Goal: Task Accomplishment & Management: Use online tool/utility

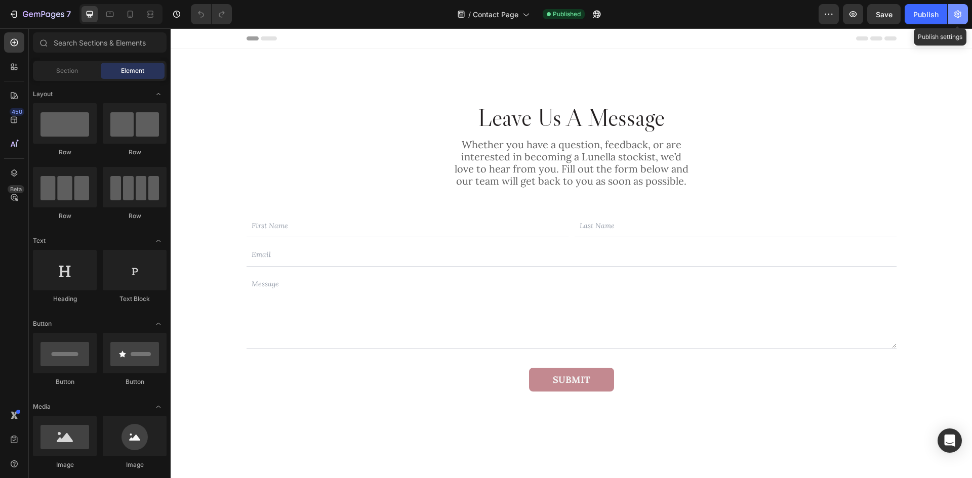
click at [959, 13] on icon "button" at bounding box center [958, 14] width 10 height 10
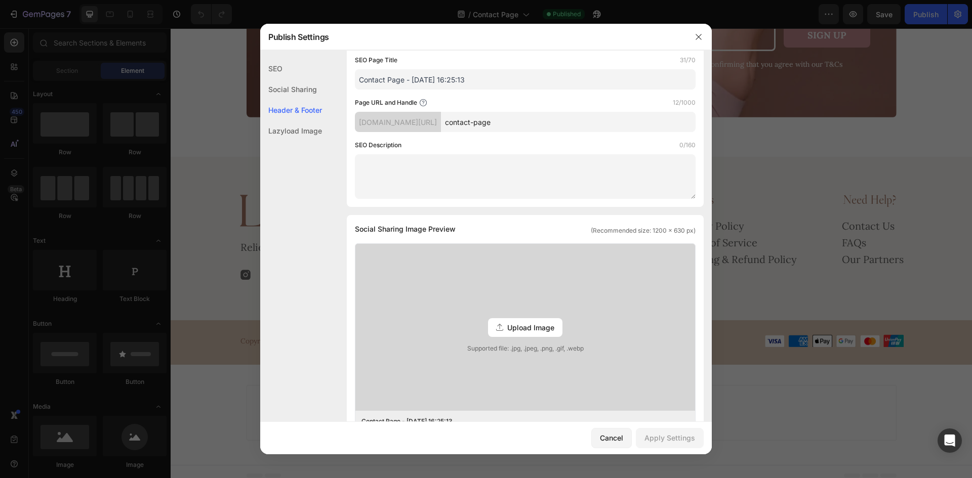
scroll to position [304, 0]
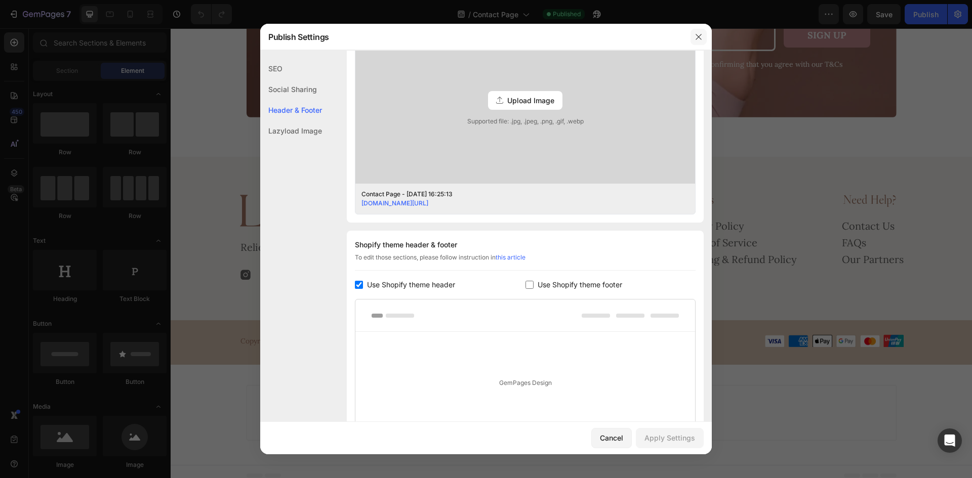
click at [698, 33] on icon "button" at bounding box center [699, 37] width 8 height 8
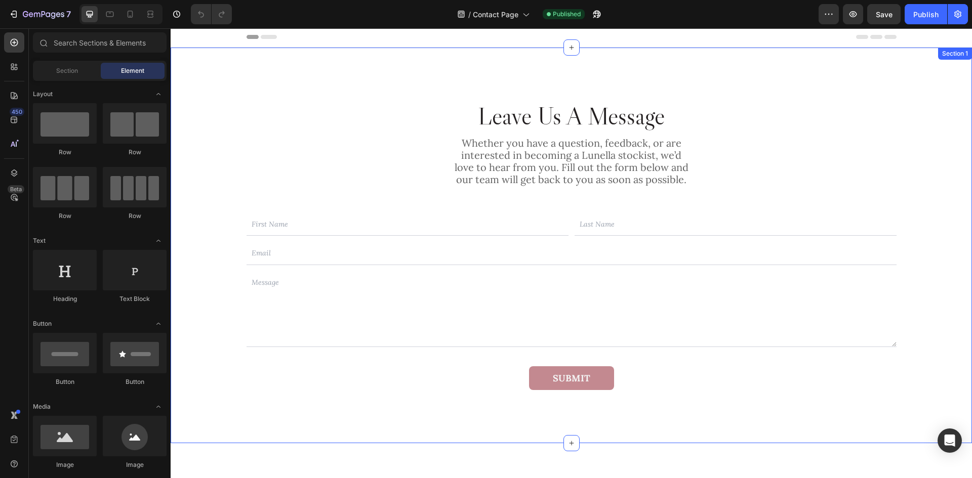
scroll to position [0, 0]
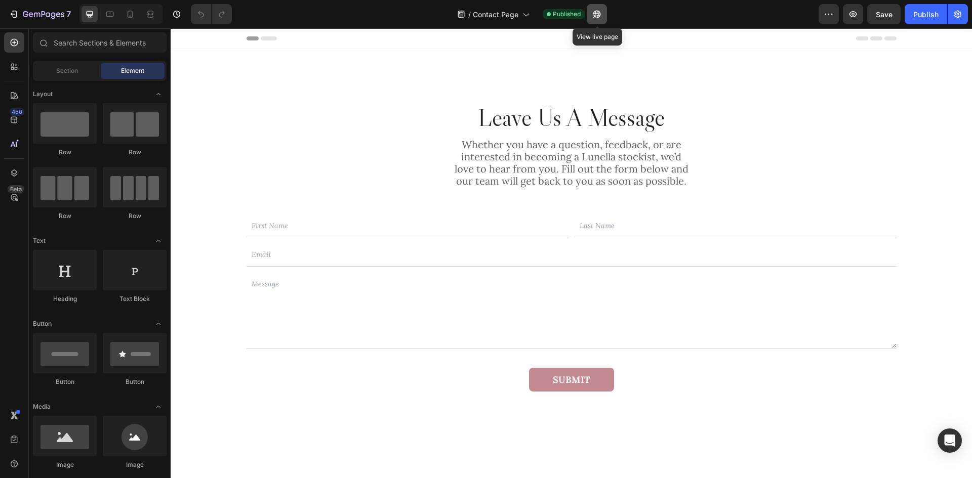
click at [602, 16] on icon "button" at bounding box center [597, 14] width 10 height 10
click at [129, 14] on icon at bounding box center [130, 14] width 10 height 10
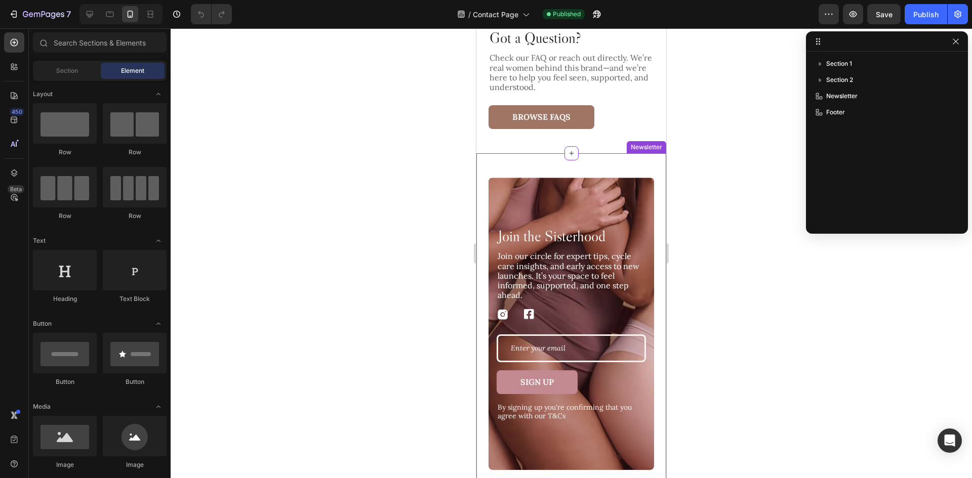
scroll to position [253, 0]
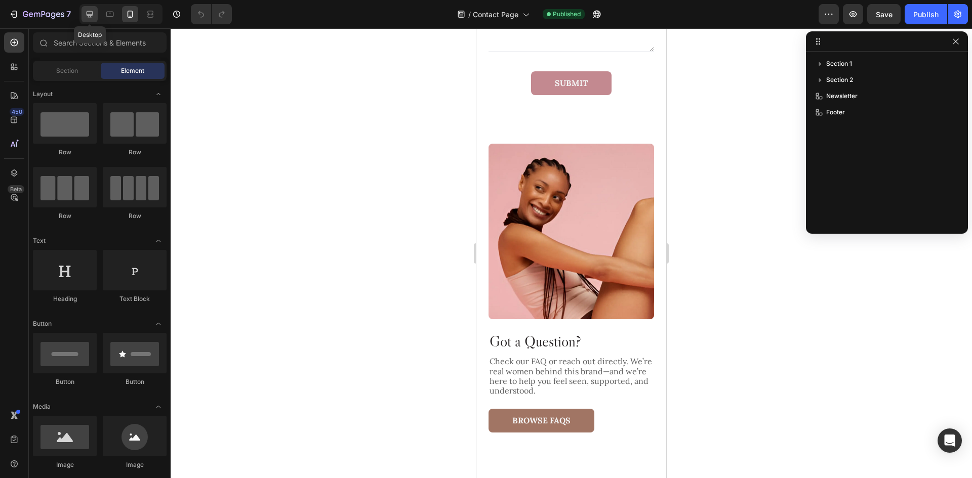
click at [93, 12] on icon at bounding box center [90, 14] width 10 height 10
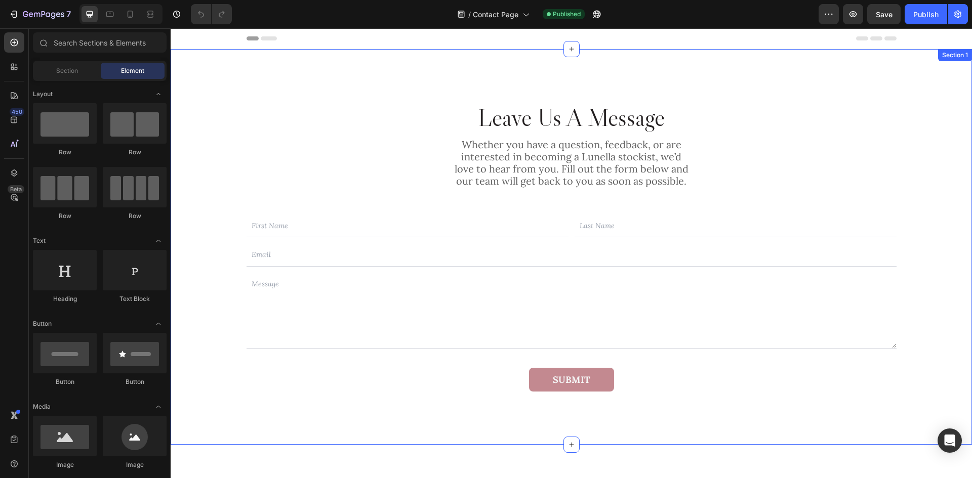
click at [414, 91] on div "Leave Us A Message Heading Whether you have a question, feedback, or are intere…" at bounding box center [571, 247] width 801 height 396
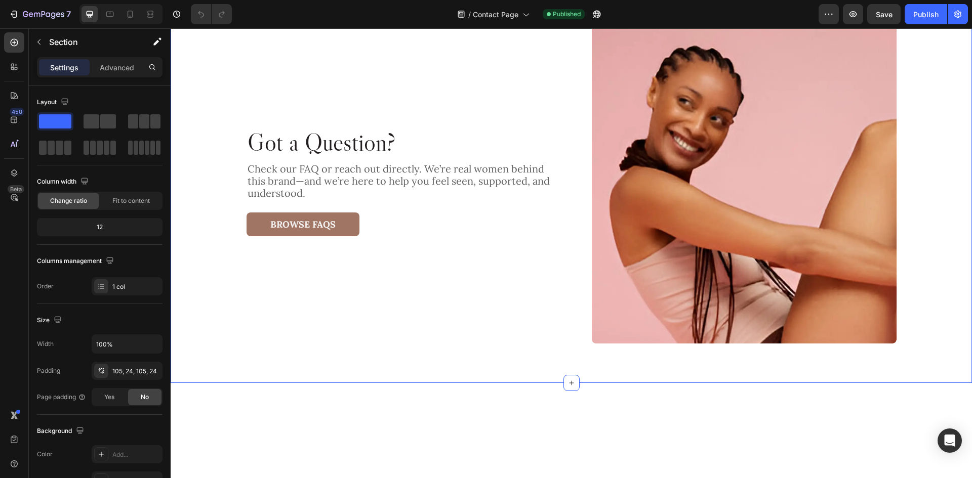
scroll to position [506, 0]
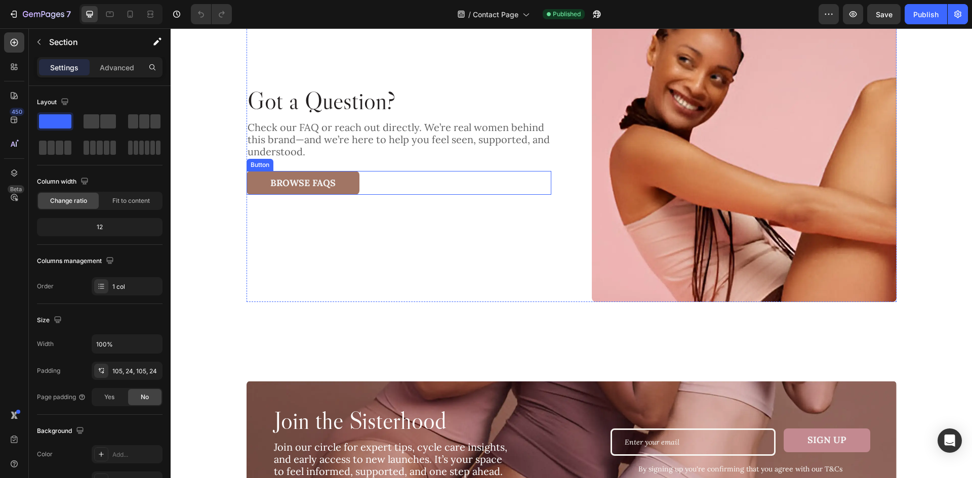
click at [370, 191] on div "Browse FAQs Button" at bounding box center [399, 183] width 305 height 24
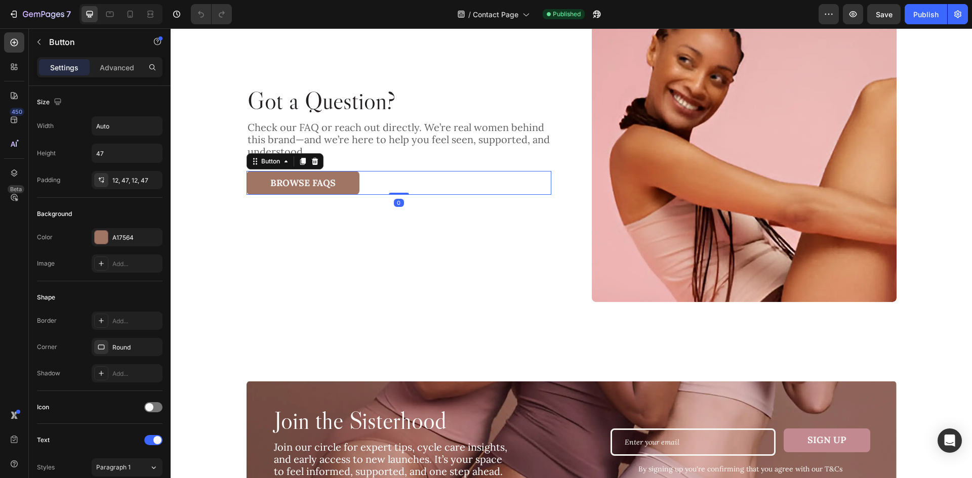
scroll to position [304, 0]
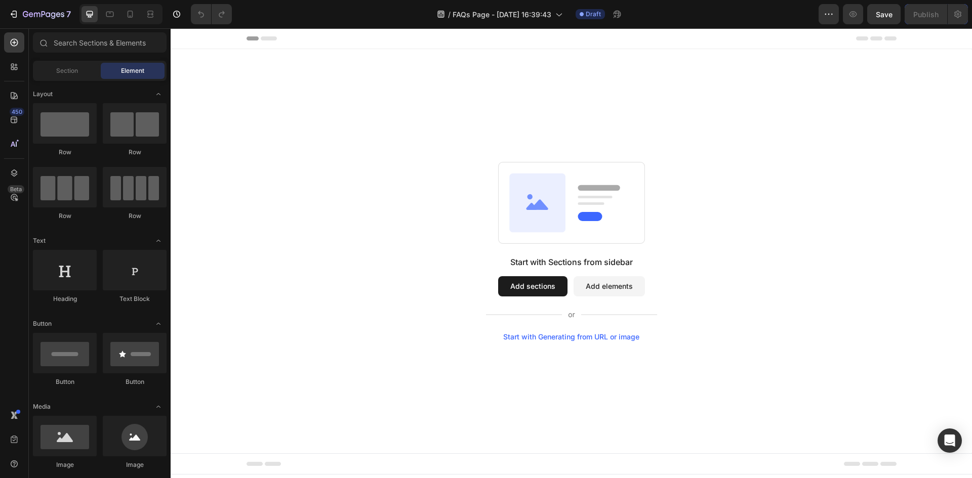
click at [438, 79] on div "Start with Sections from sidebar Add sections Add elements Start with Generatin…" at bounding box center [571, 251] width 801 height 404
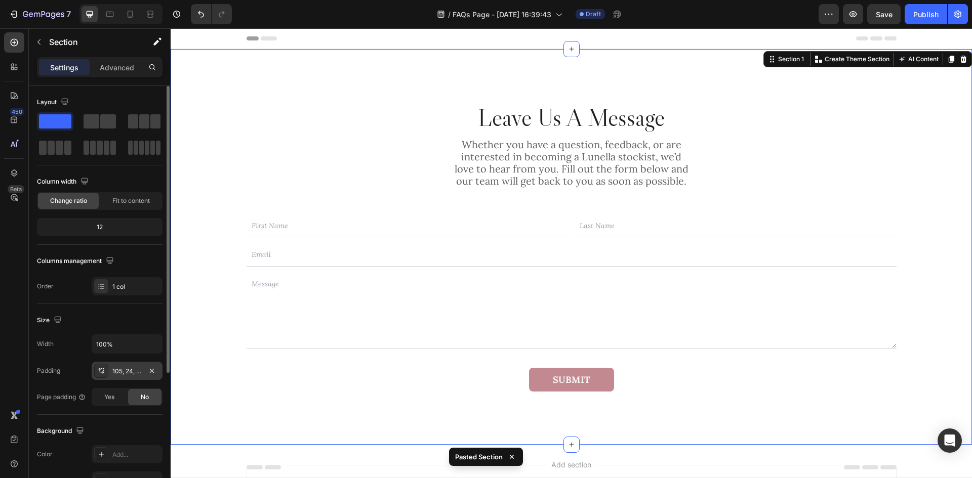
click at [112, 373] on div "105, 24, 105, 24" at bounding box center [127, 371] width 71 height 18
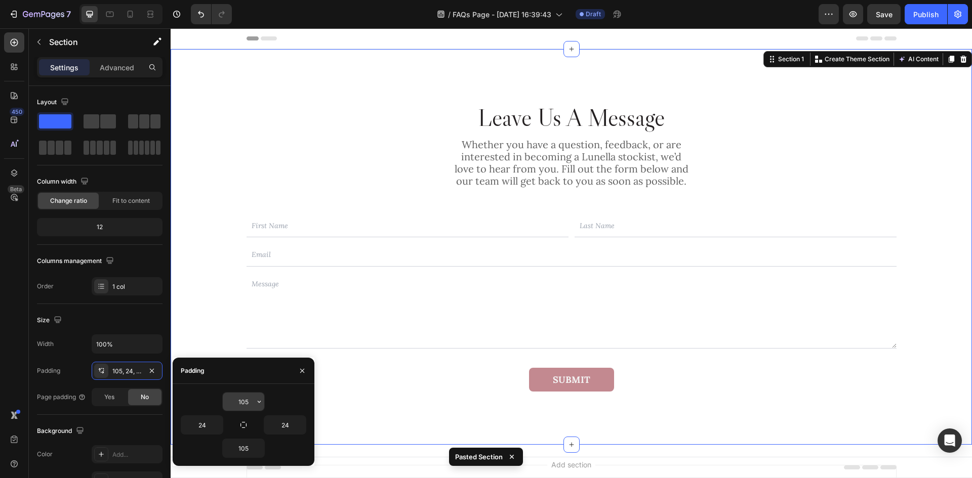
click at [245, 403] on input "105" at bounding box center [244, 402] width 42 height 18
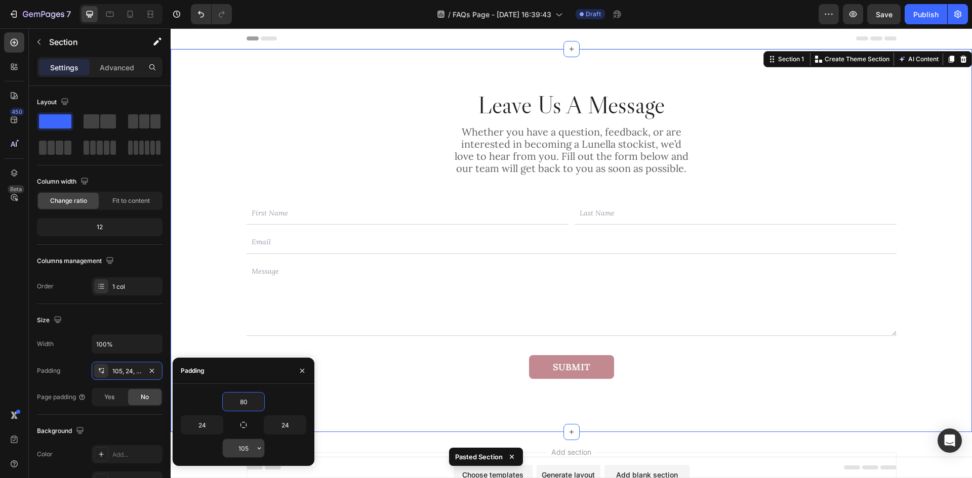
type input "80"
click at [246, 449] on input "105" at bounding box center [244, 448] width 42 height 18
type input "80"
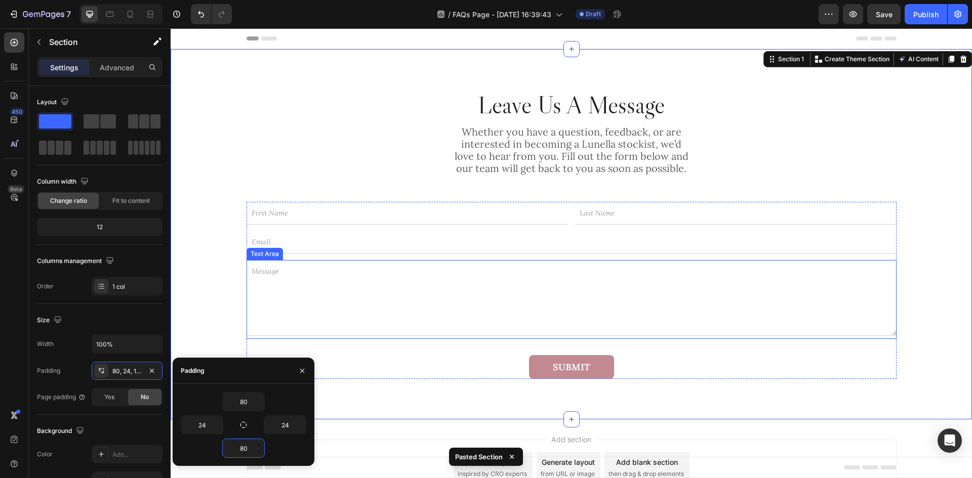
click at [548, 208] on input "text" at bounding box center [408, 213] width 322 height 23
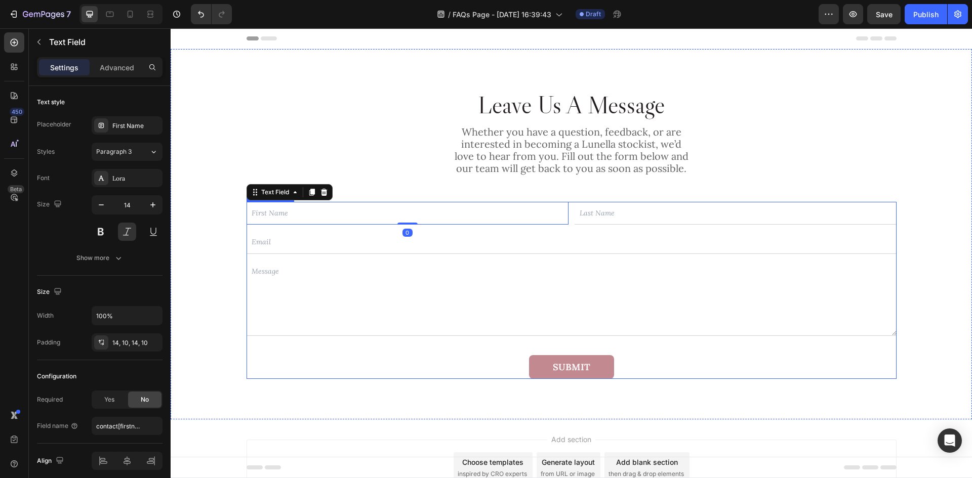
click at [415, 351] on div "Text Field 0 Text Field Row Email Field Text Area Submit Submit Button Contact …" at bounding box center [572, 291] width 650 height 178
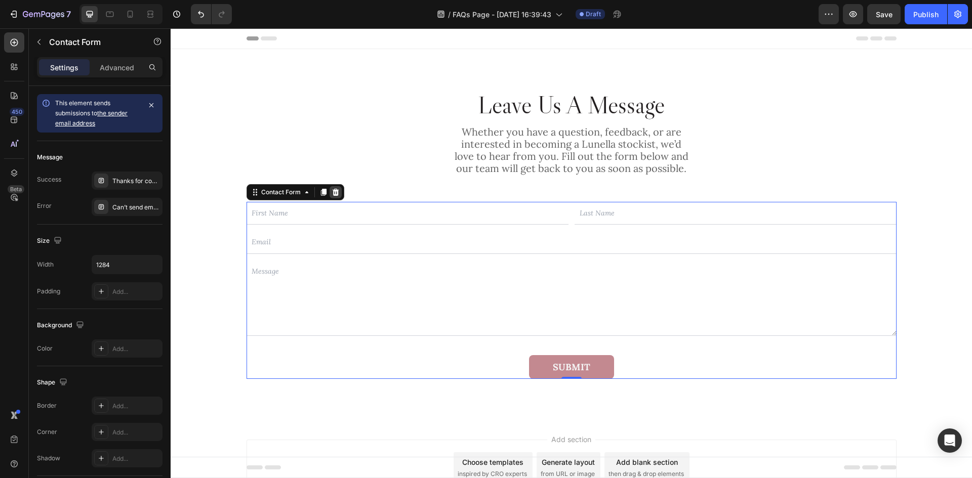
click at [334, 193] on icon at bounding box center [335, 191] width 7 height 7
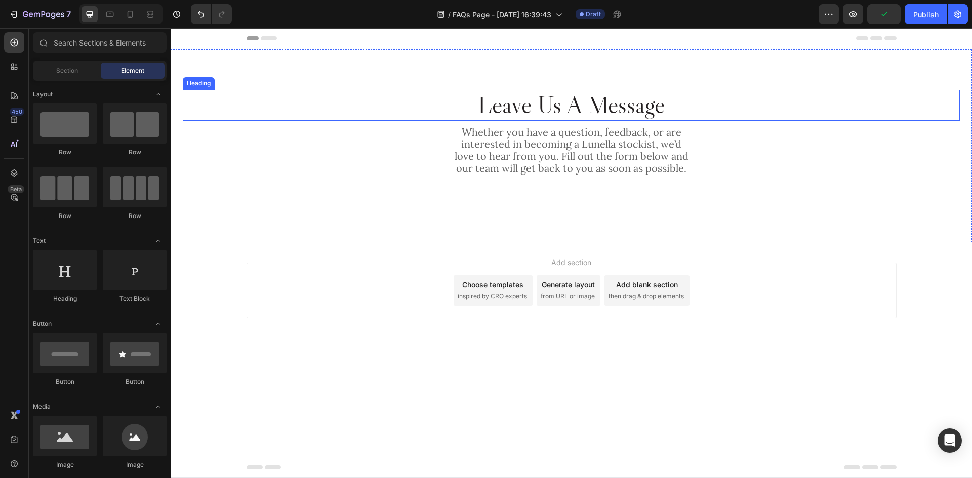
click at [552, 114] on h2 "Leave Us A Message" at bounding box center [571, 105] width 777 height 31
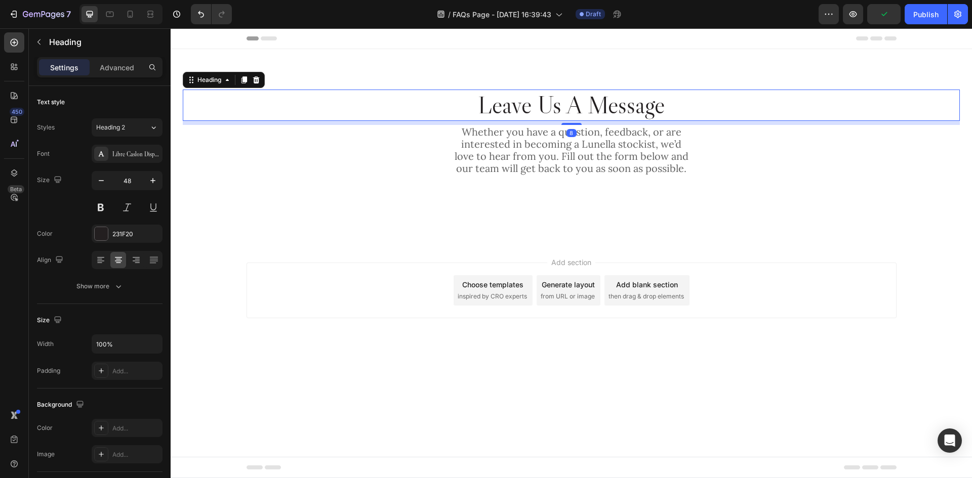
click at [552, 114] on h2 "Leave Us A Message" at bounding box center [571, 105] width 777 height 31
click at [552, 114] on p "Leave Us A Message" at bounding box center [571, 105] width 775 height 29
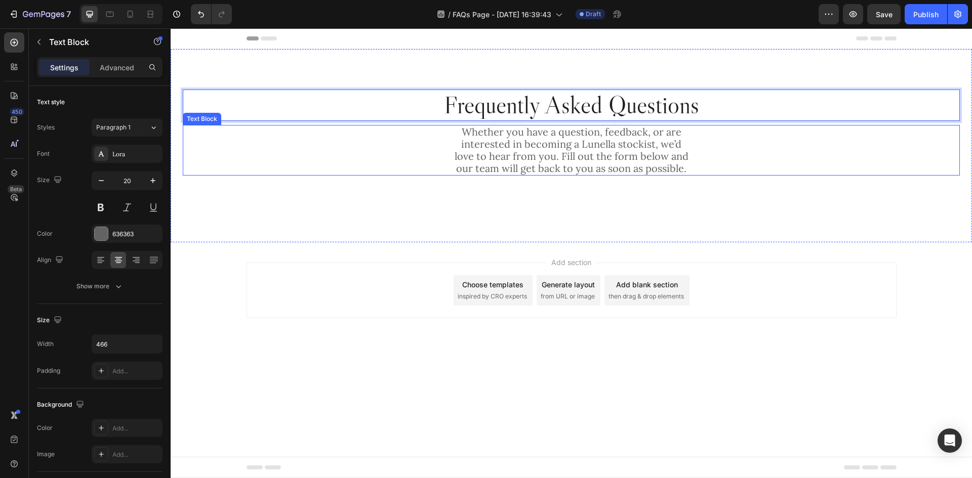
click at [612, 145] on p "Whether you have a question, feedback, or are interested in becoming a Lunella …" at bounding box center [572, 150] width 234 height 49
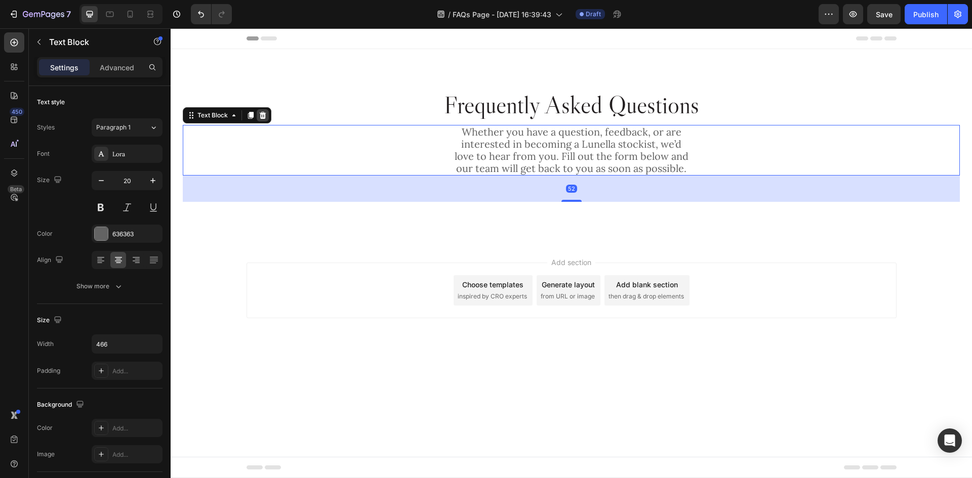
click at [259, 113] on icon at bounding box center [263, 115] width 8 height 8
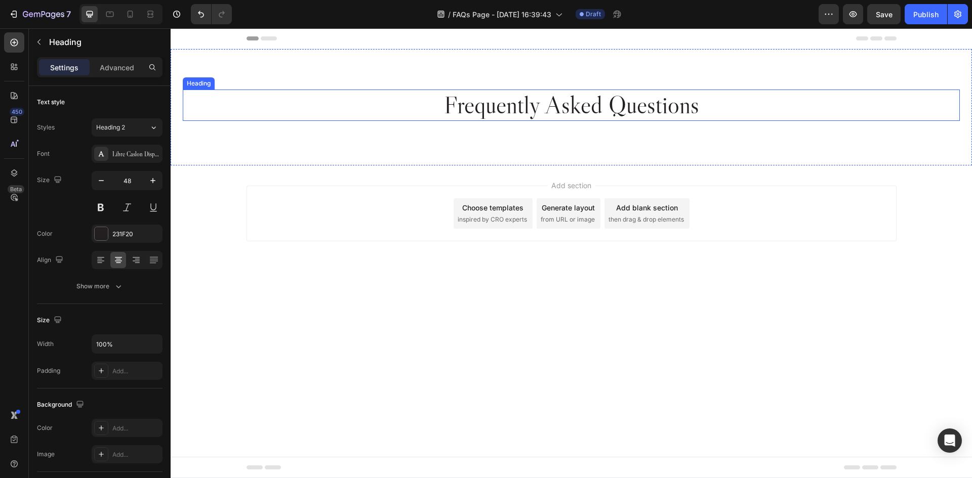
click at [628, 97] on p "Frequently Asked Questions" at bounding box center [571, 105] width 775 height 29
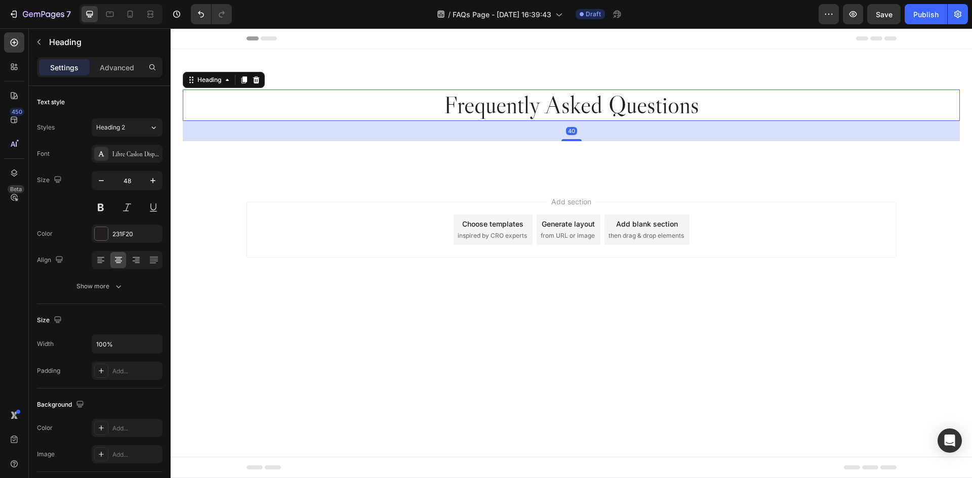
drag, startPoint x: 580, startPoint y: 124, endPoint x: 595, endPoint y: 140, distance: 22.2
click at [595, 121] on div "40" at bounding box center [571, 121] width 777 height 0
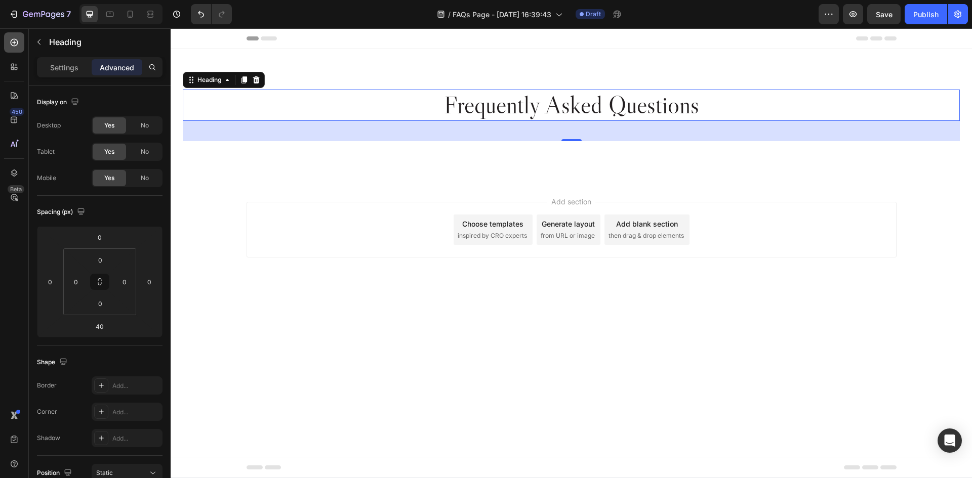
click at [19, 42] on div at bounding box center [14, 42] width 20 height 20
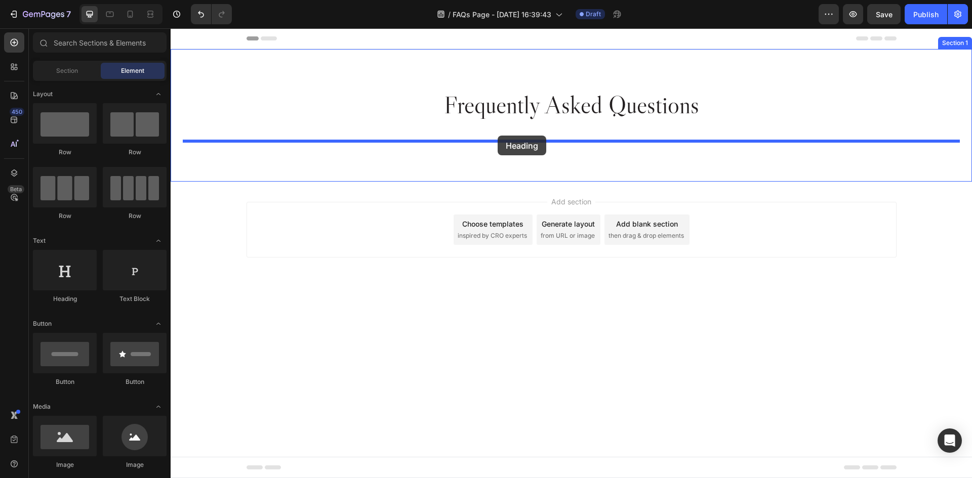
drag, startPoint x: 228, startPoint y: 304, endPoint x: 498, endPoint y: 136, distance: 317.7
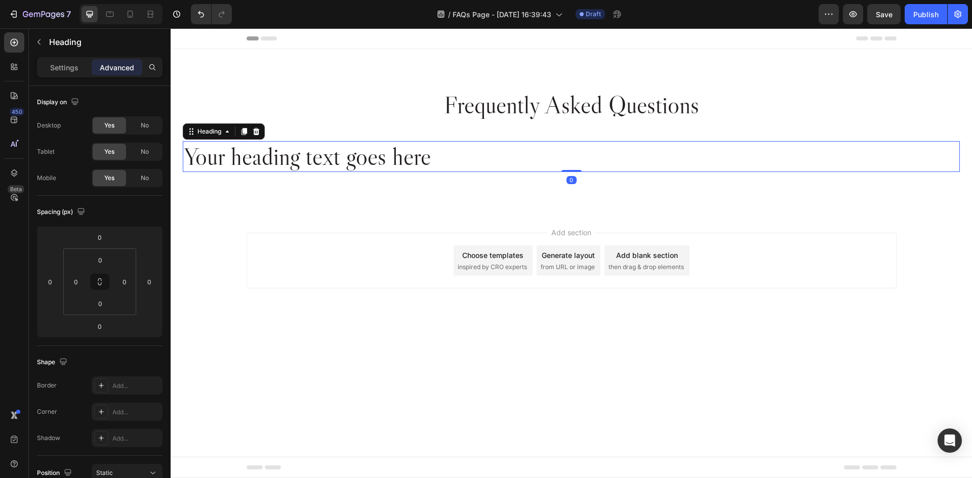
click at [271, 153] on h2 "Your heading text goes here" at bounding box center [571, 156] width 777 height 31
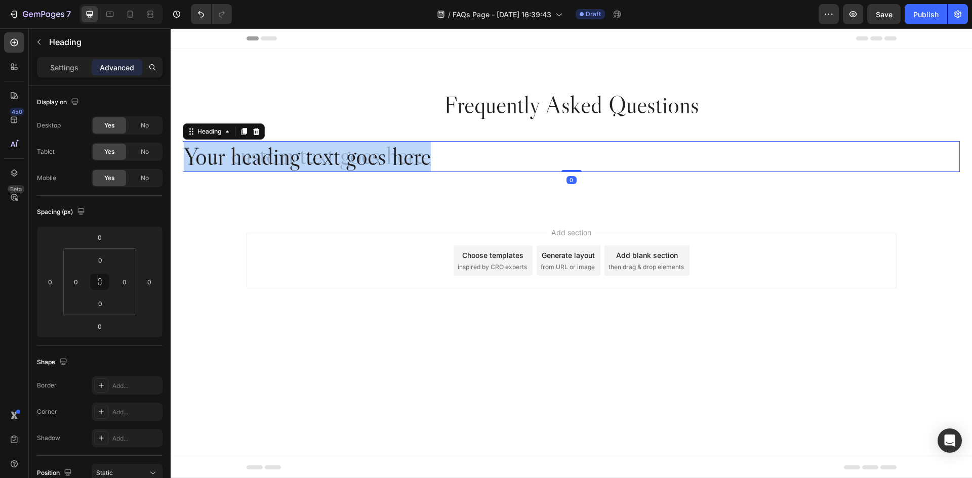
click at [271, 153] on p "Your heading text goes here" at bounding box center [571, 156] width 775 height 29
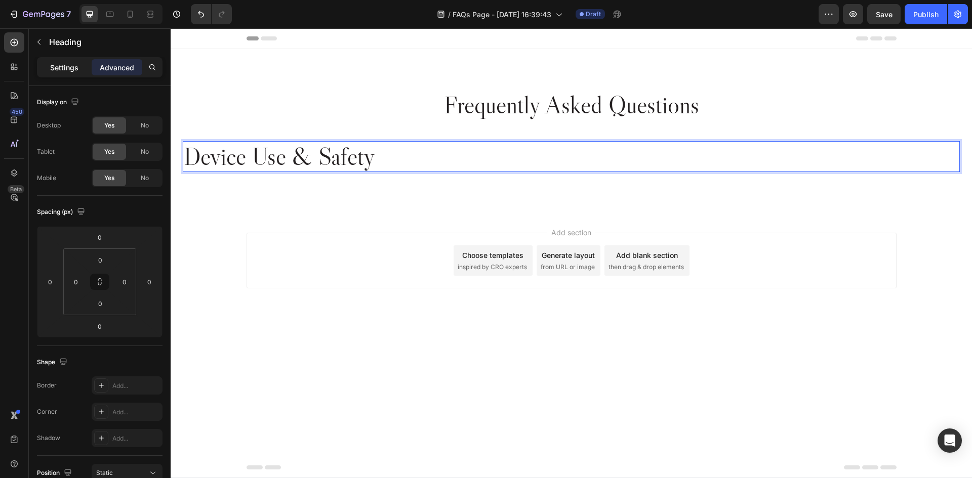
click at [52, 71] on p "Settings" at bounding box center [64, 67] width 28 height 11
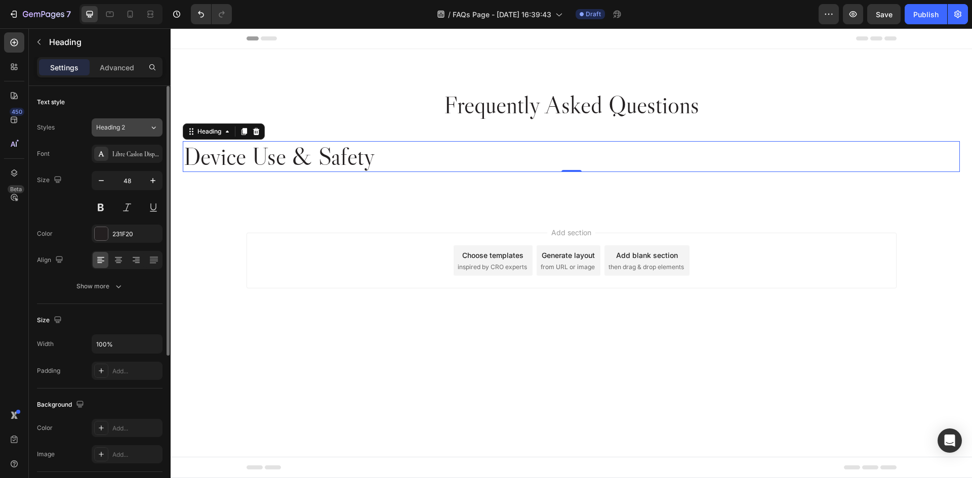
click at [137, 125] on div "Heading 2" at bounding box center [116, 127] width 41 height 9
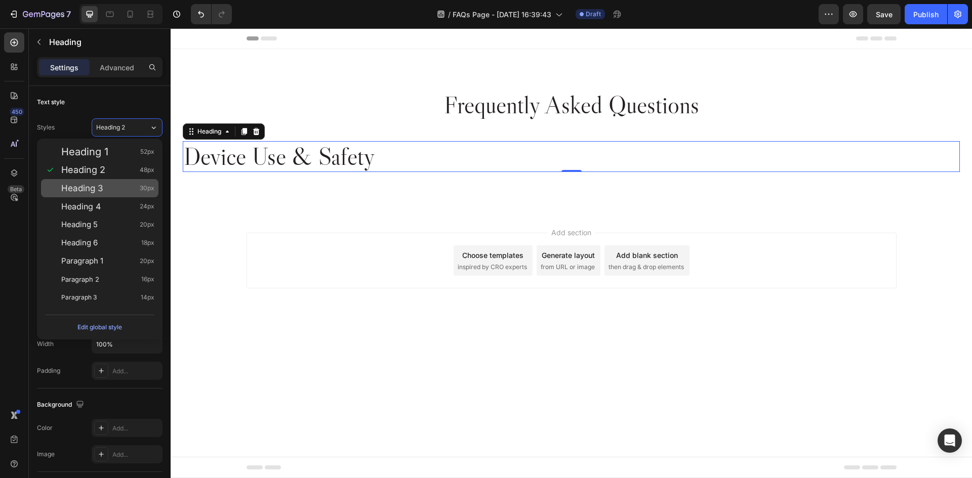
click at [102, 188] on span "Heading 3" at bounding box center [82, 188] width 42 height 10
type input "30"
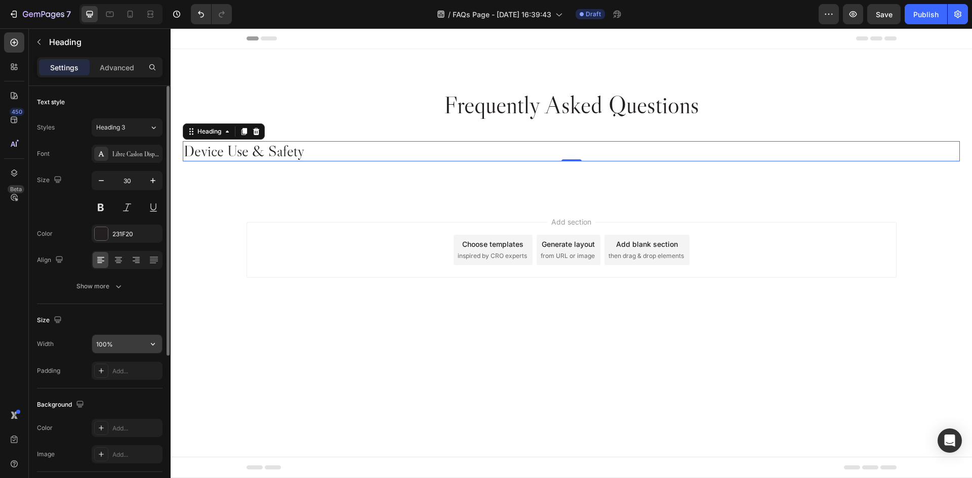
click at [124, 348] on input "100%" at bounding box center [127, 344] width 70 height 18
type input "632"
click at [141, 311] on div "Size Width 632 Padding Add..." at bounding box center [100, 346] width 126 height 85
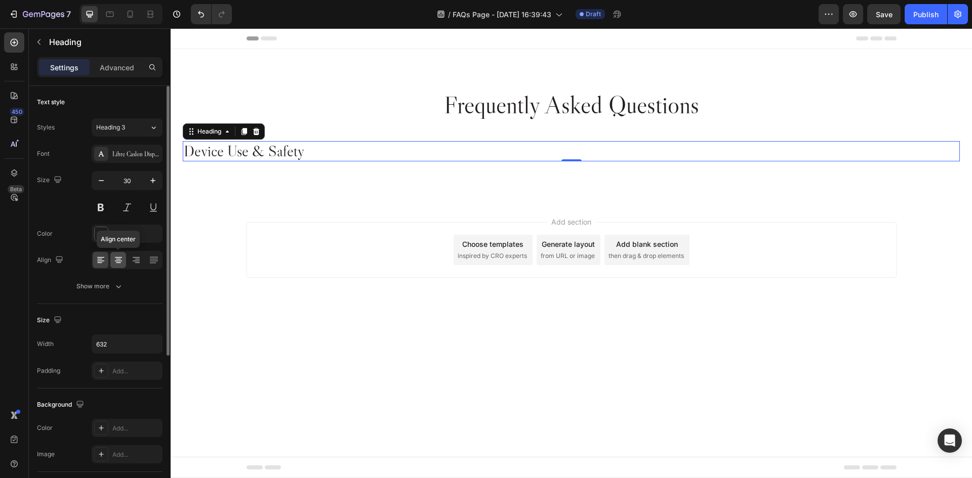
click at [115, 259] on icon at bounding box center [118, 260] width 10 height 10
click at [107, 260] on div at bounding box center [101, 260] width 16 height 16
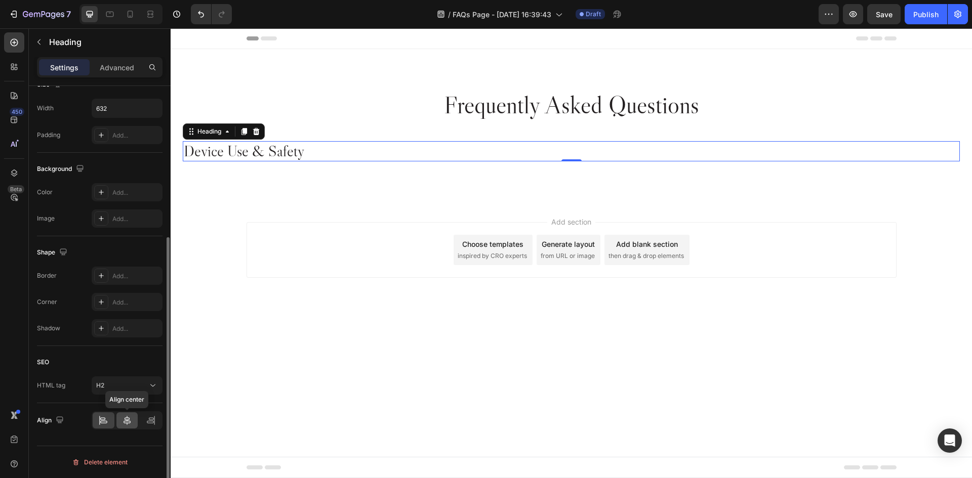
click at [128, 422] on icon at bounding box center [127, 421] width 10 height 10
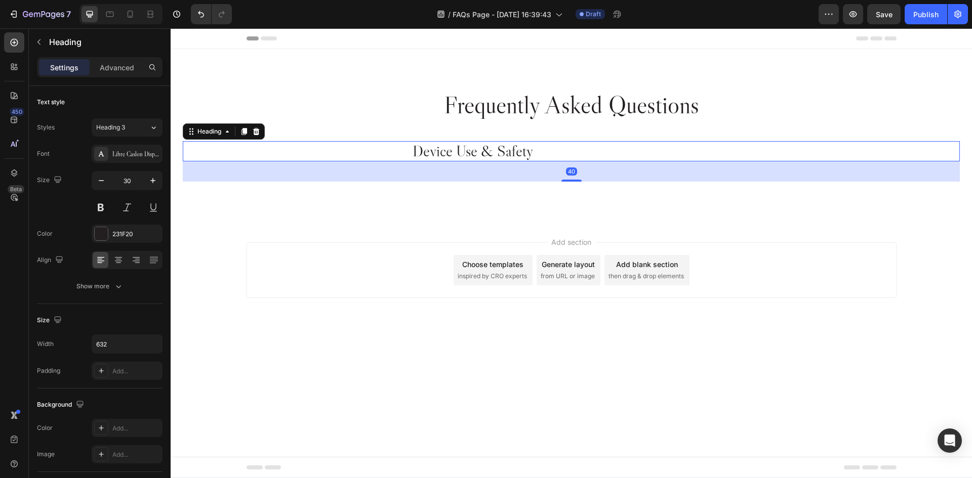
drag, startPoint x: 570, startPoint y: 159, endPoint x: 584, endPoint y: 180, distance: 24.4
click at [584, 161] on div "40" at bounding box center [571, 161] width 777 height 0
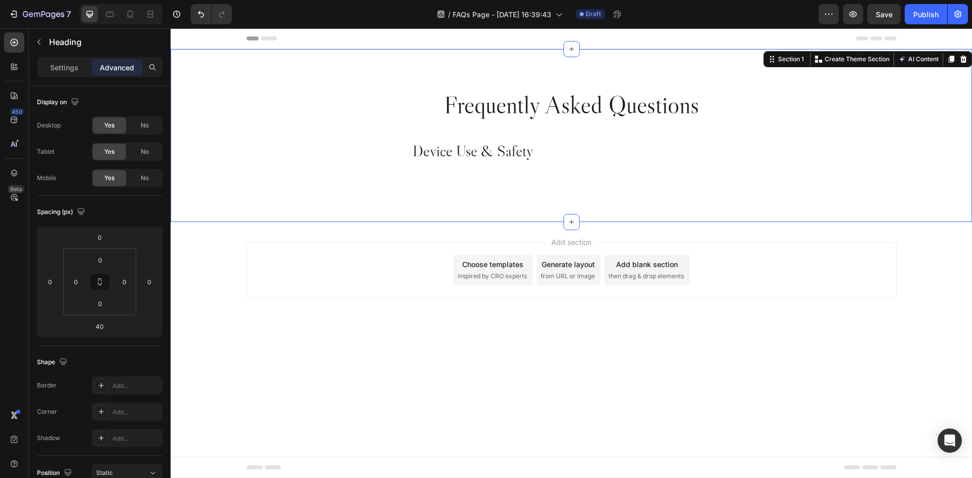
click at [535, 192] on div "Frequently Asked Questions Heading Device Use & Safety Heading Section 1 Create…" at bounding box center [571, 135] width 801 height 173
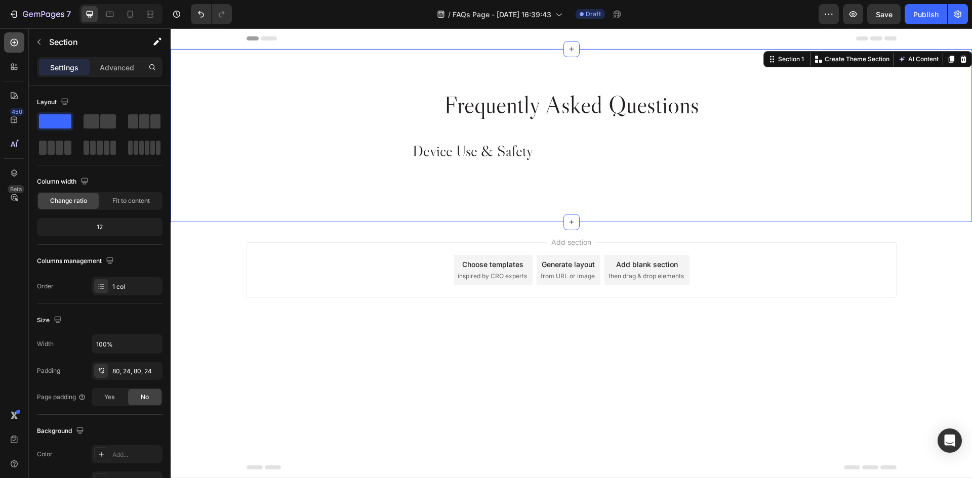
click at [16, 48] on div at bounding box center [14, 42] width 20 height 20
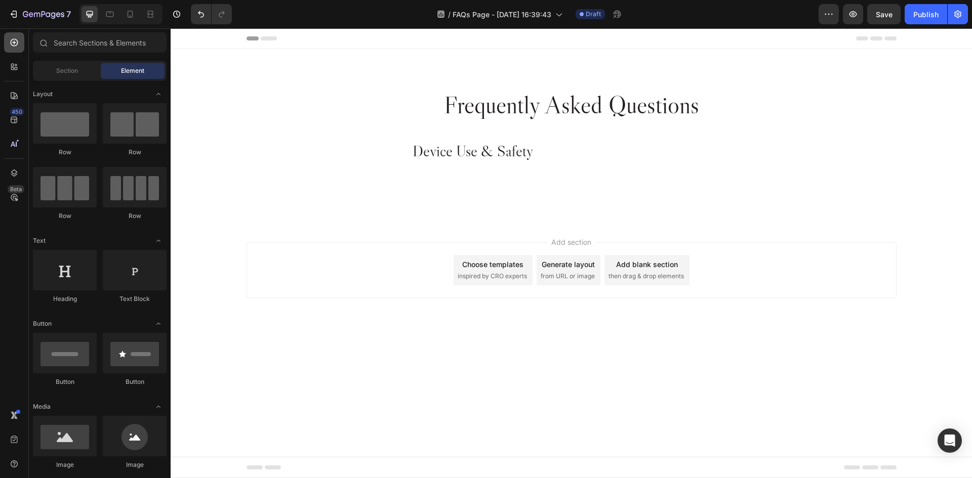
click at [11, 45] on icon at bounding box center [14, 42] width 10 height 10
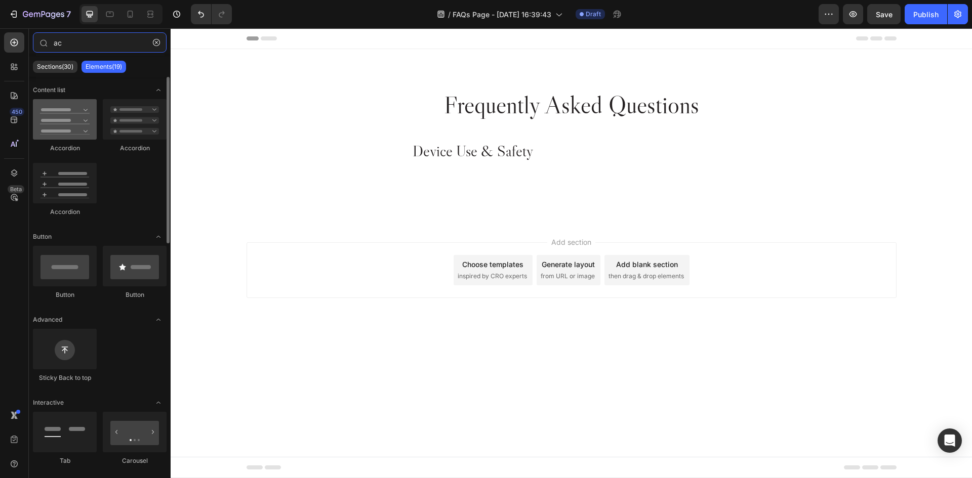
type input "ac"
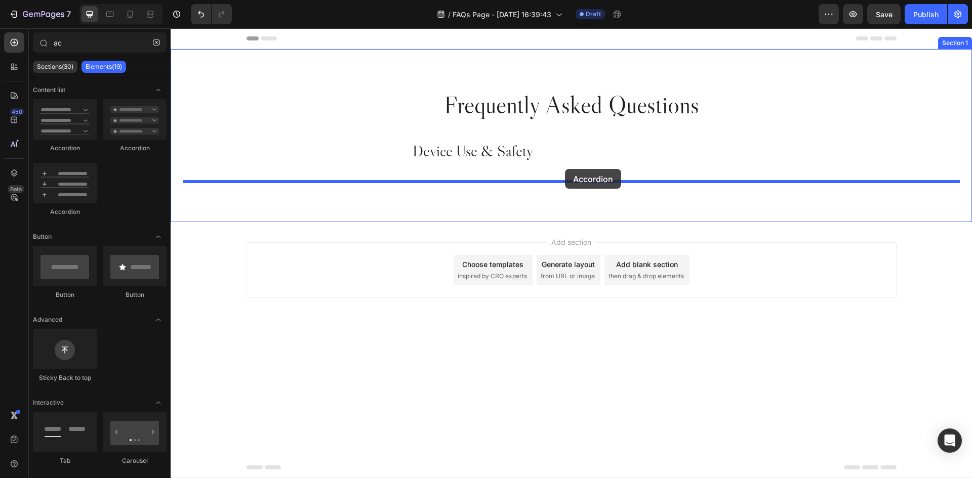
drag, startPoint x: 245, startPoint y: 162, endPoint x: 565, endPoint y: 169, distance: 320.0
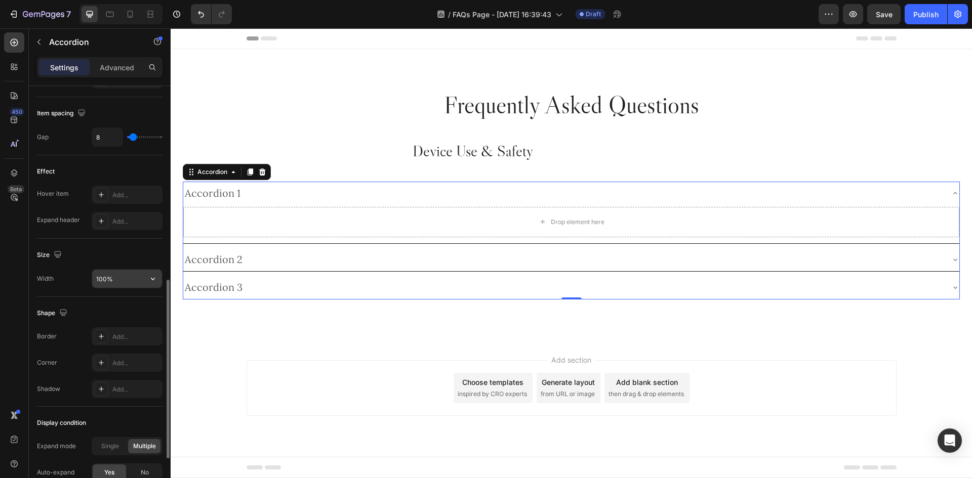
scroll to position [569, 0]
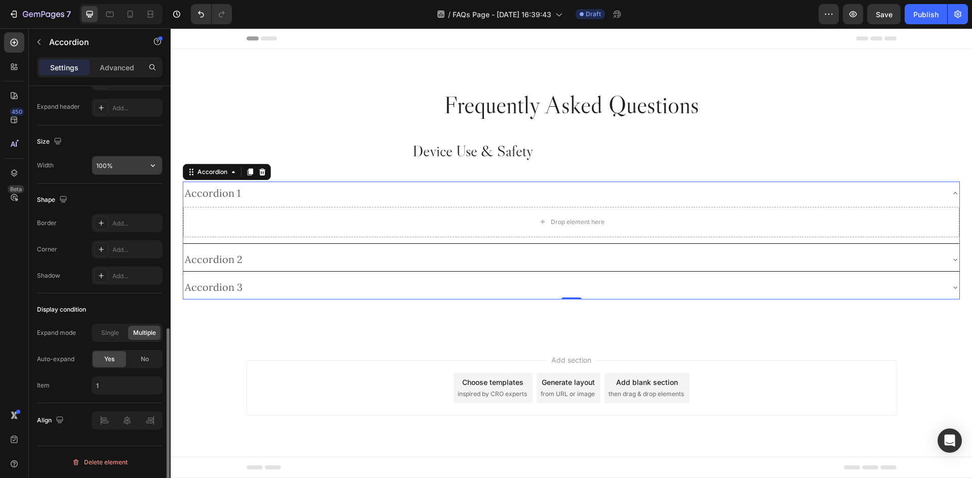
click at [138, 165] on input "100%" at bounding box center [127, 165] width 70 height 18
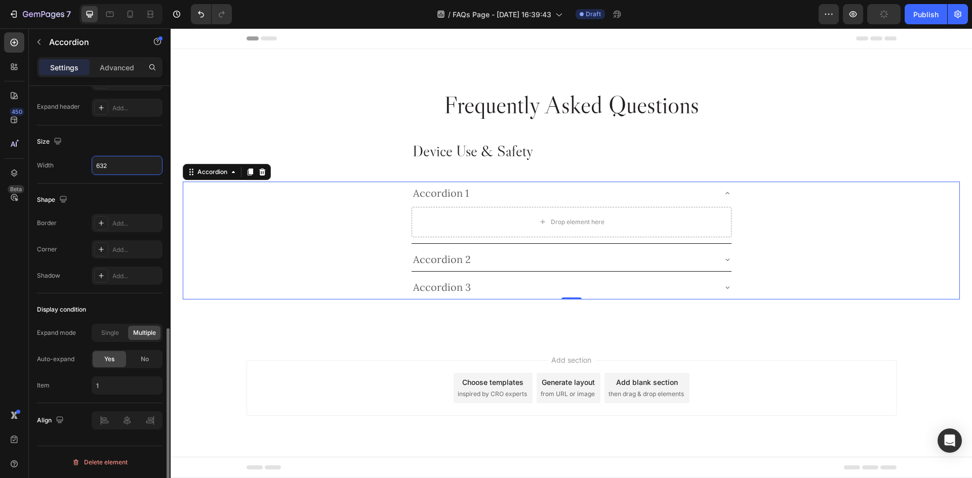
type input "632"
click at [129, 143] on div "Size" at bounding box center [100, 142] width 126 height 16
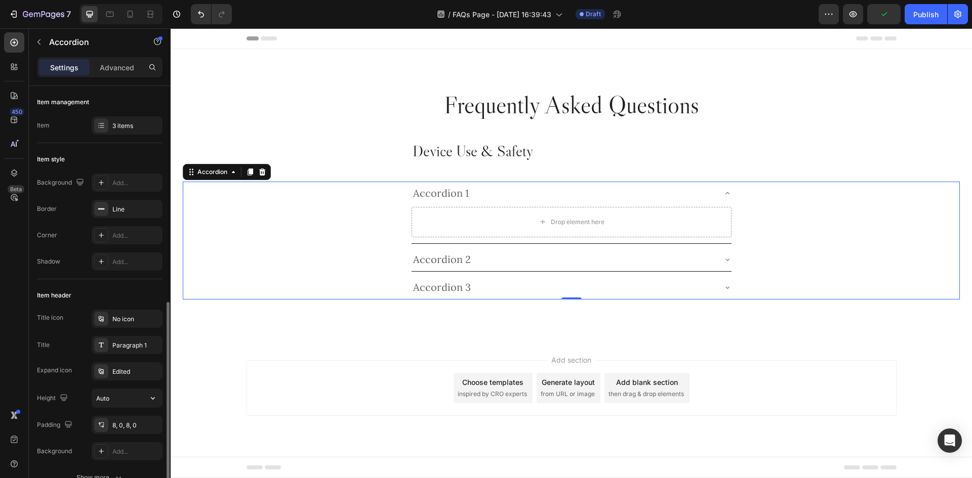
scroll to position [253, 0]
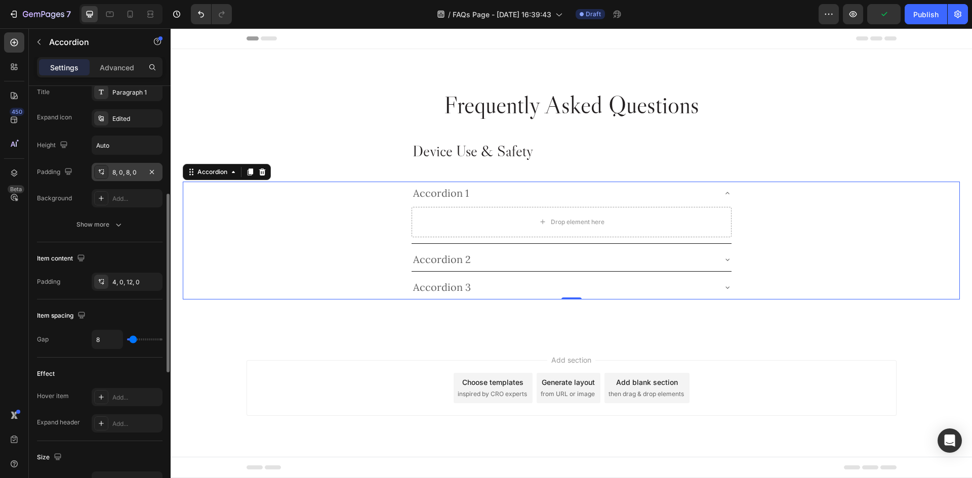
click at [127, 174] on div "8, 0, 8, 0" at bounding box center [126, 172] width 29 height 9
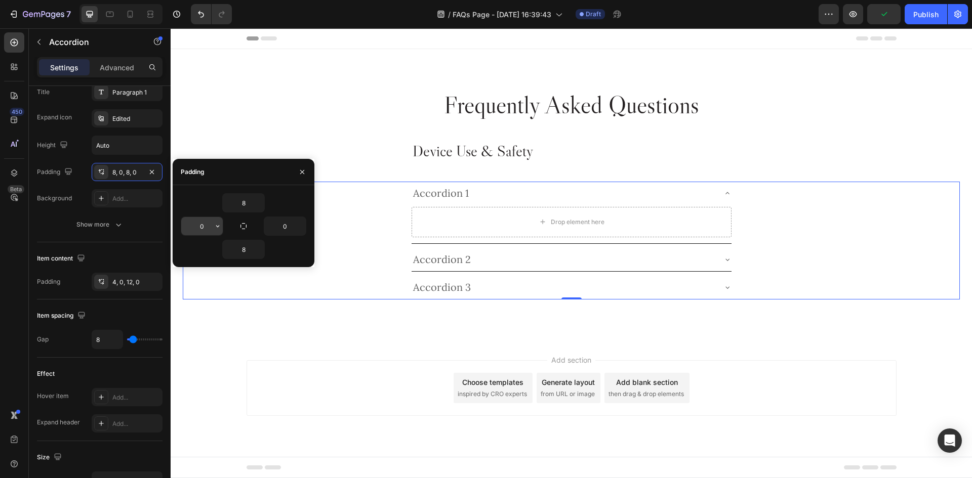
click at [206, 224] on input "0" at bounding box center [202, 226] width 42 height 18
type input "10"
click at [283, 222] on input "0" at bounding box center [285, 226] width 42 height 18
type input "10"
click at [234, 203] on input "8" at bounding box center [244, 203] width 42 height 18
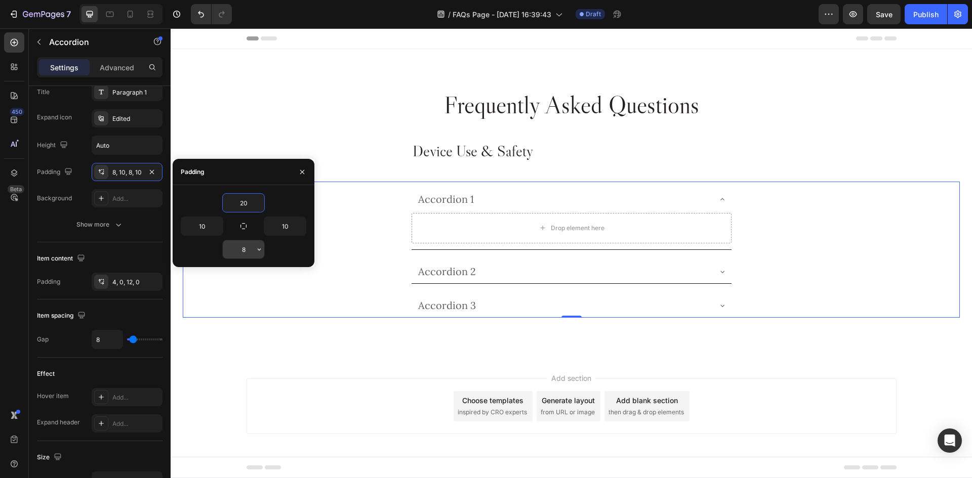
type input "20"
click at [241, 253] on input "8" at bounding box center [244, 249] width 42 height 18
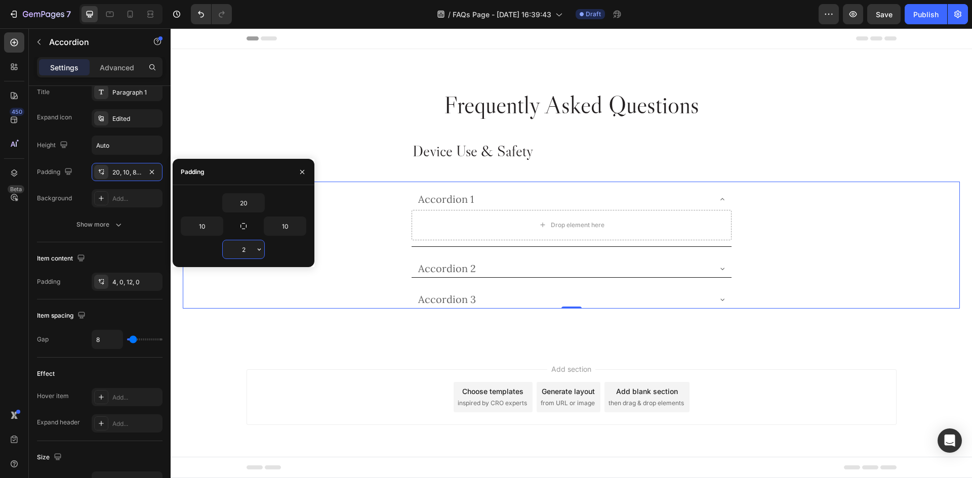
type input "20"
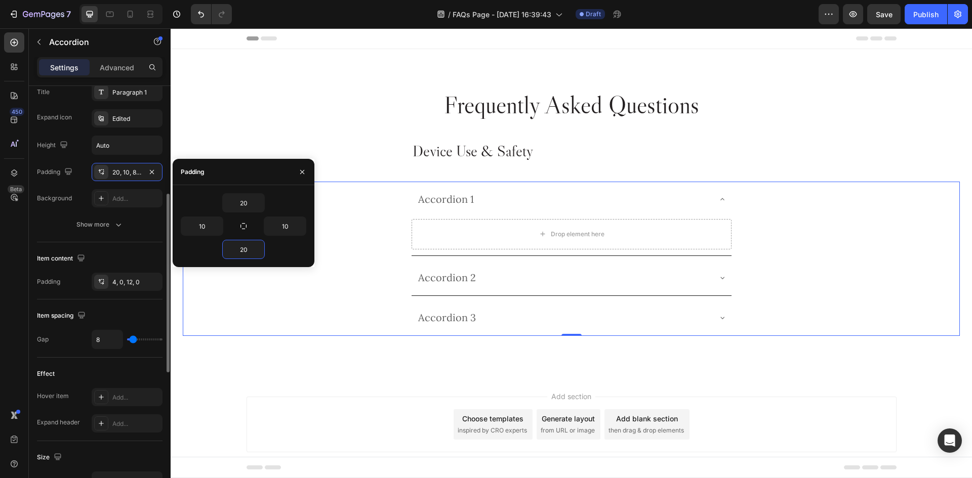
click at [126, 259] on div "Item content" at bounding box center [100, 259] width 126 height 16
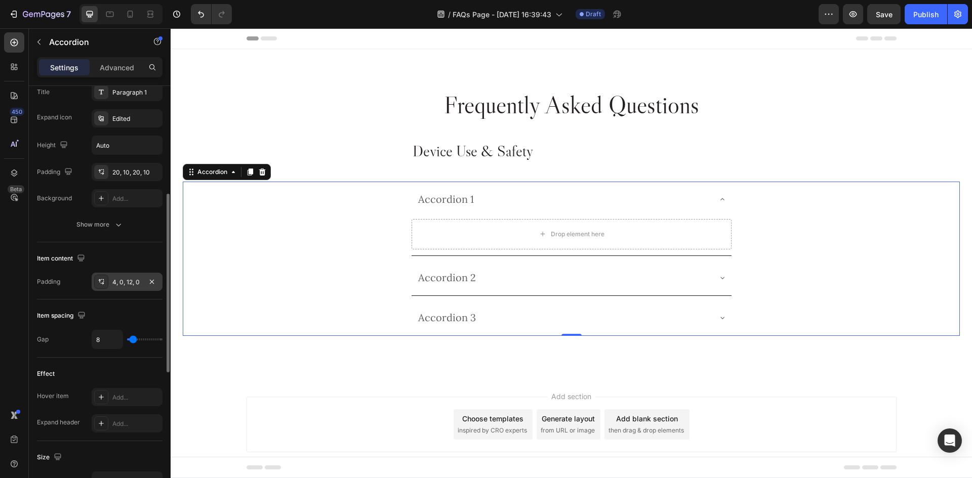
click at [127, 283] on div "4, 0, 12, 0" at bounding box center [126, 282] width 29 height 9
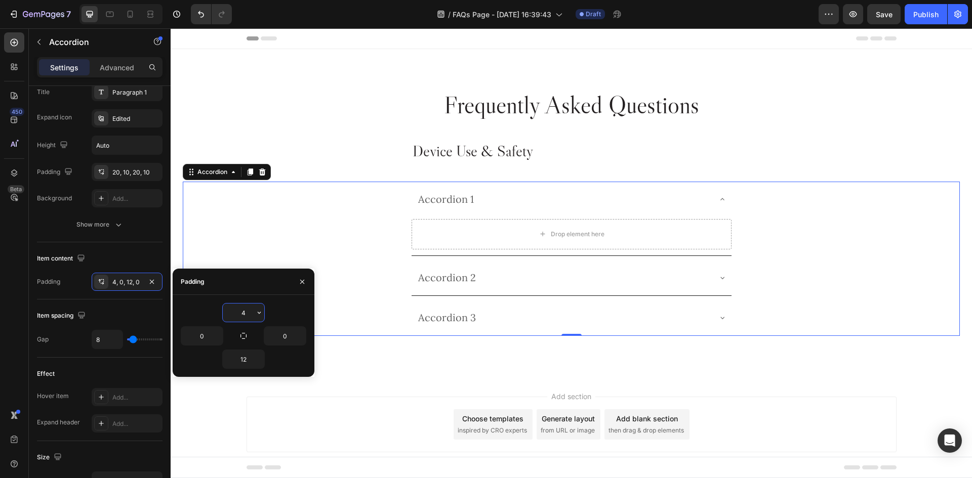
click at [236, 310] on input "4" at bounding box center [244, 313] width 42 height 18
type input "0"
click at [0, 0] on input "12" at bounding box center [0, 0] width 0 height 0
type input "20"
click at [206, 337] on input "0" at bounding box center [202, 336] width 42 height 18
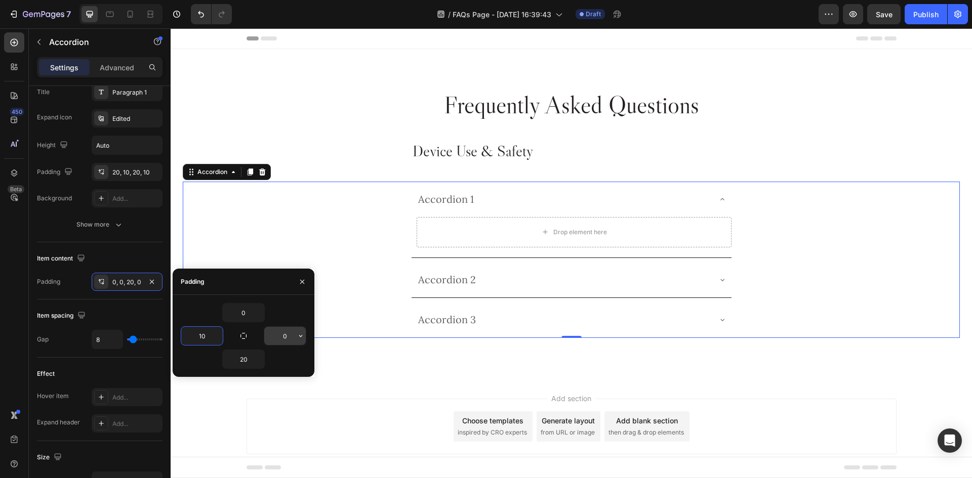
type input "10"
click at [0, 0] on input "0" at bounding box center [0, 0] width 0 height 0
type input "10"
click at [144, 253] on div "Item content" at bounding box center [100, 259] width 126 height 16
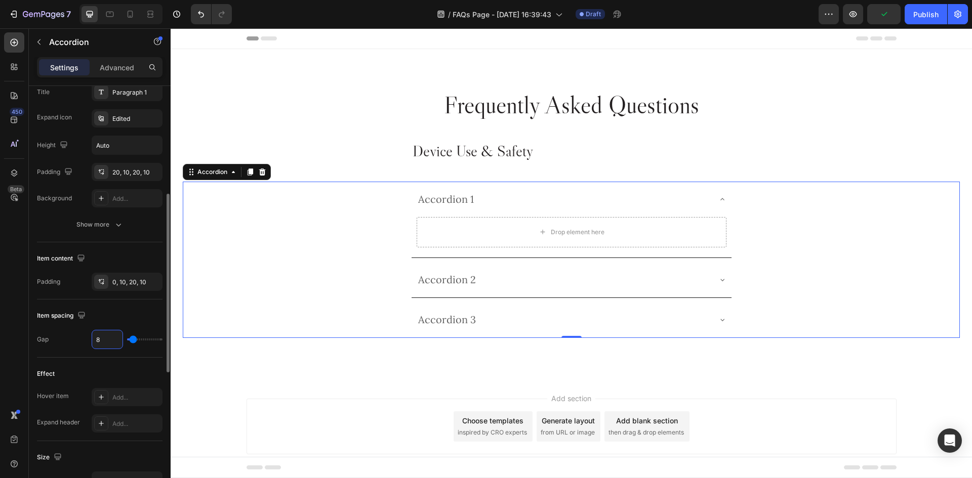
click at [102, 340] on input "8" at bounding box center [107, 340] width 30 height 18
type input "0"
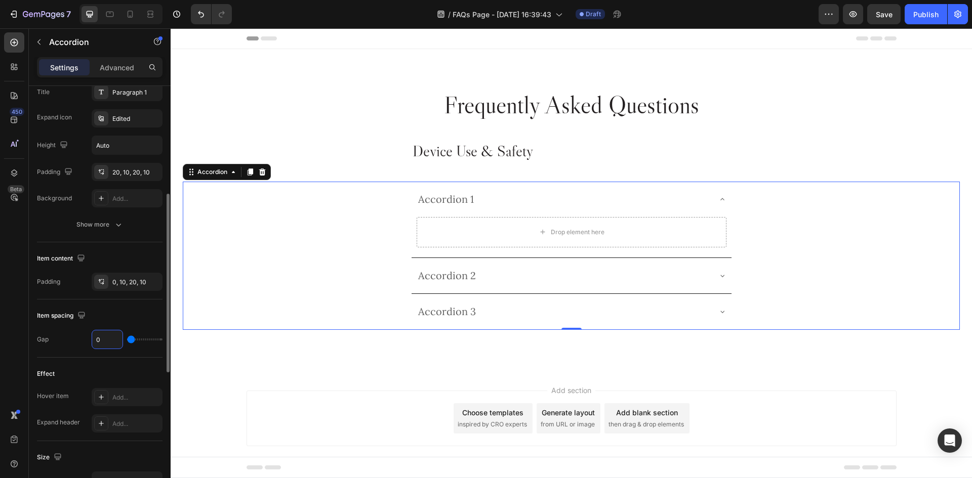
type input "0"
click at [115, 309] on div "Item spacing" at bounding box center [100, 316] width 126 height 16
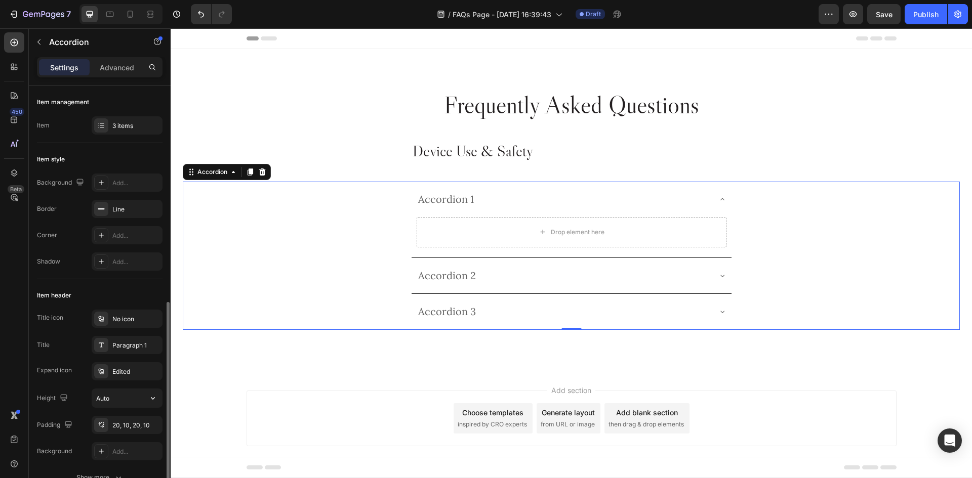
scroll to position [152, 0]
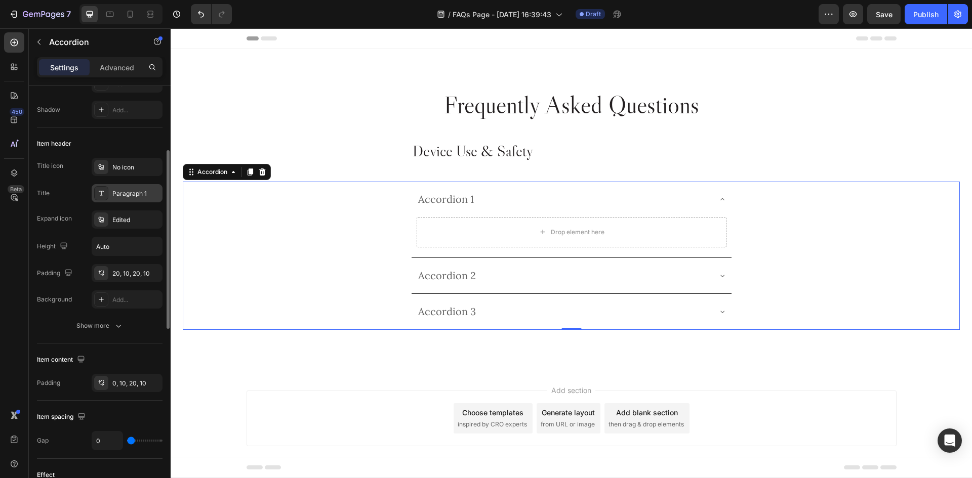
click at [116, 194] on div "Paragraph 1" at bounding box center [136, 193] width 48 height 9
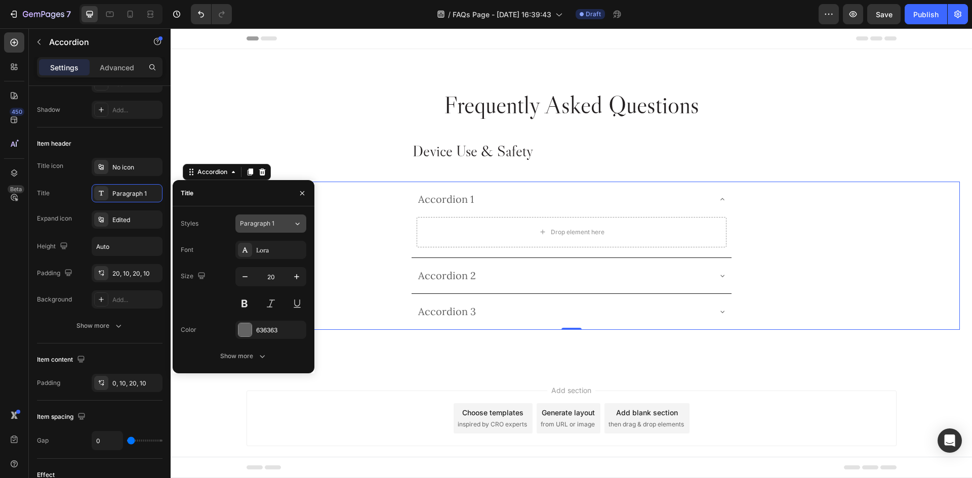
click at [252, 225] on span "Paragraph 1" at bounding box center [257, 223] width 34 height 9
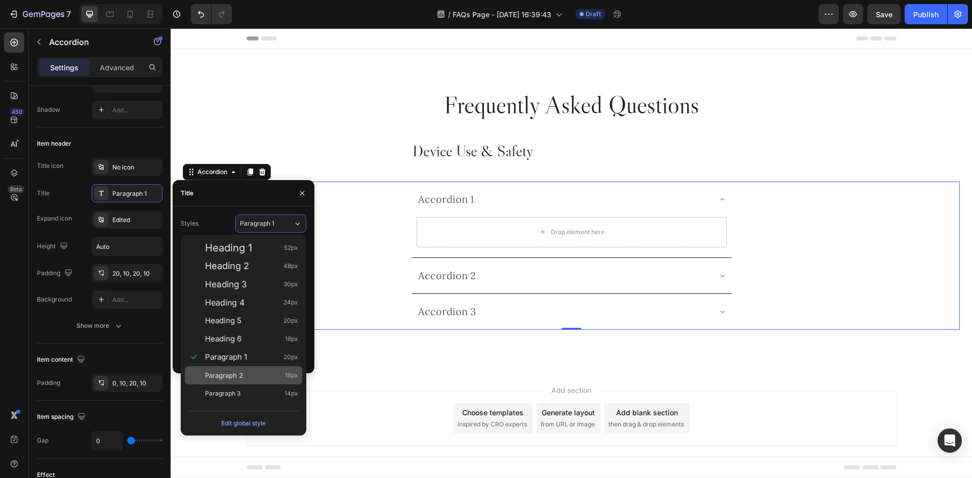
click at [232, 375] on span "Paragraph 2" at bounding box center [224, 376] width 38 height 10
type input "16"
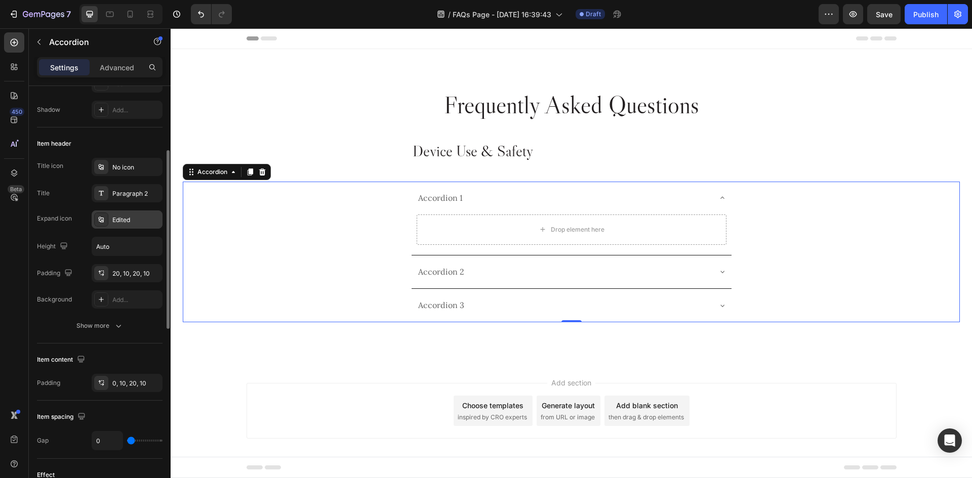
click at [130, 218] on div "Edited" at bounding box center [136, 220] width 48 height 9
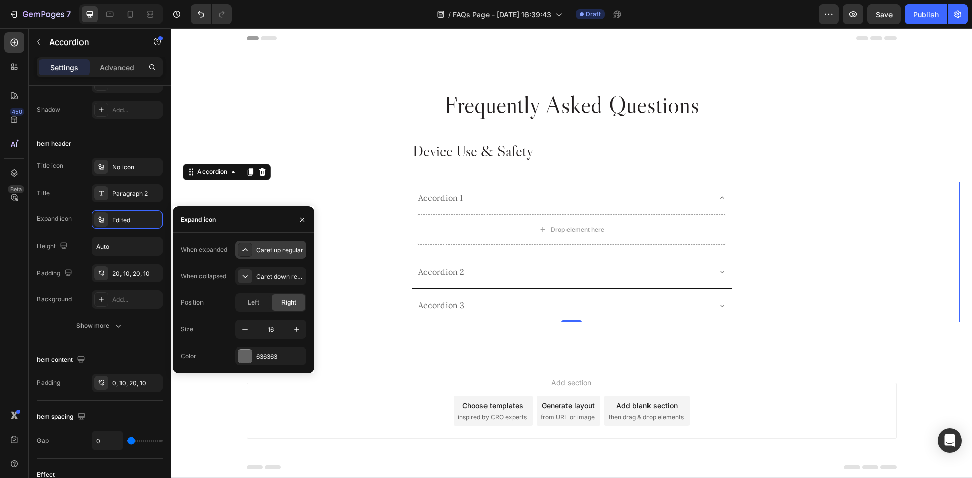
click at [273, 252] on div "Caret up regular" at bounding box center [280, 250] width 48 height 9
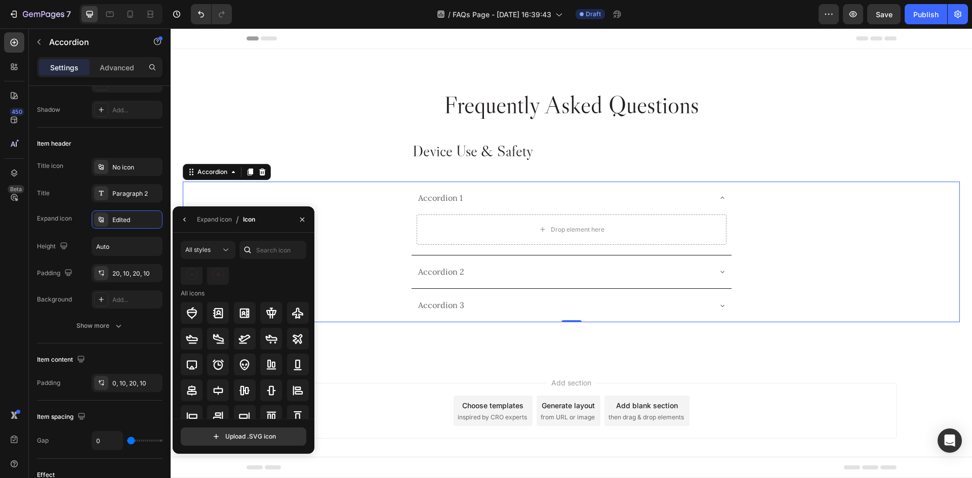
scroll to position [0, 0]
click at [270, 245] on input "text" at bounding box center [272, 250] width 67 height 18
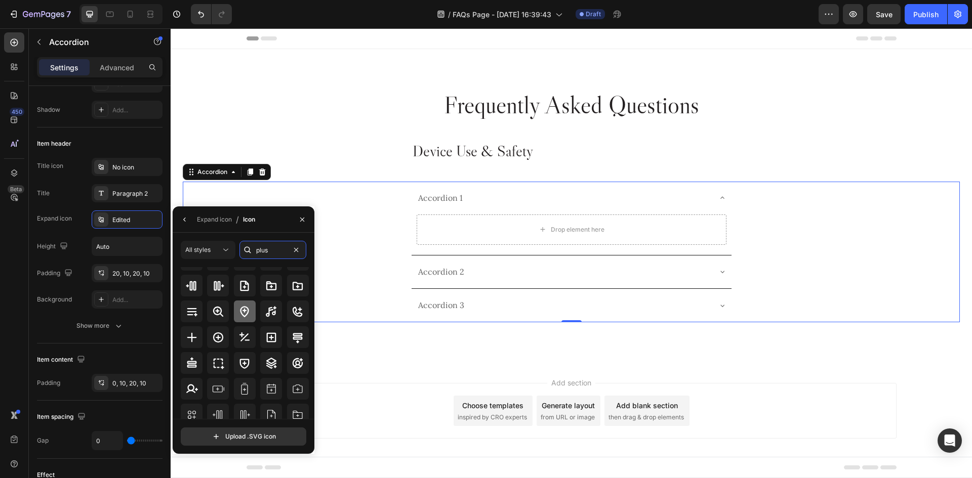
scroll to position [101, 0]
click at [199, 323] on div at bounding box center [192, 314] width 22 height 22
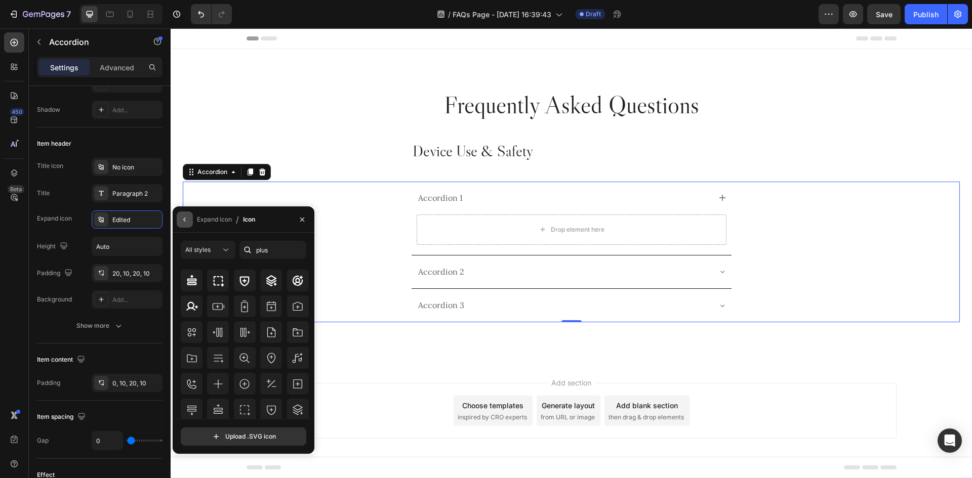
click at [178, 219] on button "button" at bounding box center [185, 220] width 16 height 16
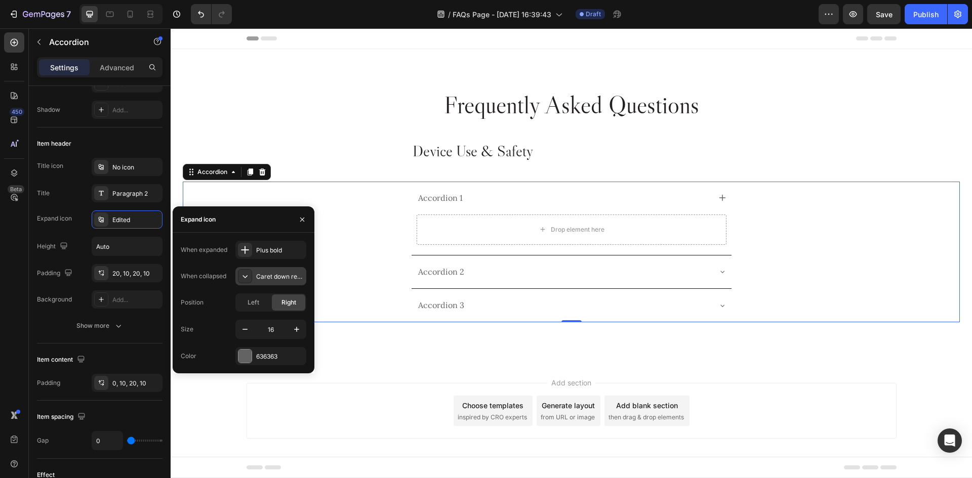
click at [264, 273] on div "Caret down regular" at bounding box center [280, 276] width 48 height 9
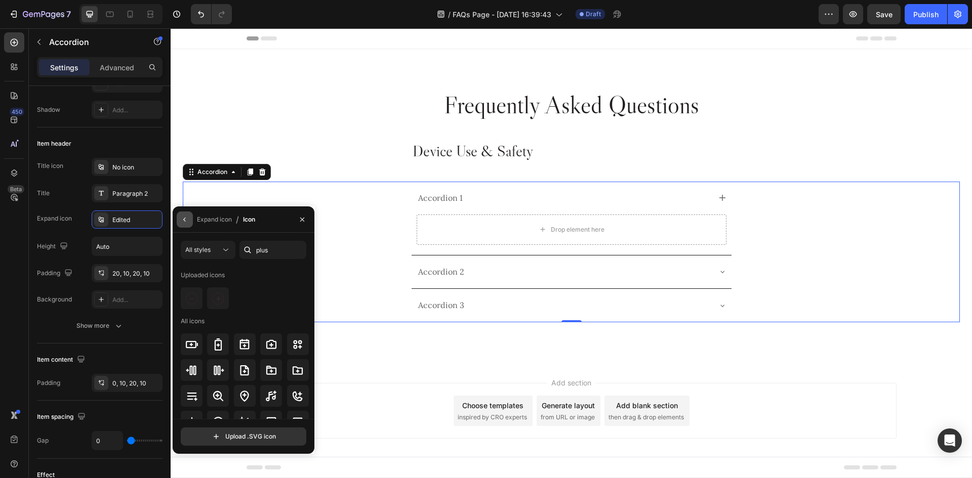
click at [183, 221] on icon "button" at bounding box center [185, 220] width 8 height 8
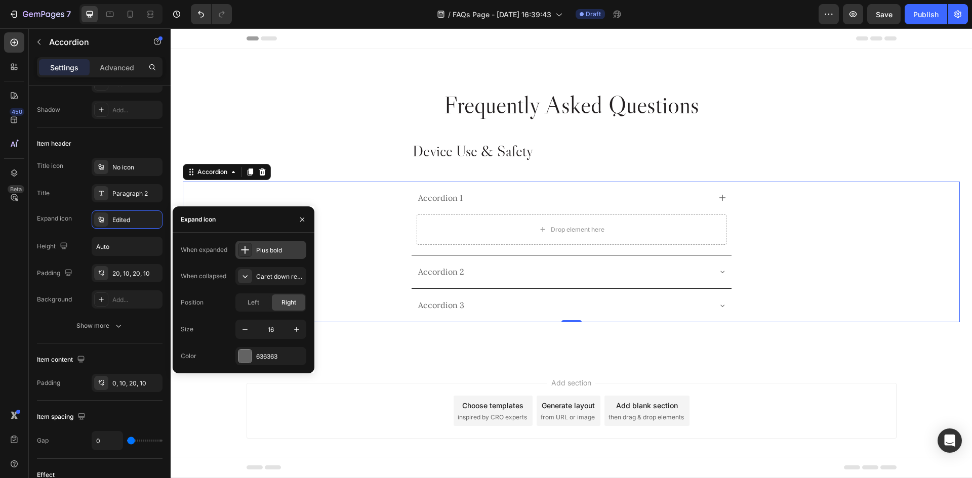
click at [269, 252] on div "Plus bold" at bounding box center [280, 250] width 48 height 9
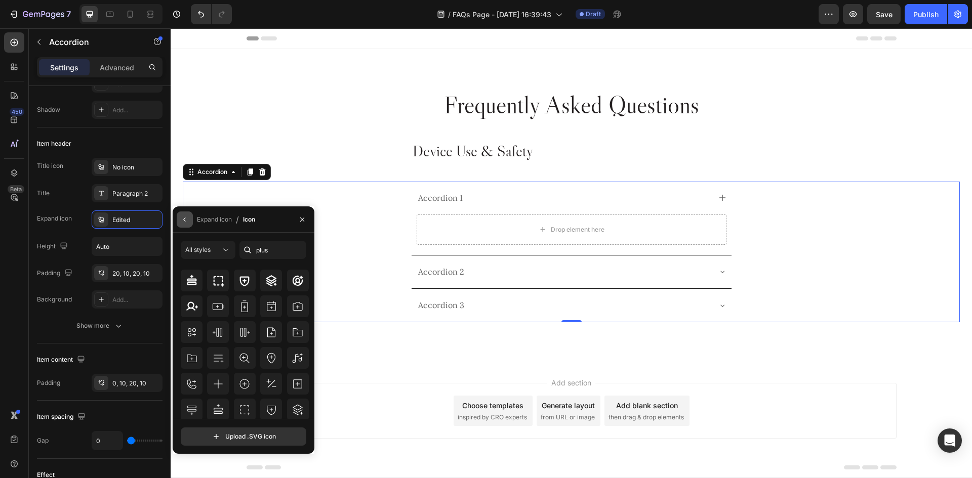
click at [185, 221] on icon "button" at bounding box center [184, 220] width 2 height 4
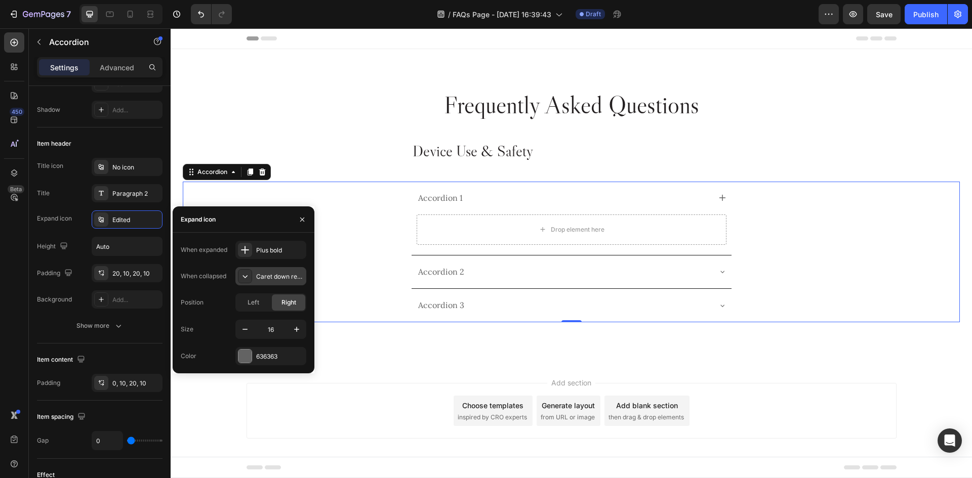
click at [267, 270] on div "Caret down regular" at bounding box center [270, 276] width 71 height 18
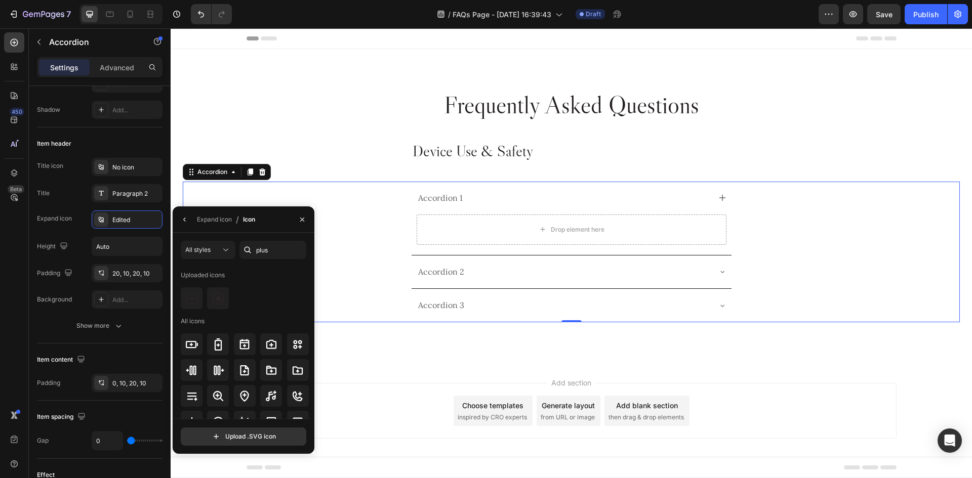
scroll to position [98, 0]
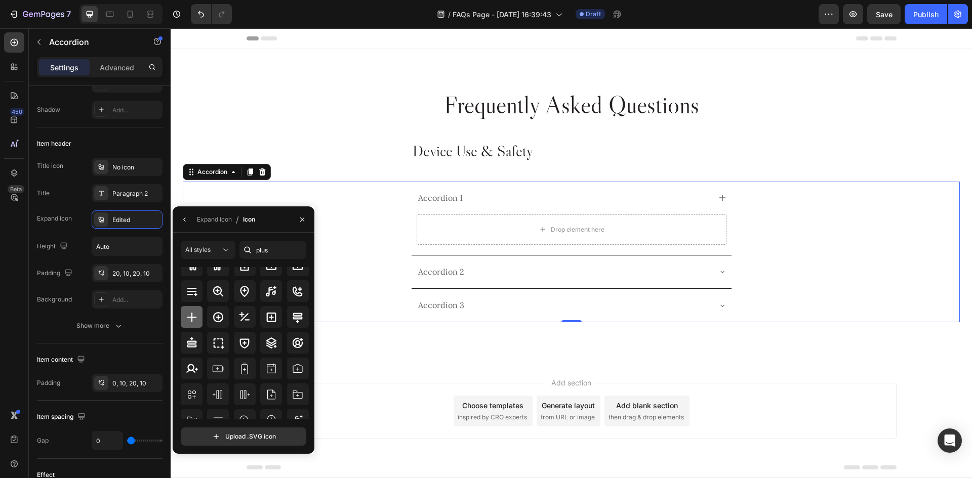
click at [189, 321] on icon at bounding box center [192, 317] width 12 height 12
click at [183, 223] on icon "button" at bounding box center [185, 220] width 8 height 8
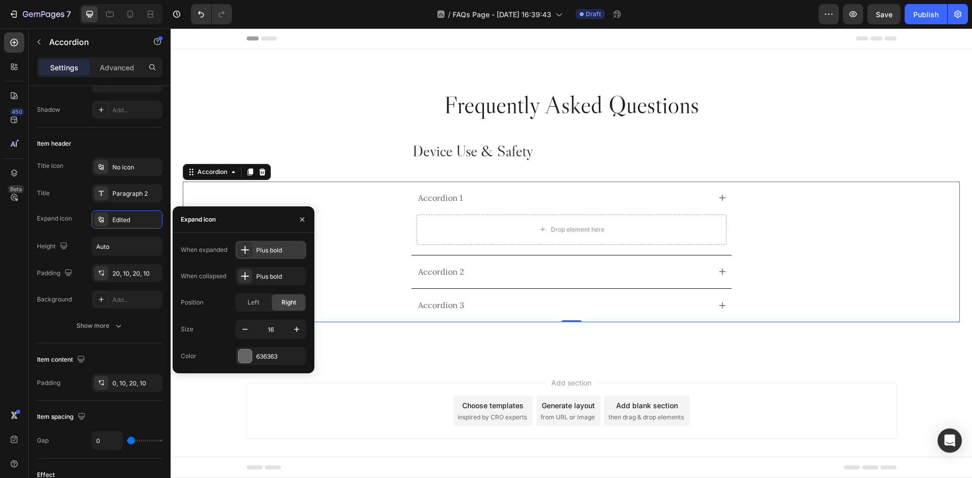
click at [274, 250] on div "Plus bold" at bounding box center [280, 250] width 48 height 9
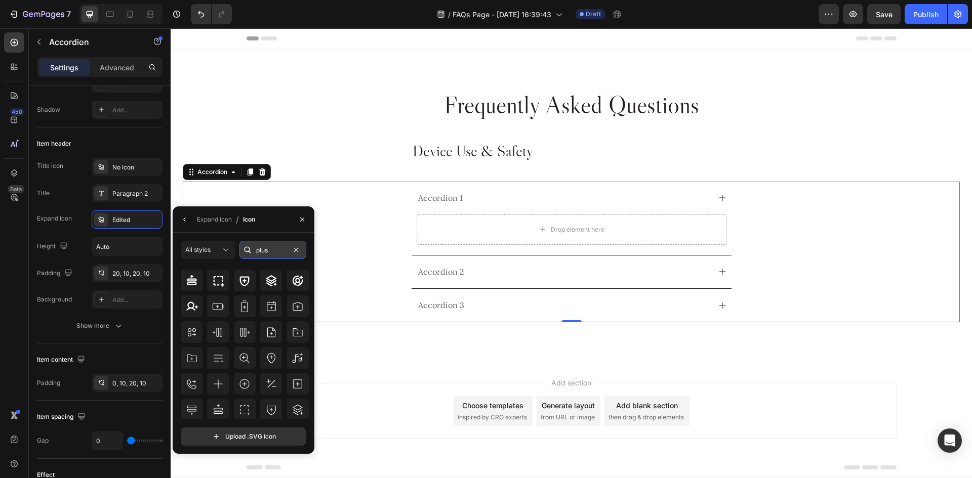
click at [267, 256] on input "plus" at bounding box center [272, 250] width 67 height 18
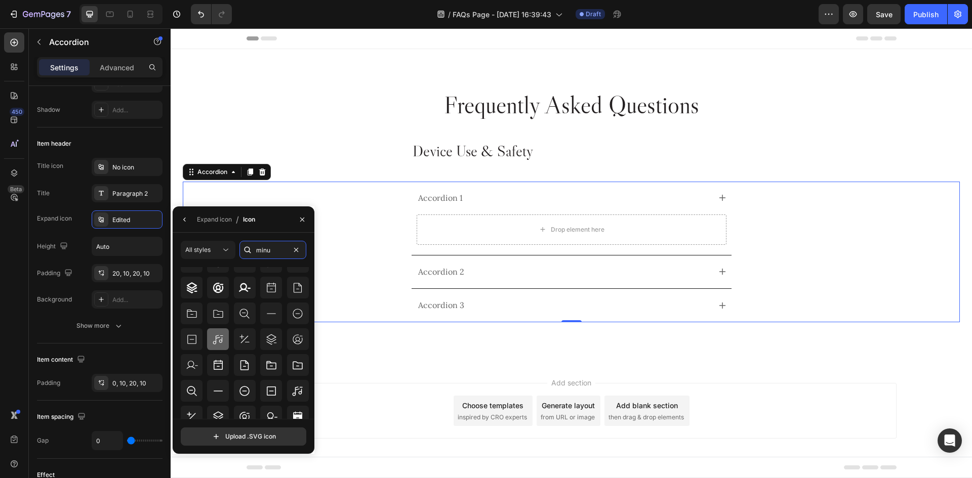
scroll to position [0, 0]
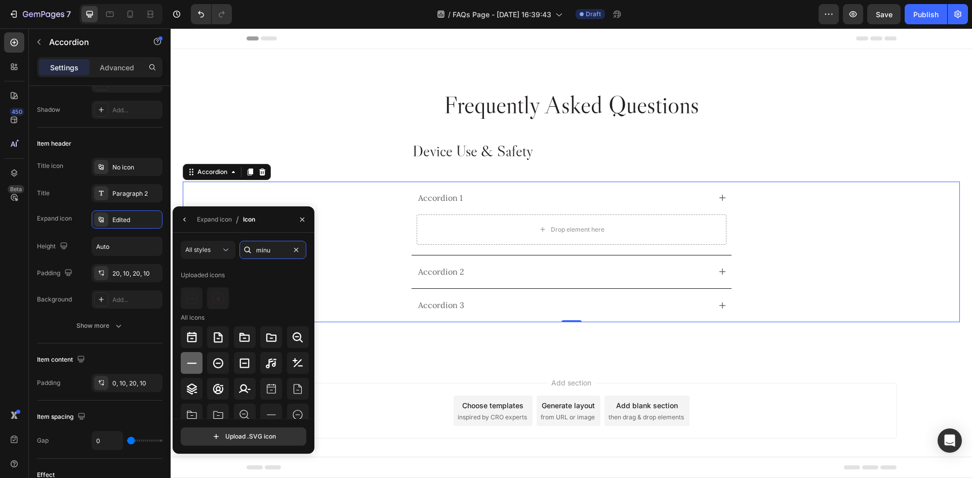
type input "minu"
click at [197, 366] on icon at bounding box center [192, 363] width 12 height 12
click at [273, 298] on div at bounding box center [245, 299] width 129 height 22
click at [183, 219] on icon "button" at bounding box center [185, 220] width 8 height 8
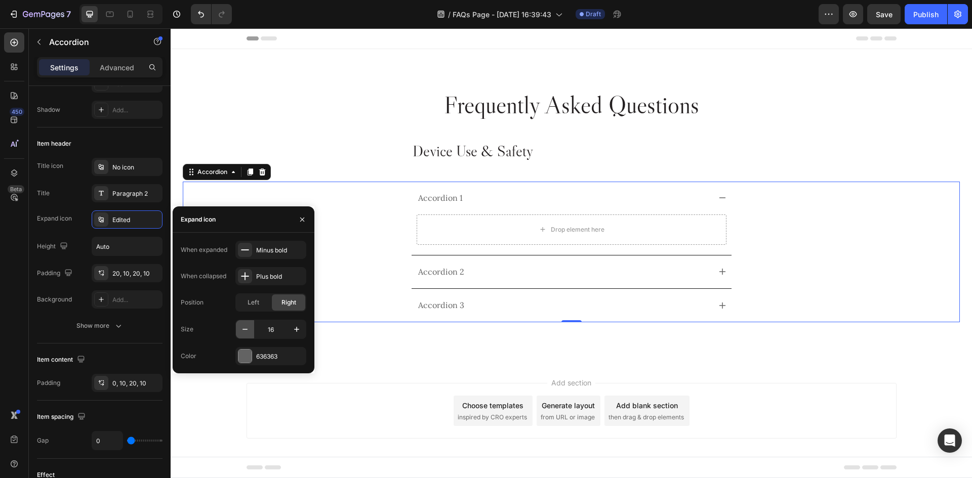
click at [248, 328] on icon "button" at bounding box center [245, 329] width 10 height 10
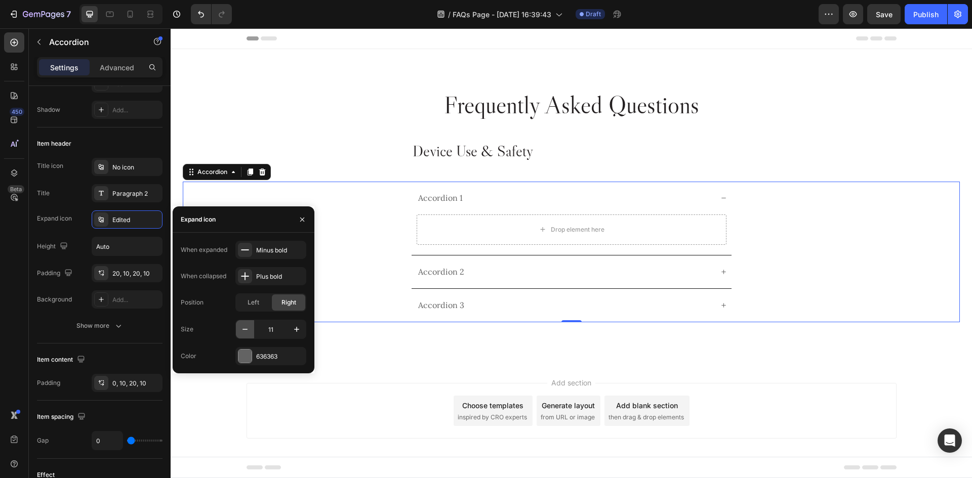
click at [248, 328] on icon "button" at bounding box center [245, 329] width 10 height 10
type input "9"
click at [276, 332] on input "9" at bounding box center [270, 329] width 33 height 18
type input "11"
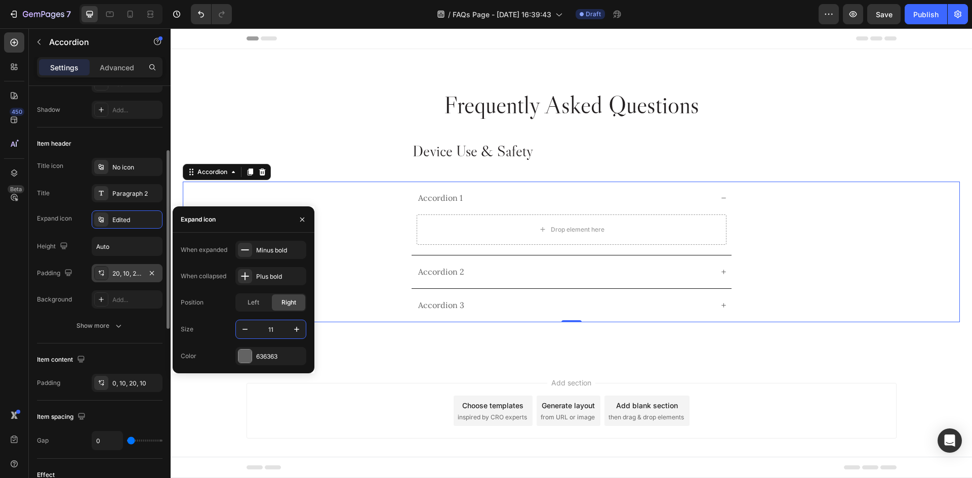
click at [132, 275] on div "20, 10, 20, 10" at bounding box center [126, 273] width 29 height 9
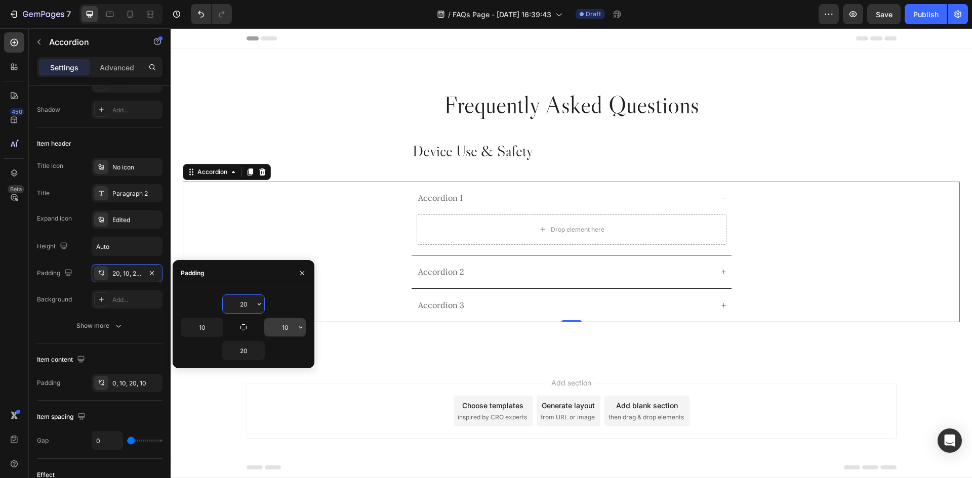
click at [279, 325] on input "10" at bounding box center [285, 327] width 42 height 18
type input "22"
click at [300, 293] on div "20 10 22 20" at bounding box center [244, 328] width 142 height 82
click at [136, 381] on div "0, 10, 20, 10" at bounding box center [126, 383] width 29 height 9
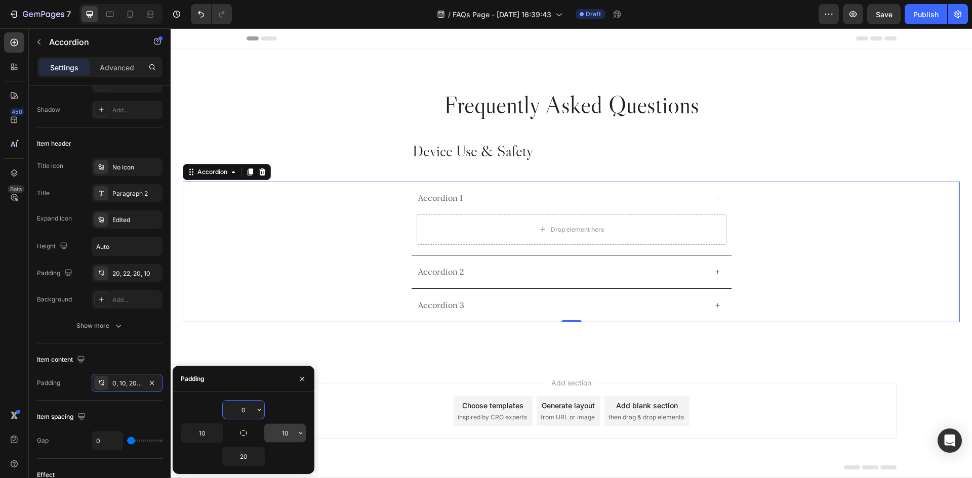
click at [0, 0] on input "10" at bounding box center [0, 0] width 0 height 0
type input "22"
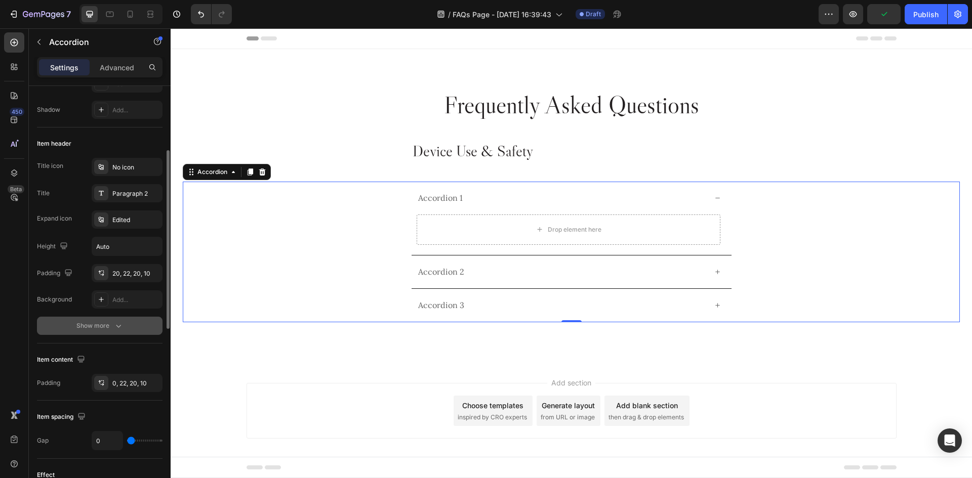
click at [116, 323] on icon "button" at bounding box center [118, 326] width 10 height 10
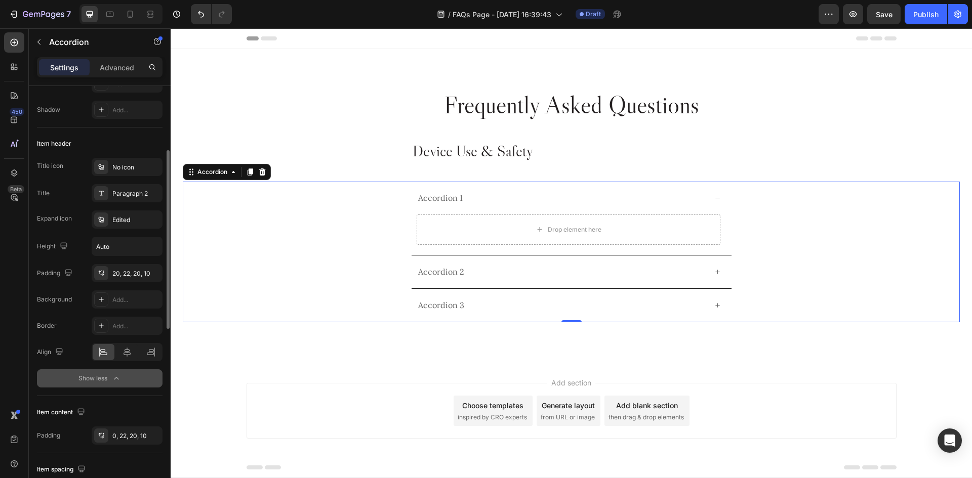
click at [522, 200] on div "Accordion 1" at bounding box center [562, 198] width 290 height 13
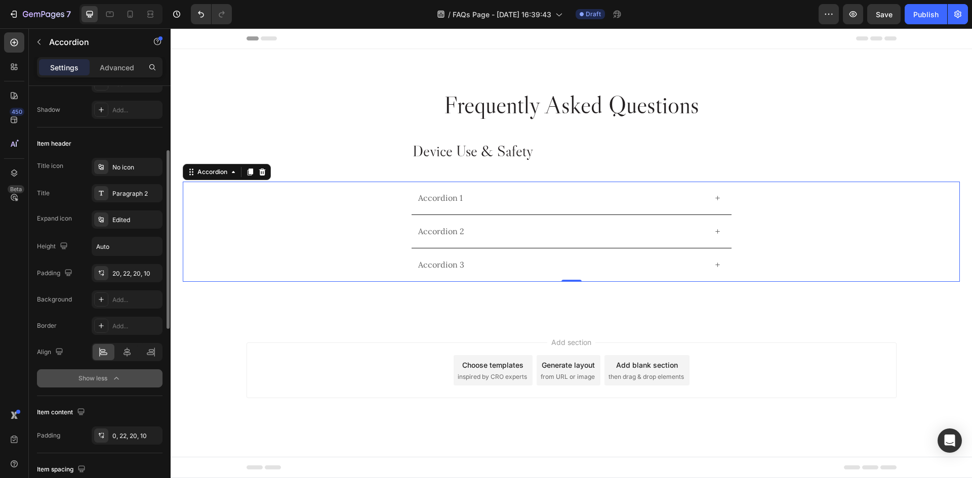
click at [522, 200] on div "Accordion 1" at bounding box center [562, 198] width 290 height 13
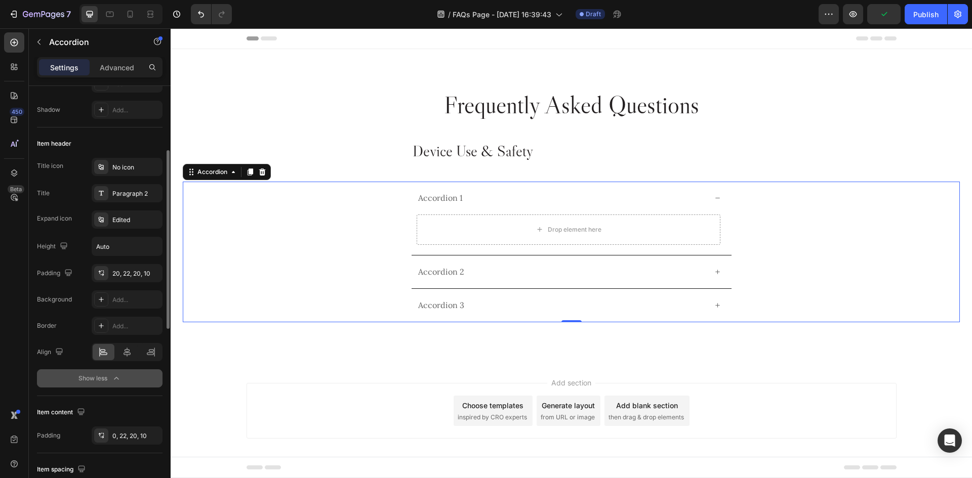
click at [479, 197] on div "Accordion 1" at bounding box center [562, 198] width 290 height 13
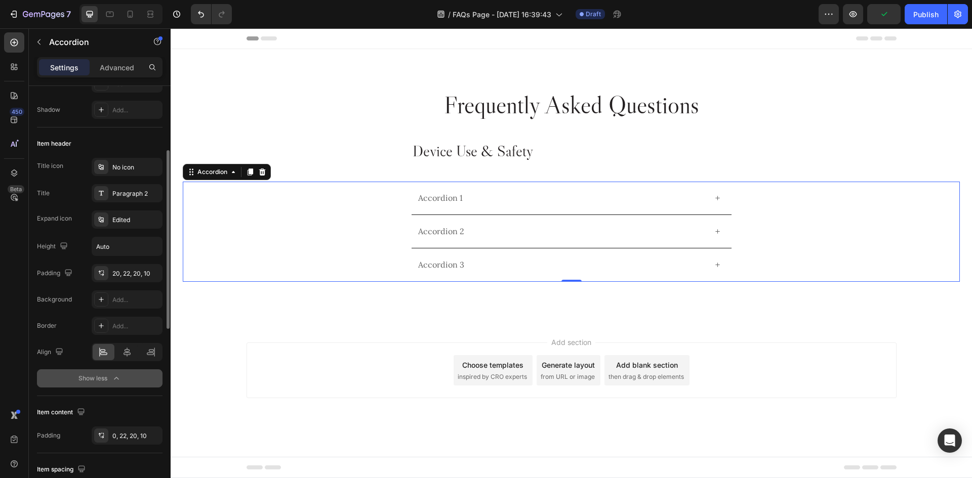
click at [479, 197] on div "Accordion 1" at bounding box center [562, 198] width 290 height 13
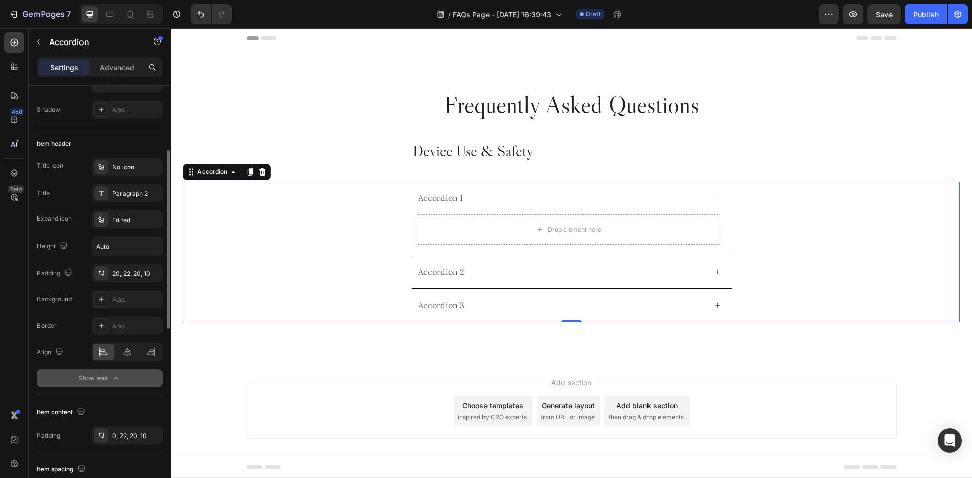
click at [479, 197] on div "Accordion 1" at bounding box center [562, 198] width 290 height 13
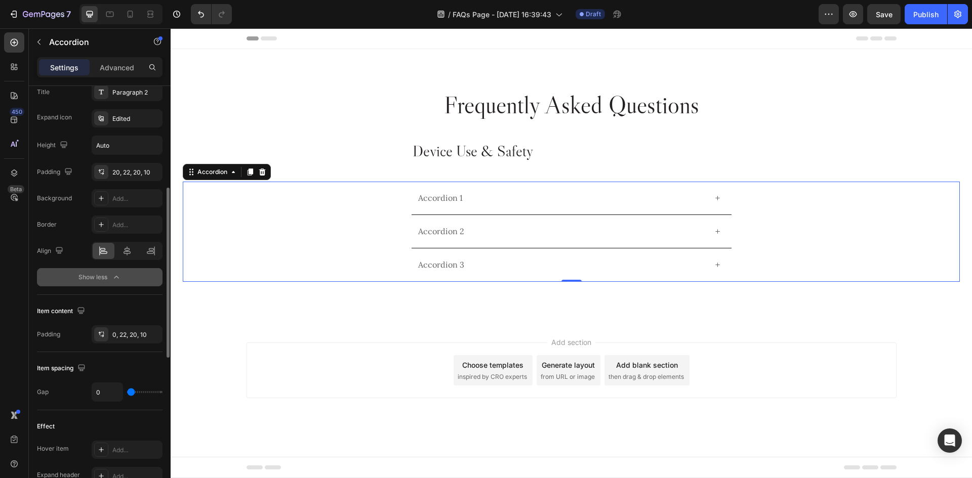
scroll to position [405, 0]
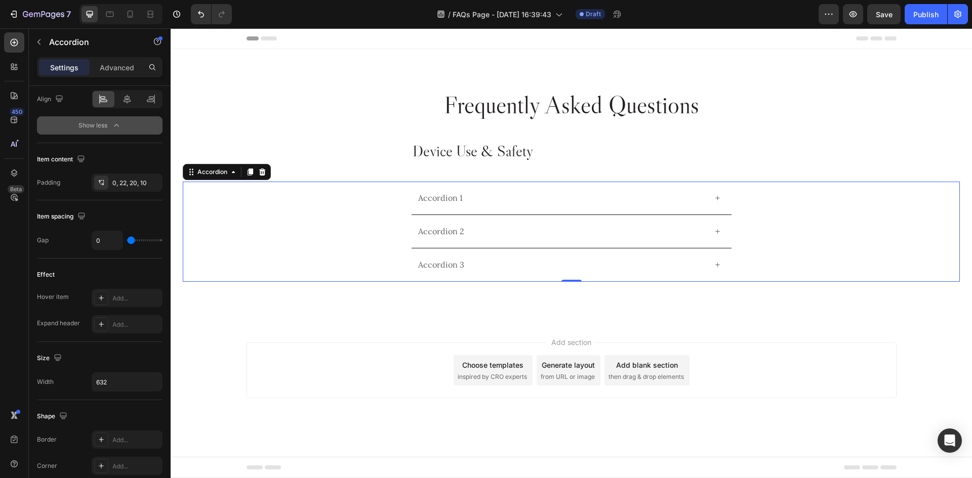
click at [489, 198] on div "Accordion 1" at bounding box center [562, 198] width 290 height 13
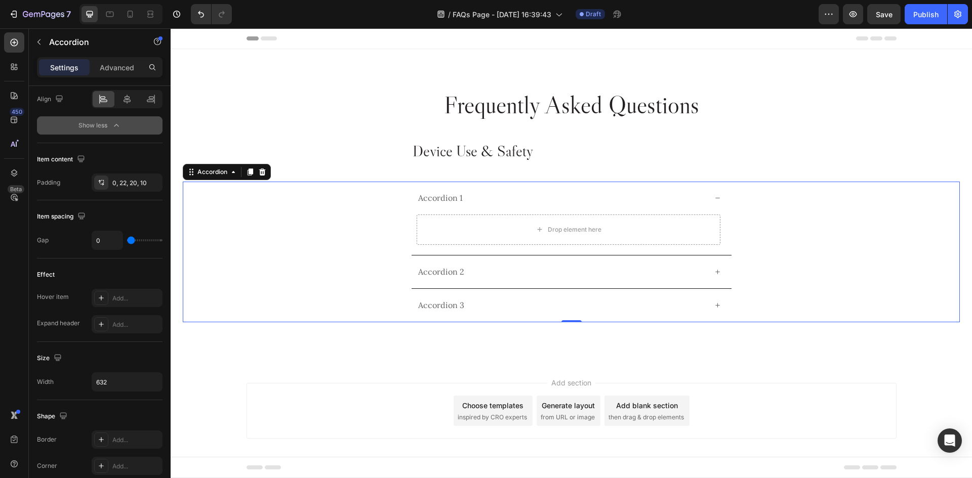
click at [506, 198] on div "Accordion 1" at bounding box center [562, 198] width 290 height 13
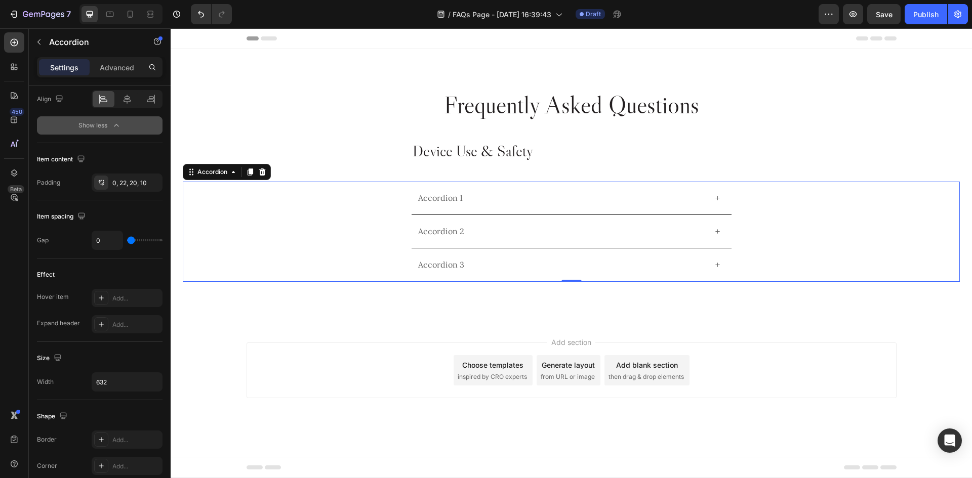
click at [506, 198] on div "Accordion 1" at bounding box center [562, 198] width 290 height 13
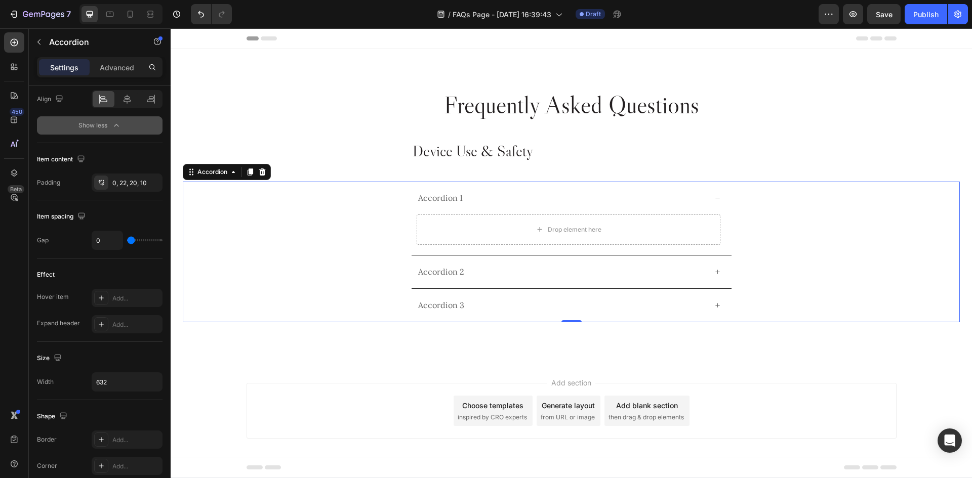
click at [506, 198] on div "Accordion 1" at bounding box center [562, 198] width 290 height 13
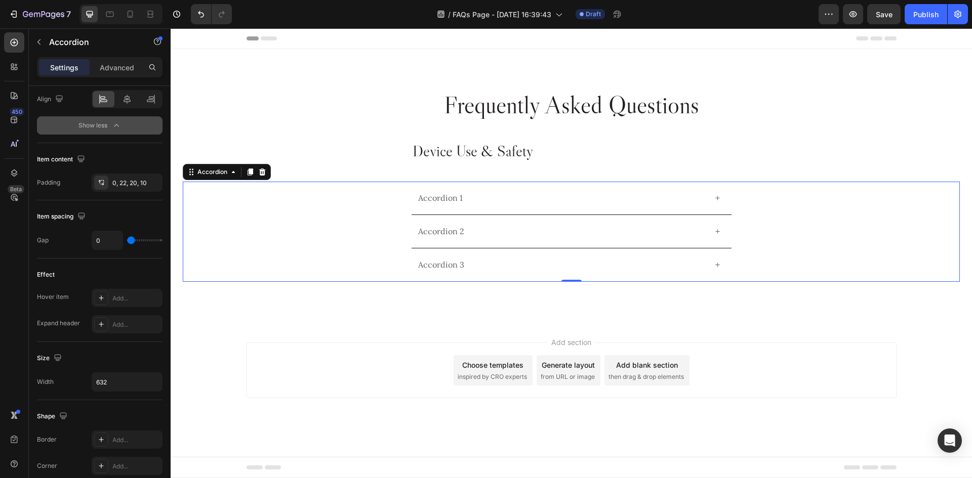
click at [506, 198] on div "Accordion 1" at bounding box center [562, 198] width 290 height 13
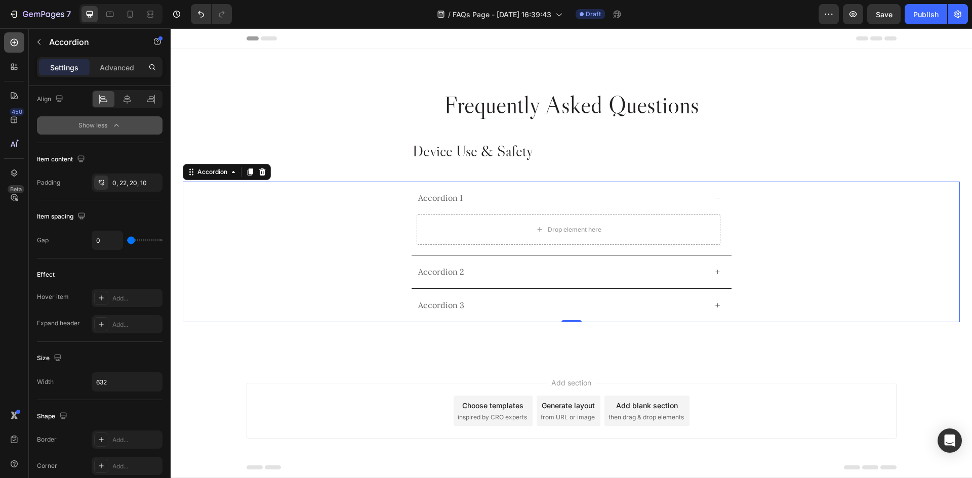
click at [19, 47] on icon at bounding box center [14, 42] width 10 height 10
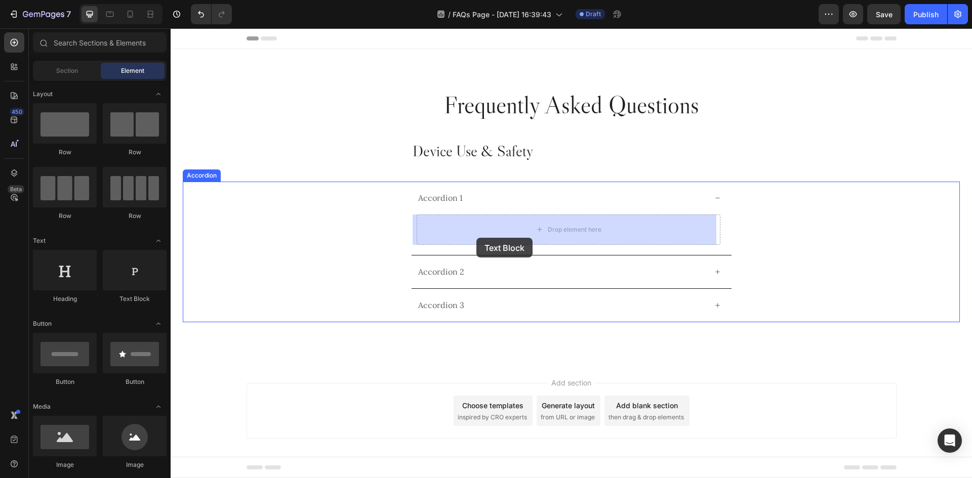
drag, startPoint x: 300, startPoint y: 315, endPoint x: 476, endPoint y: 238, distance: 192.2
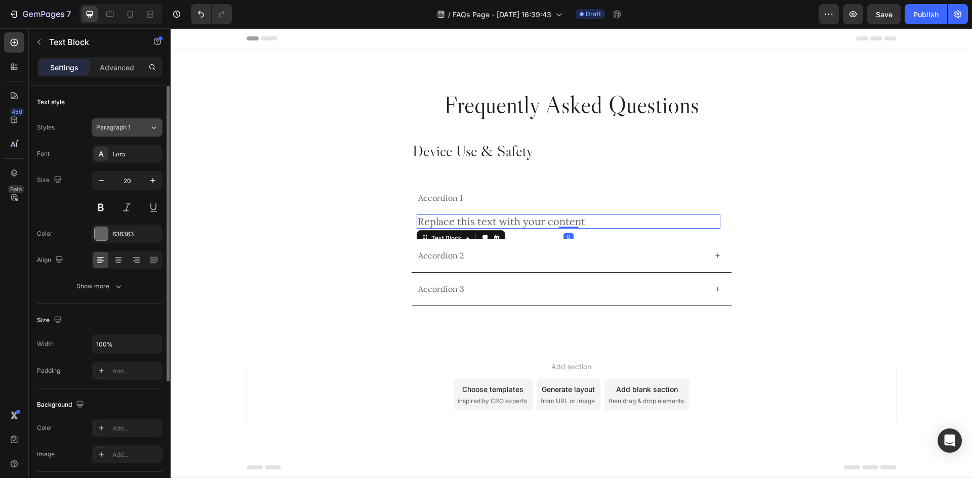
click at [140, 128] on div "Paragraph 1" at bounding box center [122, 127] width 53 height 9
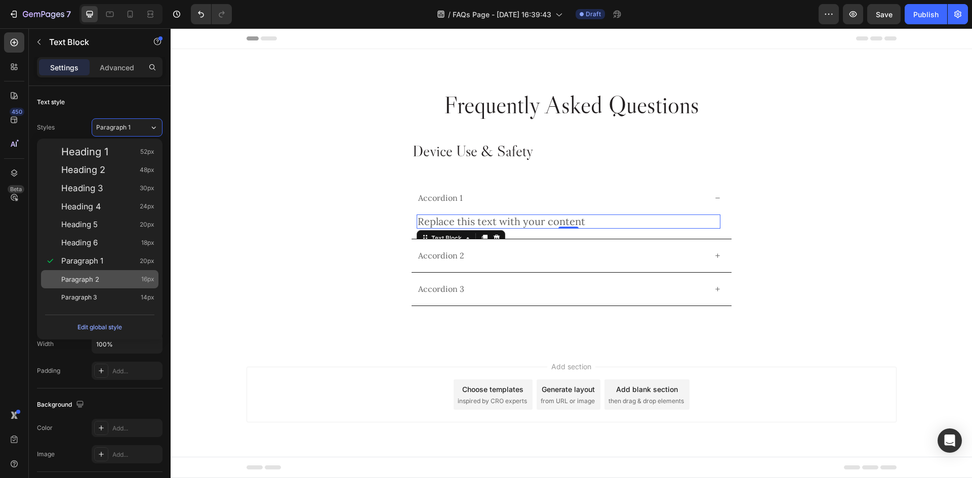
click at [107, 278] on div "Paragraph 2 16px" at bounding box center [107, 279] width 93 height 10
type input "16"
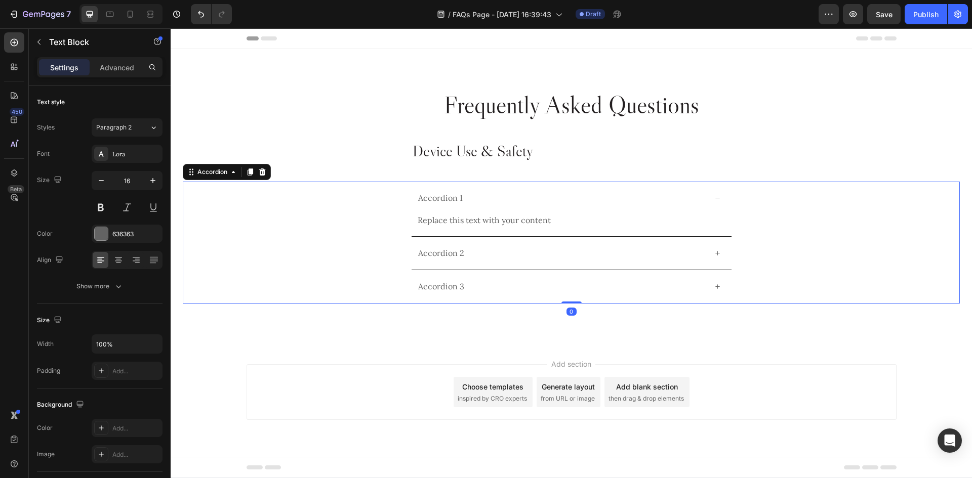
click at [477, 197] on div "Accordion 1" at bounding box center [562, 198] width 290 height 13
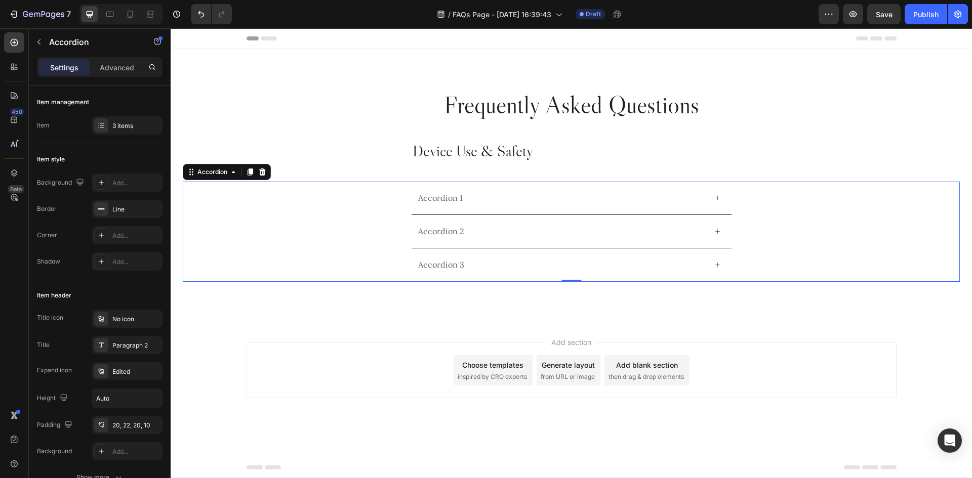
click at [515, 205] on div "Accordion 1" at bounding box center [572, 198] width 320 height 33
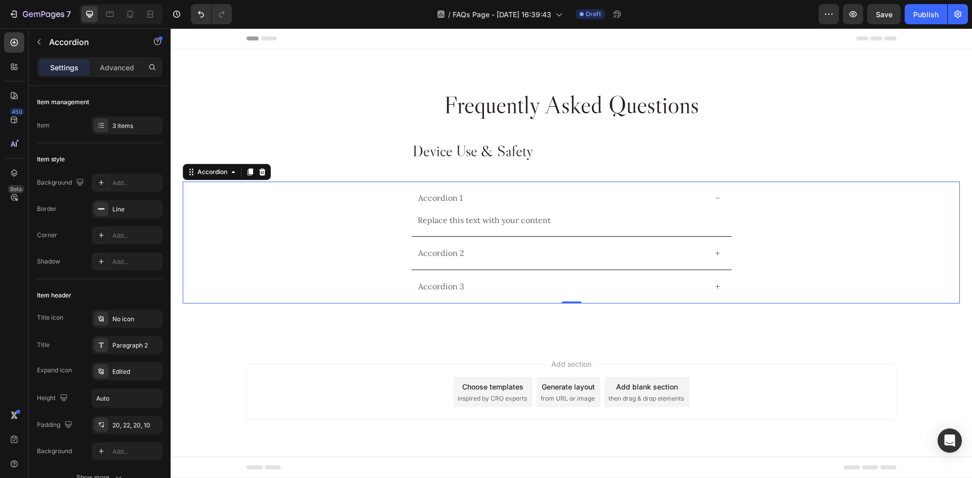
click at [517, 206] on div "Accordion 1" at bounding box center [572, 198] width 320 height 33
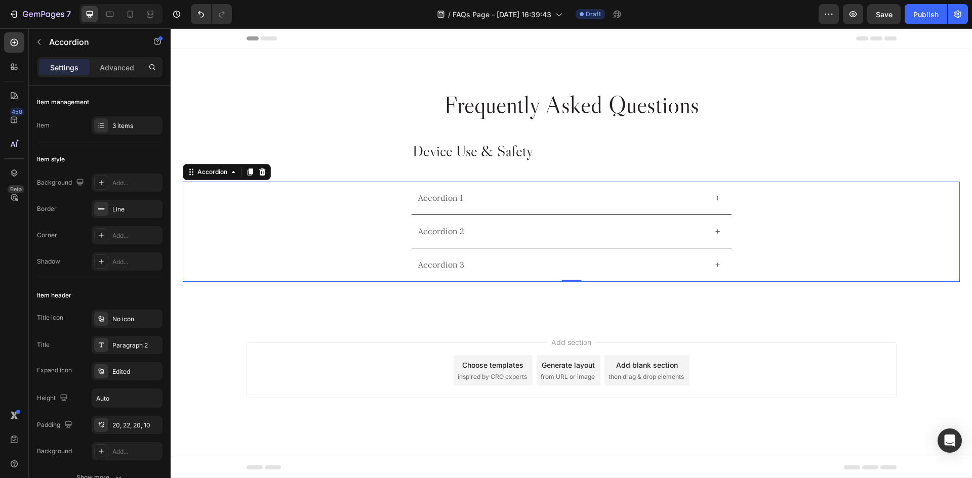
click at [521, 207] on div "Accordion 1" at bounding box center [572, 198] width 320 height 33
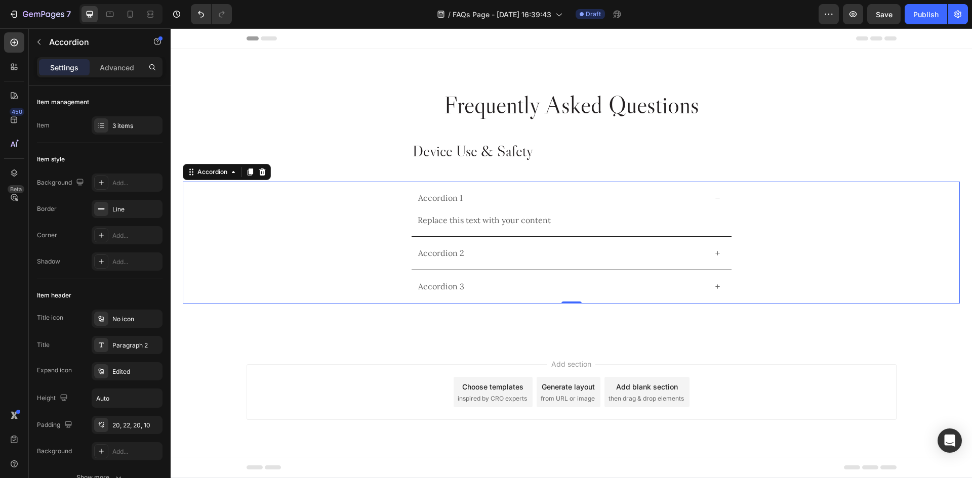
click at [521, 207] on div "Accordion 1" at bounding box center [572, 198] width 320 height 33
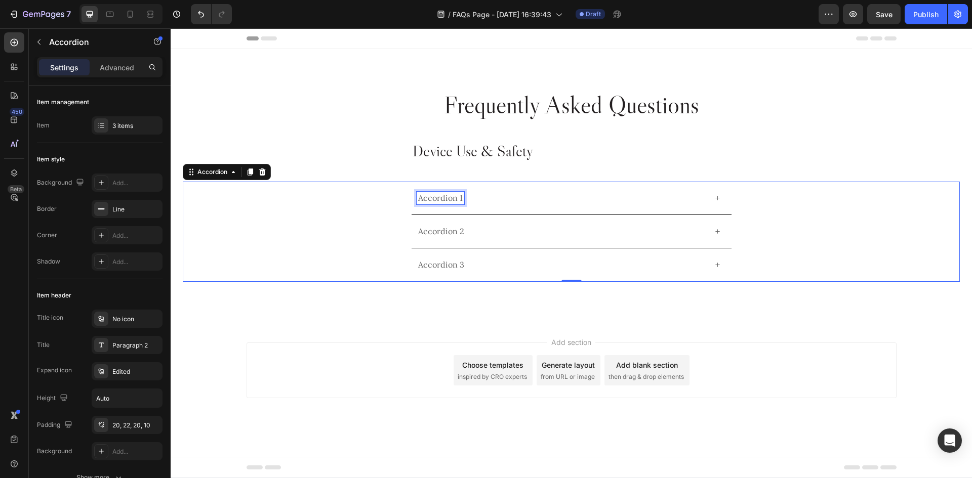
click at [450, 196] on div "Accordion 1" at bounding box center [441, 198] width 48 height 13
click at [450, 196] on p "Accordion 1" at bounding box center [440, 198] width 45 height 10
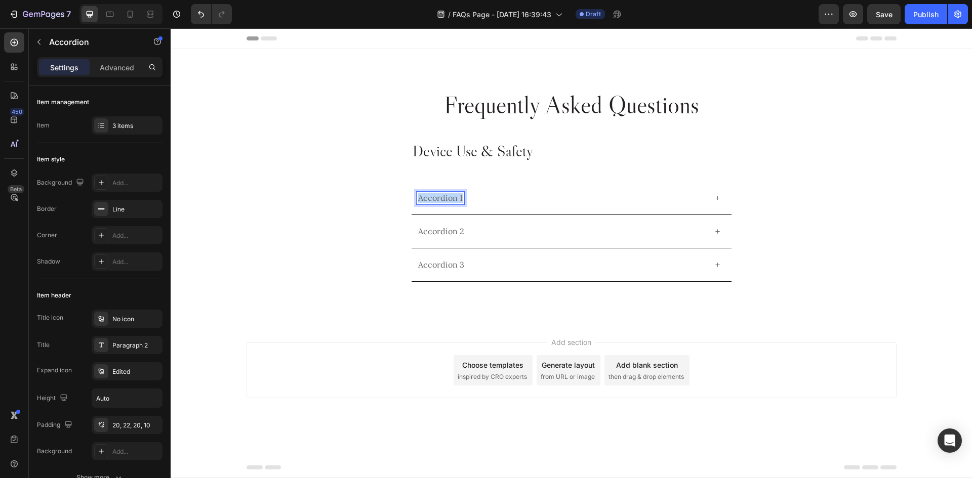
click at [450, 196] on p "Accordion 1" at bounding box center [440, 198] width 45 height 10
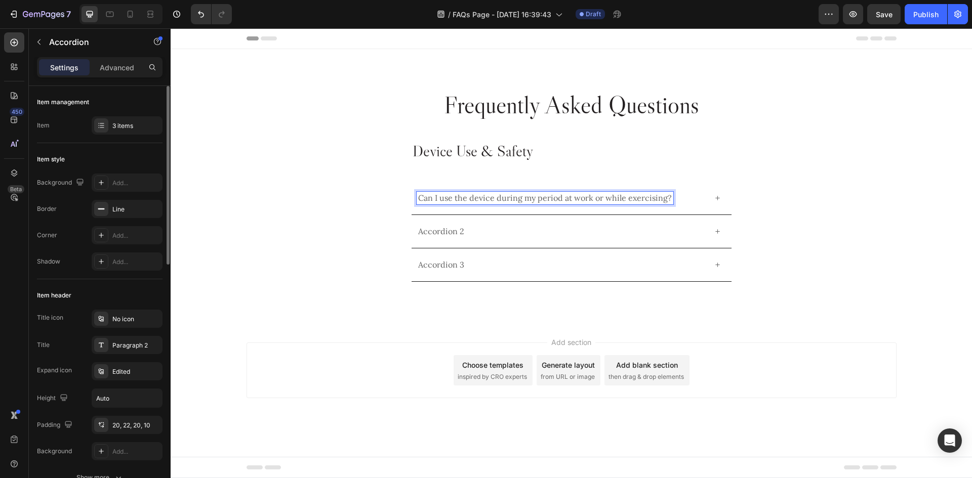
click at [133, 162] on div "Item style" at bounding box center [100, 159] width 126 height 16
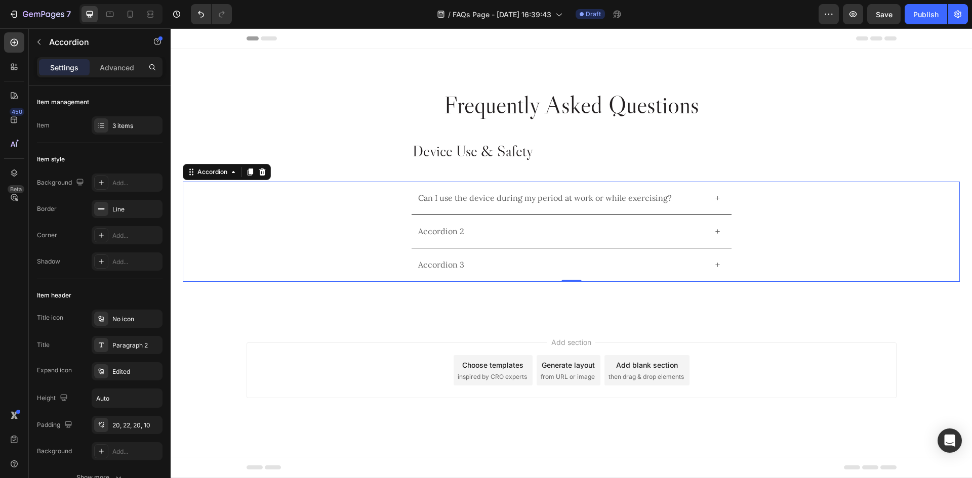
click at [681, 202] on div "Can I use the device during my period at work or while exercising?" at bounding box center [562, 198] width 290 height 13
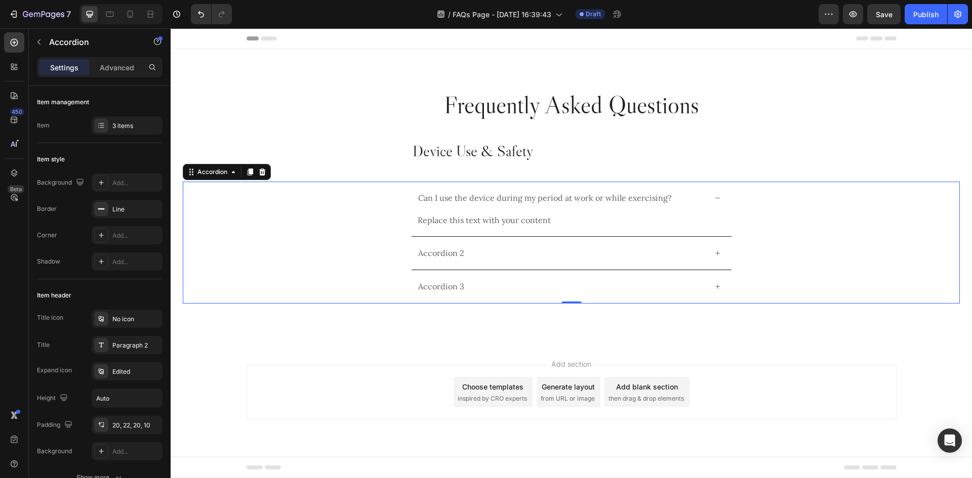
click at [681, 202] on div "Can I use the device during my period at work or while exercising?" at bounding box center [562, 198] width 290 height 13
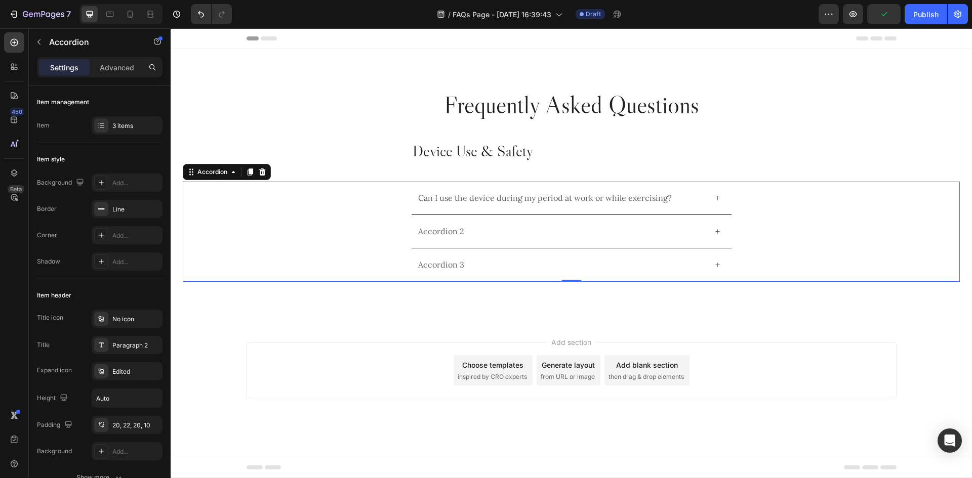
click at [681, 199] on div "Can I use the device during my period at work or while exercising?" at bounding box center [562, 198] width 290 height 13
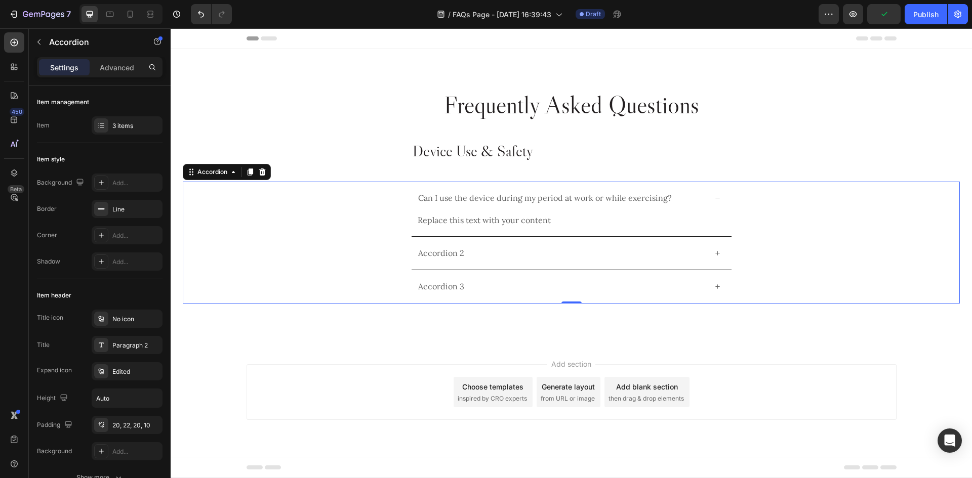
click at [681, 199] on div "Can I use the device during my period at work or while exercising?" at bounding box center [562, 198] width 290 height 13
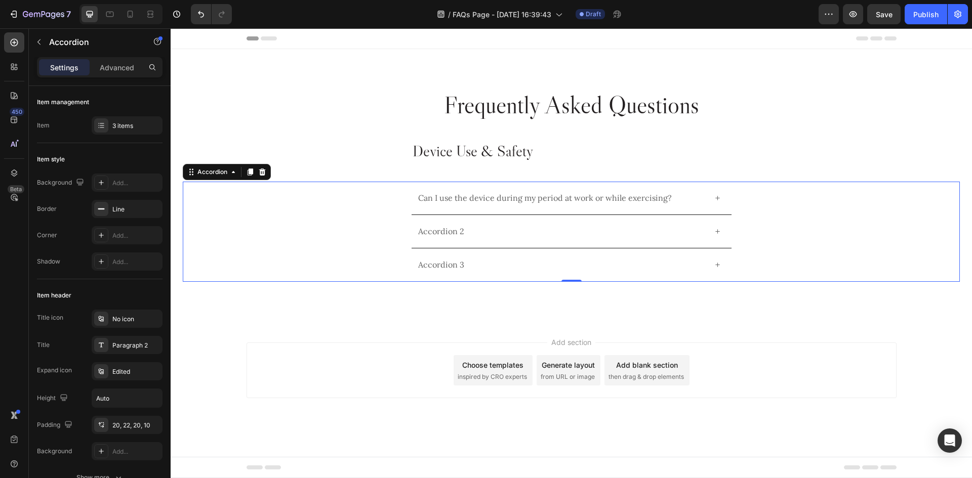
click at [681, 199] on div "Can I use the device during my period at work or while exercising?" at bounding box center [562, 198] width 290 height 13
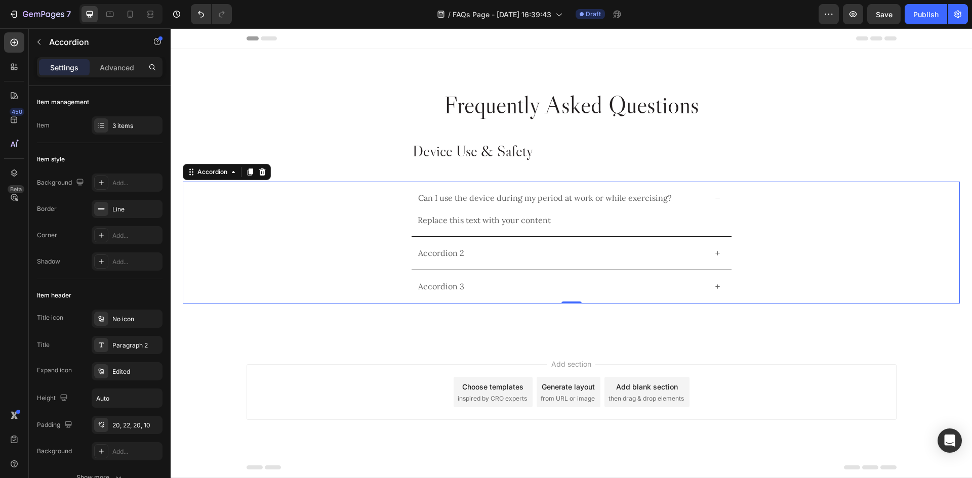
click at [681, 199] on div "Can I use the device during my period at work or while exercising?" at bounding box center [562, 198] width 290 height 13
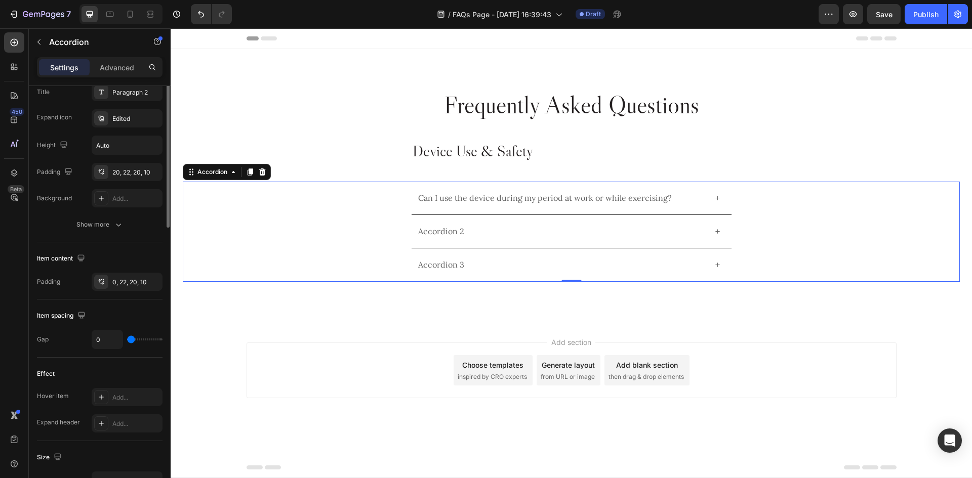
scroll to position [0, 0]
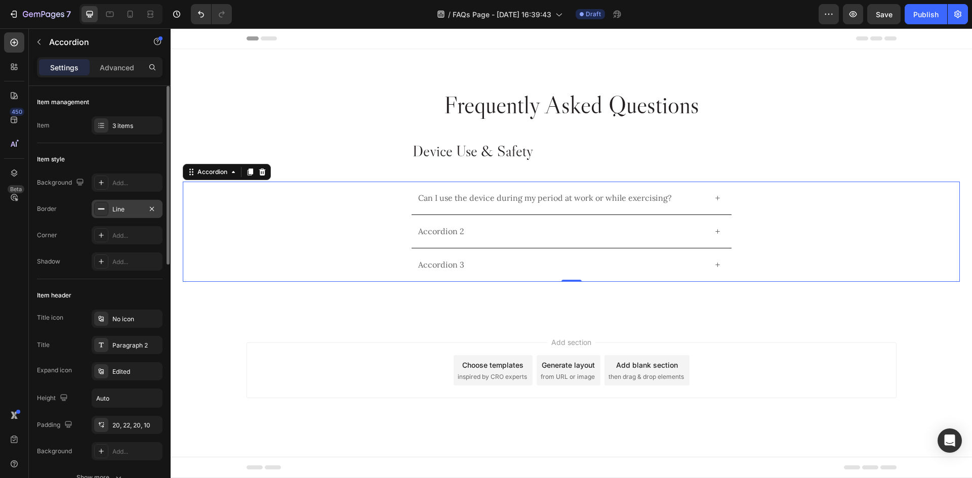
click at [124, 207] on div "Line" at bounding box center [126, 209] width 29 height 9
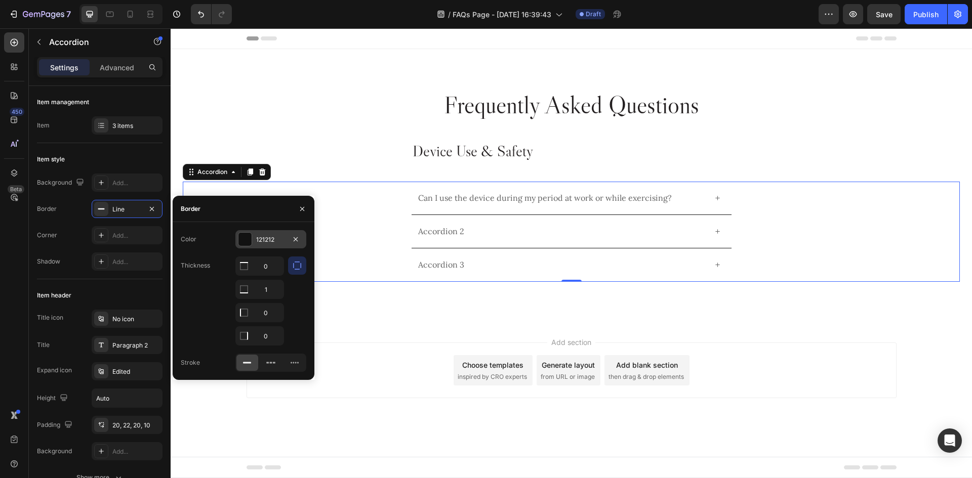
click at [268, 240] on div "121212" at bounding box center [270, 239] width 29 height 9
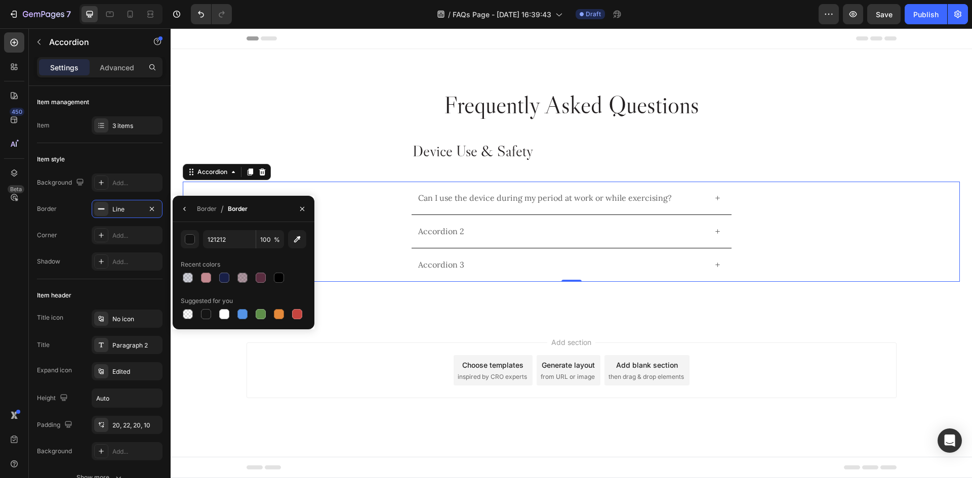
click at [235, 250] on div "121212 100 % Recent colors Suggested for you" at bounding box center [244, 275] width 126 height 91
click at [236, 237] on input "121212" at bounding box center [229, 239] width 53 height 18
paste input "#231F20"
type input "231F20"
click at [269, 197] on div "Border / Border" at bounding box center [244, 209] width 142 height 26
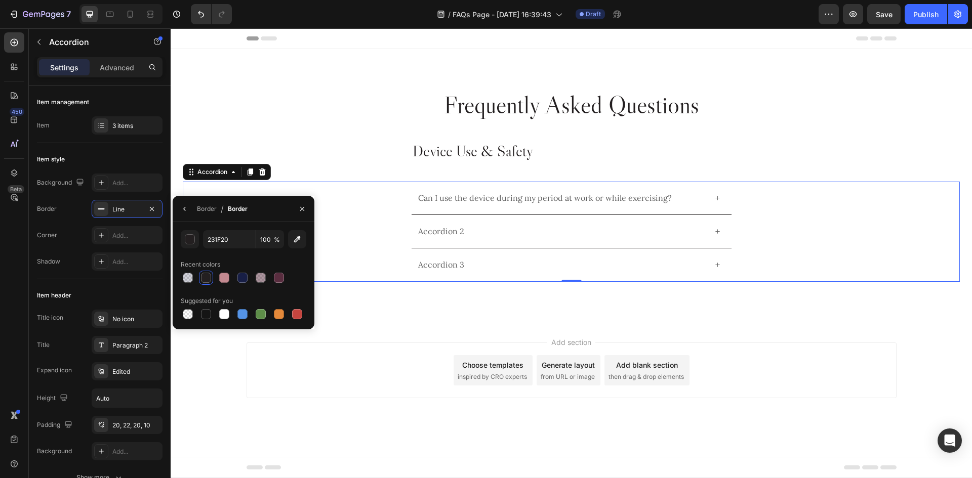
click at [269, 211] on div "Border / Border" at bounding box center [244, 209] width 142 height 26
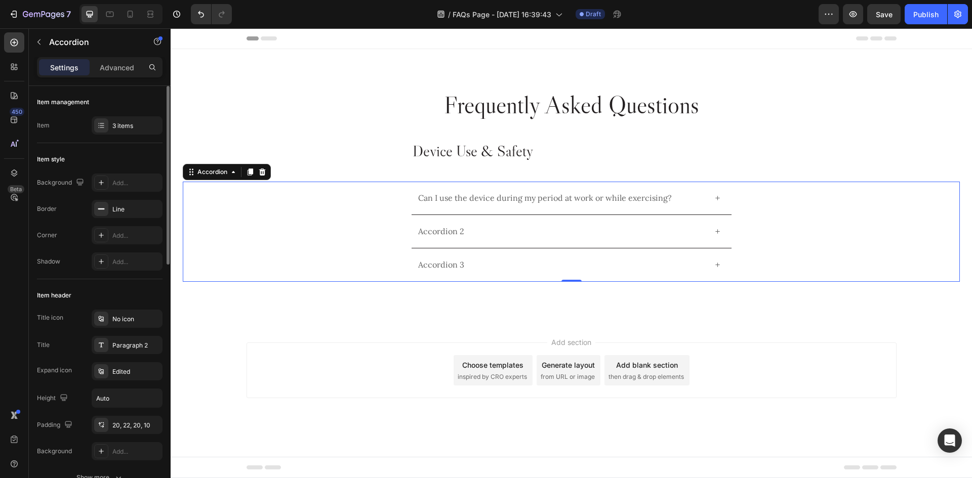
click at [72, 221] on div "Background Add... Border Line Corner Add... Shadow Add..." at bounding box center [100, 222] width 126 height 97
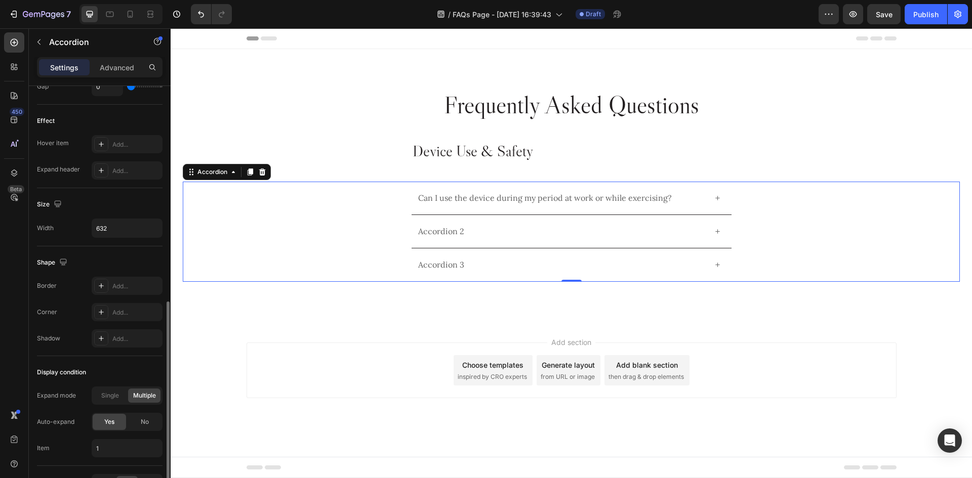
scroll to position [569, 0]
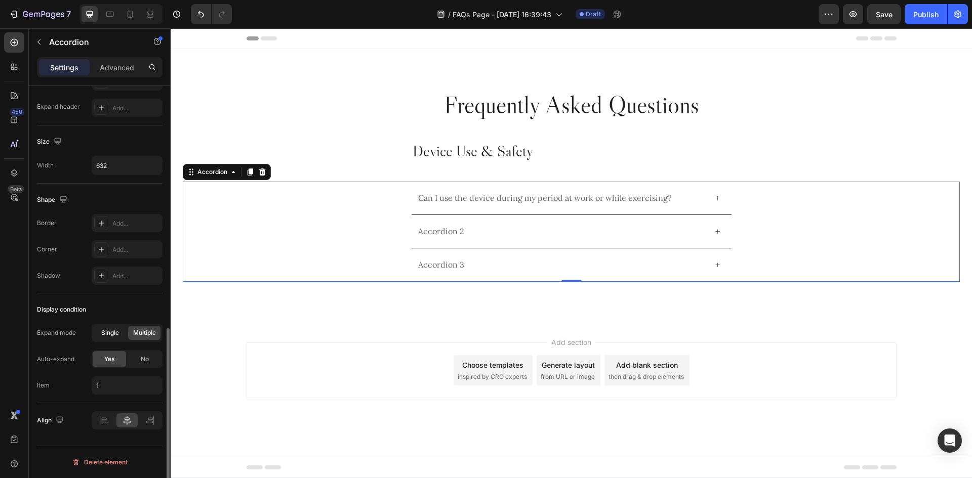
click at [109, 338] on div "Single" at bounding box center [110, 333] width 32 height 14
click at [139, 360] on div "No" at bounding box center [144, 359] width 33 height 16
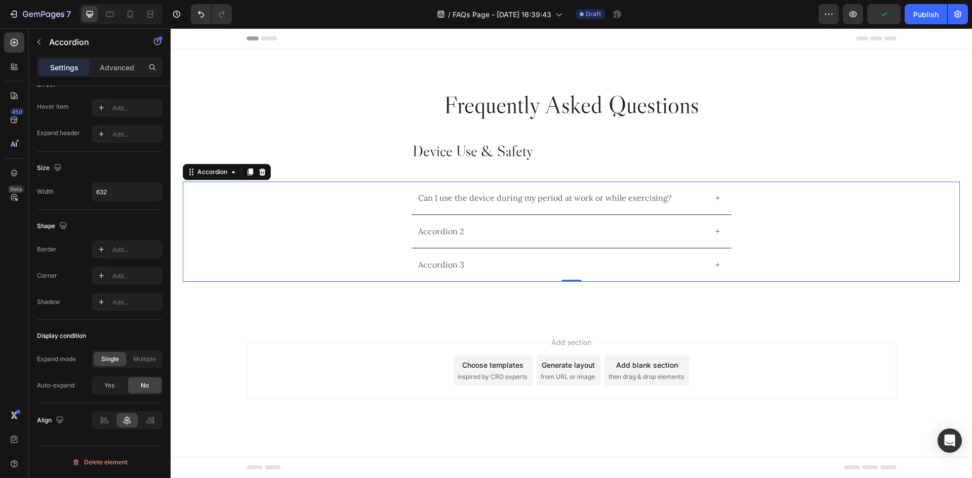
click at [792, 213] on div "Can I use the device during my period at work or while exercising?" at bounding box center [571, 198] width 776 height 33
click at [691, 192] on div "Can I use the device during my period at work or while exercising?" at bounding box center [562, 198] width 290 height 13
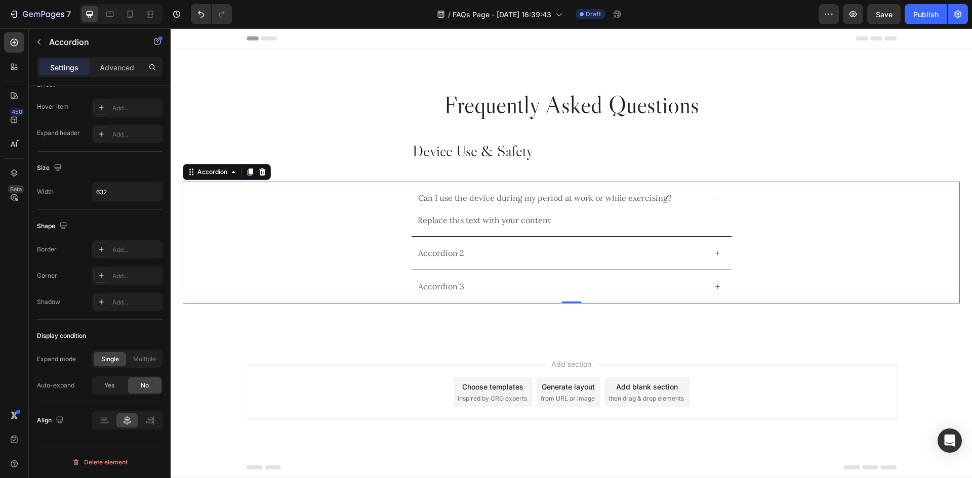
click at [691, 192] on div "Can I use the device during my period at work or while exercising?" at bounding box center [562, 198] width 290 height 13
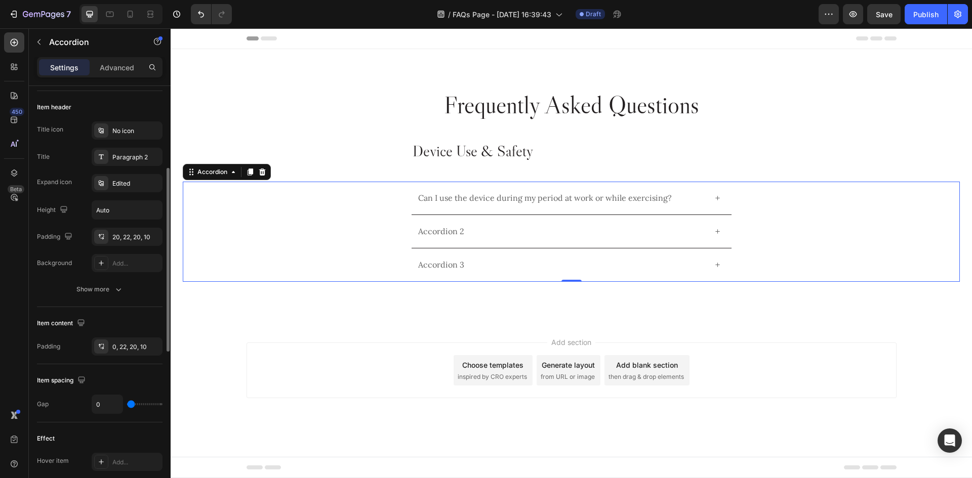
scroll to position [0, 0]
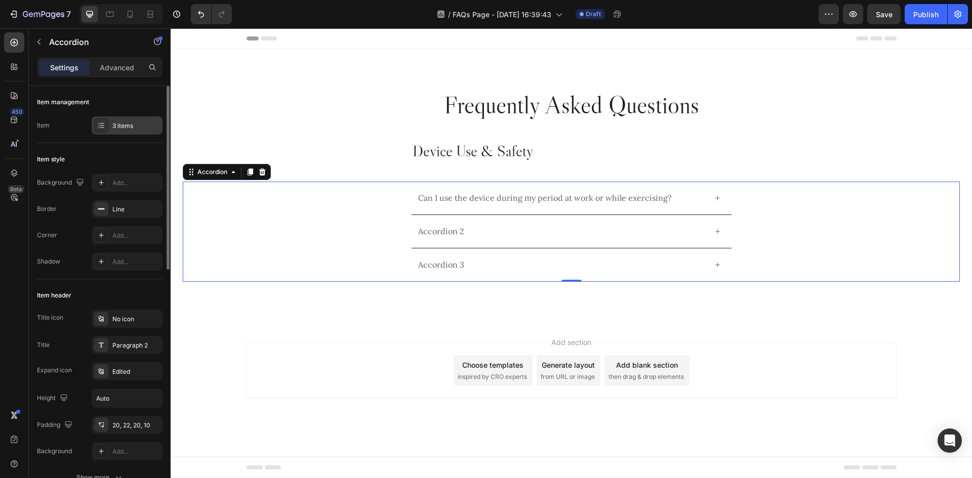
click at [119, 121] on div "3 items" at bounding box center [136, 125] width 48 height 9
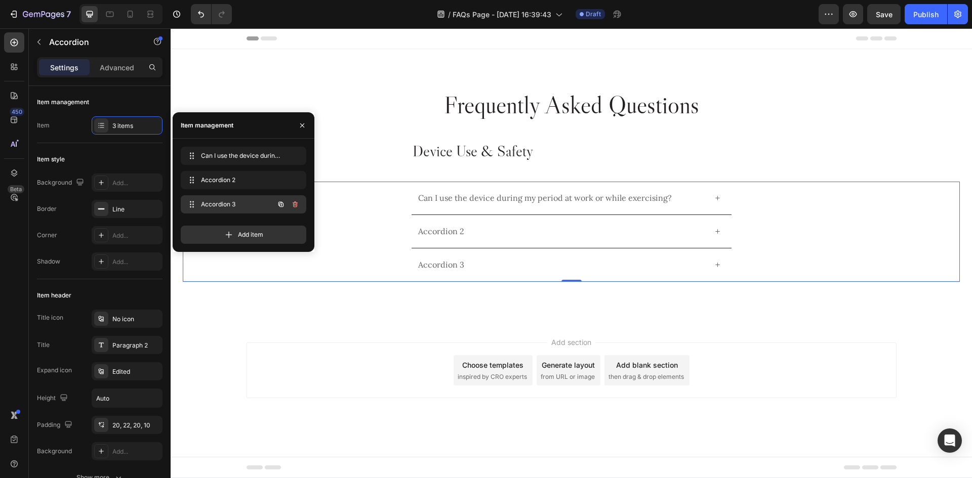
click at [297, 201] on icon "button" at bounding box center [295, 204] width 8 height 8
click at [294, 182] on icon "button" at bounding box center [295, 180] width 8 height 8
click at [294, 182] on div "Delete" at bounding box center [288, 180] width 19 height 9
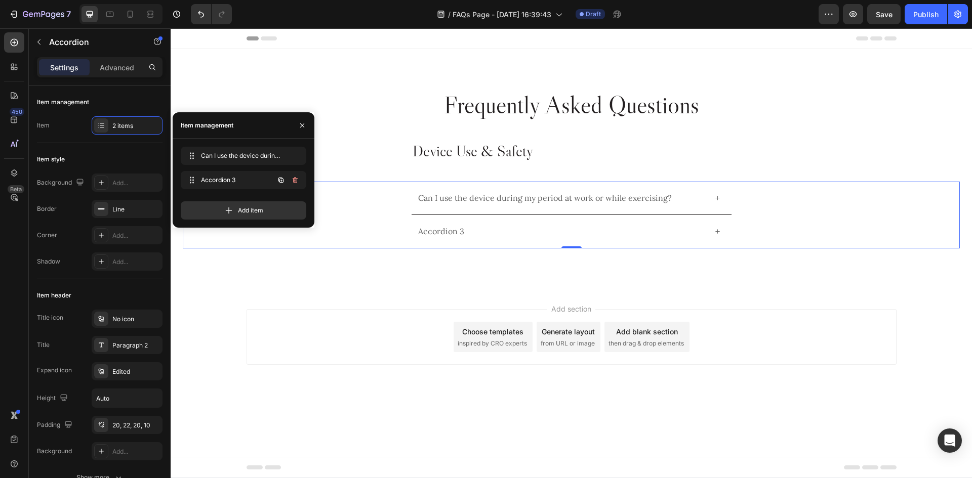
click at [294, 182] on icon "button" at bounding box center [295, 180] width 8 height 8
click at [294, 182] on div "Delete" at bounding box center [288, 180] width 19 height 9
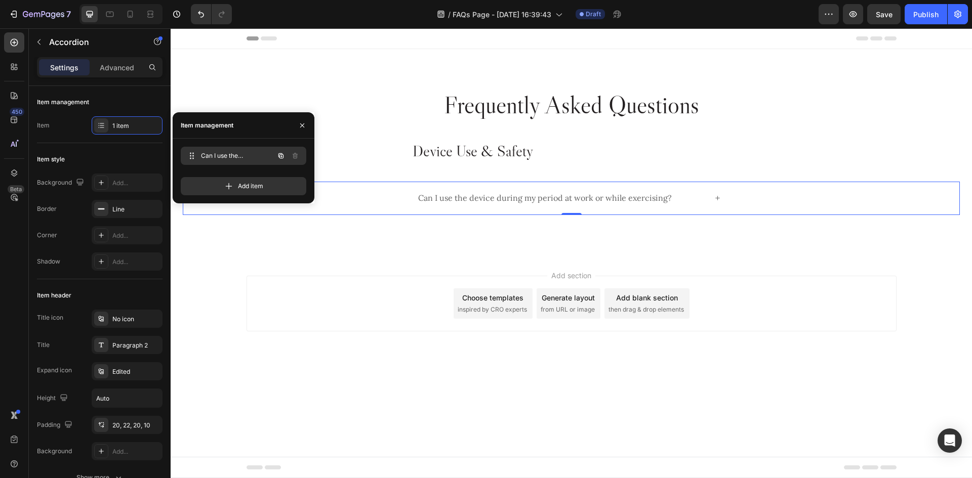
click at [282, 154] on icon "button" at bounding box center [280, 155] width 5 height 5
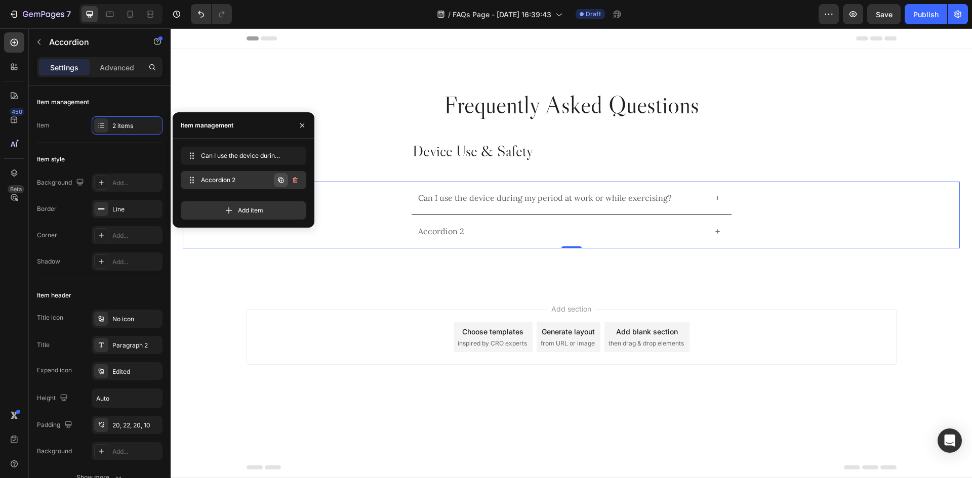
click at [279, 175] on button "button" at bounding box center [281, 180] width 14 height 14
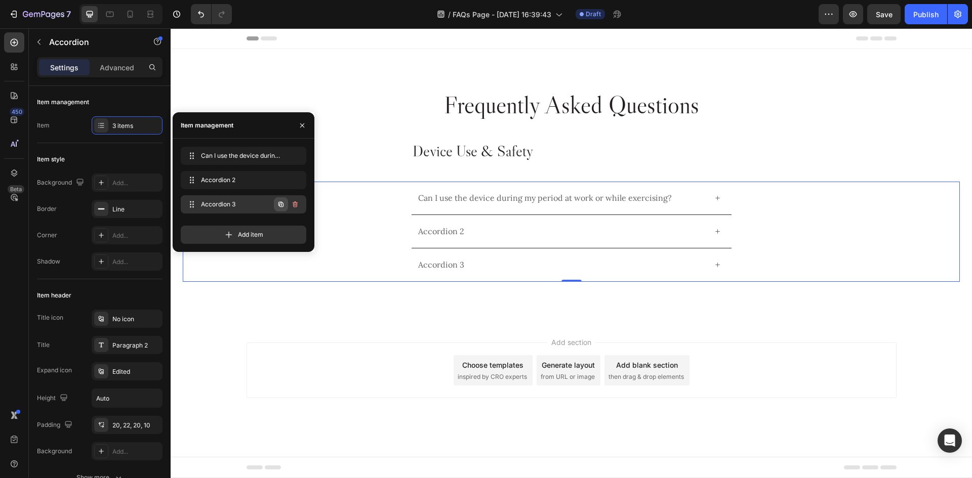
click at [283, 203] on icon "button" at bounding box center [281, 204] width 8 height 8
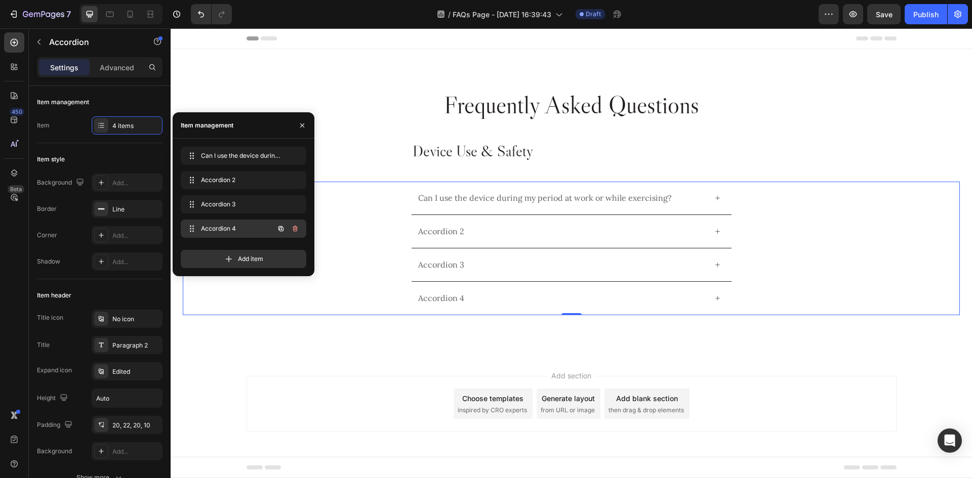
click at [282, 235] on button "button" at bounding box center [281, 229] width 14 height 14
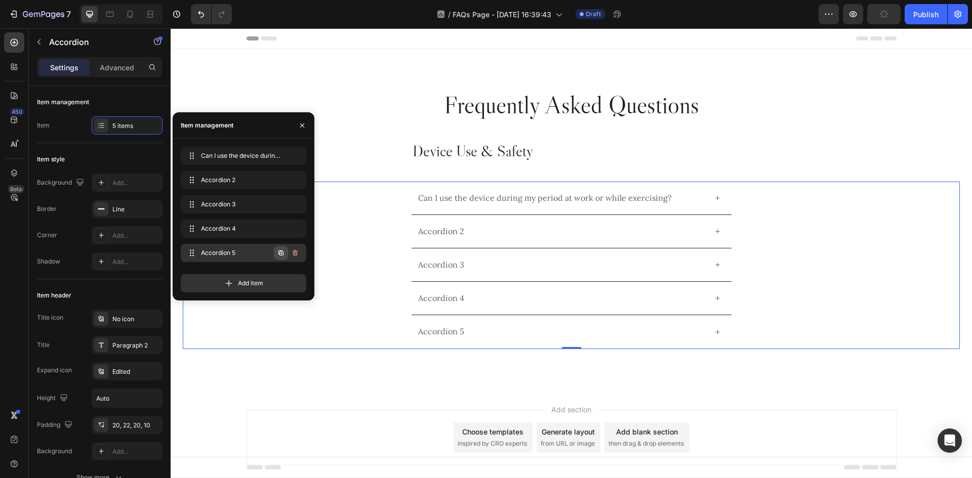
click at [284, 253] on icon "button" at bounding box center [281, 253] width 8 height 8
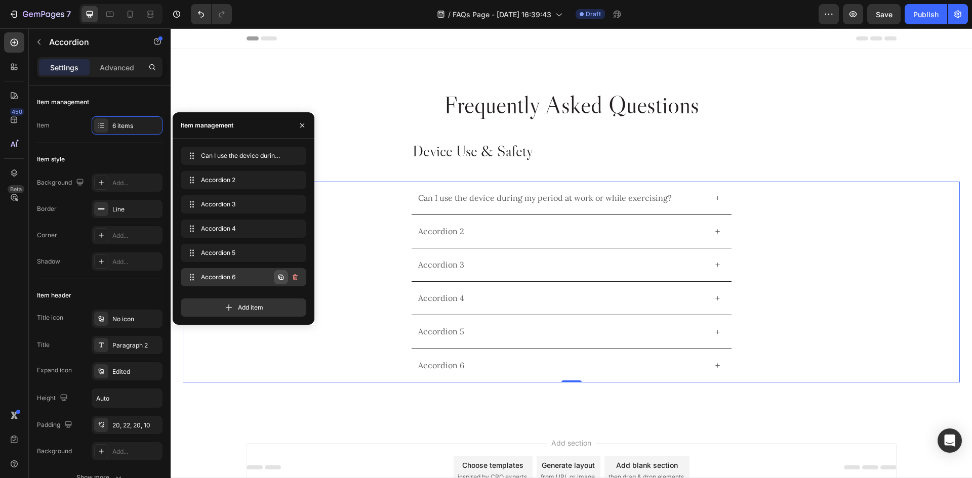
click at [282, 275] on icon "button" at bounding box center [281, 277] width 8 height 8
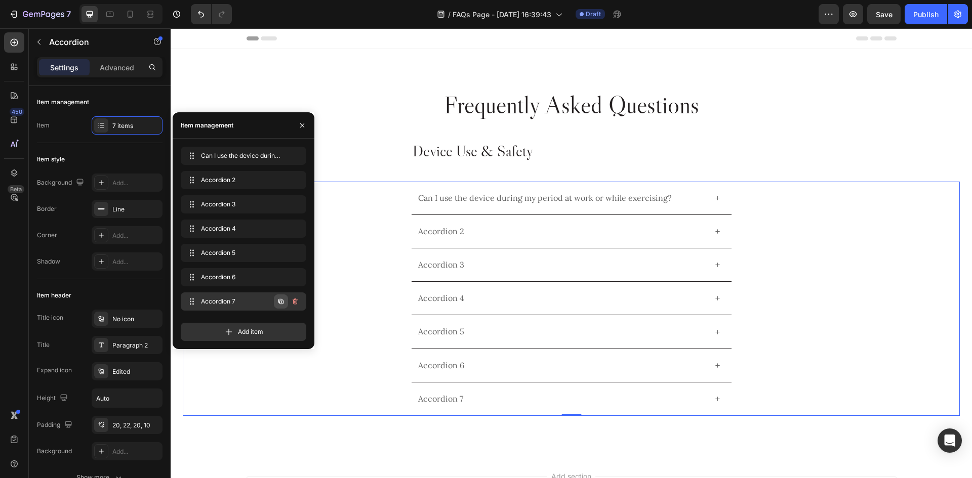
click at [278, 300] on icon "button" at bounding box center [281, 302] width 8 height 8
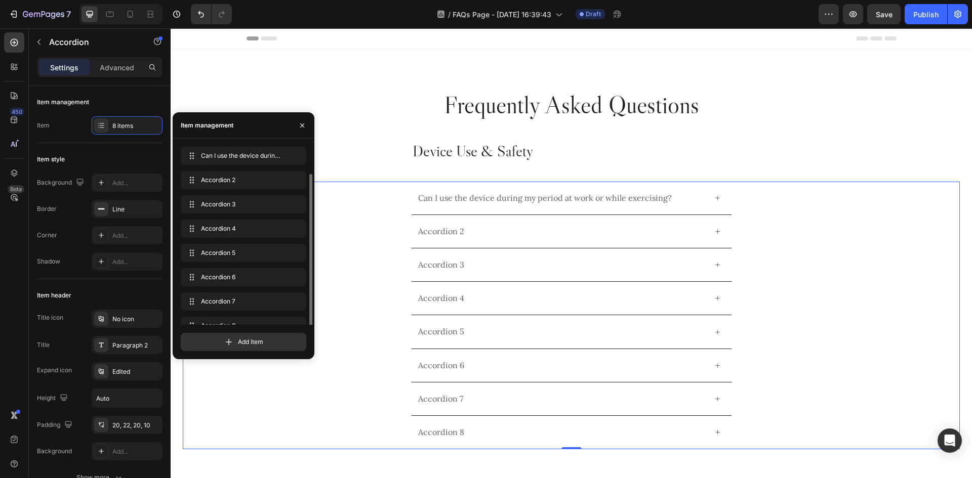
scroll to position [14, 0]
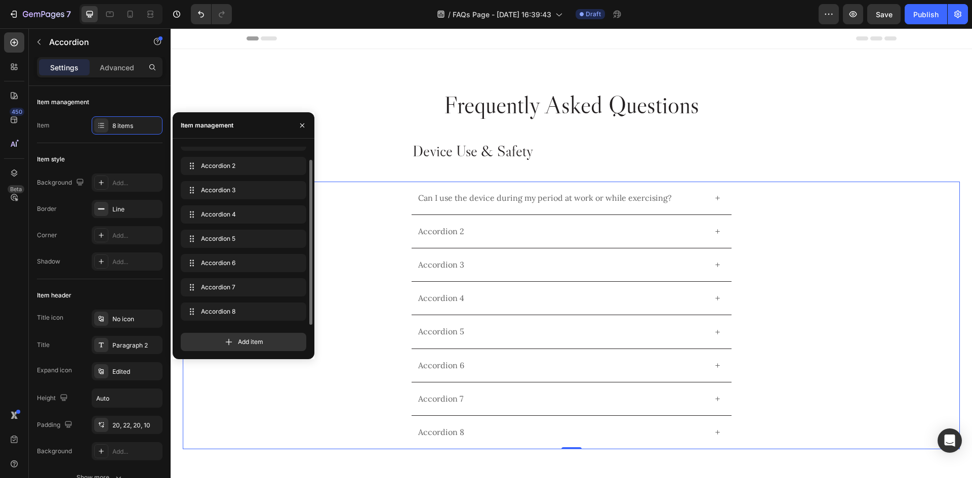
click at [448, 230] on div "Accordion 2" at bounding box center [441, 231] width 49 height 13
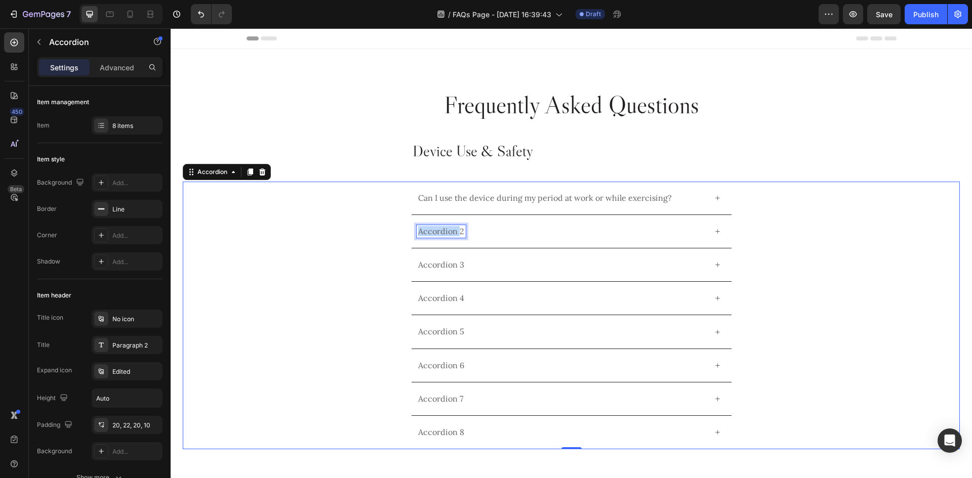
click at [448, 230] on p "Accordion 2" at bounding box center [441, 232] width 46 height 10
click at [446, 269] on p "Accordion 3" at bounding box center [441, 265] width 46 height 10
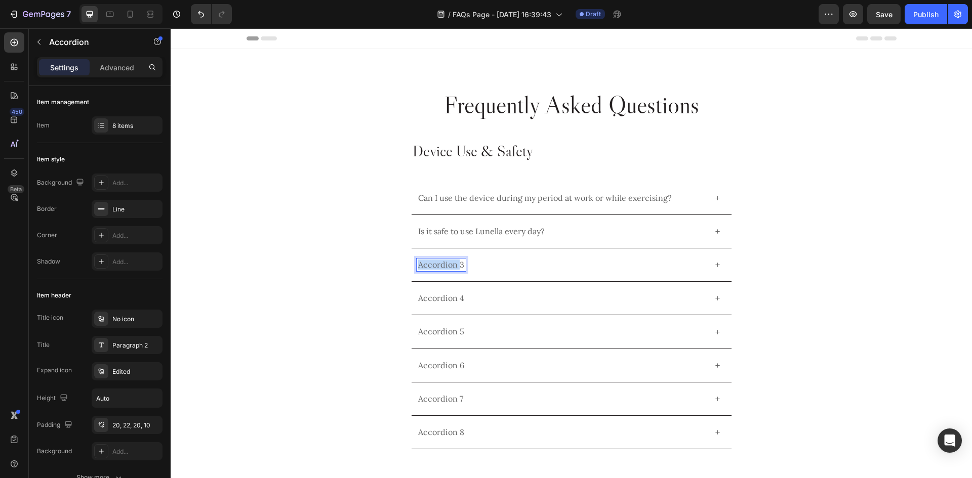
click at [446, 269] on p "Accordion 3" at bounding box center [441, 265] width 46 height 10
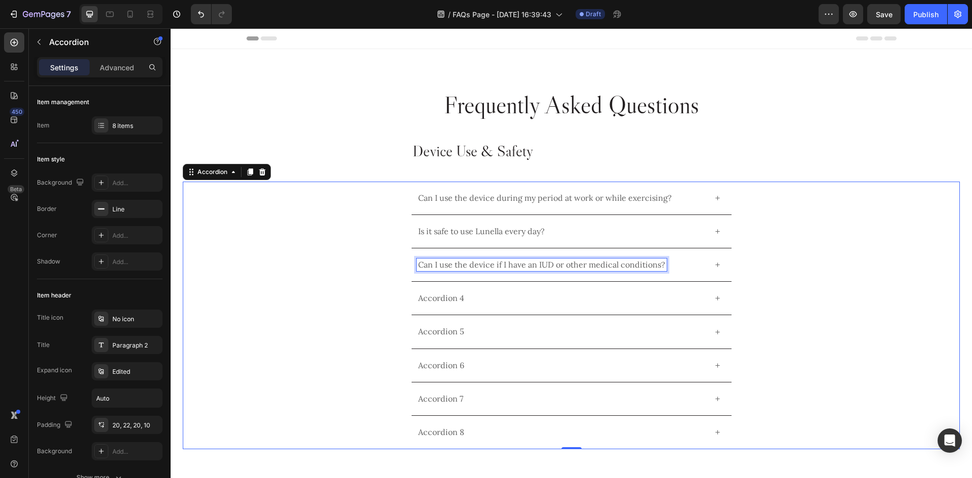
click at [434, 263] on p "Can I use the device if I have an IUD or other medical conditions?" at bounding box center [541, 265] width 247 height 10
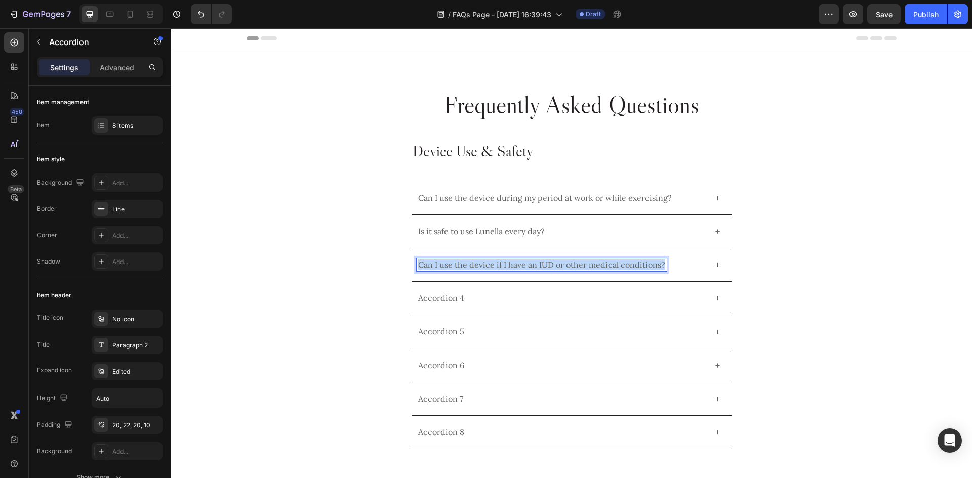
click at [434, 263] on p "Can I use the device if I have an IUD or other medical conditions?" at bounding box center [541, 265] width 247 height 10
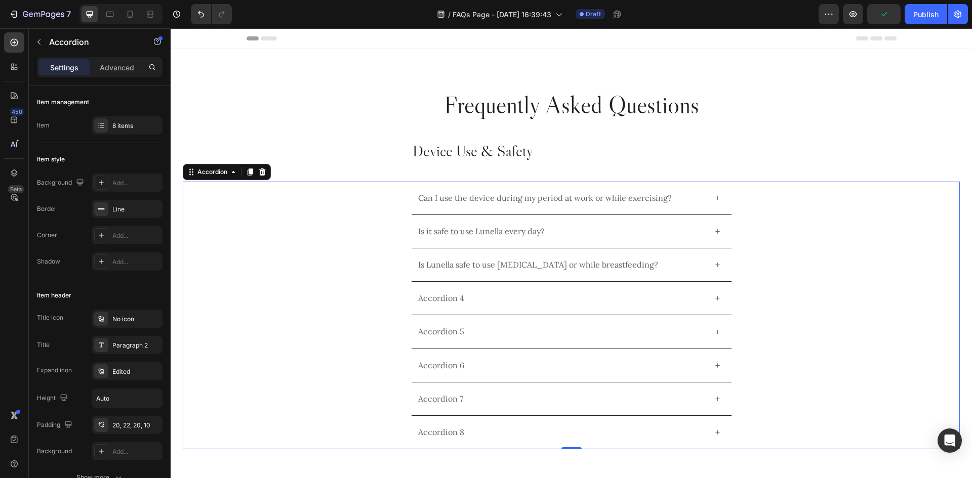
click at [610, 235] on div "Is it safe to use Lunella every day?" at bounding box center [562, 231] width 290 height 13
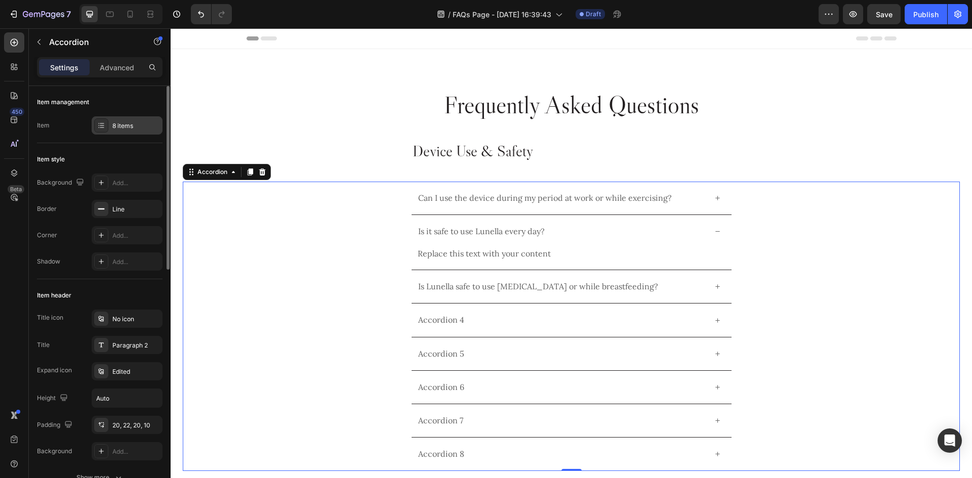
click at [128, 125] on div "8 items" at bounding box center [136, 125] width 48 height 9
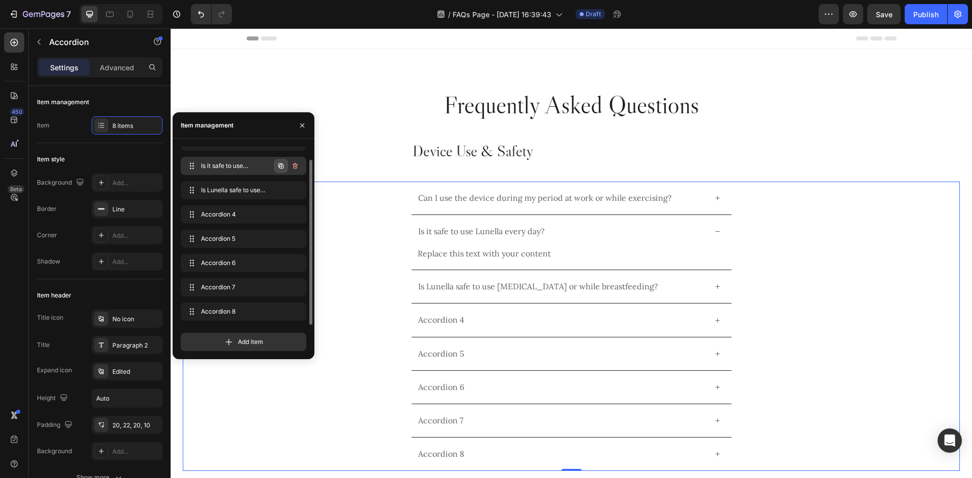
click at [275, 170] on button "button" at bounding box center [281, 166] width 14 height 14
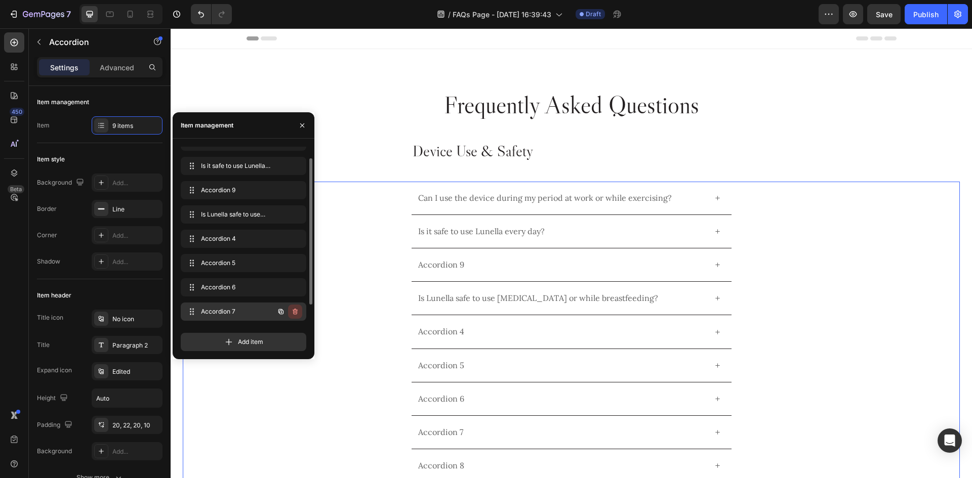
click at [293, 310] on icon "button" at bounding box center [295, 312] width 5 height 6
click at [294, 313] on div "Delete" at bounding box center [288, 311] width 19 height 9
click at [451, 263] on div "Accordion 9" at bounding box center [441, 265] width 49 height 13
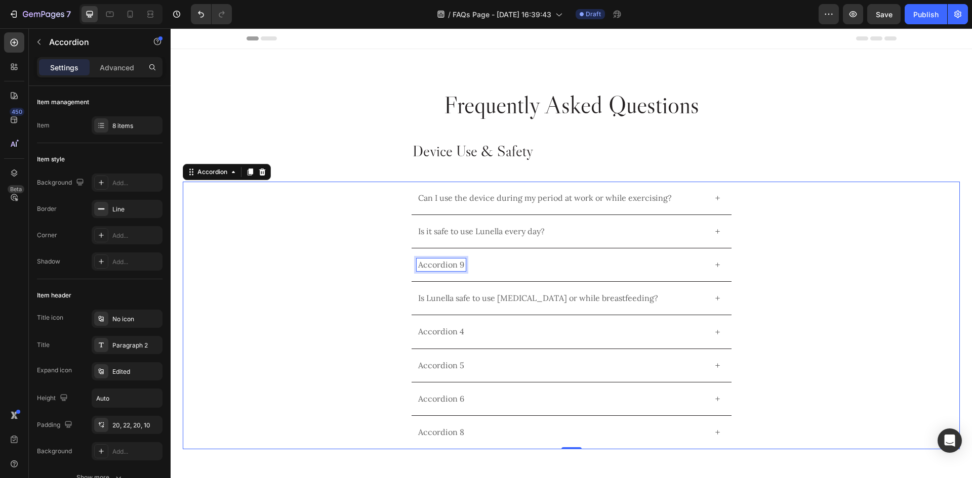
click at [451, 263] on p "Accordion 9" at bounding box center [441, 265] width 46 height 10
click at [444, 331] on p "Accordion 4" at bounding box center [441, 332] width 46 height 10
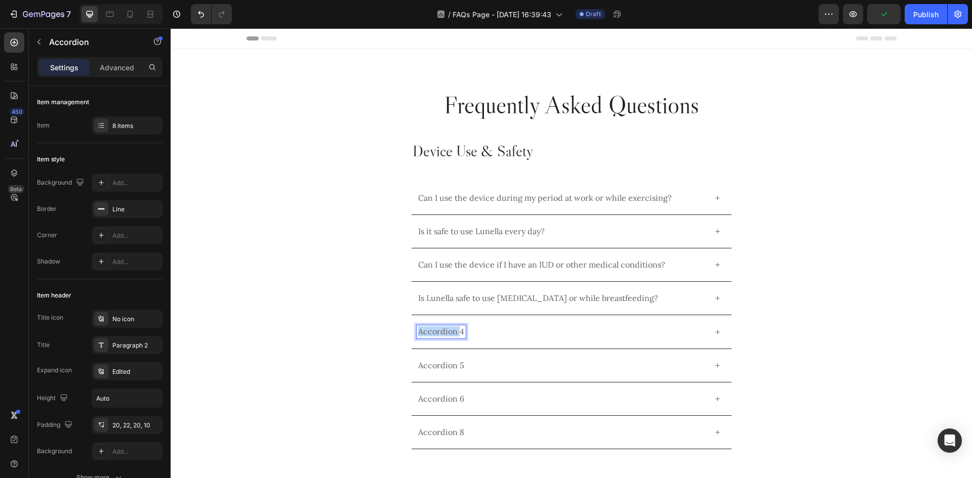
click at [444, 331] on p "Accordion 4" at bounding box center [441, 332] width 46 height 10
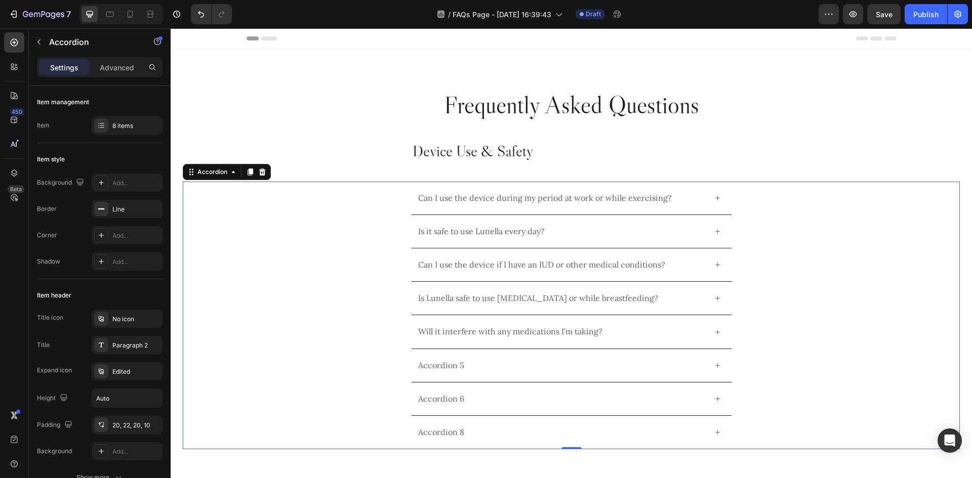
click at [430, 367] on p "Accordion 5" at bounding box center [441, 366] width 46 height 10
click at [428, 398] on p "Accordion 6" at bounding box center [441, 399] width 46 height 10
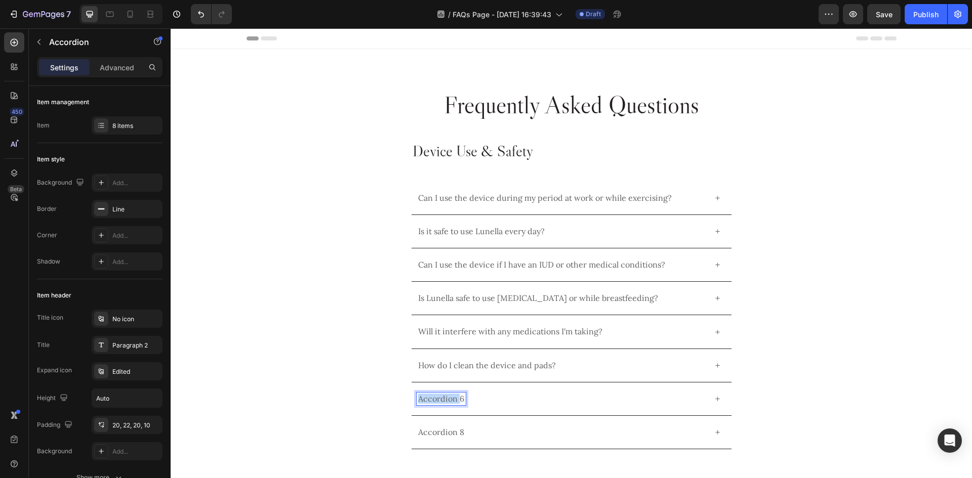
click at [428, 398] on p "Accordion 6" at bounding box center [441, 399] width 46 height 10
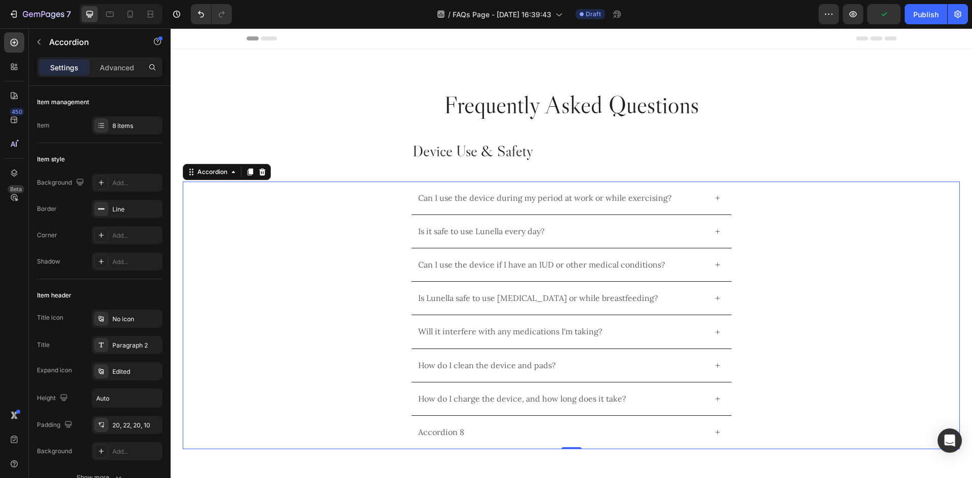
click at [432, 428] on p "Accordion 8" at bounding box center [441, 433] width 46 height 10
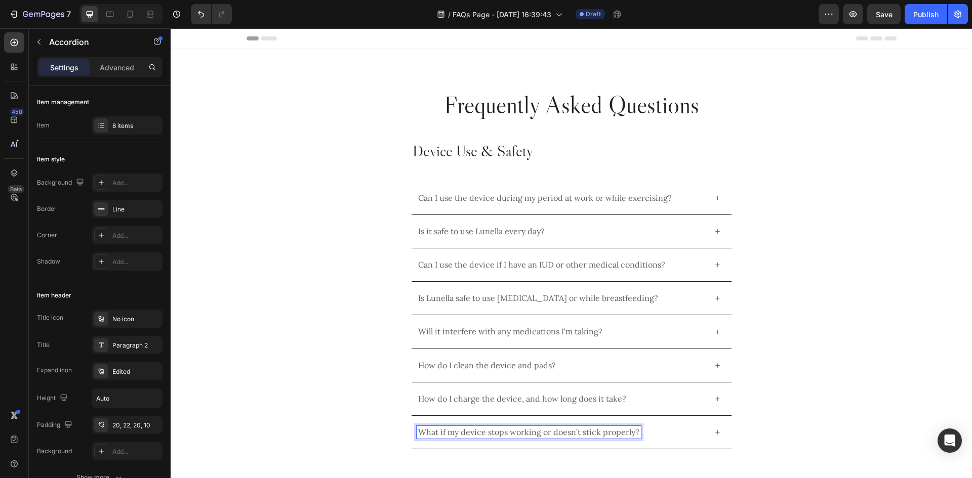
click at [786, 405] on div "How do I charge the device, and how long does it take?" at bounding box center [571, 399] width 776 height 33
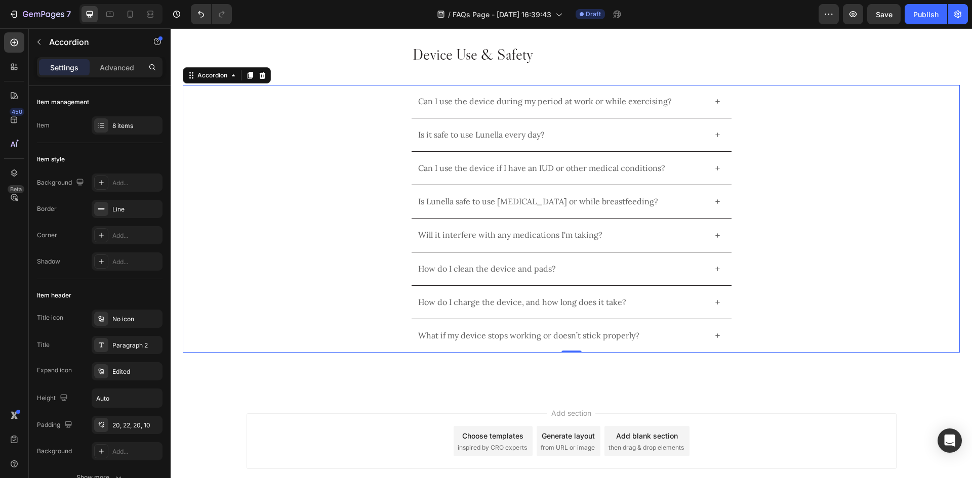
scroll to position [101, 0]
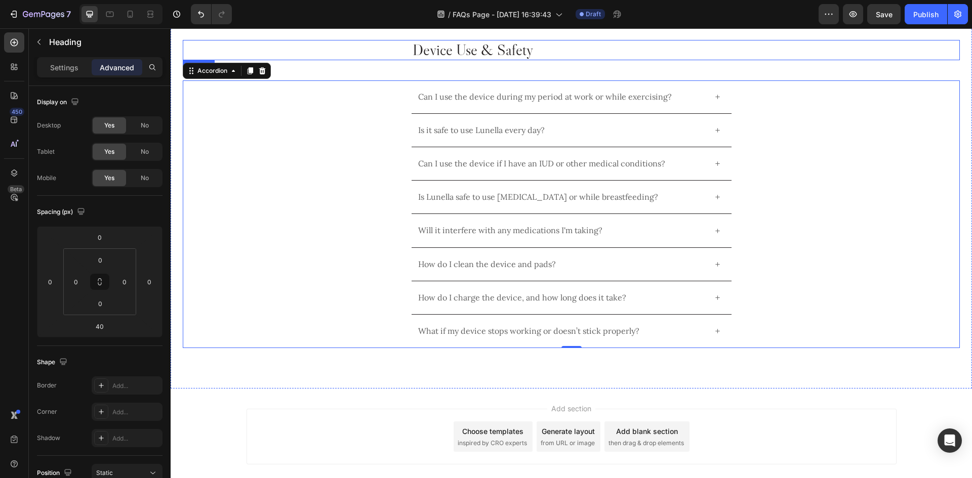
click at [583, 45] on p "Device Use & Safety" at bounding box center [572, 50] width 318 height 18
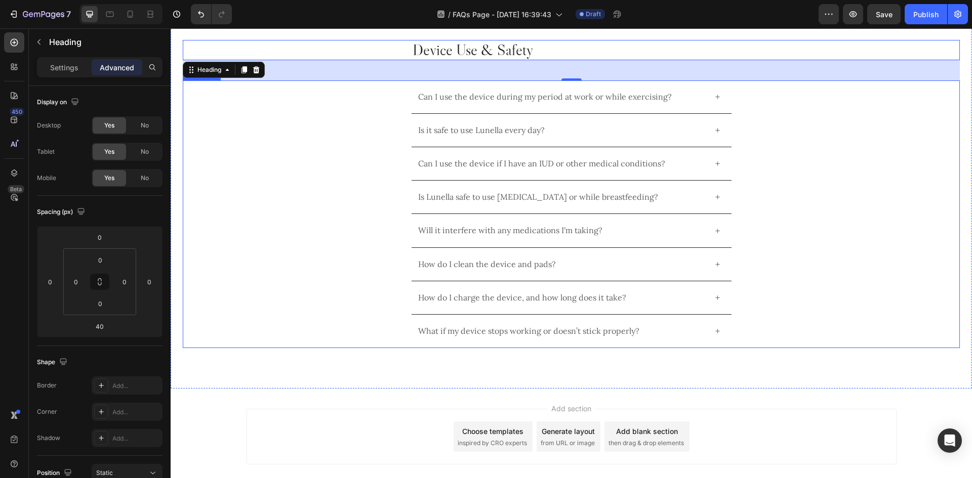
click at [827, 279] on div "How do I clean the device and pads?" at bounding box center [571, 264] width 776 height 33
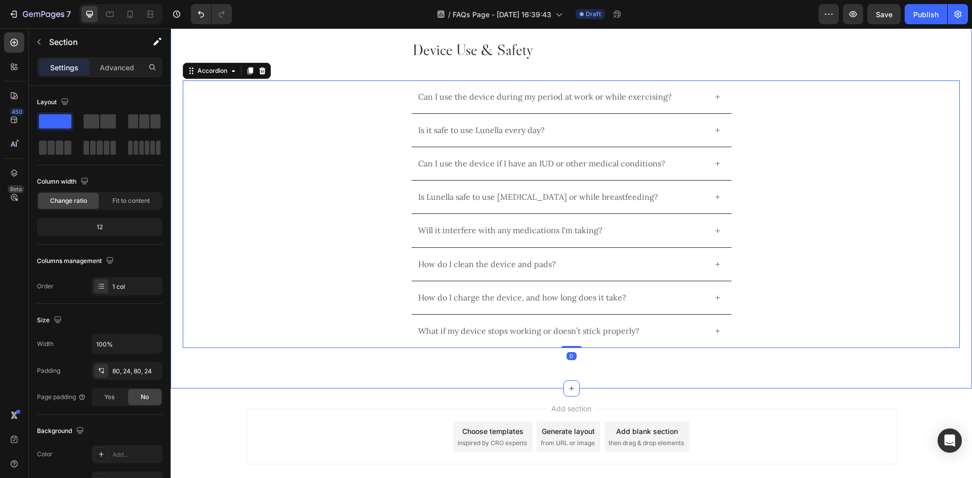
click at [639, 358] on div "Frequently Asked Questions Heading Device Use & Safety Heading Can I use the de…" at bounding box center [571, 168] width 801 height 441
click at [798, 269] on div "How do I clean the device and pads?" at bounding box center [571, 264] width 776 height 33
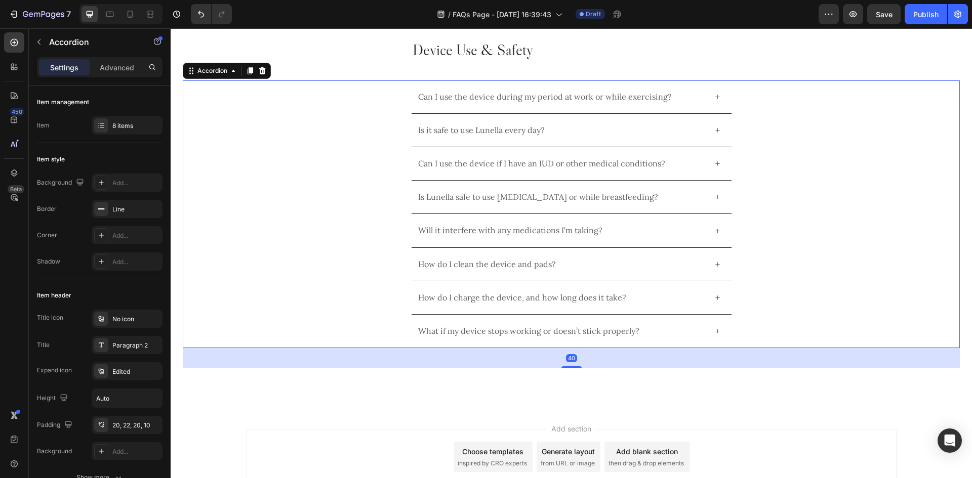
drag, startPoint x: 571, startPoint y: 348, endPoint x: 603, endPoint y: 369, distance: 38.2
click at [603, 348] on div "40" at bounding box center [571, 348] width 777 height 0
type input "100%"
type input "100"
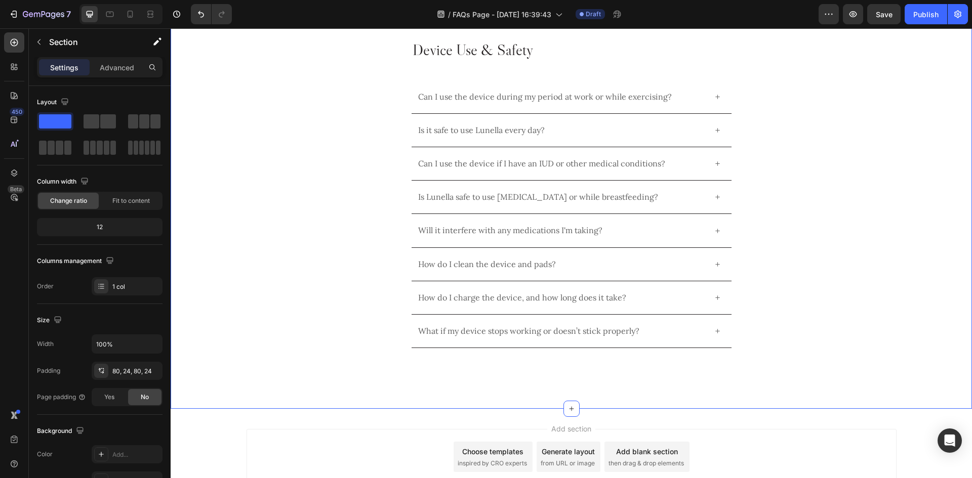
click at [603, 372] on div "Frequently Asked Questions Heading Device Use & Safety Heading Can I use the de…" at bounding box center [571, 178] width 801 height 461
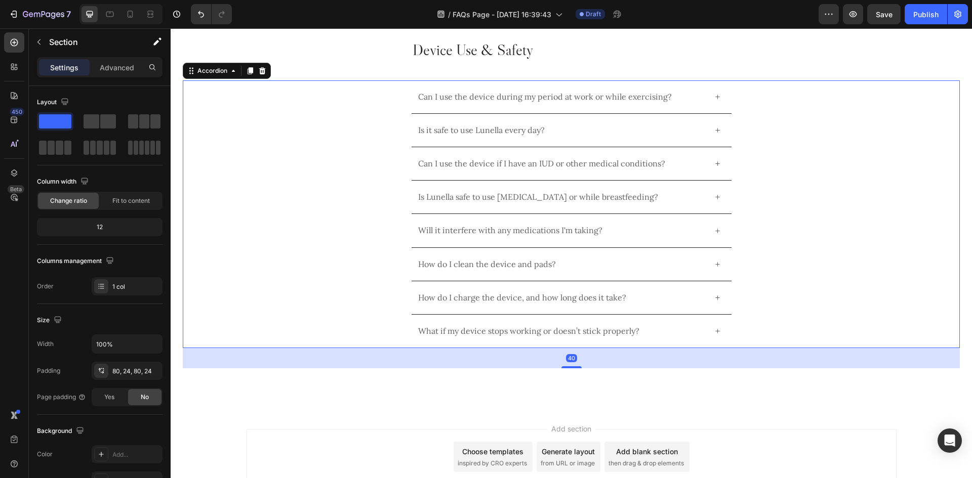
click at [763, 297] on div "How do I charge the device, and how long does it take?" at bounding box center [571, 297] width 776 height 33
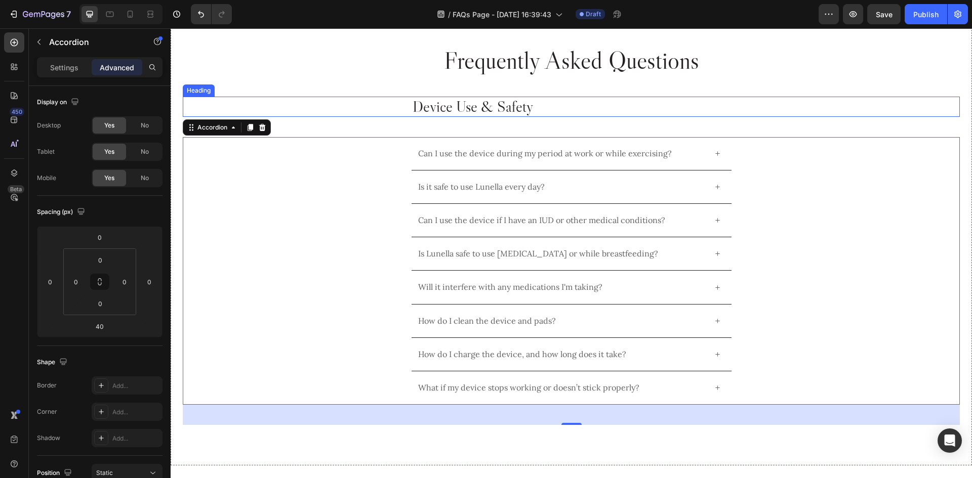
scroll to position [0, 0]
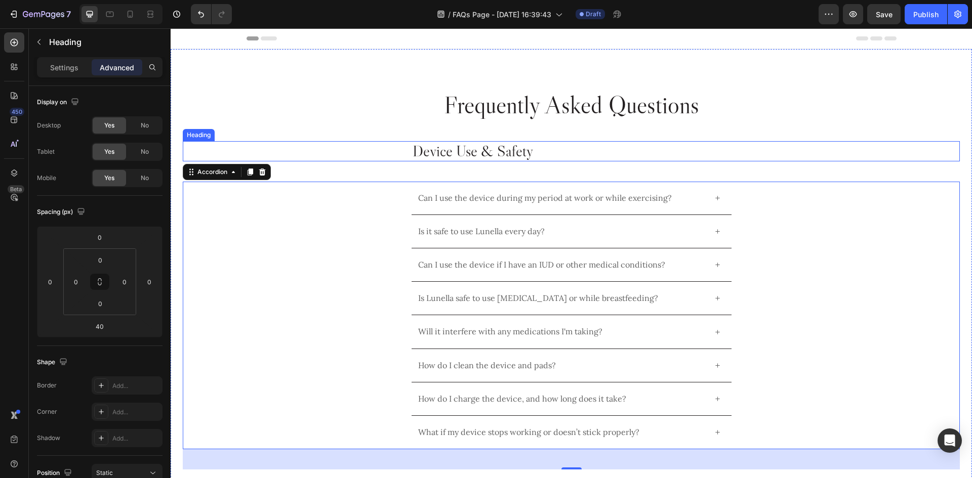
click at [567, 154] on p "Device Use & Safety" at bounding box center [572, 151] width 318 height 18
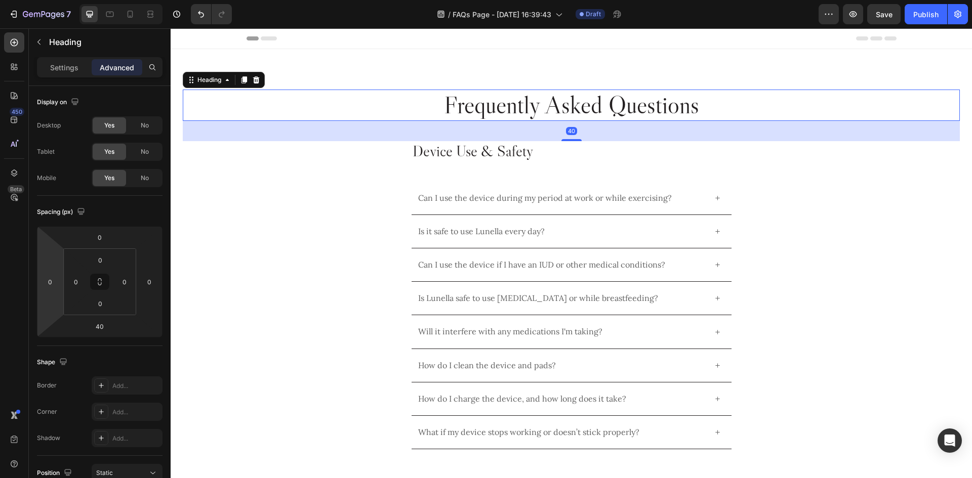
click at [521, 105] on p "Frequently Asked Questions" at bounding box center [571, 105] width 775 height 29
click at [131, 11] on icon at bounding box center [131, 14] width 6 height 7
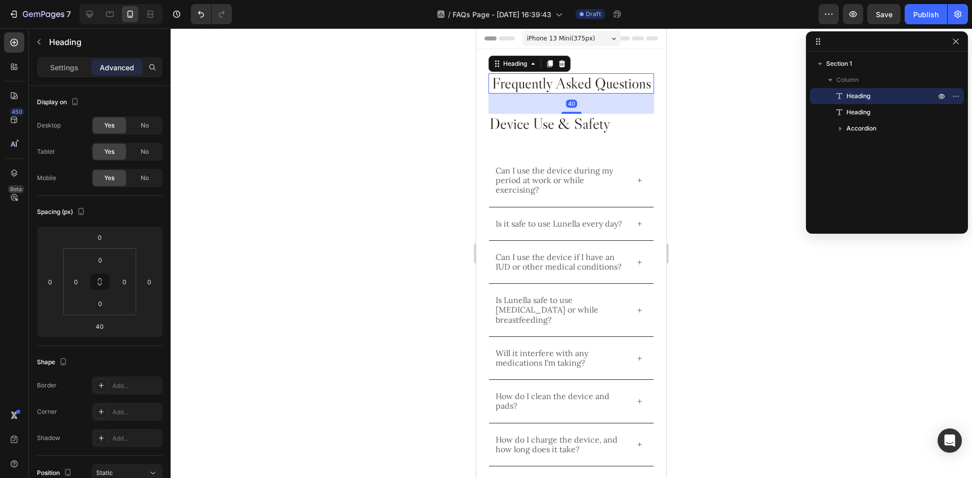
scroll to position [10, 0]
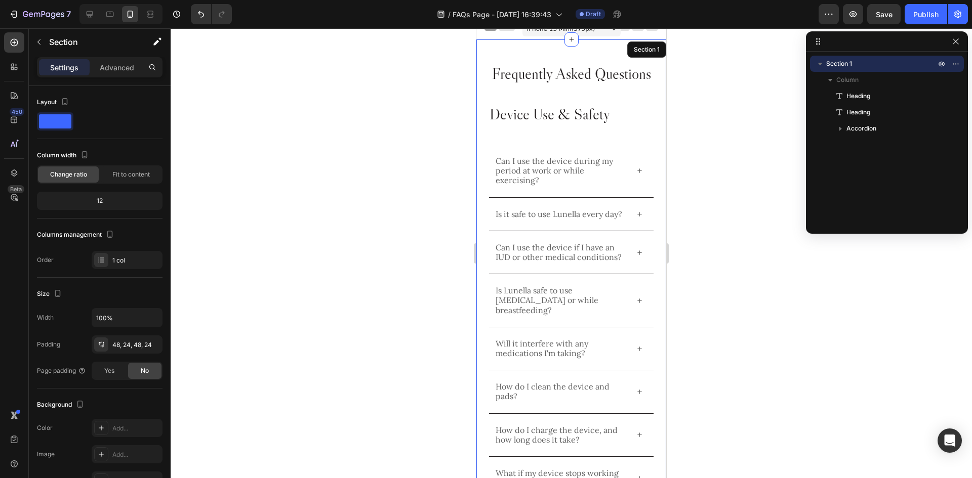
click at [560, 147] on div "Frequently Asked Questions Heading 40 Device Use & Safety Heading Can I use the…" at bounding box center [572, 292] width 166 height 457
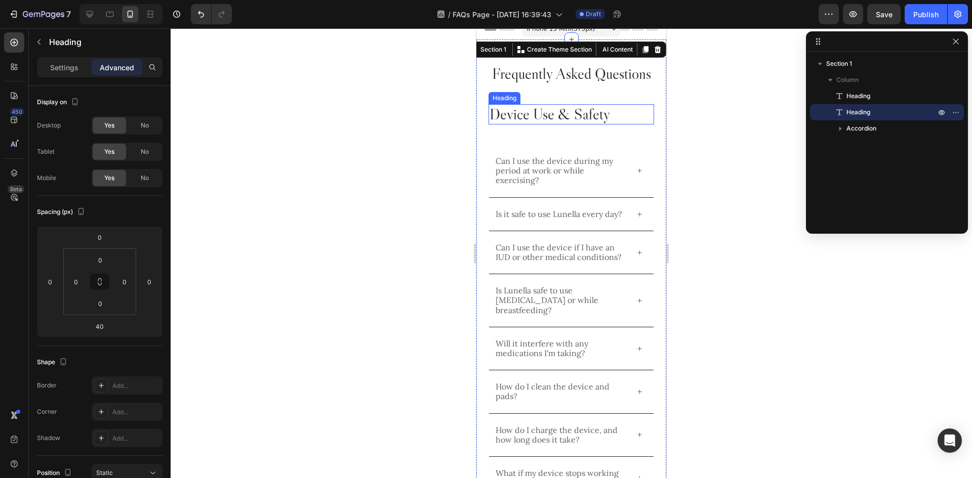
click at [578, 124] on p "Device Use & Safety" at bounding box center [572, 114] width 164 height 18
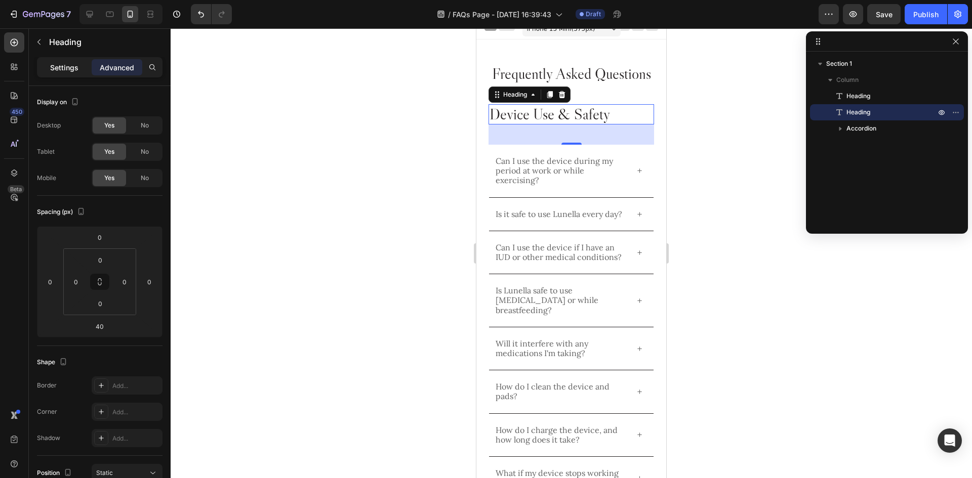
click at [56, 60] on div "Settings" at bounding box center [64, 67] width 51 height 16
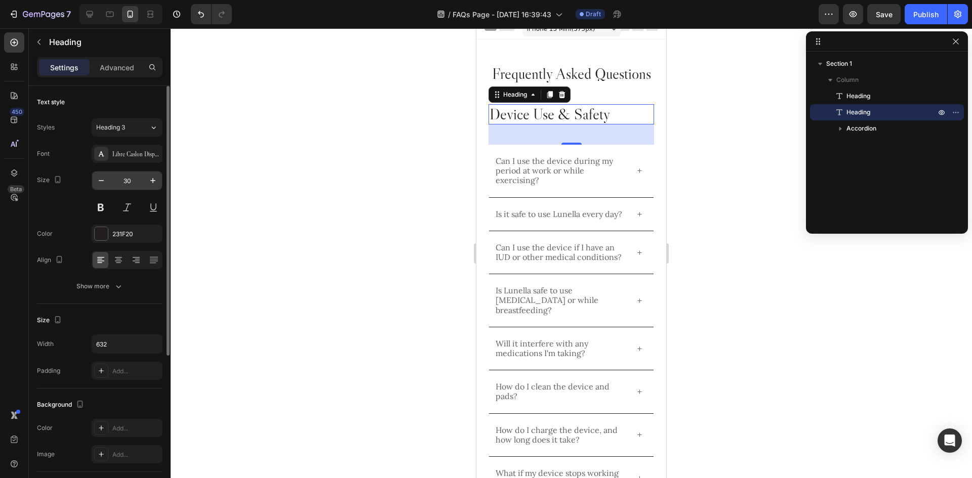
click at [129, 186] on input "30" at bounding box center [126, 181] width 33 height 18
type input "24"
click at [70, 198] on div "Size 24" at bounding box center [100, 194] width 126 height 46
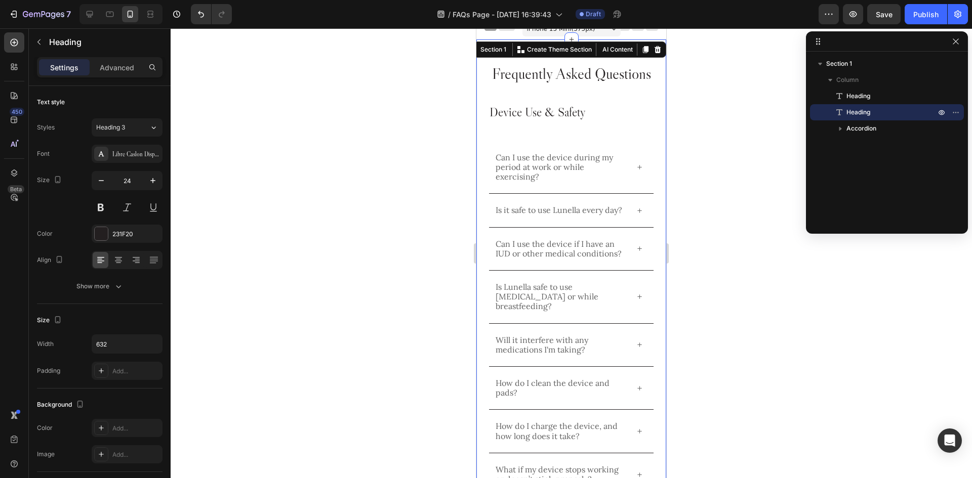
click at [654, 133] on div "Frequently Asked Questions Heading Device Use & Safety Heading Can I use the de…" at bounding box center [571, 290] width 190 height 502
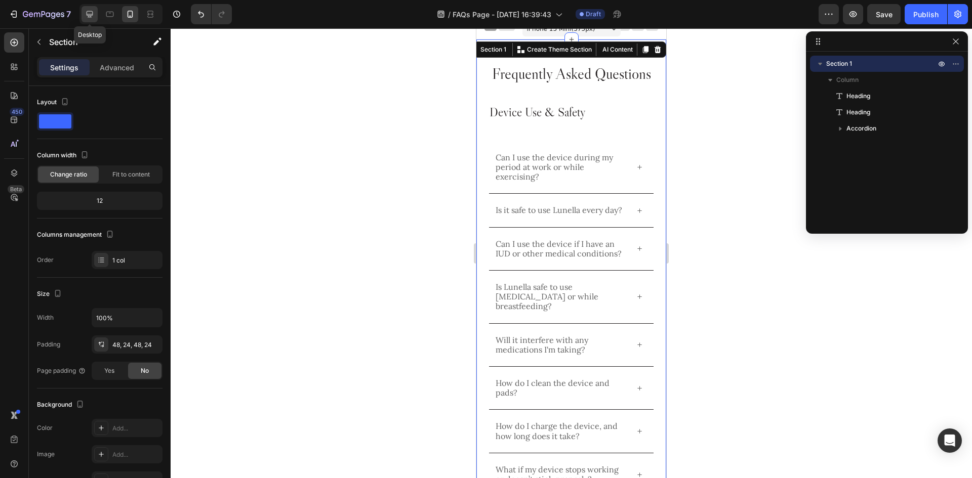
click at [88, 21] on div at bounding box center [90, 14] width 16 height 16
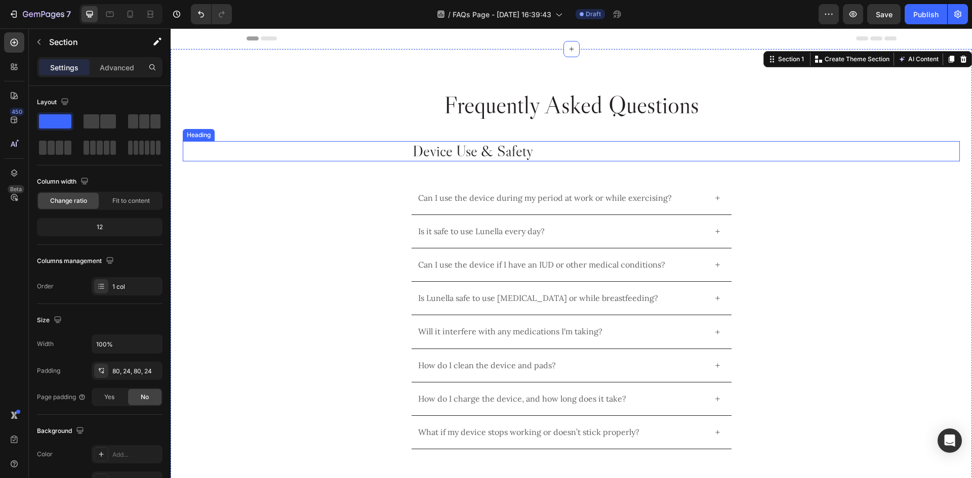
click at [502, 150] on p "Device Use & Safety" at bounding box center [572, 151] width 318 height 18
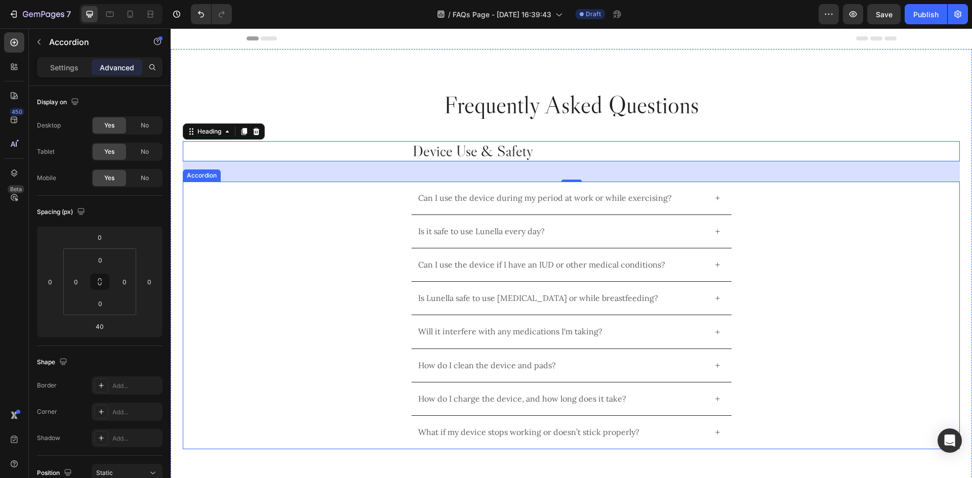
click at [442, 188] on div "Can I use the device during my period at work or while exercising?" at bounding box center [572, 198] width 320 height 33
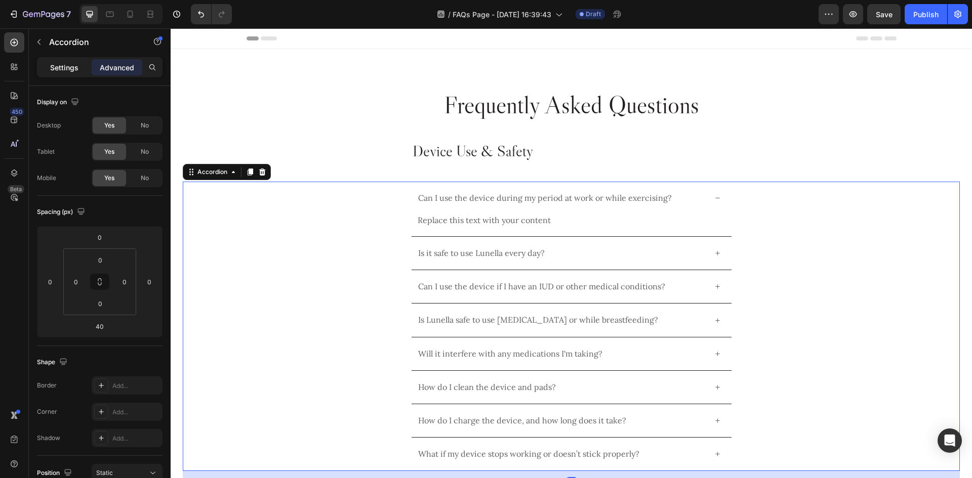
click at [72, 75] on div "Settings" at bounding box center [64, 67] width 51 height 16
type input "0"
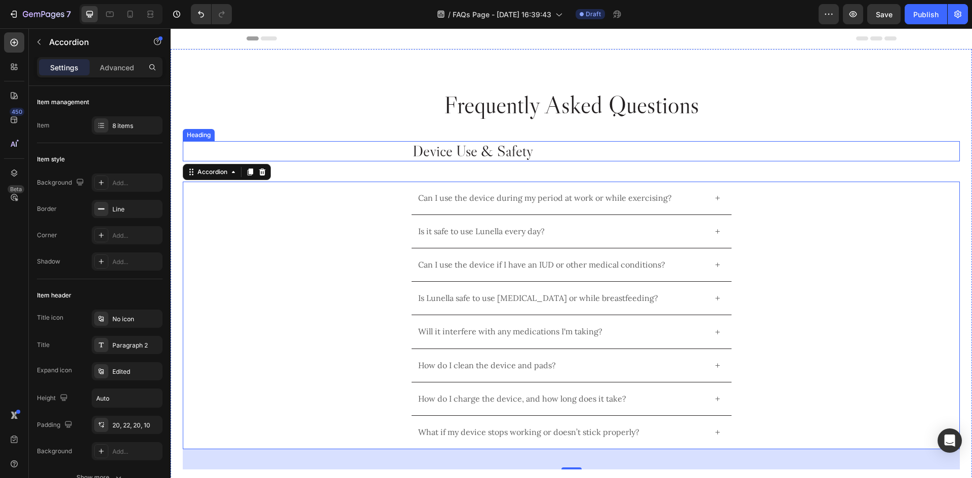
click at [538, 156] on p "Device Use & Safety" at bounding box center [572, 151] width 318 height 18
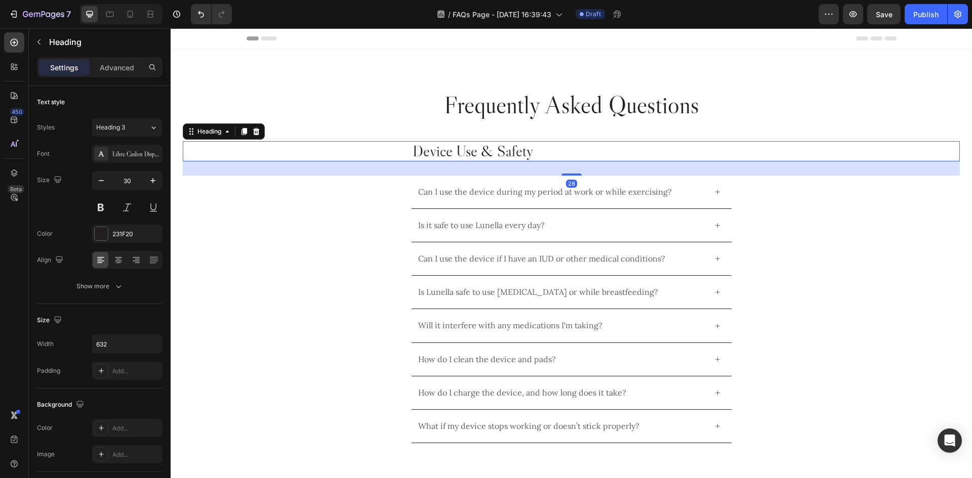
drag, startPoint x: 569, startPoint y: 180, endPoint x: 581, endPoint y: 174, distance: 13.6
click at [581, 161] on div "28" at bounding box center [571, 161] width 777 height 0
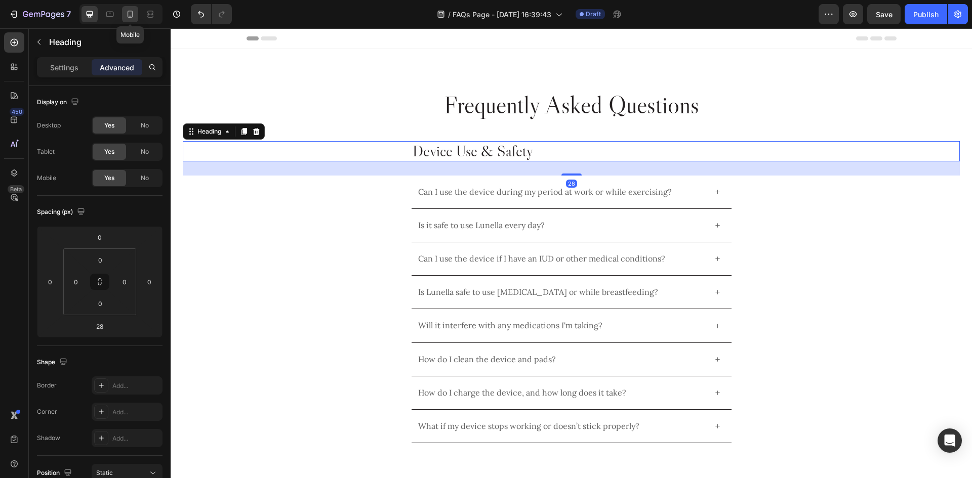
click at [127, 15] on icon at bounding box center [130, 14] width 10 height 10
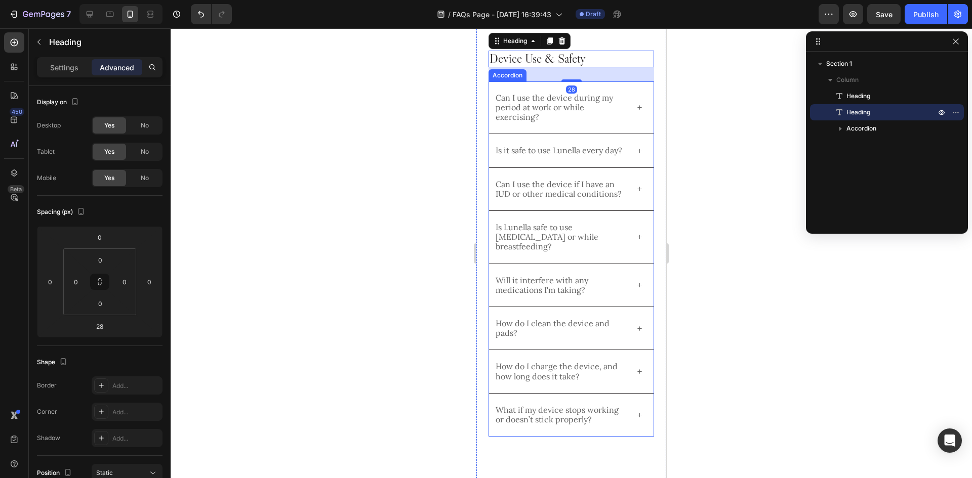
scroll to position [68, 0]
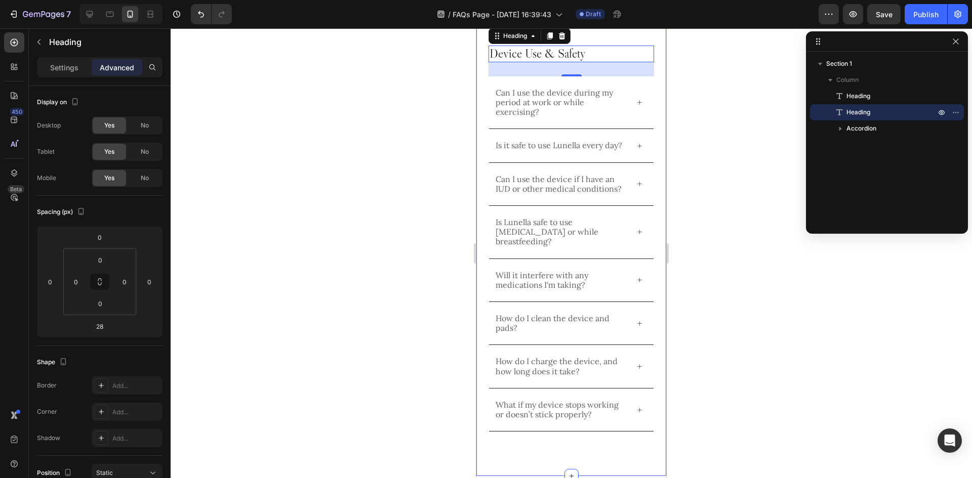
click at [652, 82] on div "Frequently Asked Questions Heading Device Use & Safety Heading 28 Can I use the…" at bounding box center [571, 229] width 190 height 496
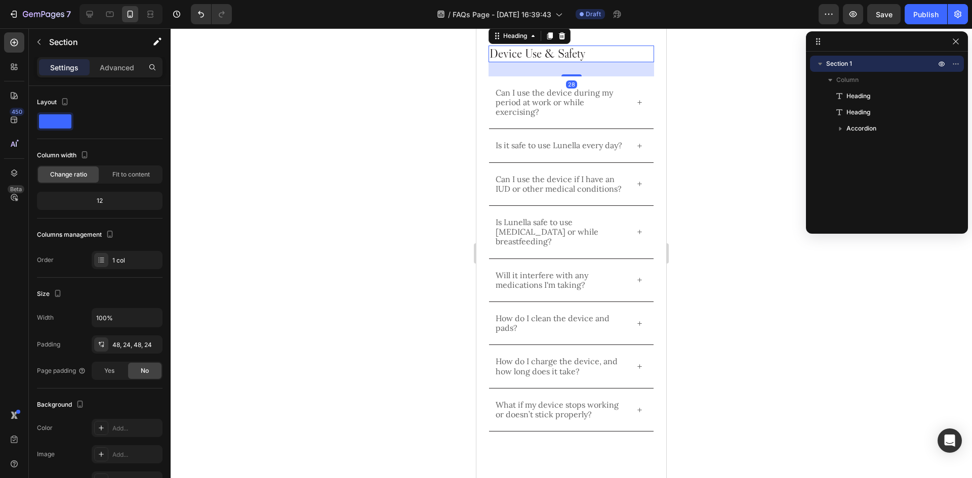
click at [593, 61] on p "Device Use & Safety" at bounding box center [572, 54] width 164 height 15
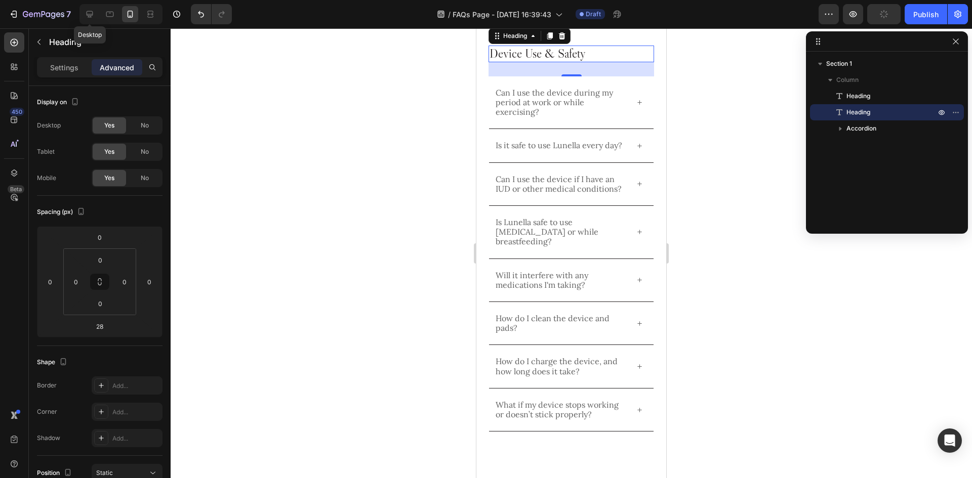
drag, startPoint x: 90, startPoint y: 15, endPoint x: 205, endPoint y: 49, distance: 120.0
click at [90, 15] on icon at bounding box center [90, 14] width 7 height 7
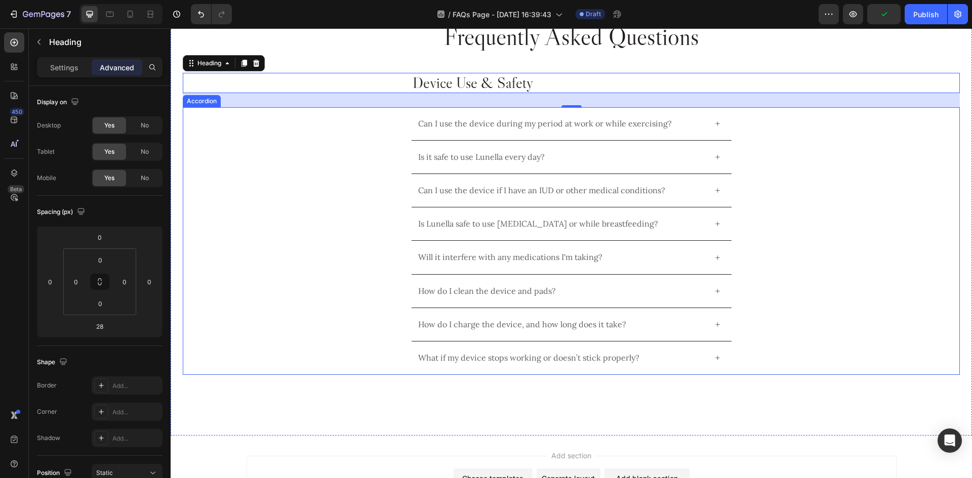
scroll to position [77, 0]
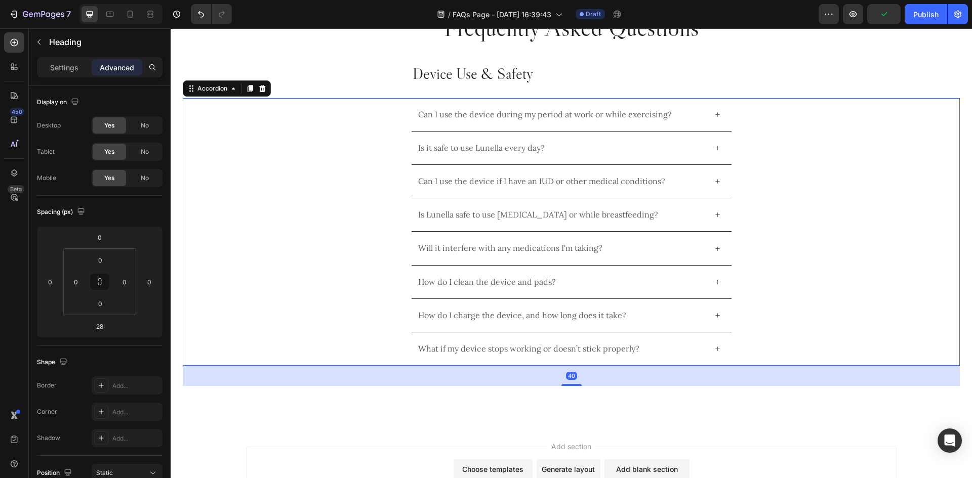
drag, startPoint x: 511, startPoint y: 148, endPoint x: 514, endPoint y: 104, distance: 44.1
click at [511, 147] on p "Is it safe to use Lunella every day?" at bounding box center [481, 148] width 127 height 10
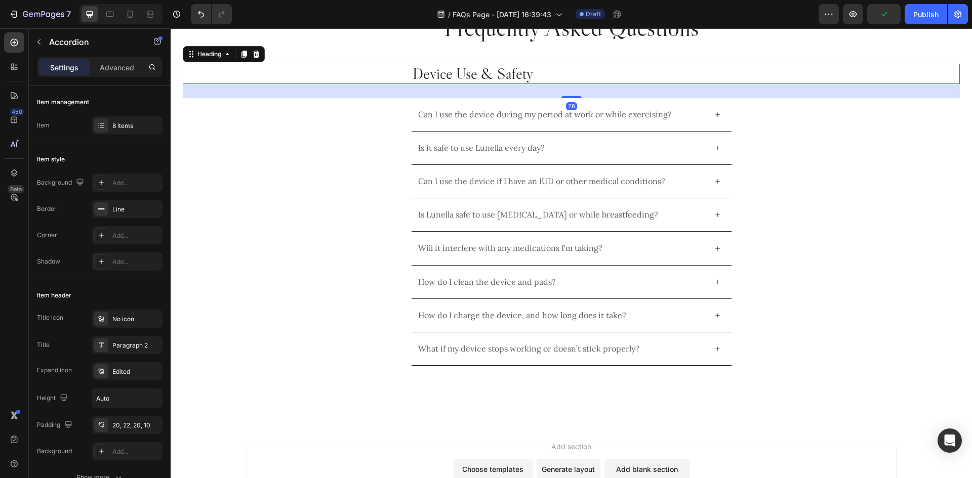
click at [539, 82] on p "Device Use & Safety" at bounding box center [572, 74] width 318 height 18
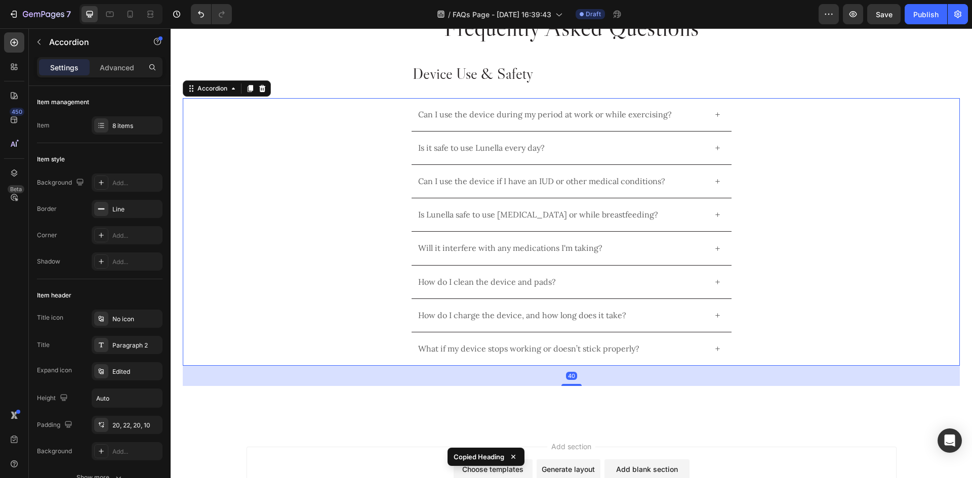
click at [817, 353] on div "What if my device stops working or doesn’t stick properly?" at bounding box center [571, 349] width 776 height 33
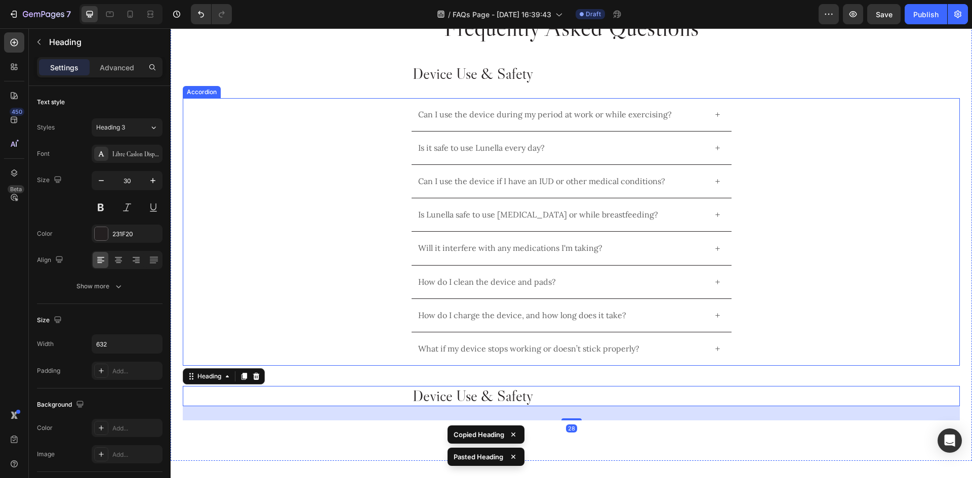
click at [776, 224] on div "Is Lunella safe to use postpartum or while breastfeeding?" at bounding box center [571, 214] width 776 height 33
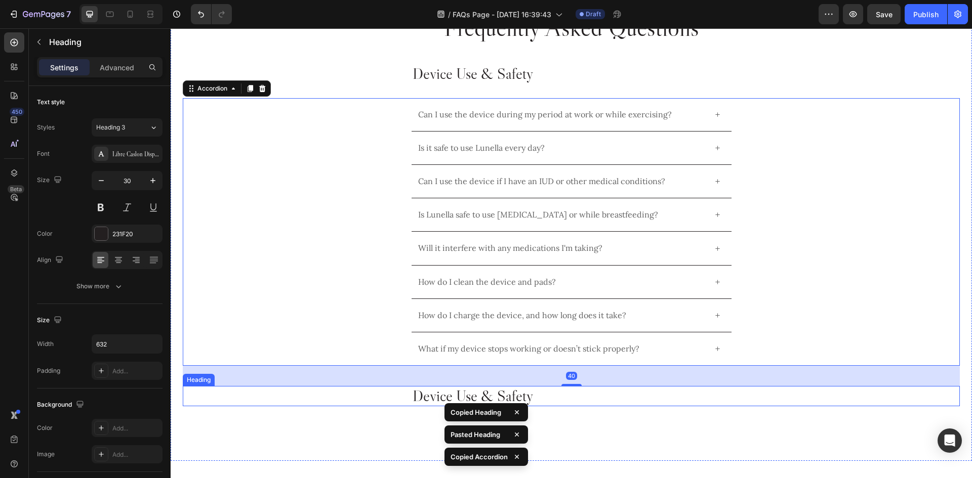
click at [619, 397] on h2 "Device Use & Safety" at bounding box center [572, 396] width 320 height 20
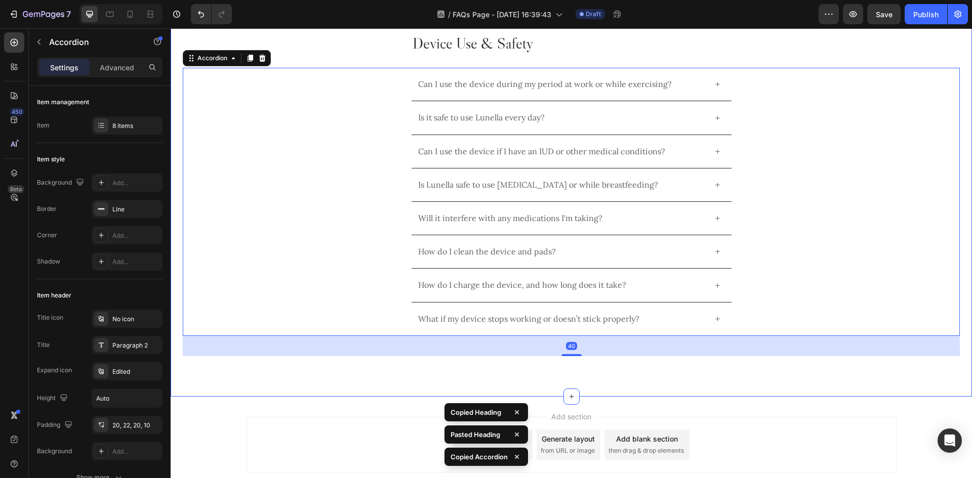
scroll to position [434, 0]
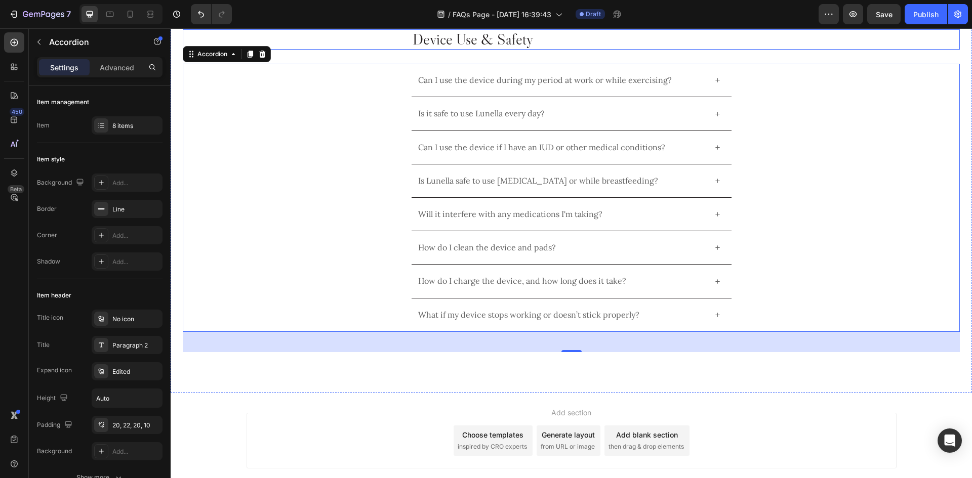
click at [470, 35] on h2 "Device Use & Safety" at bounding box center [572, 39] width 320 height 20
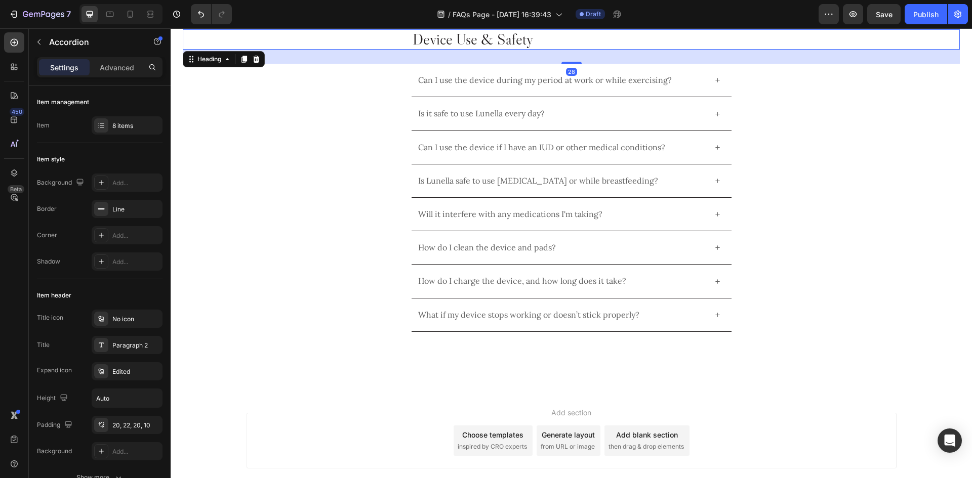
click at [470, 35] on h2 "Device Use & Safety" at bounding box center [572, 39] width 320 height 20
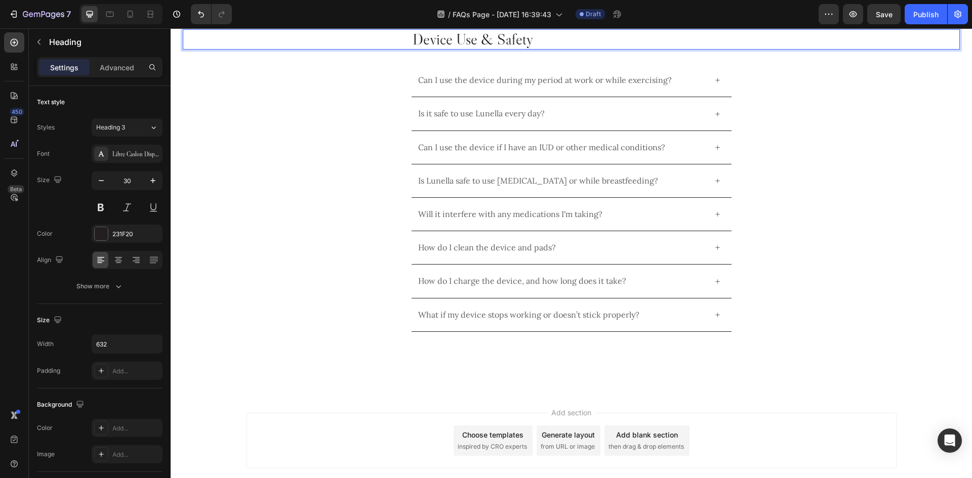
click at [470, 35] on p "Device Use & Safety" at bounding box center [572, 39] width 318 height 18
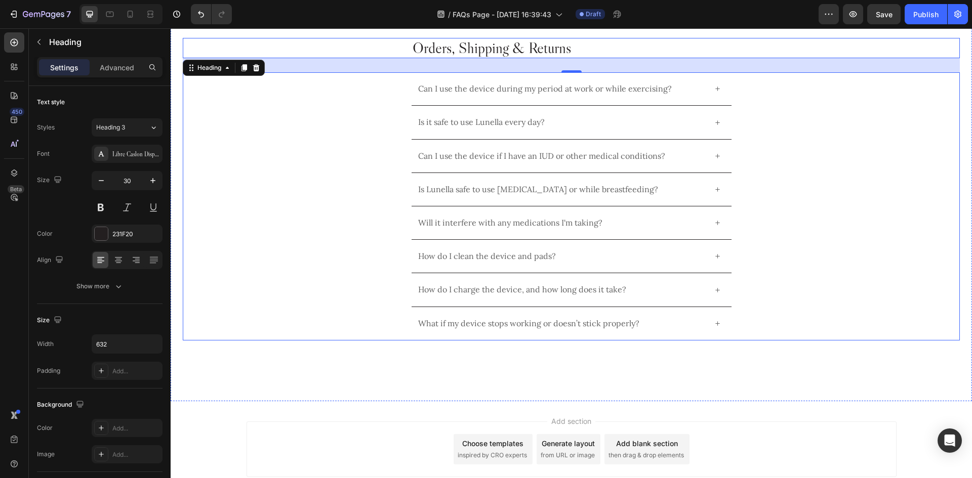
click at [449, 85] on p "Can I use the device during my period at work or while exercising?" at bounding box center [545, 89] width 254 height 10
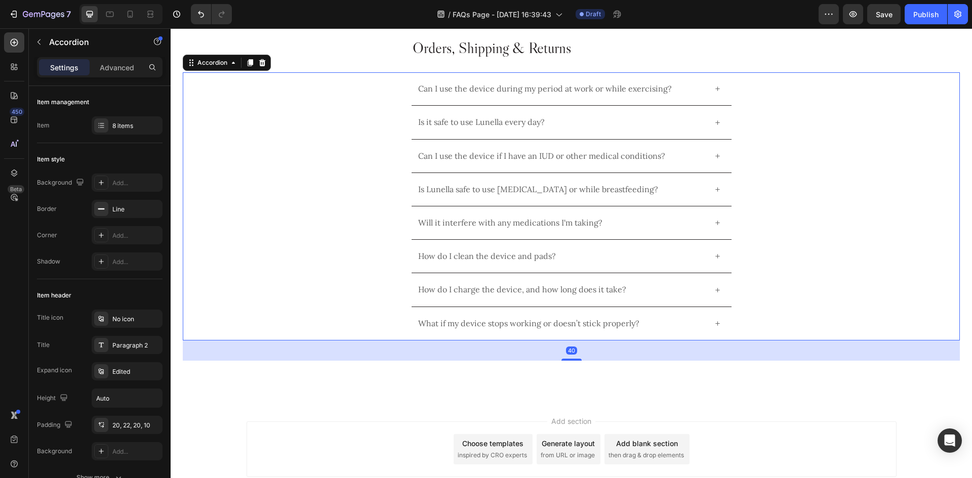
click at [449, 85] on p "Can I use the device during my period at work or while exercising?" at bounding box center [545, 89] width 254 height 10
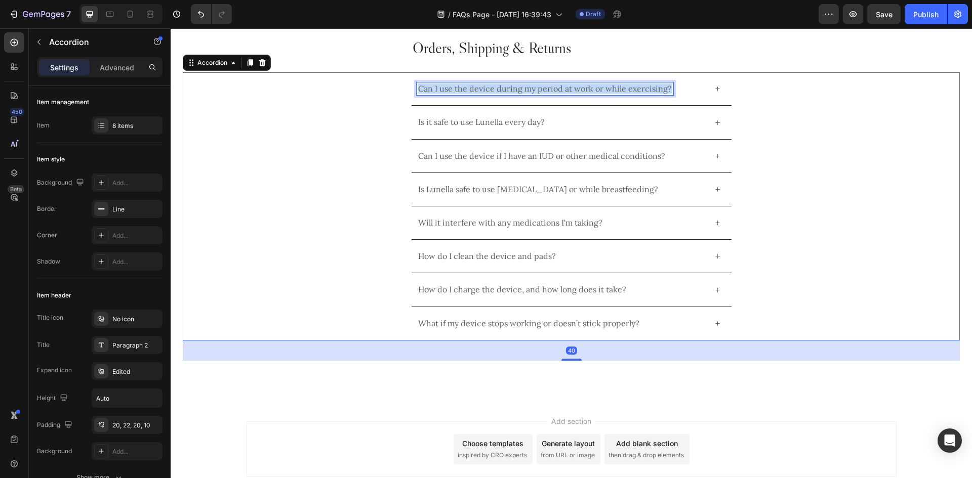
click at [449, 85] on p "Can I use the device during my period at work or while exercising?" at bounding box center [545, 89] width 254 height 10
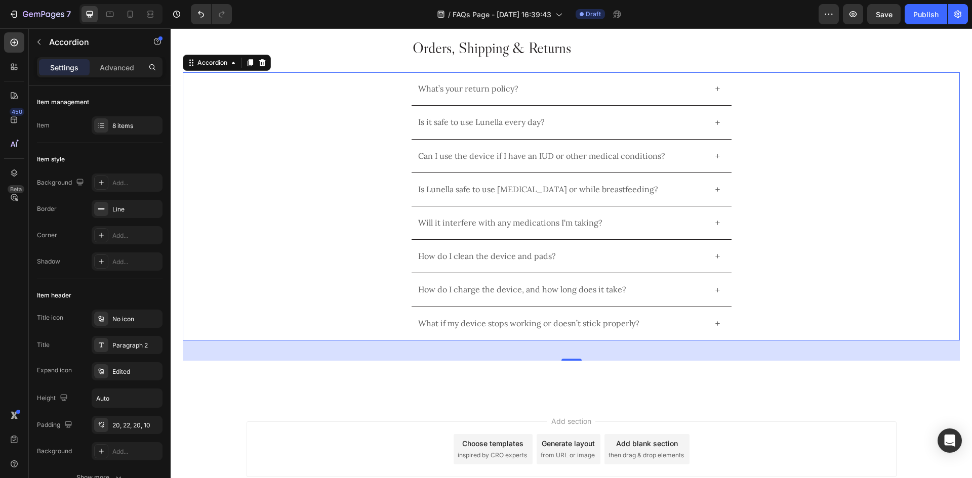
click at [464, 117] on p "Is it safe to use Lunella every day?" at bounding box center [481, 122] width 127 height 10
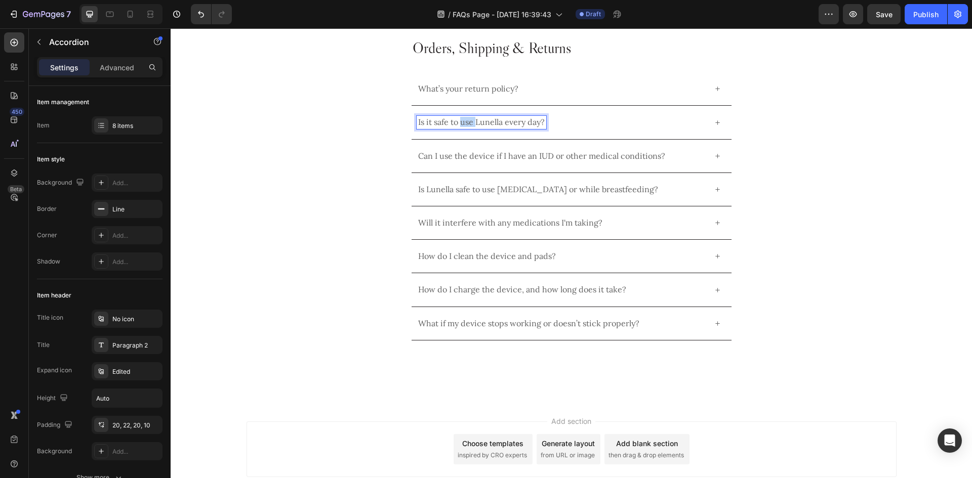
click at [464, 117] on p "Is it safe to use Lunella every day?" at bounding box center [481, 122] width 127 height 10
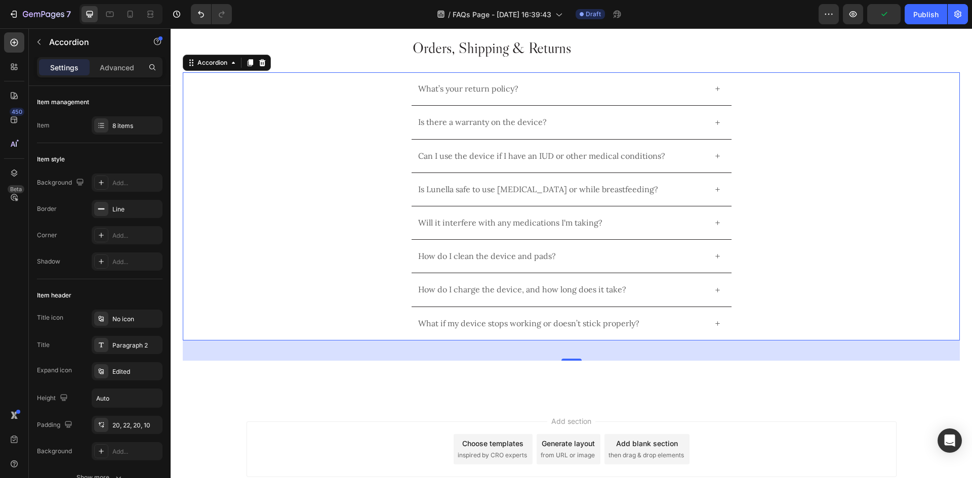
click at [453, 152] on p "Can I use the device if I have an IUD or other medical conditions?" at bounding box center [541, 156] width 247 height 10
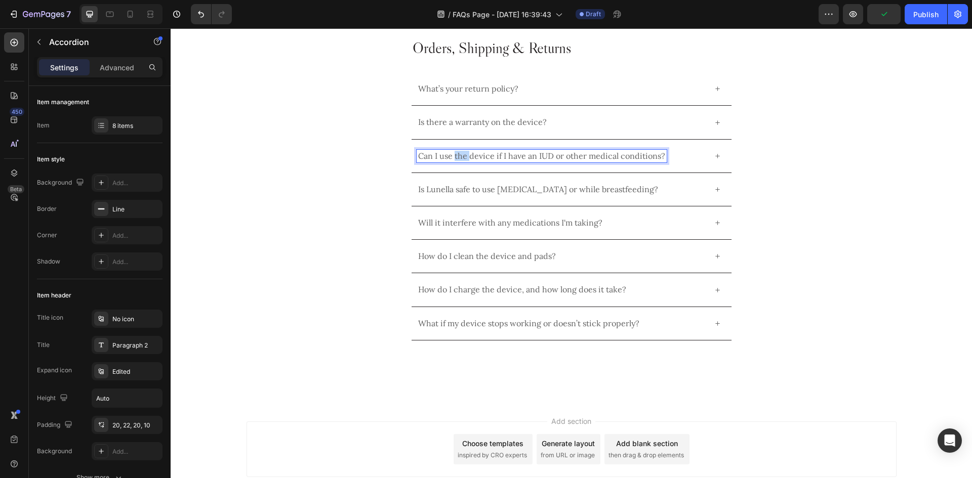
click at [453, 152] on p "Can I use the device if I have an IUD or other medical conditions?" at bounding box center [541, 156] width 247 height 10
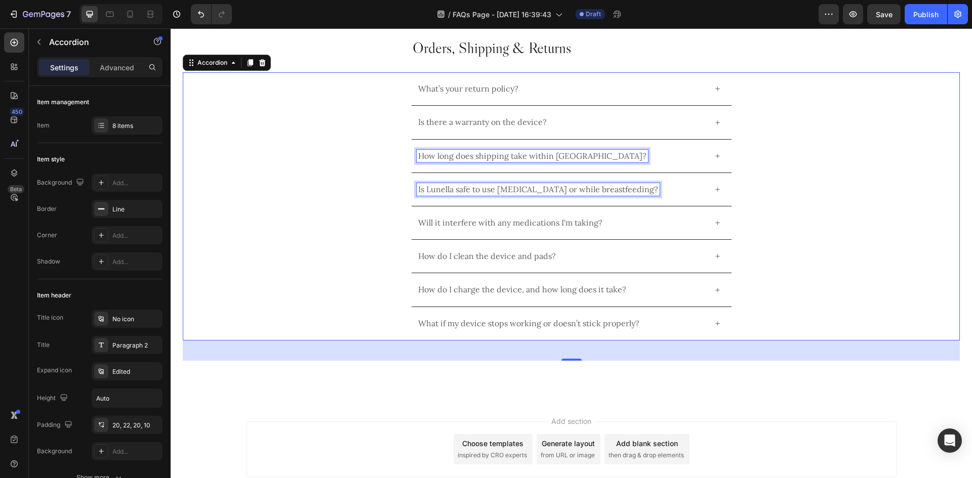
click at [500, 185] on p "Is Lunella safe to use postpartum or while breastfeeding?" at bounding box center [538, 190] width 240 height 10
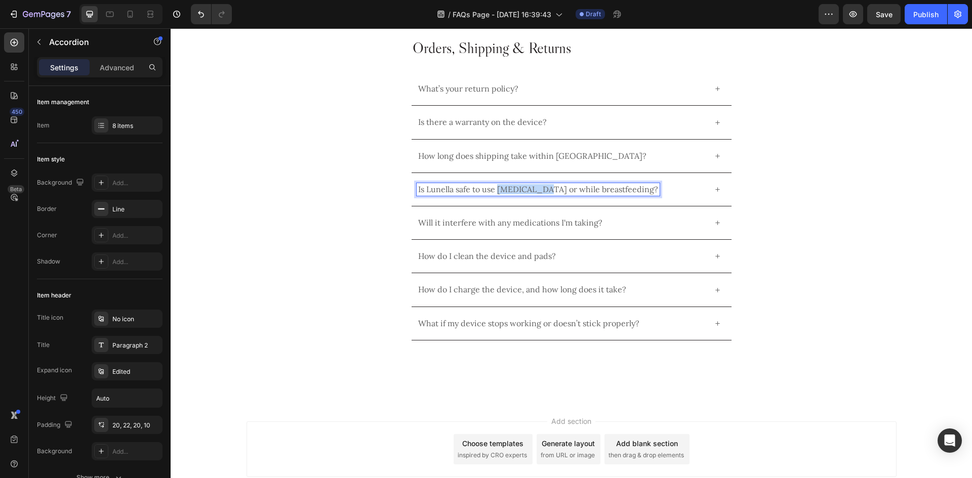
click at [500, 185] on p "Is Lunella safe to use postpartum or while breastfeeding?" at bounding box center [538, 190] width 240 height 10
click at [791, 233] on div "Will it interfere with any medications I'm taking?" at bounding box center [571, 223] width 776 height 33
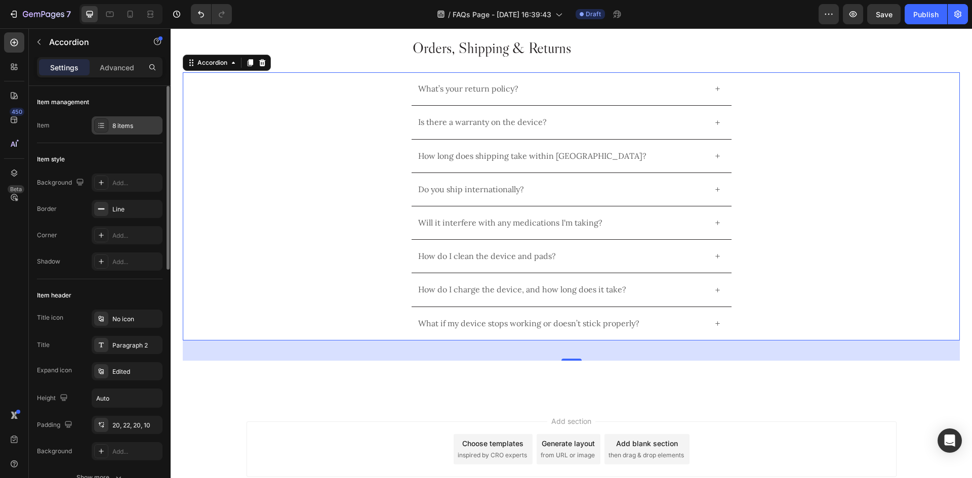
click at [131, 127] on div "8 items" at bounding box center [136, 125] width 48 height 9
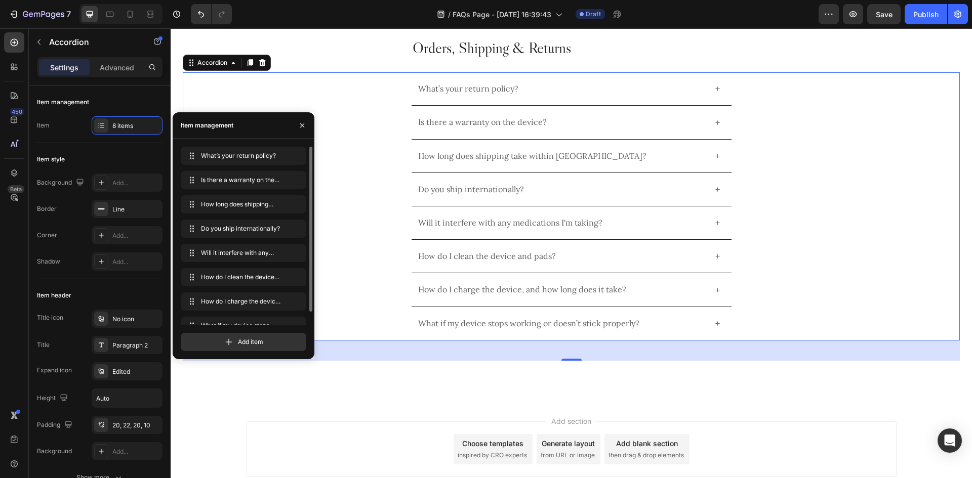
click at [297, 315] on div "What’s your return policy? What’s your return policy? Is there a warranty on th…" at bounding box center [244, 243] width 126 height 192
click at [297, 318] on div at bounding box center [288, 326] width 28 height 18
click at [298, 299] on icon "button" at bounding box center [295, 302] width 8 height 8
click at [297, 299] on div "Delete" at bounding box center [288, 301] width 19 height 9
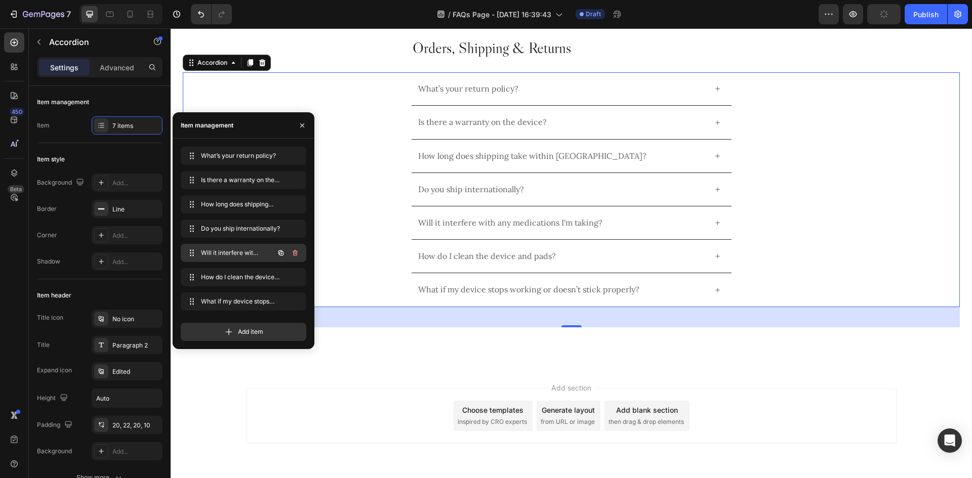
click at [297, 246] on div at bounding box center [288, 253] width 28 height 18
click at [297, 250] on icon "button" at bounding box center [295, 253] width 8 height 8
click at [297, 250] on div "Delete" at bounding box center [288, 253] width 19 height 9
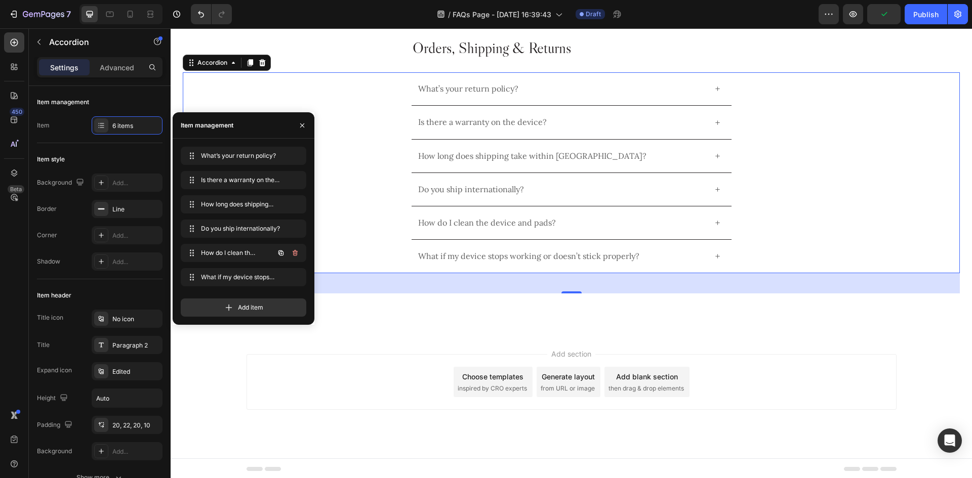
click at [297, 254] on icon "button" at bounding box center [295, 253] width 5 height 6
click at [297, 256] on div "Delete" at bounding box center [288, 253] width 19 height 9
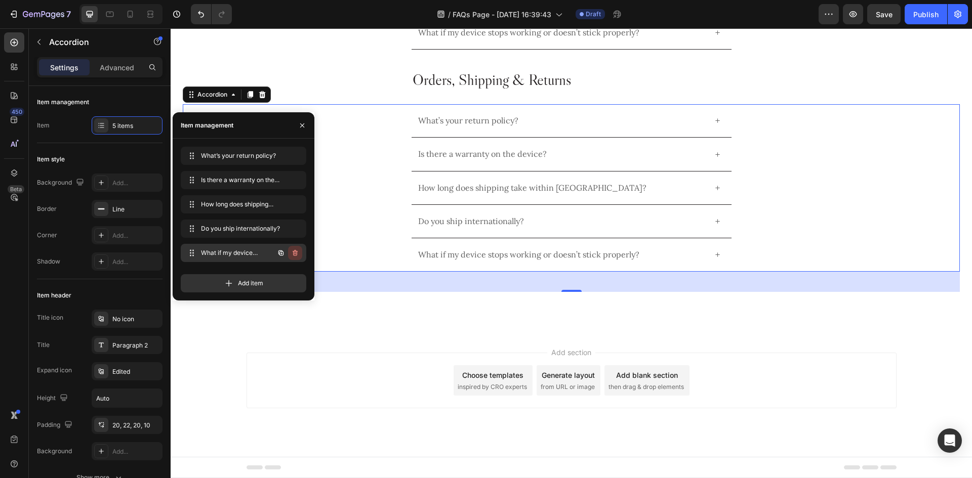
scroll to position [394, 0]
click at [295, 253] on icon "button" at bounding box center [295, 253] width 8 height 8
click at [295, 253] on div "Delete" at bounding box center [288, 253] width 19 height 9
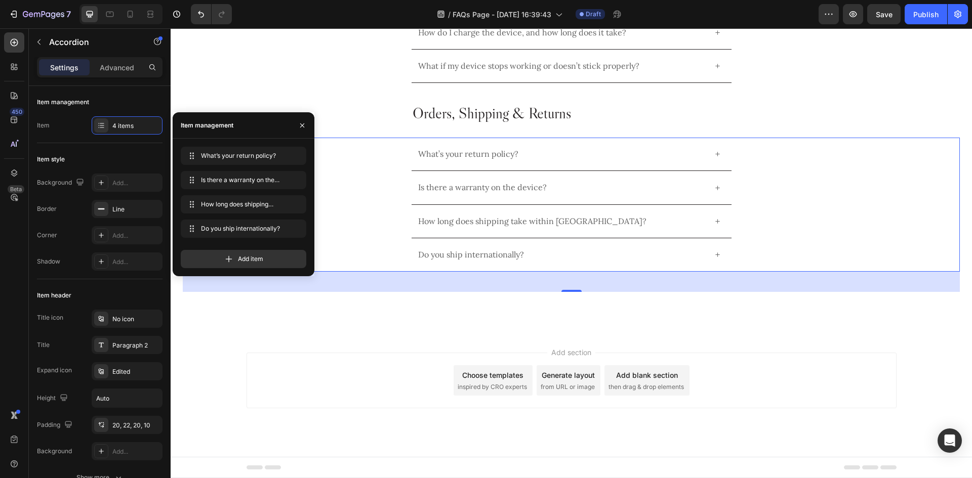
scroll to position [360, 0]
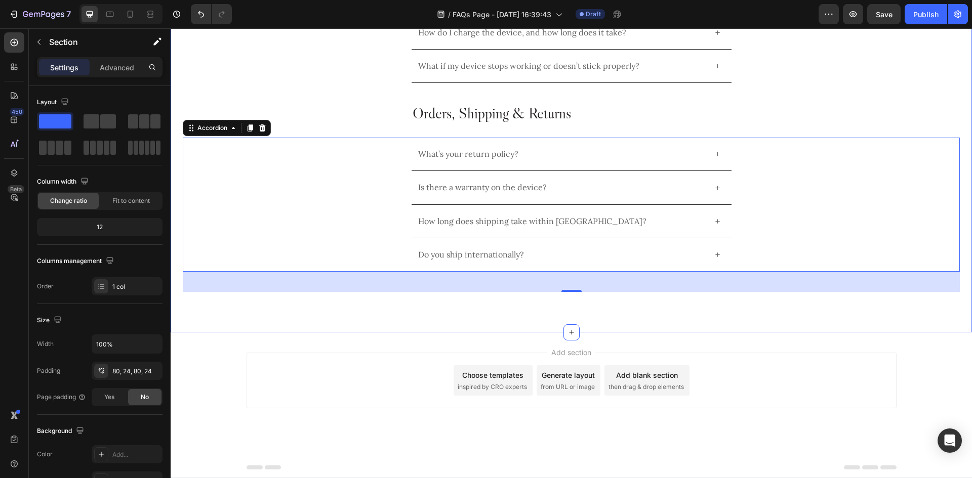
click at [698, 295] on div "Frequently Asked Questions Heading Device Use & Safety Heading Can I use the de…" at bounding box center [571, 11] width 801 height 644
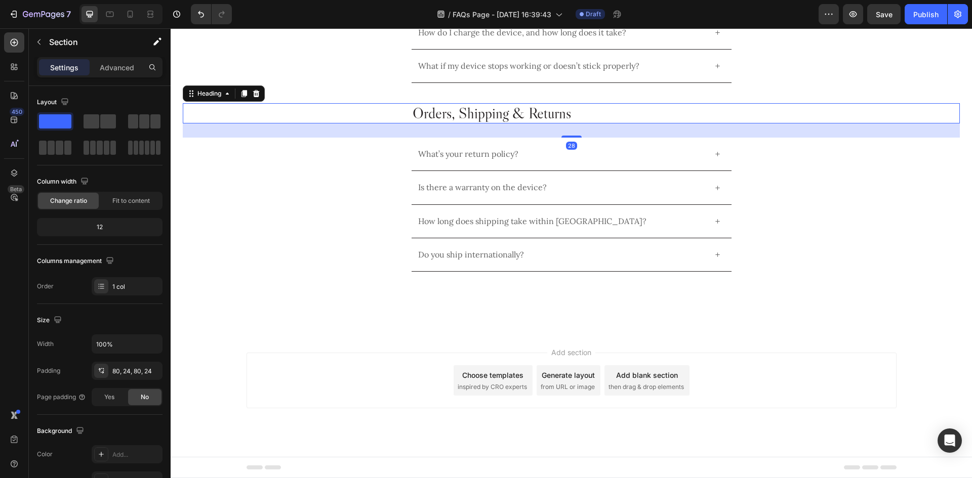
click at [576, 114] on p "Orders, Shipping & Returns" at bounding box center [572, 113] width 318 height 18
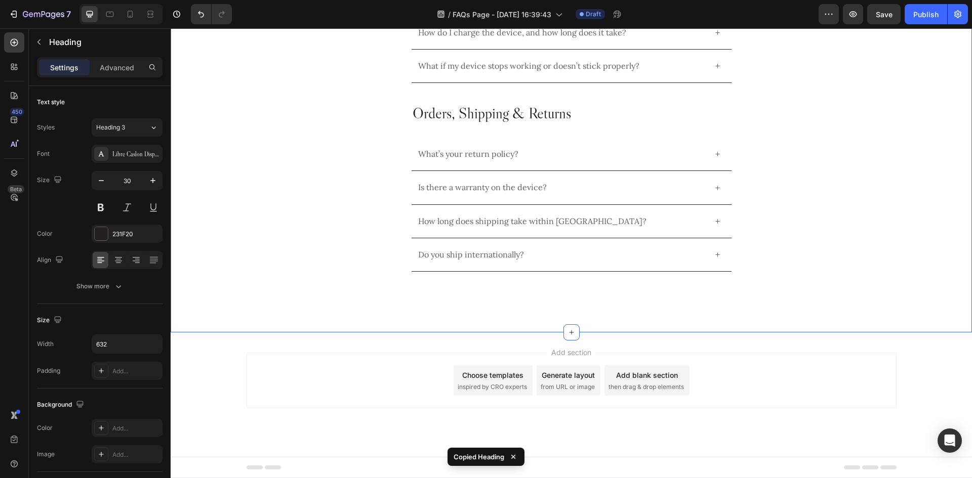
click at [789, 279] on div "Frequently Asked Questions Heading Device Use & Safety Heading Can I use the de…" at bounding box center [571, 10] width 777 height 563
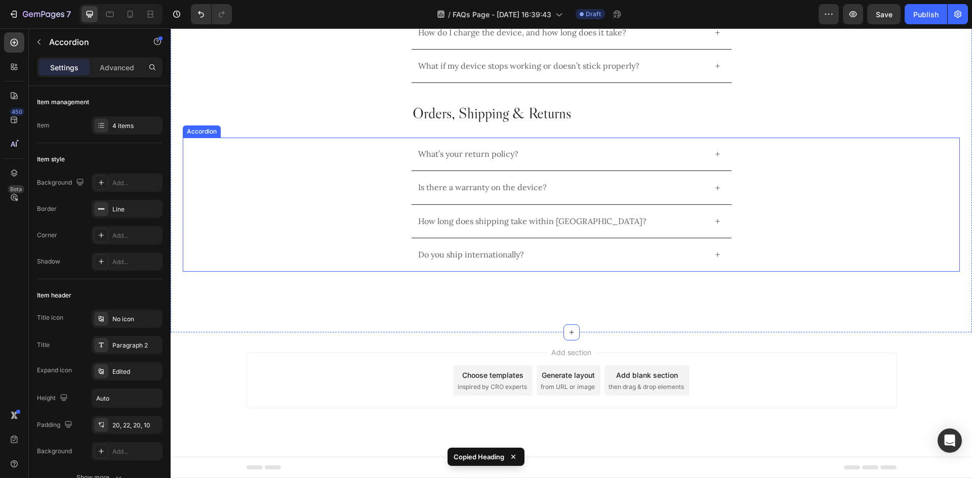
click at [794, 242] on div "Do you ship internationally?" at bounding box center [571, 254] width 776 height 33
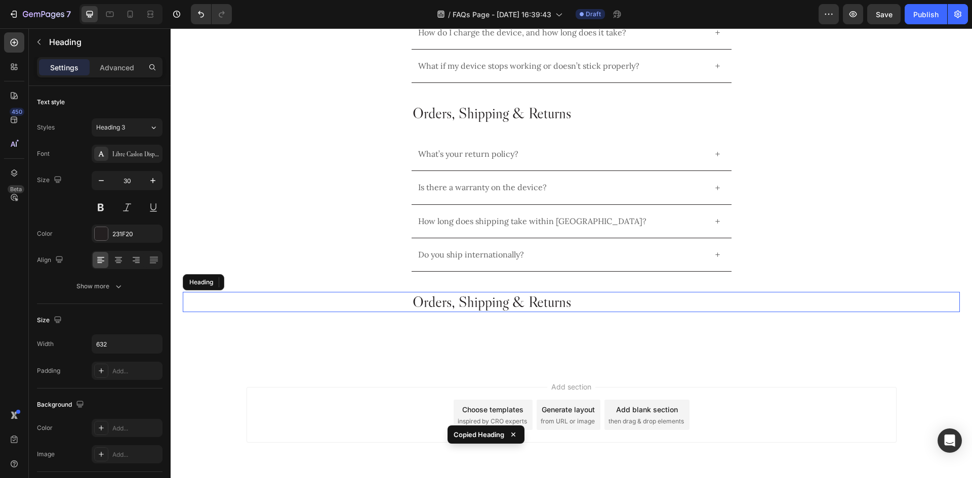
scroll to position [395, 0]
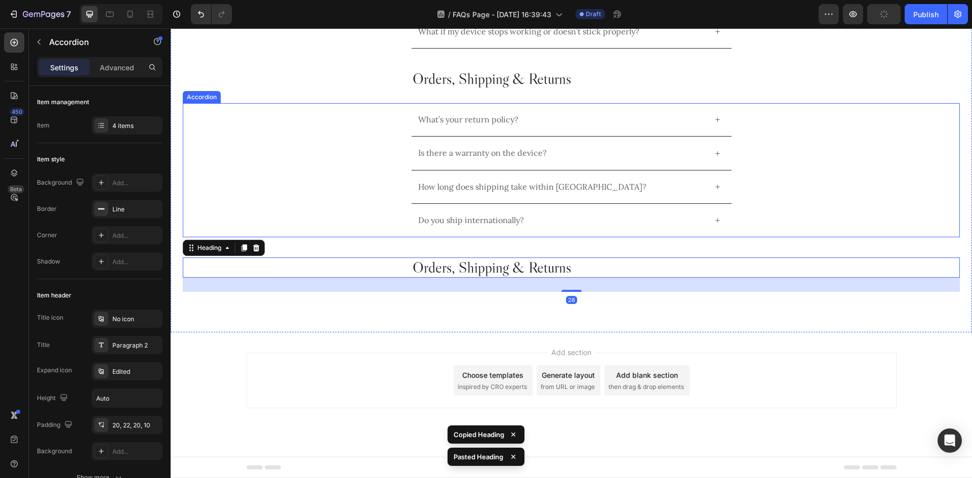
click at [801, 168] on div "Is there a warranty on the device?" at bounding box center [571, 153] width 776 height 33
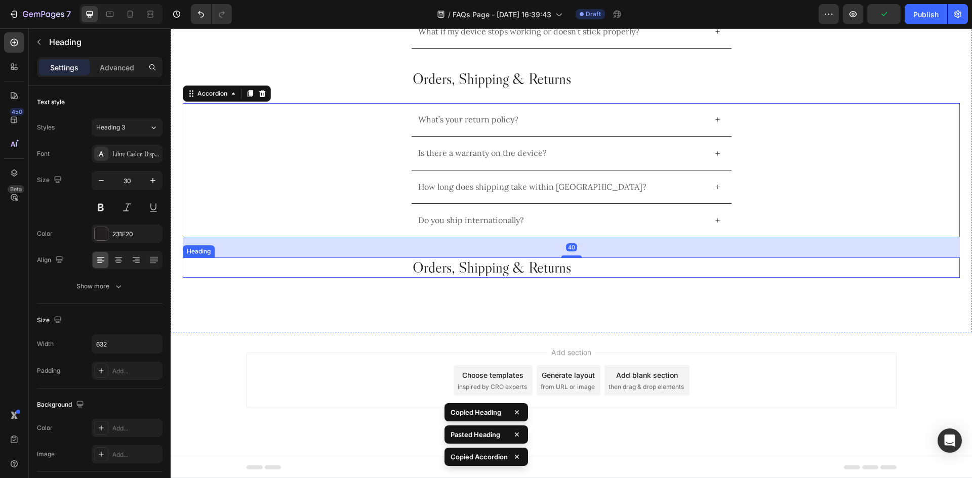
click at [719, 270] on h2 "Orders, Shipping & Returns" at bounding box center [572, 268] width 320 height 20
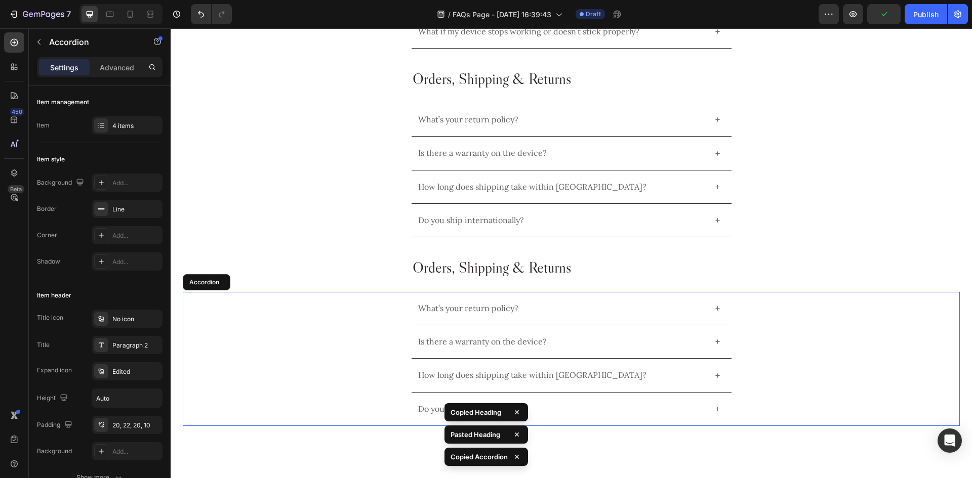
scroll to position [426, 0]
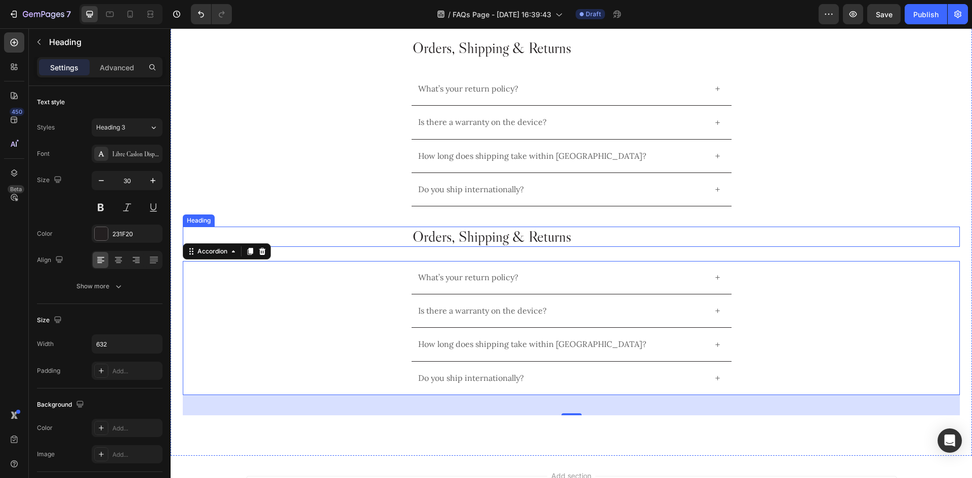
click at [524, 233] on h2 "Orders, Shipping & Returns" at bounding box center [572, 237] width 320 height 20
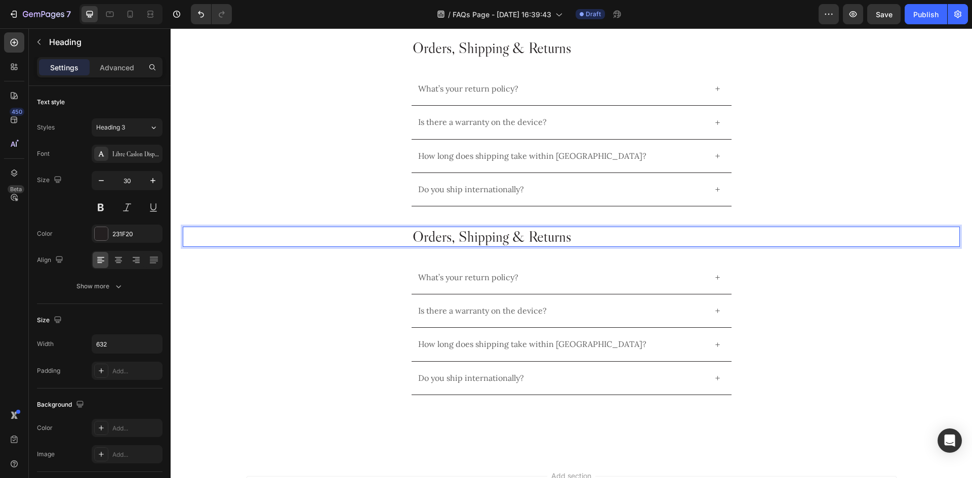
click at [524, 233] on h2 "Orders, Shipping & Returns" at bounding box center [572, 237] width 320 height 20
click at [524, 233] on p "Orders, Shipping & Returns" at bounding box center [572, 237] width 318 height 18
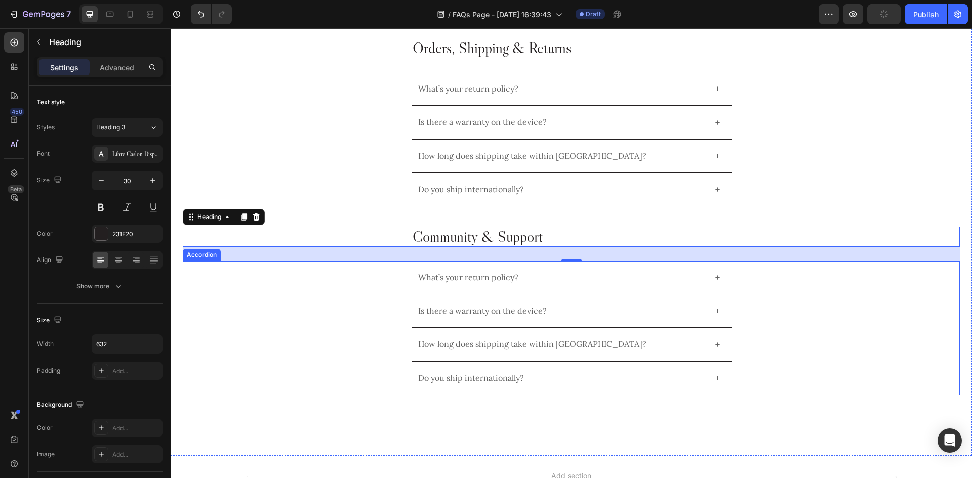
click at [490, 281] on p "What’s your return policy?" at bounding box center [468, 278] width 100 height 10
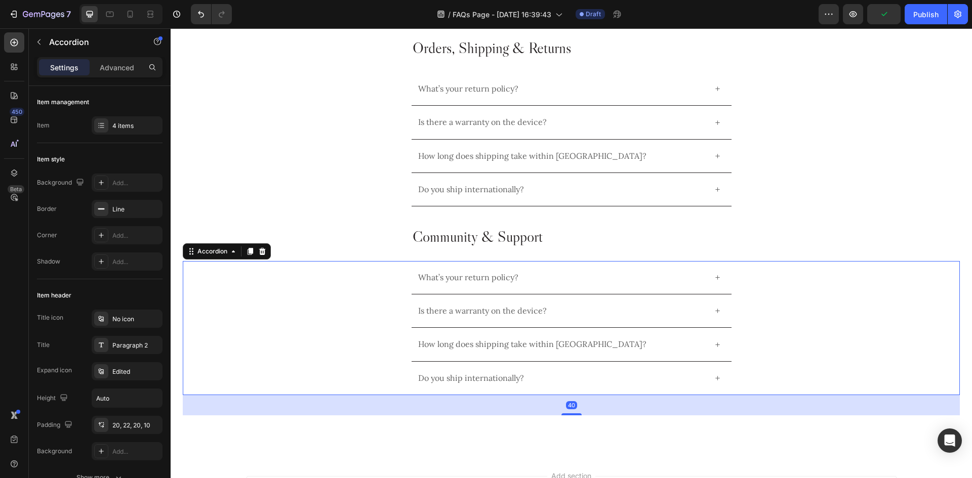
click at [490, 281] on p "What’s your return policy?" at bounding box center [468, 278] width 100 height 10
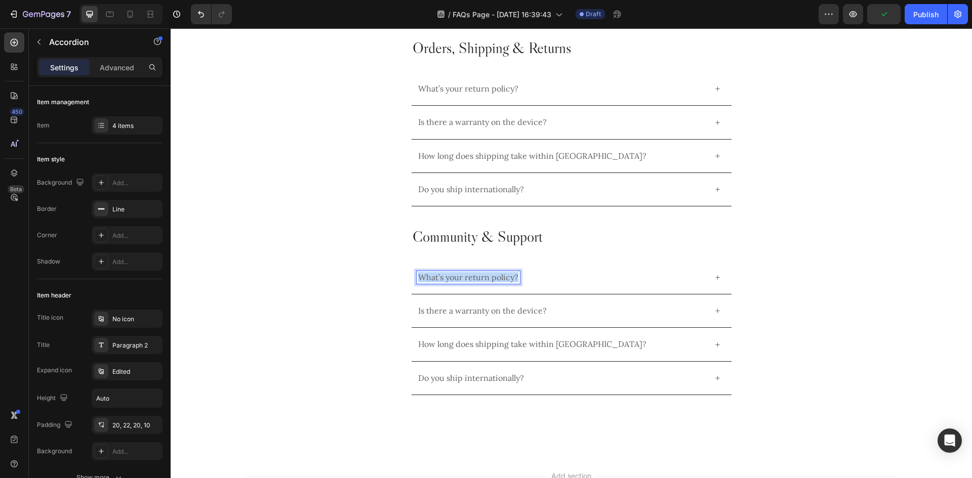
click at [490, 281] on p "What’s your return policy?" at bounding box center [468, 278] width 100 height 10
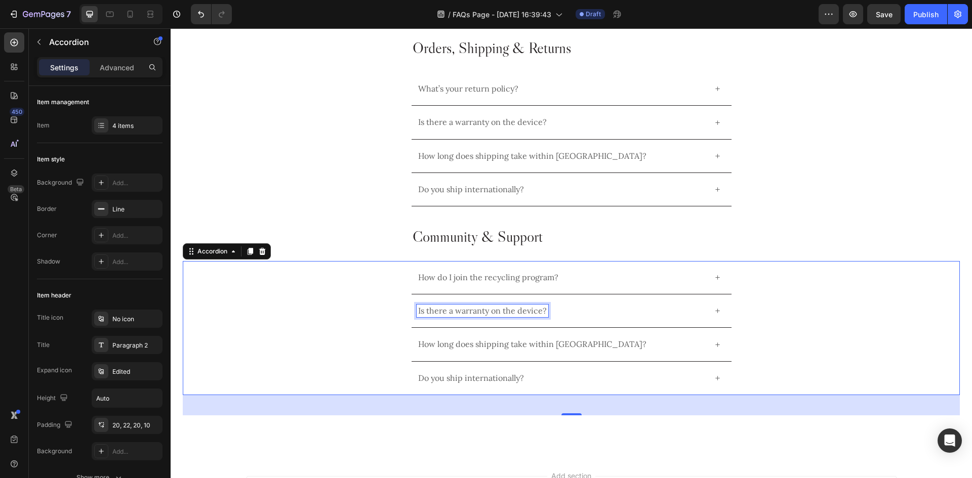
click at [456, 311] on p "Is there a warranty on the device?" at bounding box center [482, 311] width 129 height 10
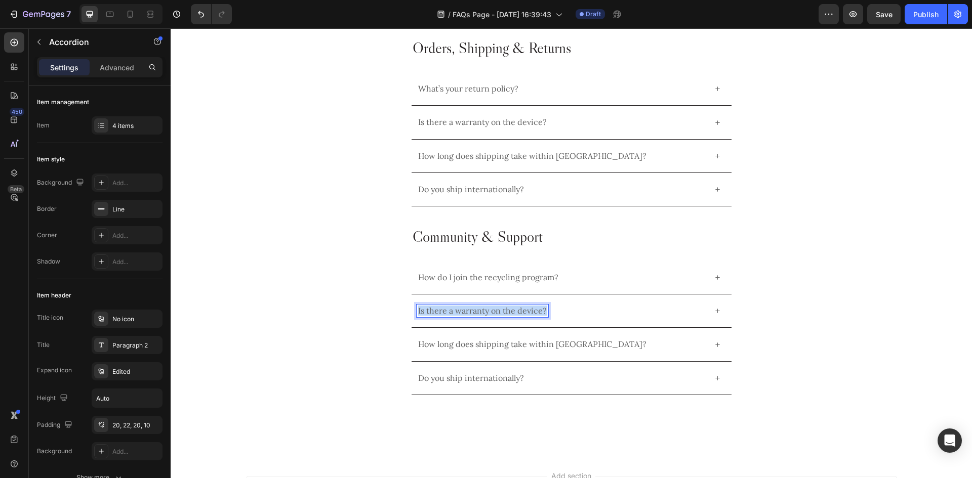
click at [456, 311] on p "Is there a warranty on the device?" at bounding box center [482, 311] width 129 height 10
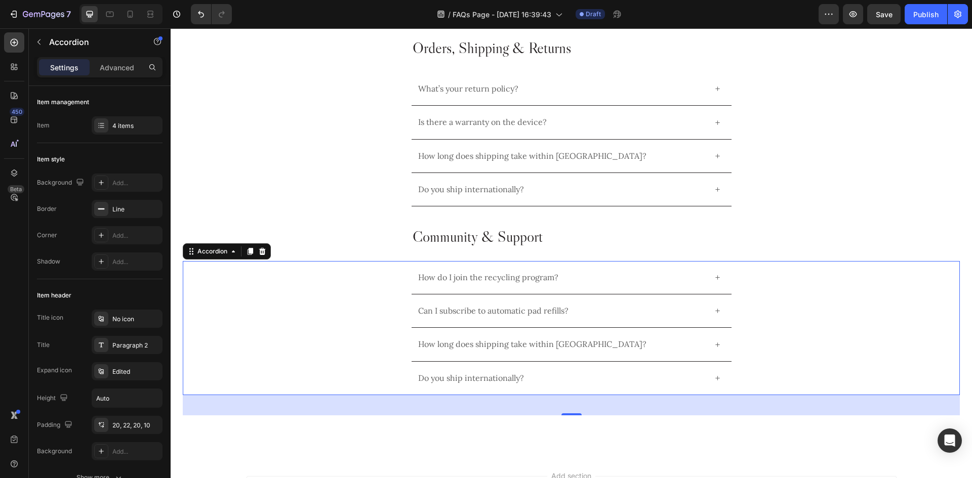
click at [476, 343] on p "How long does shipping take within Australia?" at bounding box center [532, 345] width 228 height 10
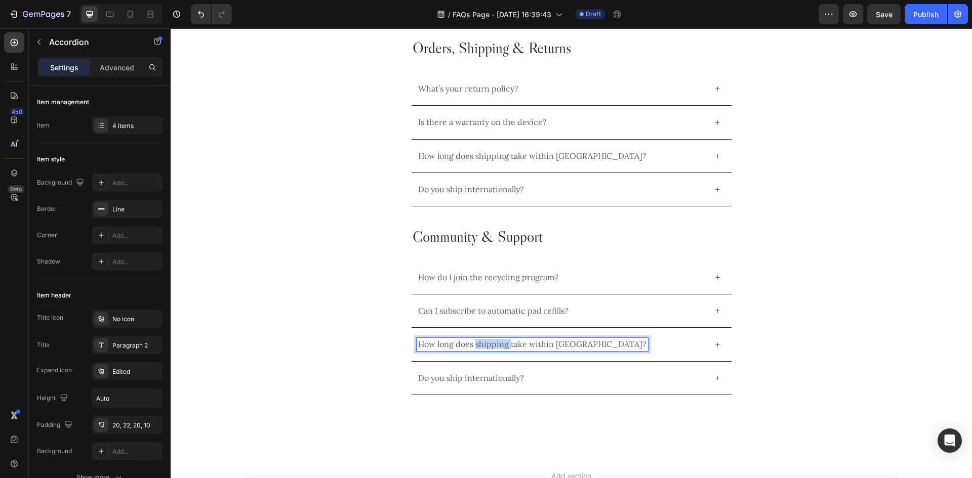
click at [476, 343] on p "How long does shipping take within Australia?" at bounding box center [532, 345] width 228 height 10
click at [657, 386] on div "Do you ship internationally?" at bounding box center [572, 378] width 320 height 33
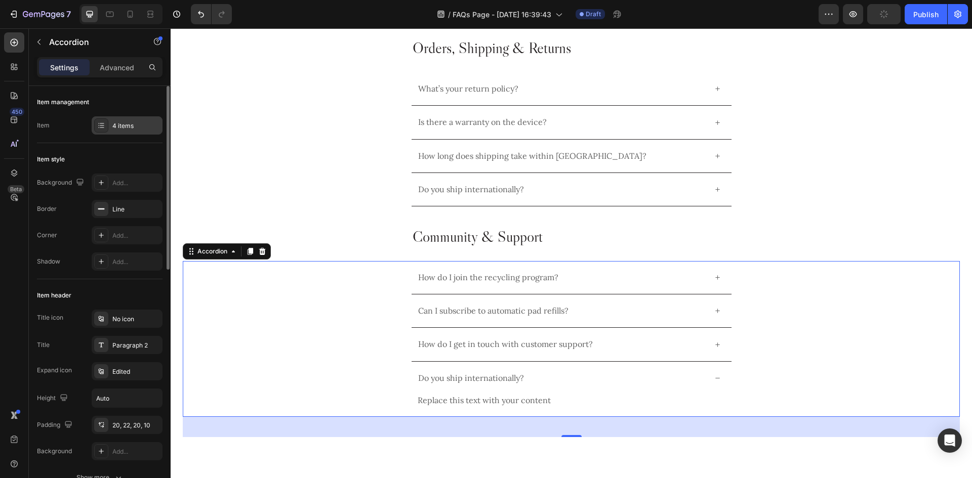
click at [116, 124] on div "4 items" at bounding box center [136, 125] width 48 height 9
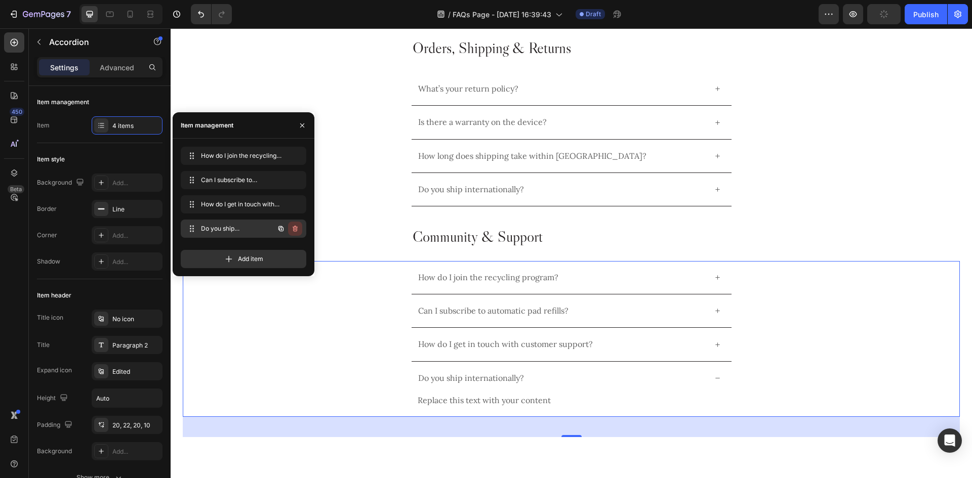
click at [296, 226] on icon "button" at bounding box center [295, 229] width 8 height 8
click at [296, 228] on div "Delete" at bounding box center [288, 228] width 19 height 9
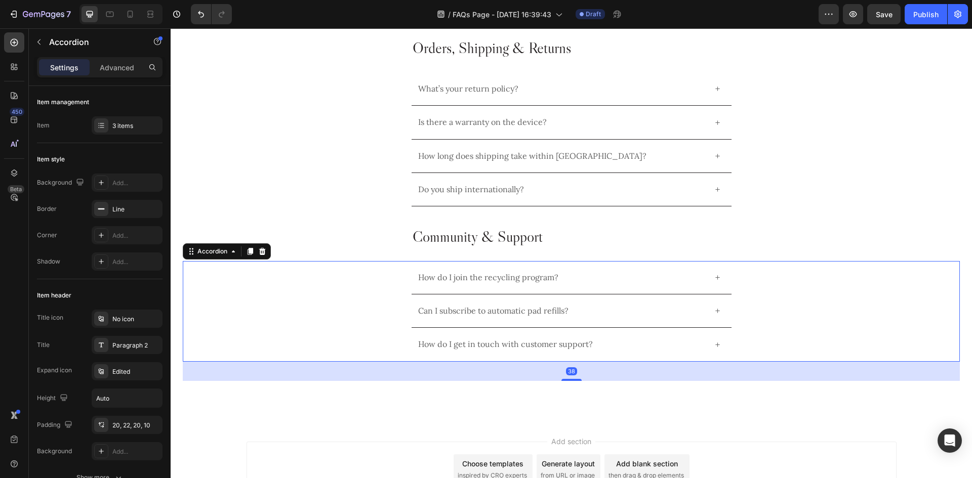
drag, startPoint x: 569, startPoint y: 380, endPoint x: 610, endPoint y: 363, distance: 44.0
click at [583, 341] on div "How do I join the recycling program? Can I subscribe to automatic pad refills? …" at bounding box center [571, 311] width 777 height 101
type input "100%"
type input "100"
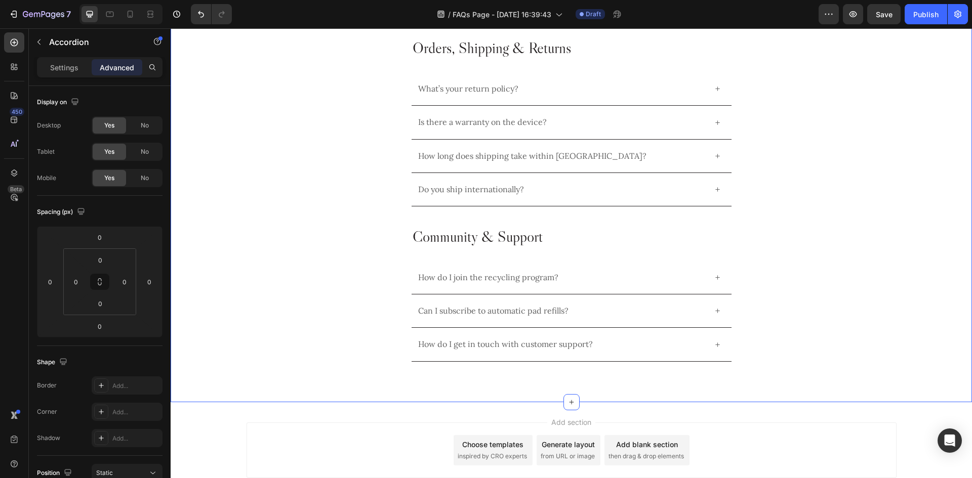
click at [615, 376] on div "Frequently Asked Questions Heading Device Use & Safety Heading Can I use the de…" at bounding box center [571, 12] width 801 height 779
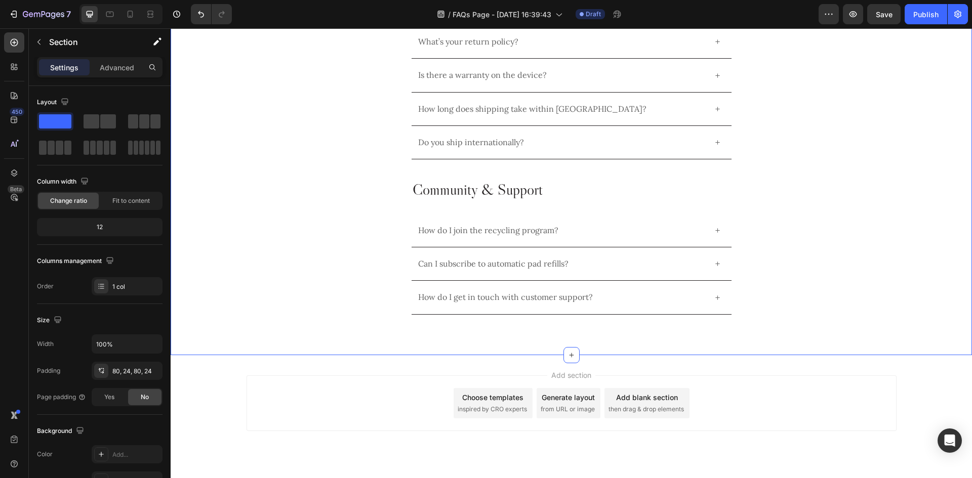
scroll to position [496, 0]
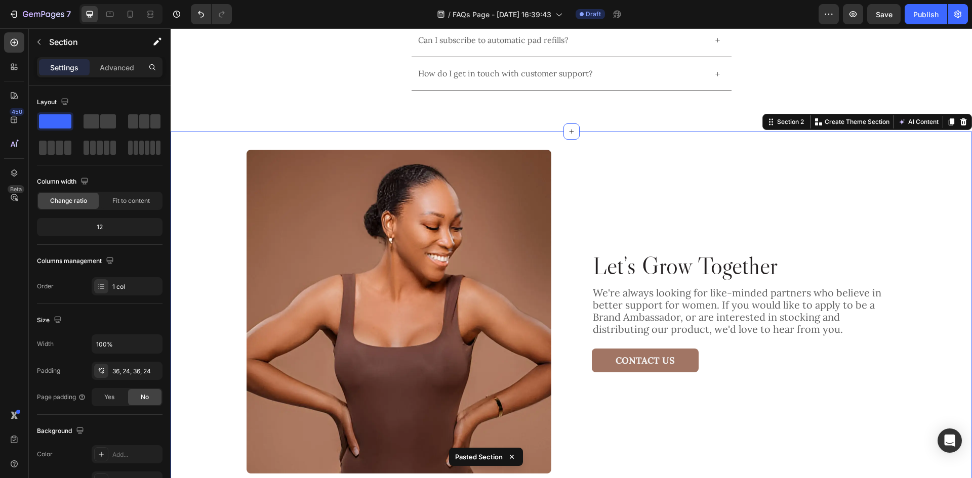
scroll to position [764, 0]
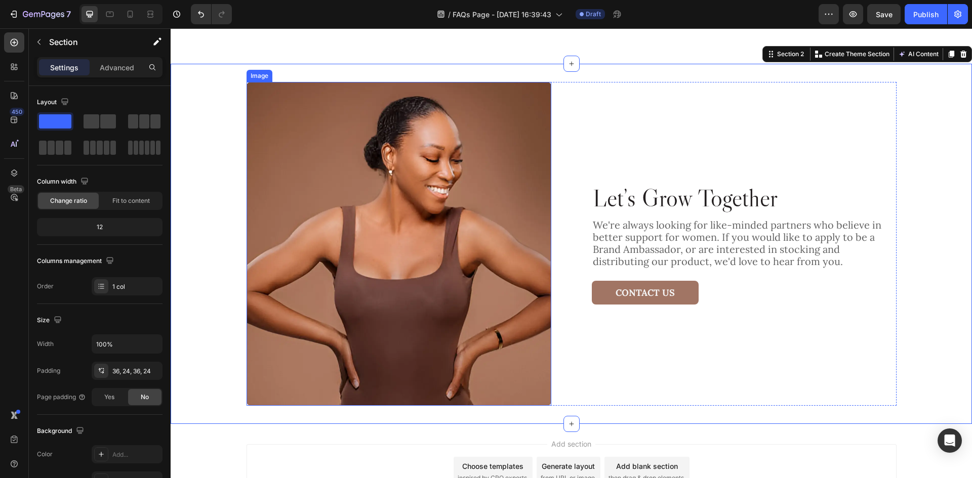
click at [454, 237] on img at bounding box center [399, 244] width 305 height 324
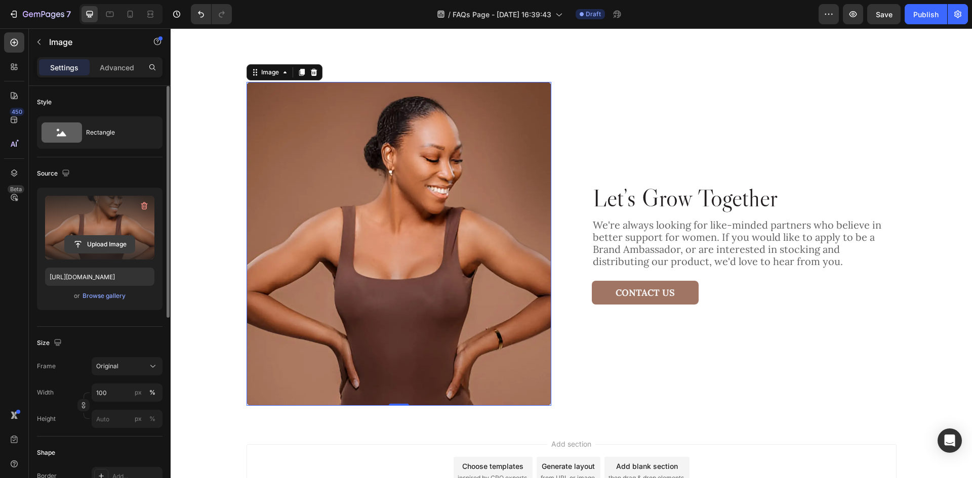
click at [103, 243] on input "file" at bounding box center [100, 244] width 70 height 17
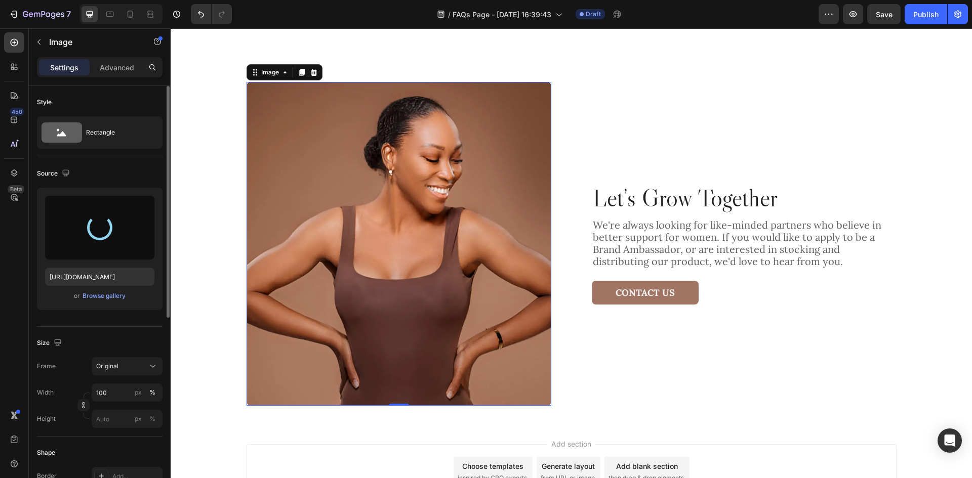
type input "https://cdn.shopify.com/s/files/1/0963/2399/3883/files/gempages_579986872772592…"
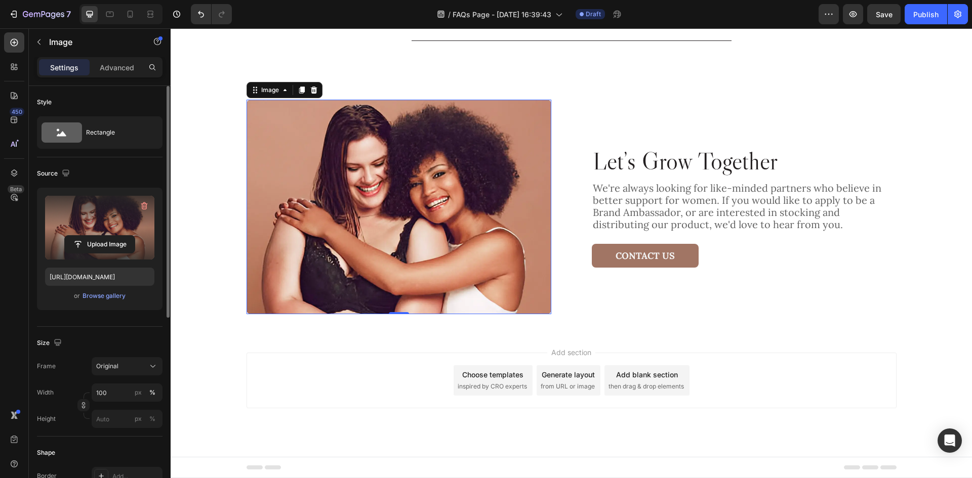
scroll to position [747, 0]
click at [690, 161] on h2 "Let’s Grow Together" at bounding box center [744, 161] width 305 height 31
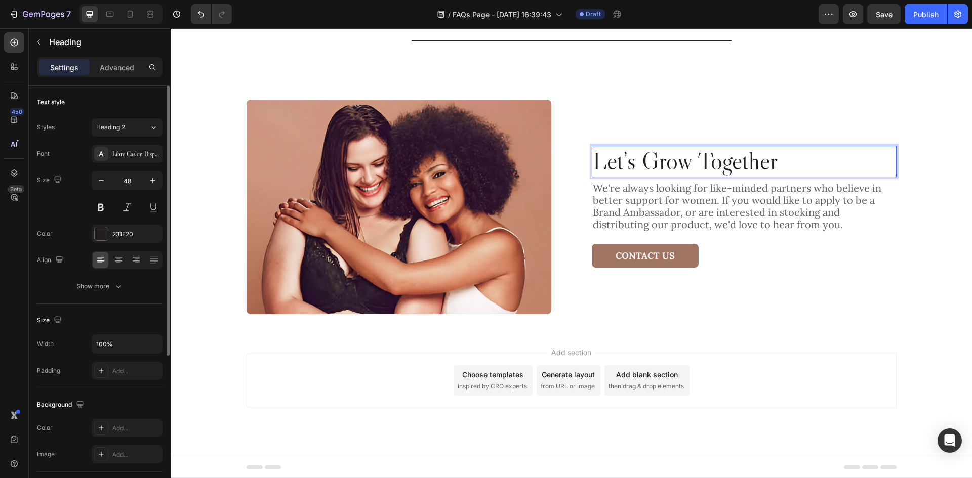
click at [690, 161] on h2 "Let’s Grow Together" at bounding box center [744, 161] width 305 height 31
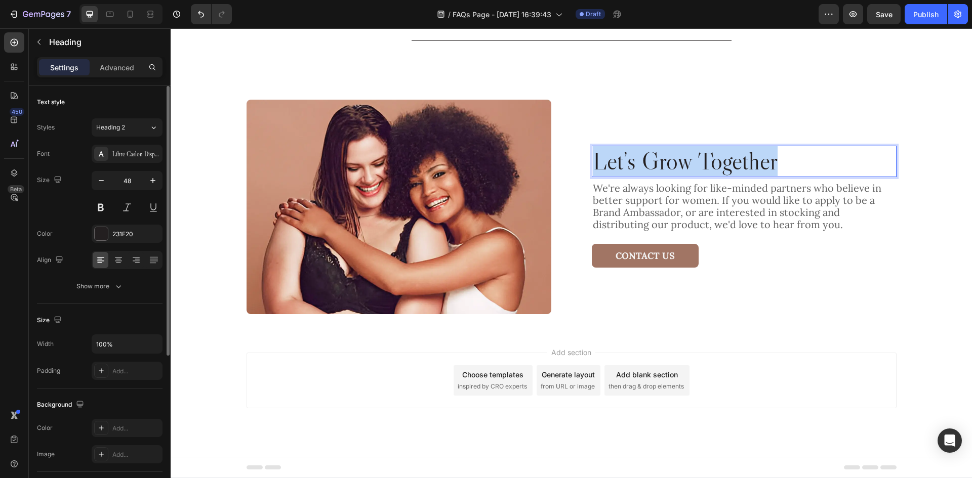
click at [690, 161] on p "Let’s Grow Together" at bounding box center [744, 161] width 303 height 29
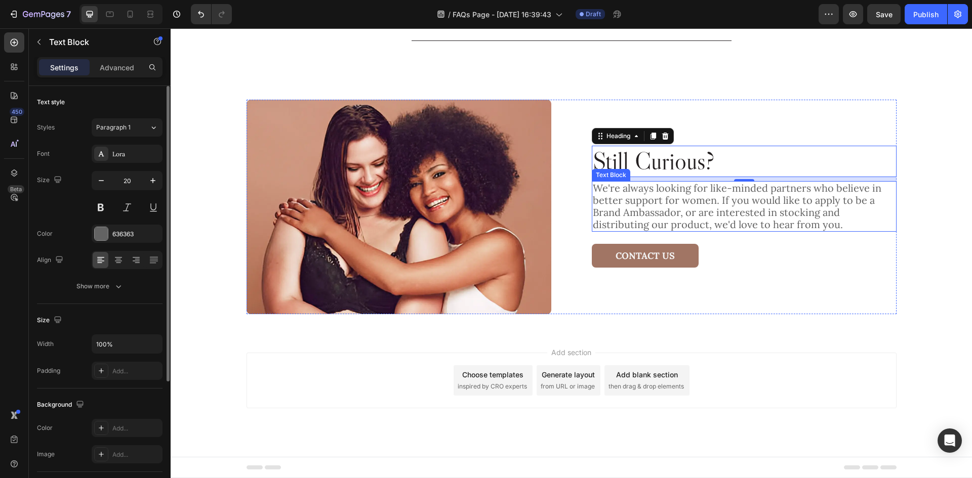
click at [679, 186] on p "We're always looking for like-minded partners who believe in better support for…" at bounding box center [744, 206] width 303 height 49
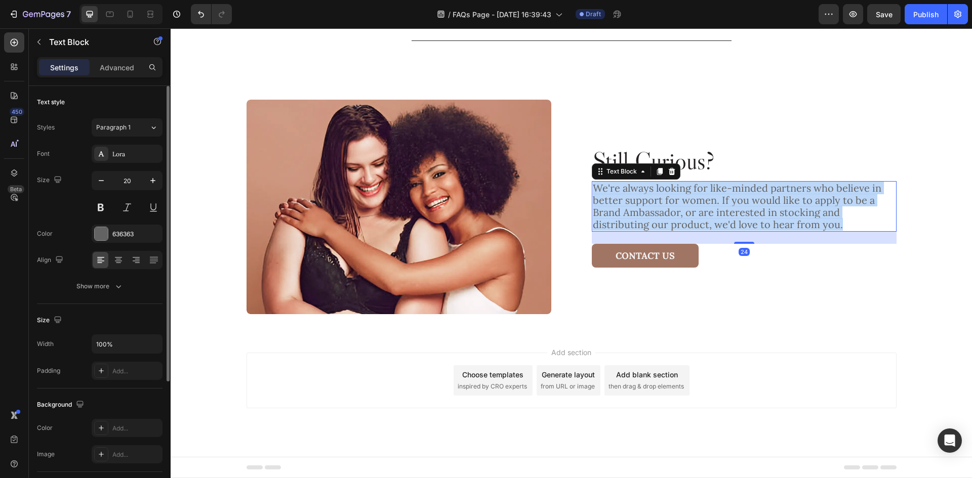
click at [679, 186] on p "We're always looking for like-minded partners who believe in better support for…" at bounding box center [744, 206] width 303 height 49
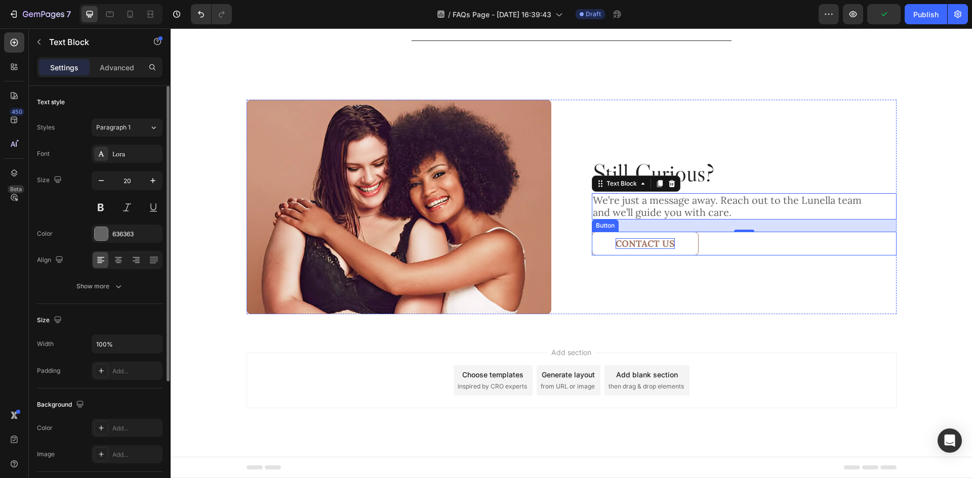
click at [643, 242] on p "Contact us" at bounding box center [645, 243] width 59 height 11
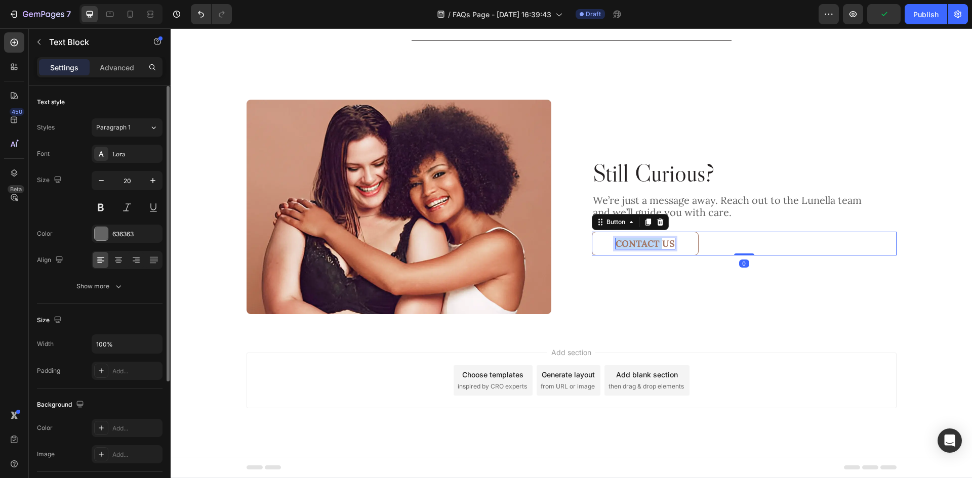
click at [643, 242] on p "Contact us" at bounding box center [645, 243] width 59 height 11
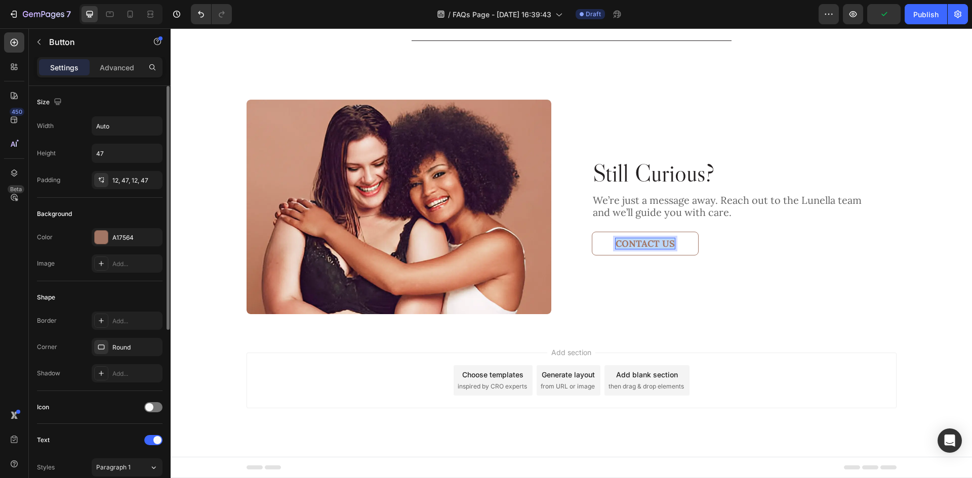
click at [643, 242] on p "Contact us" at bounding box center [645, 243] width 59 height 11
click at [586, 276] on div "Still Curious? Heading We’re just a message away. Reach out to the Lunella team…" at bounding box center [572, 207] width 650 height 215
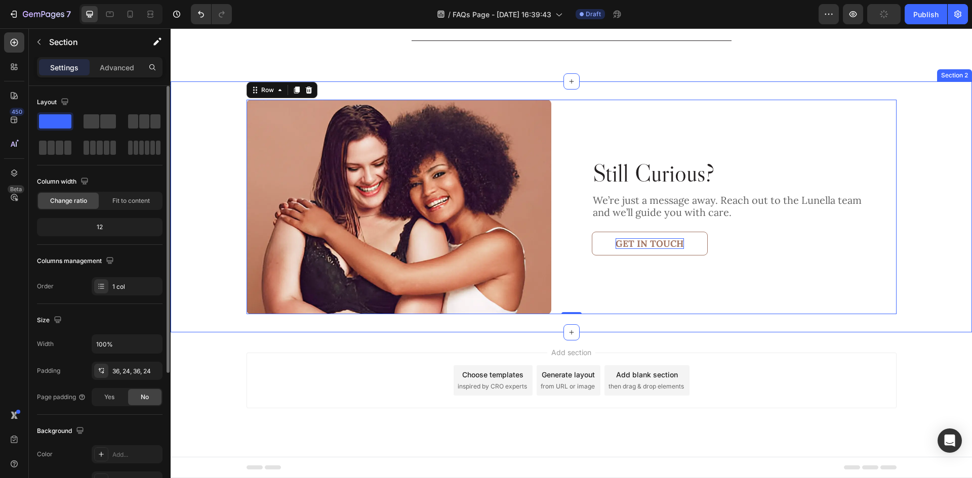
click at [930, 228] on div "Still Curious? Heading We’re just a message away. Reach out to the Lunella team…" at bounding box center [571, 207] width 777 height 215
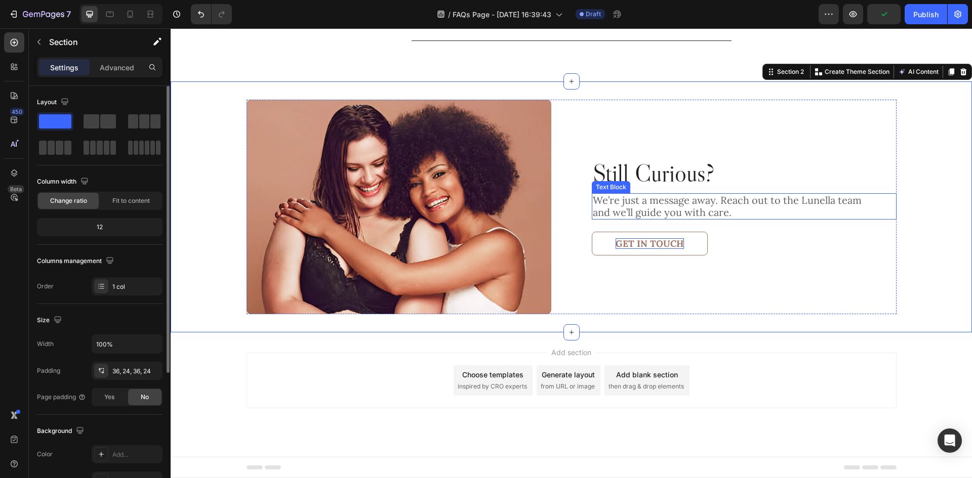
click at [764, 208] on p "We’re just a message away. Reach out to the Lunella team and we’ll guide you wi…" at bounding box center [744, 206] width 303 height 24
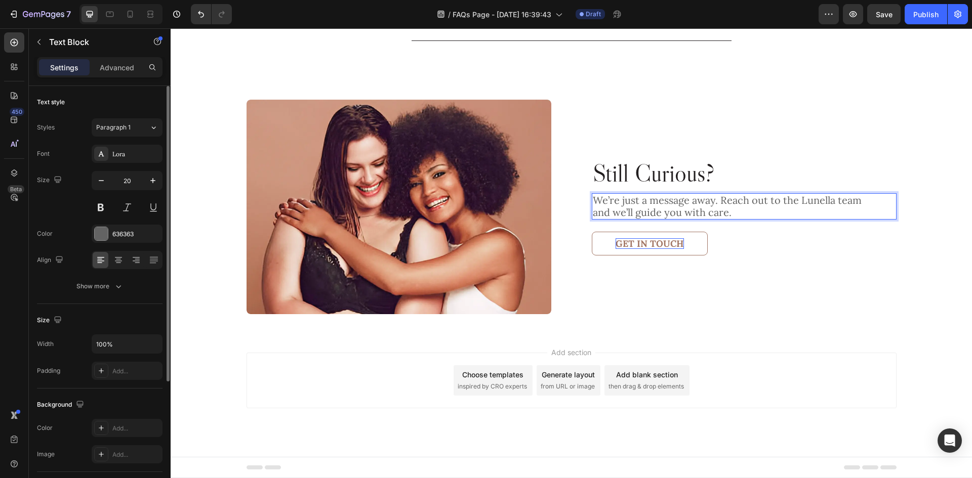
click at [593, 214] on p "We’re just a message away. Reach out to the Lunella team and we’ll guide you wi…" at bounding box center [744, 206] width 303 height 24
click at [130, 343] on input "100%" at bounding box center [127, 344] width 70 height 18
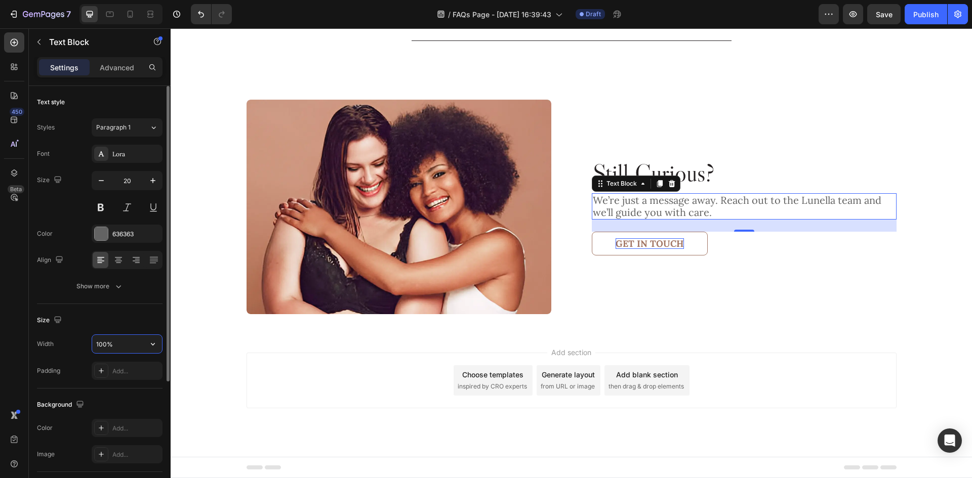
click at [130, 343] on input "100%" at bounding box center [127, 344] width 70 height 18
click at [132, 345] on input "800" at bounding box center [127, 344] width 70 height 18
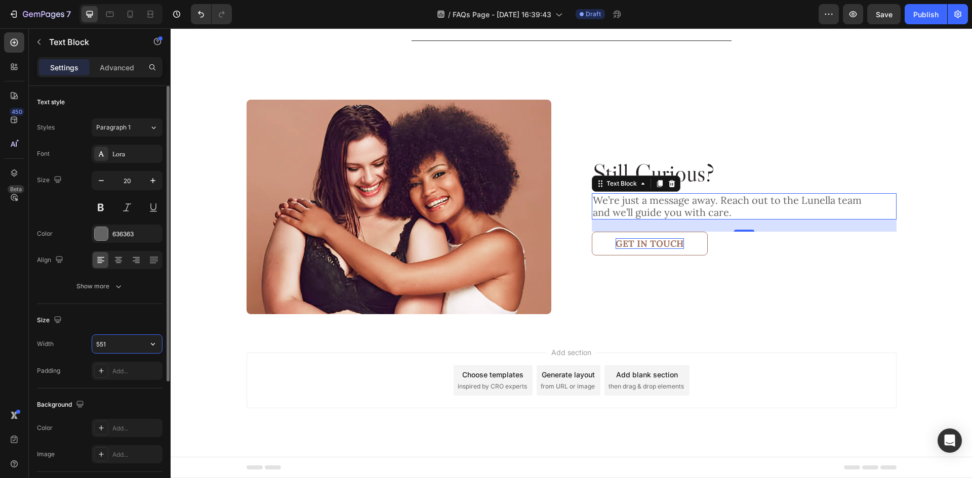
type input "550"
click at [133, 317] on div "Size" at bounding box center [100, 320] width 126 height 16
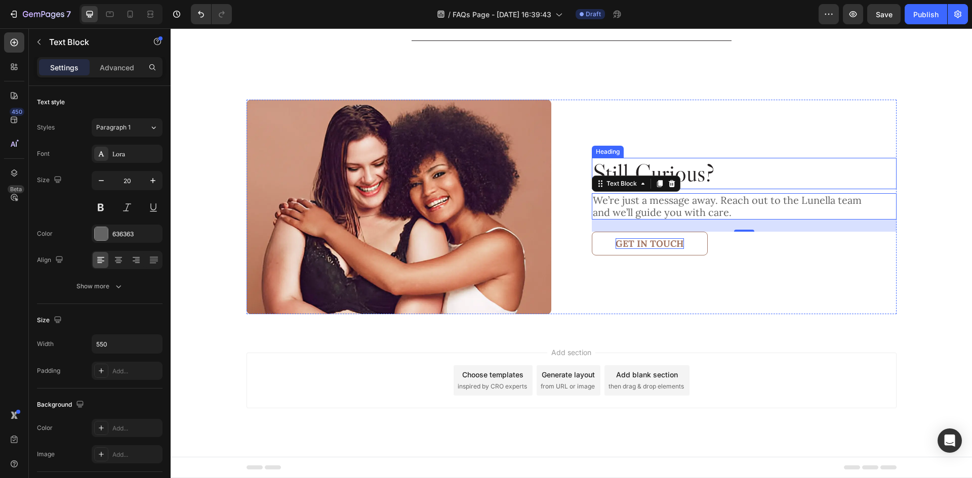
click at [736, 163] on p "Still Curious?" at bounding box center [744, 173] width 303 height 29
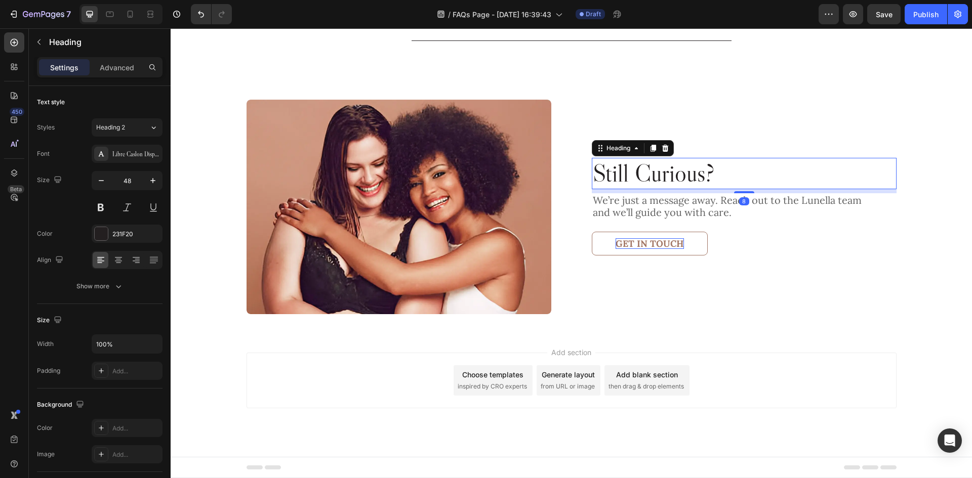
click at [741, 205] on div "8" at bounding box center [744, 201] width 10 height 8
click at [779, 199] on p "We’re just a message away. Reach out to the Lunella team and we’ll guide you wi…" at bounding box center [731, 206] width 276 height 24
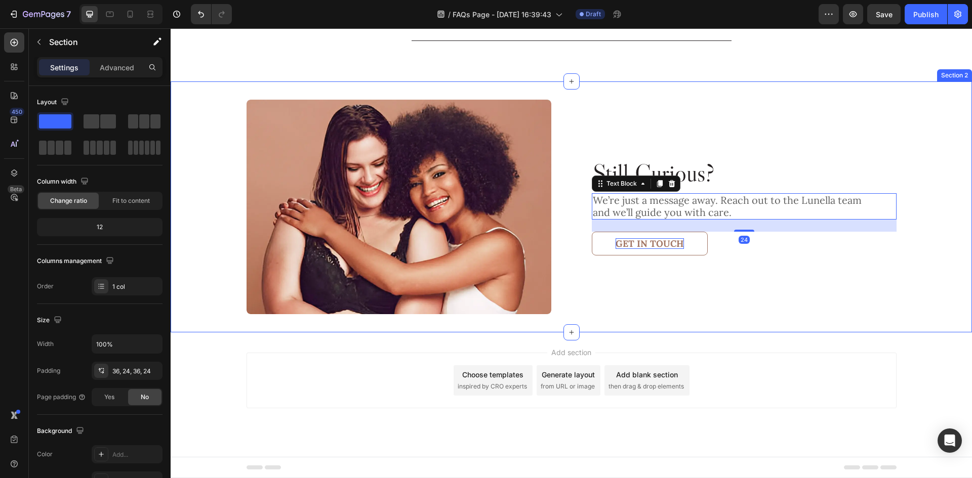
click at [932, 216] on div "Still Curious? Heading We’re just a message away. Reach out to the Lunella team…" at bounding box center [571, 207] width 777 height 215
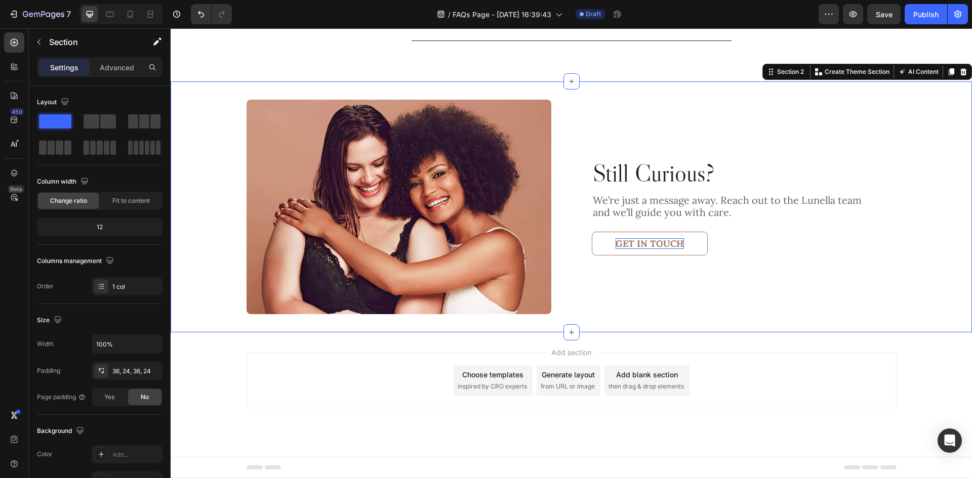
click at [600, 91] on div "Still Curious? Heading We’re just a message away. Reach out to the Lunella team…" at bounding box center [571, 207] width 801 height 251
click at [193, 221] on div "Still Curious? Heading We’re just a message away. Reach out to the Lunella team…" at bounding box center [571, 207] width 777 height 215
click at [103, 15] on div at bounding box center [110, 14] width 16 height 16
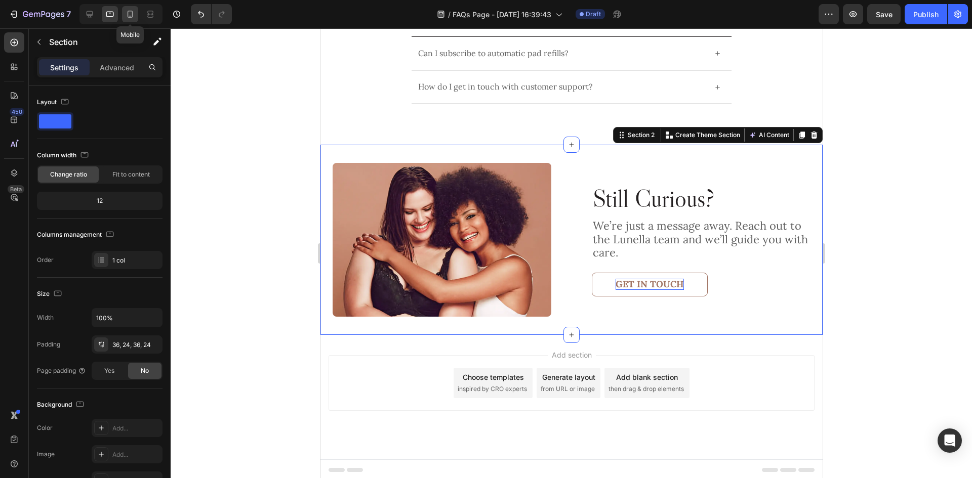
click at [123, 11] on div at bounding box center [130, 14] width 16 height 16
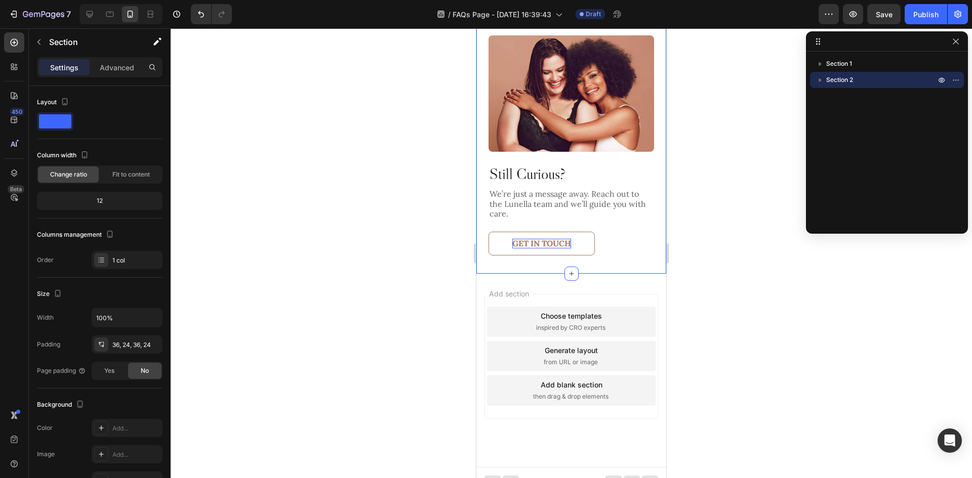
scroll to position [884, 0]
click at [613, 71] on div "Still Curious? Heading We’re just a message away. Reach out to the Lunella team…" at bounding box center [571, 144] width 190 height 257
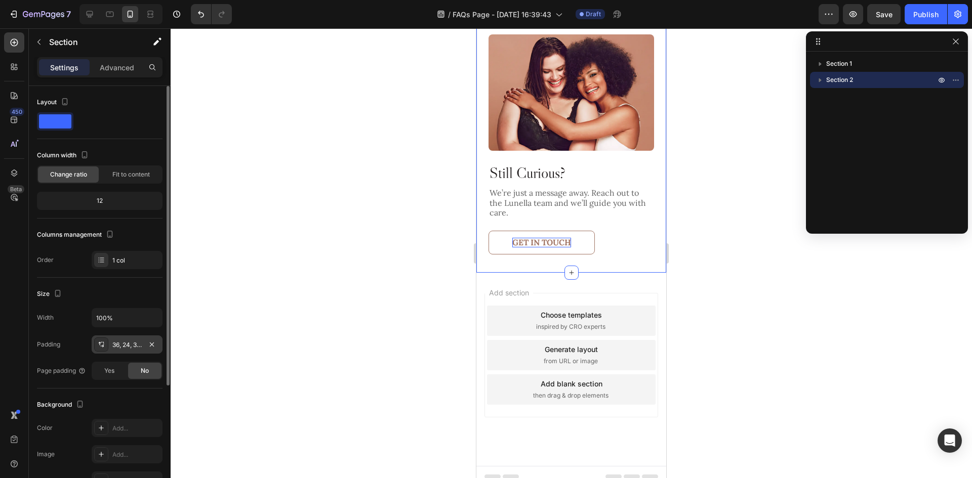
click at [128, 345] on div "36, 24, 36, 24" at bounding box center [126, 345] width 29 height 9
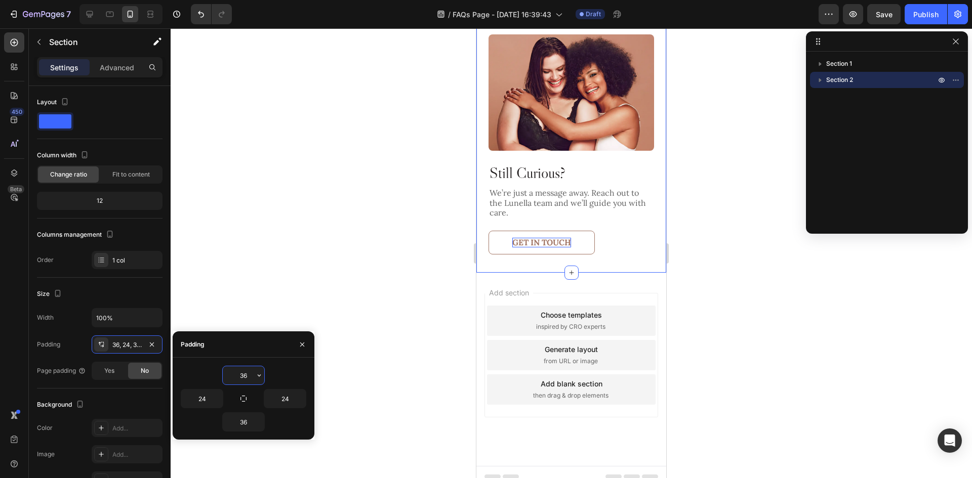
click at [253, 372] on input "36" at bounding box center [244, 376] width 42 height 18
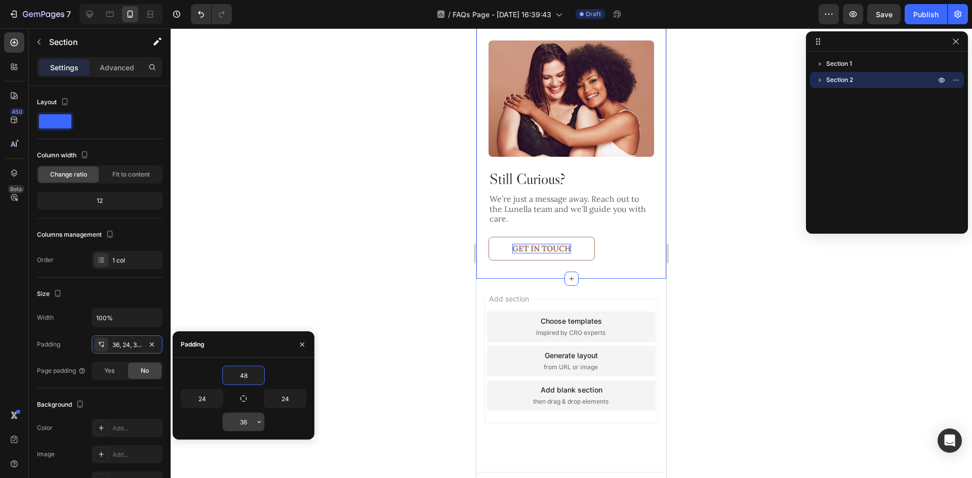
type input "48"
click at [249, 425] on input "36" at bounding box center [244, 422] width 42 height 18
type input "48"
click at [90, 15] on icon at bounding box center [90, 14] width 7 height 7
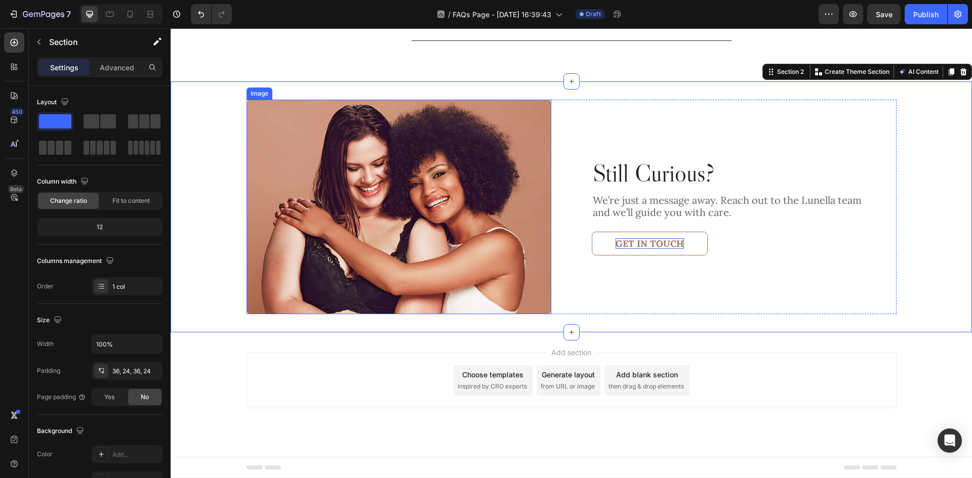
scroll to position [544, 0]
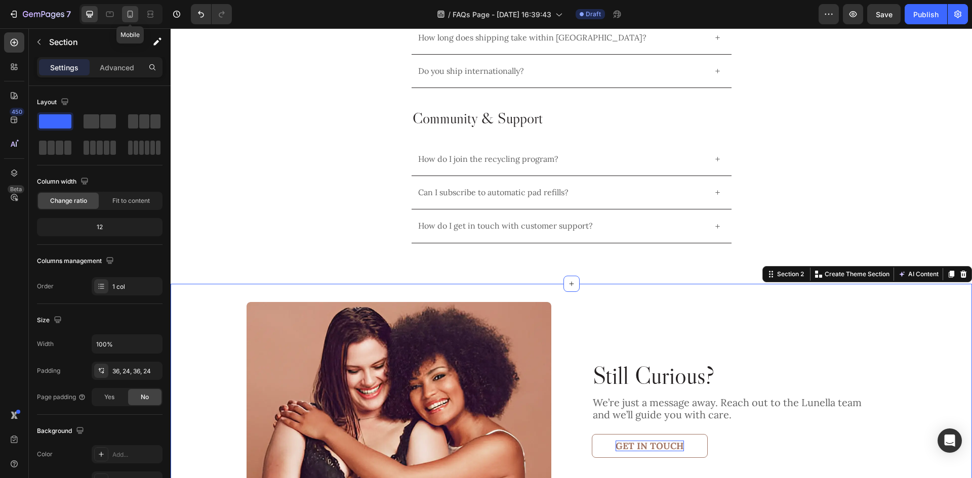
click at [127, 20] on div at bounding box center [130, 14] width 16 height 16
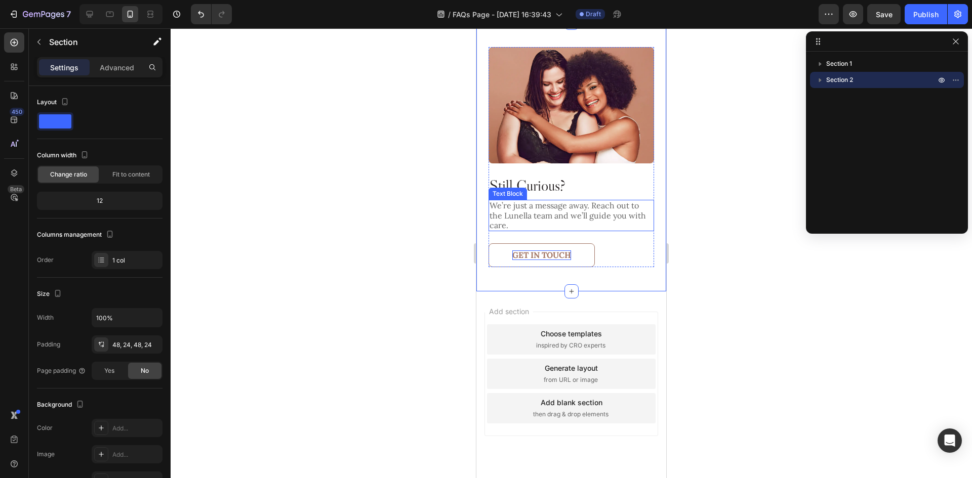
scroll to position [884, 0]
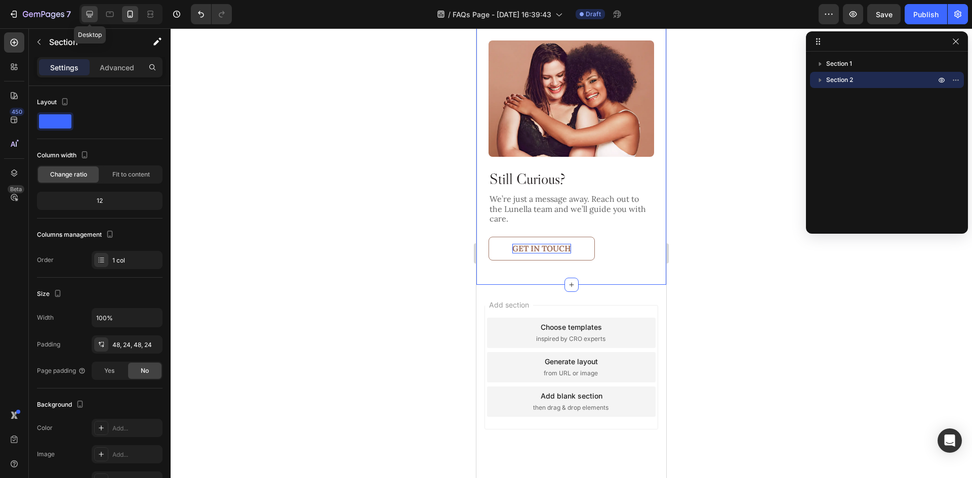
click at [90, 16] on icon at bounding box center [90, 14] width 7 height 7
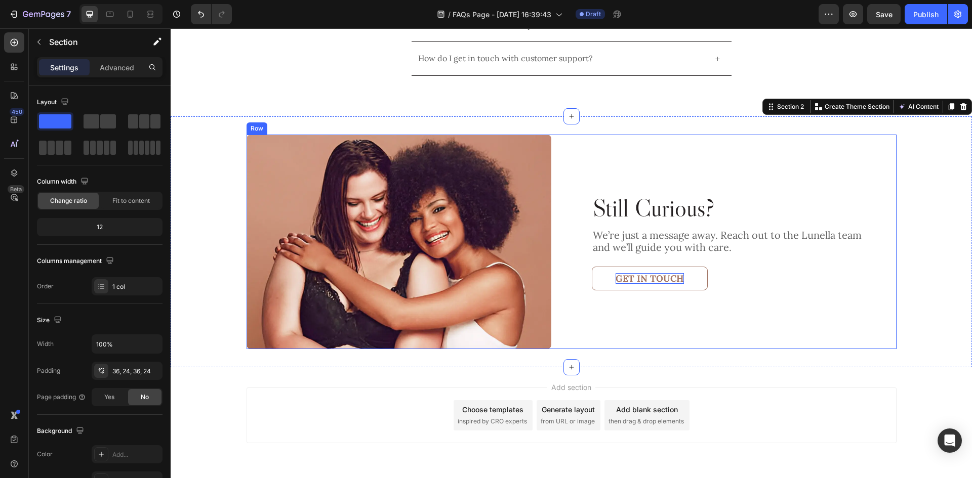
scroll to position [747, 0]
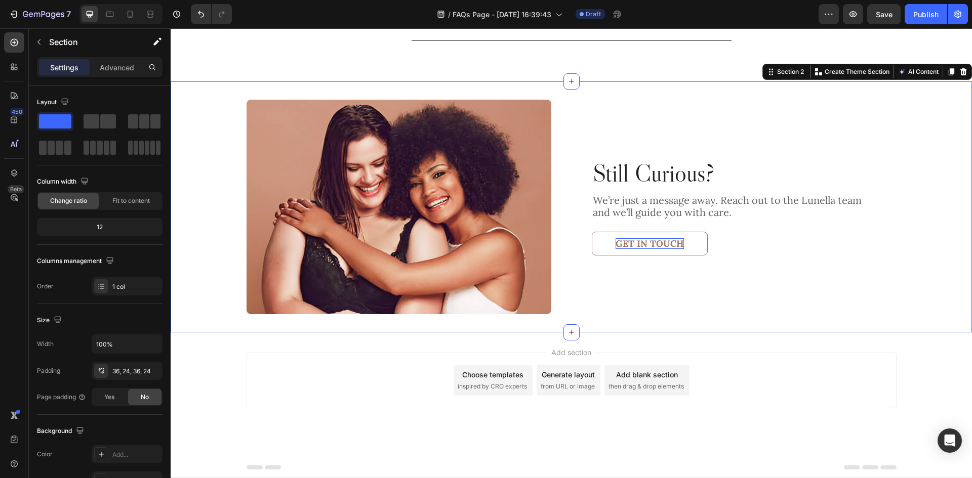
click at [598, 327] on div "Still Curious? Heading We’re just a message away. Reach out to the Lunella team…" at bounding box center [571, 207] width 801 height 251
click at [572, 332] on div at bounding box center [571, 332] width 16 height 16
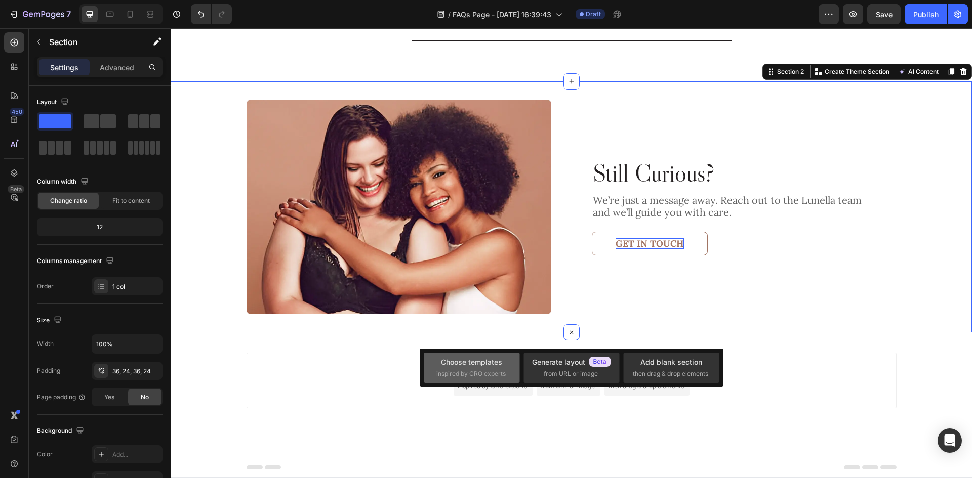
click at [471, 357] on div "Choose templates" at bounding box center [471, 362] width 61 height 11
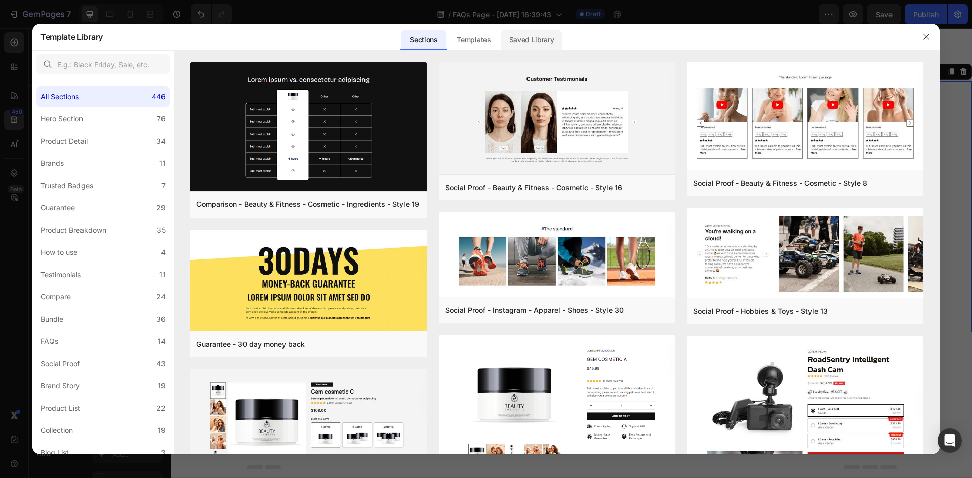
click at [546, 39] on div "Saved Library" at bounding box center [531, 40] width 61 height 20
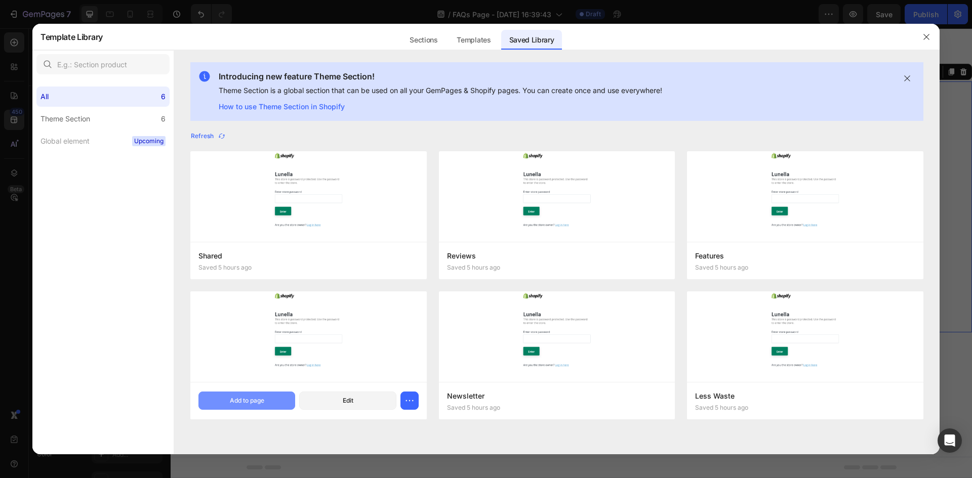
click at [262, 399] on div "Add to page" at bounding box center [247, 400] width 34 height 9
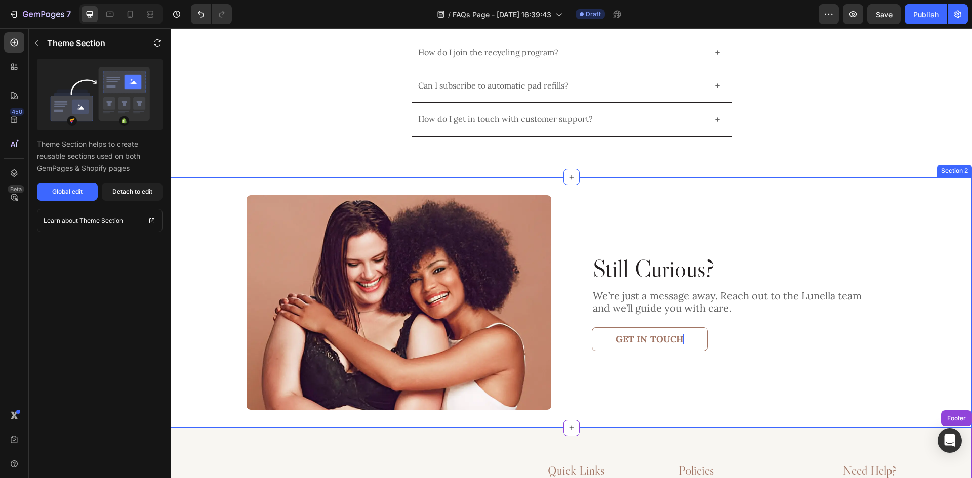
drag, startPoint x: 642, startPoint y: 188, endPoint x: 660, endPoint y: 208, distance: 26.2
click at [642, 188] on div "Still Curious? Heading We’re just a message away. Reach out to the Lunella team…" at bounding box center [571, 302] width 801 height 251
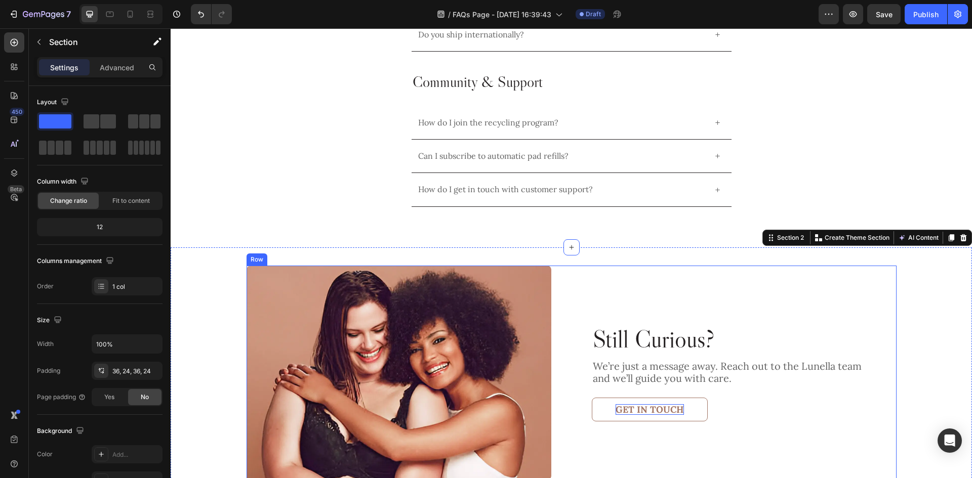
scroll to position [347, 0]
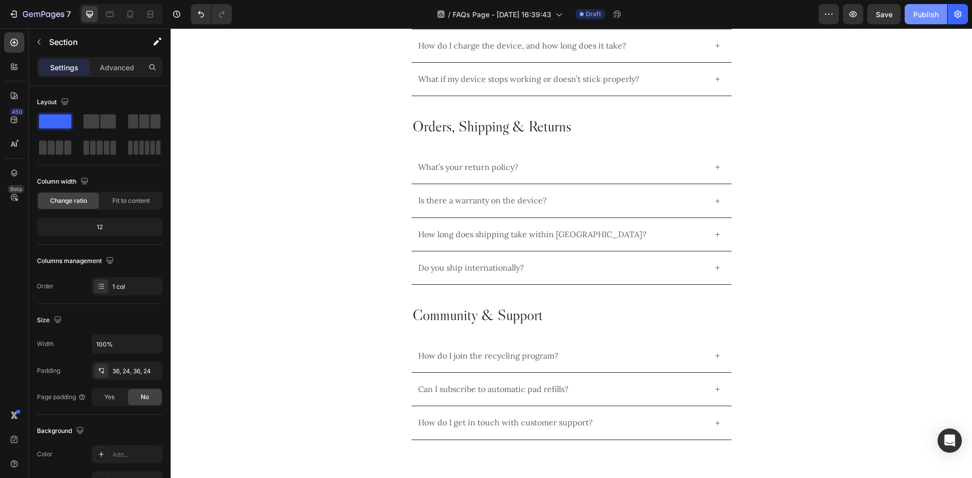
click at [937, 12] on div "Publish" at bounding box center [925, 14] width 25 height 11
click at [957, 9] on icon "button" at bounding box center [958, 14] width 10 height 10
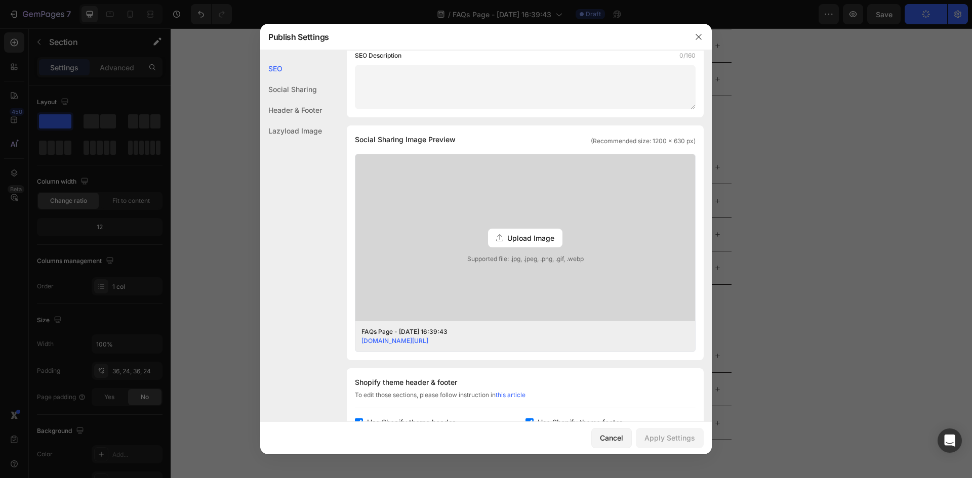
scroll to position [253, 0]
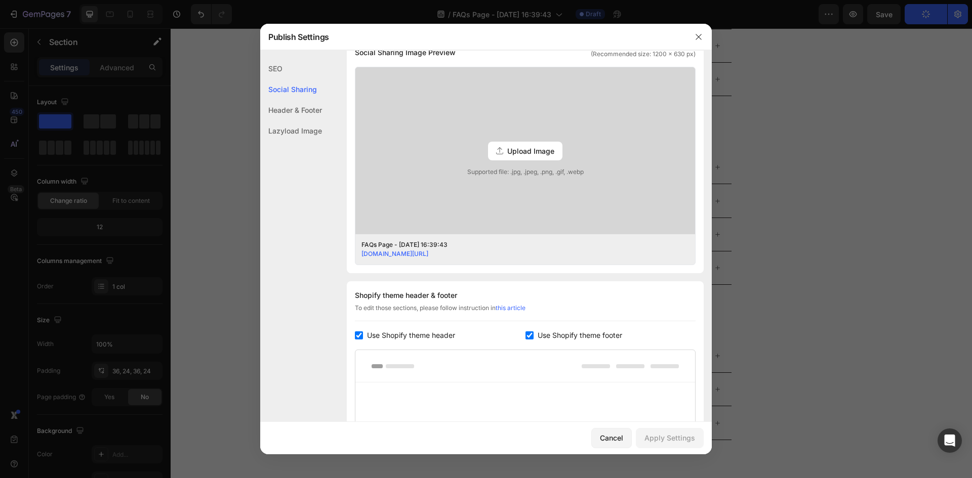
click at [590, 340] on span "Use Shopify theme footer" at bounding box center [580, 336] width 85 height 12
checkbox input "false"
click at [686, 433] on div "Apply Settings" at bounding box center [669, 438] width 51 height 11
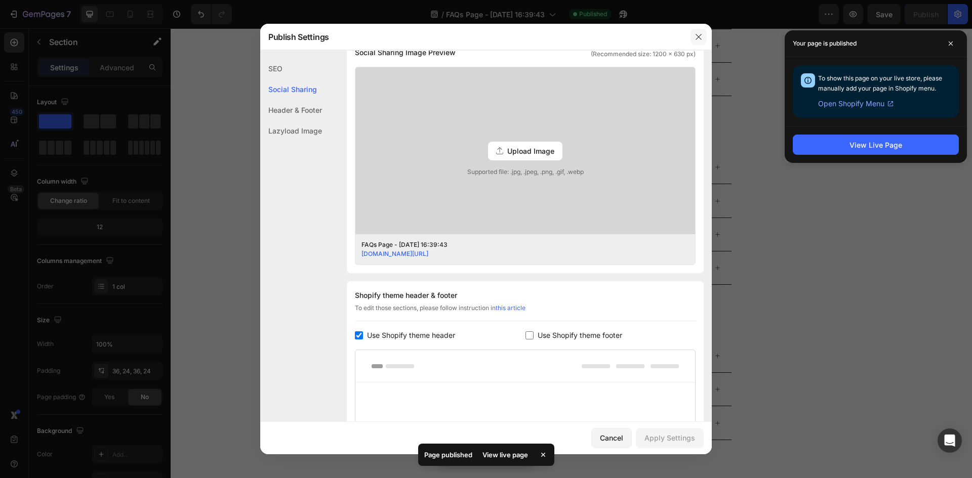
click at [700, 34] on icon "button" at bounding box center [699, 37] width 8 height 8
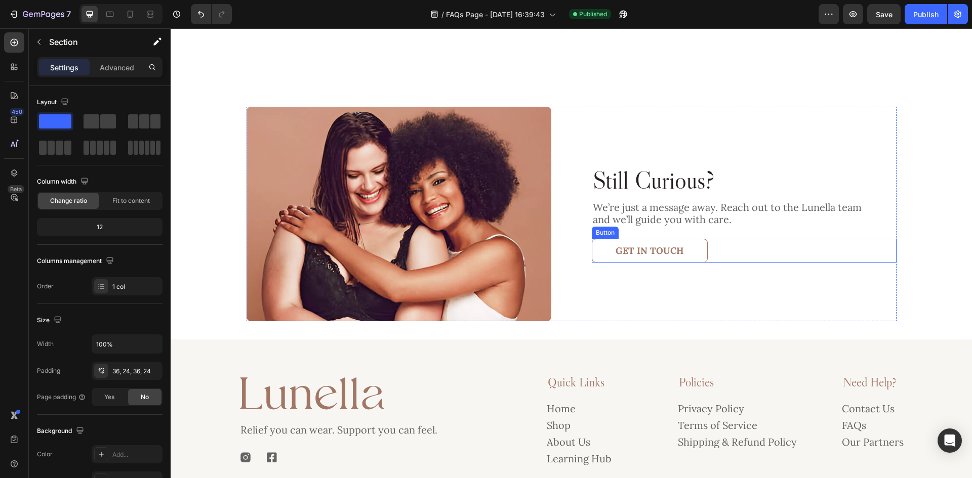
scroll to position [853, 0]
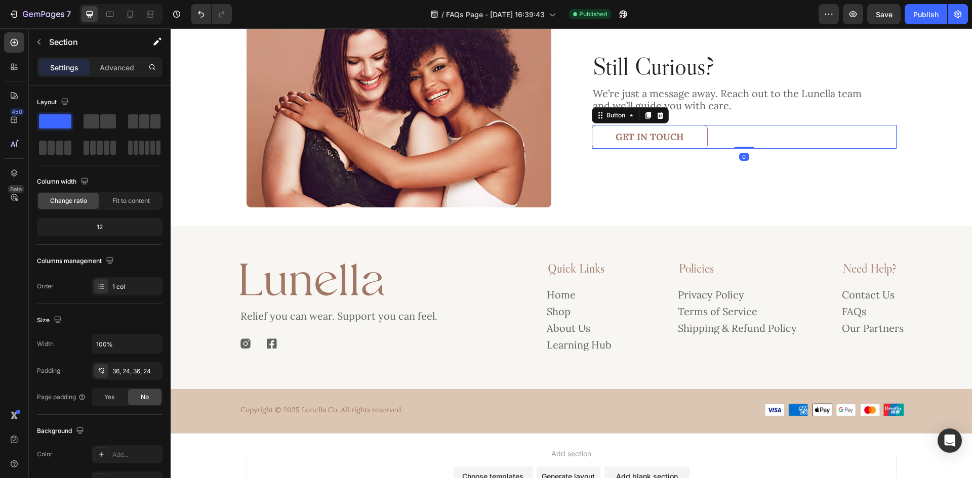
click at [699, 136] on button "Get in Touch" at bounding box center [650, 137] width 116 height 24
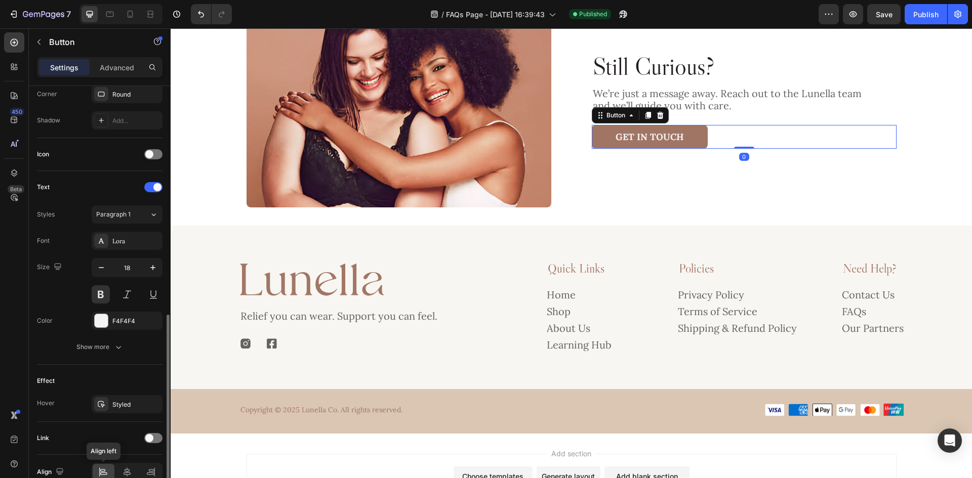
scroll to position [305, 0]
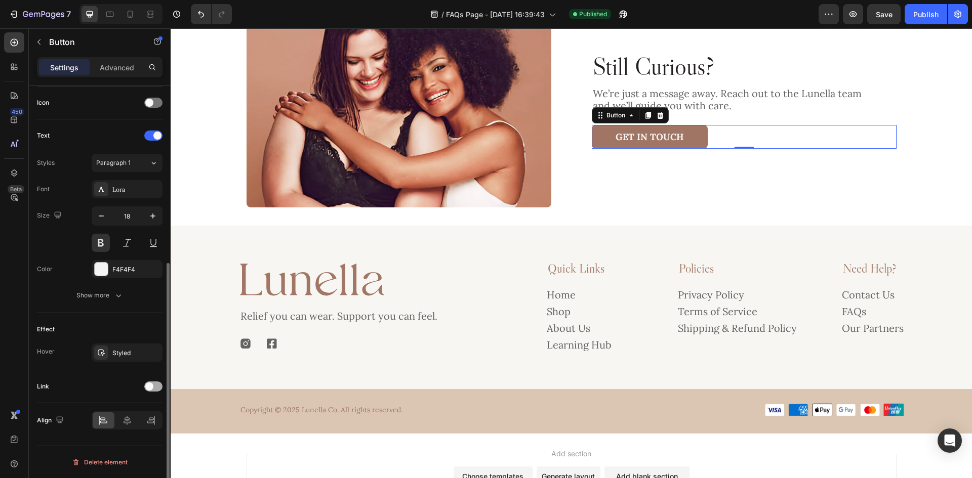
click at [152, 389] on span at bounding box center [149, 387] width 8 height 8
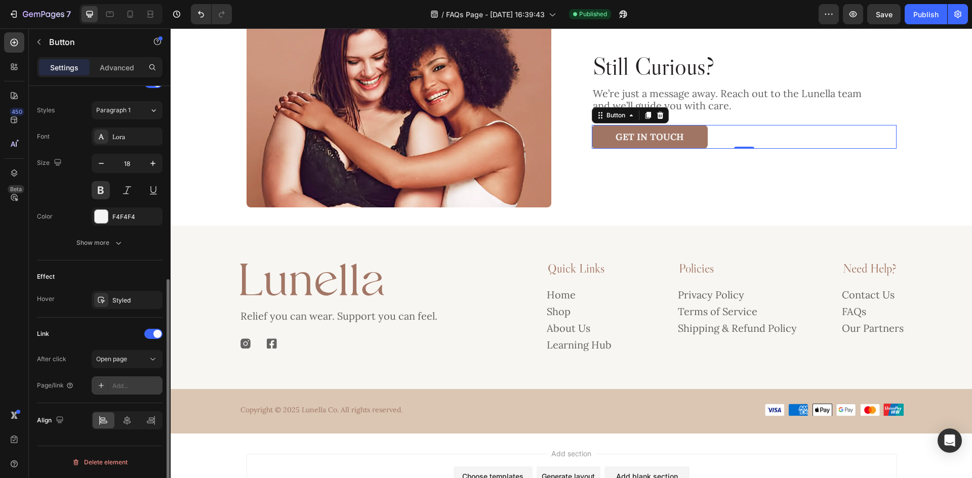
click at [128, 382] on div "Add..." at bounding box center [136, 386] width 48 height 9
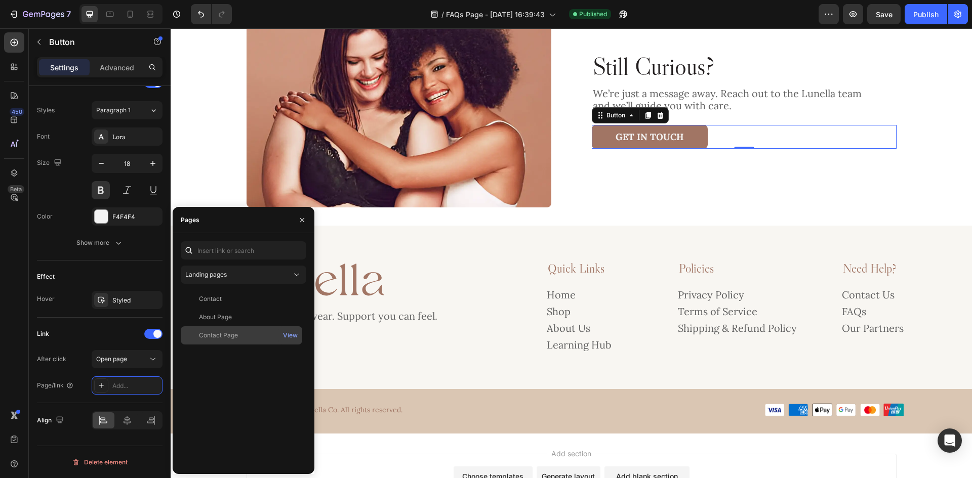
click at [231, 333] on div "Contact Page" at bounding box center [218, 335] width 39 height 9
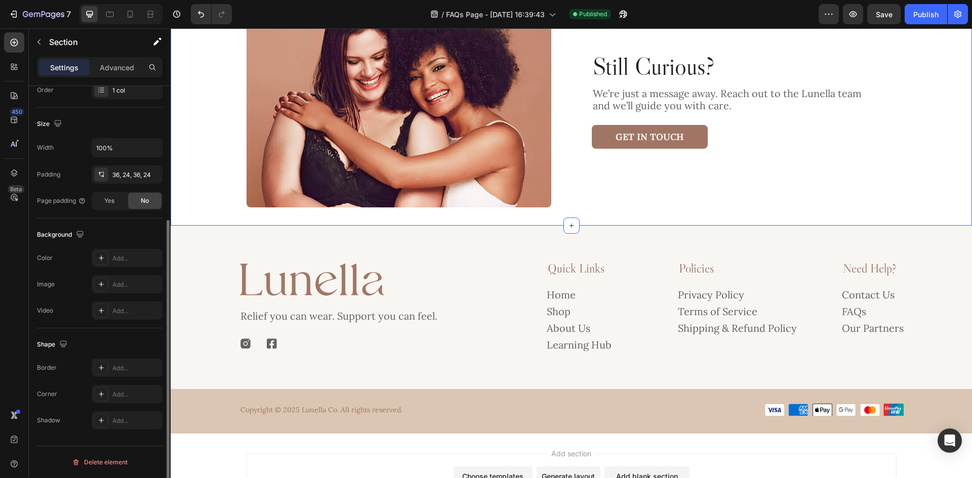
click at [917, 170] on div "Still Curious? Heading We’re just a message away. Reach out to the Lunella team…" at bounding box center [571, 100] width 777 height 215
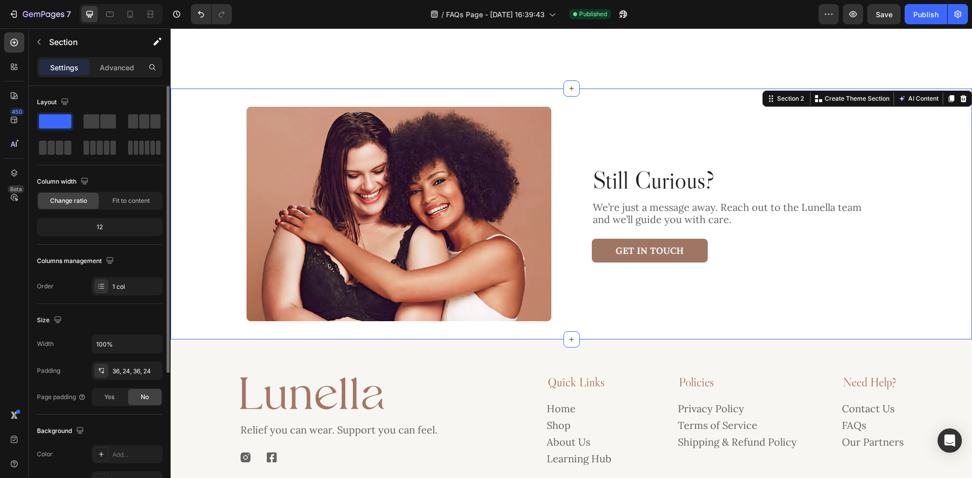
scroll to position [550, 0]
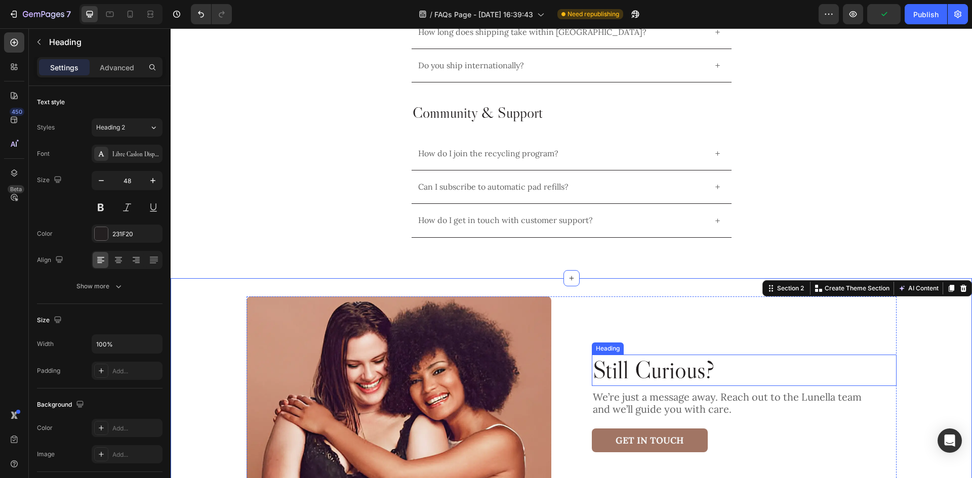
click at [642, 364] on h2 "Still Curious?" at bounding box center [744, 370] width 305 height 31
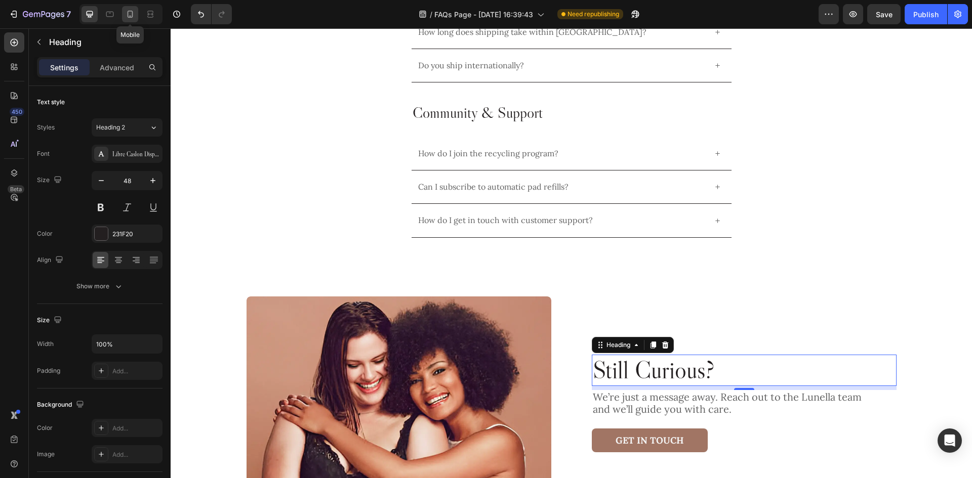
click at [128, 18] on icon at bounding box center [130, 14] width 10 height 10
type input "30"
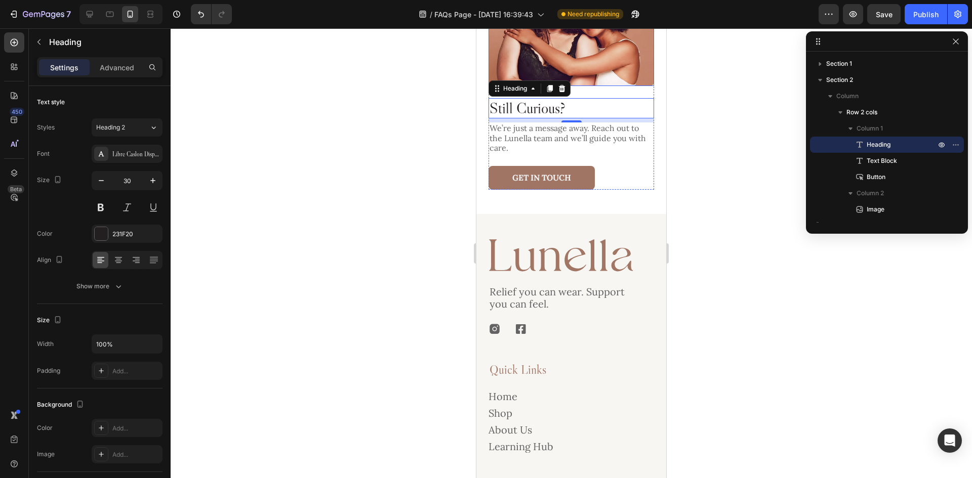
scroll to position [879, 0]
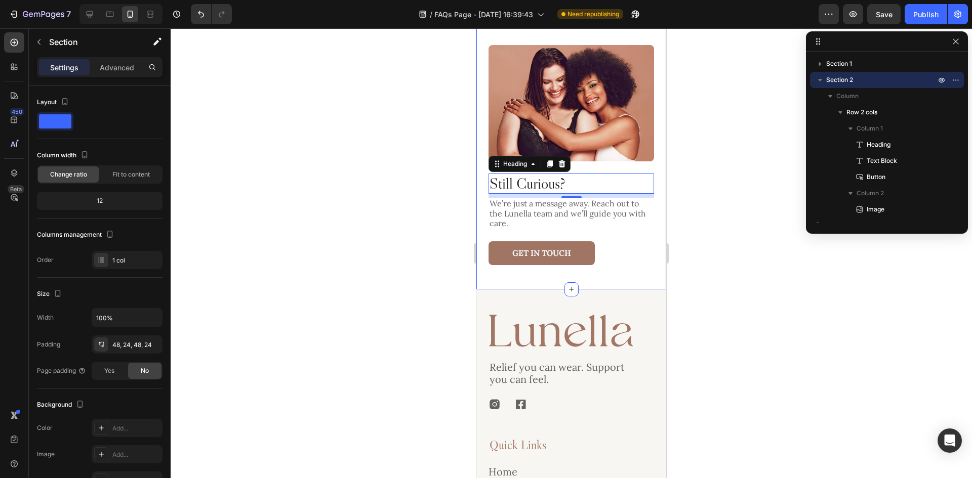
click at [654, 154] on div "Still Curious? Heading 8 We’re just a message away. Reach out to the Lunella te…" at bounding box center [571, 155] width 190 height 269
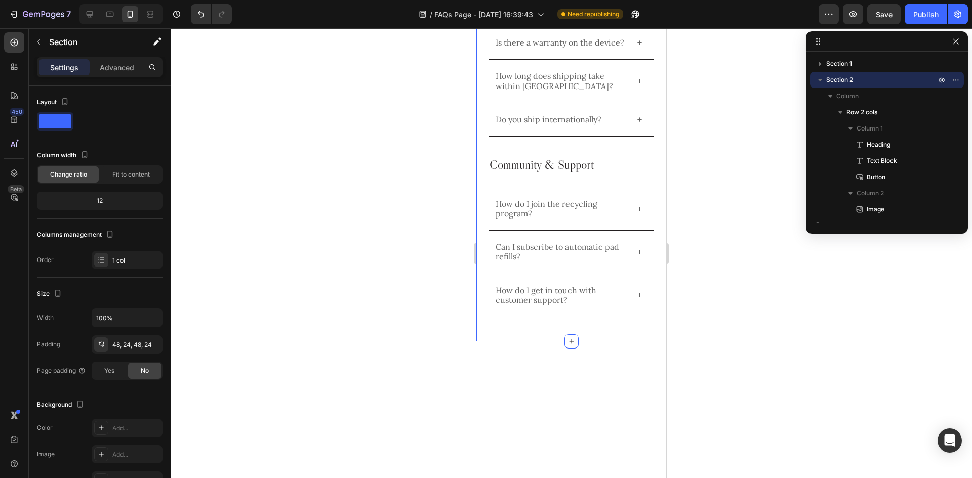
scroll to position [424, 0]
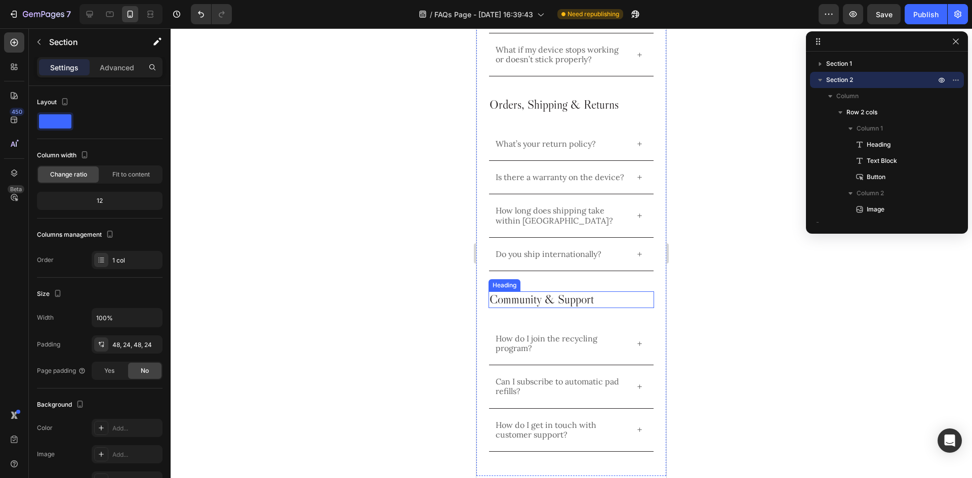
click at [582, 308] on h2 "Community & Support" at bounding box center [572, 300] width 166 height 17
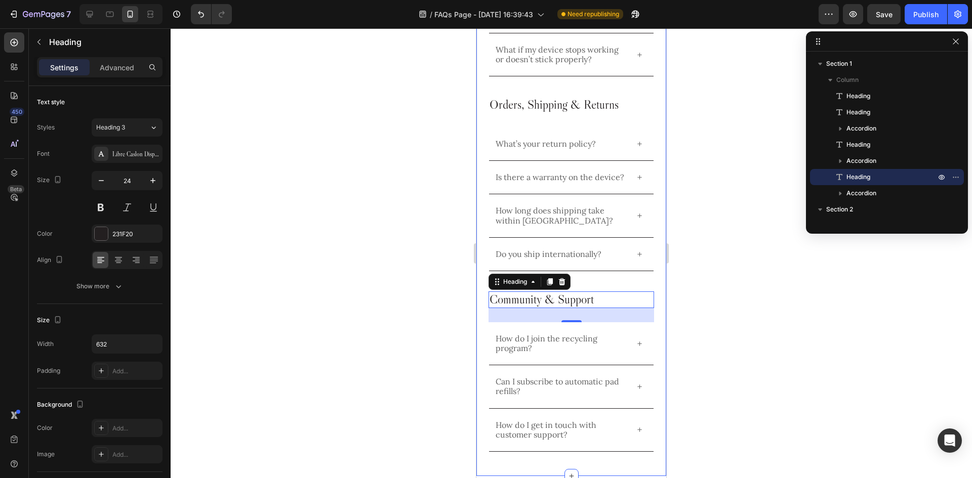
click at [620, 323] on div "Frequently Asked Questions Heading Device Use & Safety Heading Can I use the de…" at bounding box center [572, 51] width 166 height 802
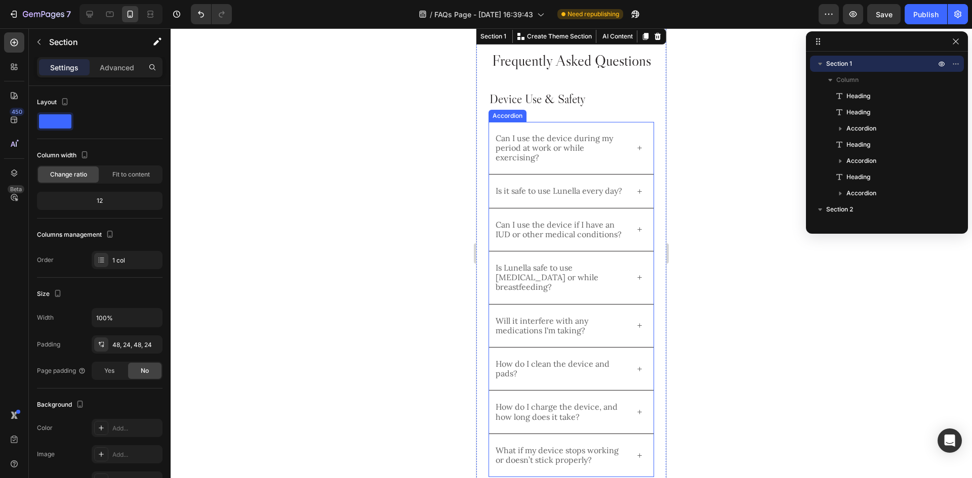
scroll to position [0, 0]
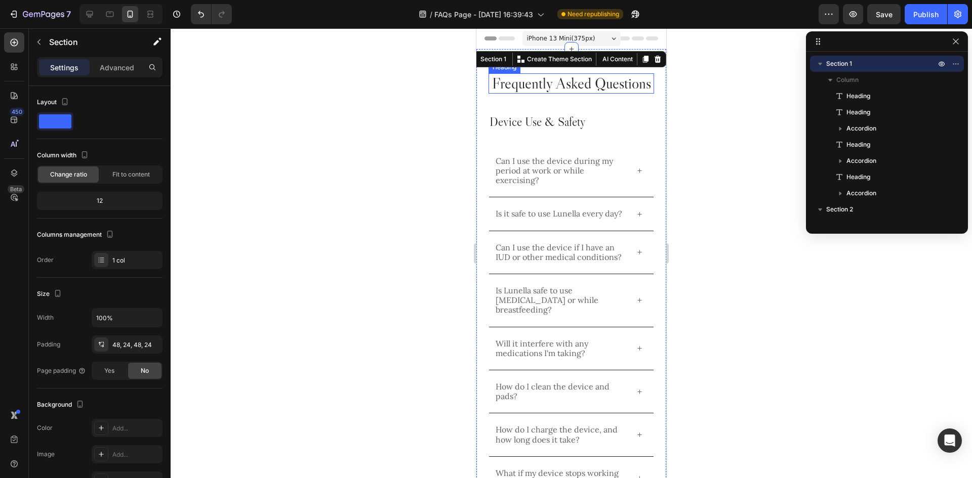
click at [597, 94] on h2 "Frequently Asked Questions" at bounding box center [572, 83] width 166 height 20
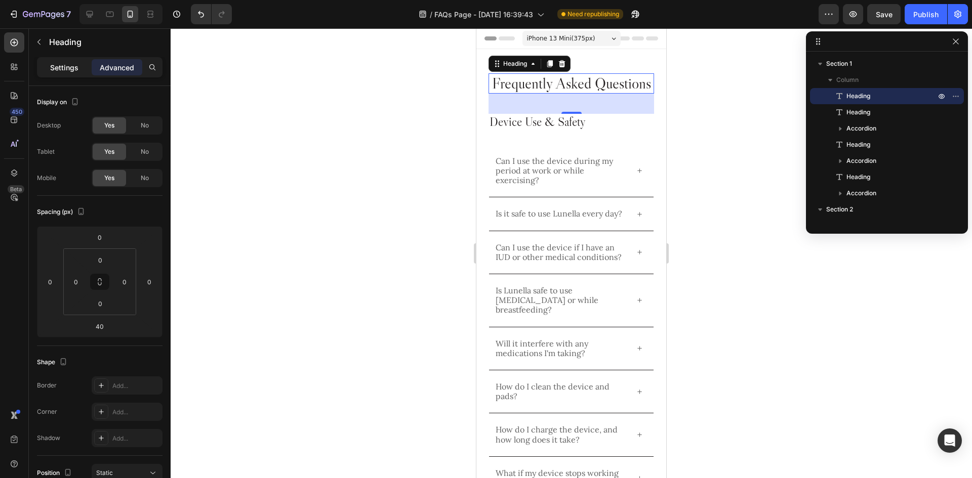
click at [68, 66] on p "Settings" at bounding box center [64, 67] width 28 height 11
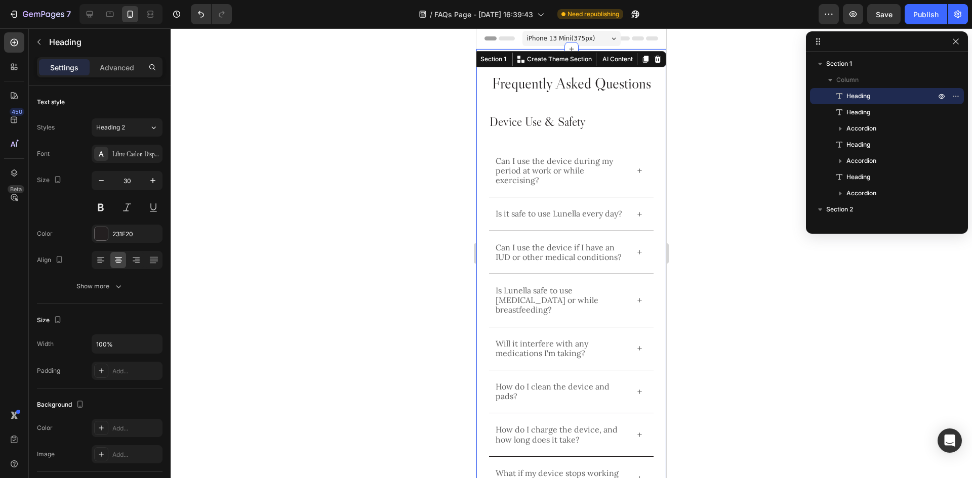
click at [653, 85] on div "Frequently Asked Questions Heading Device Use & Safety Heading Can I use the de…" at bounding box center [571, 474] width 190 height 851
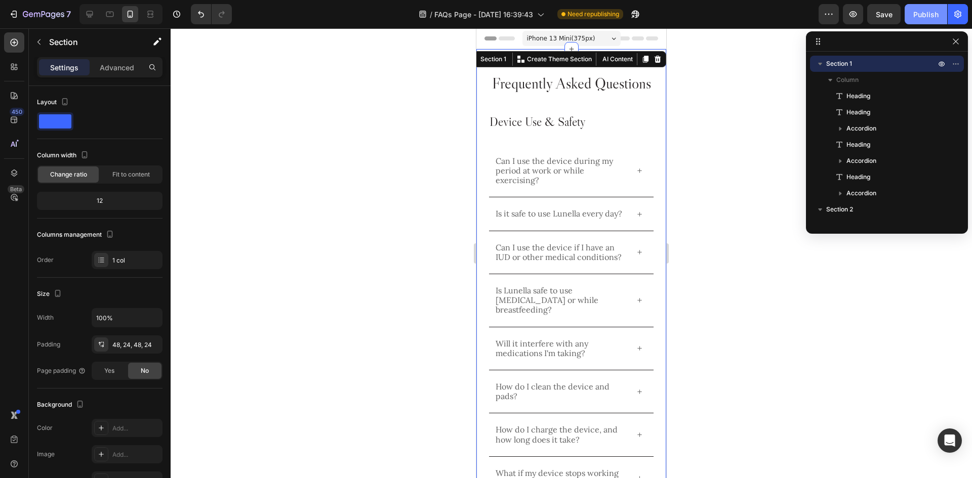
click at [929, 9] on div "Publish" at bounding box center [925, 14] width 25 height 11
click at [89, 15] on icon at bounding box center [90, 14] width 7 height 7
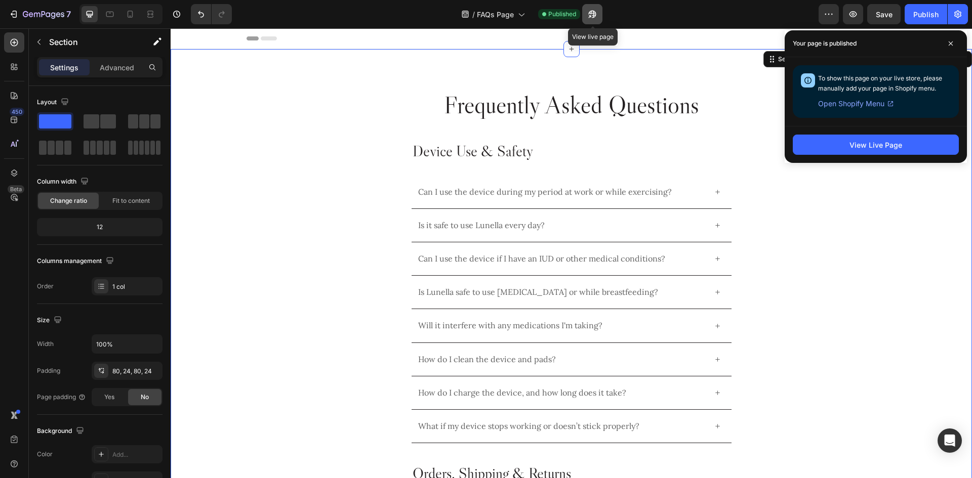
click at [591, 15] on icon "button" at bounding box center [590, 16] width 3 height 3
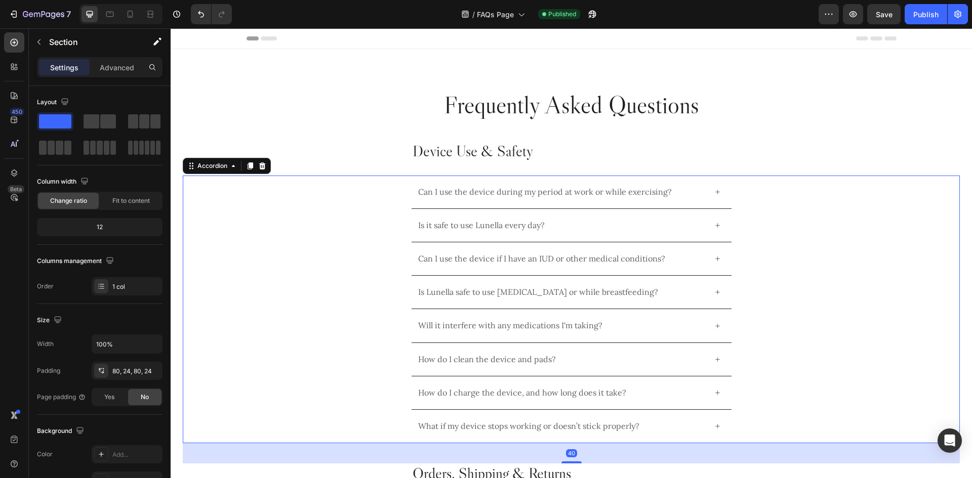
click at [296, 219] on div "Is it safe to use Lunella every day?" at bounding box center [571, 225] width 776 height 33
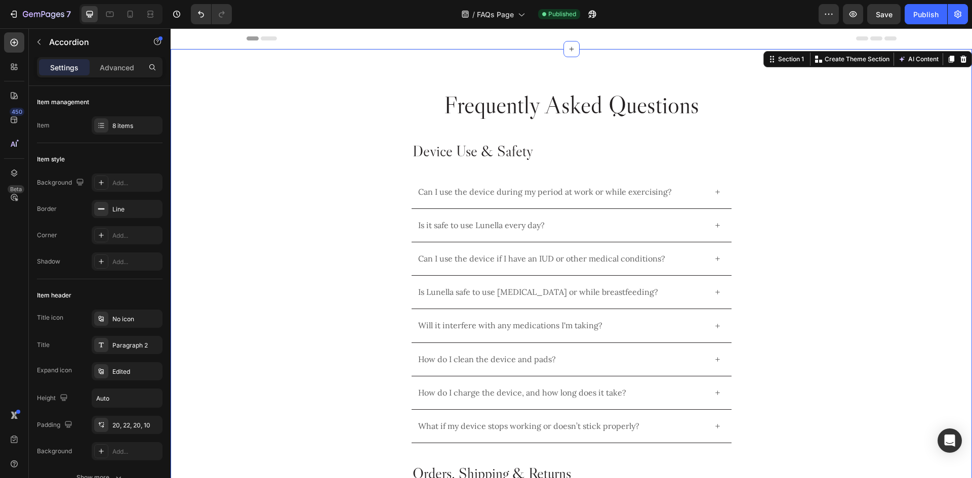
click at [333, 162] on div "Frequently Asked Questions Heading Device Use & Safety Heading Can I use the de…" at bounding box center [571, 439] width 777 height 698
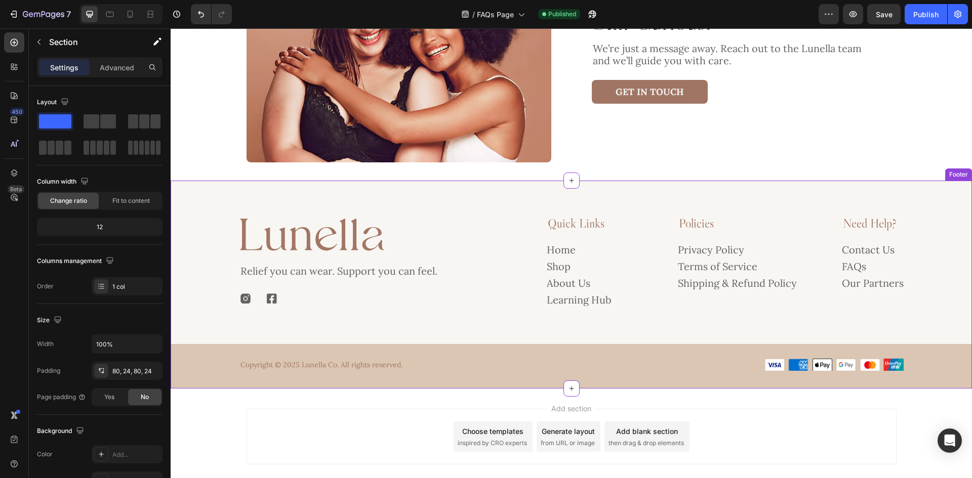
scroll to position [677, 0]
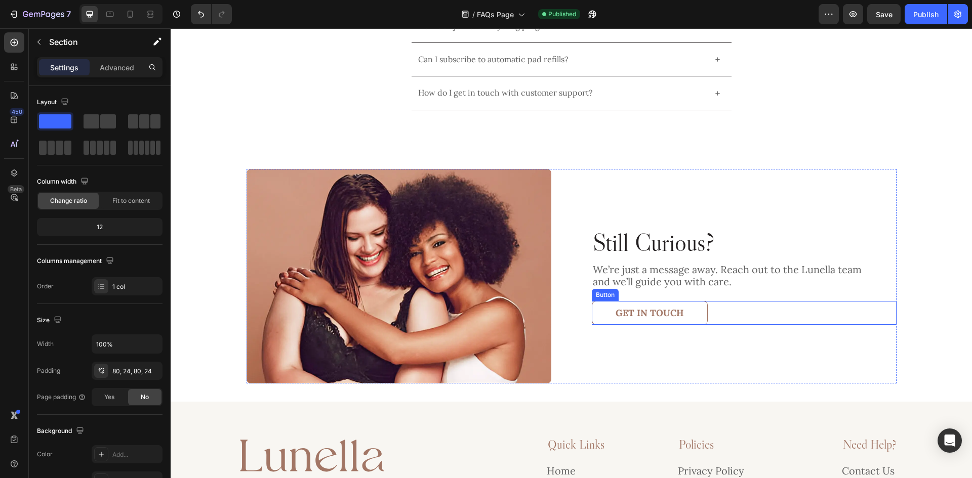
click at [696, 309] on link "Get in Touch" at bounding box center [650, 313] width 116 height 24
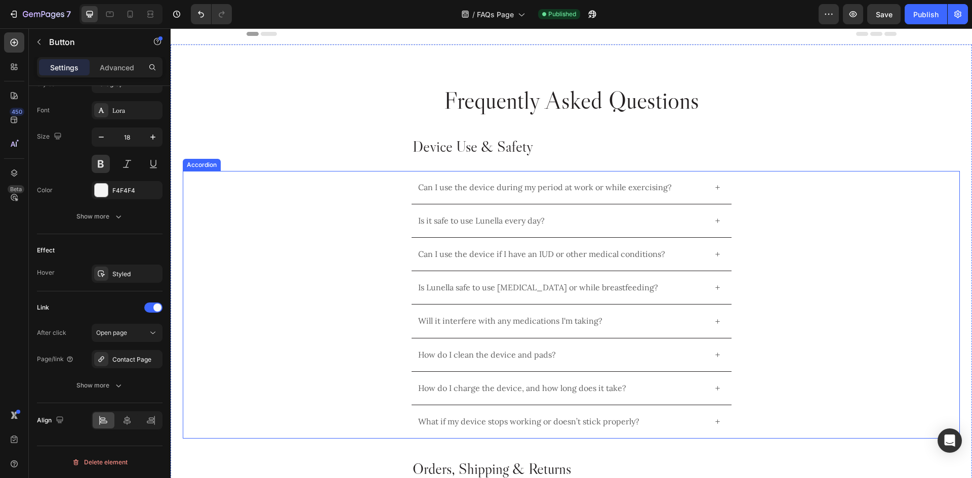
scroll to position [0, 0]
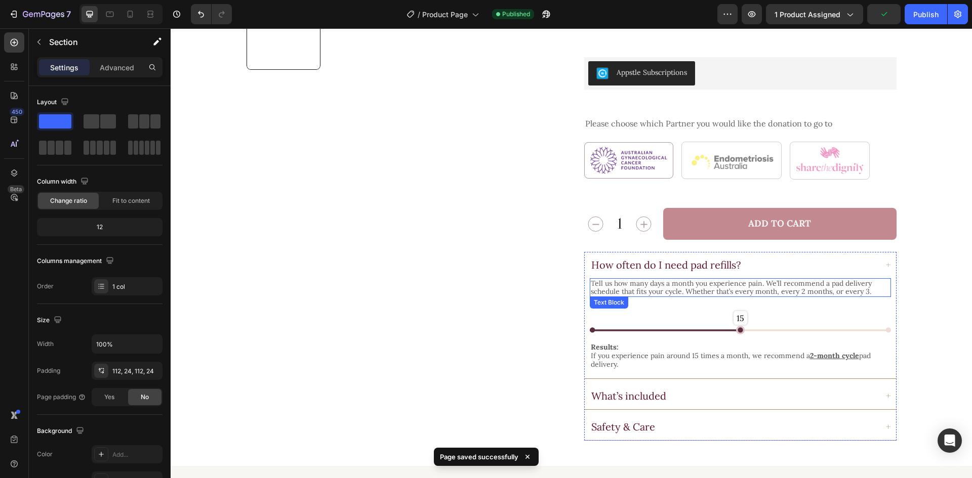
scroll to position [506, 0]
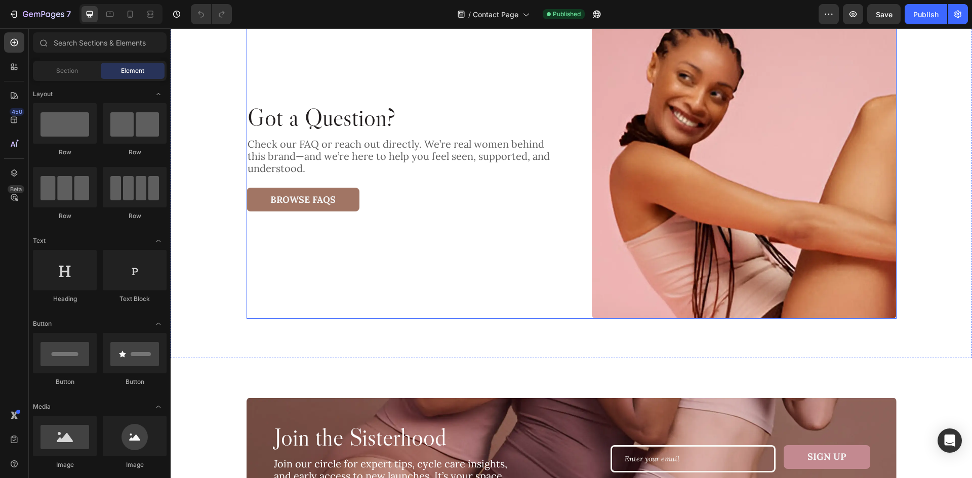
scroll to position [506, 0]
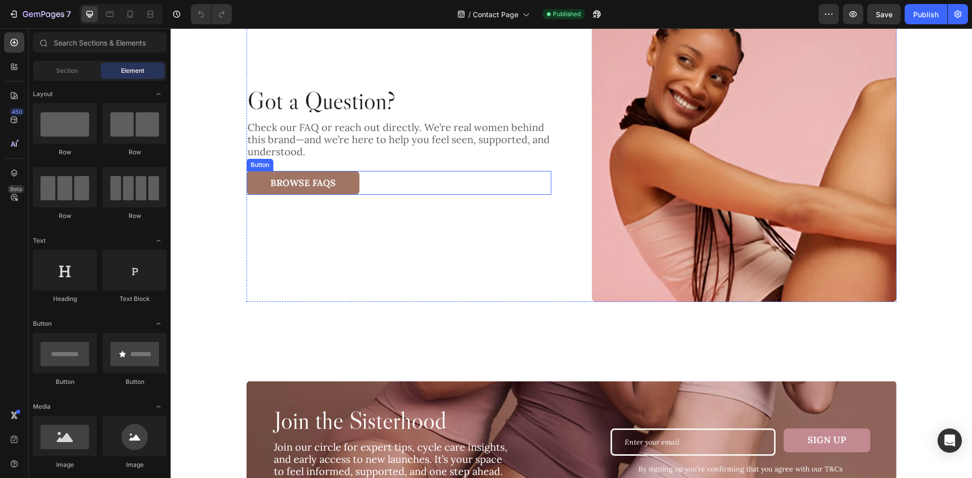
click at [372, 185] on div "Browse FAQs Button" at bounding box center [399, 183] width 305 height 24
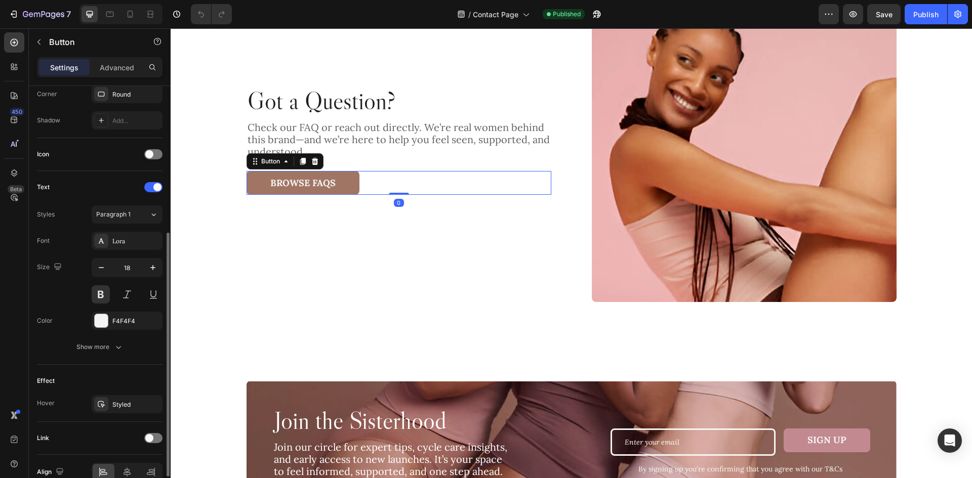
scroll to position [305, 0]
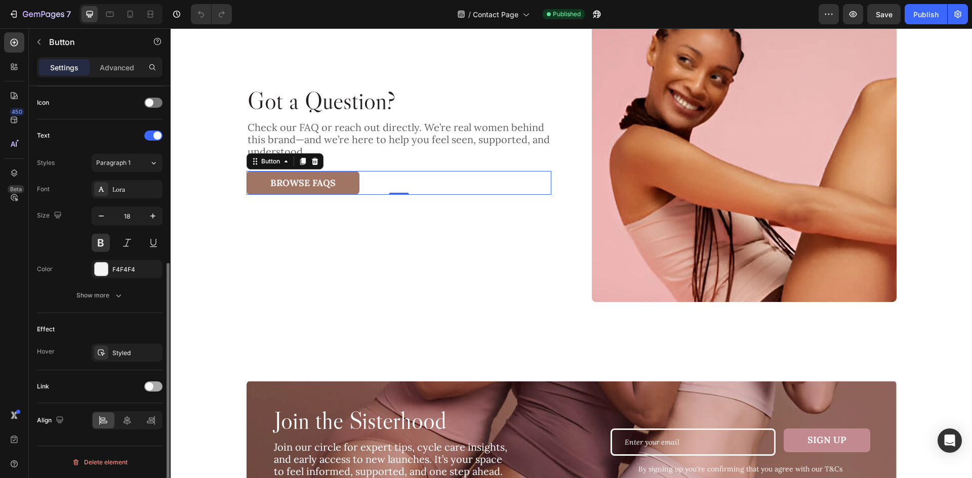
click at [150, 387] on span at bounding box center [149, 387] width 8 height 8
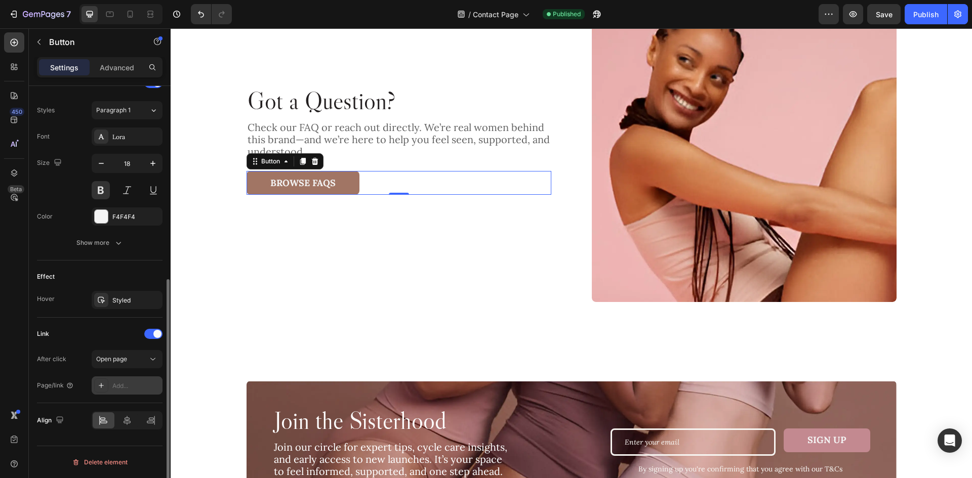
click at [128, 386] on div "Add..." at bounding box center [136, 386] width 48 height 9
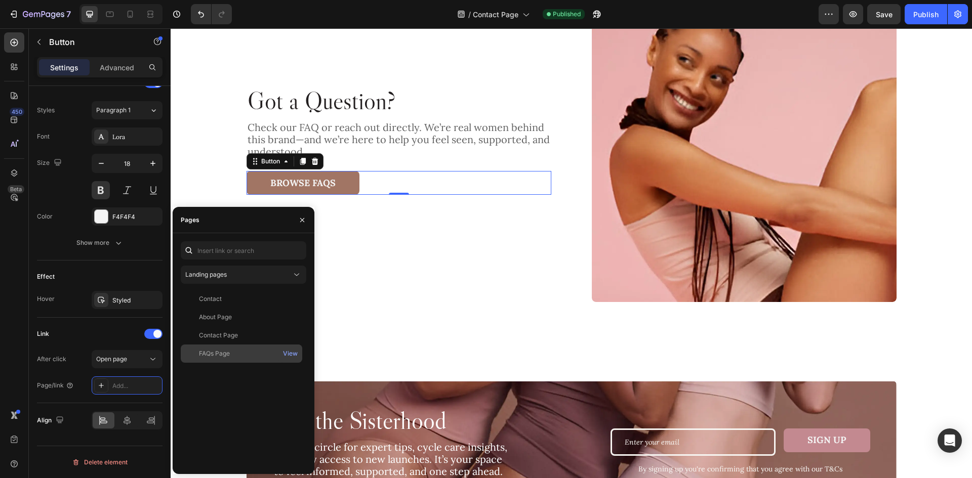
click at [245, 350] on div "FAQs Page" at bounding box center [241, 353] width 113 height 9
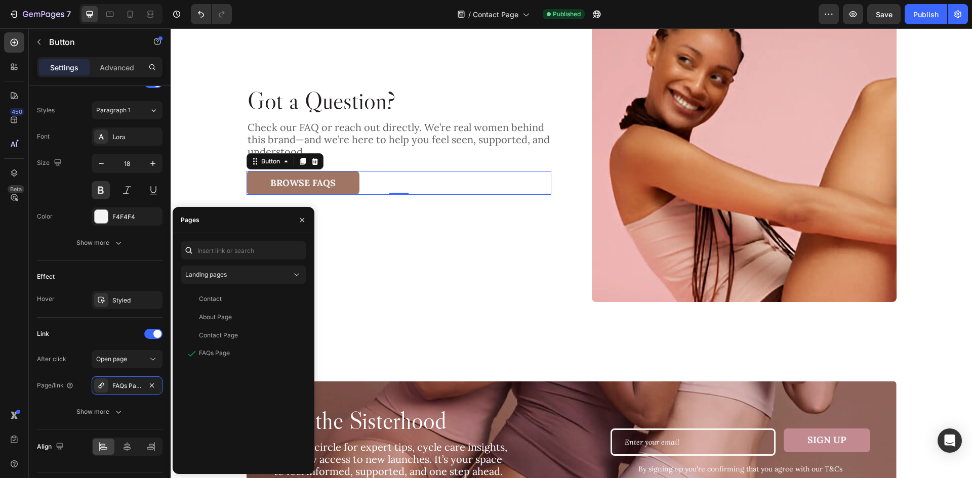
scroll to position [0, 0]
click at [556, 263] on div "Got a Question? Heading Check our FAQ or reach out directly. We’re real women b…" at bounding box center [572, 140] width 650 height 324
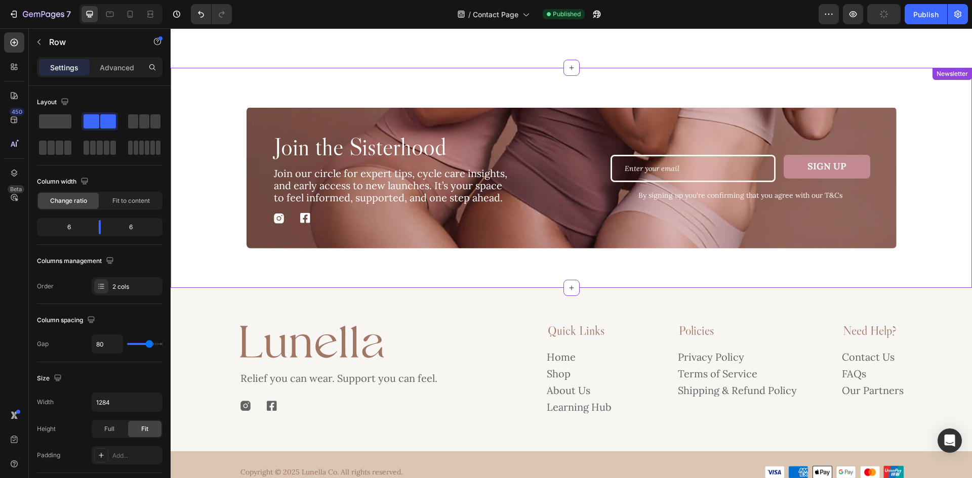
scroll to position [767, 0]
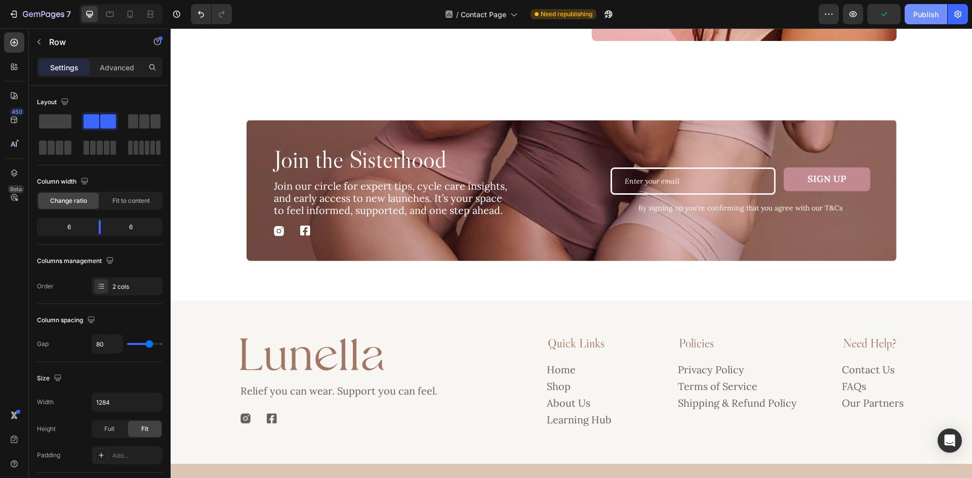
click at [921, 19] on div "Publish" at bounding box center [925, 14] width 25 height 11
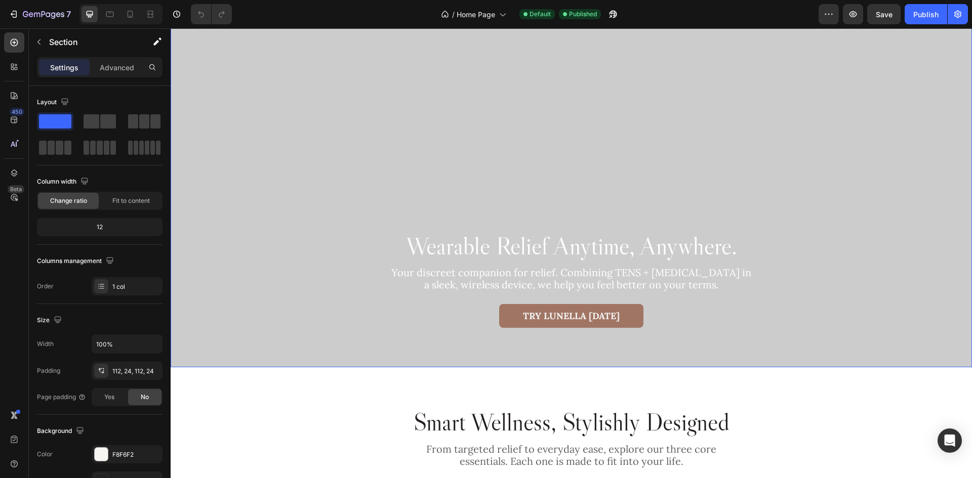
scroll to position [202, 0]
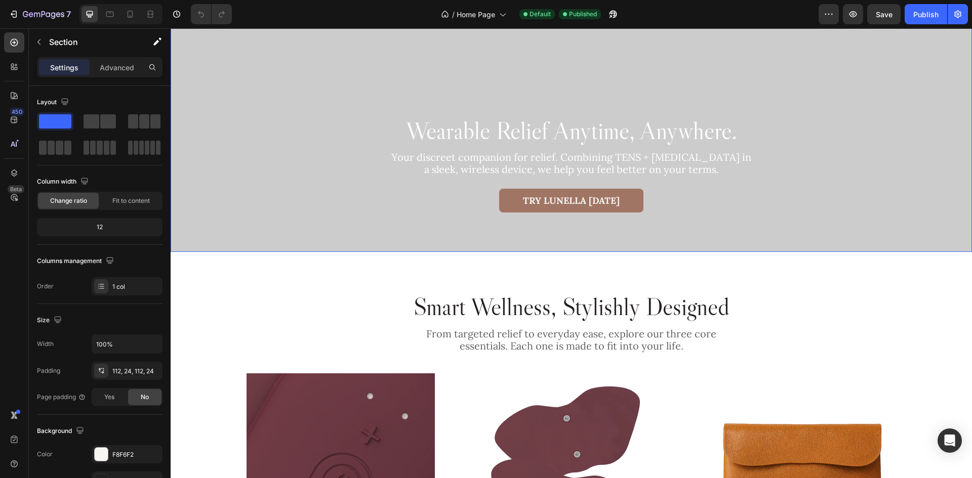
click at [656, 198] on div "Try lunella [DATE] Button" at bounding box center [571, 201] width 591 height 24
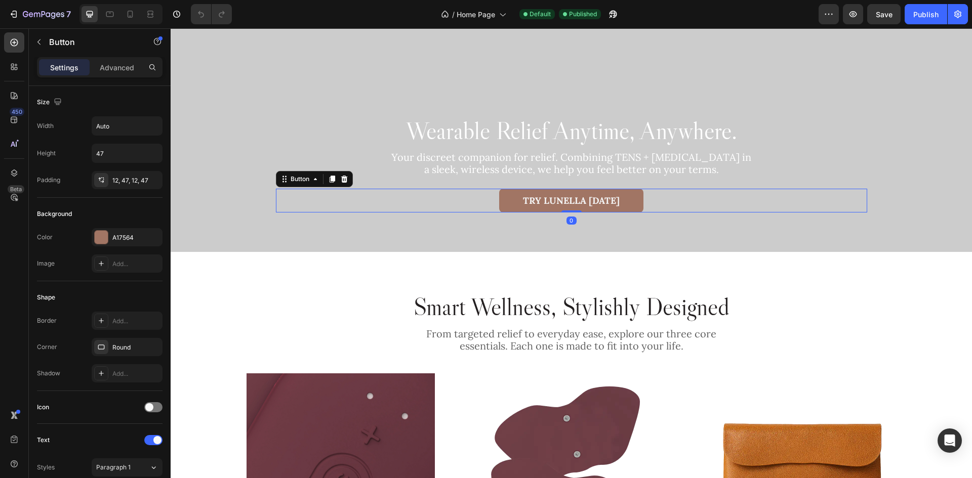
scroll to position [305, 0]
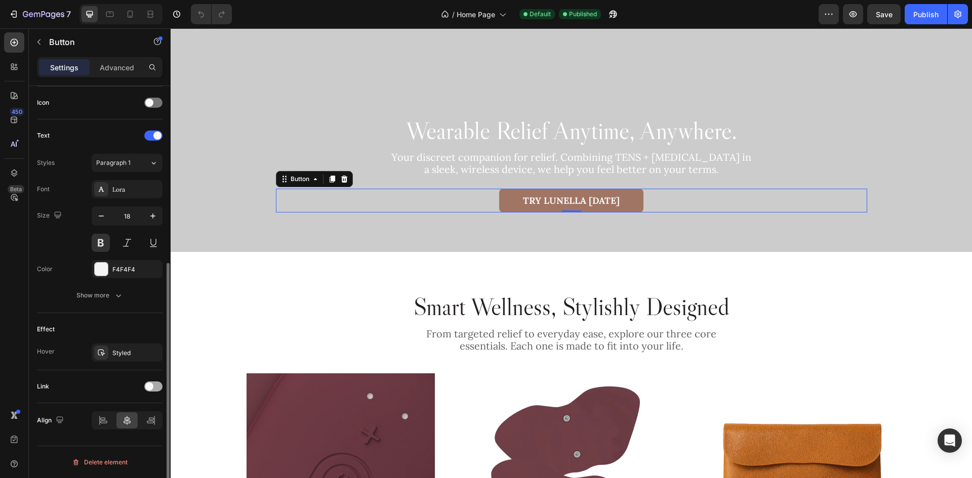
click at [150, 386] on span at bounding box center [149, 387] width 8 height 8
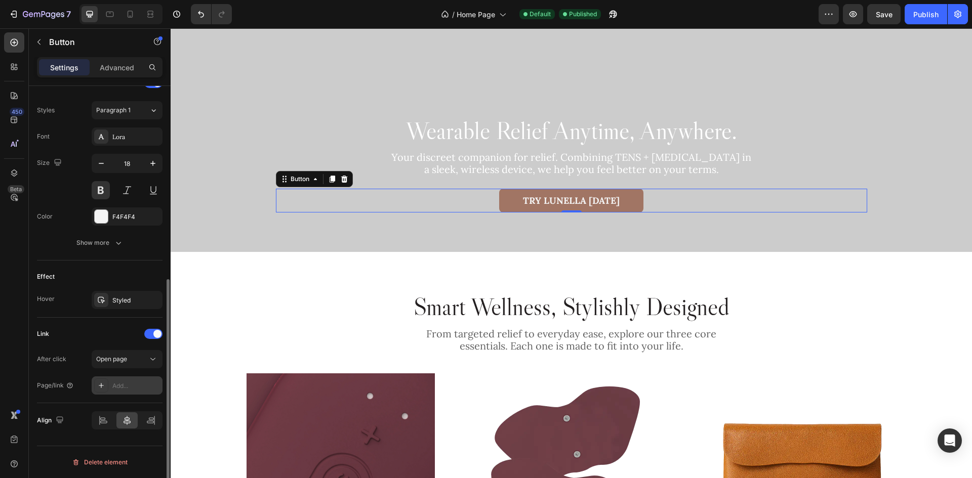
click at [119, 388] on div "Add..." at bounding box center [136, 386] width 48 height 9
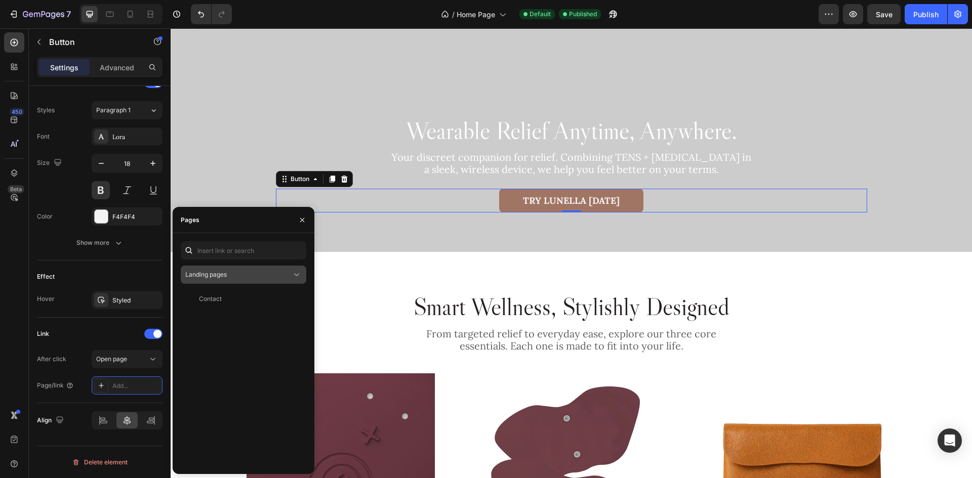
click at [257, 276] on div "Landing pages" at bounding box center [238, 274] width 106 height 9
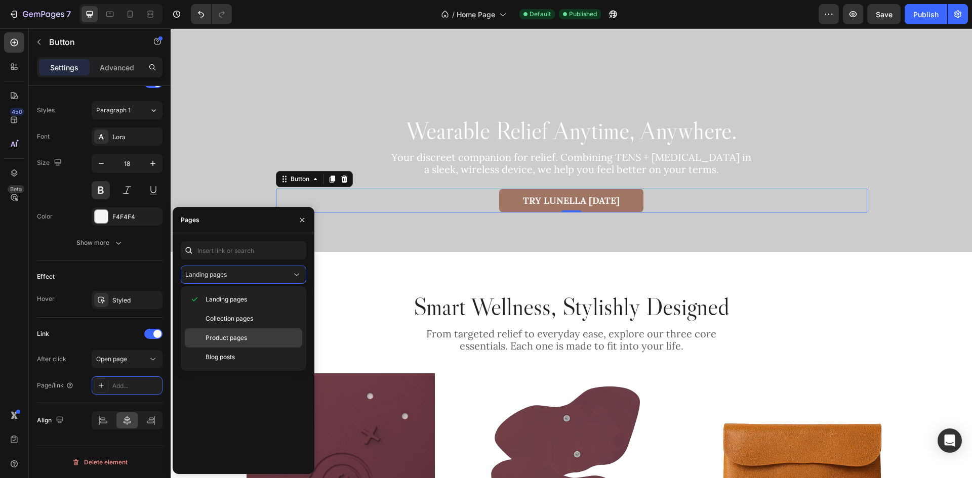
click at [233, 341] on span "Product pages" at bounding box center [227, 338] width 42 height 9
click at [230, 336] on div "Tens + [MEDICAL_DATA] Period Pain Device Starter Kit" at bounding box center [247, 335] width 97 height 9
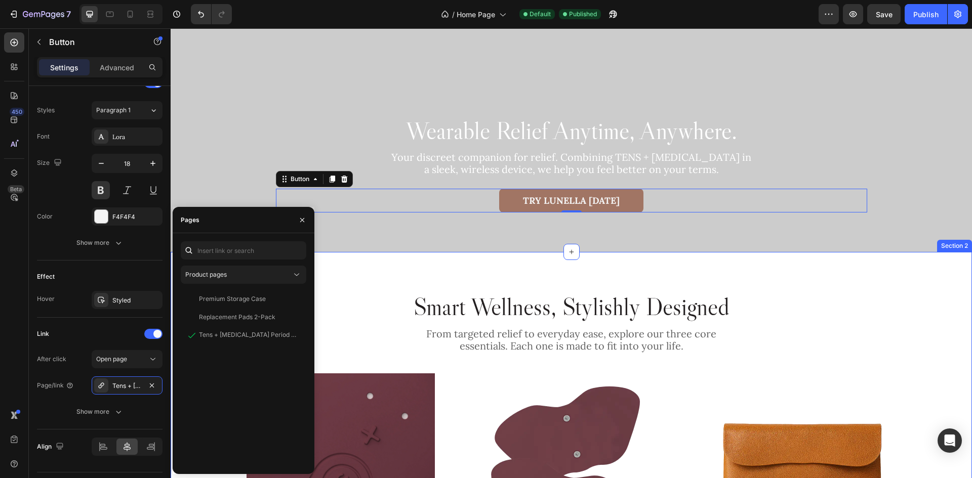
scroll to position [0, 0]
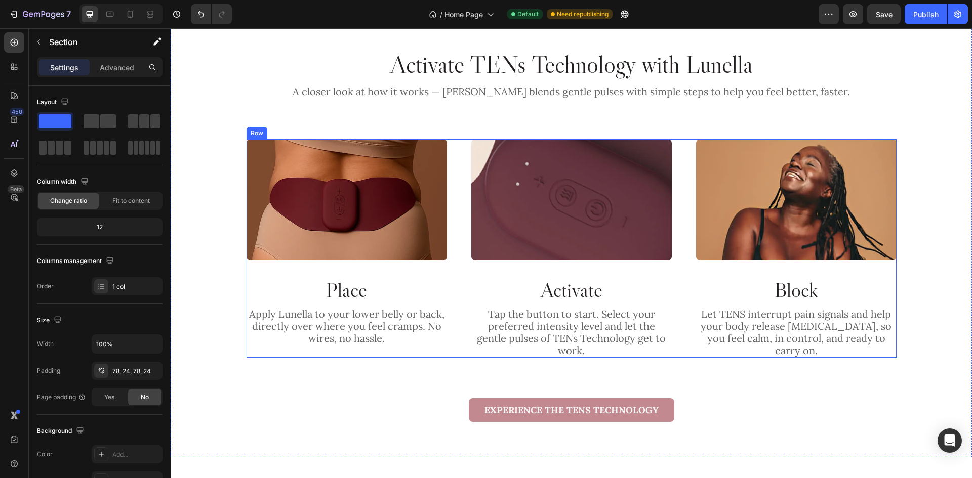
scroll to position [1215, 0]
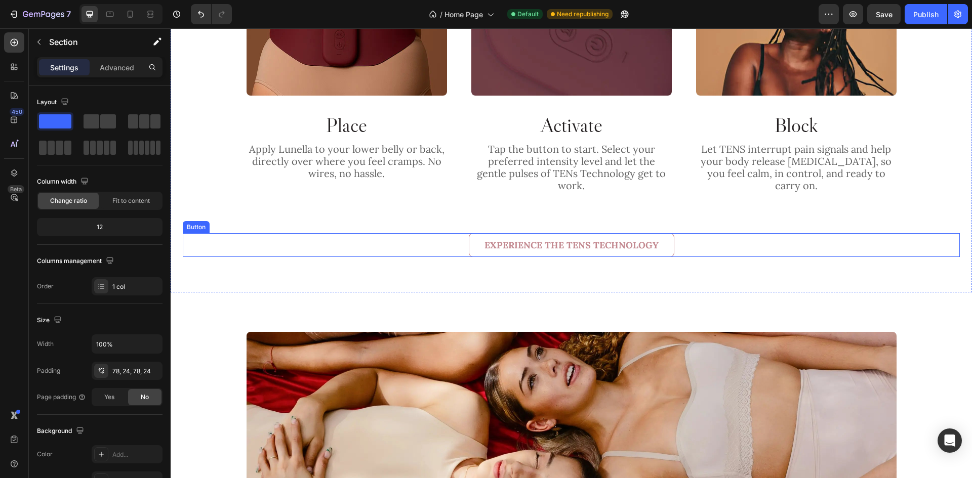
click at [668, 234] on button "Experience the Tens technology" at bounding box center [572, 245] width 206 height 24
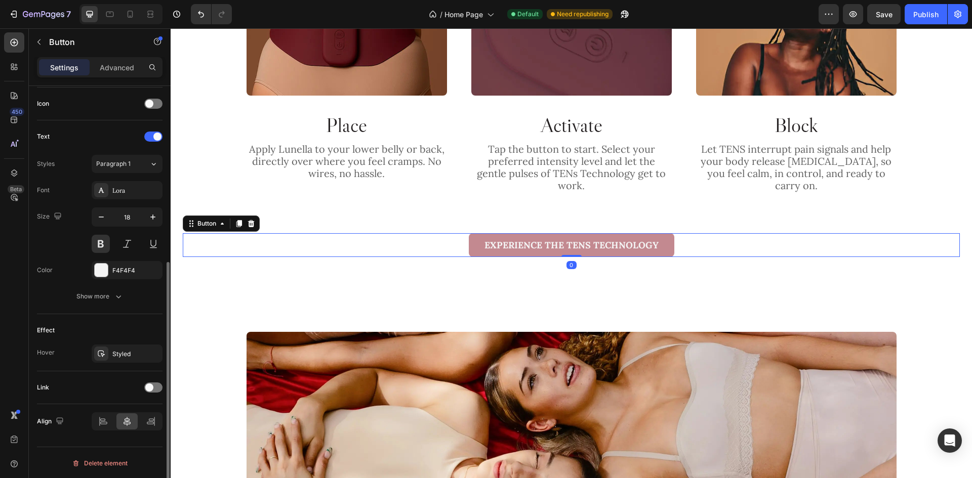
scroll to position [305, 0]
click at [156, 389] on div at bounding box center [153, 387] width 18 height 10
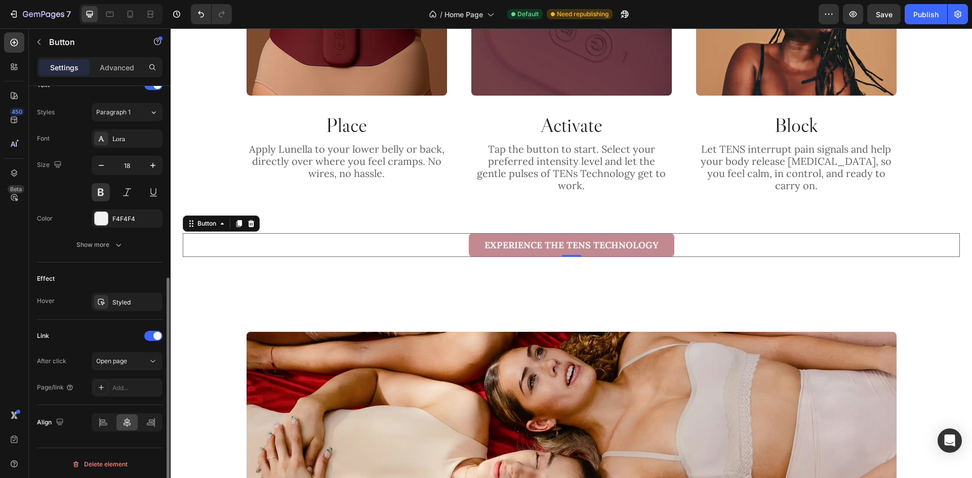
click at [117, 392] on div "Add..." at bounding box center [136, 388] width 48 height 9
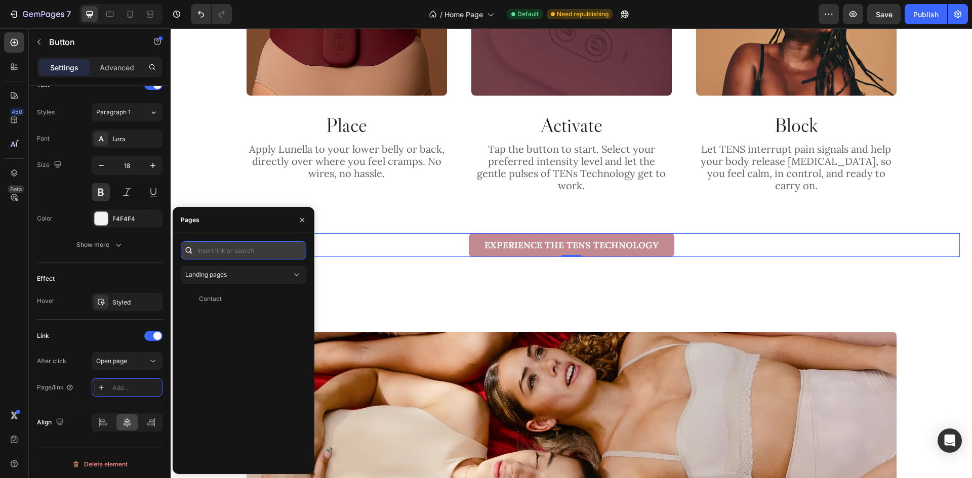
click at [240, 256] on input "text" at bounding box center [244, 250] width 126 height 18
type input "#"
click at [232, 252] on input "#" at bounding box center [244, 250] width 126 height 18
click at [230, 279] on div "Landing pages" at bounding box center [238, 274] width 106 height 9
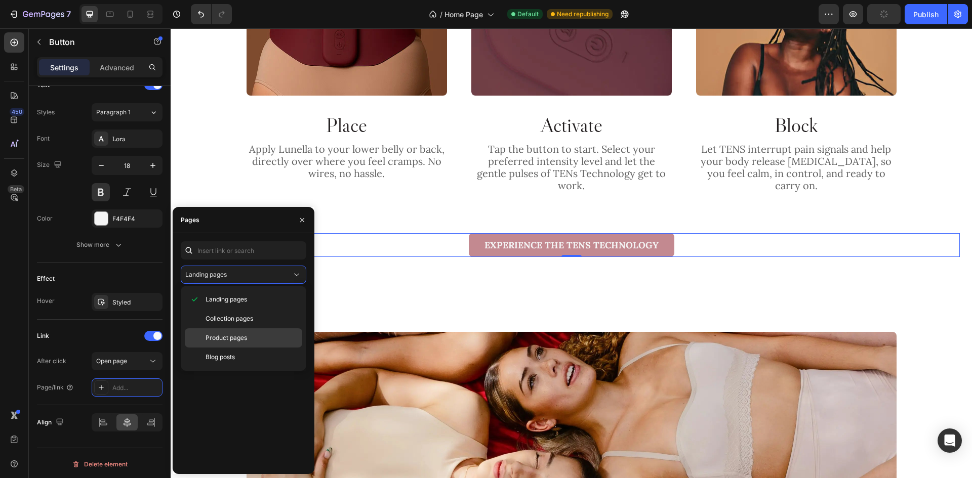
click at [221, 337] on span "Product pages" at bounding box center [227, 338] width 42 height 9
click at [240, 341] on div "Tens + Heat Therapy Period Pain Device Starter Kit View" at bounding box center [241, 336] width 121 height 18
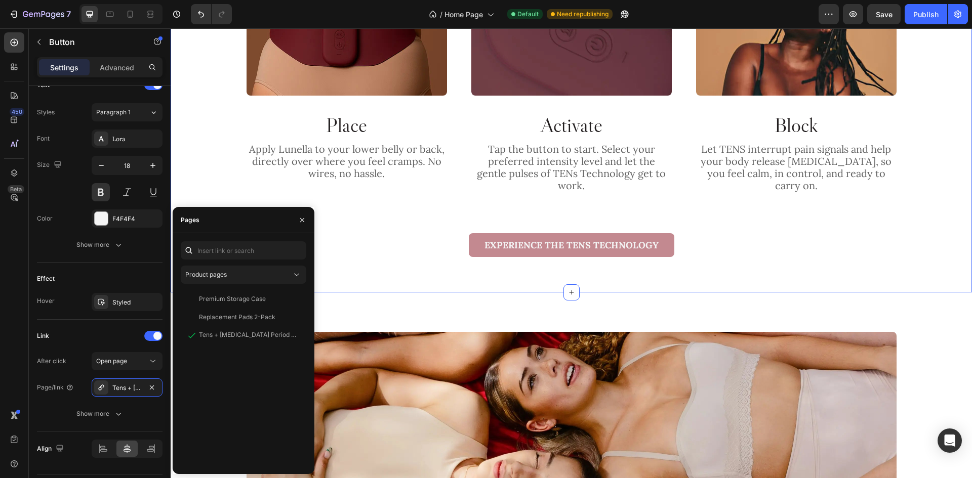
click at [507, 264] on div "Activate TENs Technology with Lunella Heading A closer look at how it works — L…" at bounding box center [571, 71] width 801 height 444
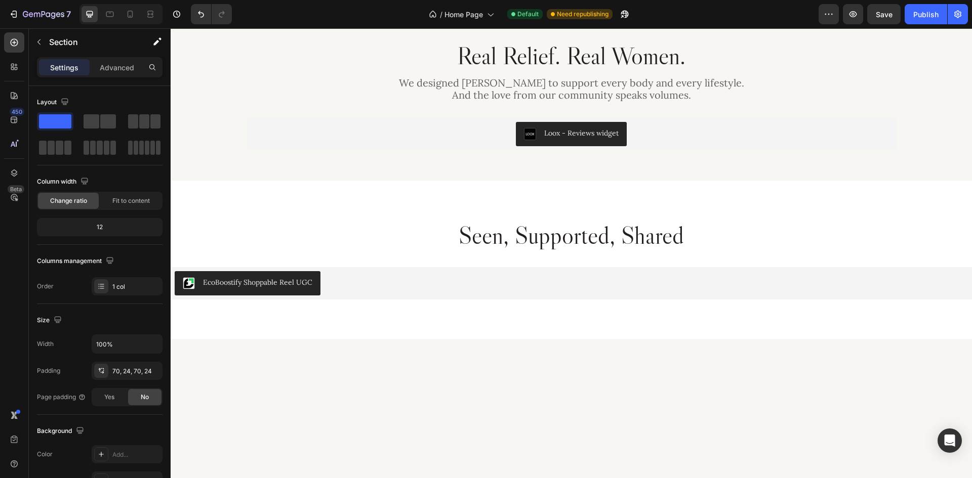
scroll to position [2075, 0]
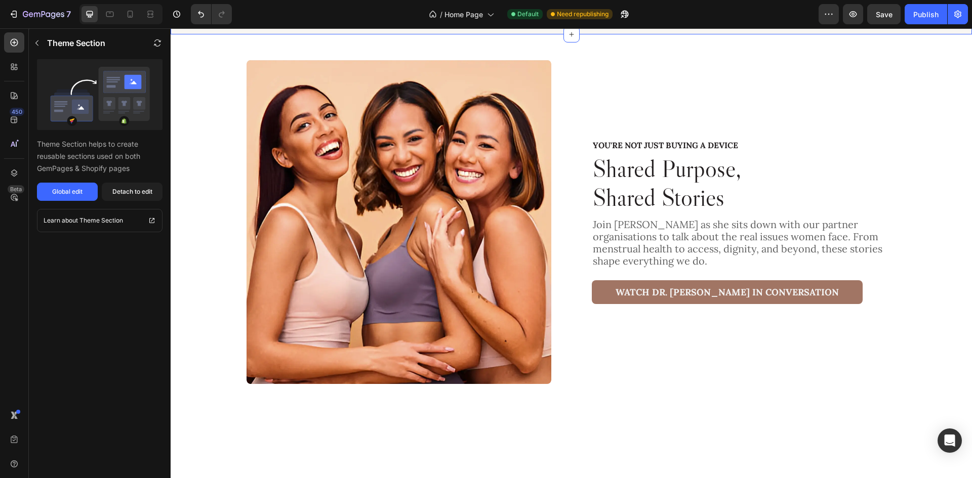
scroll to position [2784, 0]
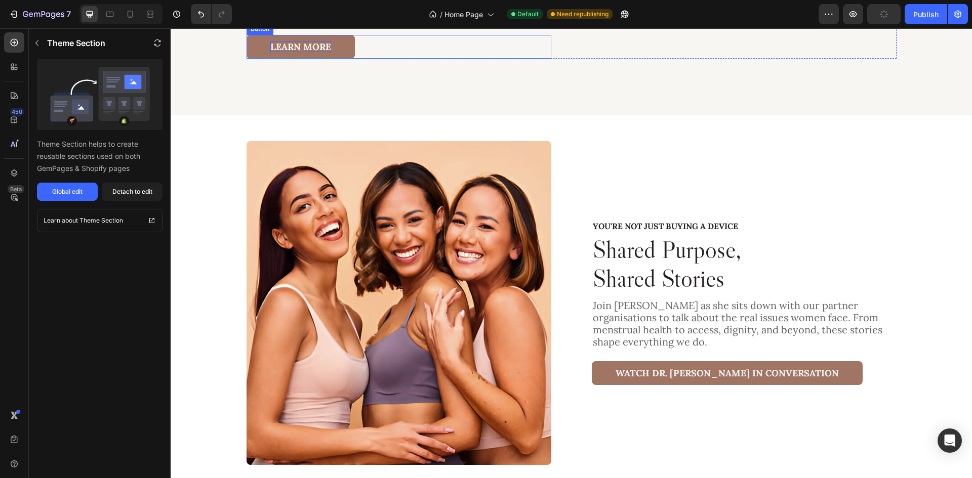
click at [325, 53] on p "Learn More" at bounding box center [300, 47] width 61 height 11
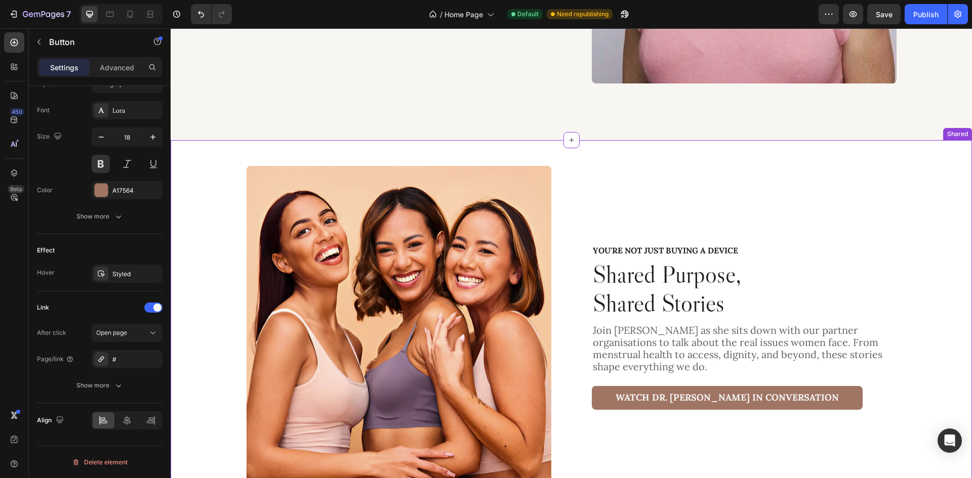
scroll to position [3189, 0]
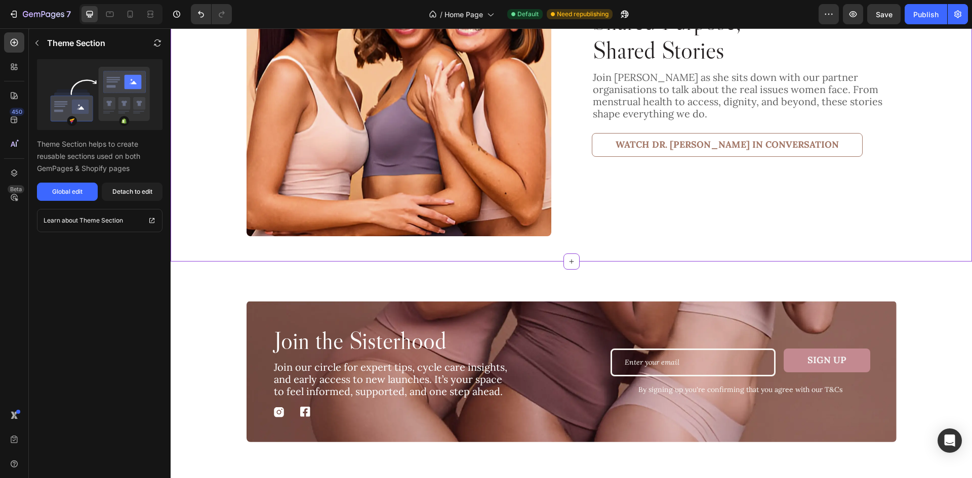
click at [780, 145] on link "Watch DR. [PERSON_NAME] in Conversation" at bounding box center [727, 145] width 271 height 24
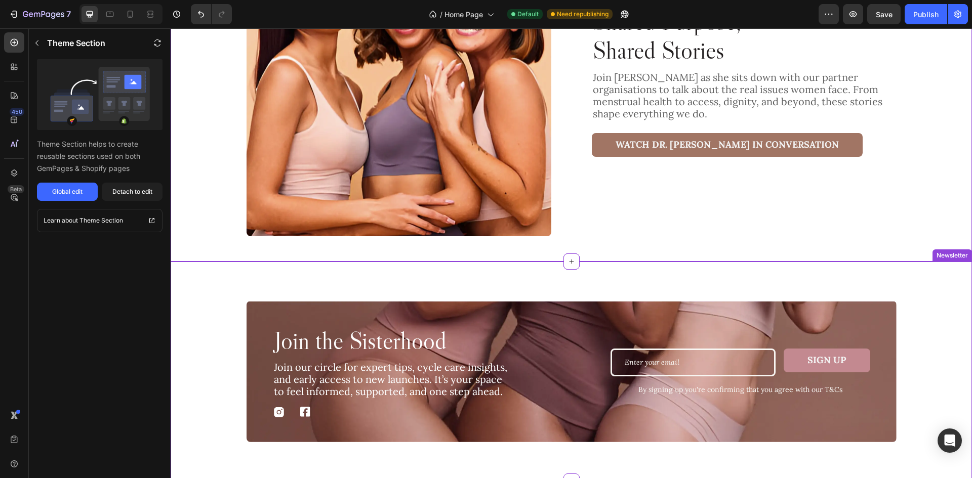
scroll to position [3523, 0]
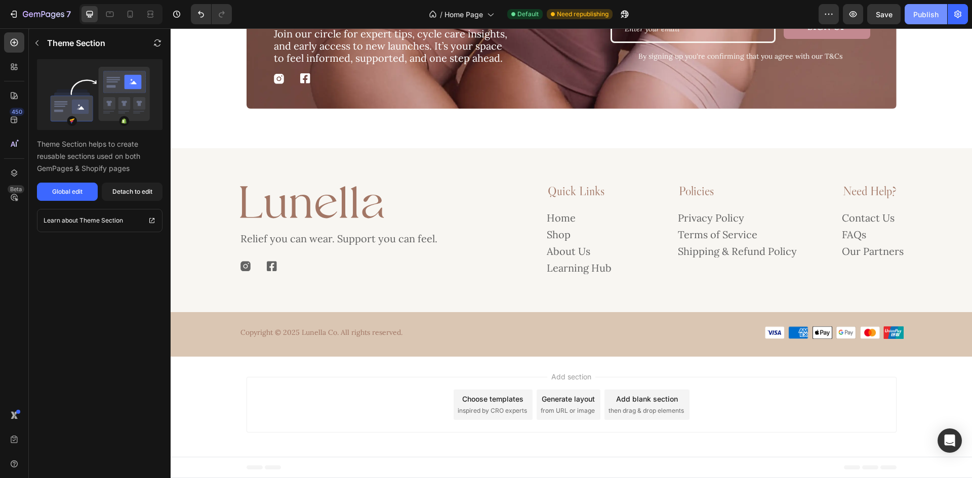
click at [931, 14] on div "Publish" at bounding box center [925, 14] width 25 height 11
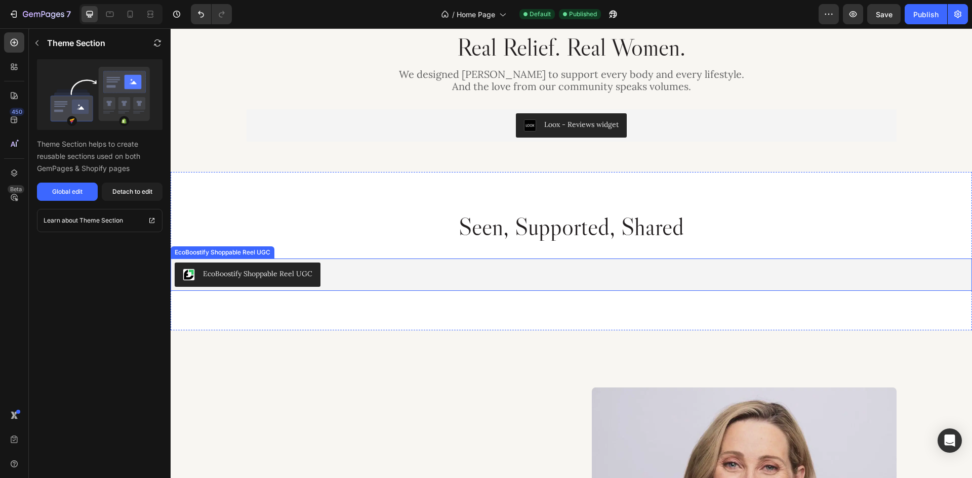
scroll to position [2004, 0]
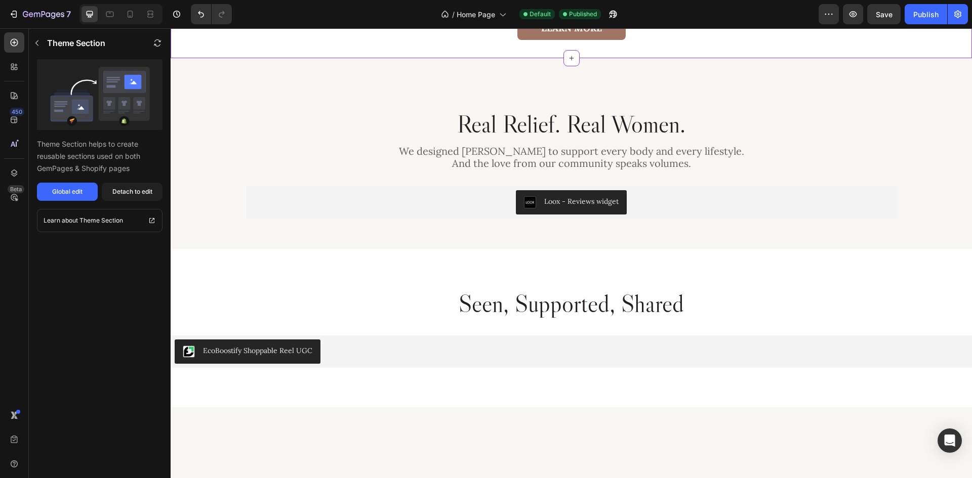
click at [443, 40] on div "Learn More Button" at bounding box center [571, 28] width 777 height 24
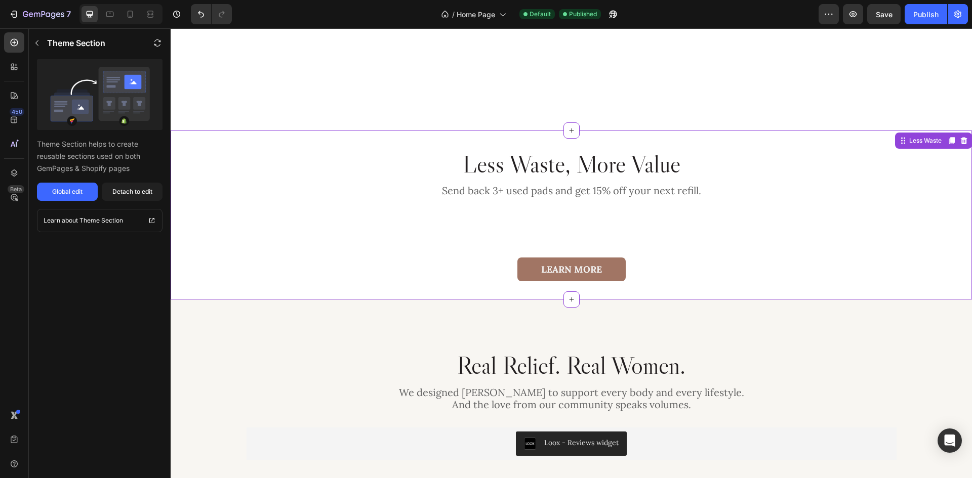
scroll to position [1751, 0]
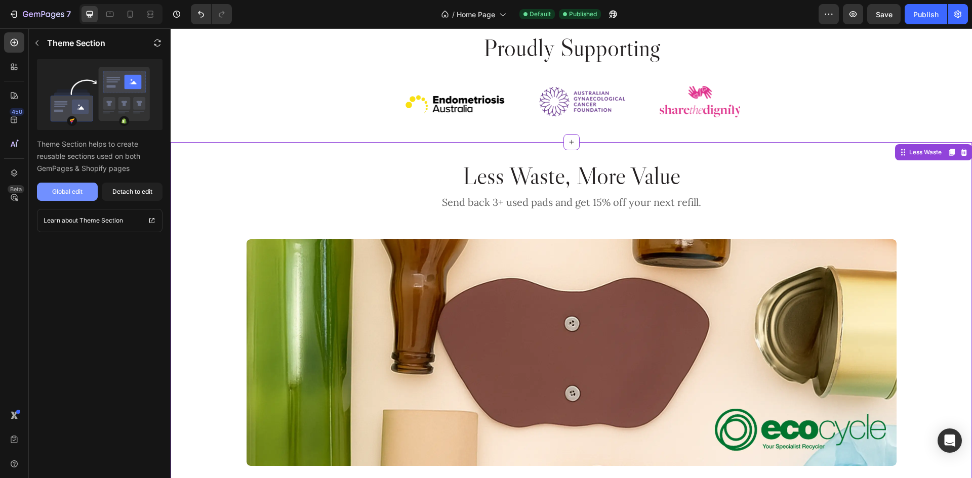
click at [79, 192] on div "Global edit" at bounding box center [67, 191] width 30 height 9
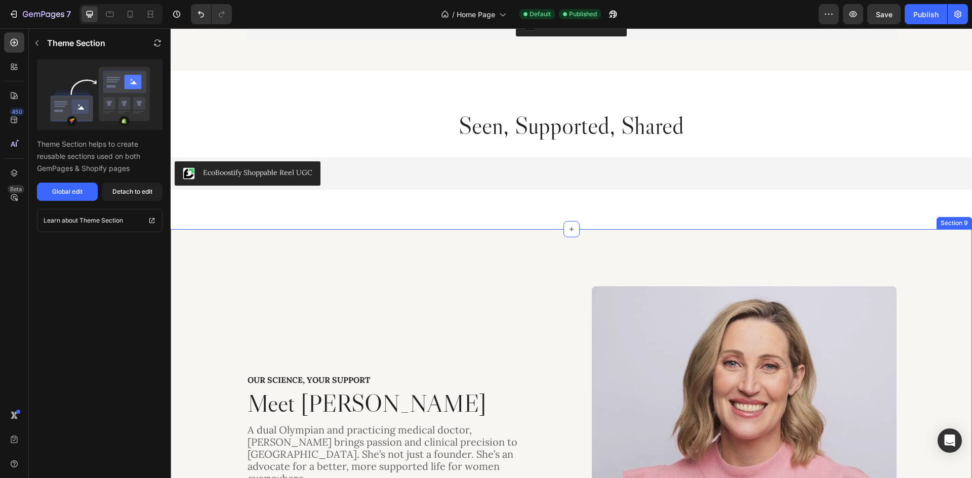
scroll to position [2763, 0]
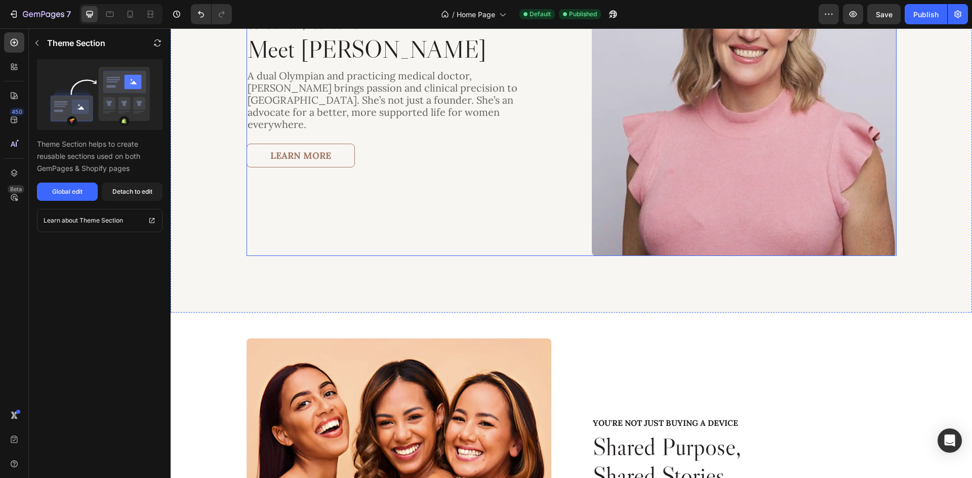
click at [445, 179] on div "Our Science, Your Support Text Block Meet Dr. Jana Pittman Heading A dual Olymp…" at bounding box center [399, 94] width 305 height 324
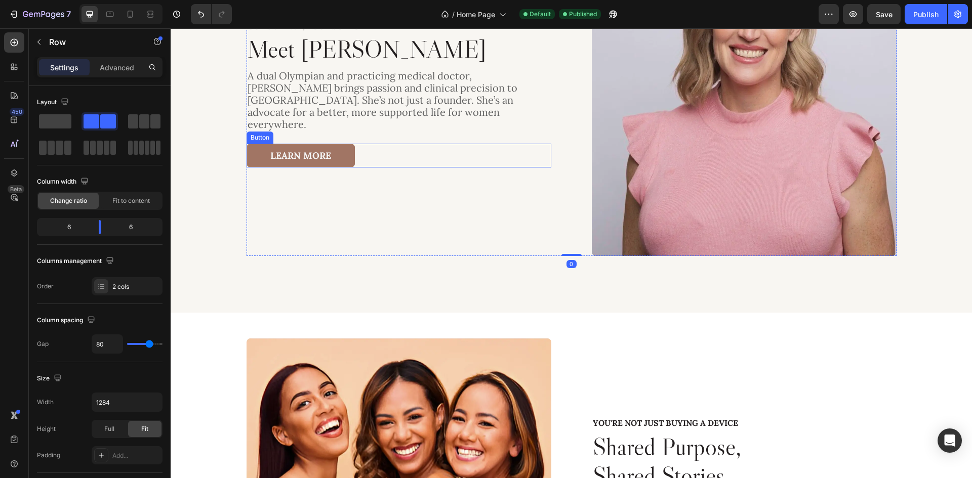
click at [330, 149] on link "Learn More" at bounding box center [301, 156] width 108 height 24
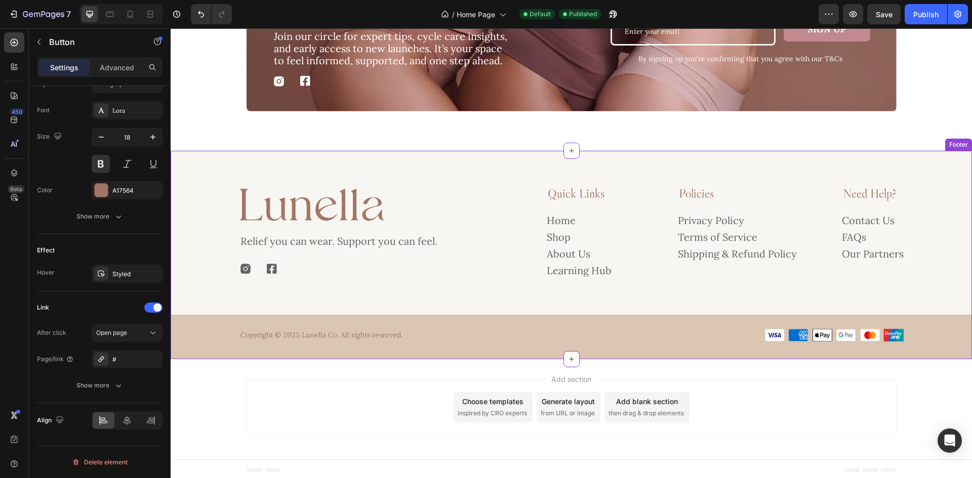
scroll to position [3523, 0]
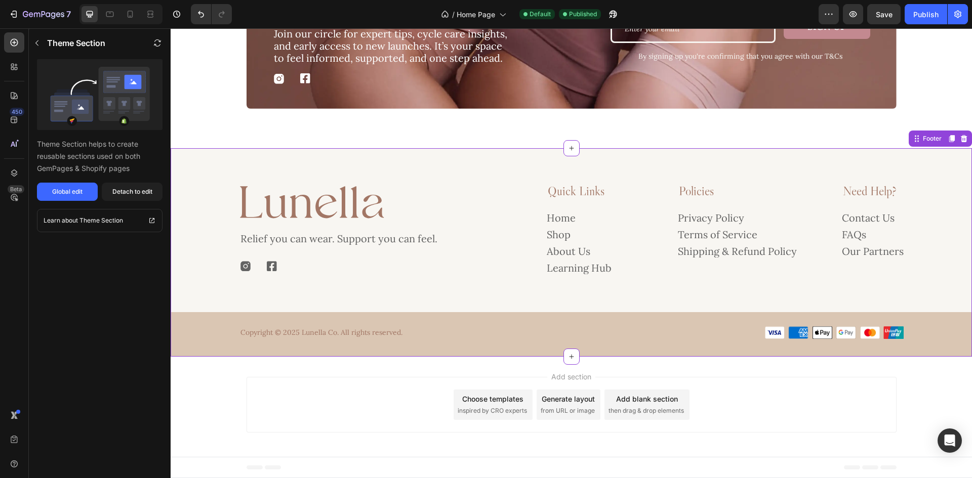
click at [510, 238] on div "Image Relief you can wear. Support you can feel. Text Block Image Image Row Qui…" at bounding box center [571, 229] width 688 height 92
click at [65, 196] on div "Global edit" at bounding box center [67, 191] width 30 height 9
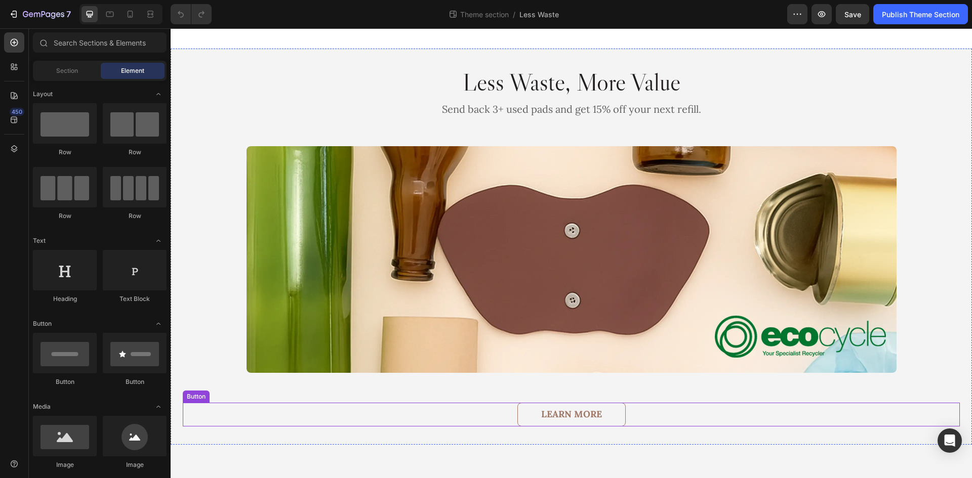
click at [620, 413] on link "Learn More" at bounding box center [571, 415] width 108 height 24
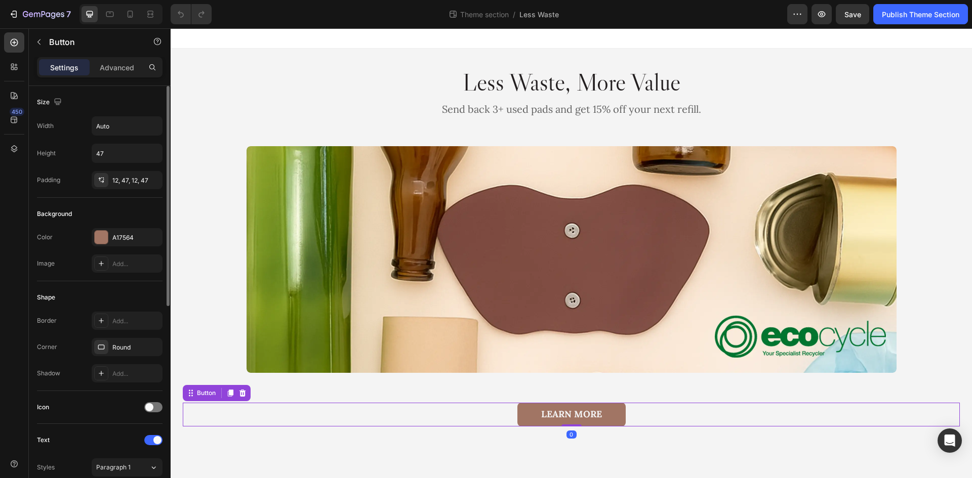
scroll to position [384, 0]
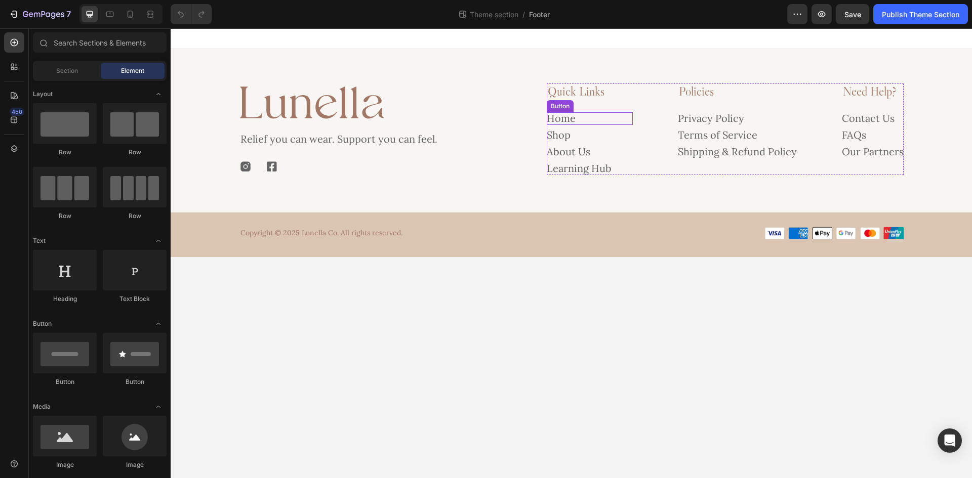
click at [592, 118] on div "Home Button" at bounding box center [590, 118] width 86 height 13
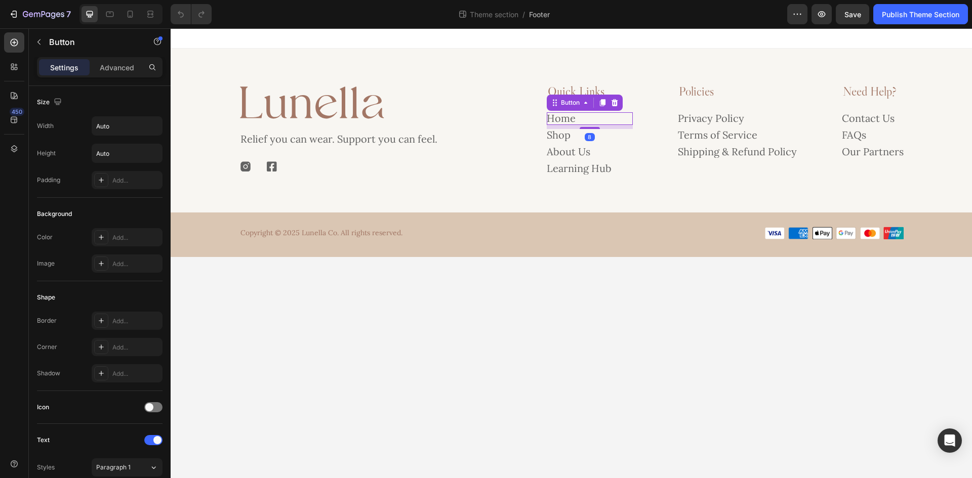
click at [592, 135] on div "8" at bounding box center [590, 137] width 10 height 8
click at [611, 137] on div "Shop Button" at bounding box center [590, 135] width 86 height 13
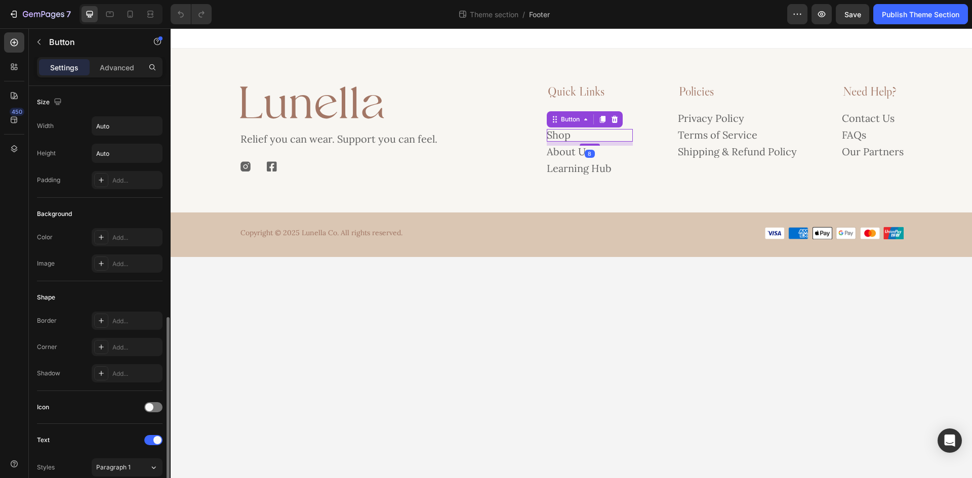
scroll to position [354, 0]
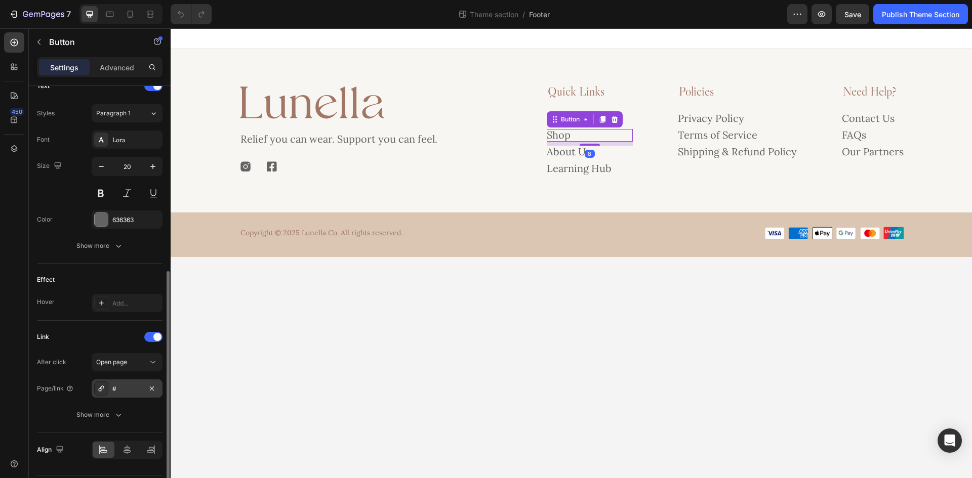
click at [123, 390] on div "#" at bounding box center [126, 389] width 29 height 9
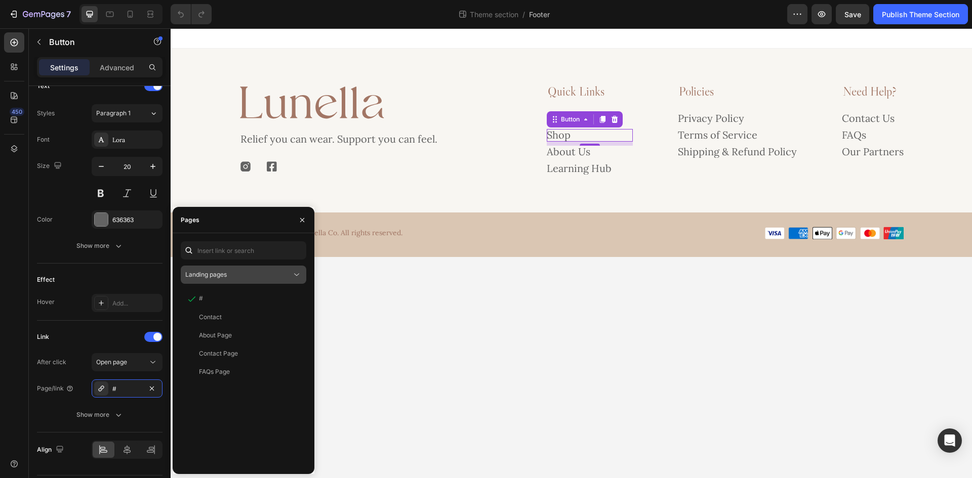
click at [230, 275] on div "Landing pages" at bounding box center [238, 274] width 106 height 9
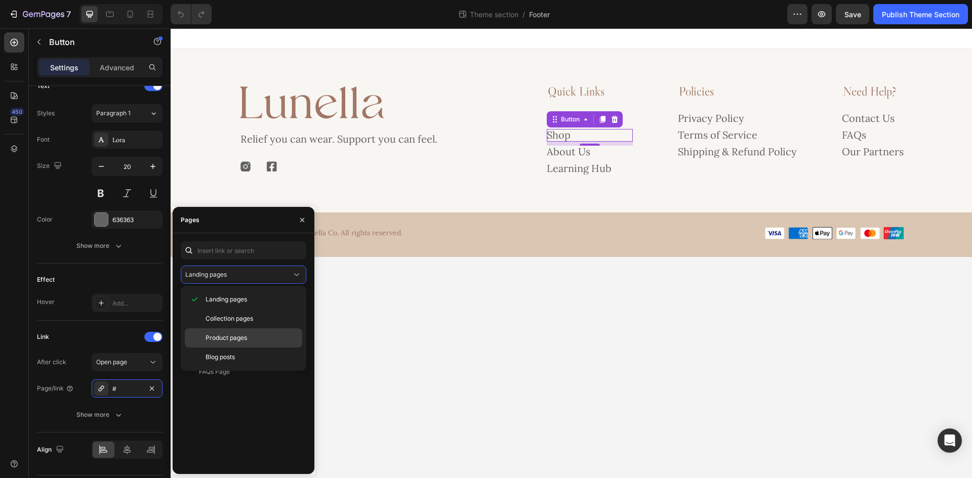
click at [232, 336] on span "Product pages" at bounding box center [227, 338] width 42 height 9
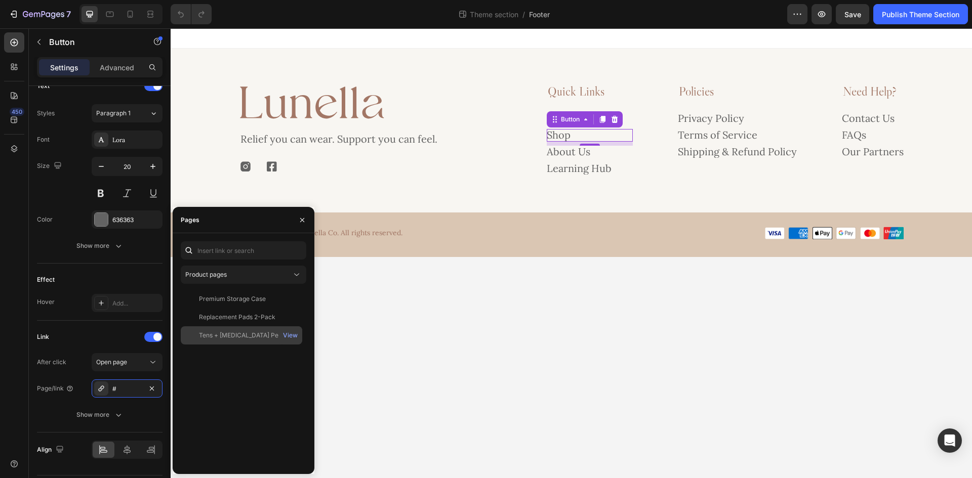
click at [240, 333] on div "Tens + [MEDICAL_DATA] Period Pain Device Starter Kit" at bounding box center [247, 335] width 97 height 9
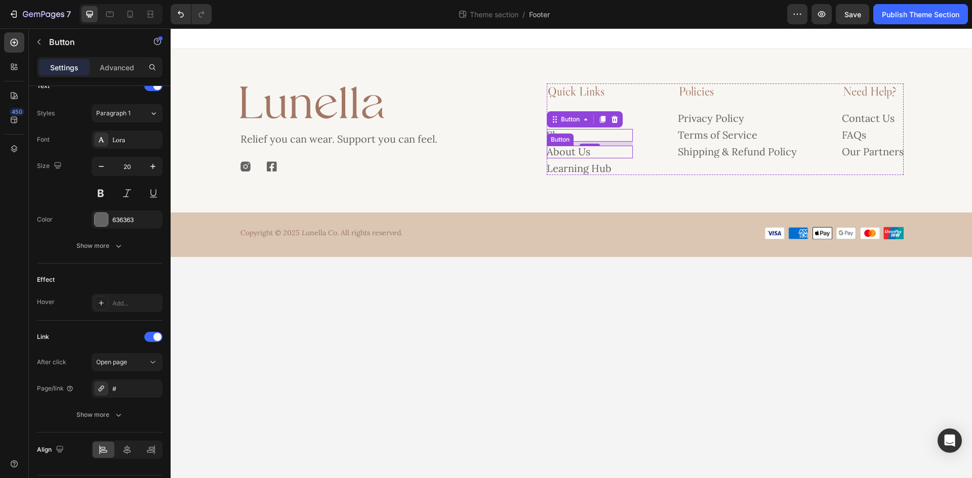
click at [603, 154] on div "About Us Button" at bounding box center [590, 152] width 86 height 13
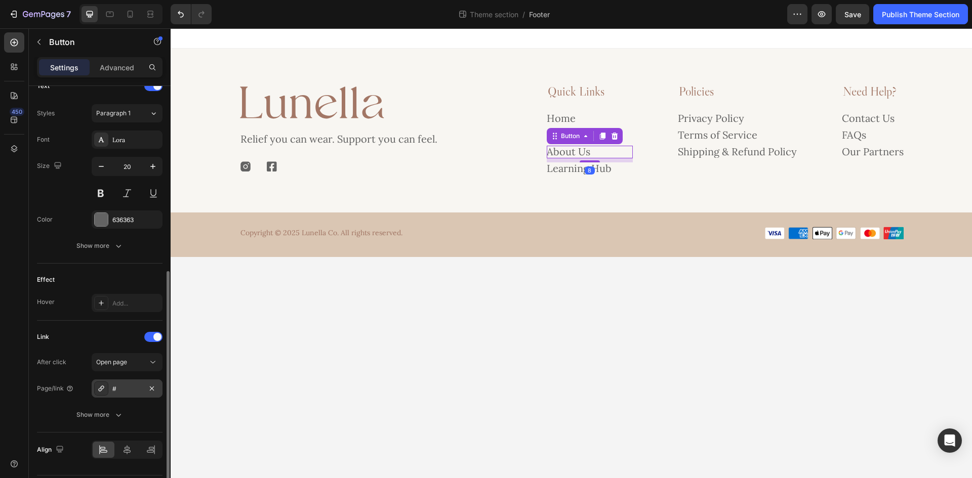
click at [111, 393] on div "#" at bounding box center [127, 389] width 71 height 18
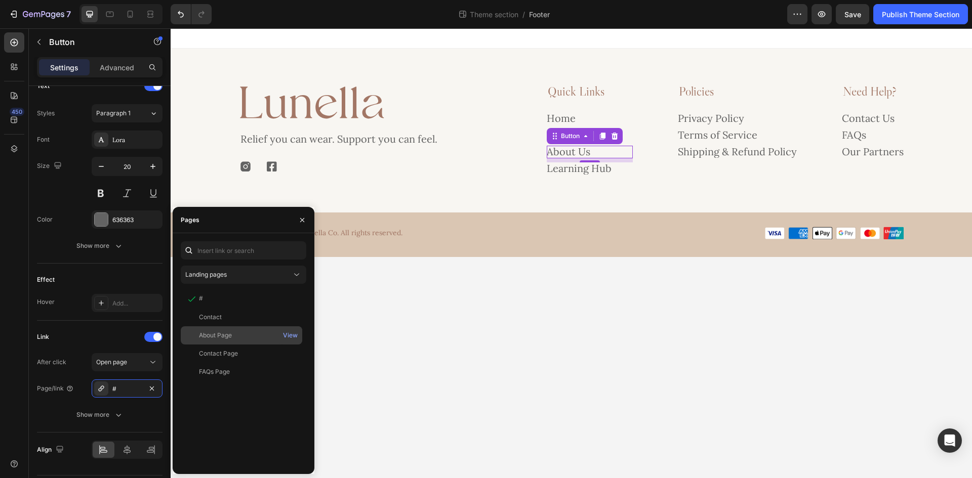
click at [236, 339] on div "About Page" at bounding box center [241, 335] width 113 height 9
click at [614, 170] on div "Learning Hub Button" at bounding box center [590, 168] width 86 height 13
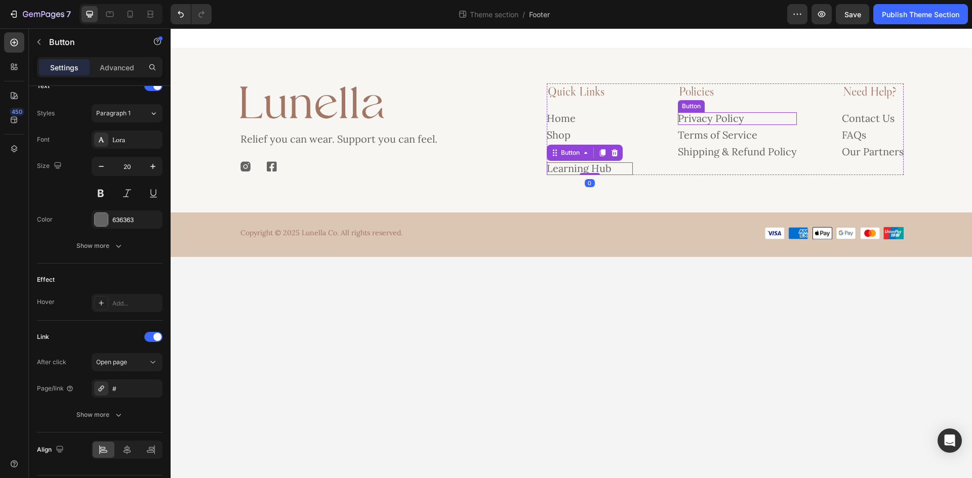
click at [757, 118] on div "Privacy Policy Button" at bounding box center [737, 118] width 119 height 13
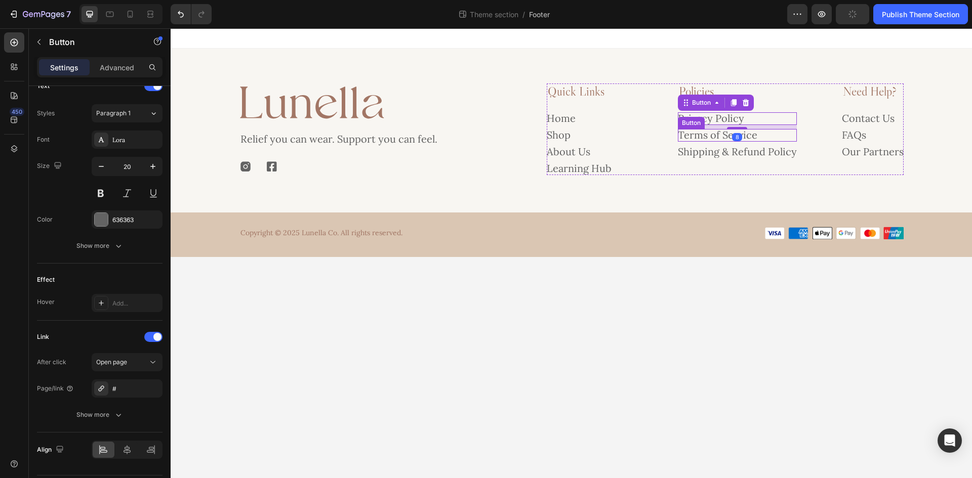
click at [761, 133] on div "Terms of Service Button" at bounding box center [737, 135] width 119 height 13
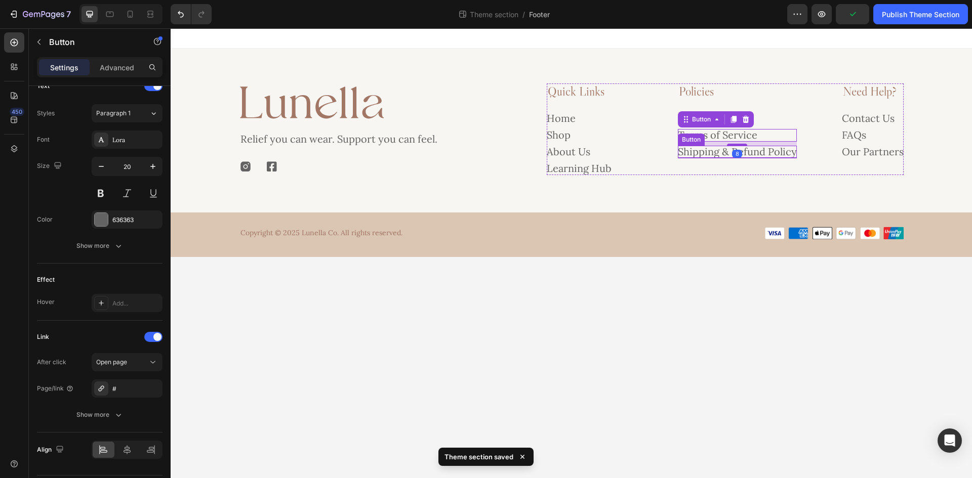
click at [779, 152] on p "Shipping & Refund Policy" at bounding box center [737, 152] width 119 height 12
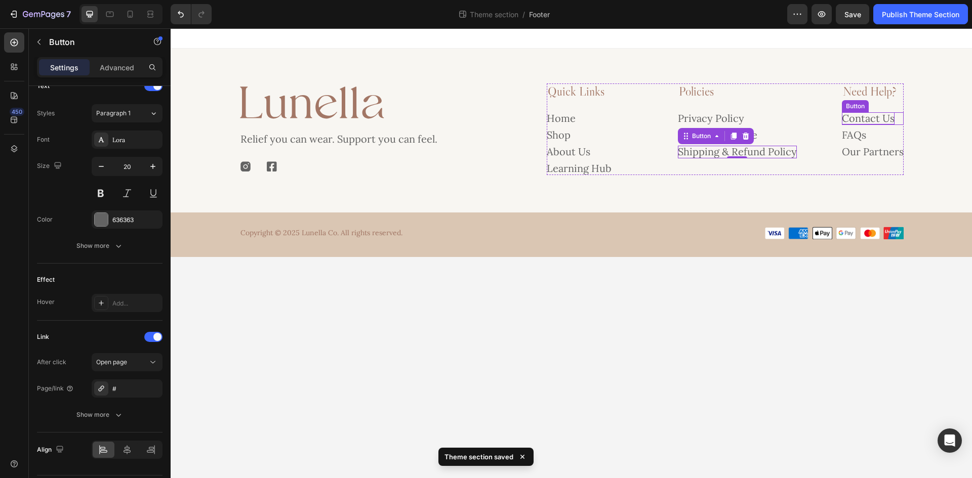
click at [876, 115] on p "Contact Us" at bounding box center [868, 118] width 53 height 12
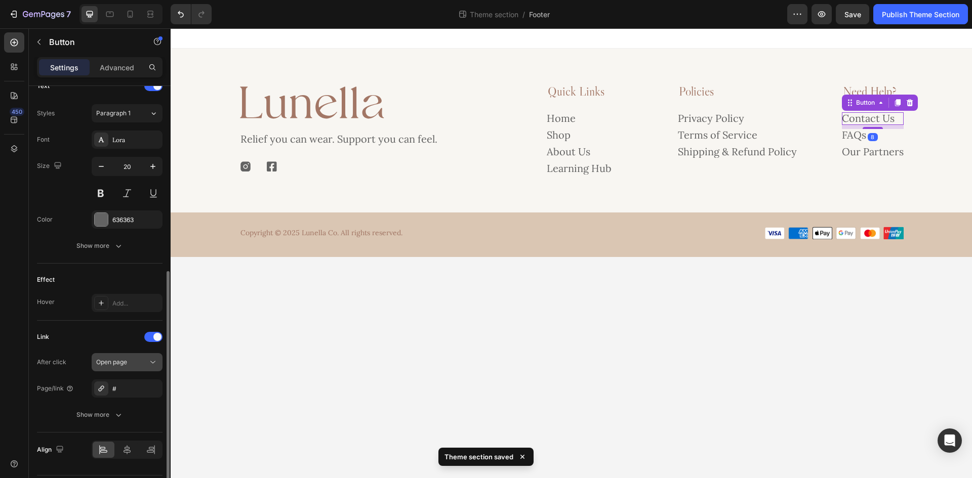
click at [121, 367] on div "Open page" at bounding box center [127, 362] width 62 height 10
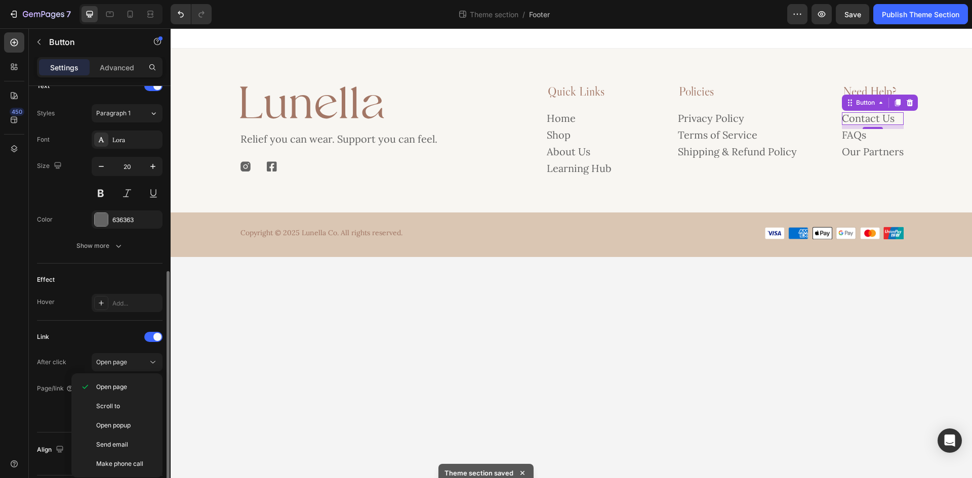
click at [120, 339] on div "Link" at bounding box center [100, 337] width 126 height 16
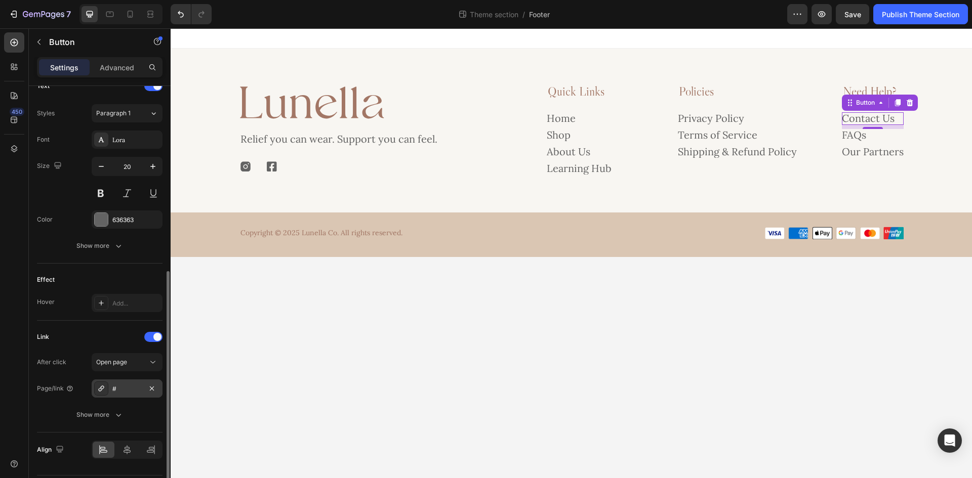
click at [127, 388] on div "#" at bounding box center [126, 389] width 29 height 9
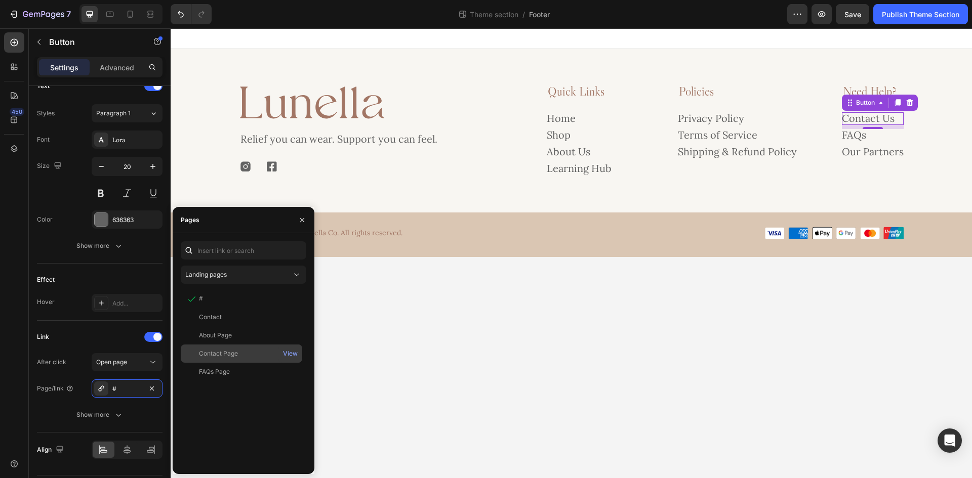
click at [227, 355] on div "Contact Page" at bounding box center [218, 353] width 39 height 9
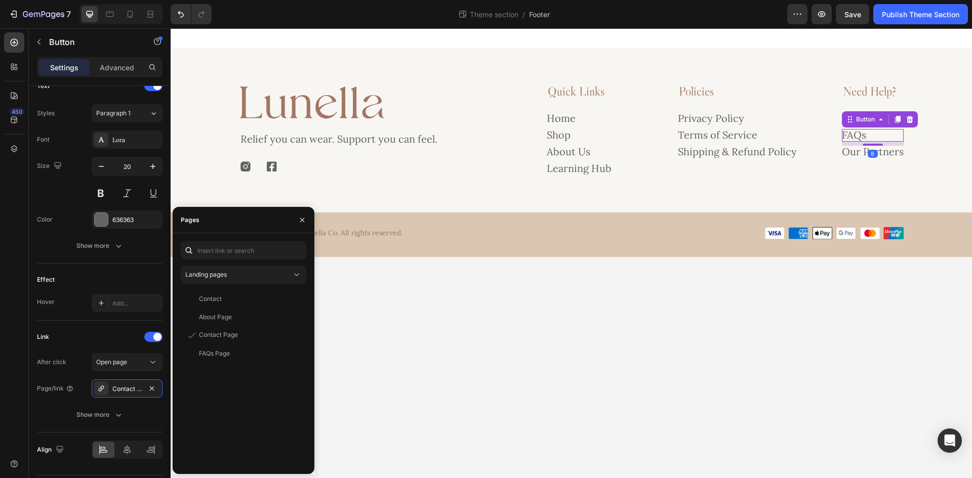
click at [889, 139] on div "FAQs Button 8" at bounding box center [873, 135] width 62 height 13
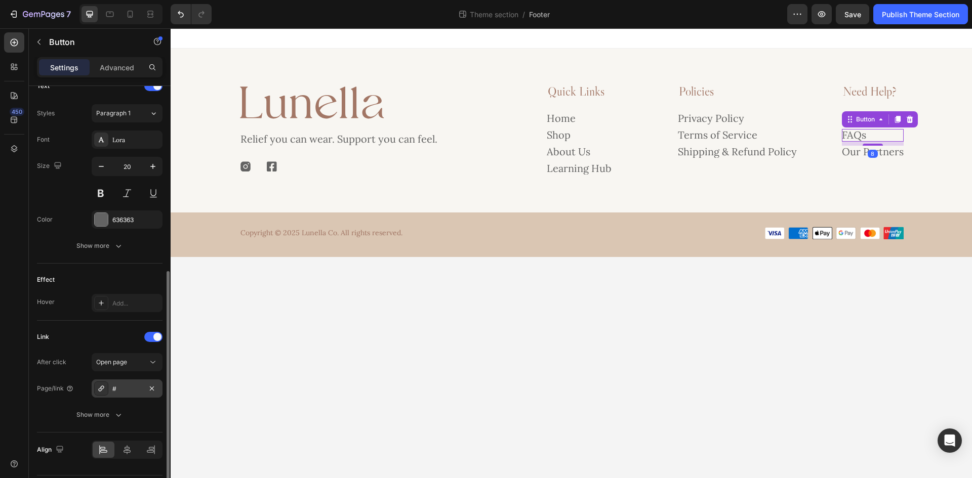
click at [124, 387] on div "#" at bounding box center [126, 389] width 29 height 9
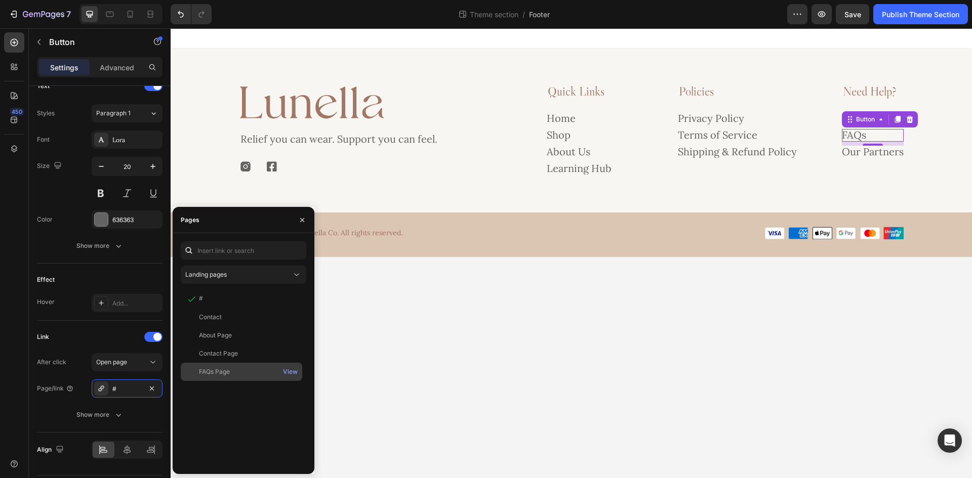
click at [236, 373] on div "FAQs Page" at bounding box center [241, 372] width 113 height 9
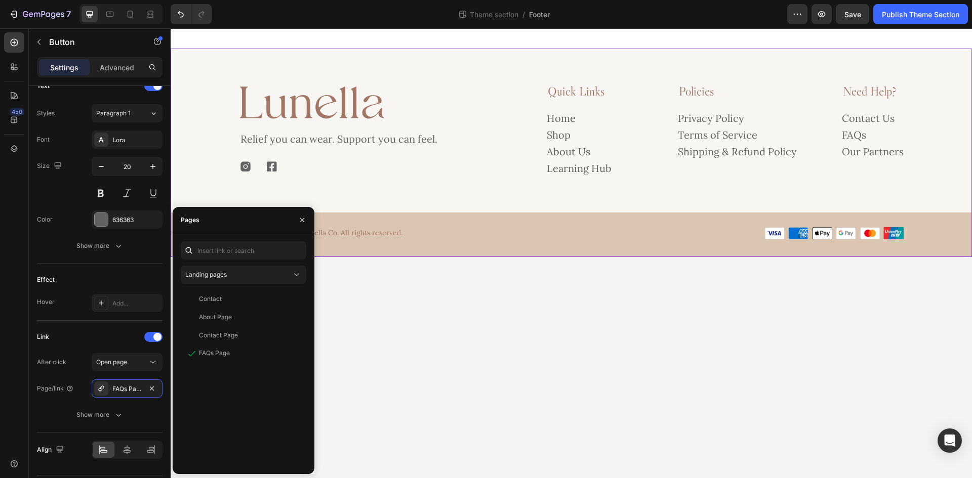
click at [841, 192] on div "Image Relief you can wear. Support you can feel. Text Block Image Image Row Qui…" at bounding box center [571, 171] width 801 height 174
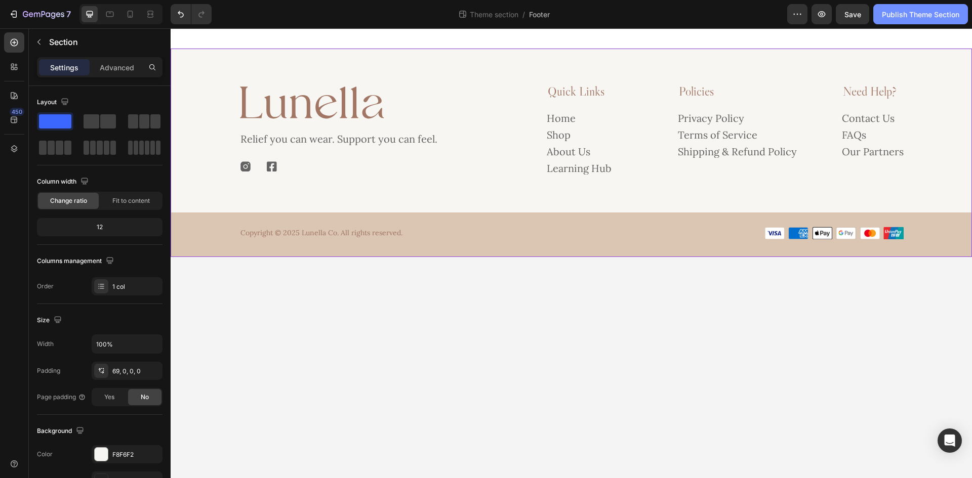
click at [926, 18] on div "Publish Theme Section" at bounding box center [920, 14] width 77 height 11
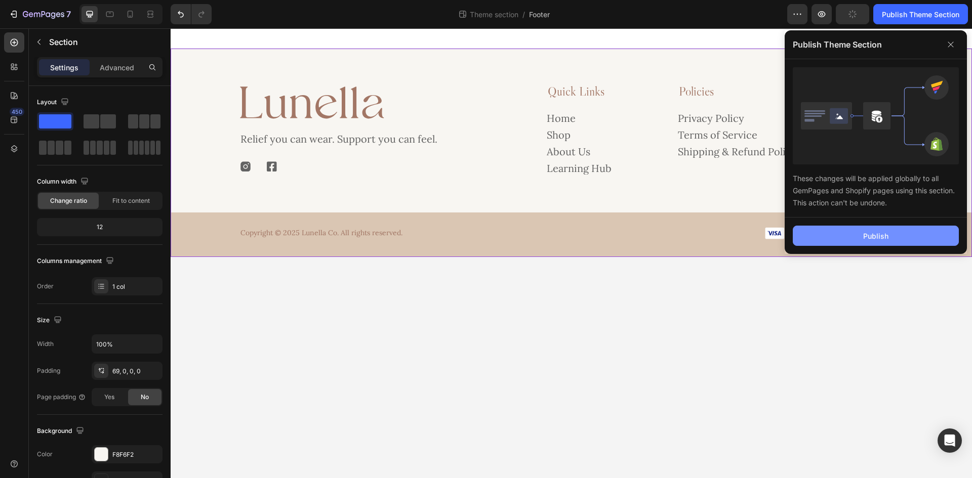
click at [886, 239] on div "Publish" at bounding box center [875, 236] width 25 height 11
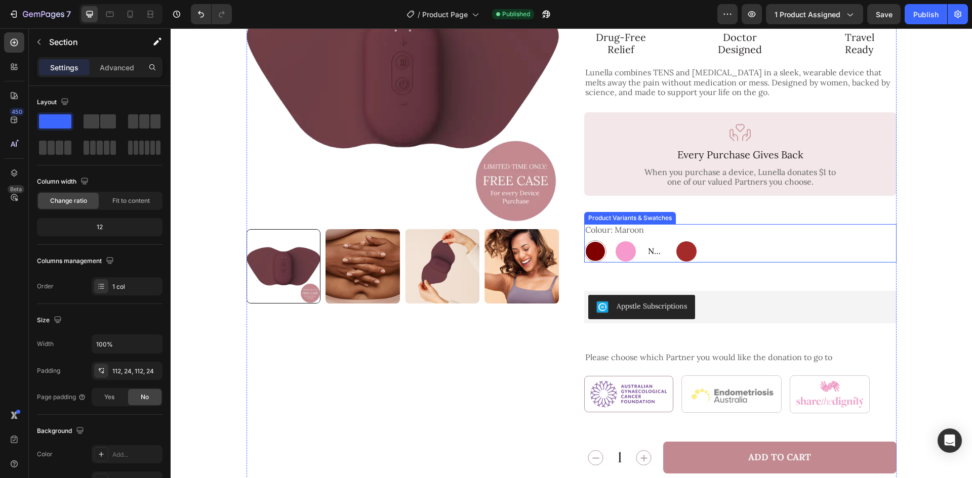
scroll to position [152, 0]
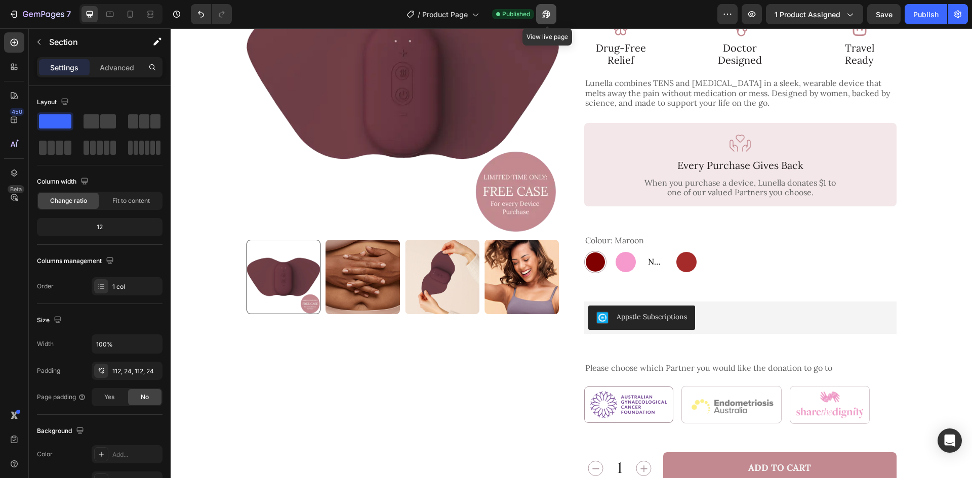
click at [543, 13] on icon "button" at bounding box center [546, 14] width 10 height 10
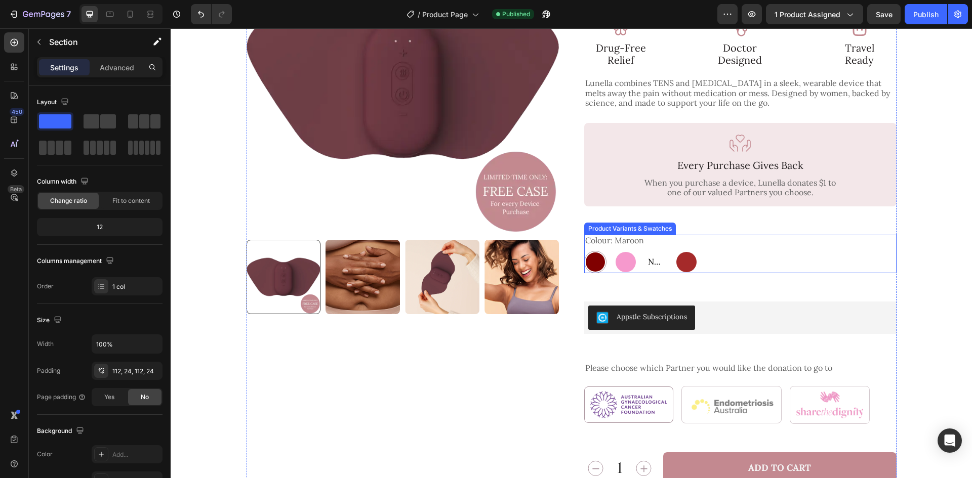
click at [592, 253] on div at bounding box center [595, 262] width 19 height 19
click at [584, 251] on input "Maroon Maroon" at bounding box center [584, 251] width 1 height 1
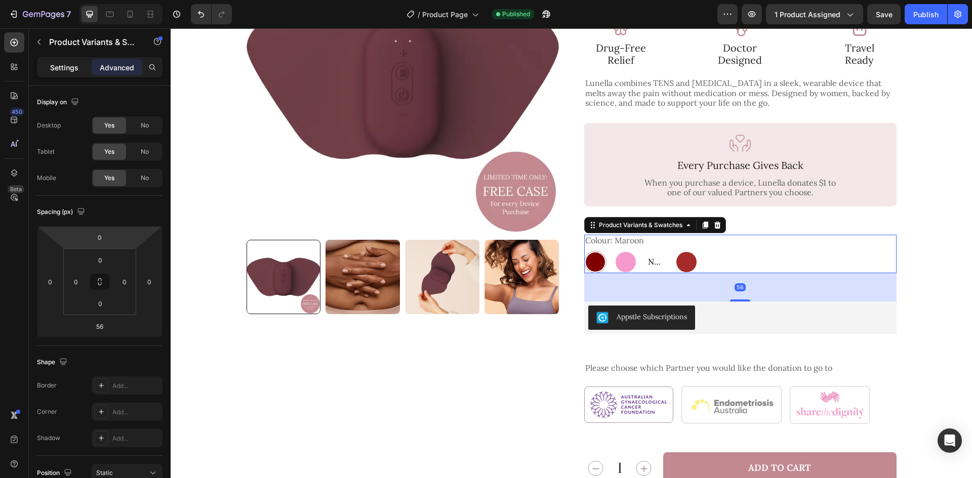
click at [72, 64] on p "Settings" at bounding box center [64, 67] width 28 height 11
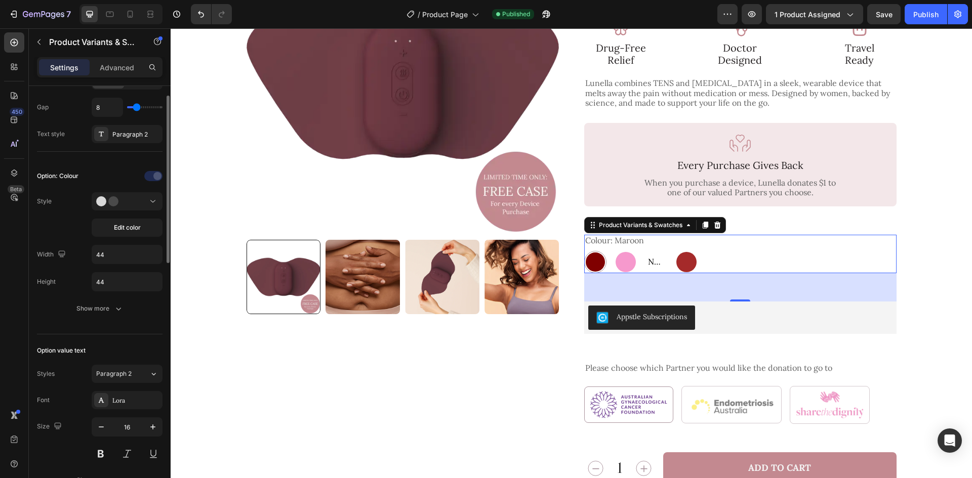
scroll to position [253, 0]
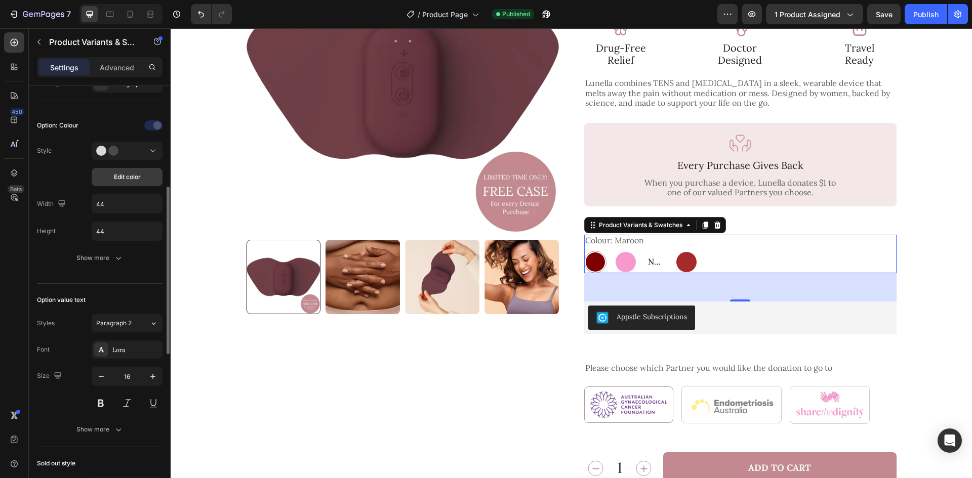
click at [131, 176] on span "Edit color" at bounding box center [127, 177] width 27 height 9
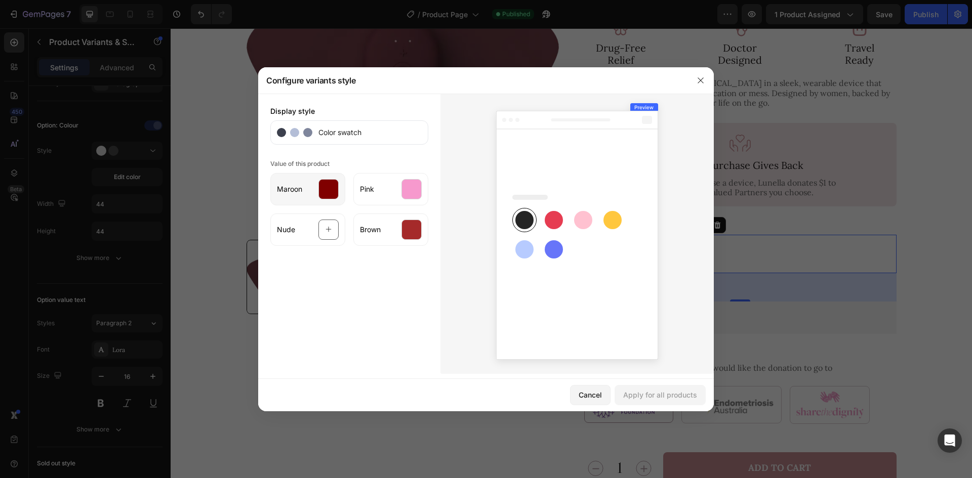
click at [317, 191] on div "Maroon" at bounding box center [307, 189] width 75 height 32
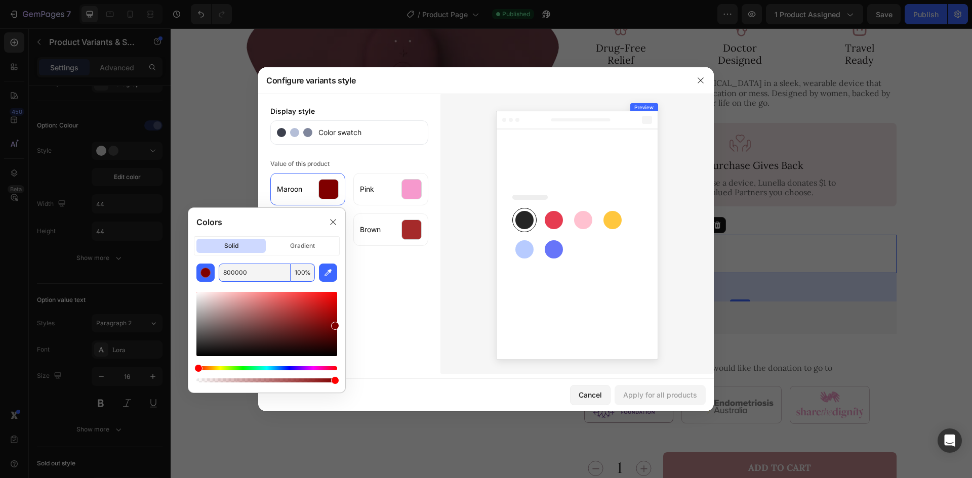
click at [269, 275] on input "800000" at bounding box center [255, 273] width 72 height 18
paste input "#592D3F"
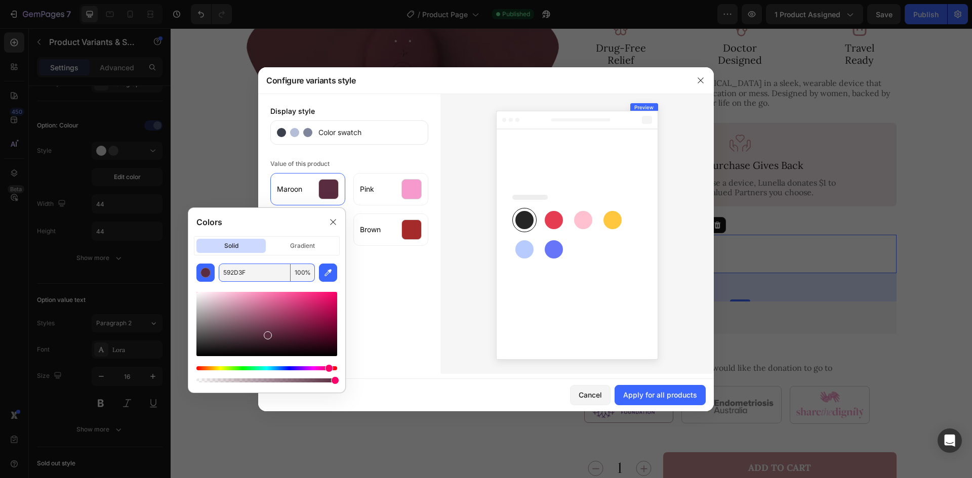
type input "592D3F"
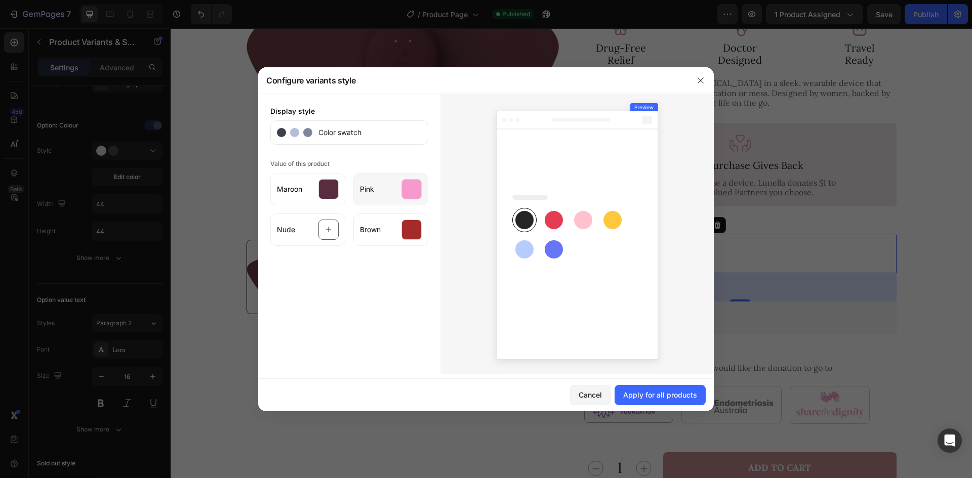
click at [403, 191] on div at bounding box center [411, 189] width 20 height 20
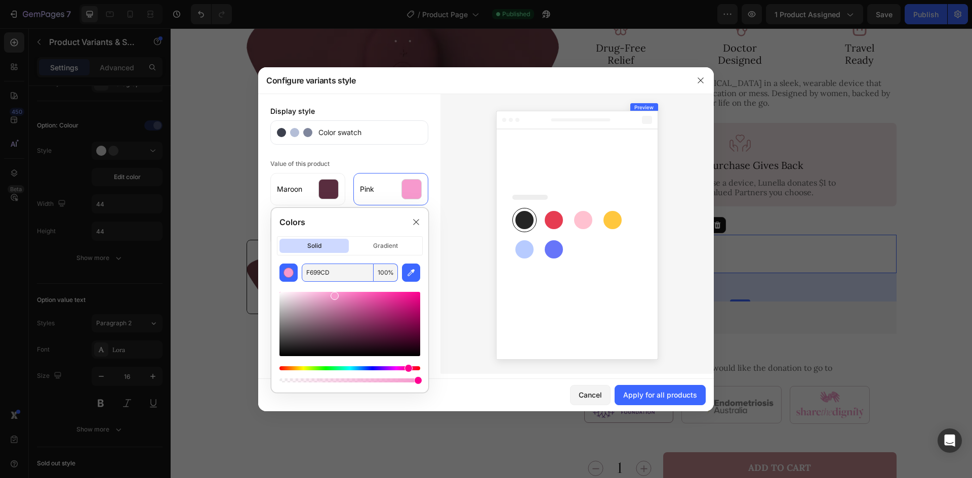
click at [347, 280] on input "F699CD" at bounding box center [338, 273] width 72 height 18
paste input "#C38990"
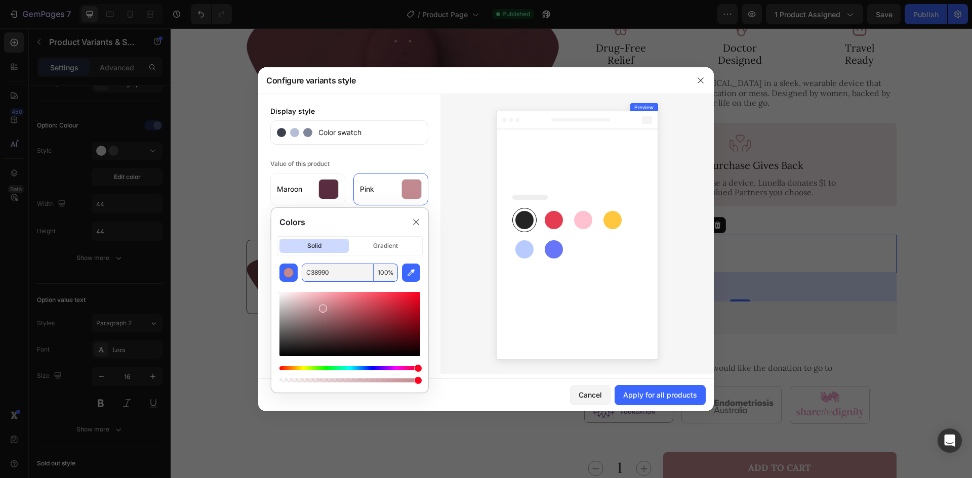
type input "C38990"
click at [472, 197] on div at bounding box center [576, 234] width 273 height 280
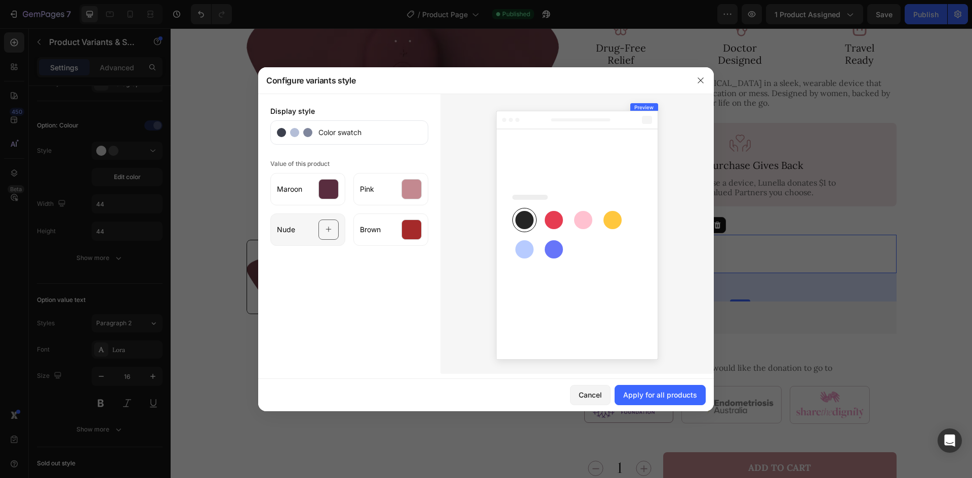
click at [305, 235] on div "Nude" at bounding box center [307, 230] width 75 height 32
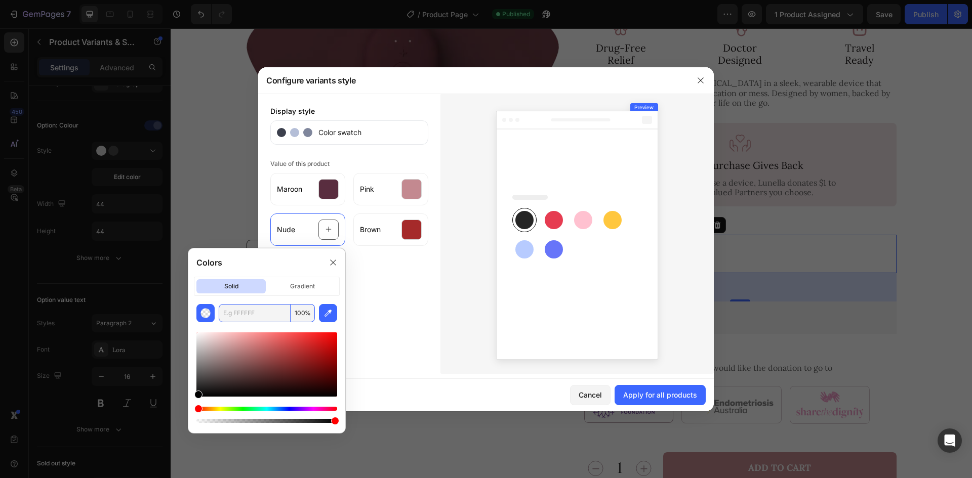
click at [272, 311] on input "text" at bounding box center [255, 313] width 72 height 18
paste input "#DAC6B3"
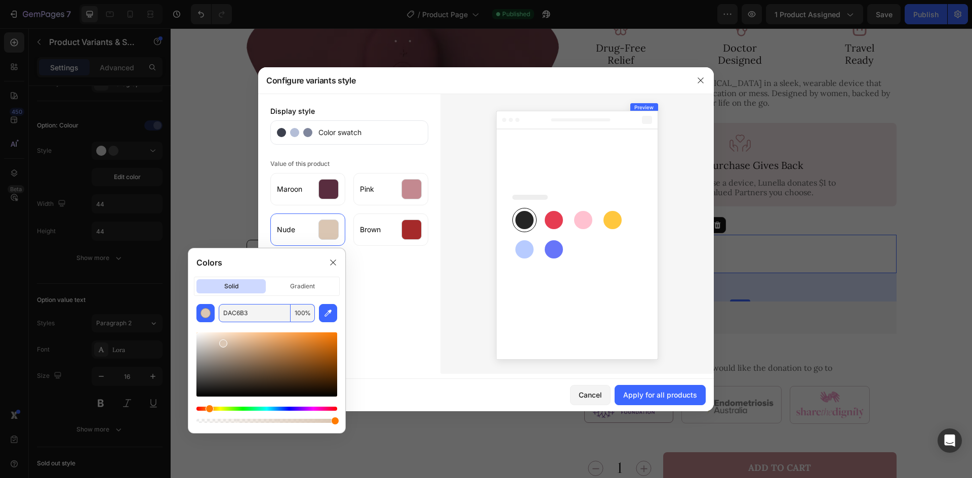
type input "DAC6B3"
click at [412, 223] on div at bounding box center [411, 230] width 20 height 20
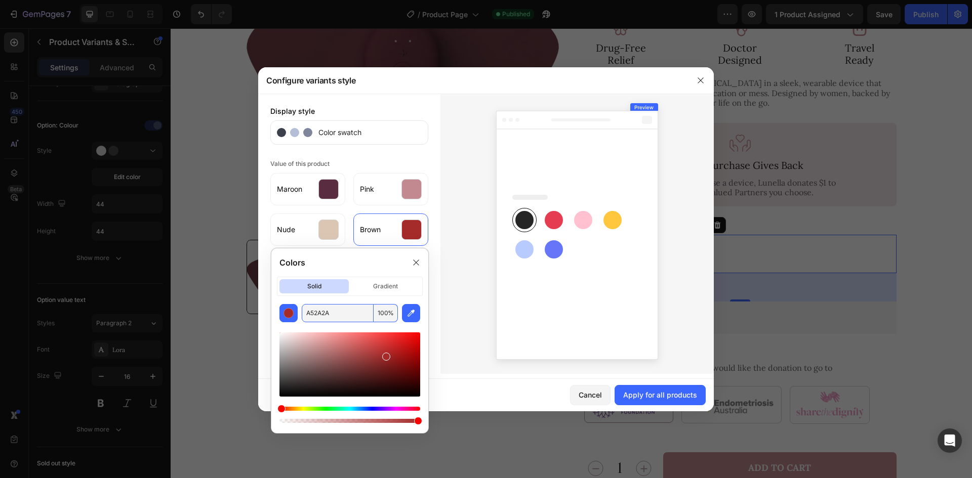
click at [350, 308] on input "A52A2A" at bounding box center [338, 313] width 72 height 18
paste input "#A17564"
type input "A17564"
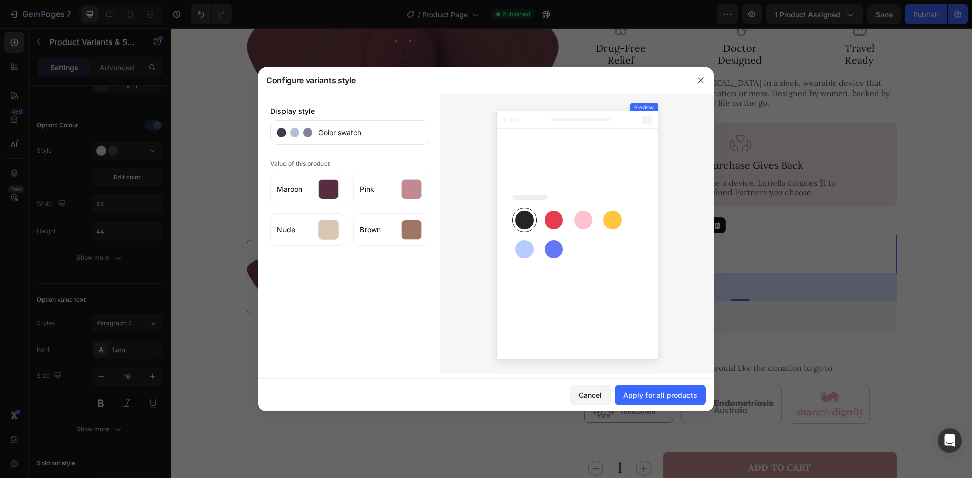
click at [465, 238] on div at bounding box center [576, 234] width 273 height 280
click at [665, 392] on div "Apply for all products" at bounding box center [660, 395] width 74 height 11
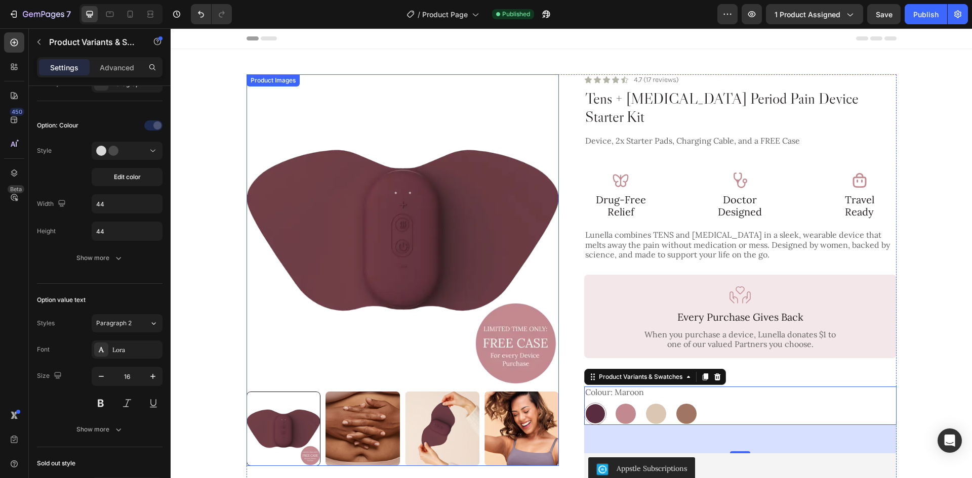
scroll to position [51, 0]
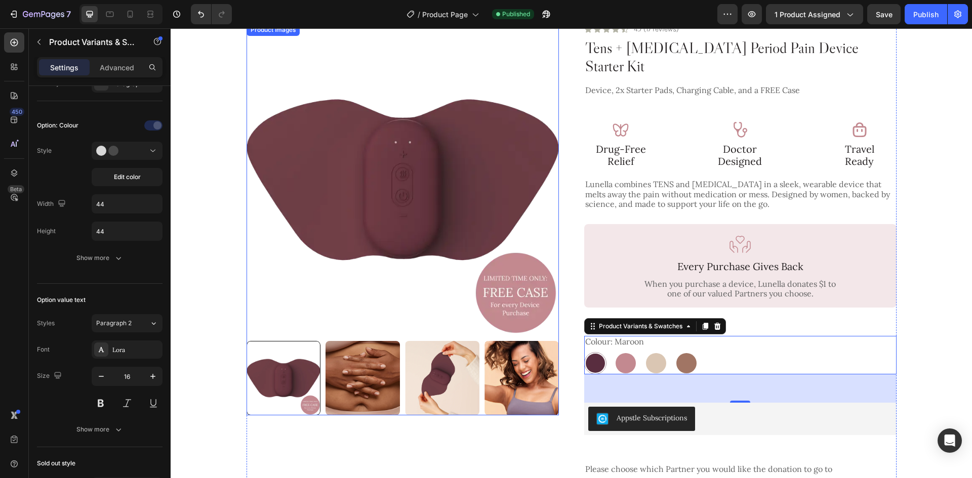
click at [321, 373] on div at bounding box center [403, 378] width 312 height 74
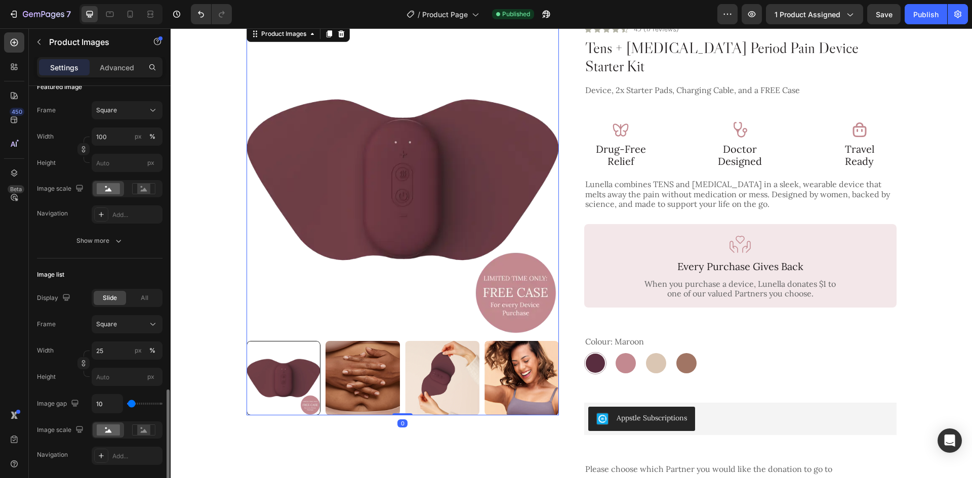
scroll to position [354, 0]
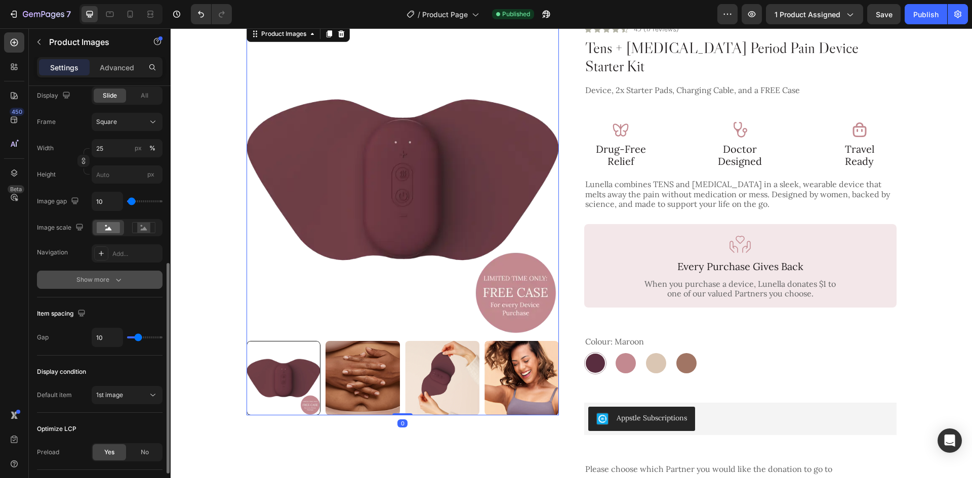
click at [115, 288] on button "Show more" at bounding box center [100, 280] width 126 height 18
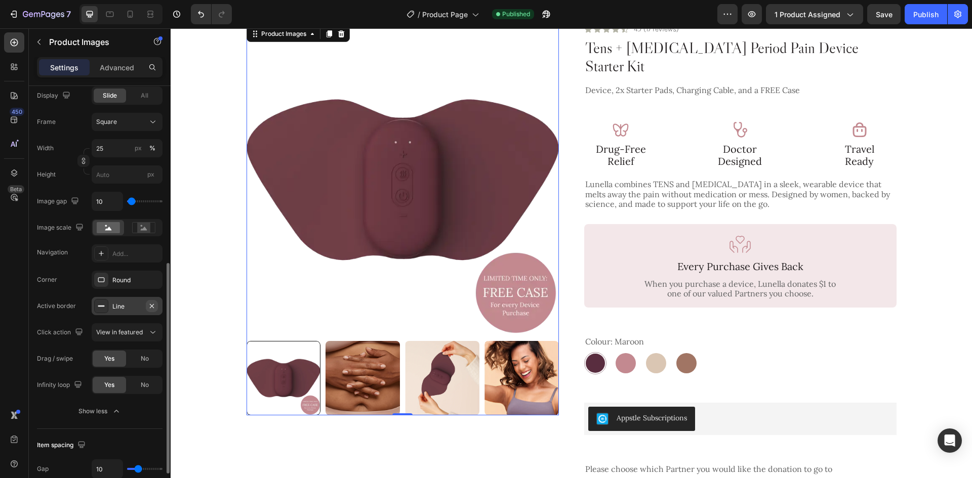
click at [153, 308] on icon "button" at bounding box center [152, 306] width 8 height 8
click at [572, 272] on div "Product Images Icon Icon Icon Icon Icon Icon List 4.7 (17 reviews) Text Block R…" at bounding box center [572, 392] width 650 height 737
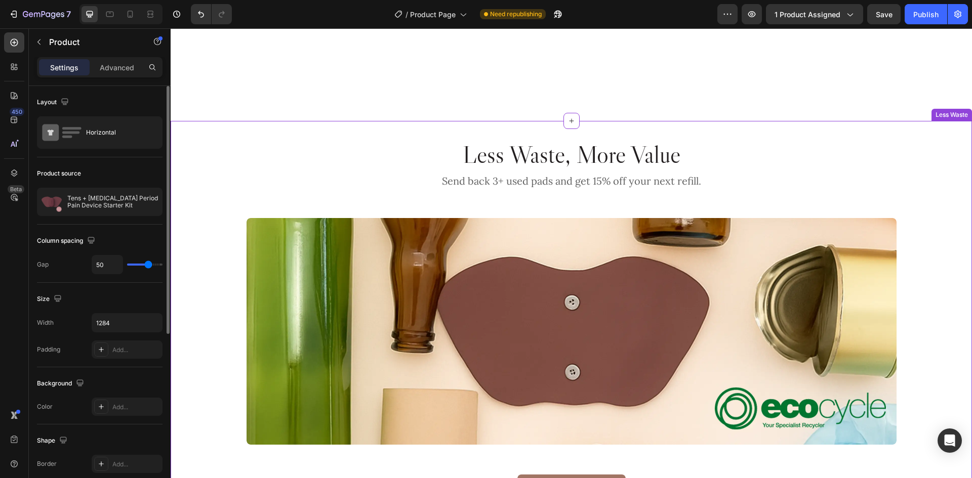
scroll to position [2835, 0]
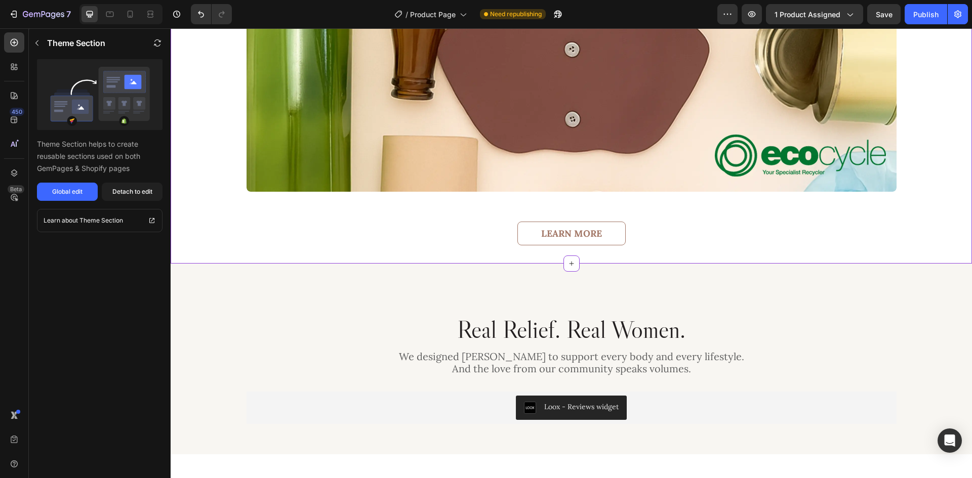
click at [598, 231] on link "Learn More" at bounding box center [571, 234] width 108 height 24
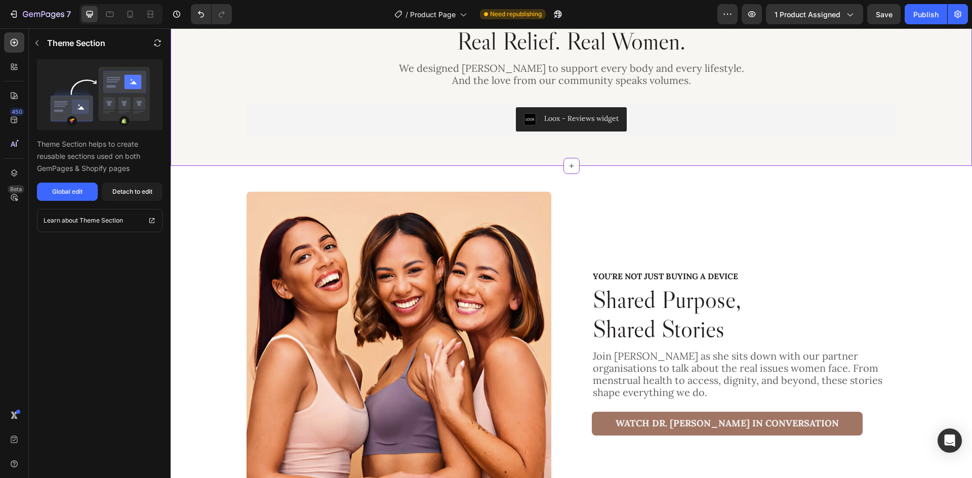
scroll to position [3139, 0]
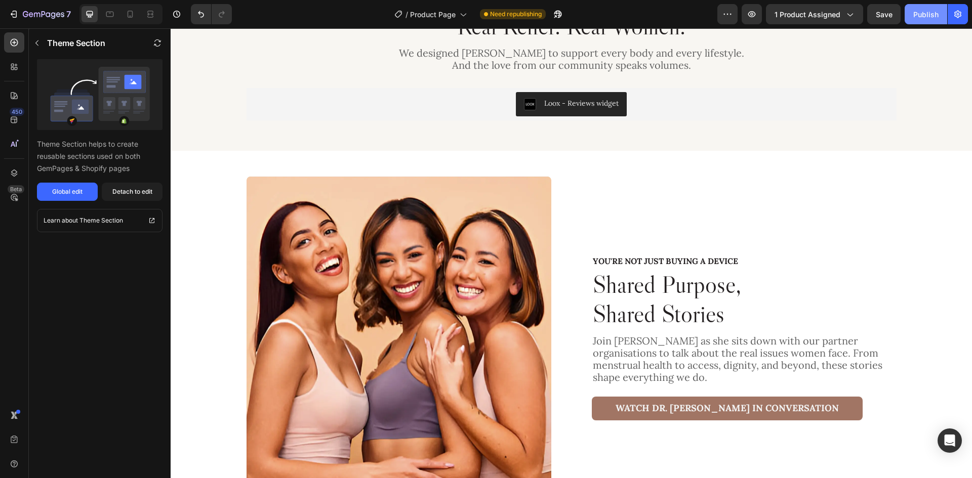
click at [912, 20] on button "Publish" at bounding box center [926, 14] width 43 height 20
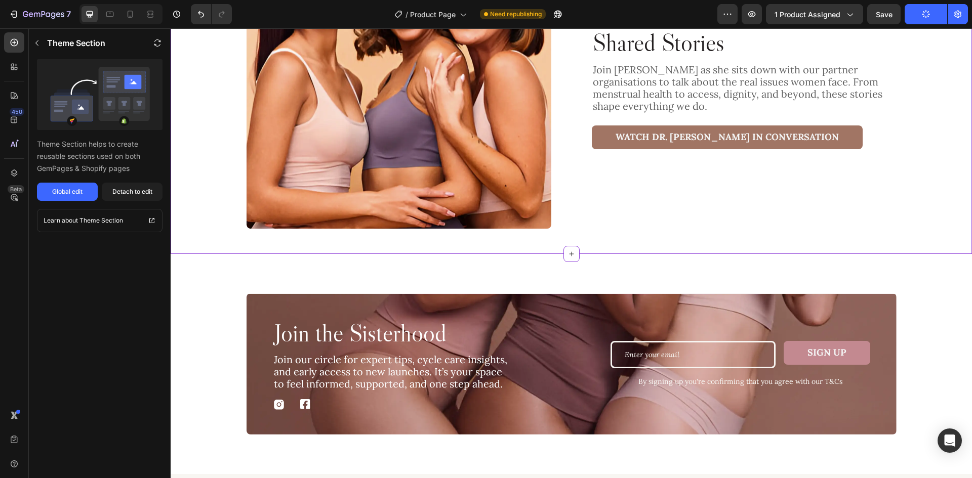
scroll to position [3392, 0]
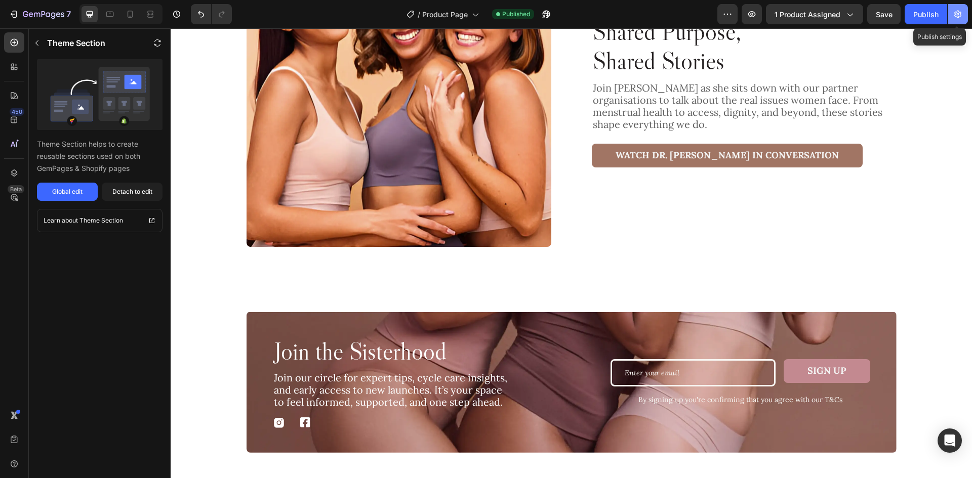
click at [955, 14] on icon "button" at bounding box center [957, 15] width 7 height 8
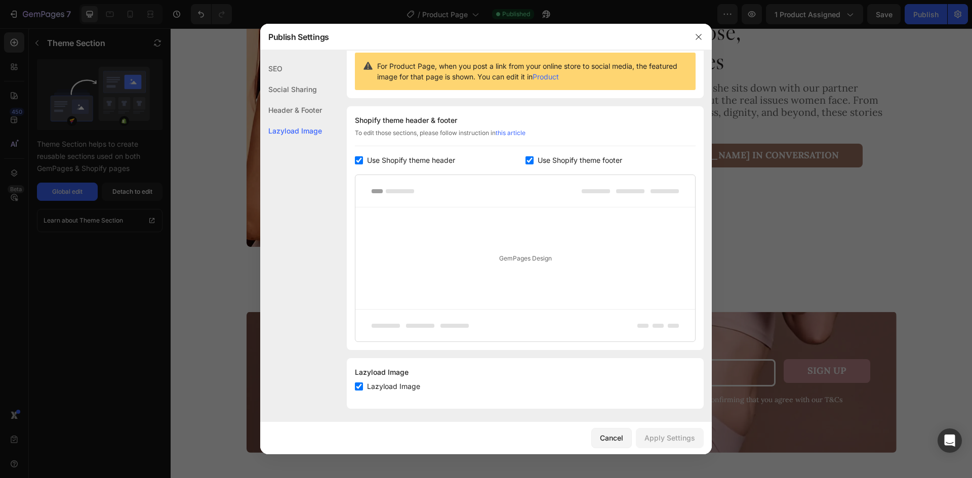
click at [596, 157] on span "Use Shopify theme footer" at bounding box center [580, 160] width 85 height 12
checkbox input "false"
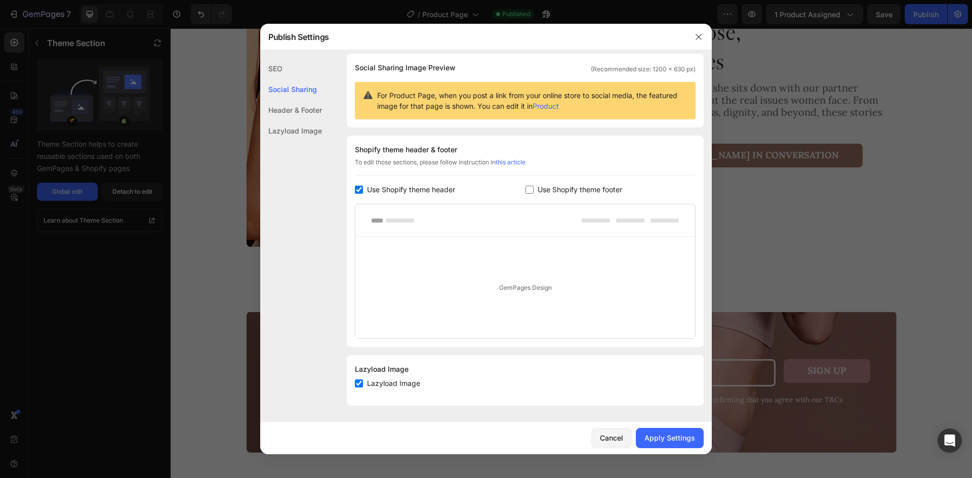
scroll to position [72, 0]
click at [686, 435] on div "Apply Settings" at bounding box center [669, 438] width 51 height 11
click at [703, 43] on button "button" at bounding box center [698, 37] width 16 height 16
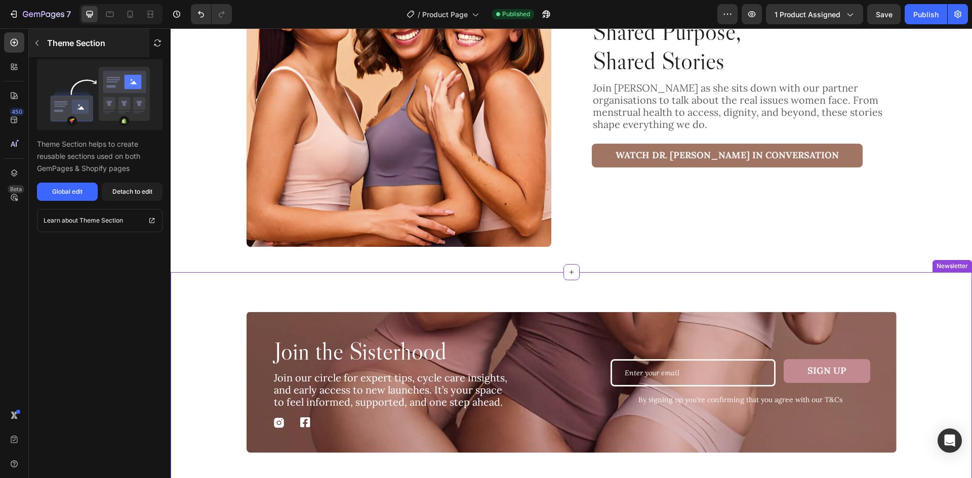
scroll to position [3735, 0]
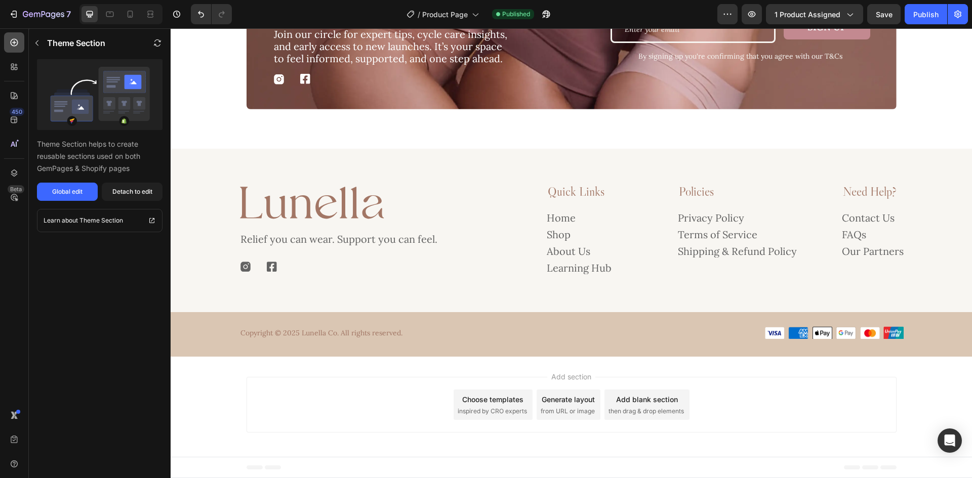
click at [4, 37] on div at bounding box center [14, 42] width 20 height 20
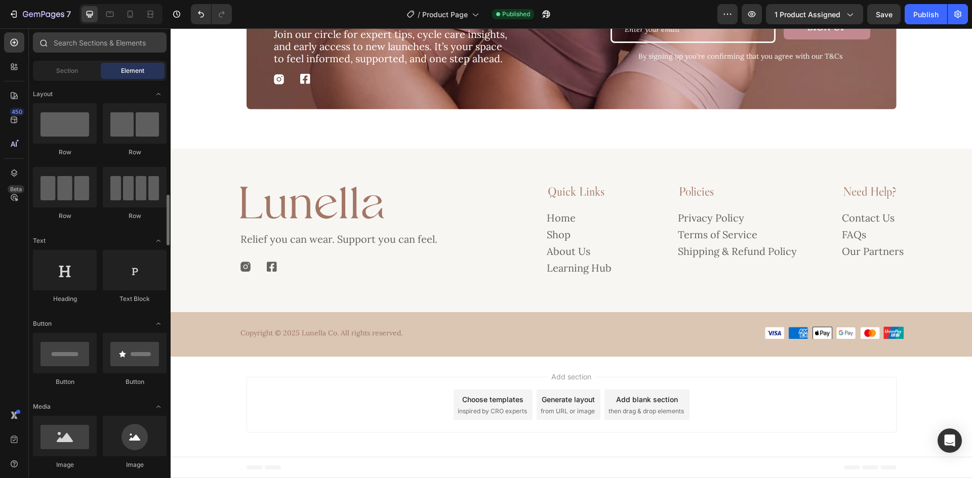
scroll to position [101, 0]
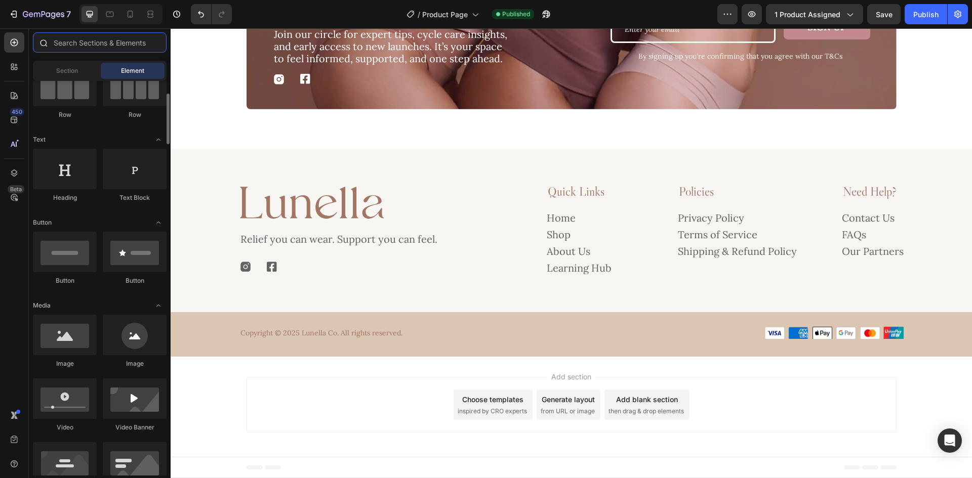
click at [118, 44] on input "text" at bounding box center [100, 42] width 134 height 20
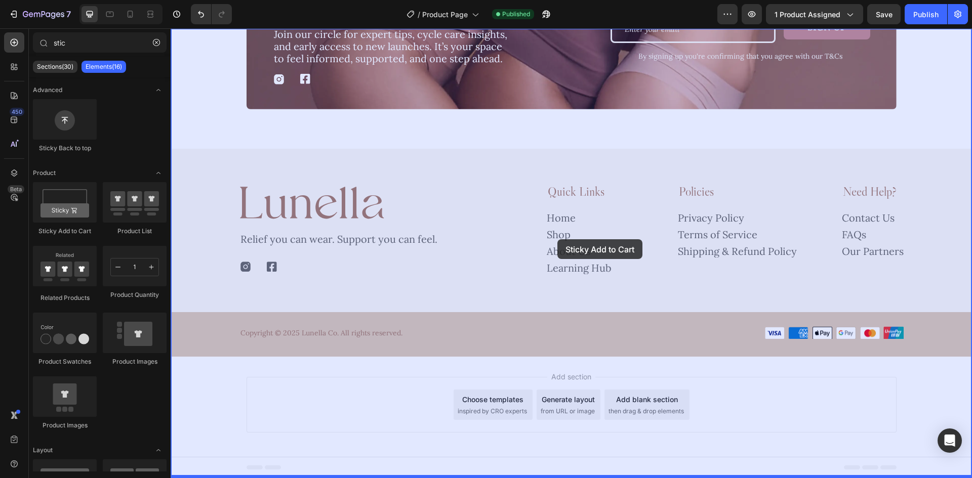
drag, startPoint x: 226, startPoint y: 228, endPoint x: 557, endPoint y: 239, distance: 331.8
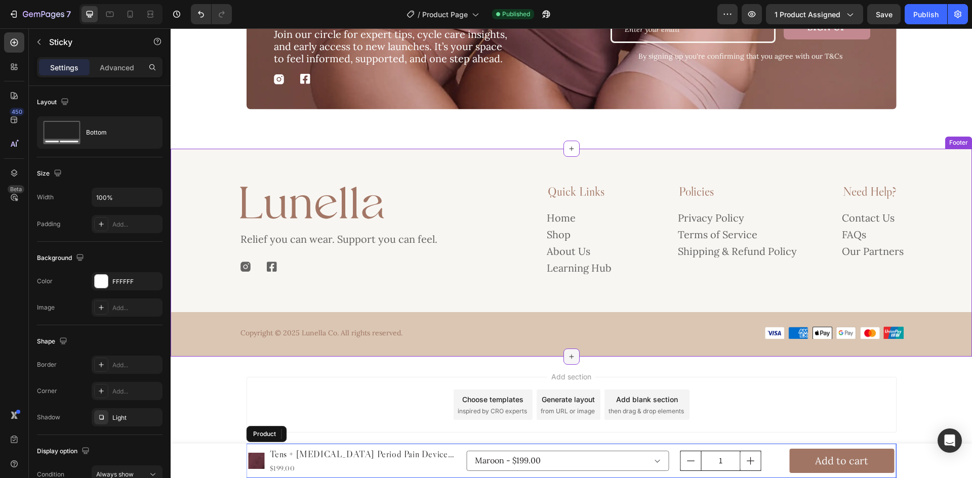
click at [568, 358] on icon at bounding box center [571, 357] width 8 height 8
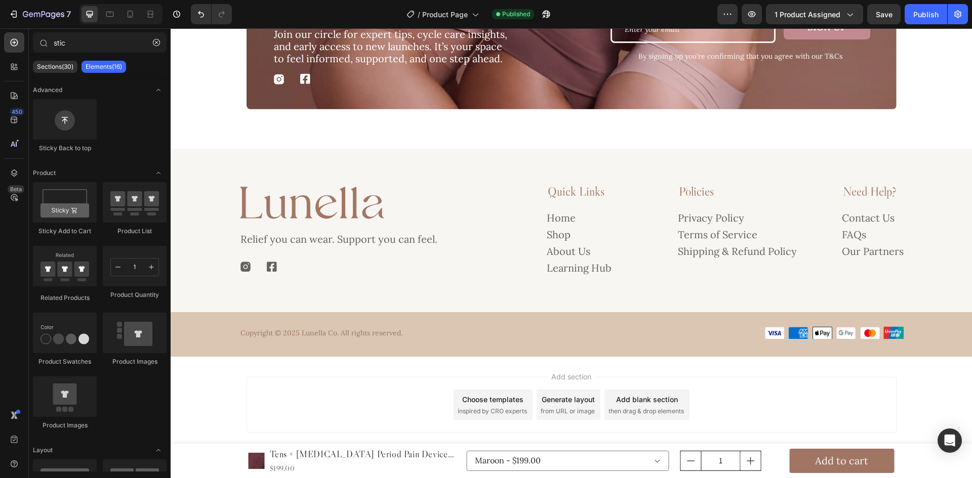
click at [352, 363] on div "Add section Choose templates inspired by CRO experts Generate layout from URL o…" at bounding box center [571, 407] width 801 height 100
click at [75, 42] on input "stic" at bounding box center [100, 42] width 134 height 20
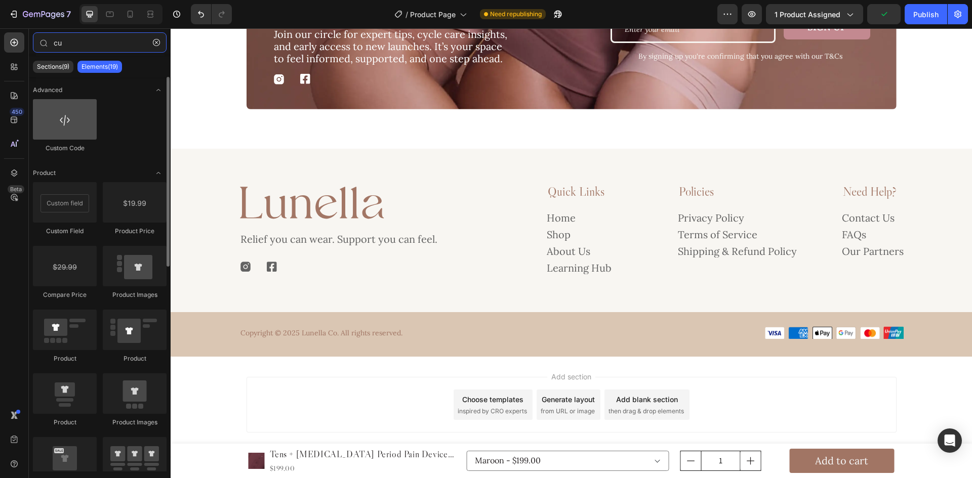
type input "cu"
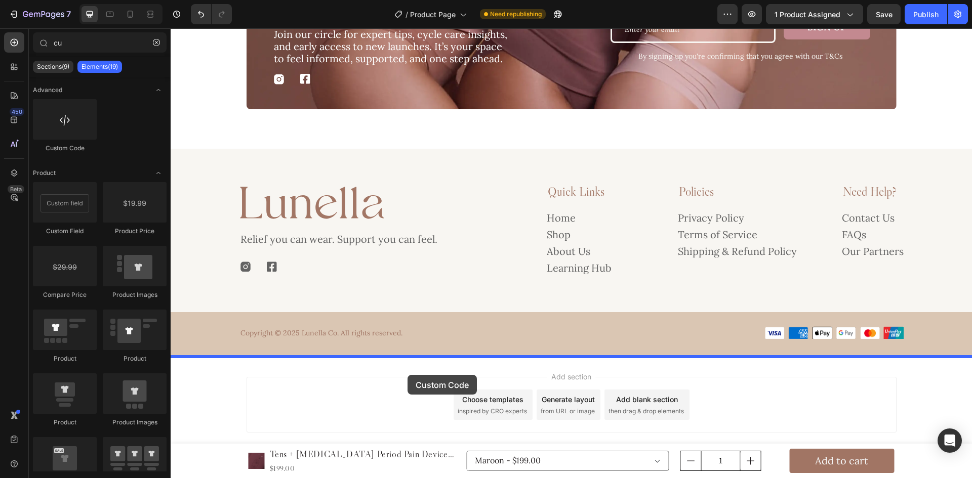
drag, startPoint x: 236, startPoint y: 154, endPoint x: 408, endPoint y: 375, distance: 279.7
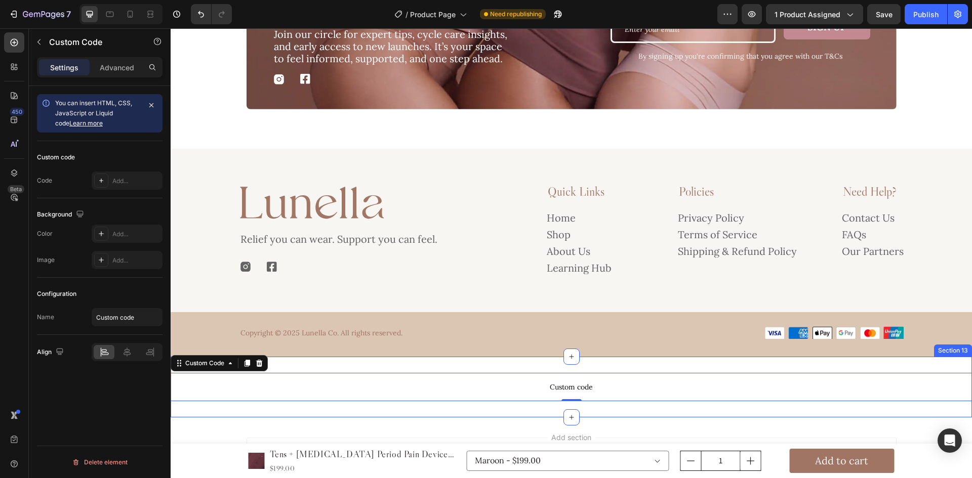
click at [338, 364] on div "Custom code Custom Code 0 Section 13" at bounding box center [571, 387] width 801 height 61
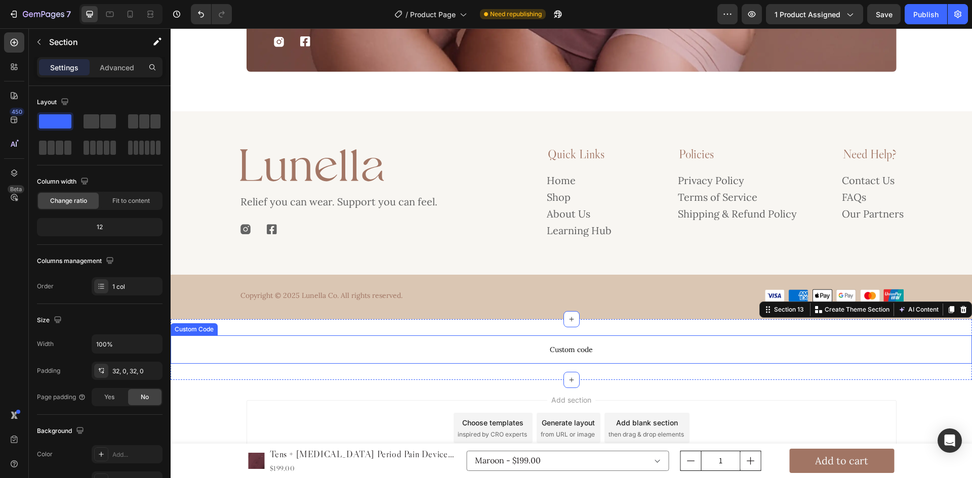
scroll to position [3796, 0]
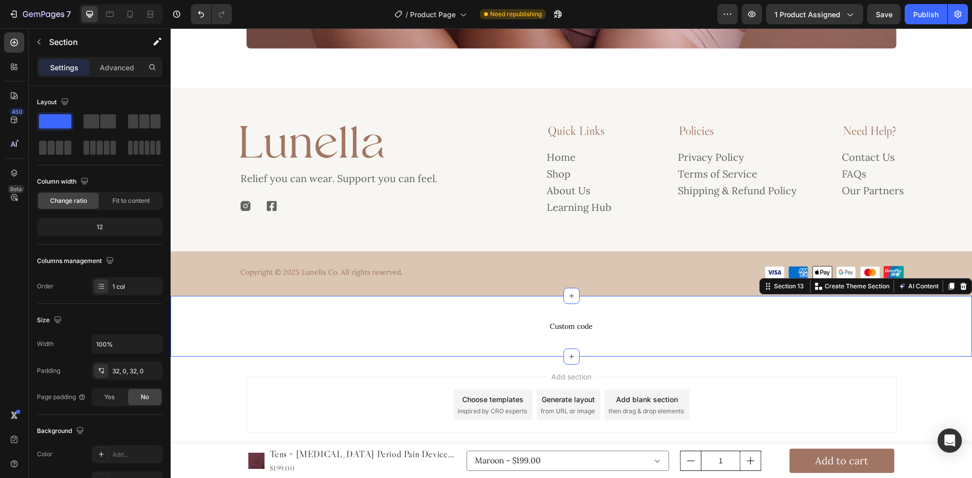
click at [459, 300] on div "Custom code Custom Code Section 13 Create Theme Section AI Content Write with G…" at bounding box center [571, 326] width 801 height 61
click at [300, 307] on div "Custom code Custom Code Section 13 Create Theme Section AI Content Write with G…" at bounding box center [571, 326] width 801 height 61
drag, startPoint x: 126, startPoint y: 370, endPoint x: 152, endPoint y: 379, distance: 27.9
click at [126, 370] on div "32, 0, 32, 0" at bounding box center [126, 371] width 29 height 9
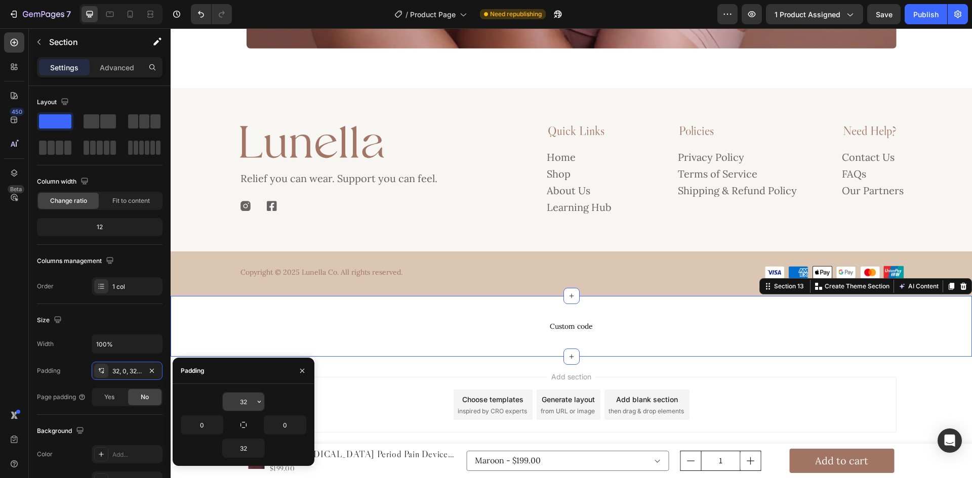
click at [246, 403] on input "32" at bounding box center [244, 402] width 42 height 18
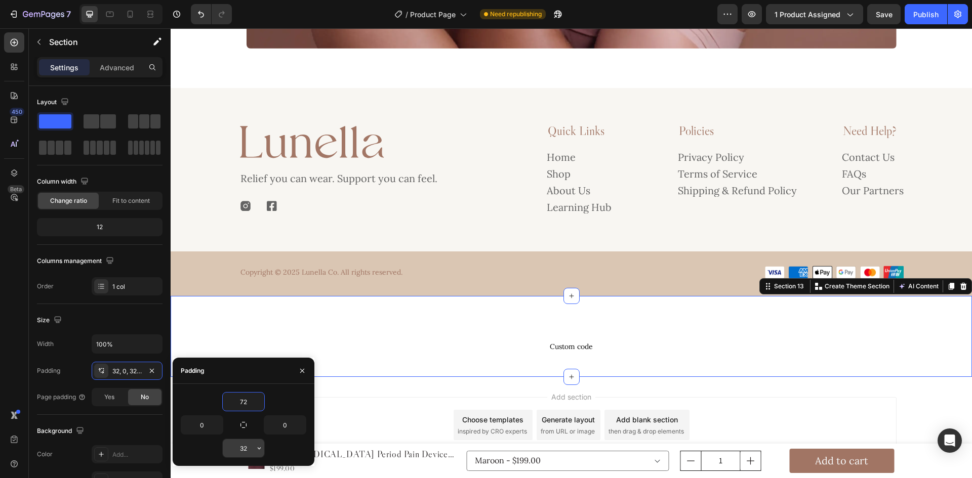
type input "72"
click at [243, 449] on input "32" at bounding box center [244, 448] width 42 height 18
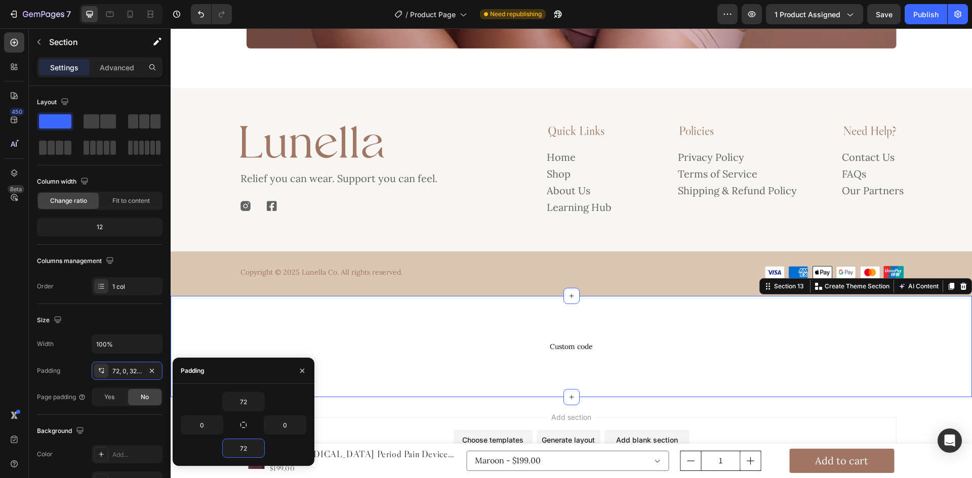
type input "72"
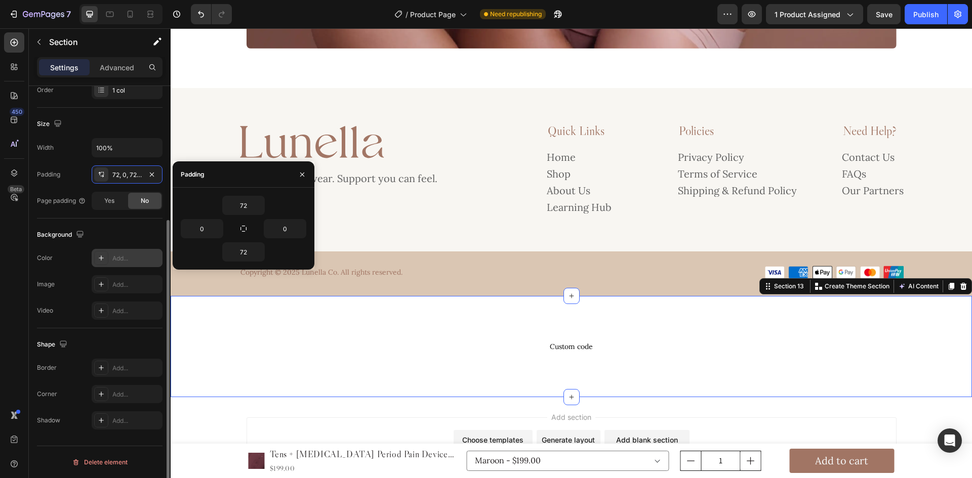
click at [124, 261] on div "Add..." at bounding box center [136, 258] width 48 height 9
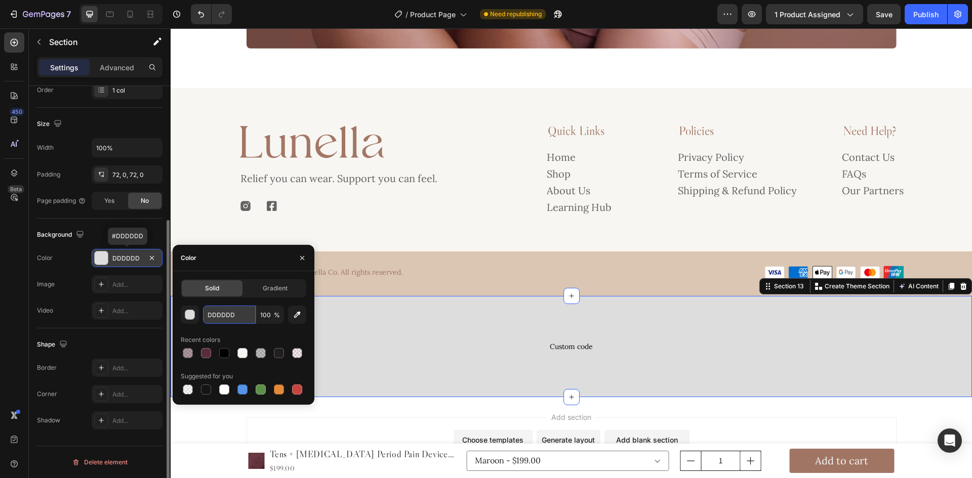
click at [235, 315] on input "DDDDDD" at bounding box center [229, 315] width 53 height 18
paste input "#DAC6B3"
type input "#DAC6B3"
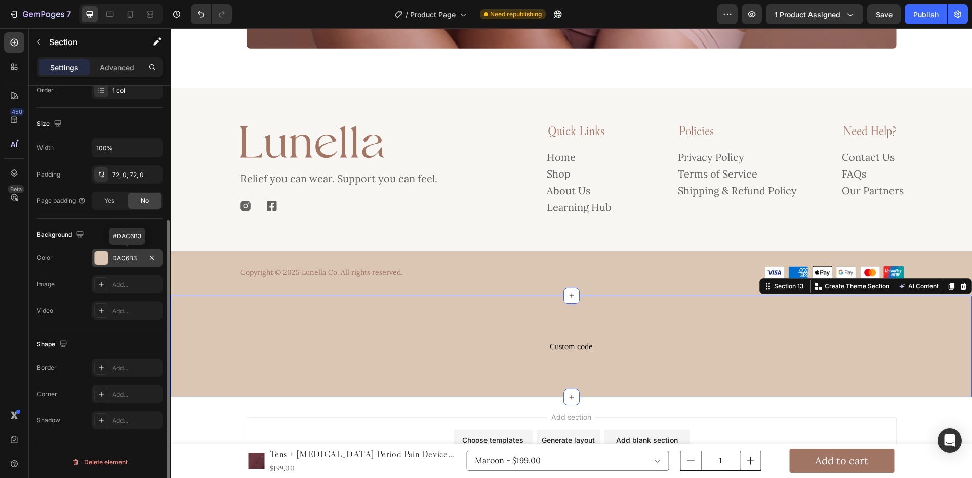
click at [624, 318] on div "Custom code Custom Code Section 13 Create Theme Section AI Content Write with G…" at bounding box center [571, 346] width 801 height 101
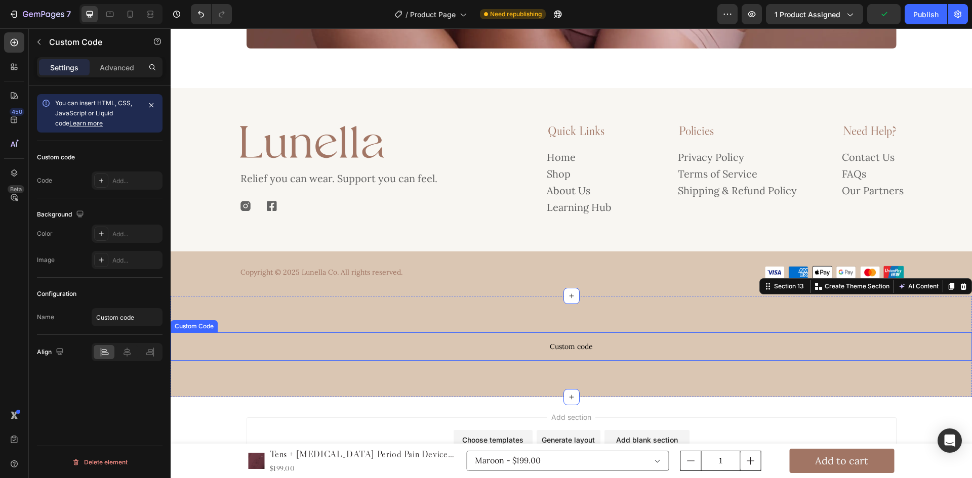
click at [585, 345] on span "Custom code" at bounding box center [571, 347] width 801 height 12
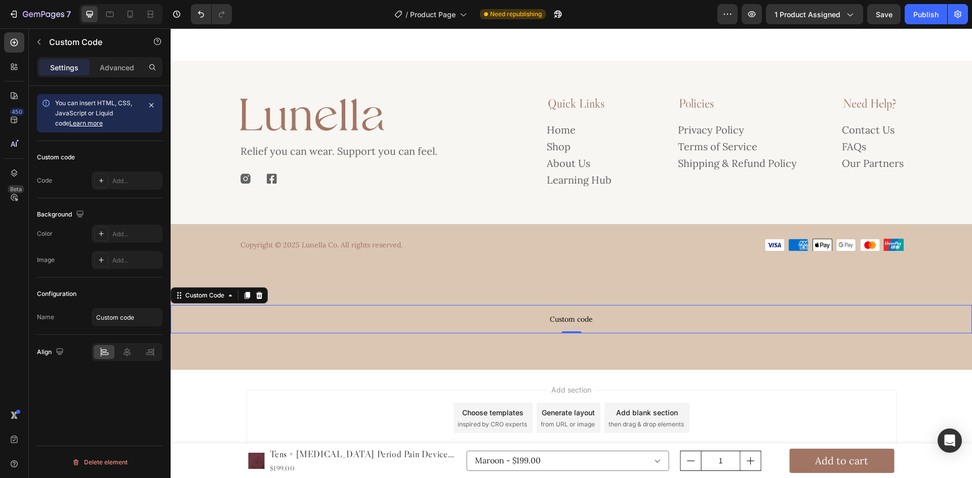
scroll to position [3837, 0]
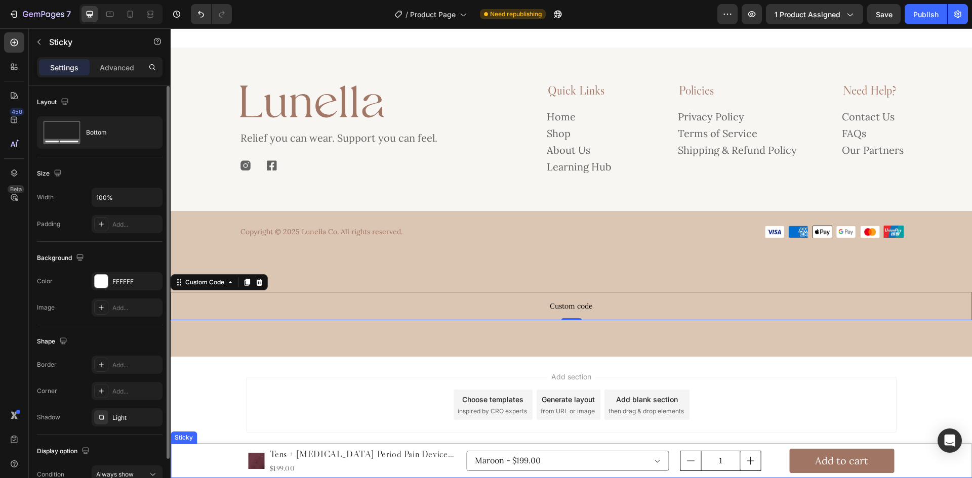
click at [223, 451] on div "Product Images Tens + Heat Therapy Period Pain Device Starter Kit Product Title…" at bounding box center [571, 461] width 801 height 34
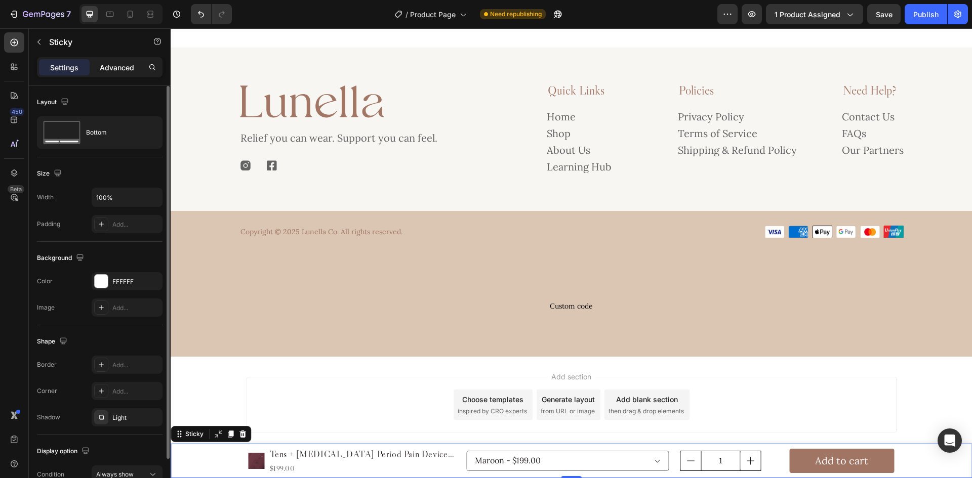
click at [106, 60] on div "Advanced" at bounding box center [117, 67] width 51 height 16
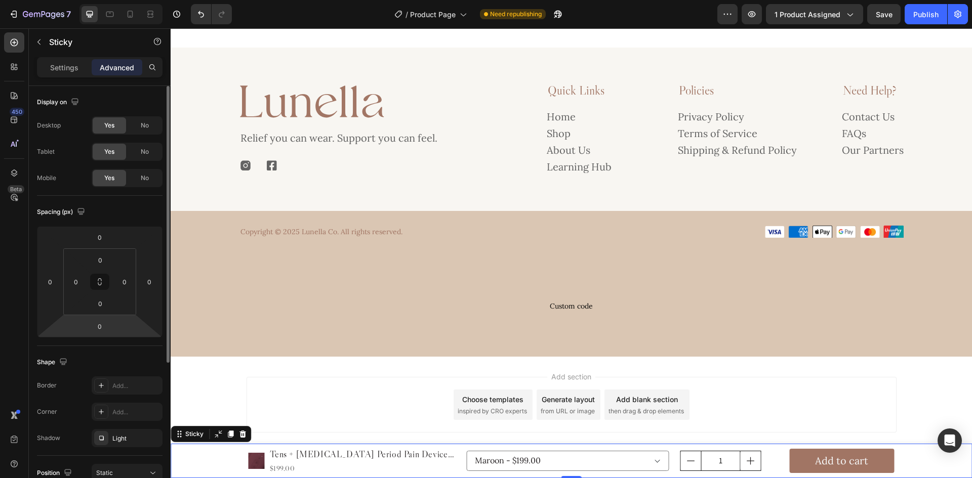
scroll to position [219, 0]
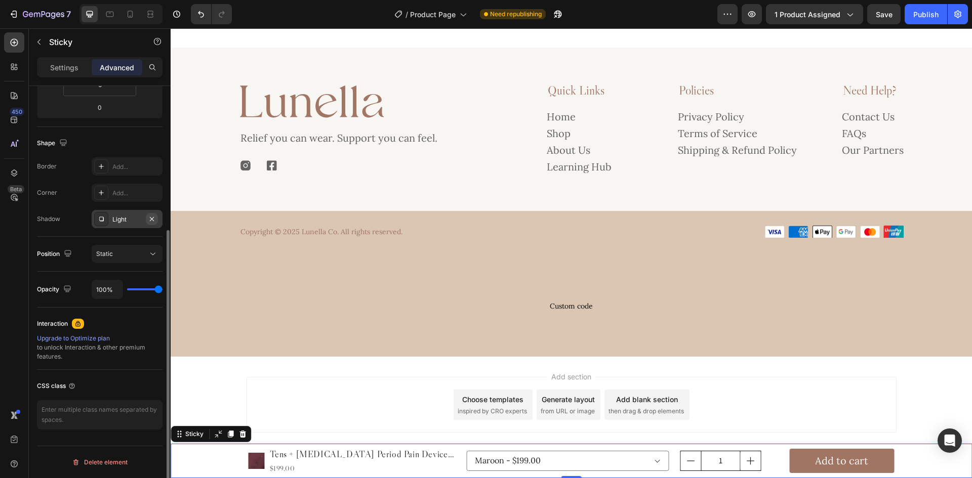
click at [151, 216] on icon "button" at bounding box center [152, 219] width 8 height 8
click at [69, 64] on p "Settings" at bounding box center [64, 67] width 28 height 11
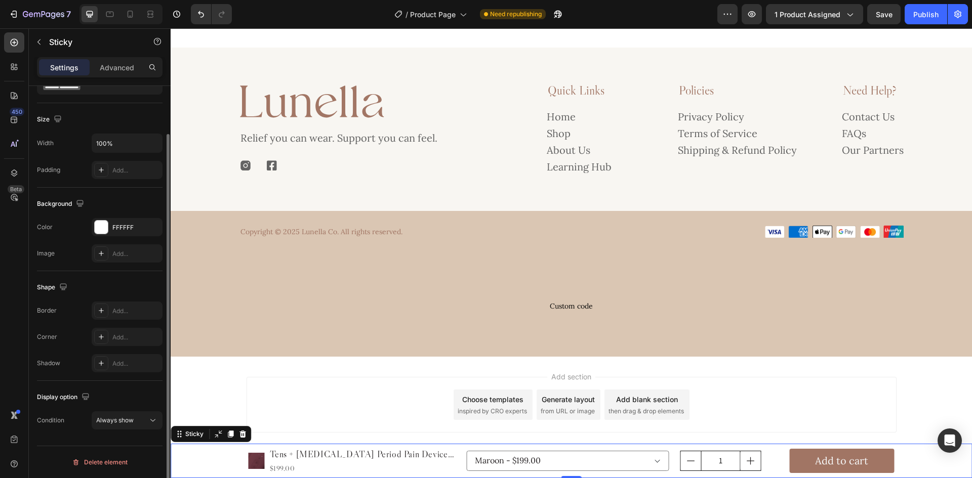
scroll to position [54, 0]
click at [124, 223] on div "FFFFFF" at bounding box center [126, 227] width 29 height 9
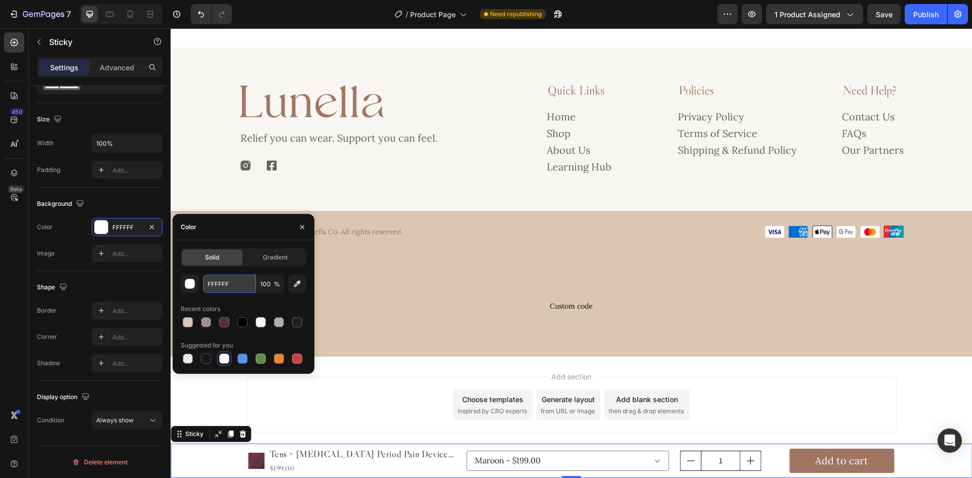
click at [233, 283] on input "FFFFFF" at bounding box center [229, 284] width 53 height 18
paste input "#F8F6F2"
type input "#F8F6F2"
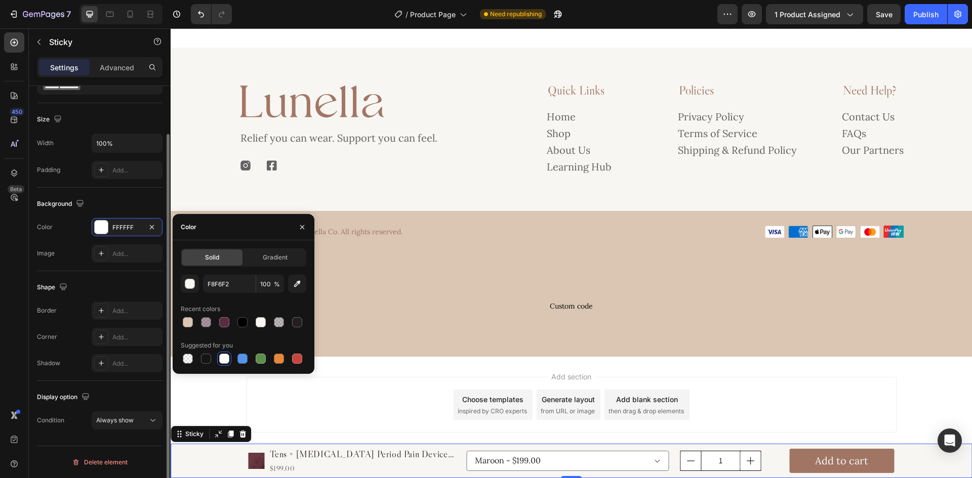
click at [70, 243] on div "The changes might be hidden by the video. Color FFFFFF Image Add..." at bounding box center [100, 240] width 126 height 45
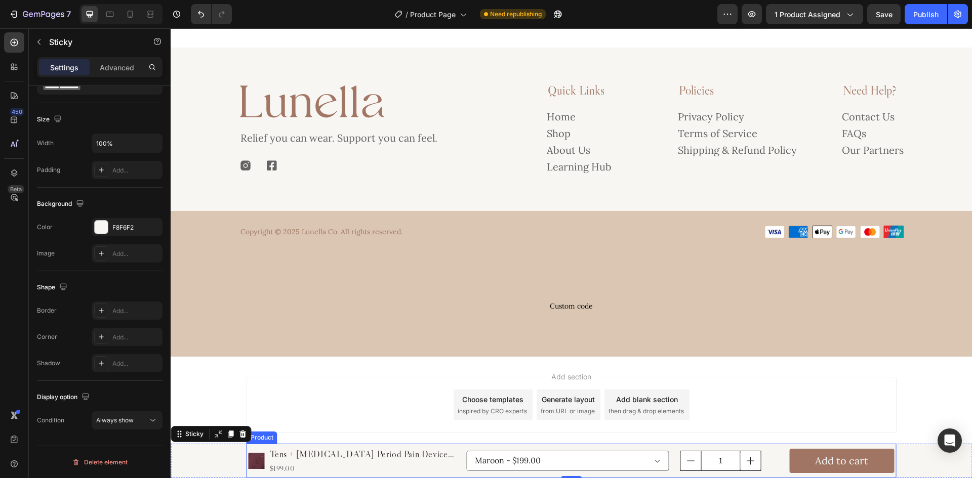
click at [461, 448] on div "Product Images Tens + Heat Therapy Period Pain Device Starter Kit Product Title…" at bounding box center [572, 461] width 650 height 34
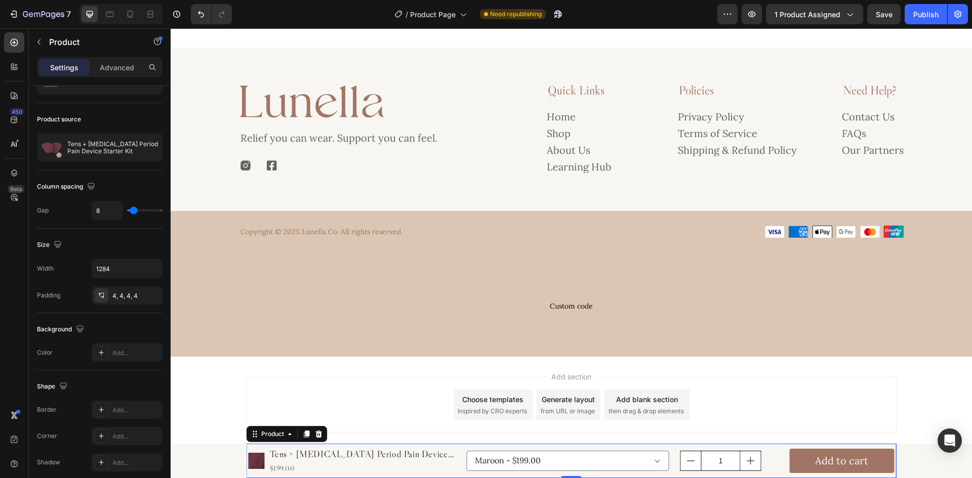
scroll to position [0, 0]
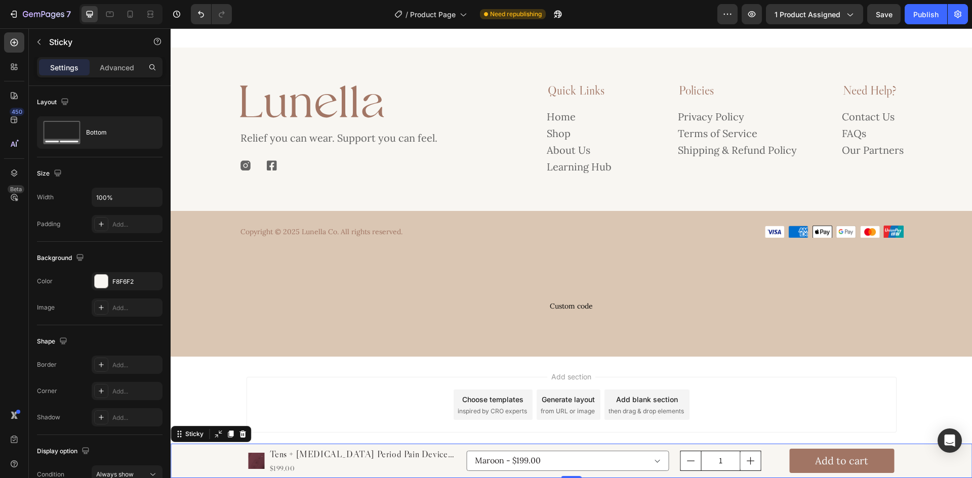
click at [230, 460] on div "Product Images Tens + Heat Therapy Period Pain Device Starter Kit Product Title…" at bounding box center [571, 461] width 801 height 34
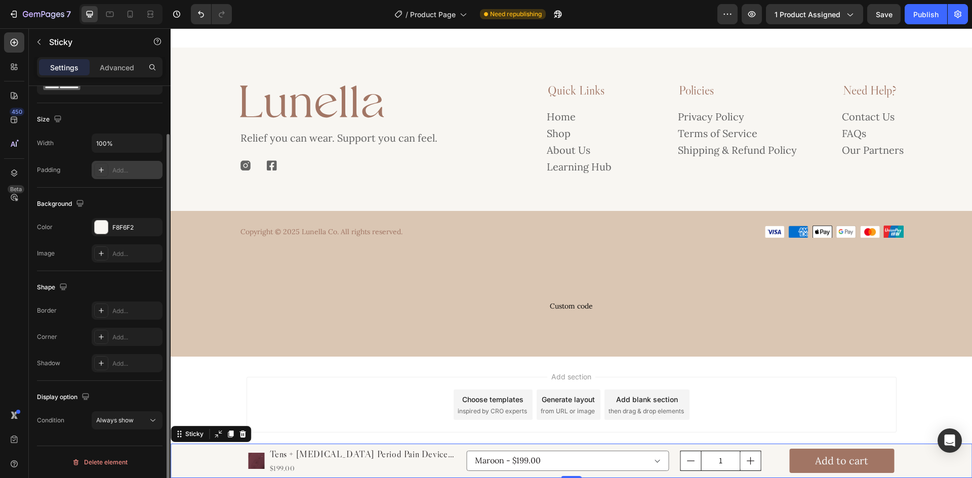
click at [127, 174] on div "Add..." at bounding box center [136, 170] width 48 height 9
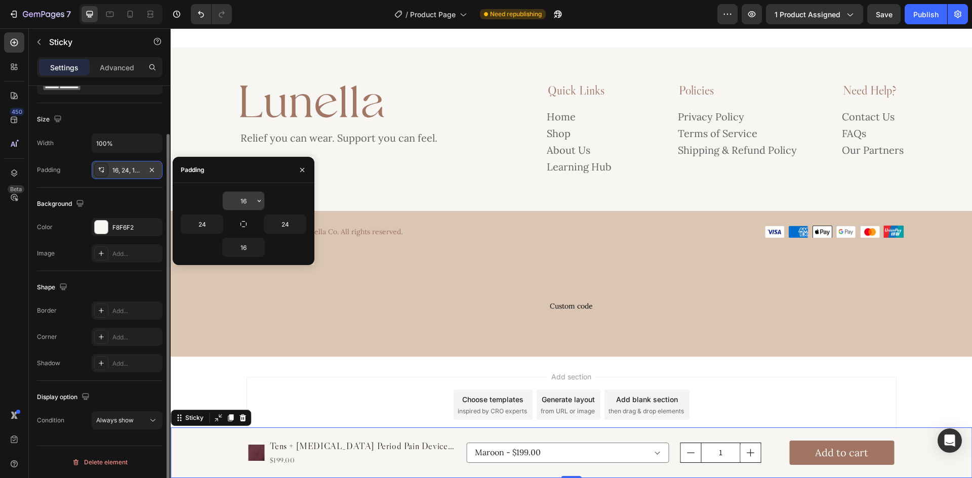
click at [245, 203] on input "16" at bounding box center [244, 201] width 42 height 18
type input "14"
click at [250, 251] on input "16" at bounding box center [244, 247] width 42 height 18
type input "14"
click at [286, 195] on div "14" at bounding box center [244, 200] width 126 height 19
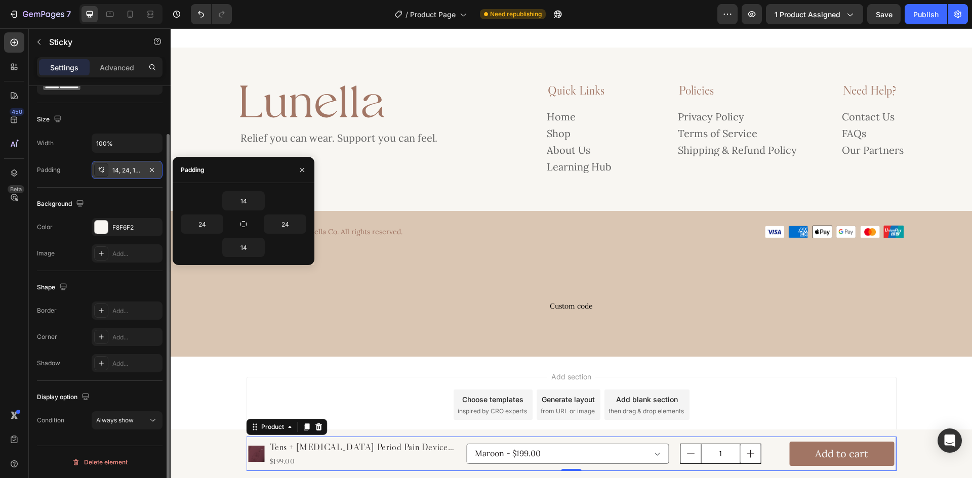
click at [486, 437] on div "Product Images Tens + Heat Therapy Period Pain Device Starter Kit Product Title…" at bounding box center [572, 454] width 650 height 34
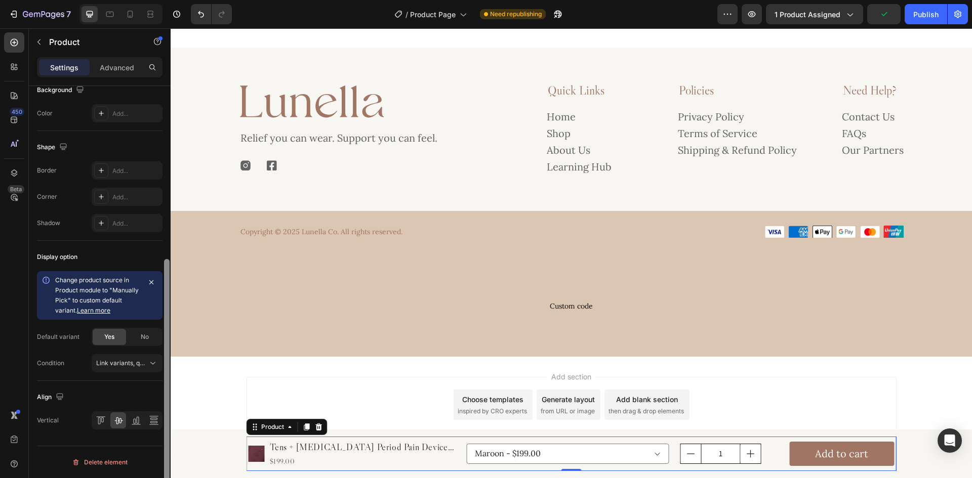
scroll to position [192, 0]
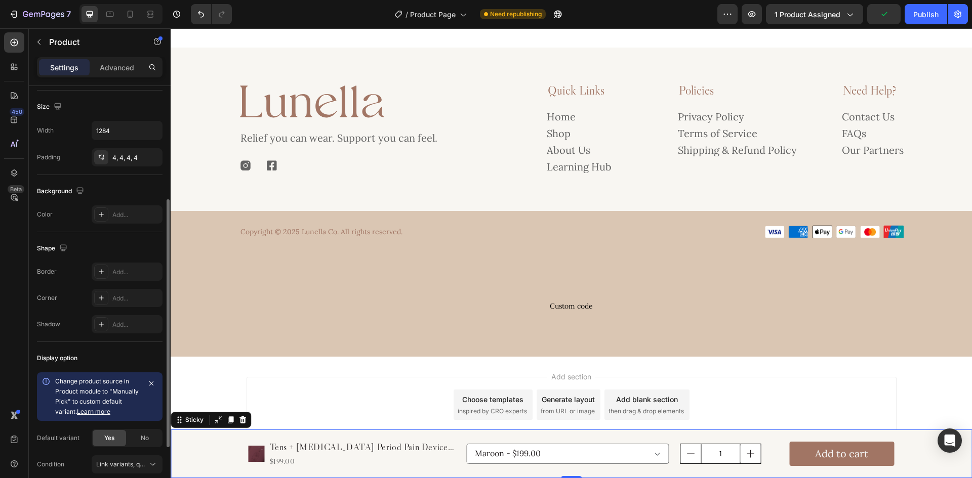
click at [204, 452] on div "Product Images Tens + Heat Therapy Period Pain Device Starter Kit Product Title…" at bounding box center [571, 454] width 777 height 34
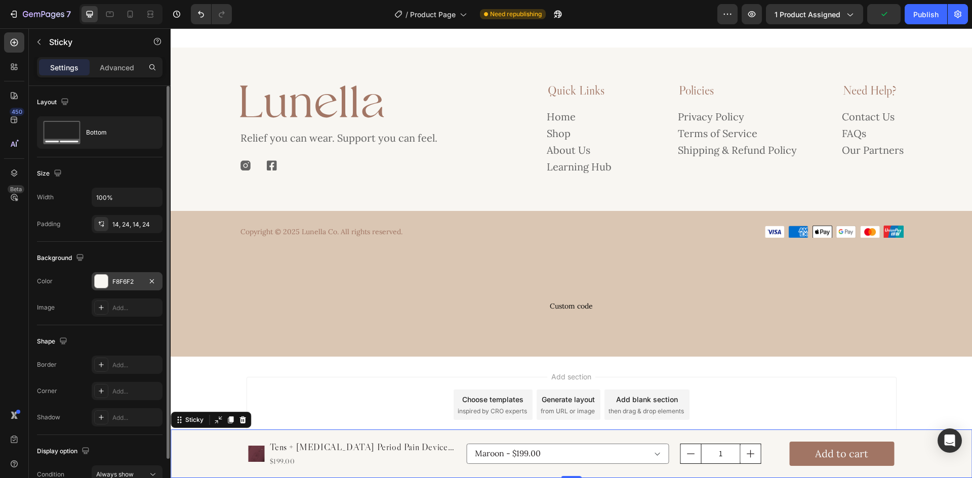
click at [115, 272] on div "F8F6F2" at bounding box center [127, 281] width 71 height 18
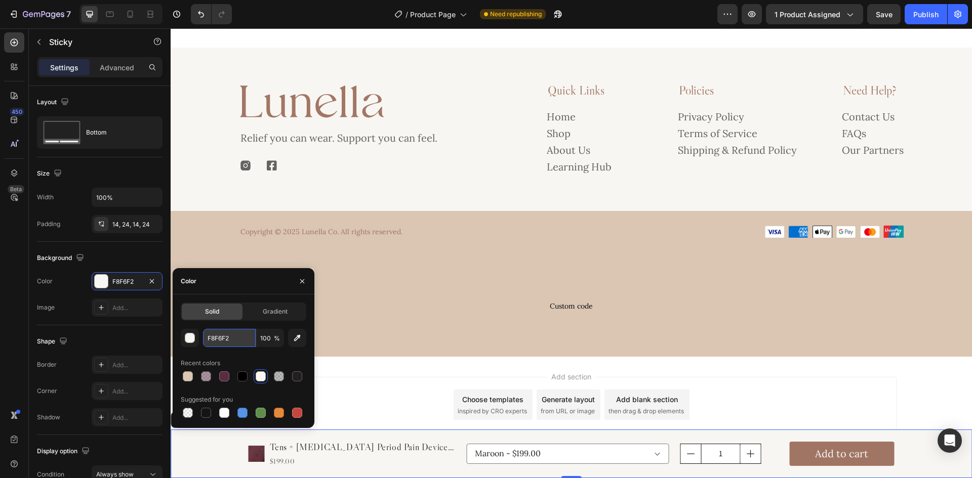
click at [251, 343] on input "F8F6F2" at bounding box center [229, 338] width 53 height 18
paste input "#"
type input "#F8F6F2"
click at [110, 334] on div "Shape" at bounding box center [100, 342] width 126 height 16
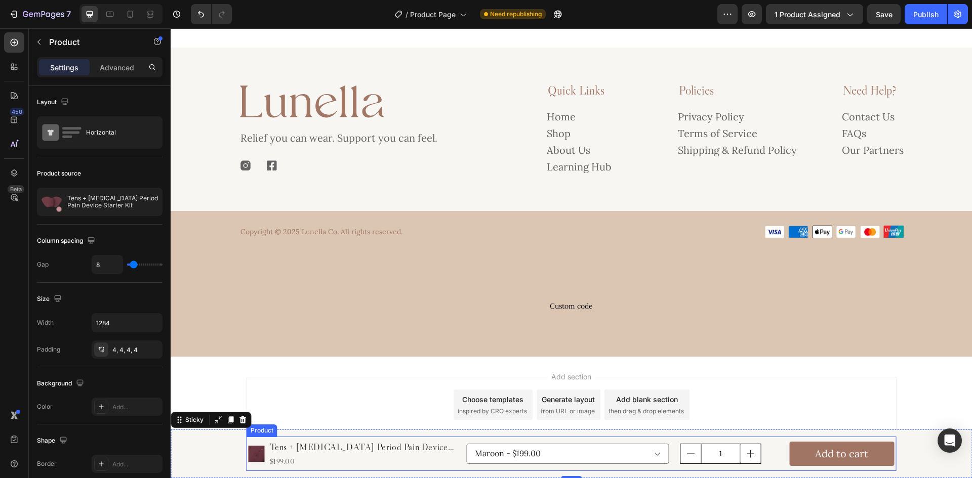
click at [460, 463] on div "Product Images Tens + Heat Therapy Period Pain Device Starter Kit Product Title…" at bounding box center [572, 454] width 650 height 34
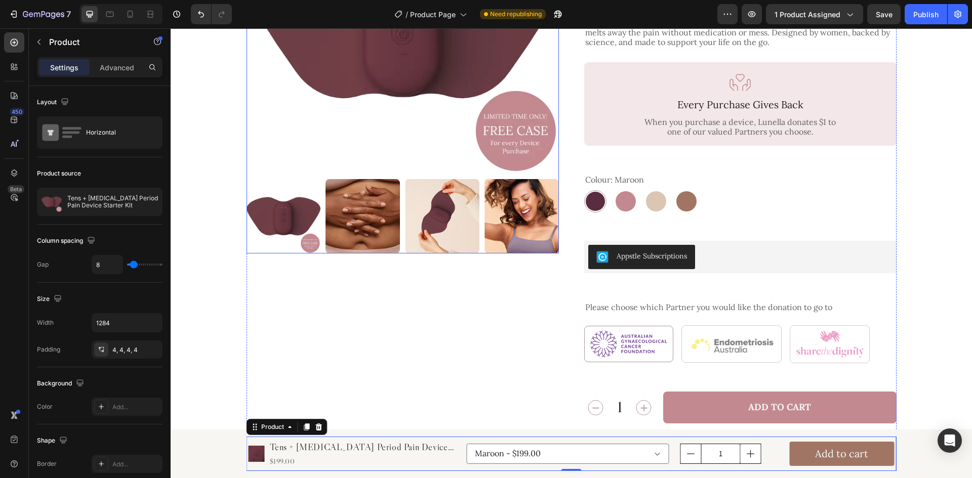
scroll to position [288, 0]
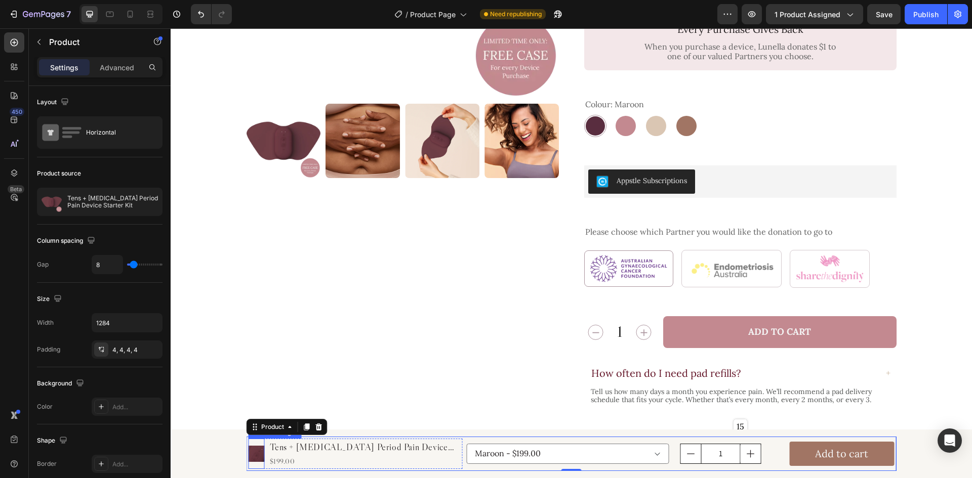
click at [256, 457] on img at bounding box center [257, 454] width 16 height 16
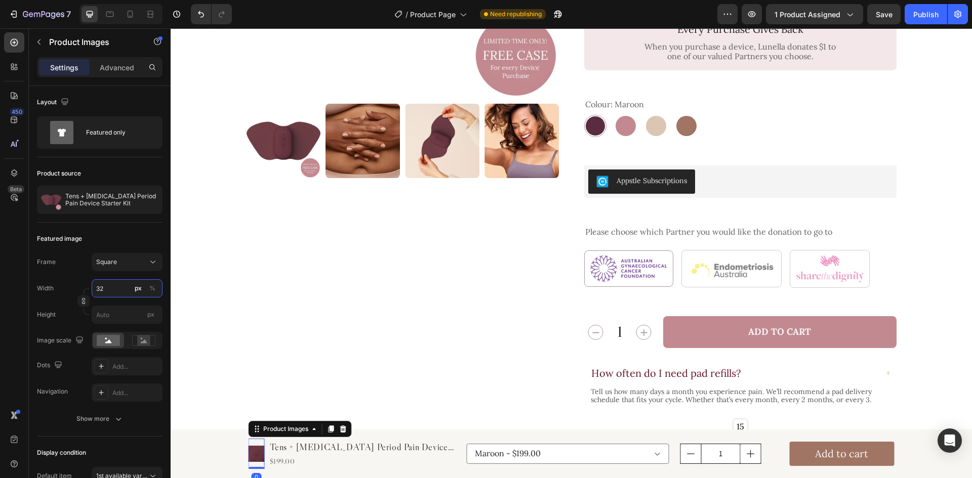
click at [109, 293] on input "32" at bounding box center [127, 288] width 71 height 18
type input "1"
type input "10"
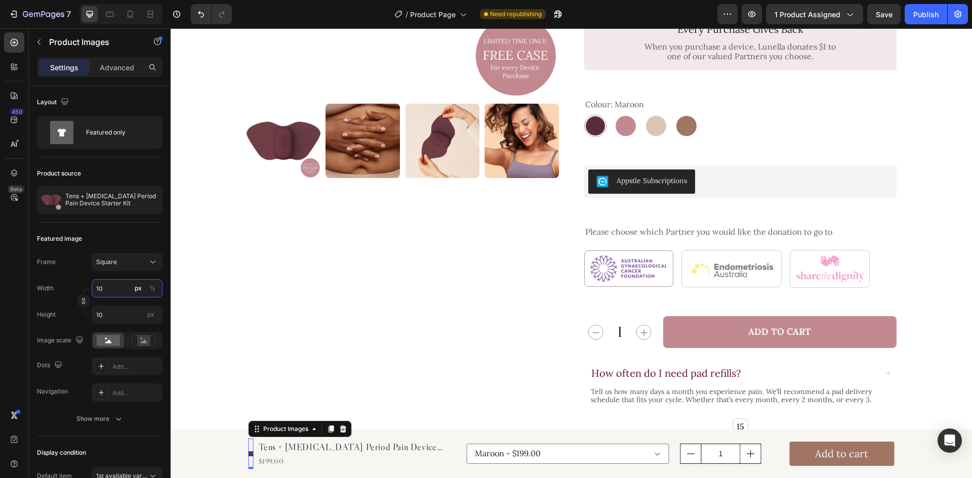
type input "102"
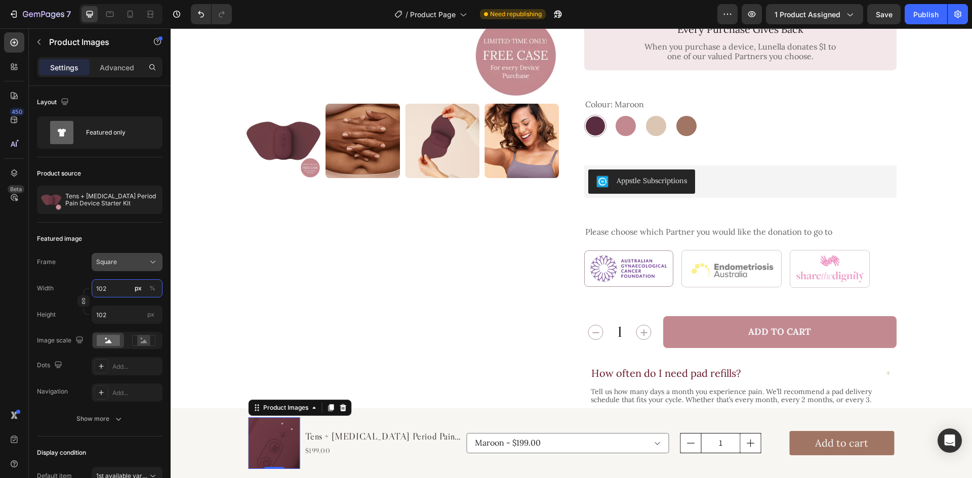
type input "102"
click at [125, 264] on div "Square" at bounding box center [121, 262] width 50 height 9
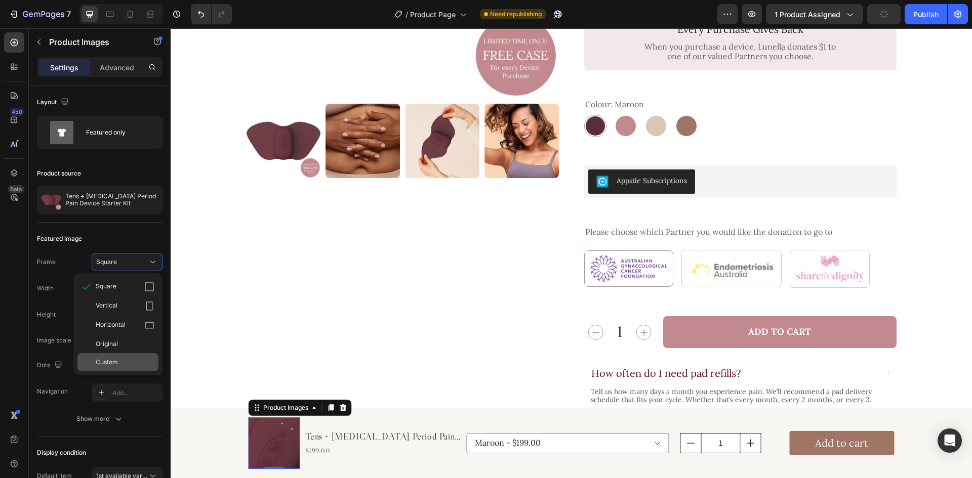
click at [120, 366] on div "Custom" at bounding box center [125, 362] width 59 height 9
click at [120, 316] on input "102" at bounding box center [127, 315] width 71 height 18
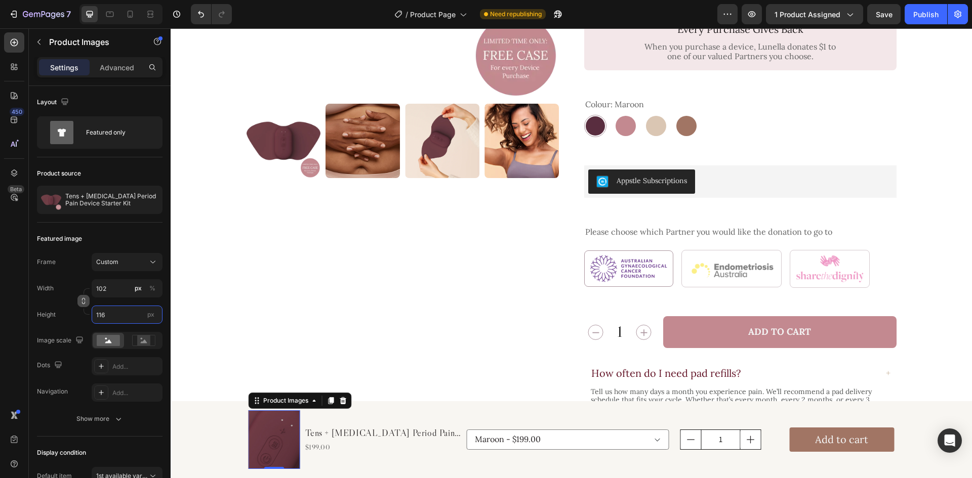
type input "116"
click at [78, 303] on button "button" at bounding box center [83, 301] width 12 height 12
click at [82, 275] on div "Frame Custom 51:58 Width 102 px % Height 116 px" at bounding box center [100, 288] width 126 height 71
click at [345, 421] on div "Tens + Heat Therapy Period Pain Device Starter Kit Product Title $199.00 Produc…" at bounding box center [383, 440] width 158 height 59
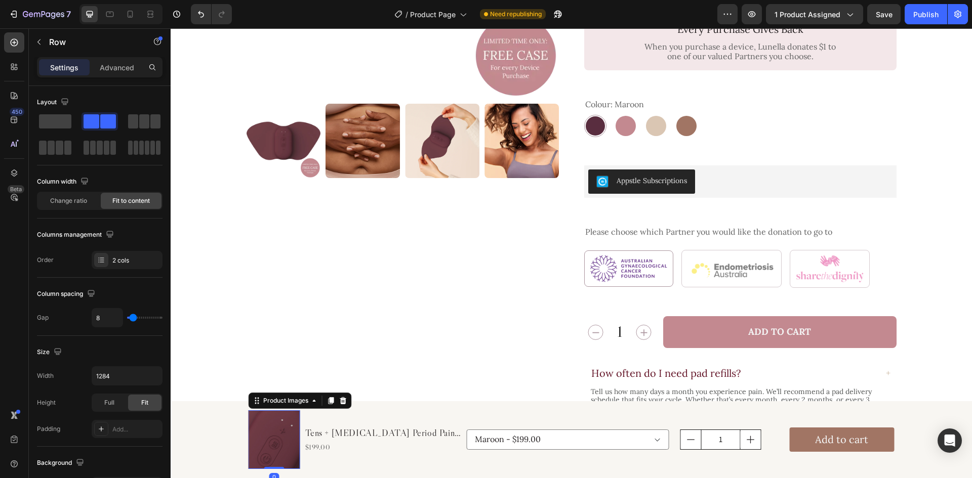
click at [281, 439] on img at bounding box center [275, 440] width 52 height 59
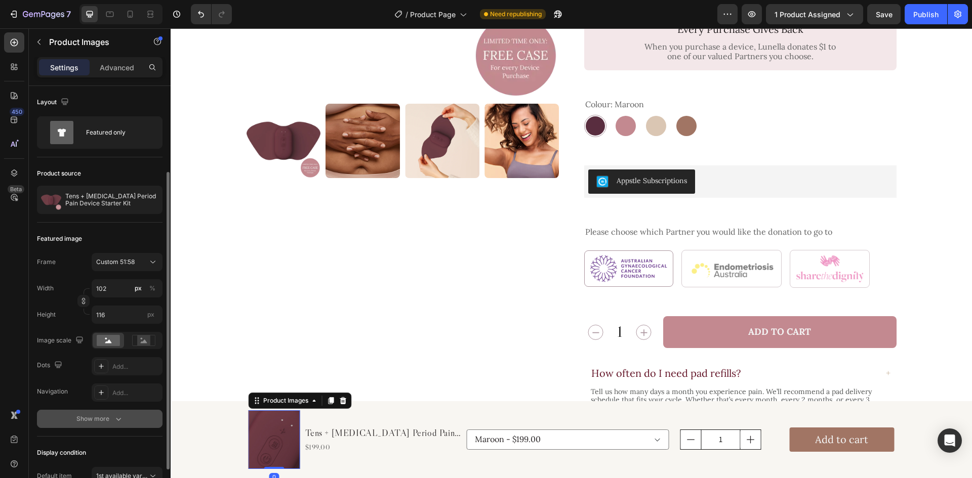
scroll to position [101, 0]
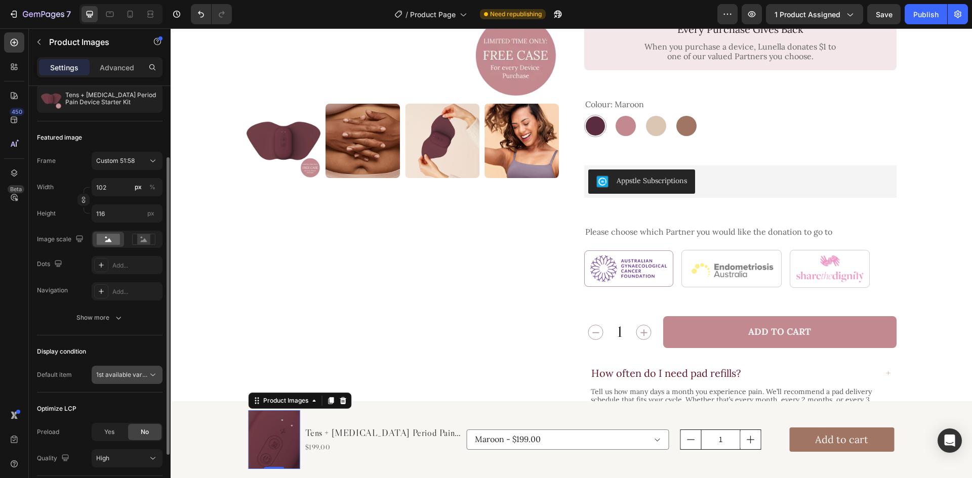
click at [118, 372] on span "1st available variant" at bounding box center [124, 375] width 57 height 8
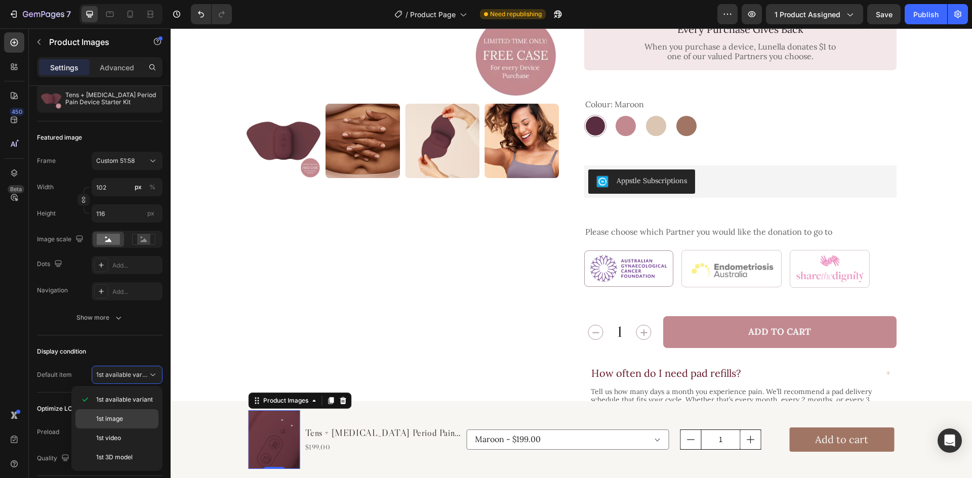
click at [136, 417] on p "1st image" at bounding box center [125, 419] width 58 height 9
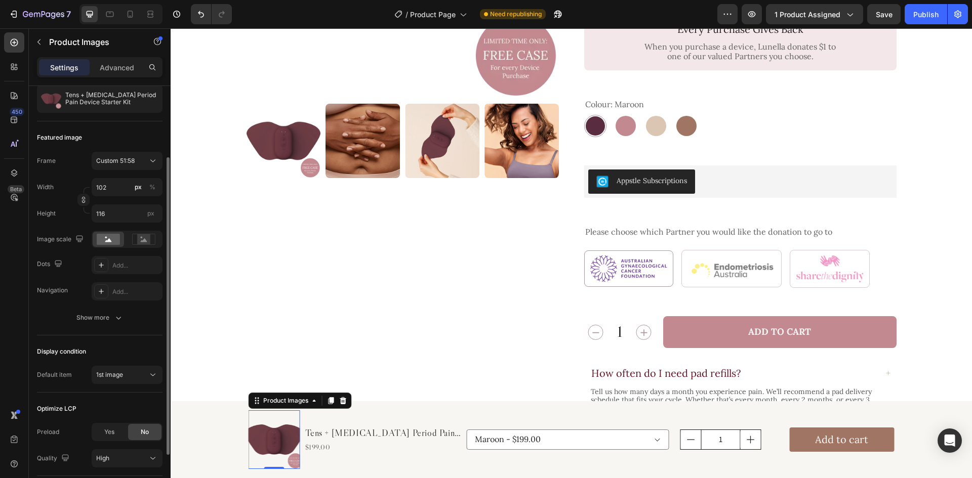
click at [130, 229] on div "Frame Custom 51:58 Width 102 px % Height 116 px Image scale Dots Add... Navigat…" at bounding box center [100, 226] width 126 height 149
click at [139, 239] on rect at bounding box center [143, 239] width 13 height 10
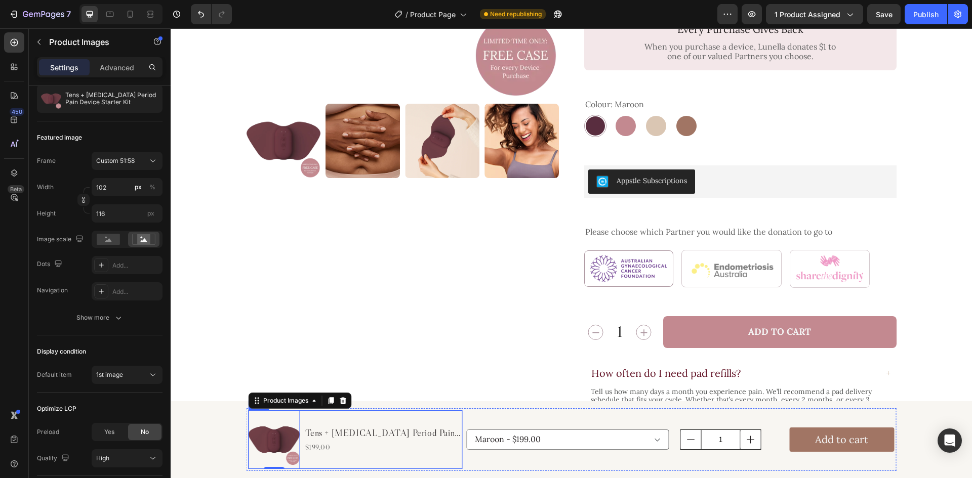
click at [312, 460] on div "Tens + Heat Therapy Period Pain Device Starter Kit Product Title $199.00 Produc…" at bounding box center [383, 440] width 158 height 59
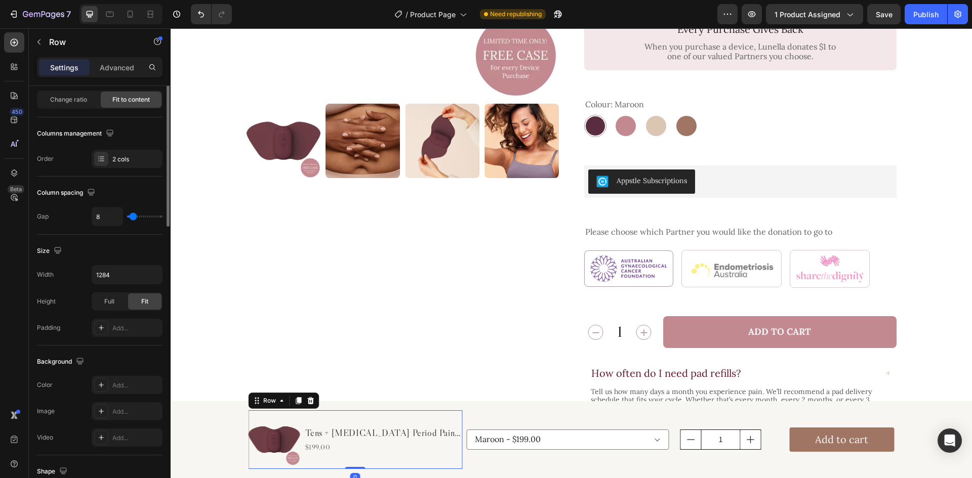
scroll to position [0, 0]
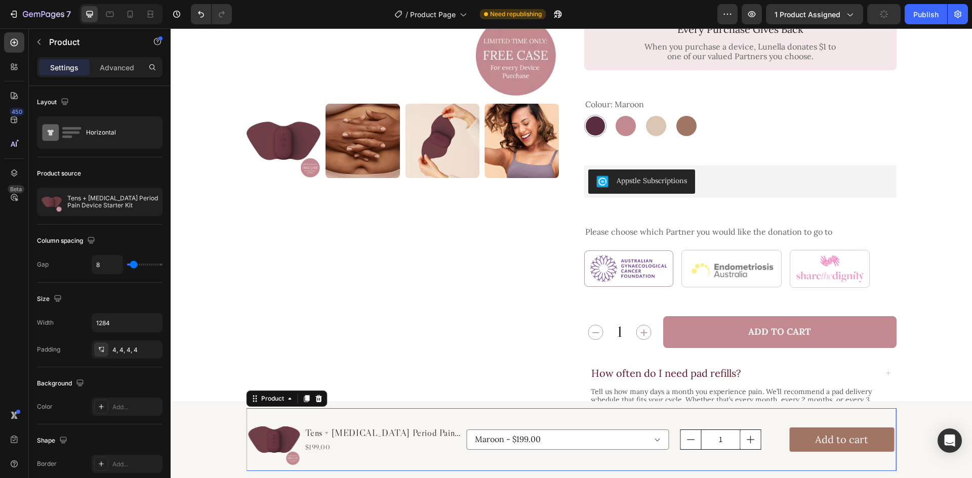
click at [480, 467] on div "Maroon - $199.00 Pink - $199.00 Nude - $199.00 Brown - $199.00 Product Variants…" at bounding box center [680, 440] width 428 height 59
click at [156, 351] on button "button" at bounding box center [152, 350] width 12 height 12
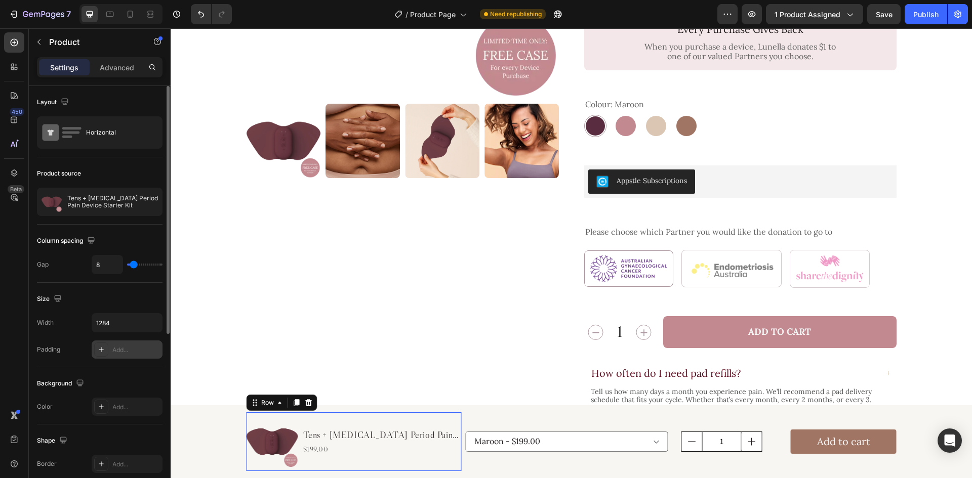
click at [322, 462] on div "Tens + Heat Therapy Period Pain Device Starter Kit Product Title $199.00 Produc…" at bounding box center [381, 442] width 159 height 59
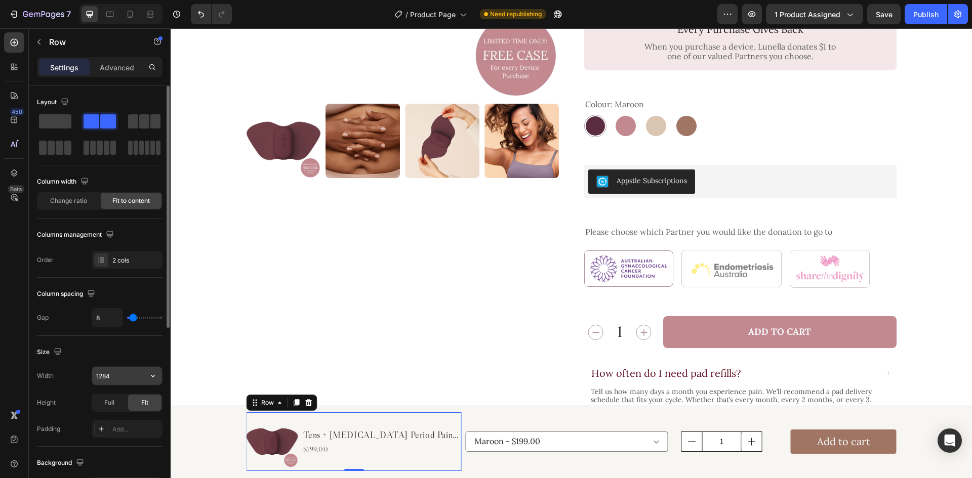
click at [120, 381] on input "1284" at bounding box center [127, 376] width 70 height 18
click at [103, 320] on input "8" at bounding box center [107, 318] width 30 height 18
type input "2"
type input "23"
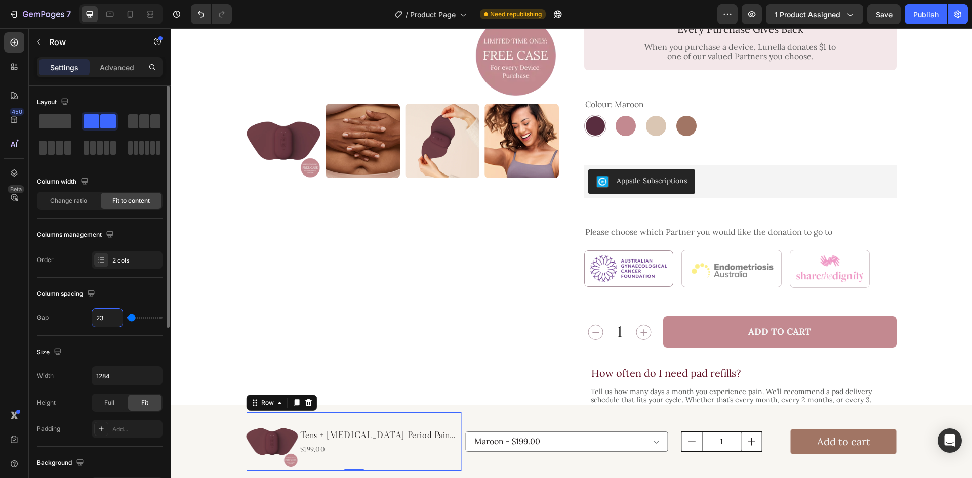
type input "23"
click at [131, 288] on div "Column spacing" at bounding box center [100, 294] width 126 height 16
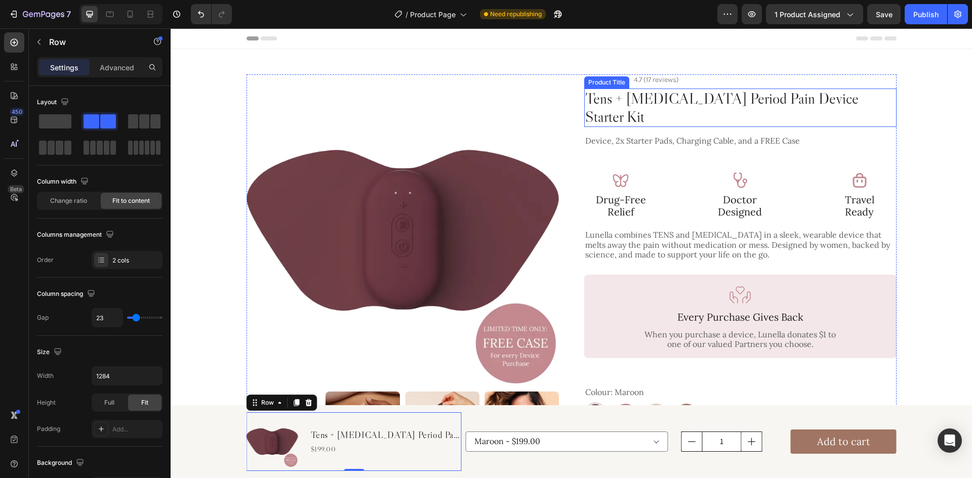
click at [721, 97] on h2 "Tens + Heat Therapy Period Pain Device Starter Kit" at bounding box center [740, 108] width 312 height 38
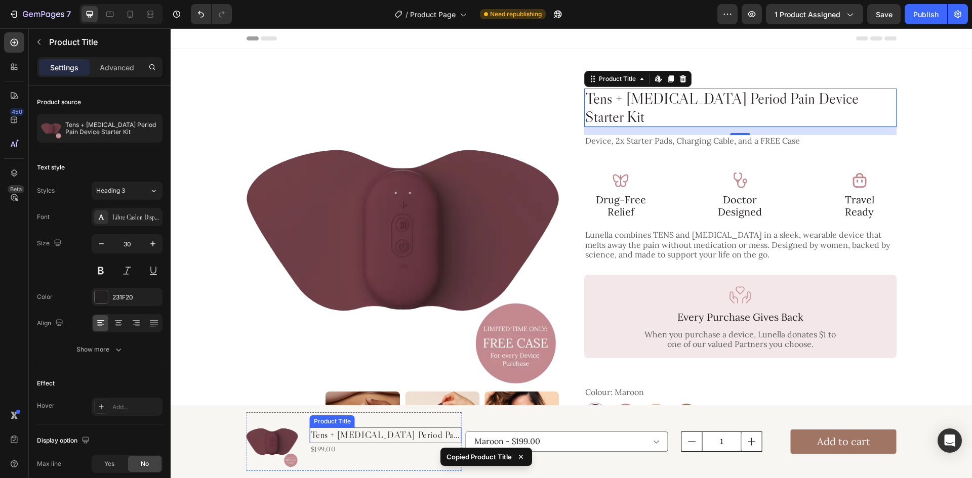
click at [390, 433] on h1 "Tens + Heat Therapy Period Pain Device Starter Kit" at bounding box center [386, 436] width 152 height 16
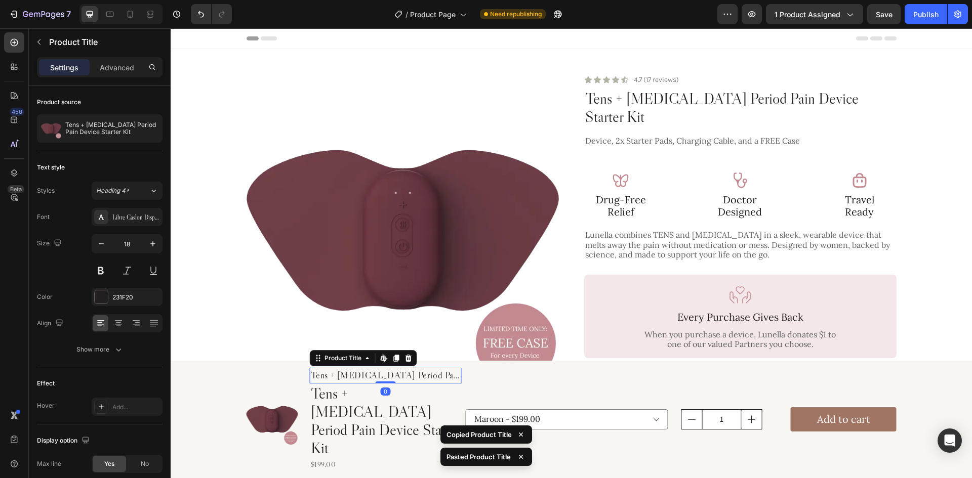
click at [425, 384] on h1 "Tens + Heat Therapy Period Pain Device Starter Kit" at bounding box center [386, 376] width 152 height 16
click at [407, 362] on icon at bounding box center [408, 358] width 7 height 7
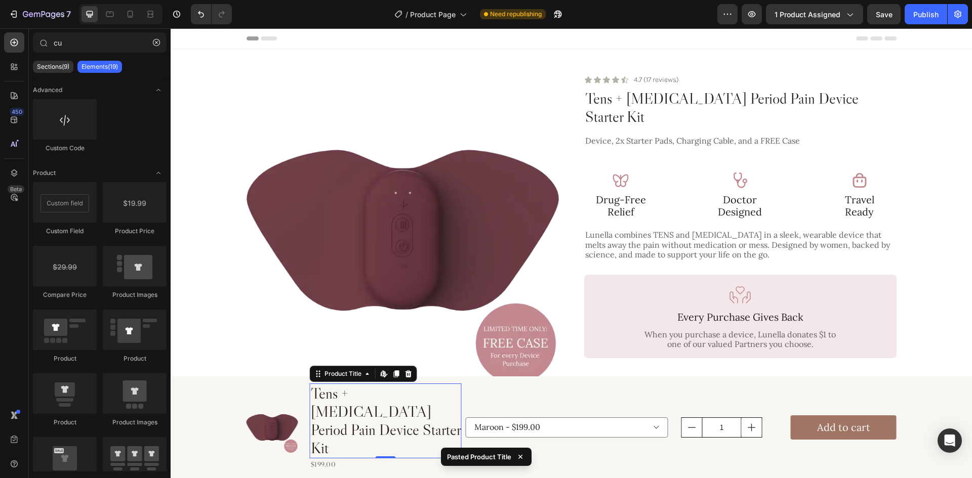
click at [406, 431] on h2 "Tens + Heat Therapy Period Pain Device Starter Kit" at bounding box center [386, 421] width 152 height 75
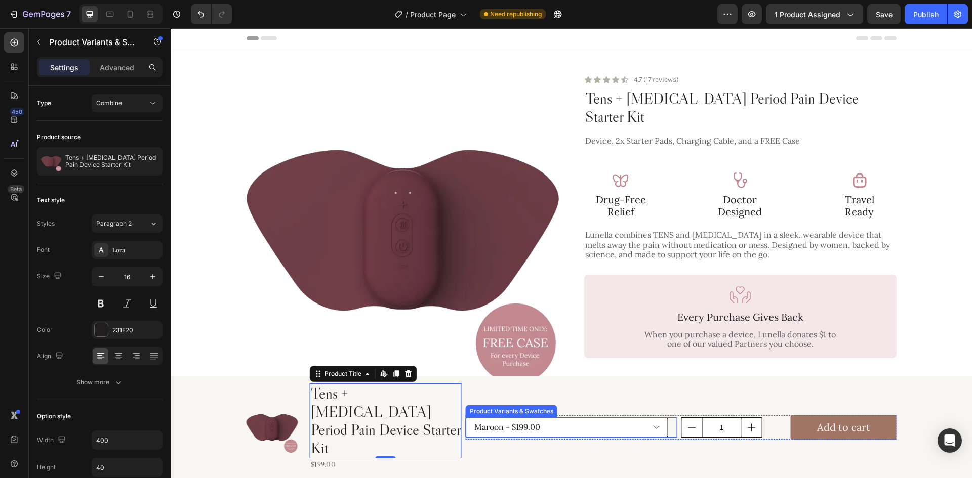
click at [660, 438] on select "Maroon - $199.00 Pink - $199.00 Nude - $199.00 Brown - $199.00" at bounding box center [567, 428] width 202 height 20
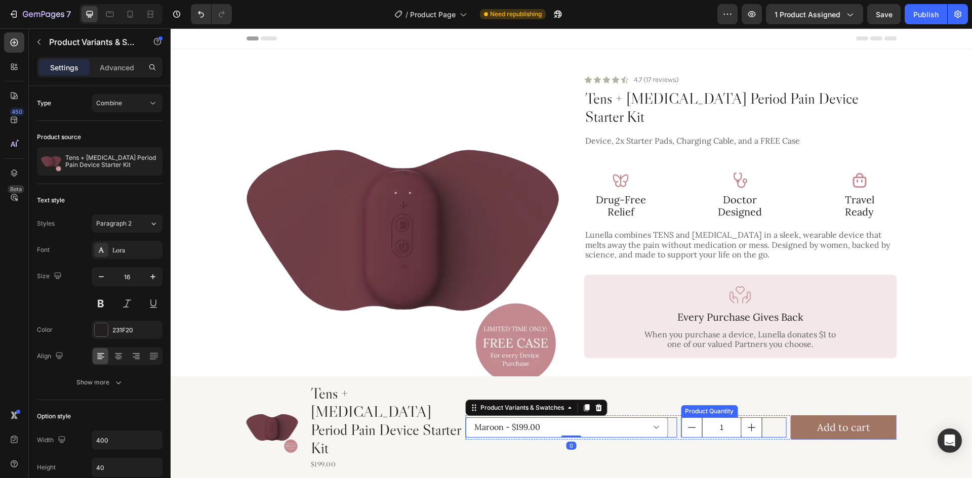
click at [779, 438] on div "1" at bounding box center [734, 428] width 106 height 20
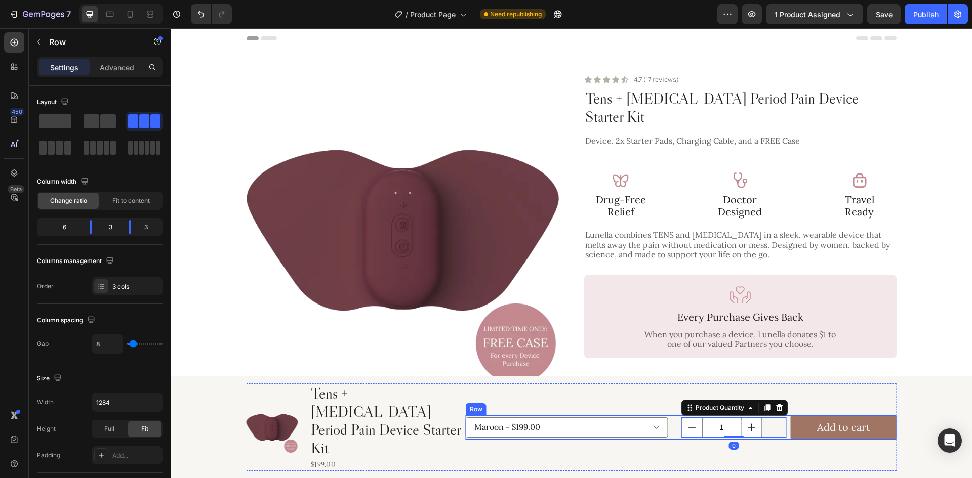
click at [675, 440] on div "Maroon - $199.00 Pink - $199.00 Nude - $199.00 Brown - $199.00 Product Variants…" at bounding box center [681, 428] width 431 height 24
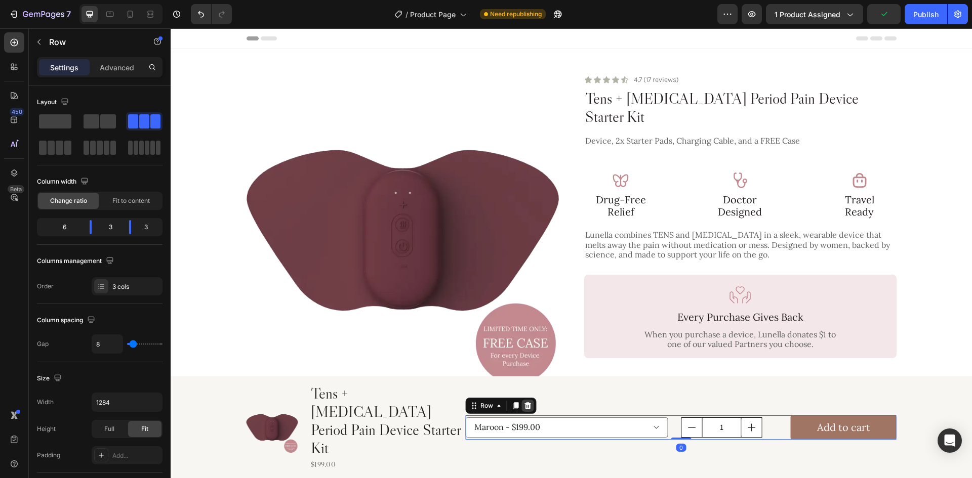
click at [527, 410] on icon at bounding box center [528, 406] width 8 height 8
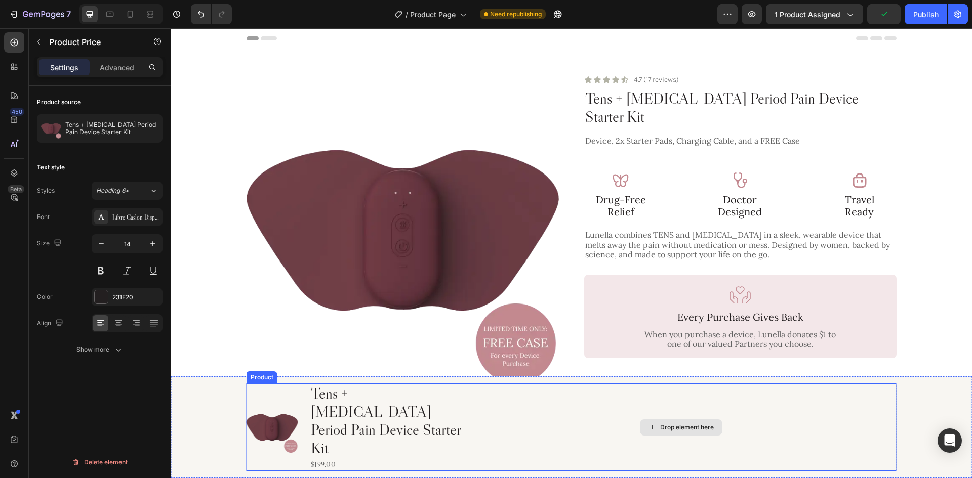
click at [454, 462] on div "$199.00" at bounding box center [386, 465] width 152 height 13
click at [467, 454] on div "Drop element here" at bounding box center [681, 428] width 431 height 88
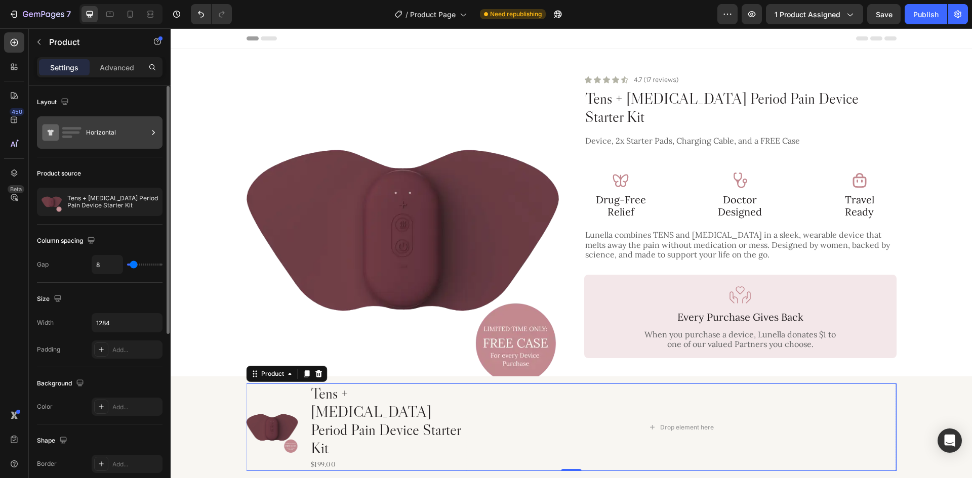
click at [112, 141] on div "Horizontal" at bounding box center [117, 132] width 62 height 23
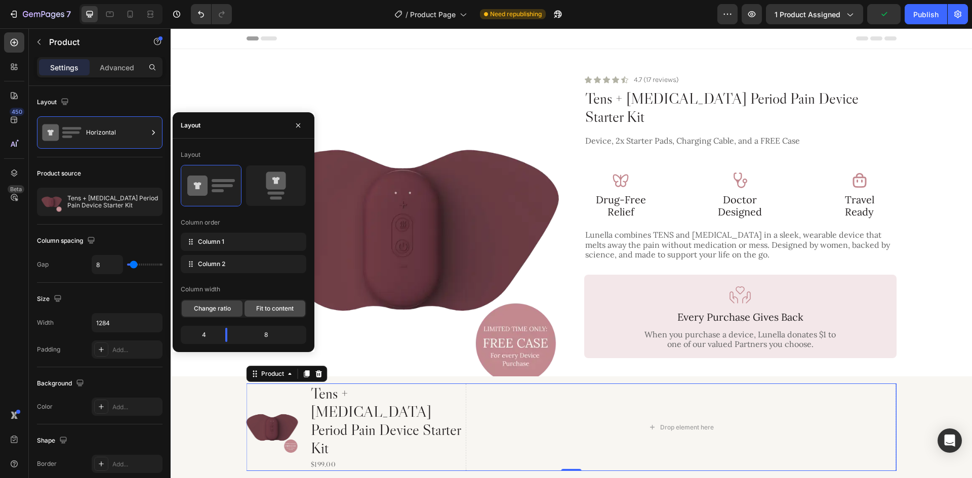
click at [271, 307] on span "Fit to content" at bounding box center [274, 308] width 37 height 9
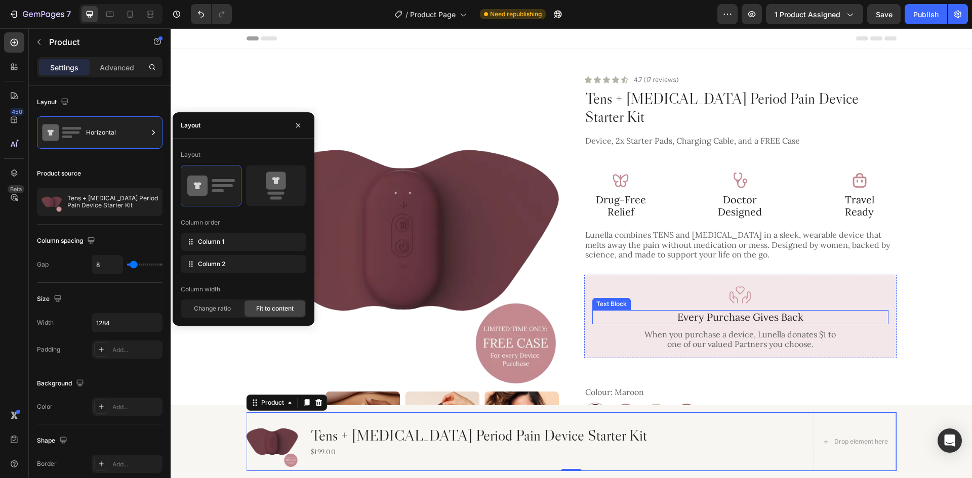
scroll to position [304, 0]
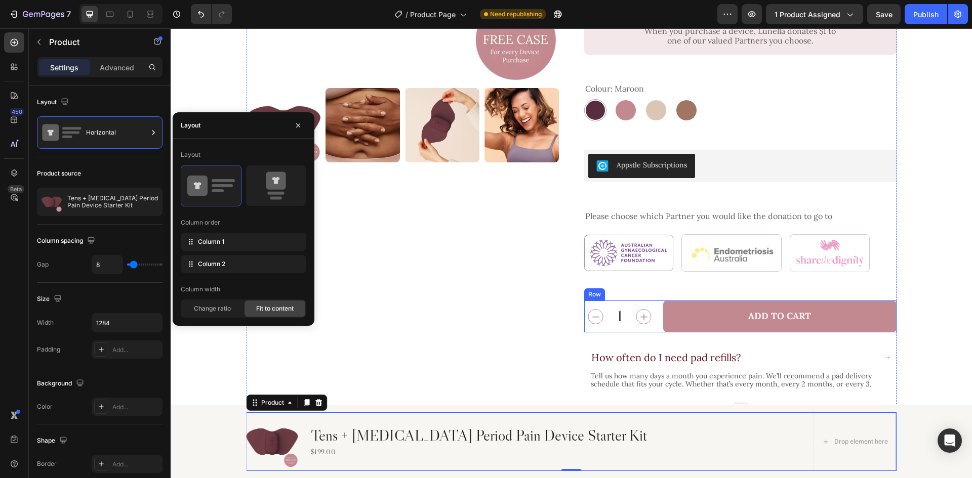
click at [655, 309] on div "1 Product Quantity Add to Cart Add to Cart Row" at bounding box center [740, 317] width 312 height 32
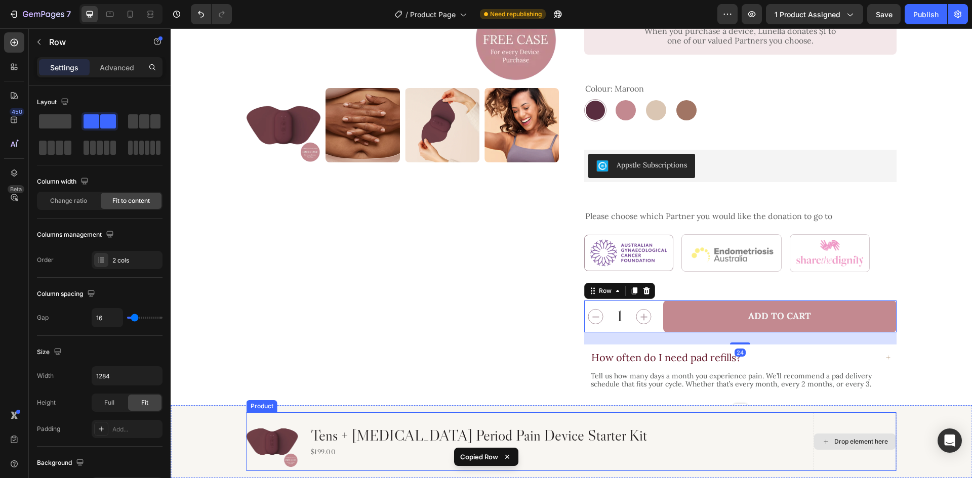
click at [835, 442] on div "Drop element here" at bounding box center [861, 442] width 54 height 8
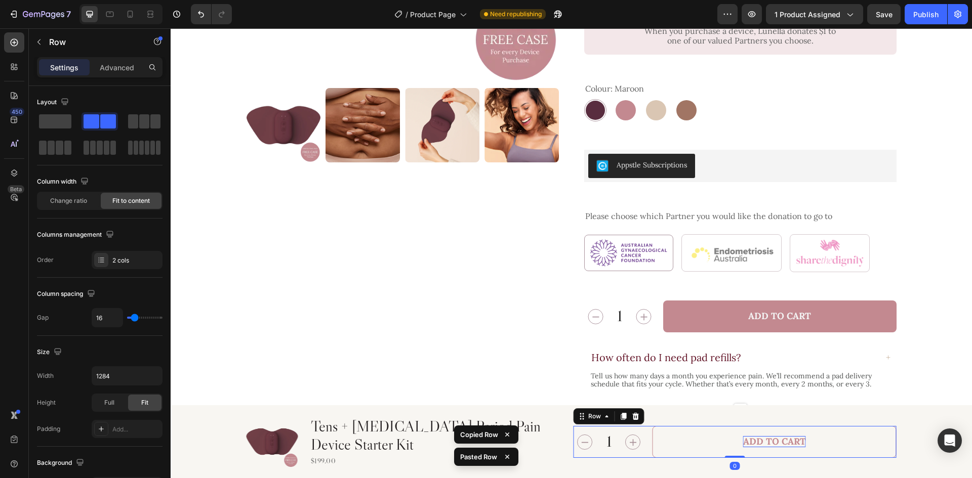
drag, startPoint x: 726, startPoint y: 463, endPoint x: 740, endPoint y: 445, distance: 22.7
click at [740, 445] on div "1 Product Quantity Add to Cart Add to Cart Row 0" at bounding box center [735, 442] width 323 height 32
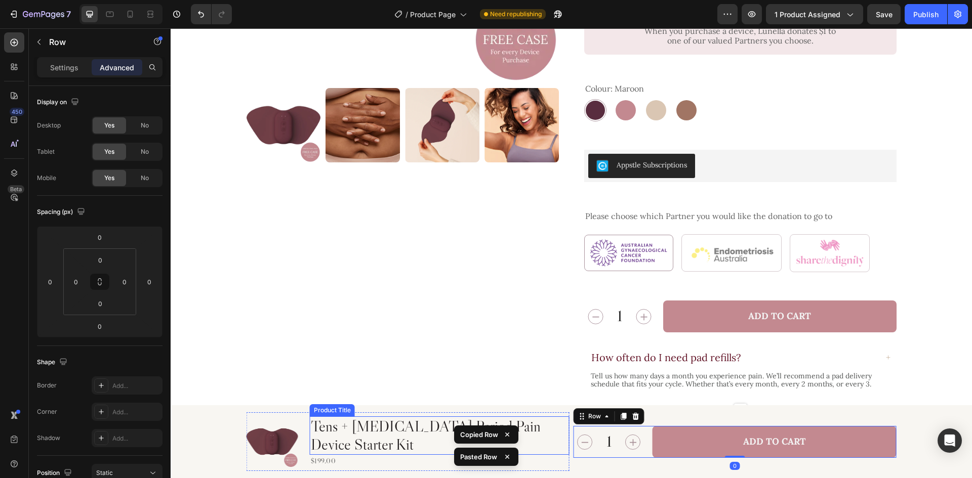
click at [419, 432] on h2 "Tens + Heat Therapy Period Pain Device Starter Kit" at bounding box center [440, 436] width 260 height 38
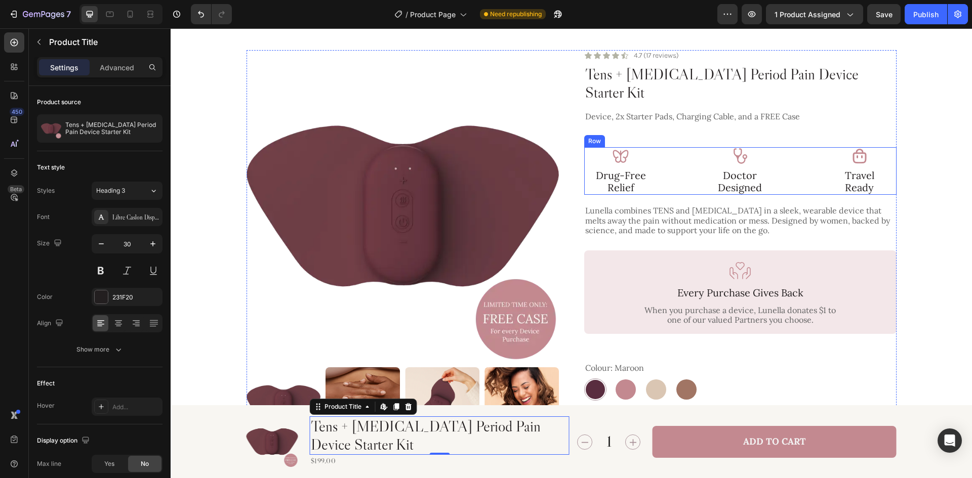
scroll to position [0, 0]
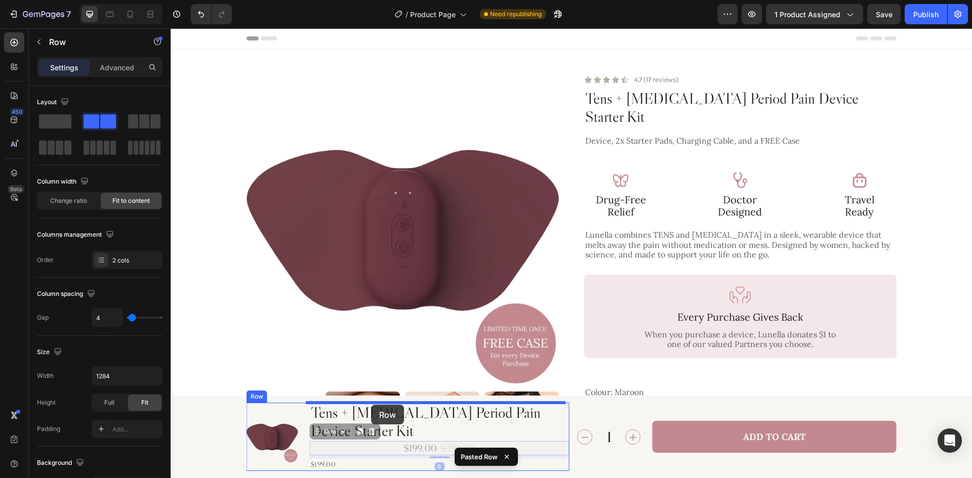
drag, startPoint x: 386, startPoint y: 452, endPoint x: 371, endPoint y: 405, distance: 49.3
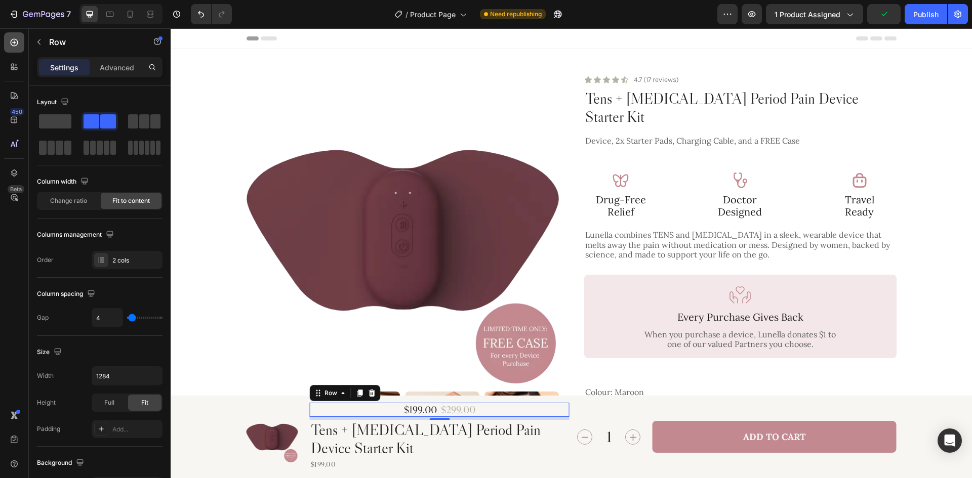
click at [12, 52] on div at bounding box center [14, 42] width 20 height 20
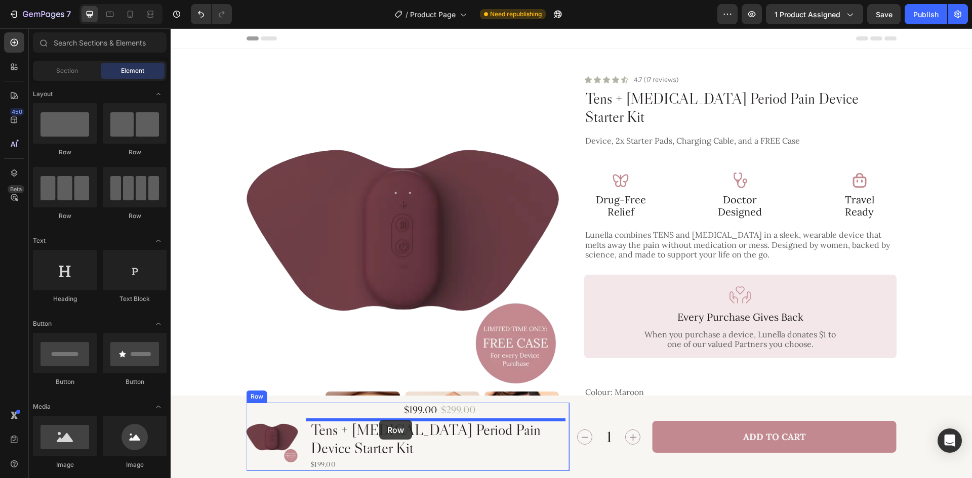
drag, startPoint x: 287, startPoint y: 162, endPoint x: 379, endPoint y: 420, distance: 274.1
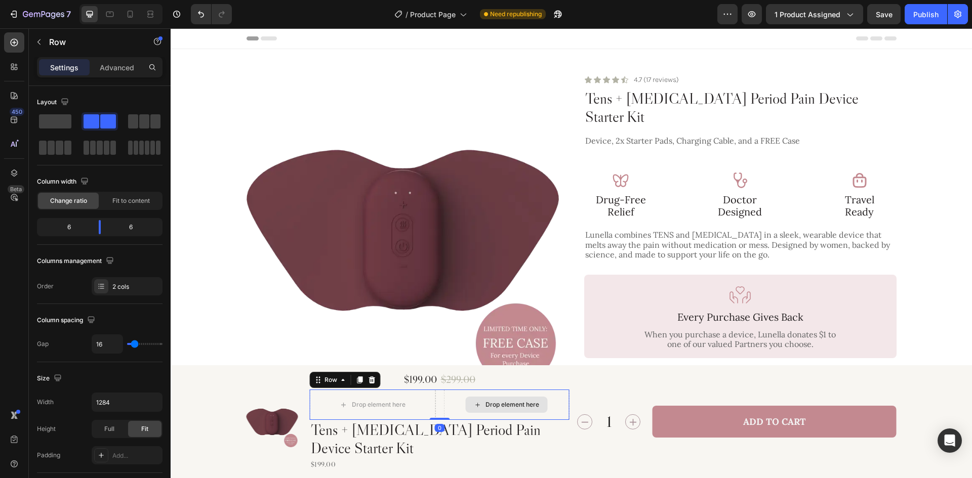
drag, startPoint x: 437, startPoint y: 419, endPoint x: 450, endPoint y: 400, distance: 22.6
click at [444, 405] on div "Drop element here Drop element here Row 0" at bounding box center [440, 405] width 260 height 30
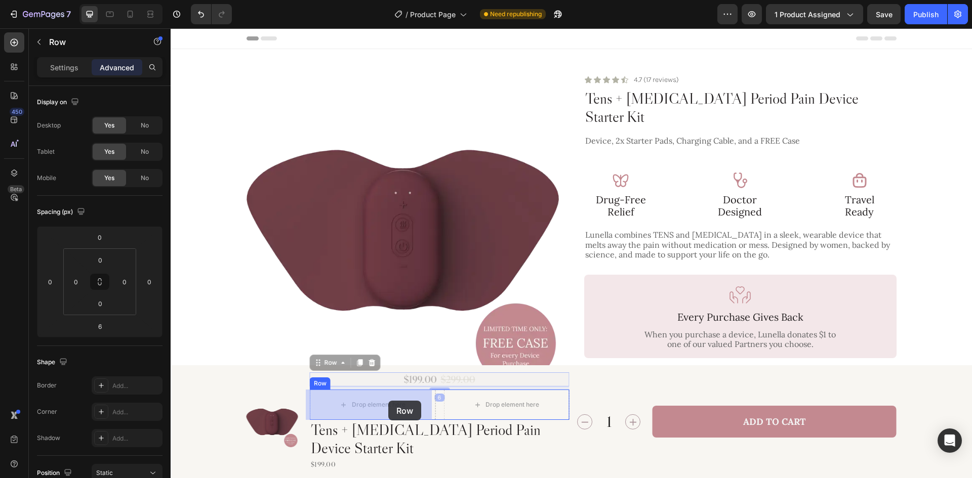
drag, startPoint x: 489, startPoint y: 379, endPoint x: 393, endPoint y: 398, distance: 97.7
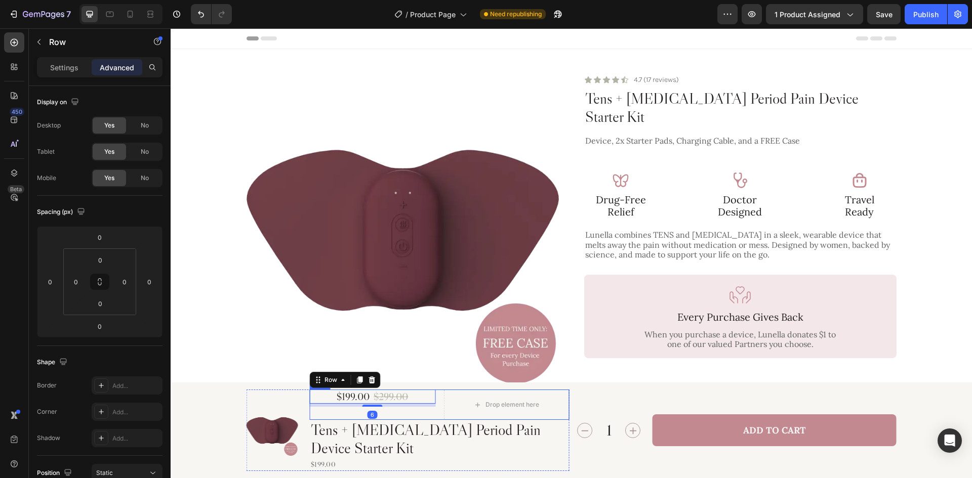
click at [432, 410] on div "$199.00 Product Price Product Price $299.00 Product Price Product Price Row 6 D…" at bounding box center [440, 405] width 260 height 30
click at [67, 64] on p "Settings" at bounding box center [64, 67] width 28 height 11
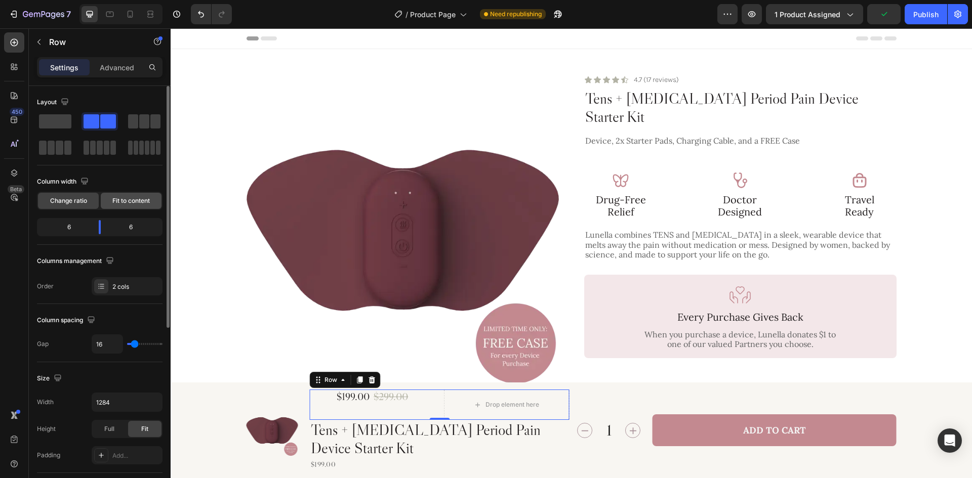
click at [117, 198] on span "Fit to content" at bounding box center [130, 200] width 37 height 9
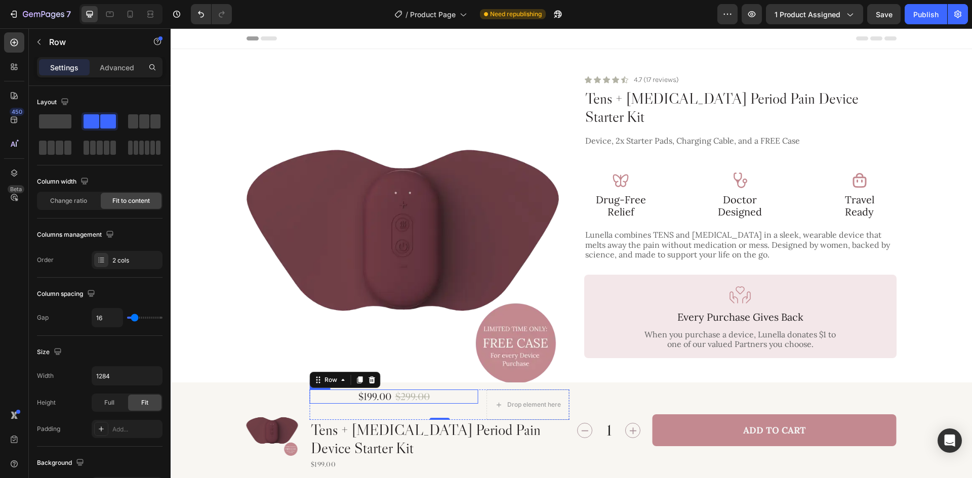
click at [445, 400] on div "$199.00 Product Price Product Price $299.00 Product Price Product Price Row" at bounding box center [394, 397] width 169 height 14
click at [147, 377] on button "button" at bounding box center [153, 376] width 18 height 18
click at [131, 422] on p "Full 100%" at bounding box center [125, 421] width 58 height 9
type input "100%"
drag, startPoint x: 344, startPoint y: 405, endPoint x: 388, endPoint y: 406, distance: 44.0
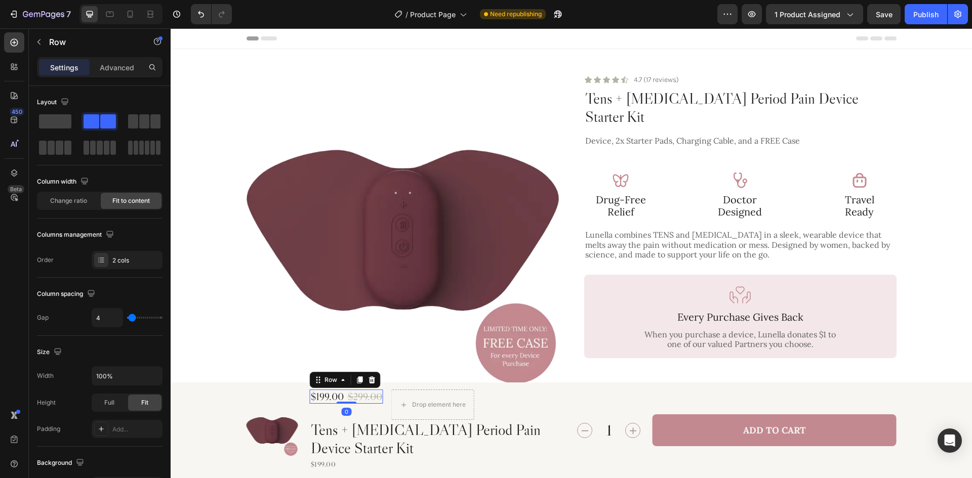
click at [359, 390] on div "$199.00 Product Price Product Price $299.00 Product Price Product Price Row 0" at bounding box center [346, 397] width 73 height 14
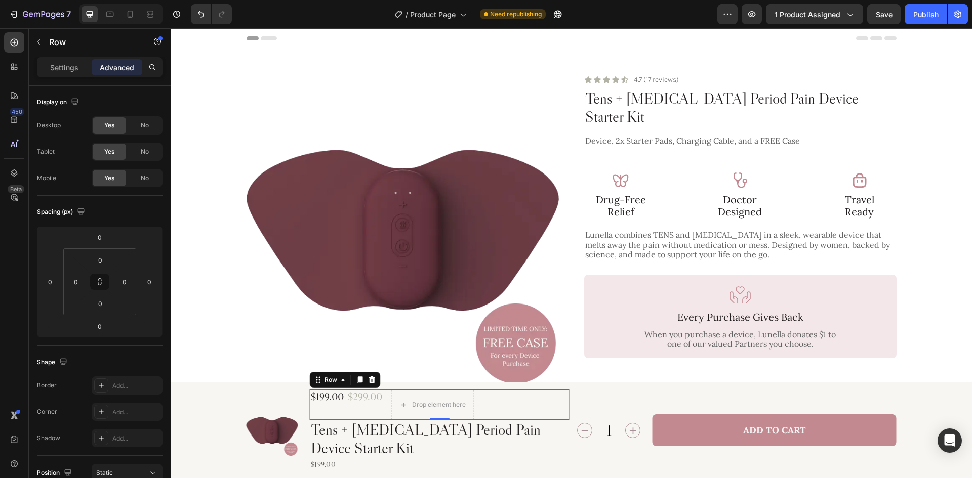
click at [379, 413] on div "$199.00 Product Price Product Price $299.00 Product Price Product Price Row" at bounding box center [346, 405] width 73 height 30
click at [64, 68] on p "Settings" at bounding box center [64, 67] width 28 height 11
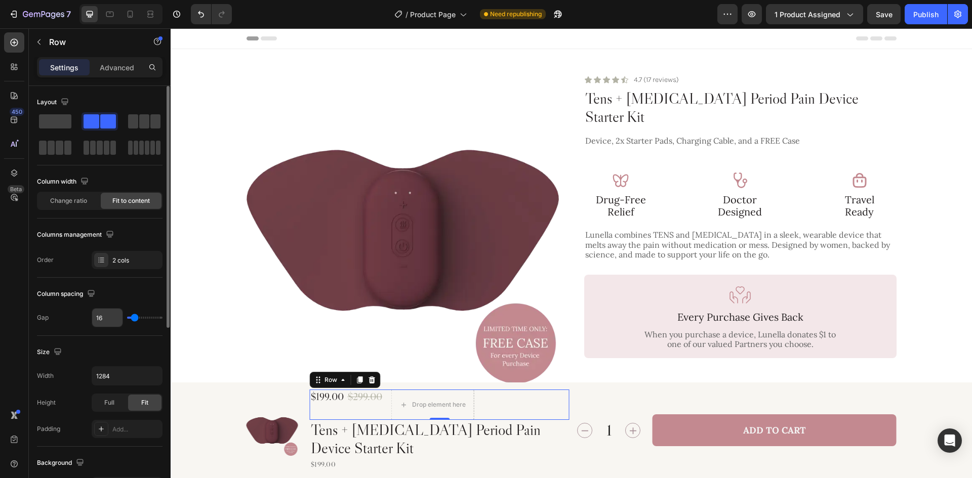
click at [104, 314] on input "16" at bounding box center [107, 318] width 30 height 18
type input "1"
type input "10"
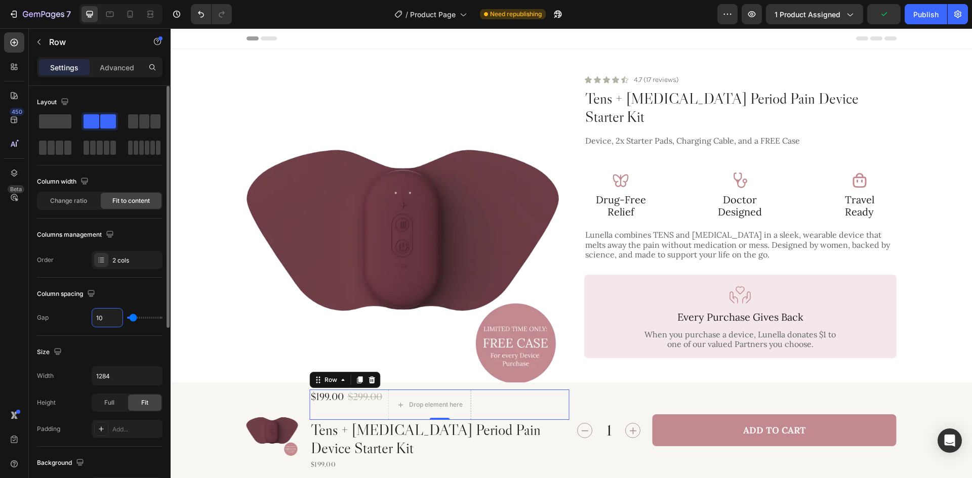
type input "10"
click at [126, 300] on div "Column spacing" at bounding box center [100, 294] width 126 height 16
click at [432, 398] on div "Drop element here" at bounding box center [430, 405] width 82 height 16
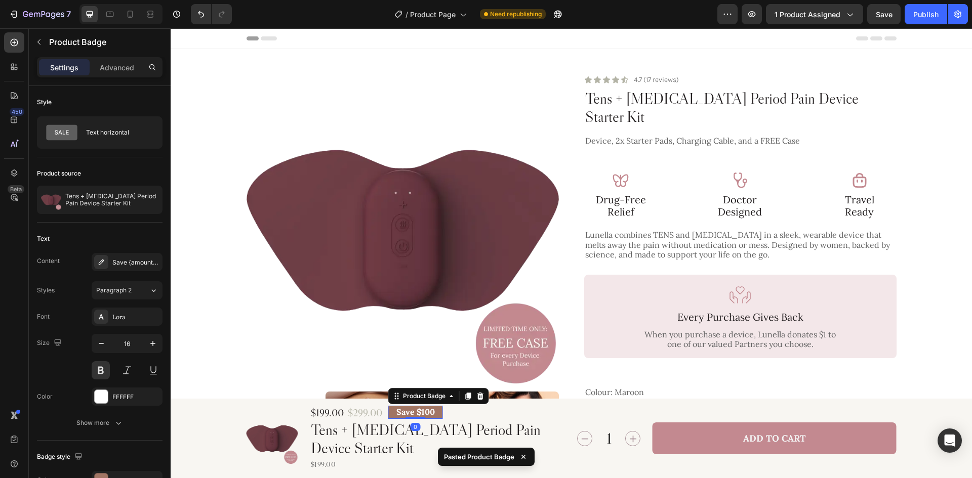
drag, startPoint x: 413, startPoint y: 418, endPoint x: 463, endPoint y: 406, distance: 50.8
click at [423, 406] on div "Save $100 Product Badge 0" at bounding box center [415, 412] width 55 height 13
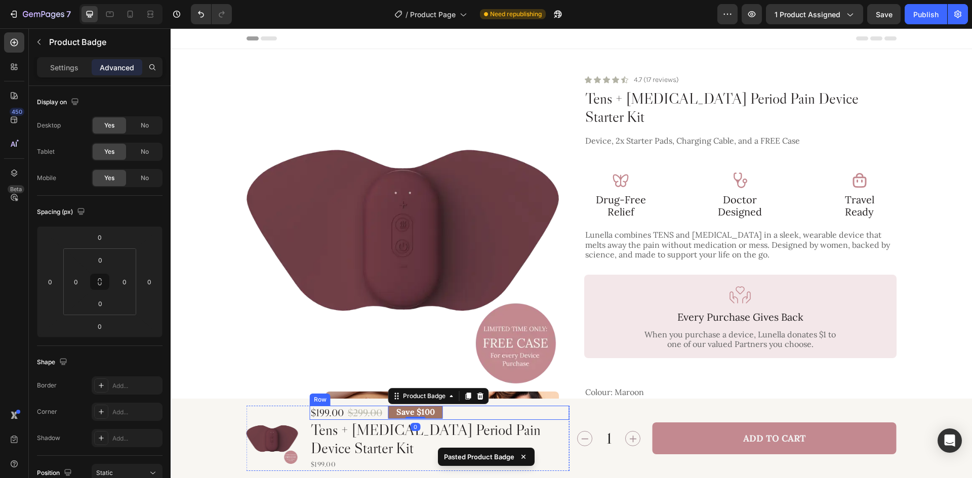
click at [469, 406] on div "$199.00 Product Price Product Price $299.00 Product Price Product Price Row Sav…" at bounding box center [440, 413] width 260 height 14
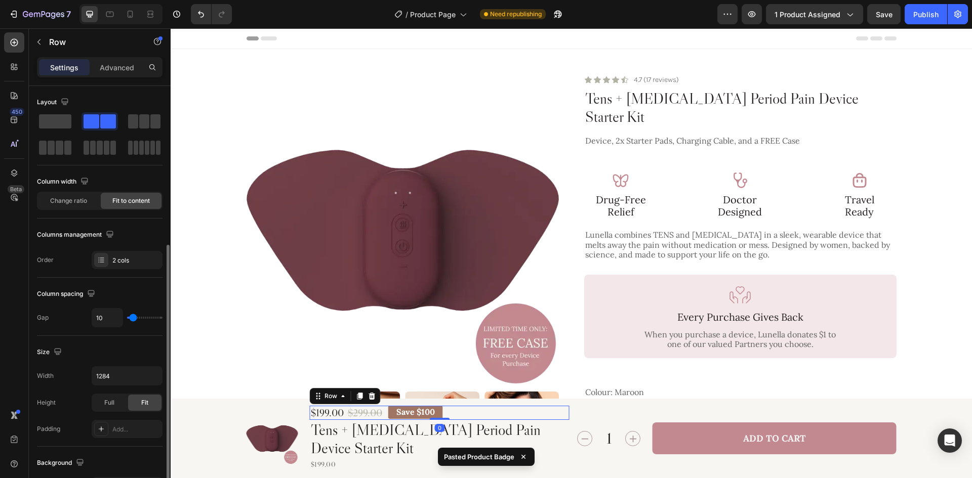
scroll to position [304, 0]
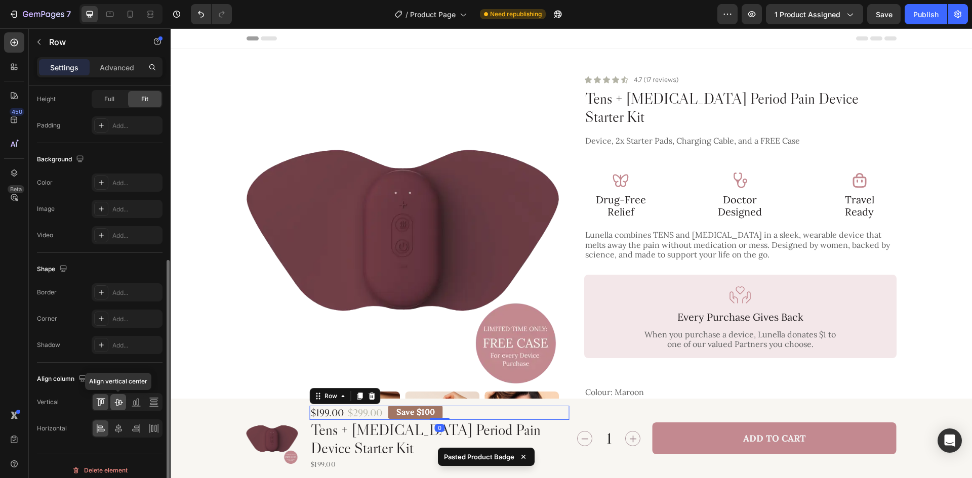
click at [119, 407] on icon at bounding box center [118, 402] width 10 height 10
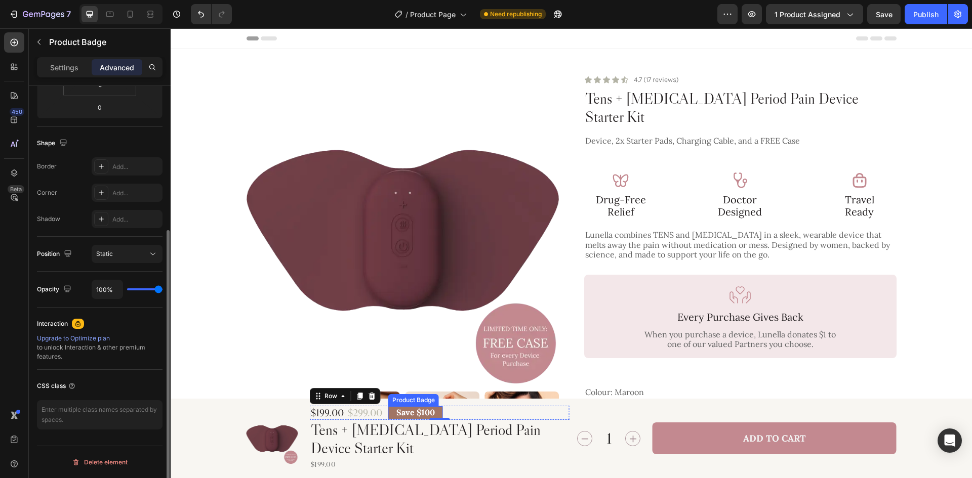
click at [436, 409] on pre "Save $100" at bounding box center [415, 413] width 55 height 18
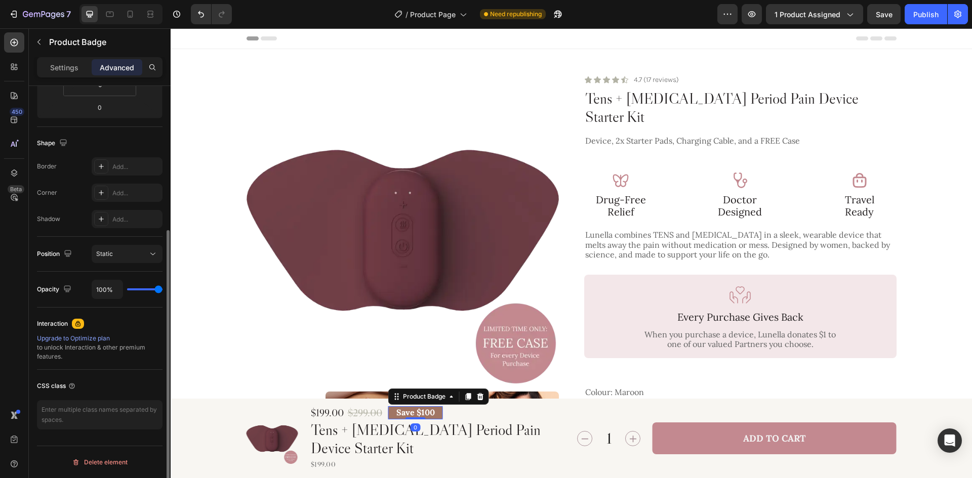
scroll to position [0, 0]
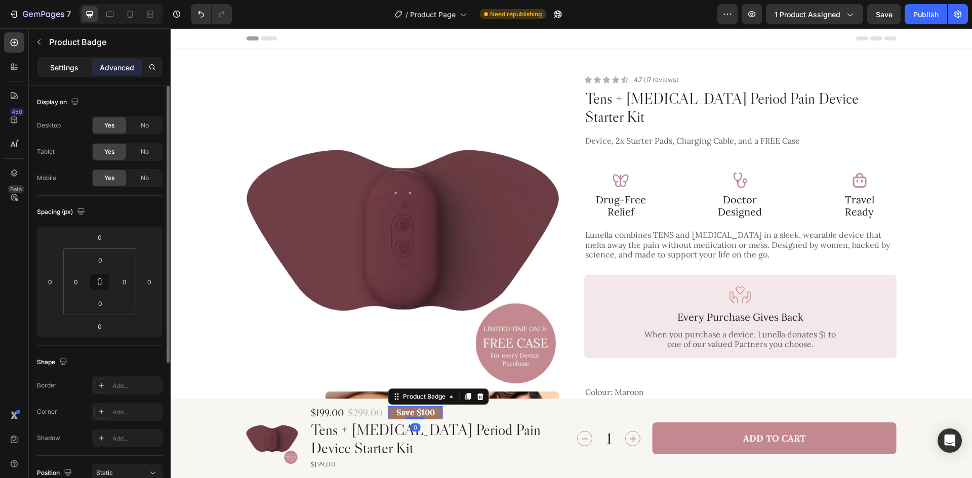
click at [67, 59] on div "Settings Advanced" at bounding box center [100, 67] width 126 height 20
click at [68, 65] on p "Settings" at bounding box center [64, 67] width 28 height 11
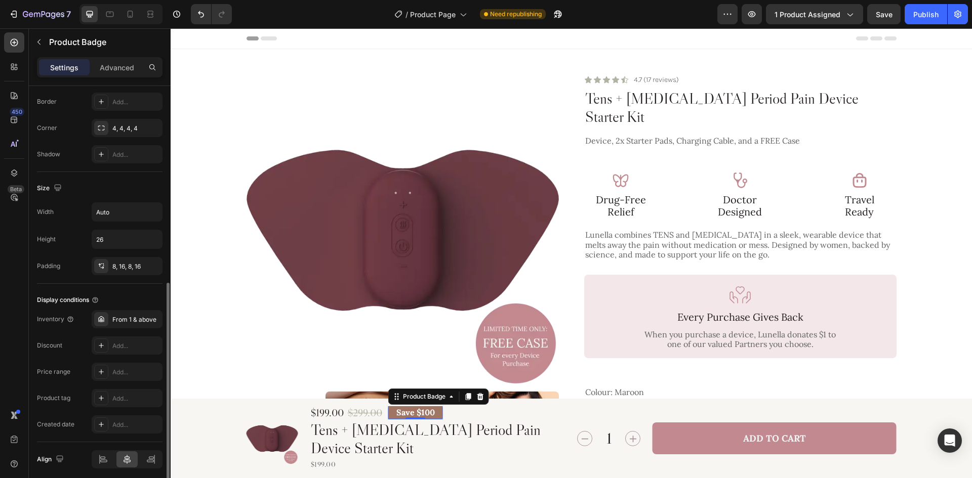
scroll to position [202, 0]
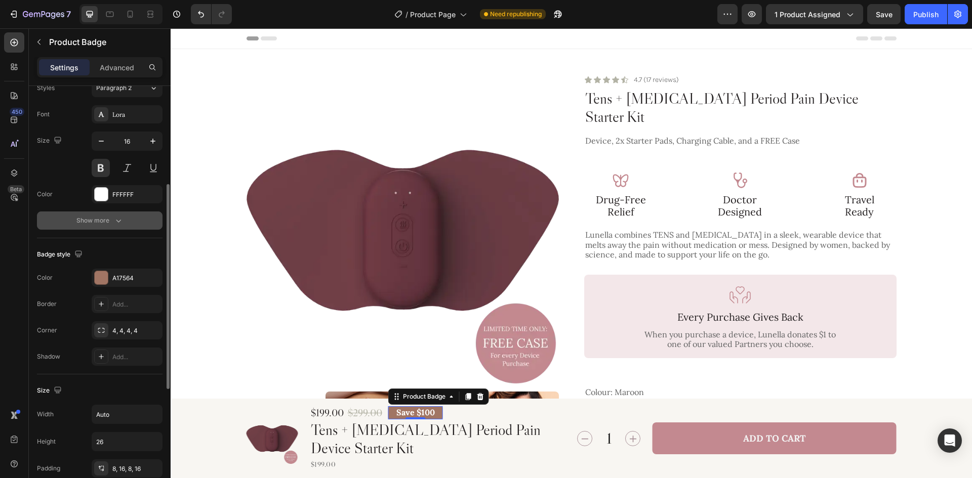
click at [96, 212] on button "Show more" at bounding box center [100, 221] width 126 height 18
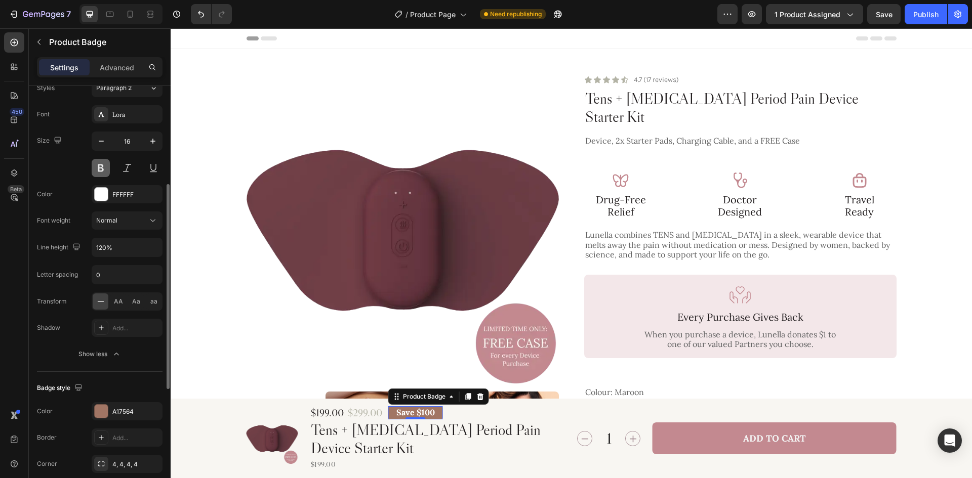
click at [102, 169] on button at bounding box center [101, 168] width 18 height 18
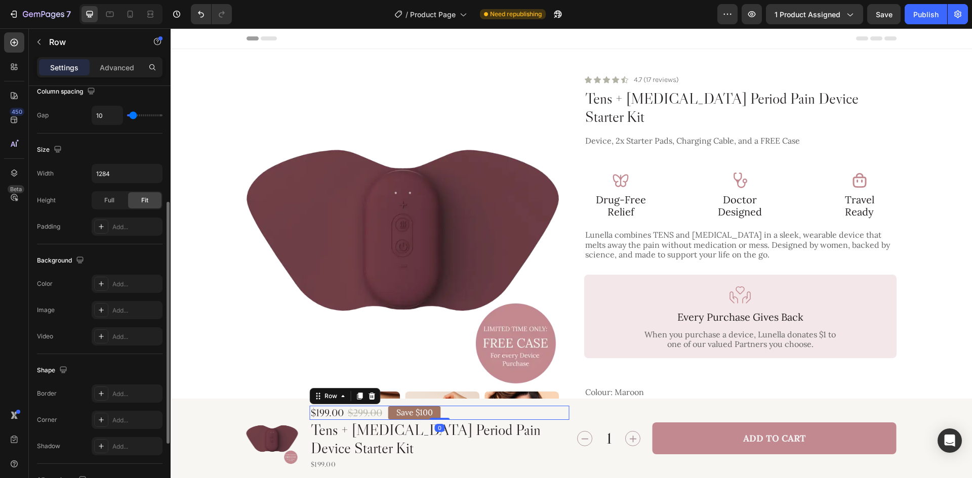
click at [465, 416] on div "$199.00 Product Price Product Price $299.00 Product Price Product Price Row Sav…" at bounding box center [440, 413] width 260 height 14
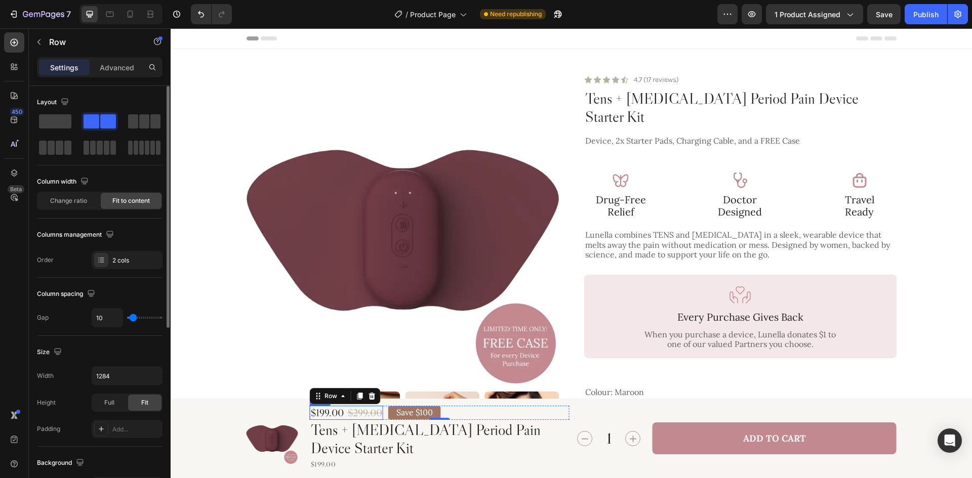
click at [342, 413] on div "$199.00 Product Price Product Price $299.00 Product Price Product Price Row" at bounding box center [346, 413] width 73 height 14
click at [111, 316] on input "4" at bounding box center [107, 318] width 30 height 18
type input "0"
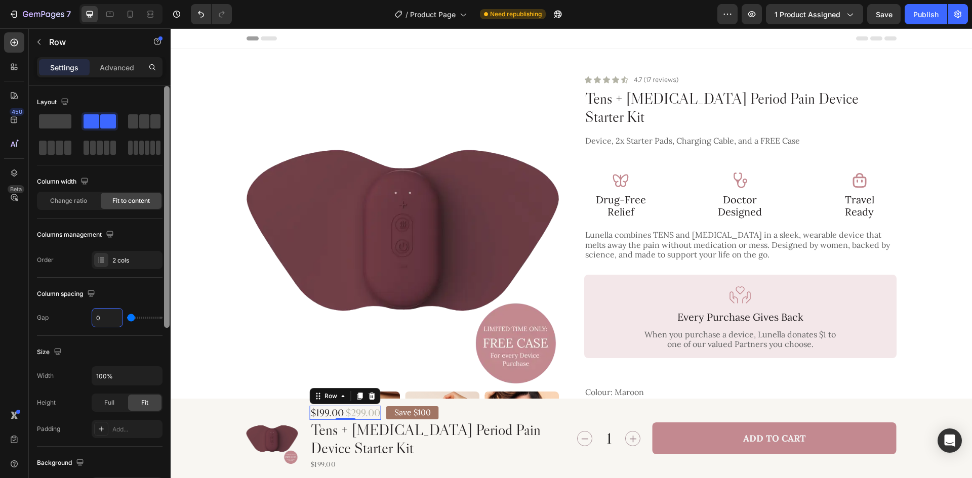
click at [125, 260] on div "2 cols" at bounding box center [136, 260] width 48 height 9
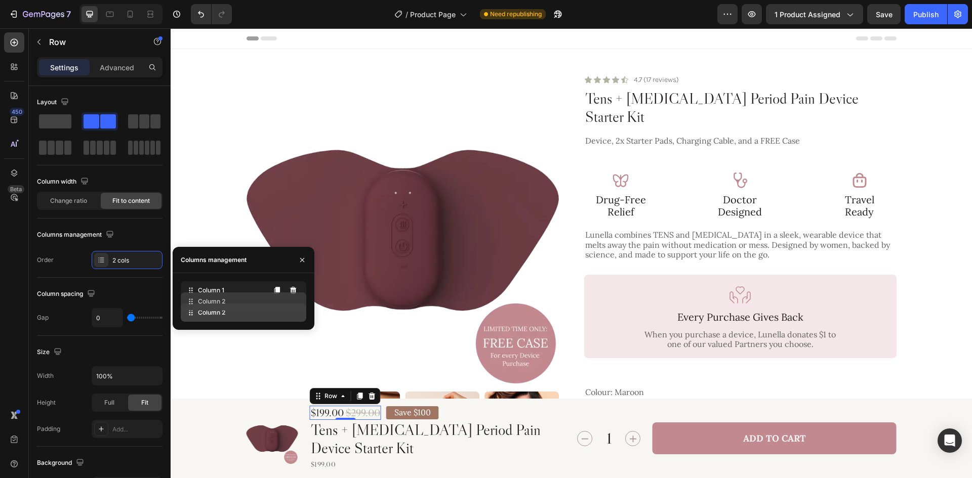
drag, startPoint x: 236, startPoint y: 316, endPoint x: 236, endPoint y: 299, distance: 17.2
click at [324, 416] on div "$299.00" at bounding box center [328, 413] width 36 height 14
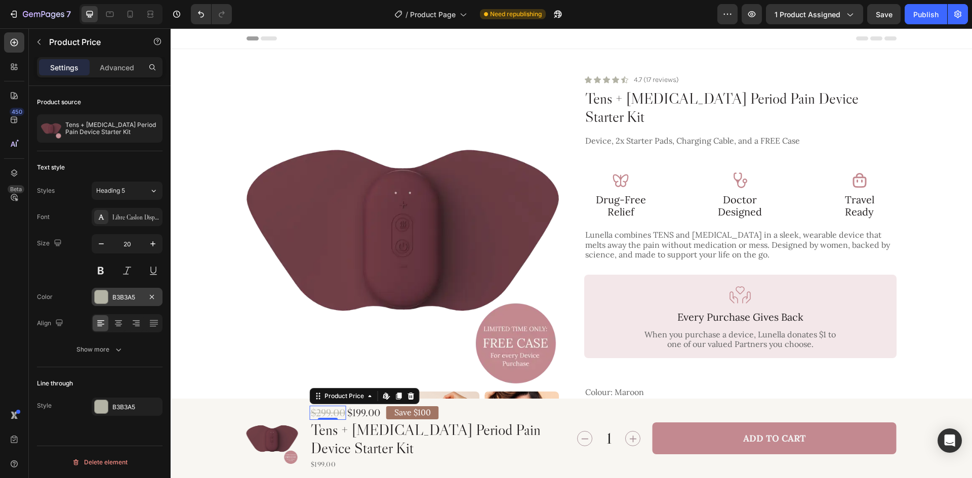
click at [128, 294] on div "B3B3A5" at bounding box center [126, 297] width 29 height 9
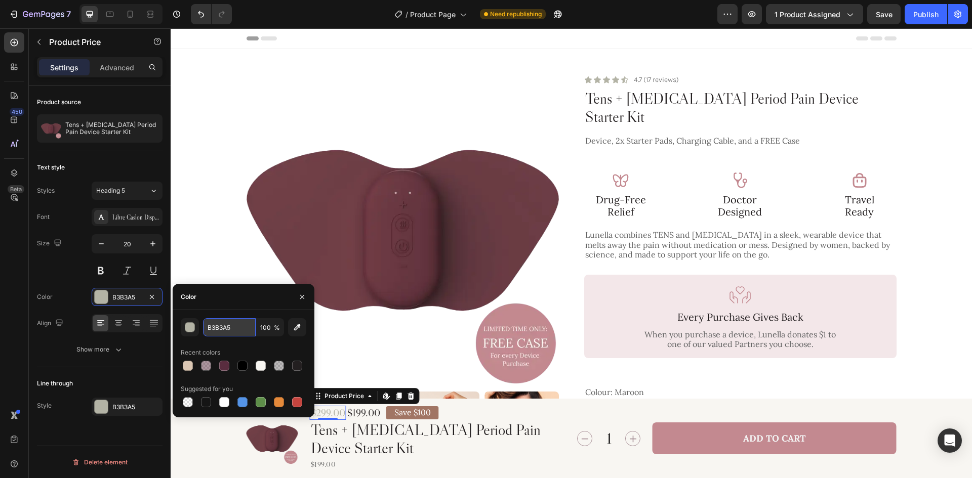
click at [229, 325] on input "B3B3A5" at bounding box center [229, 327] width 53 height 18
paste input "#592D3F"
type input "#592D3F"
click at [121, 412] on div "B3B3A5" at bounding box center [127, 407] width 71 height 18
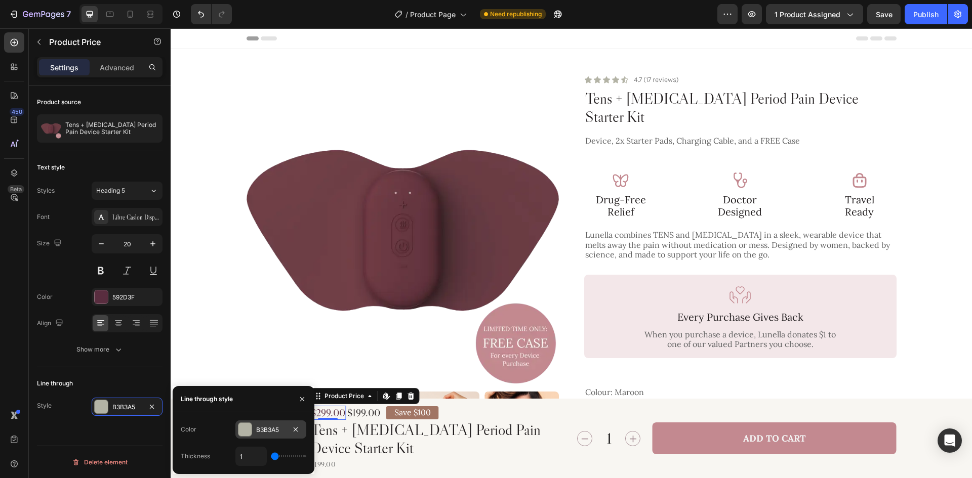
click at [280, 433] on div "B3B3A5" at bounding box center [270, 430] width 29 height 9
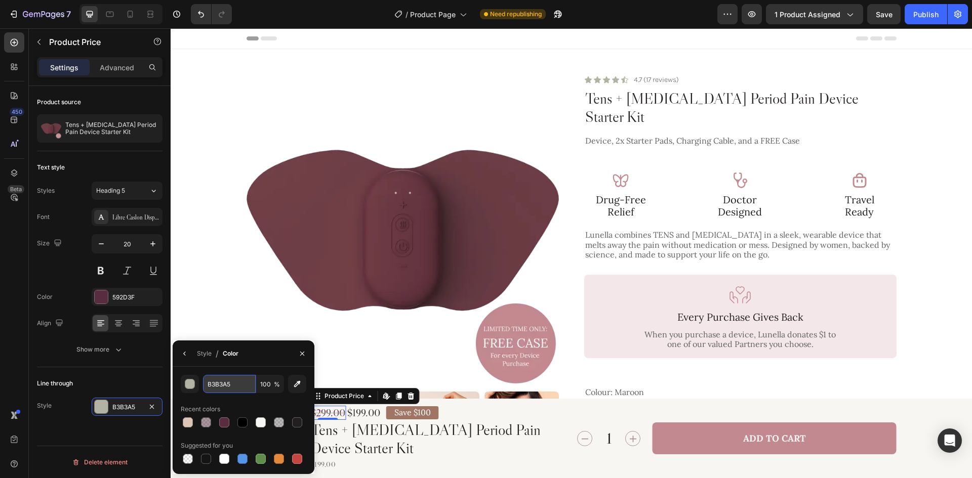
click at [0, 0] on input "B3B3A5" at bounding box center [0, 0] width 0 height 0
paste input "#592D3F"
type input "#592D3F"
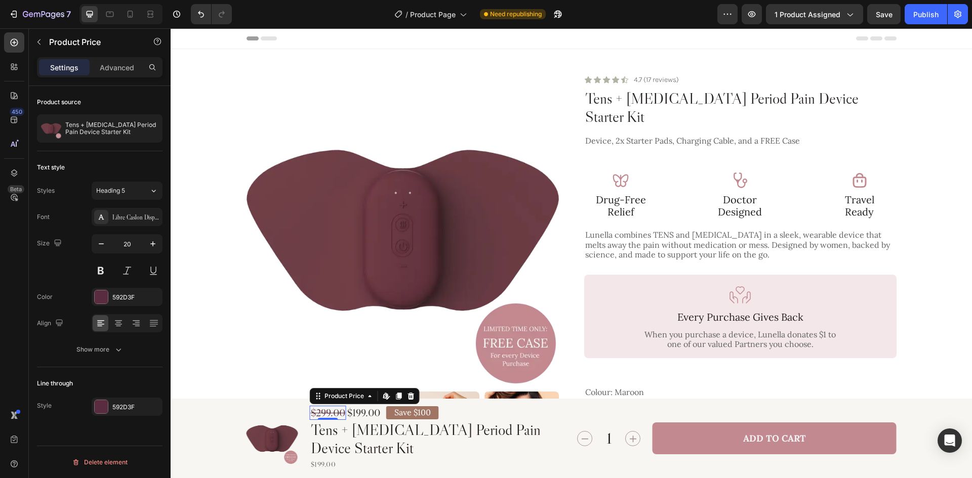
click at [142, 376] on div "Line through" at bounding box center [100, 384] width 126 height 16
click at [359, 414] on div "$199.00" at bounding box center [363, 413] width 35 height 14
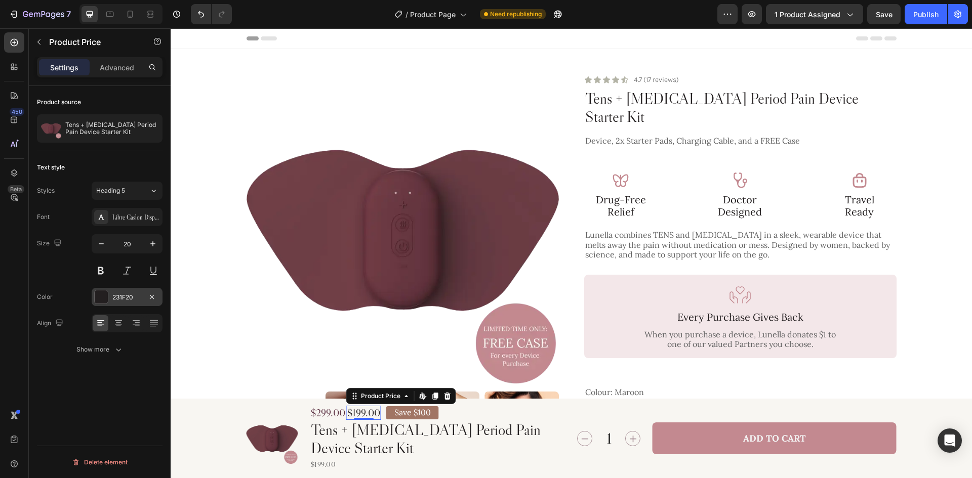
click at [132, 297] on div "231F20" at bounding box center [126, 297] width 29 height 9
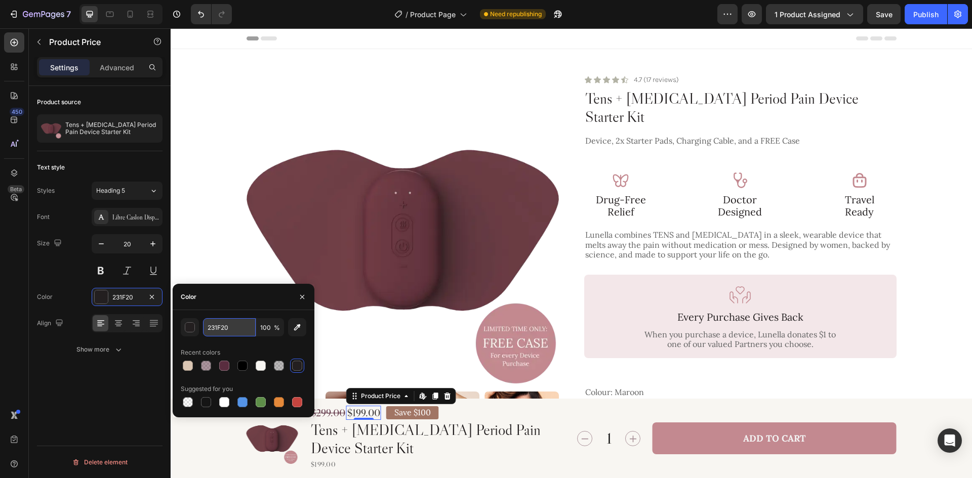
click at [241, 327] on input "231F20" at bounding box center [229, 327] width 53 height 18
paste input "#592D3F"
type input "#592D3F"
click at [137, 388] on div "Product source Tens + Heat Therapy Period Pain Device Starter Kit Text style St…" at bounding box center [100, 296] width 142 height 421
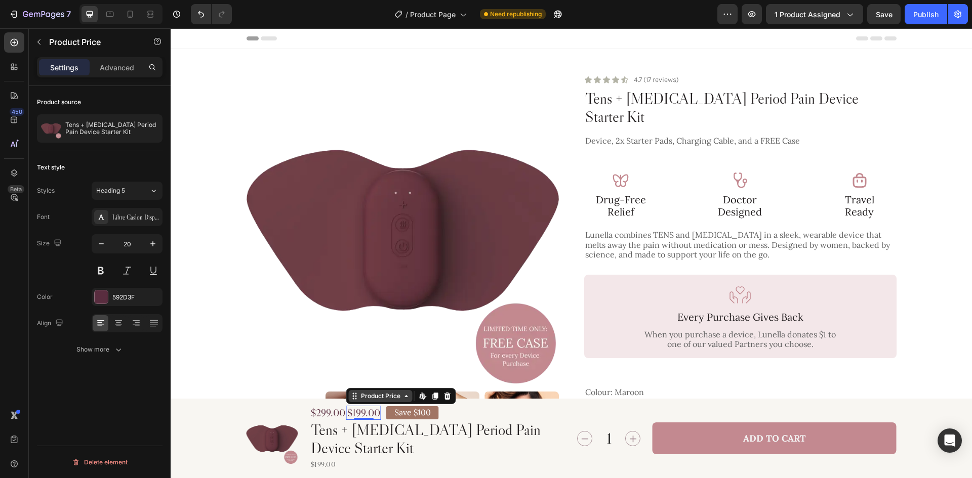
click at [369, 397] on div "Product Price" at bounding box center [381, 396] width 44 height 9
click at [369, 384] on div "Row 2 cols" at bounding box center [368, 379] width 43 height 16
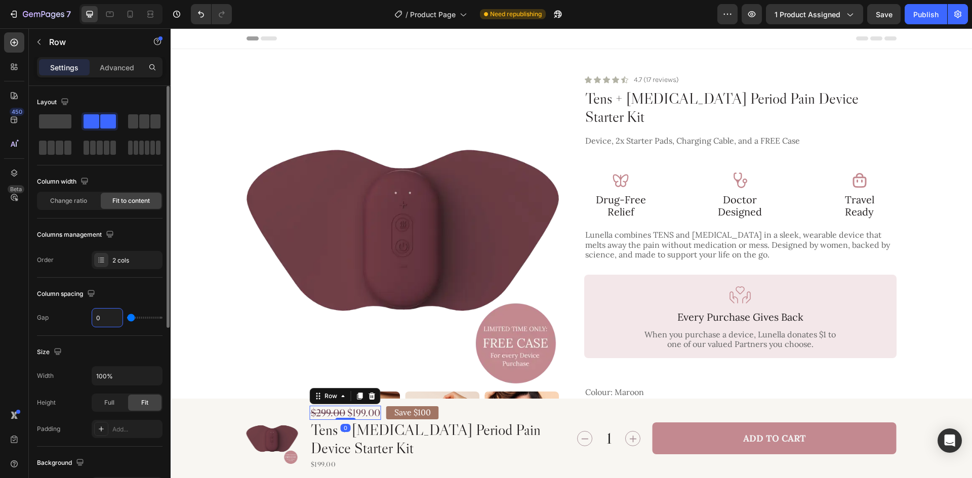
click at [99, 316] on input "0" at bounding box center [107, 318] width 30 height 18
type input "2"
click at [490, 411] on div "$199.00 Product Price Product Price $299.00 Product Price Product Price Row 0 S…" at bounding box center [440, 413] width 260 height 14
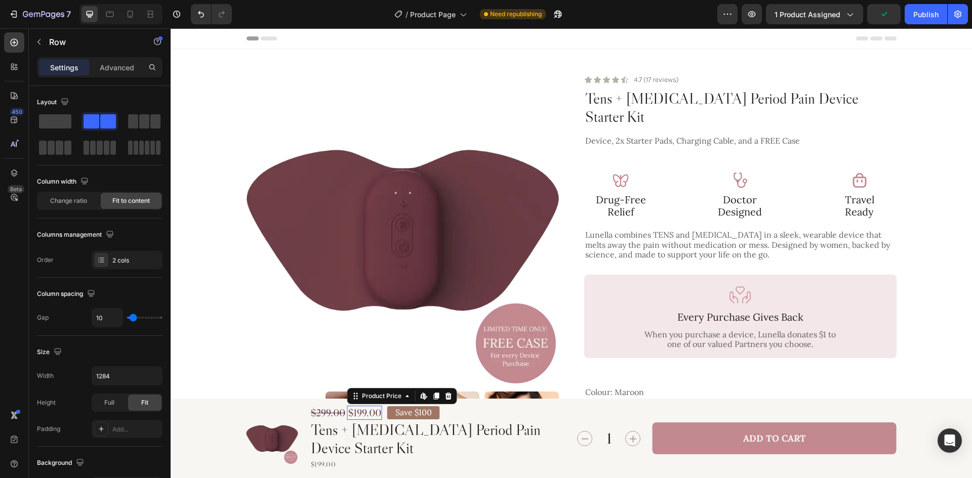
click at [365, 416] on div "$199.00 Product Price Edit content in Shopify 0 Product Price Edit content in S…" at bounding box center [364, 413] width 35 height 14
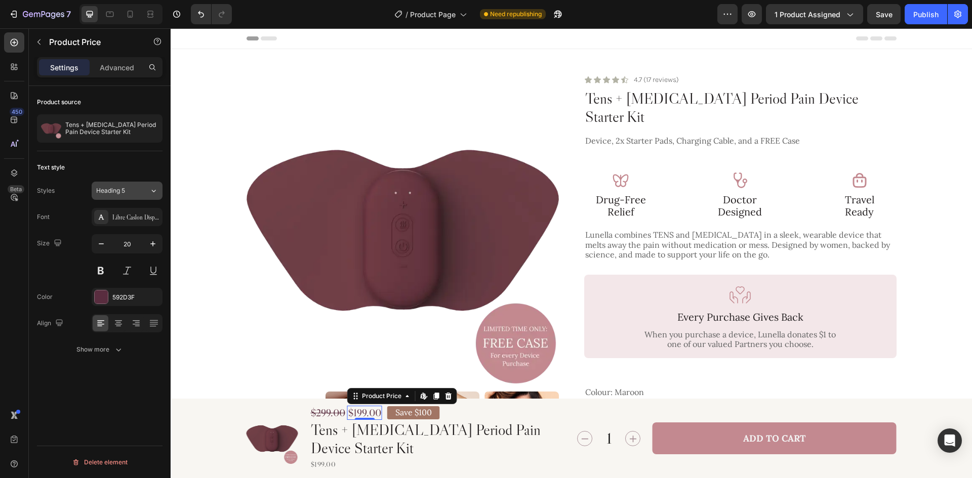
click at [119, 191] on span "Heading 5" at bounding box center [110, 190] width 29 height 9
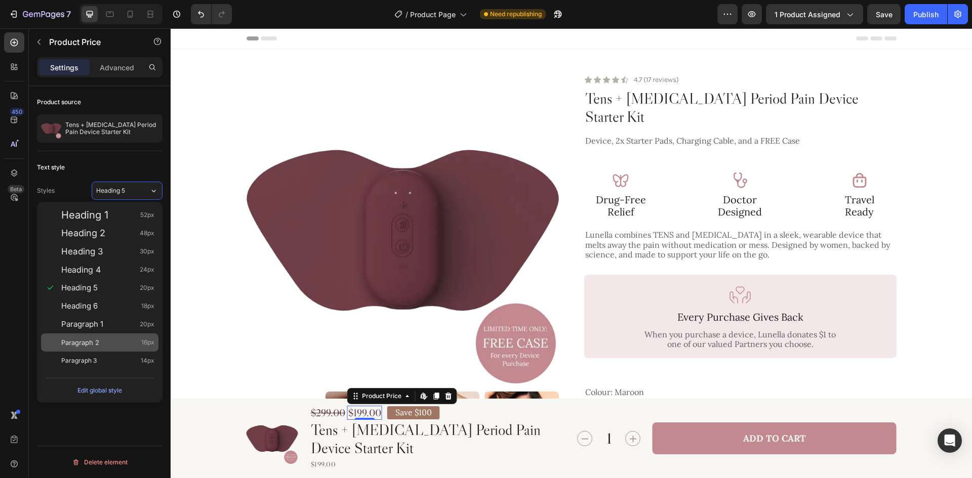
drag, startPoint x: 94, startPoint y: 350, endPoint x: 101, endPoint y: 350, distance: 7.1
click at [94, 350] on div "Paragraph 2 16px" at bounding box center [99, 343] width 117 height 18
type input "16"
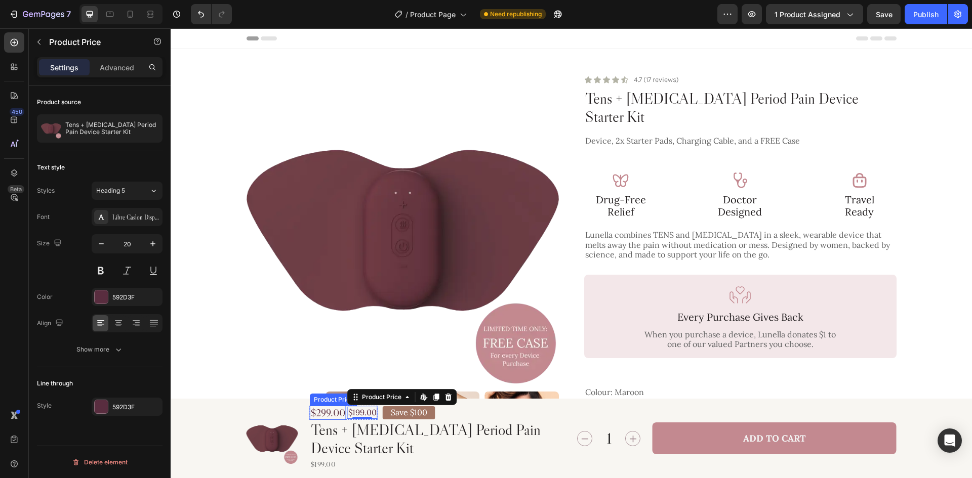
click at [326, 414] on div "$299.00" at bounding box center [328, 413] width 36 height 14
click at [136, 195] on button "Heading 5" at bounding box center [127, 191] width 71 height 18
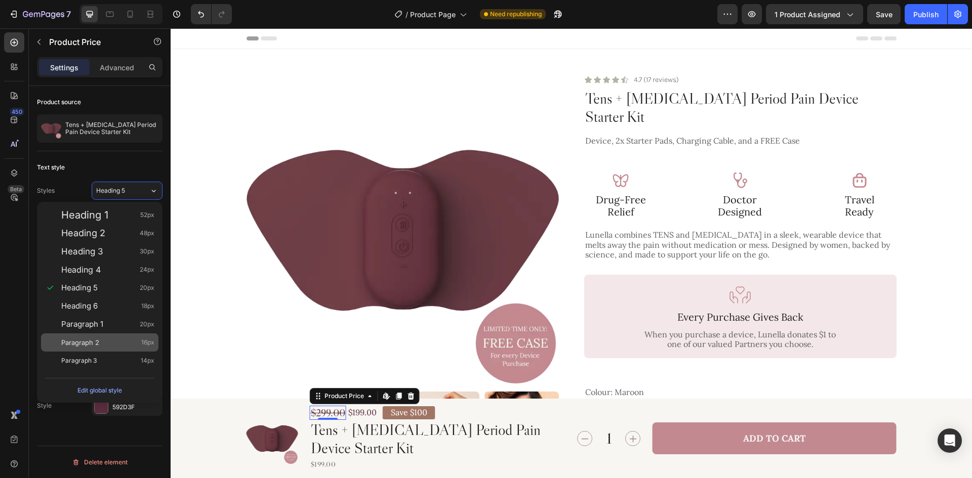
click at [100, 341] on div "Paragraph 2 16px" at bounding box center [107, 343] width 93 height 10
type input "16"
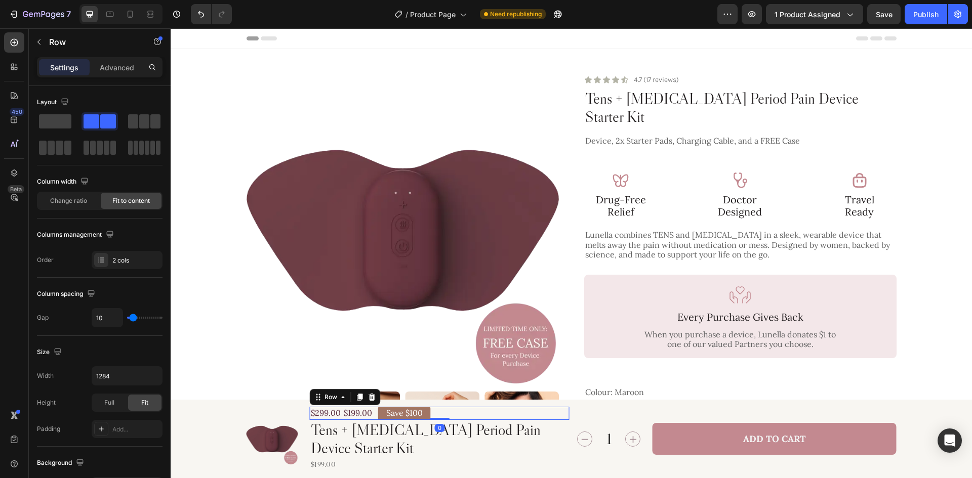
click at [459, 412] on div "$199.00 Product Price Product Price $299.00 Product Price Product Price Row Sav…" at bounding box center [440, 413] width 260 height 13
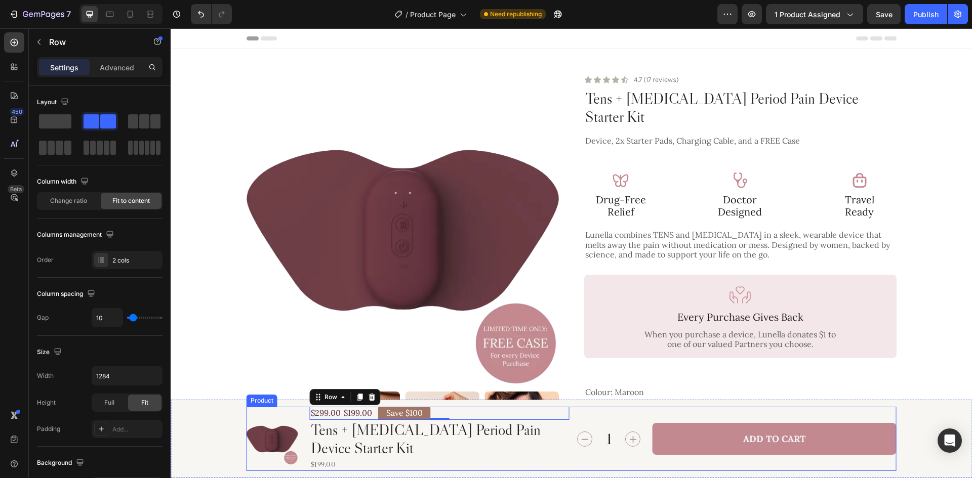
click at [574, 422] on div "1 Product Quantity Add to Cart Add to Cart Row" at bounding box center [735, 439] width 323 height 64
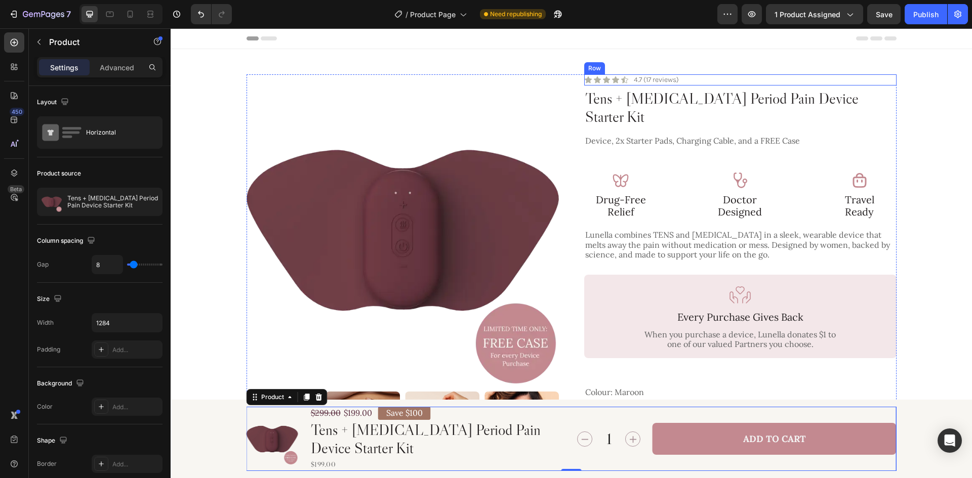
click at [701, 77] on div "Icon Icon Icon Icon Icon Icon List 4.7 (17 reviews) Text Block Row" at bounding box center [740, 79] width 312 height 11
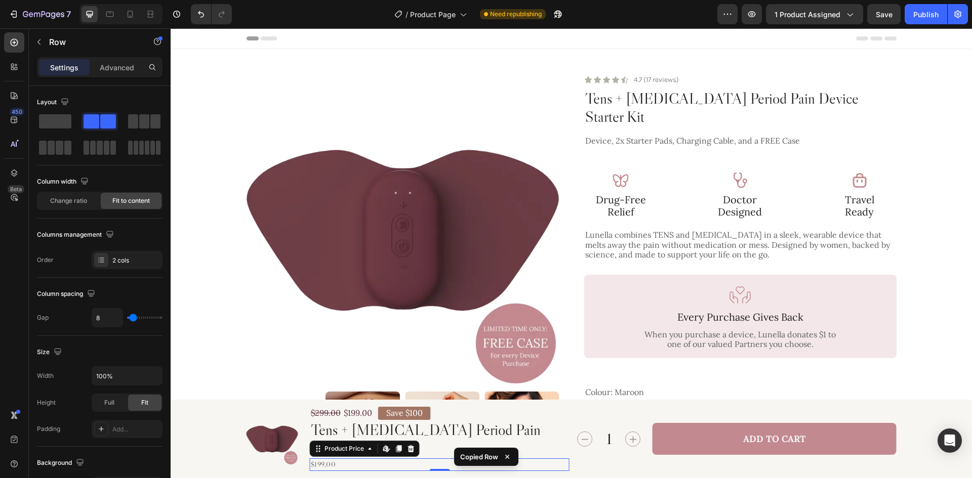
click at [366, 464] on div "$199.00" at bounding box center [440, 465] width 260 height 13
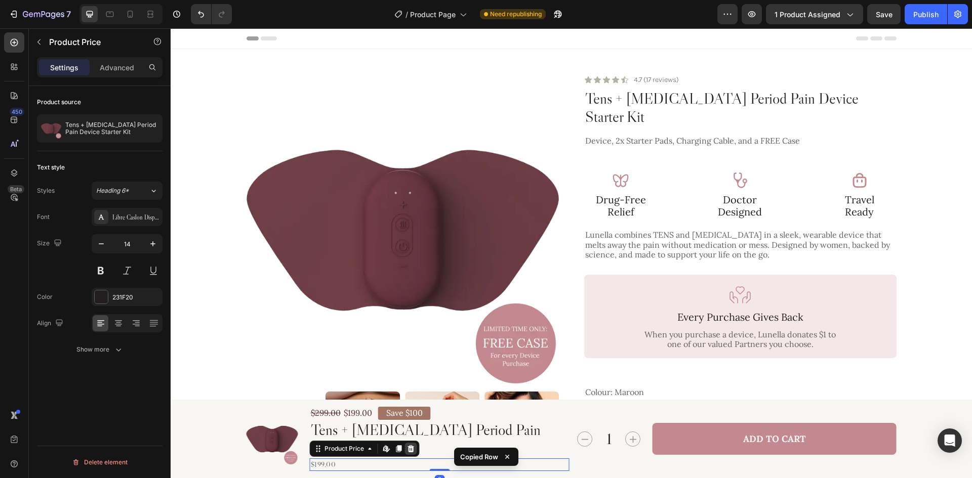
click at [408, 450] on icon at bounding box center [411, 448] width 7 height 7
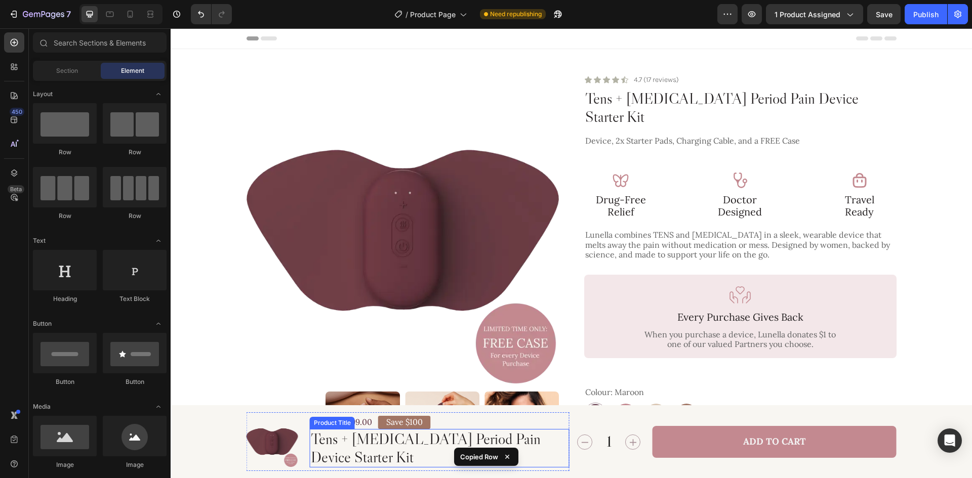
click at [395, 458] on h2 "Tens + Heat Therapy Period Pain Device Starter Kit" at bounding box center [440, 448] width 260 height 38
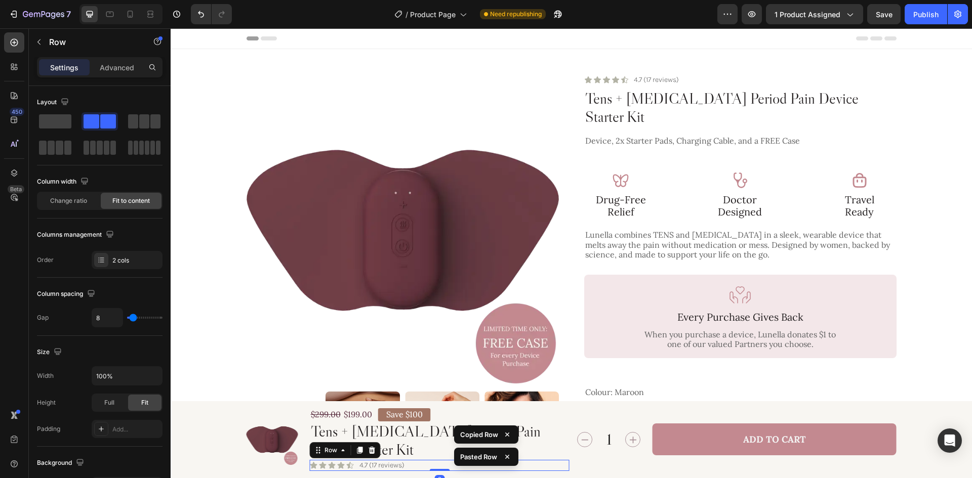
drag, startPoint x: 441, startPoint y: 469, endPoint x: 202, endPoint y: 372, distance: 258.6
click at [445, 453] on div "$199.00 Product Price Product Price $299.00 Product Price Product Price Row Sav…" at bounding box center [440, 440] width 260 height 63
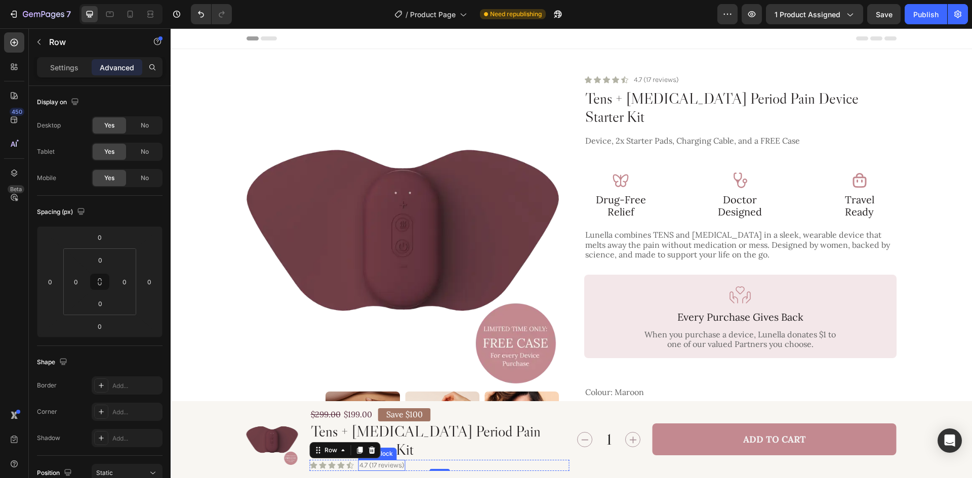
click at [368, 464] on p "4.7 (17 reviews)" at bounding box center [381, 465] width 45 height 9
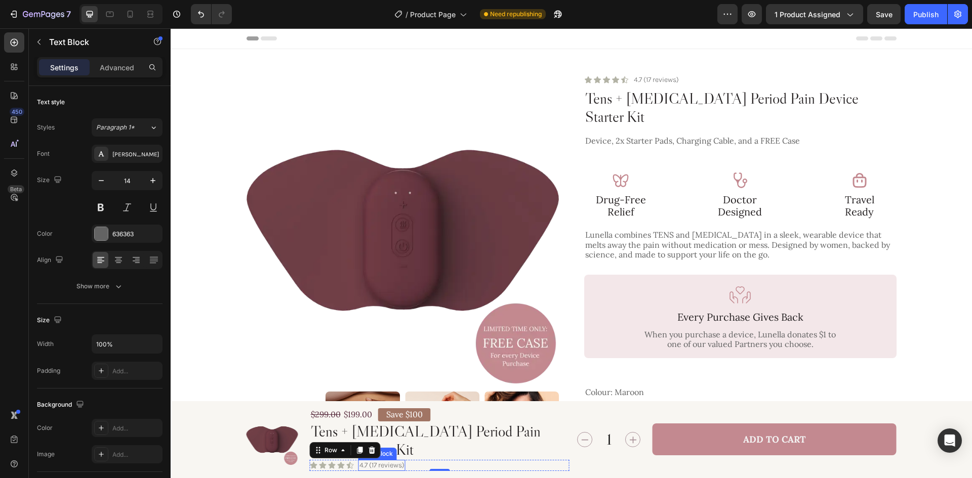
click at [368, 464] on p "4.7 (17 reviews)" at bounding box center [381, 465] width 45 height 9
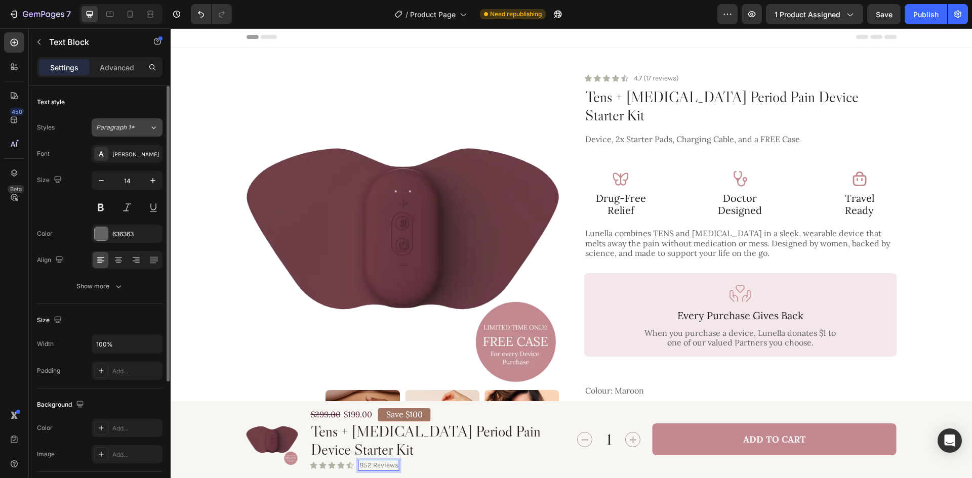
click at [146, 127] on div "Paragraph 1*" at bounding box center [122, 127] width 53 height 9
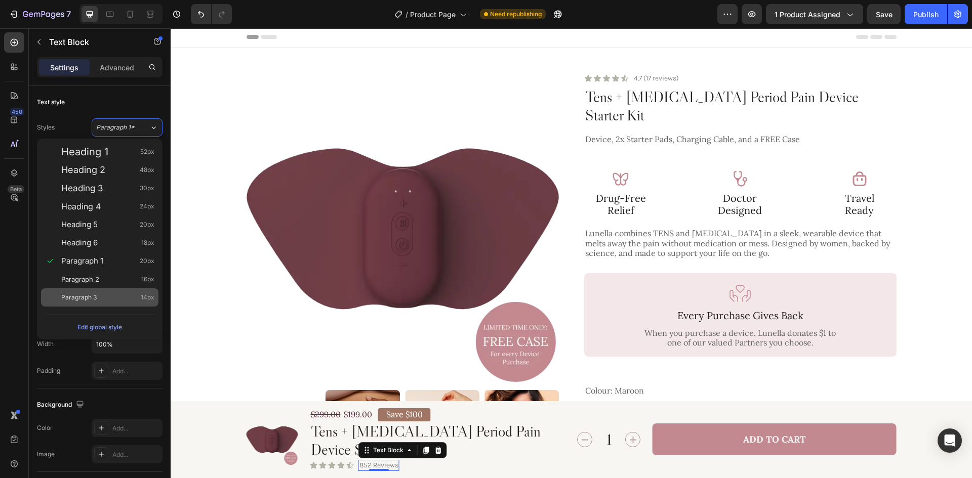
click at [102, 296] on div "Paragraph 3 14px" at bounding box center [107, 298] width 93 height 10
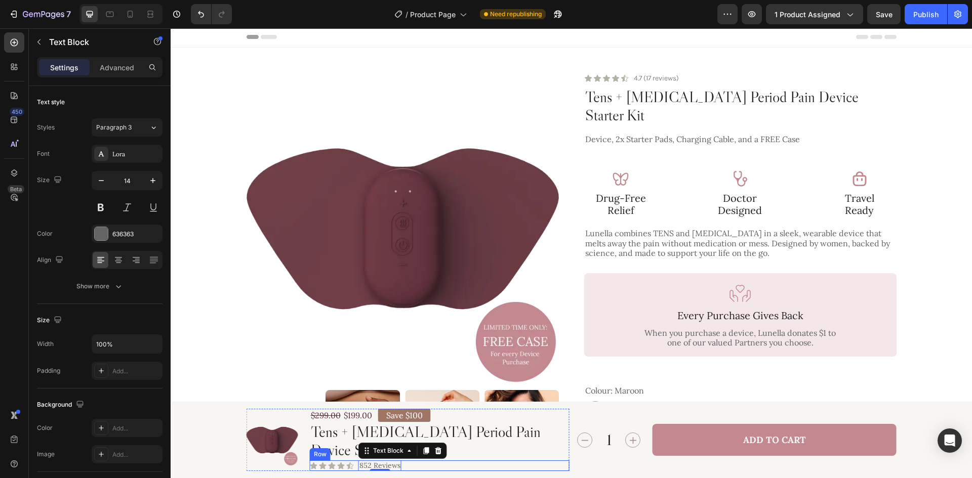
click at [408, 466] on div "Icon Icon Icon Icon Icon Icon List 852 Reviews Text Block 0 Row" at bounding box center [440, 466] width 260 height 11
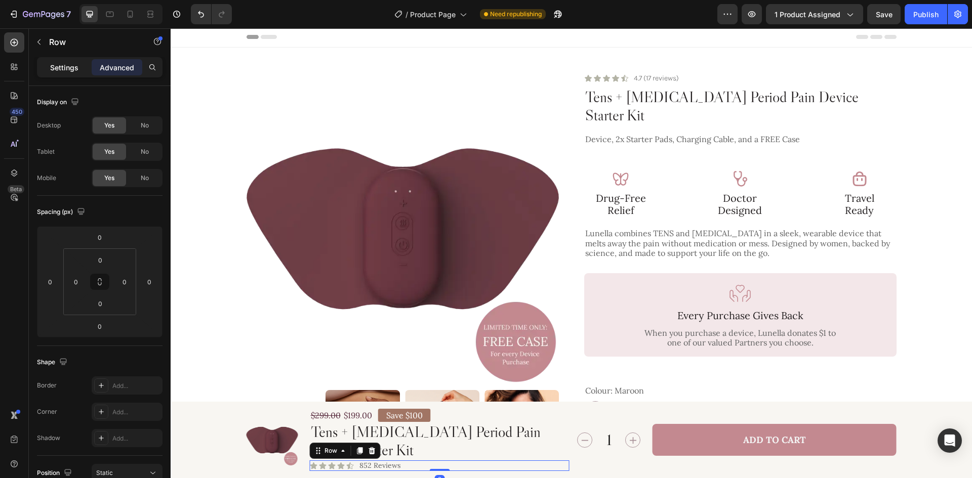
click at [70, 68] on p "Settings" at bounding box center [64, 67] width 28 height 11
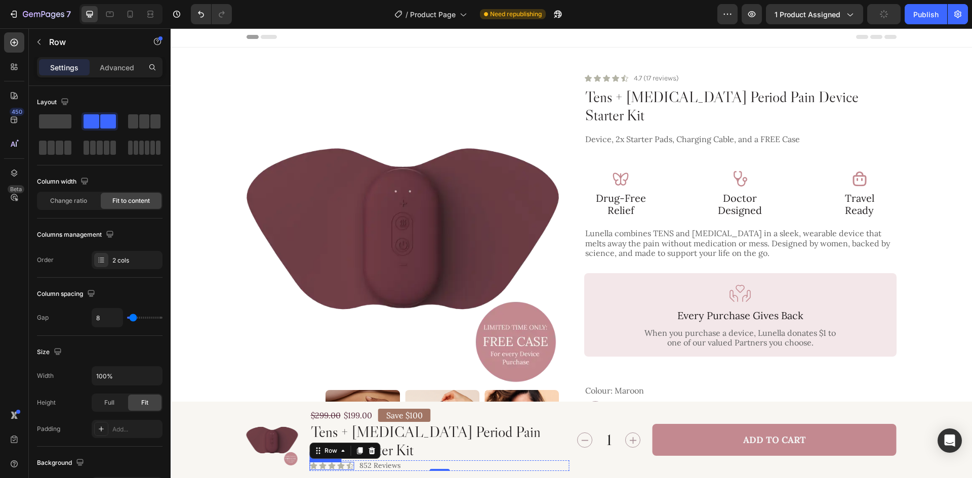
click at [342, 468] on div "Icon Icon Icon Icon Icon" at bounding box center [332, 466] width 45 height 8
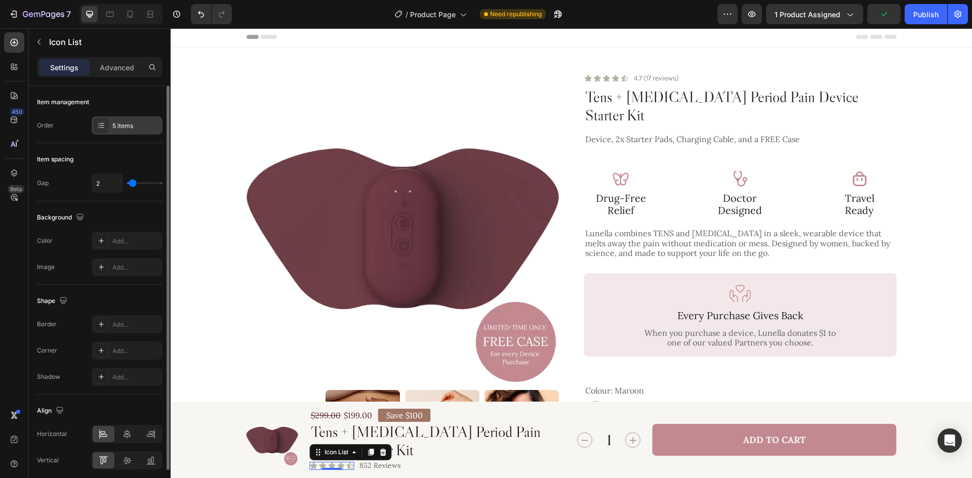
click at [135, 123] on div "5 items" at bounding box center [136, 125] width 48 height 9
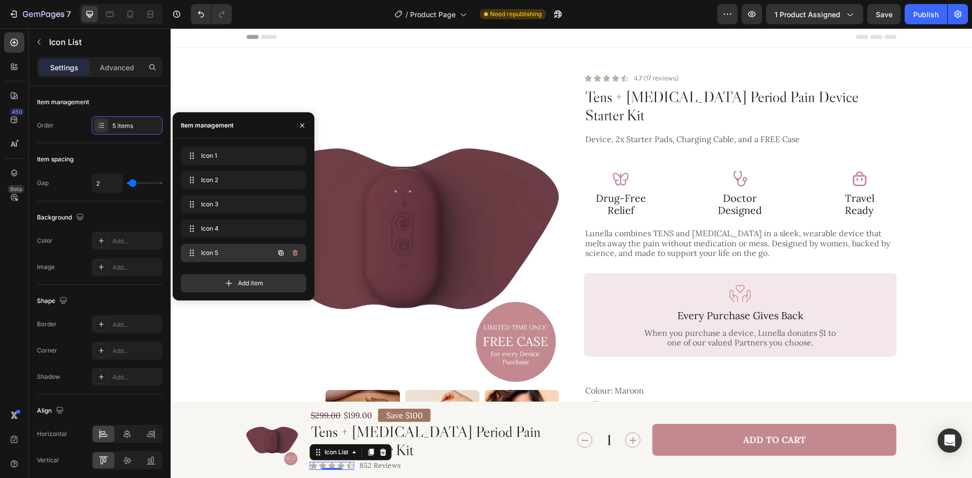
click at [293, 251] on icon "button" at bounding box center [295, 253] width 8 height 8
click at [294, 251] on div "Delete" at bounding box center [288, 253] width 19 height 9
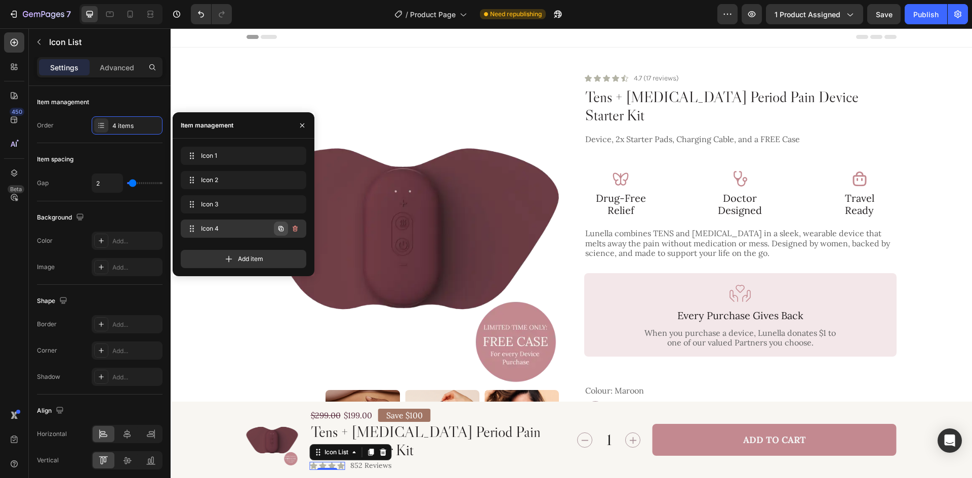
click at [281, 231] on icon "button" at bounding box center [280, 228] width 5 height 5
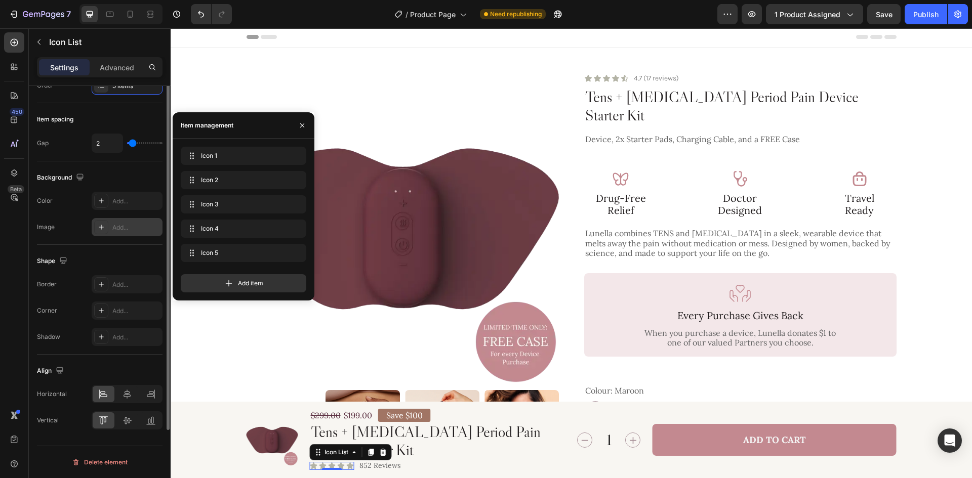
scroll to position [0, 0]
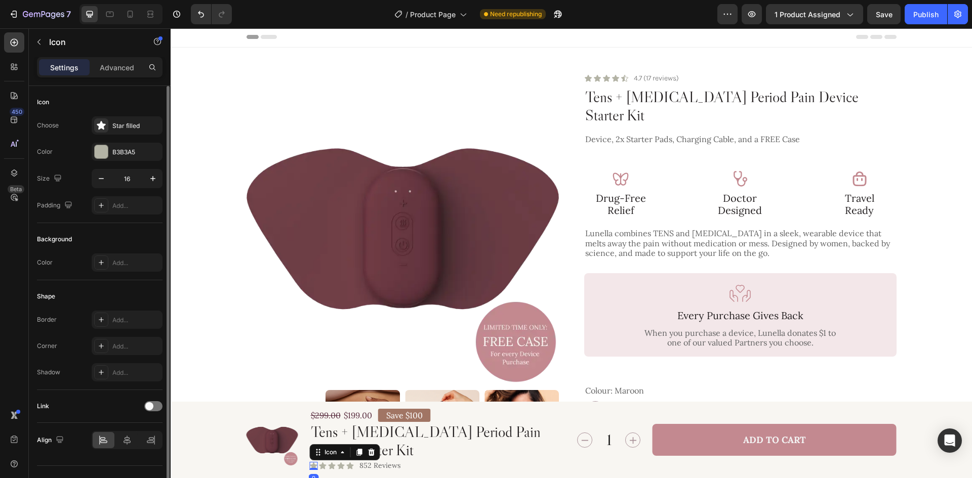
click at [310, 465] on icon at bounding box center [313, 466] width 7 height 7
click at [443, 461] on div "Icon 0 Icon Icon Icon Icon Icon List 852 Reviews Text Block Row" at bounding box center [440, 466] width 260 height 11
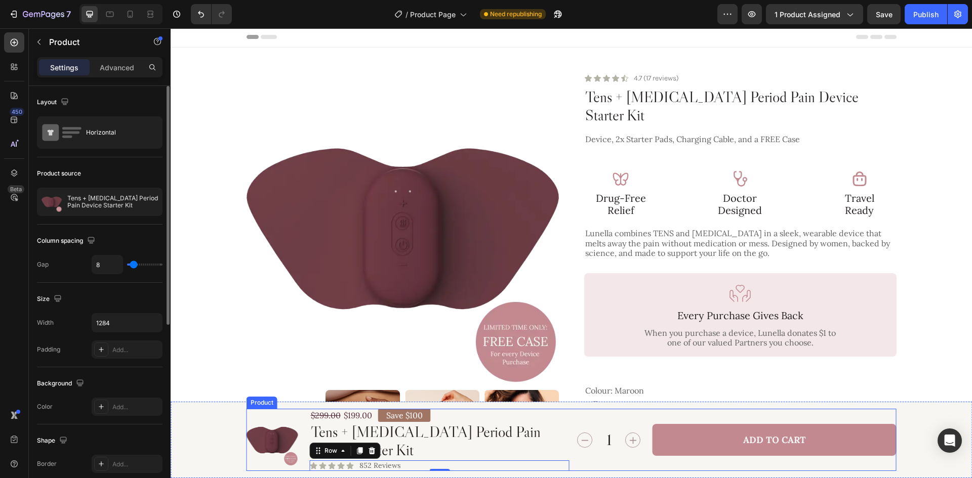
click at [582, 468] on div "1 Product Quantity Add to Cart Add to Cart Row" at bounding box center [735, 440] width 323 height 62
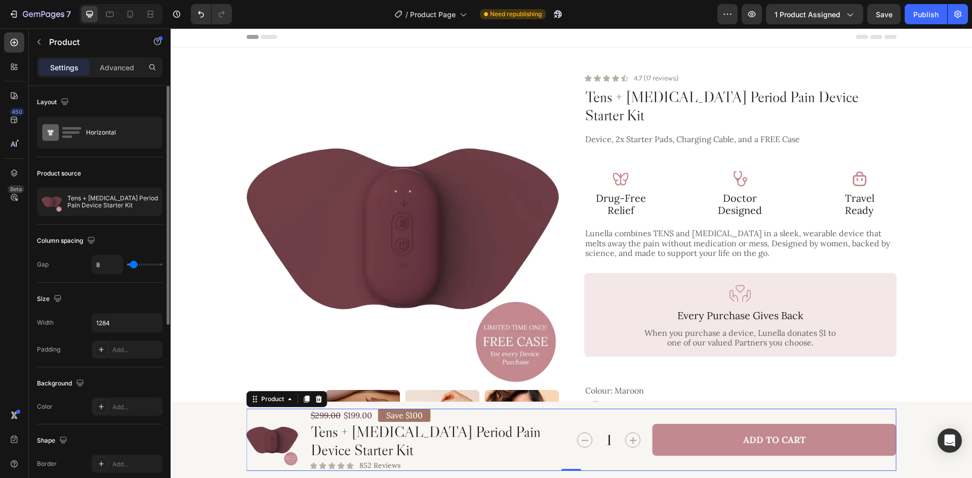
click at [574, 460] on div "1 Product Quantity Add to Cart Add to Cart Row" at bounding box center [735, 440] width 323 height 62
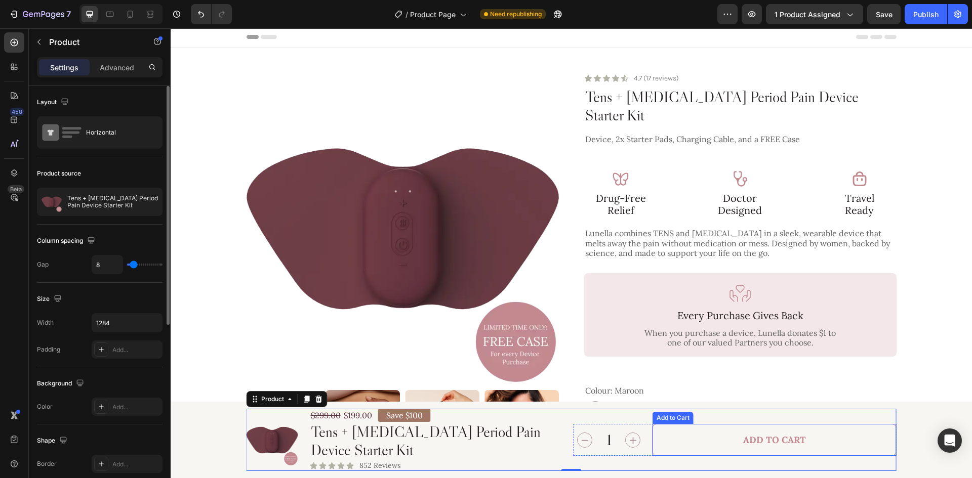
click at [683, 444] on button "Add to Cart" at bounding box center [775, 440] width 244 height 32
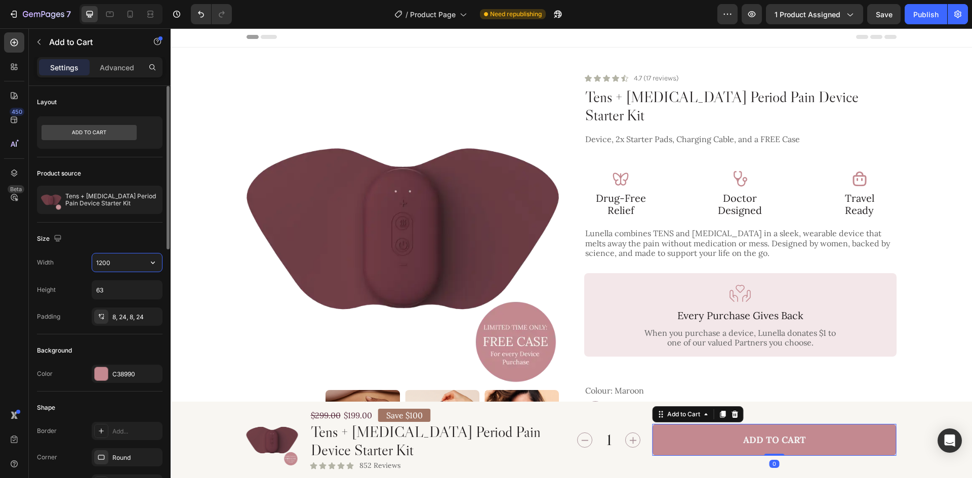
click at [121, 266] on input "1200" at bounding box center [127, 263] width 70 height 18
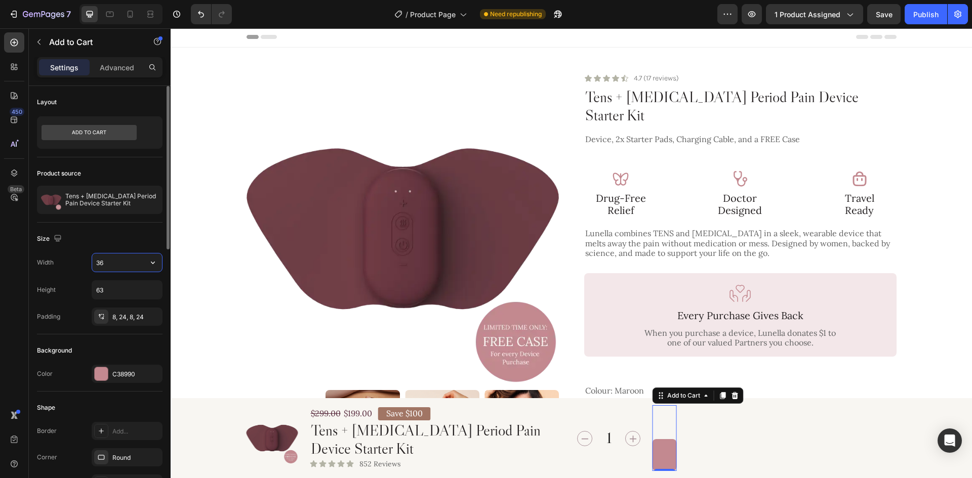
type input "362"
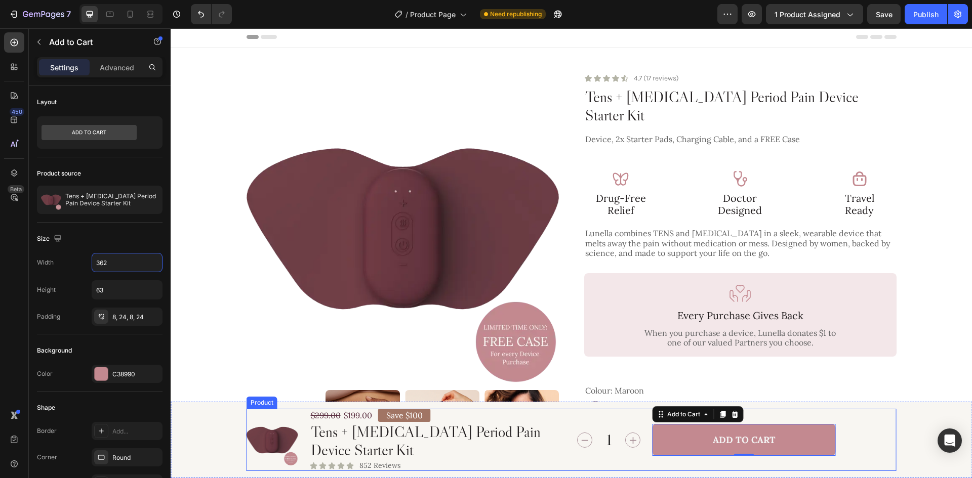
click at [873, 463] on div "1 Product Quantity Add to Cart Add to Cart 0 Row" at bounding box center [735, 440] width 323 height 62
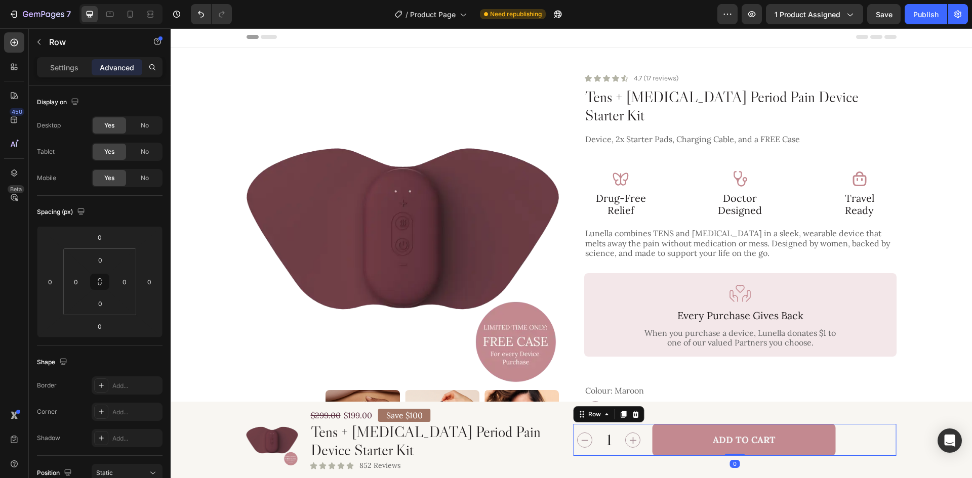
click at [878, 438] on div "1 Product Quantity Add to Cart Add to Cart Row 0" at bounding box center [735, 440] width 323 height 32
click at [62, 65] on p "Settings" at bounding box center [64, 67] width 28 height 11
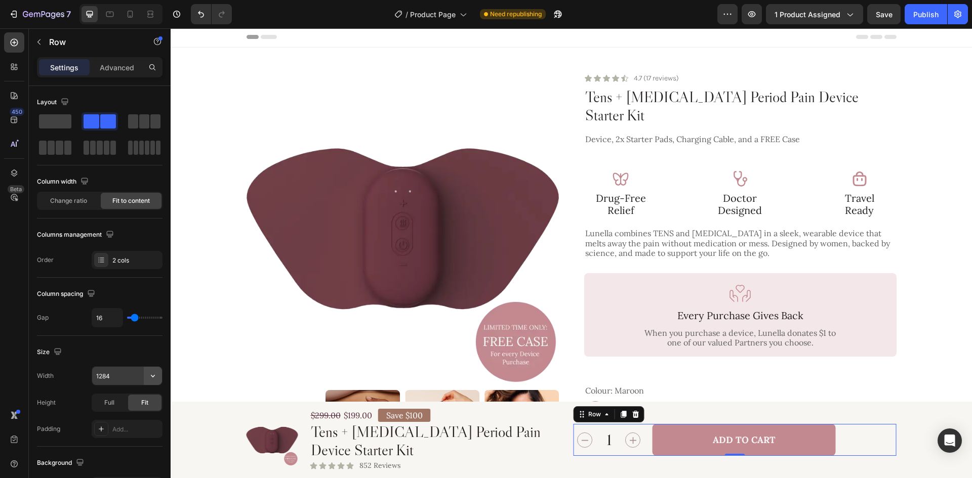
click at [145, 377] on button "button" at bounding box center [153, 376] width 18 height 18
click at [122, 420] on p "Full 100%" at bounding box center [125, 421] width 58 height 9
type input "100%"
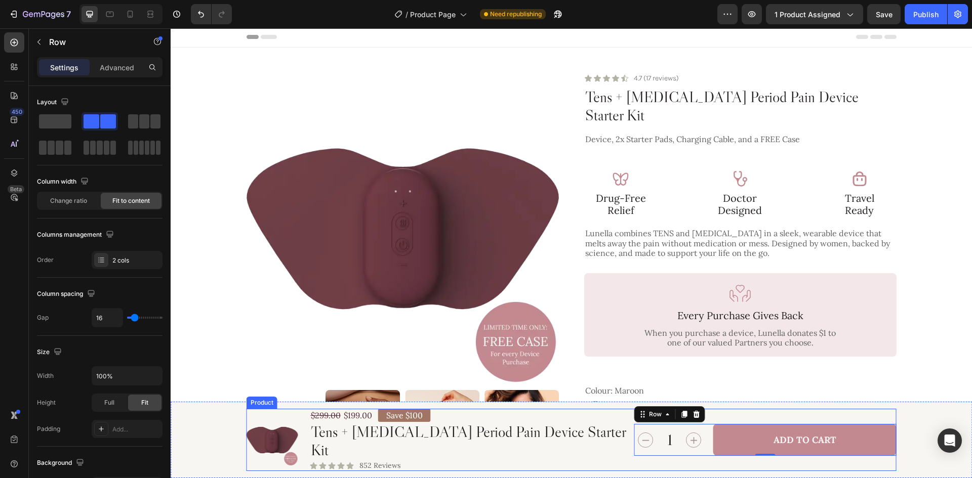
click at [648, 464] on div "1 Product Quantity Add to Cart Add to Cart Row 0" at bounding box center [765, 440] width 262 height 62
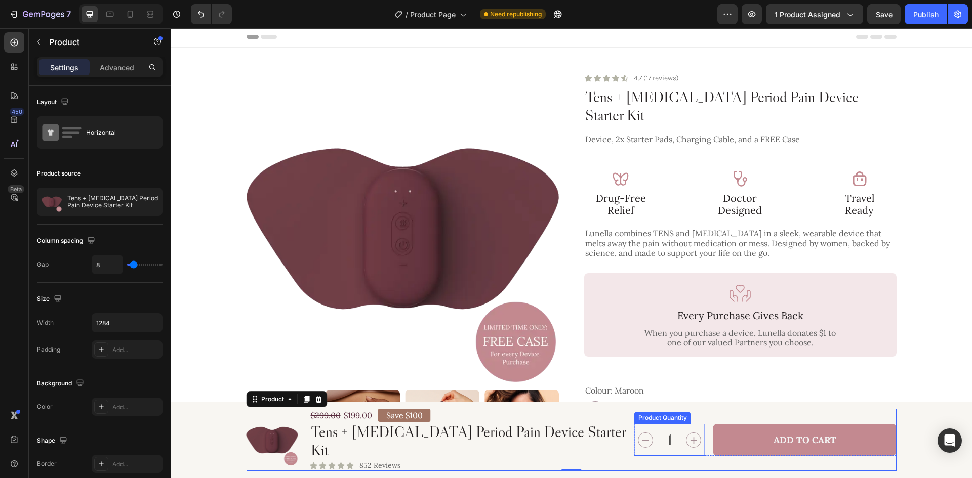
click at [676, 445] on input "1" at bounding box center [669, 440] width 25 height 32
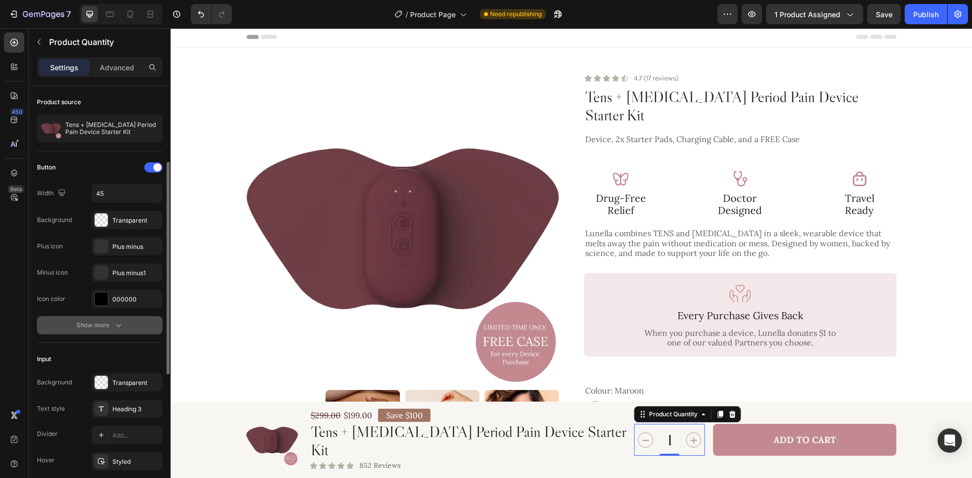
scroll to position [253, 0]
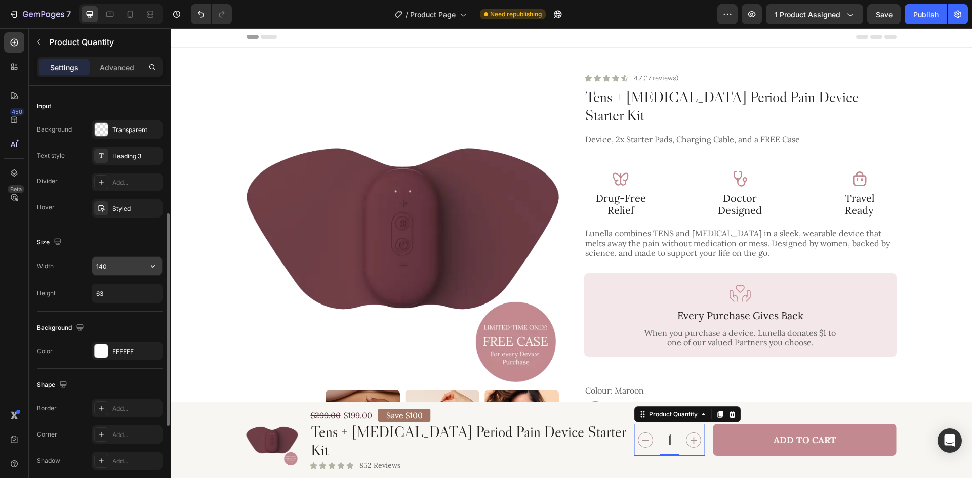
click at [119, 269] on input "140" at bounding box center [127, 266] width 70 height 18
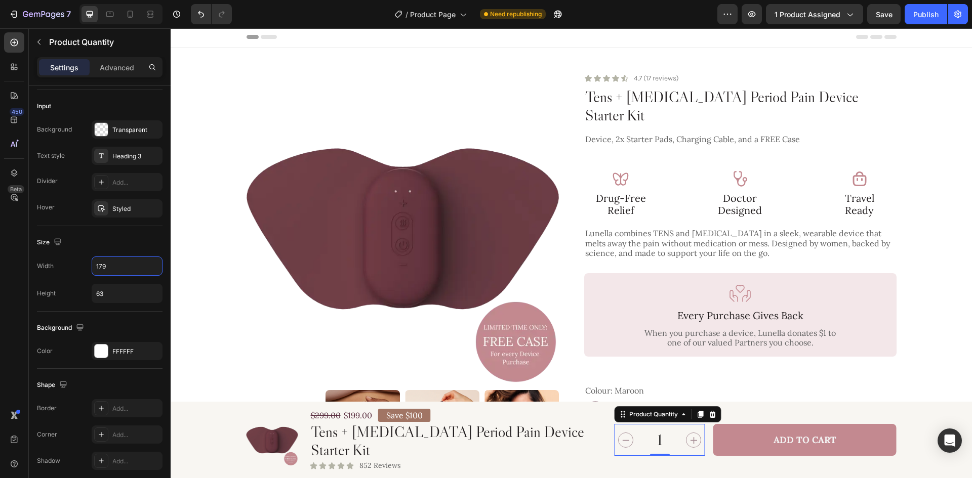
type input "179"
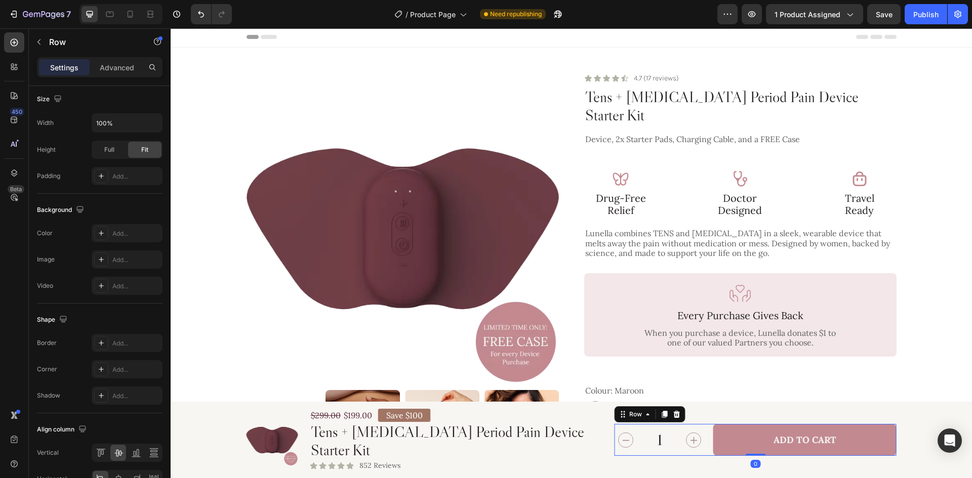
click at [708, 454] on div "1 Product Quantity Add to Cart Add to Cart Row 0" at bounding box center [756, 440] width 282 height 32
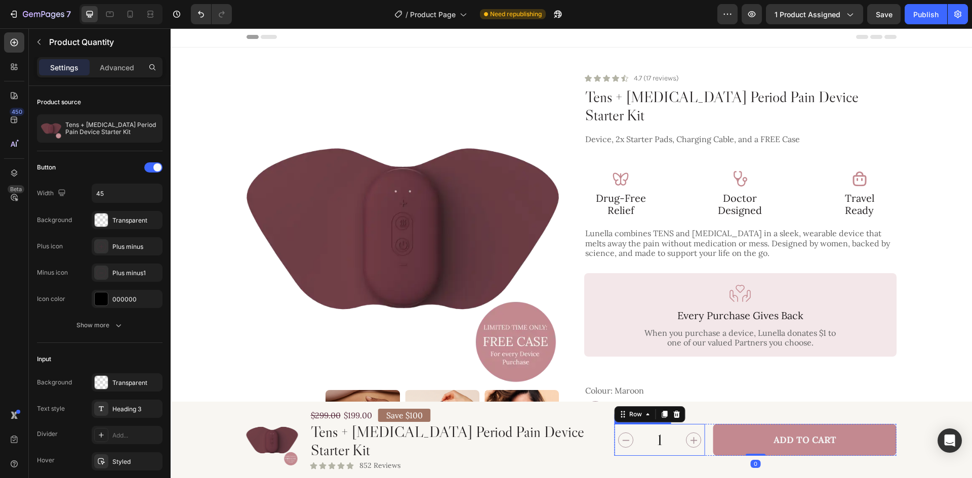
click at [666, 449] on input "1" at bounding box center [659, 440] width 45 height 32
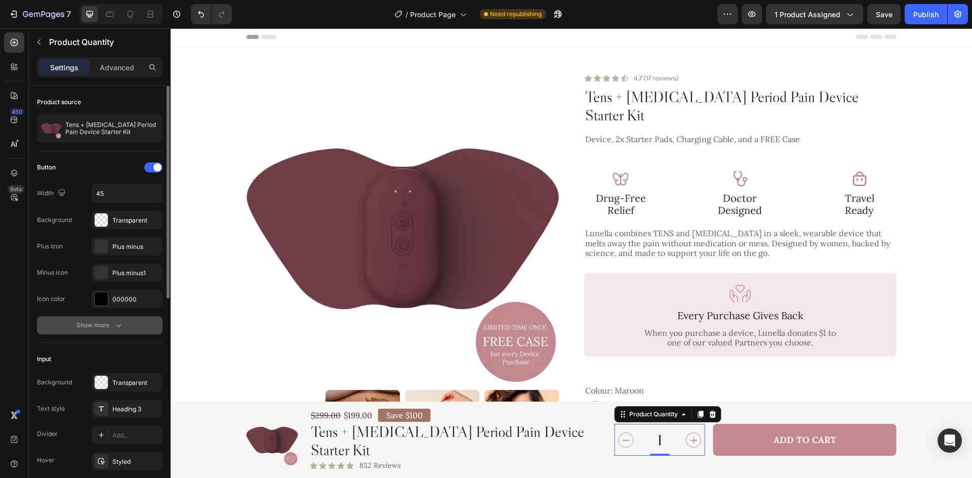
click at [112, 320] on div "Show more" at bounding box center [99, 325] width 47 height 10
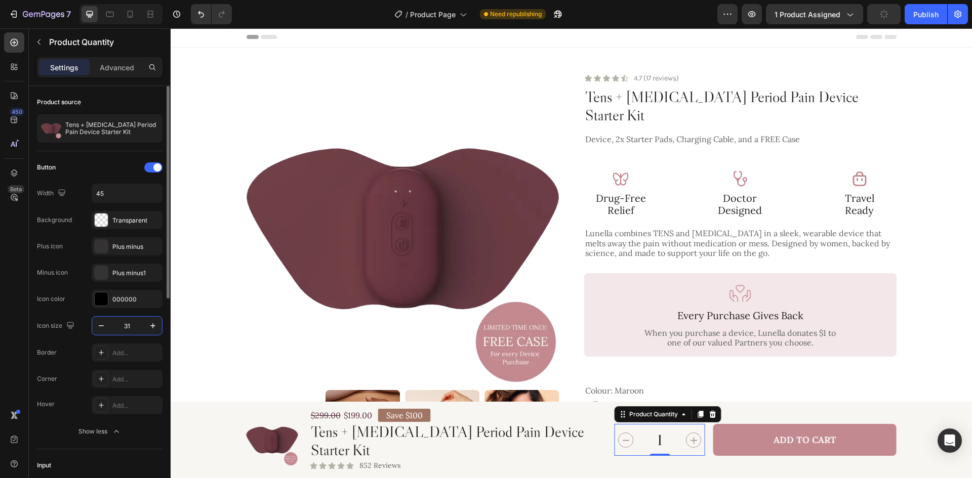
click at [130, 325] on input "31" at bounding box center [126, 326] width 33 height 18
type input "44"
click at [124, 201] on input "45" at bounding box center [127, 193] width 70 height 18
type input "66"
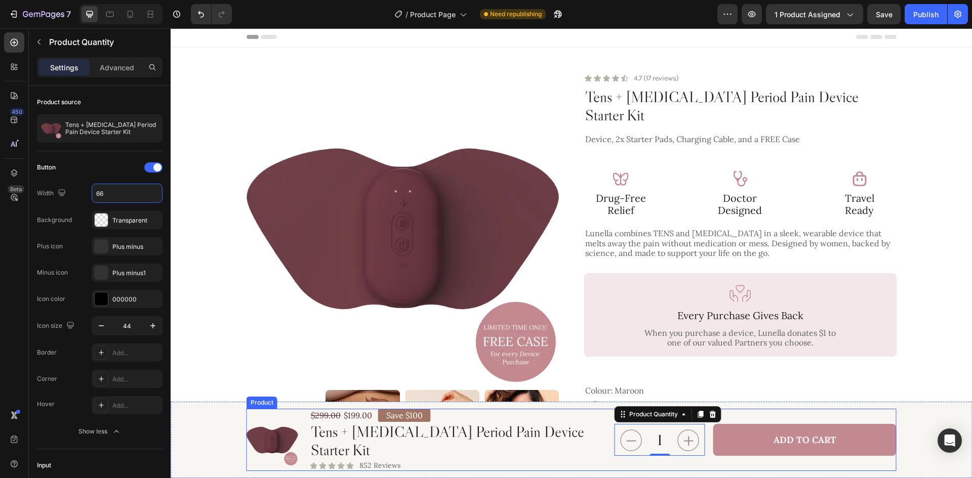
click at [615, 462] on div "1 Product Quantity 0 Add to Cart Add to Cart Row" at bounding box center [756, 440] width 282 height 62
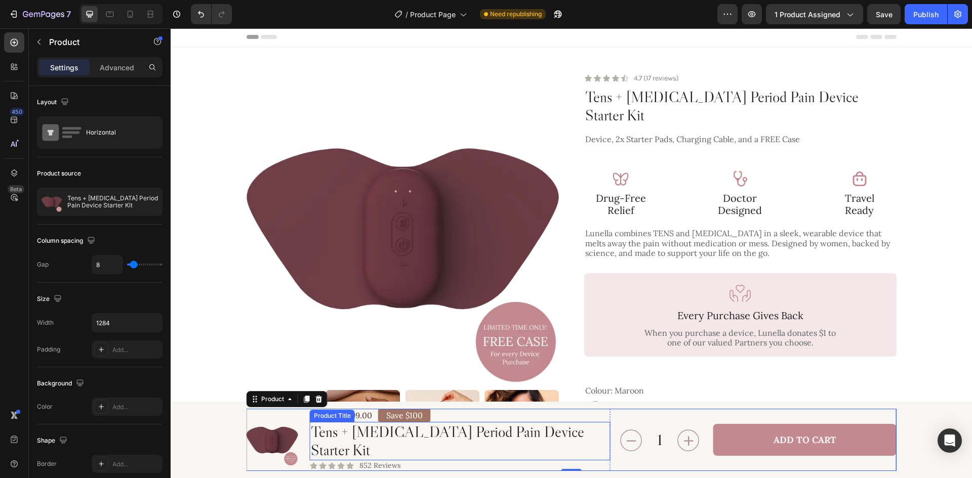
click at [494, 441] on h2 "Tens + Heat Therapy Period Pain Device Starter Kit" at bounding box center [460, 441] width 301 height 38
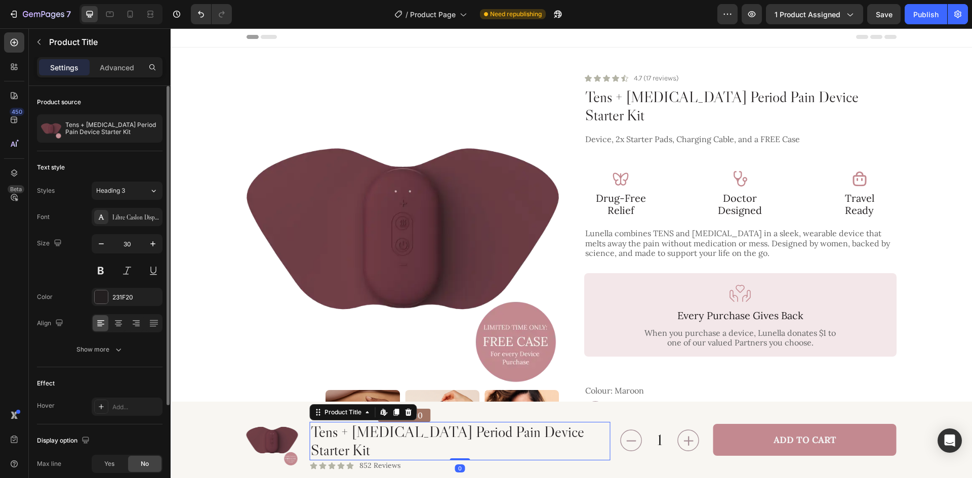
scroll to position [101, 0]
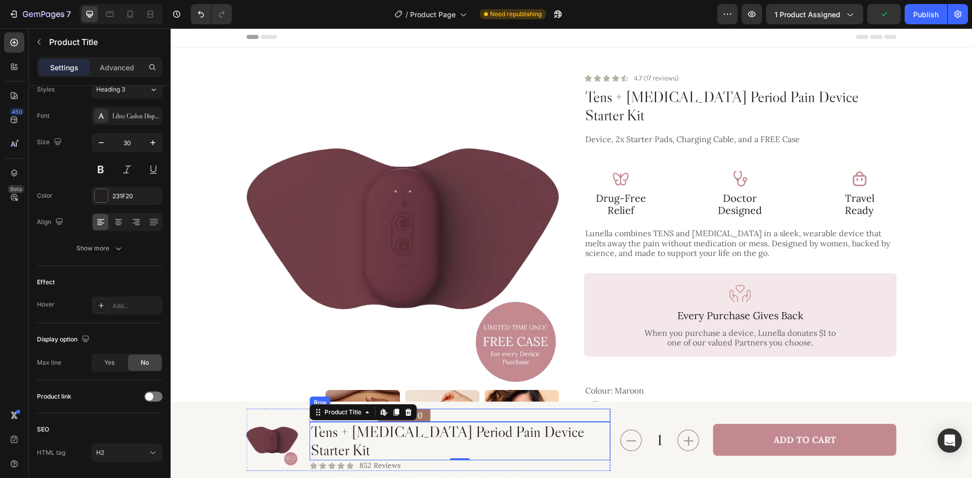
click at [457, 422] on div "$199.00 Product Price Product Price $299.00 Product Price Product Price Row Sav…" at bounding box center [460, 415] width 301 height 13
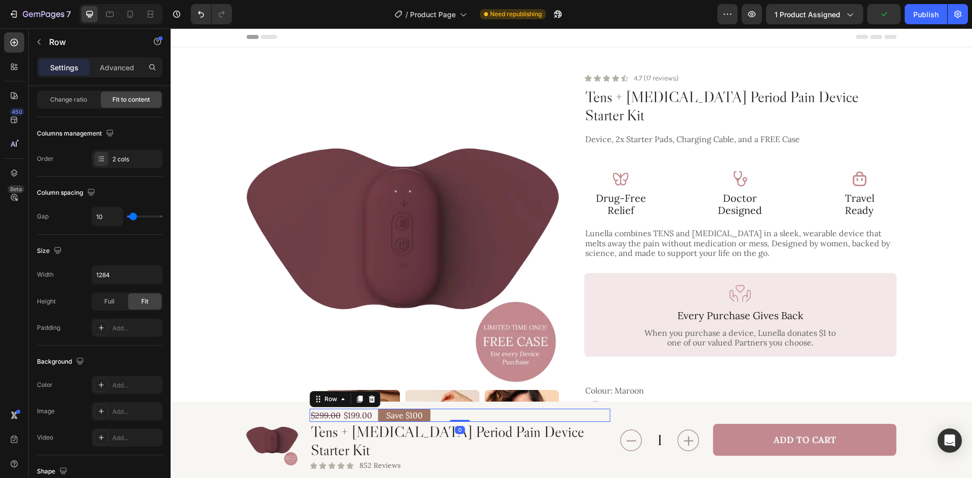
scroll to position [0, 0]
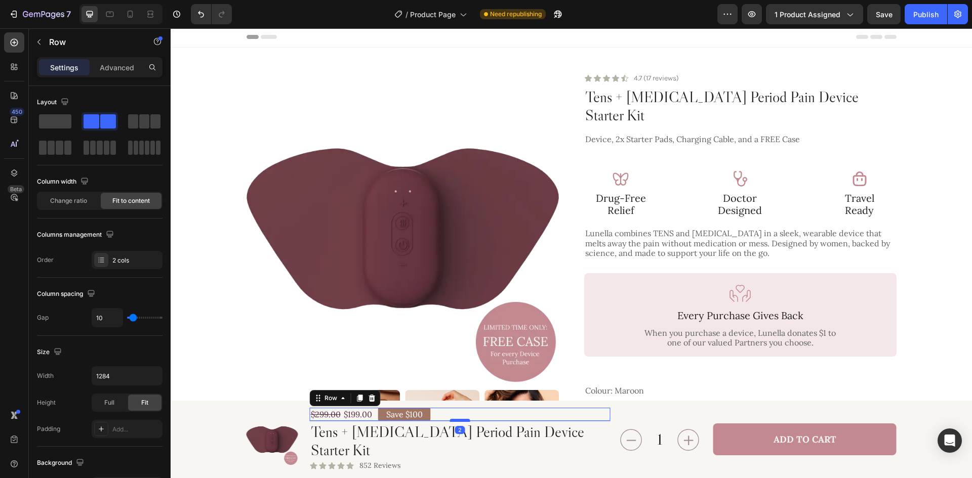
click at [453, 422] on div at bounding box center [460, 420] width 20 height 3
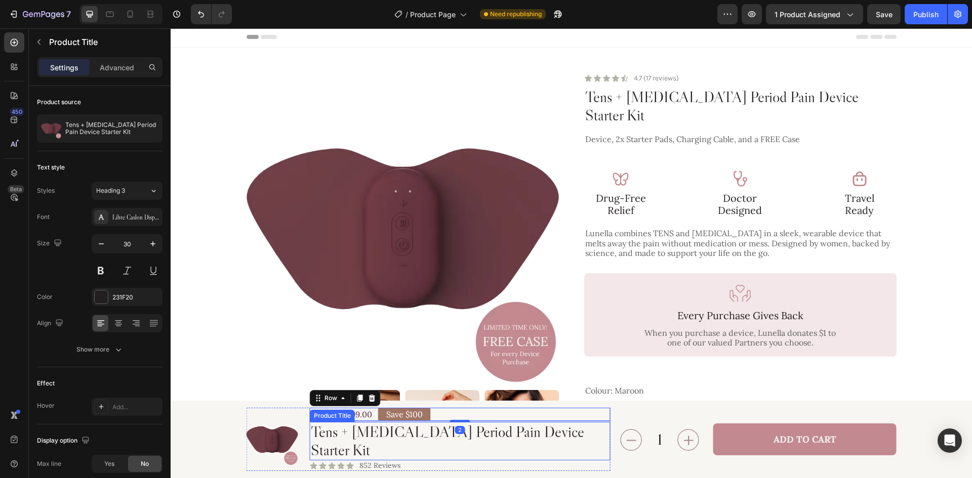
click at [502, 450] on h2 "Tens + Heat Therapy Period Pain Device Starter Kit" at bounding box center [460, 441] width 301 height 38
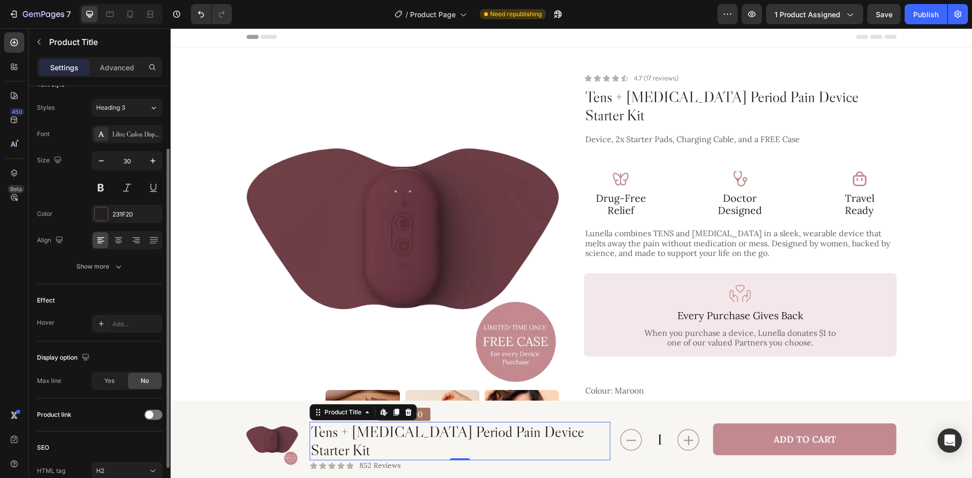
scroll to position [32, 0]
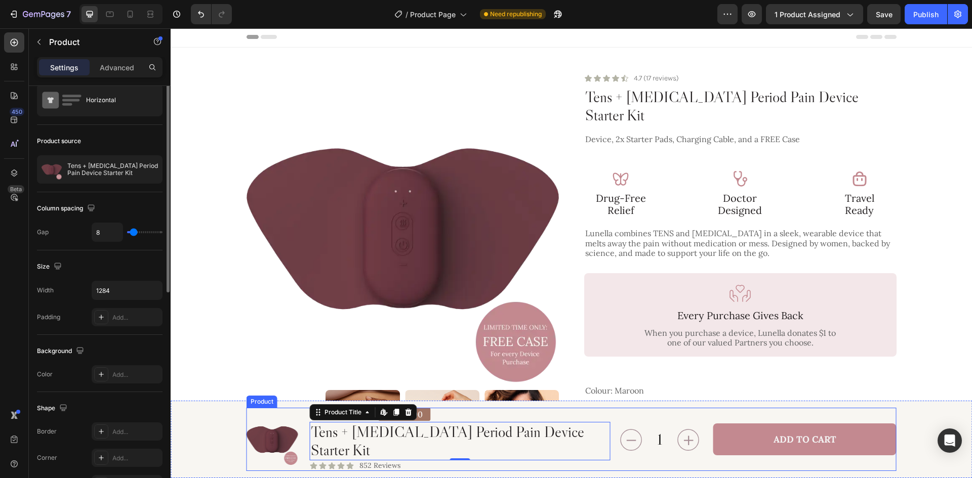
click at [638, 463] on div "1 Product Quantity Add to Cart Add to Cart Row" at bounding box center [756, 439] width 282 height 63
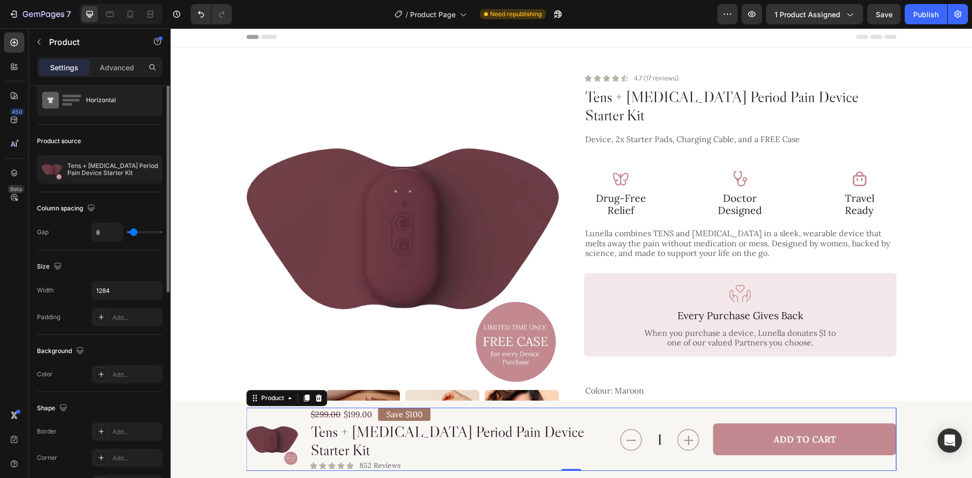
scroll to position [0, 0]
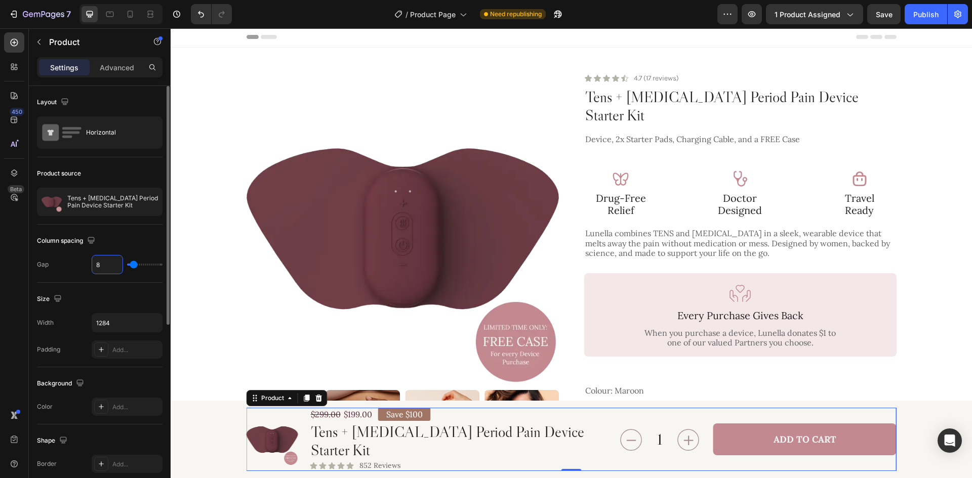
click at [104, 269] on input "8" at bounding box center [107, 265] width 30 height 18
type input "3"
type input "30"
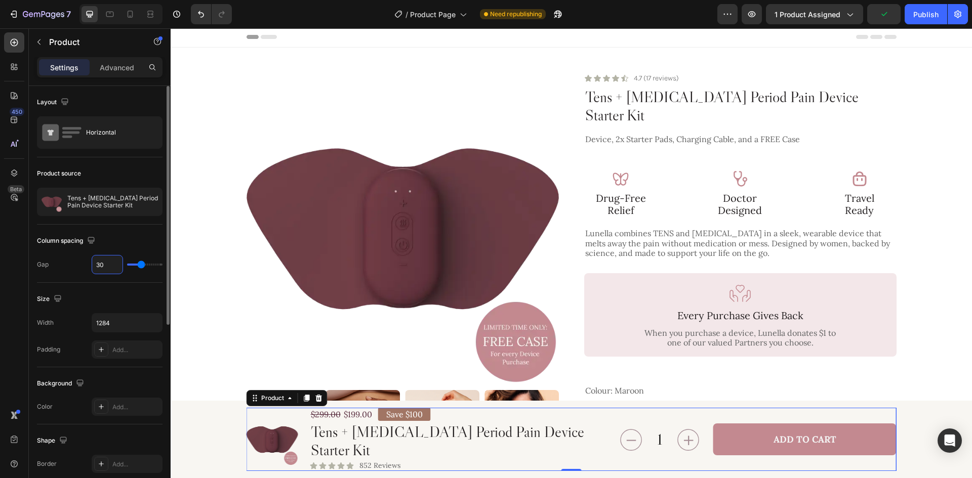
type input "31"
type input "32"
type input "33"
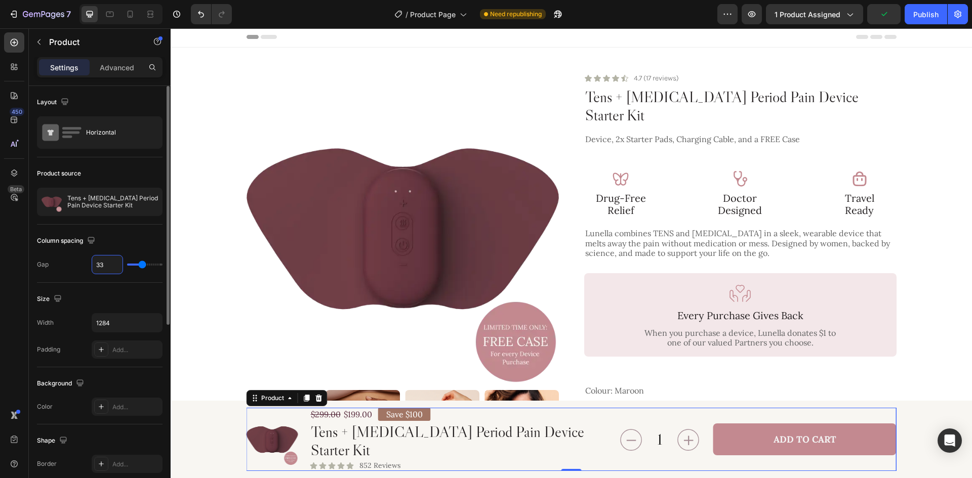
type input "33"
type input "34"
type input "35"
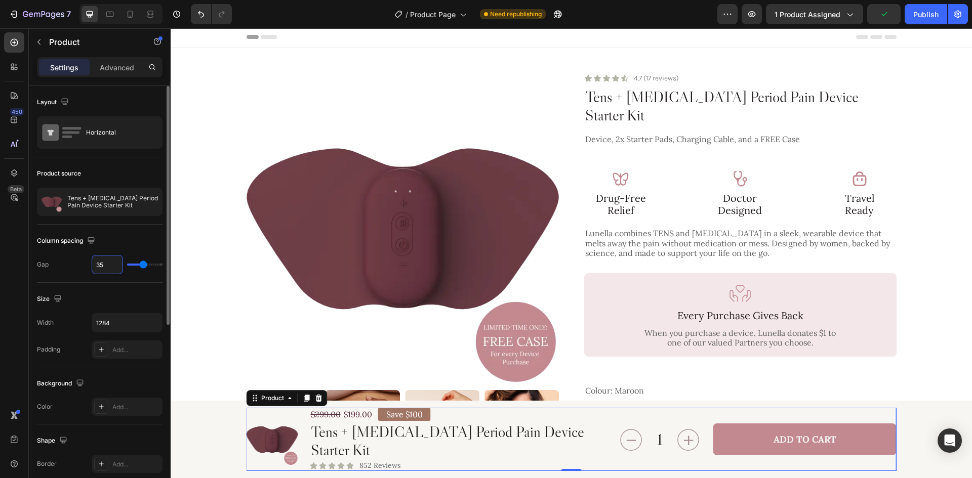
type input "36"
type input "37"
type input "38"
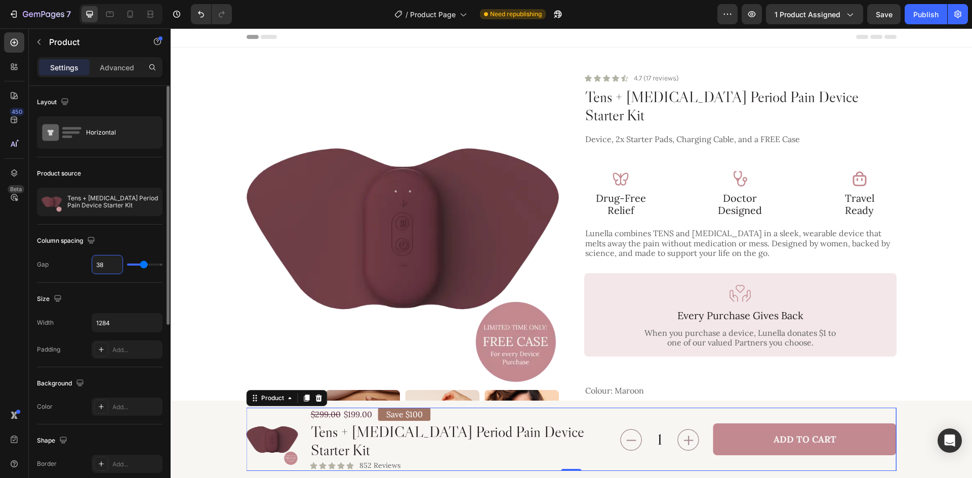
type input "38"
type input "39"
type input "40"
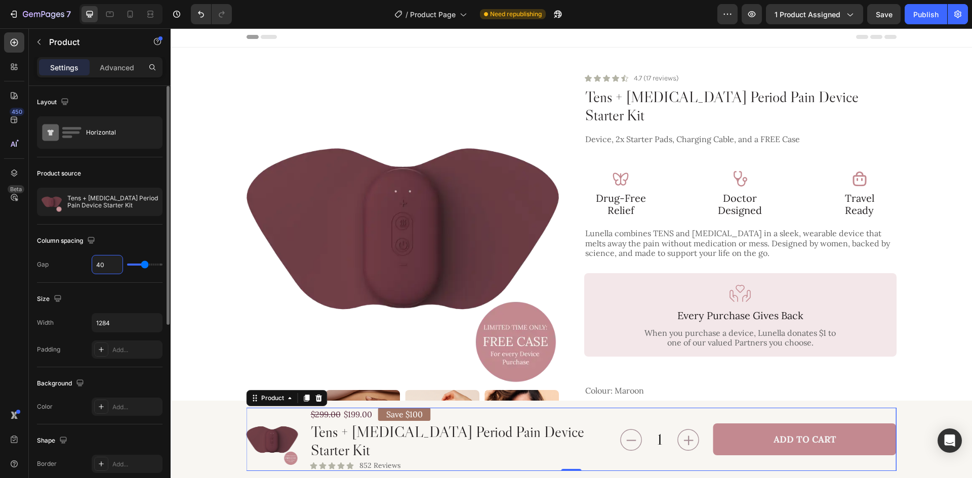
type input "41"
type input "42"
type input "43"
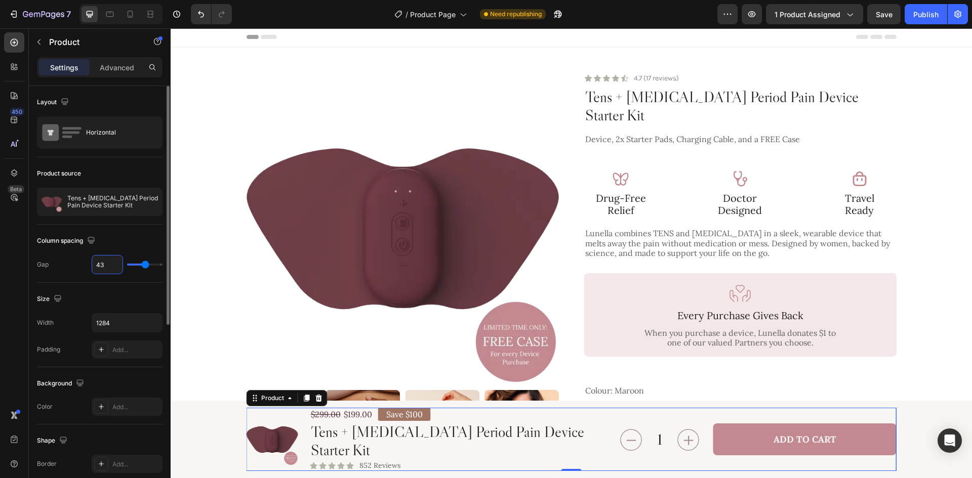
type input "43"
type input "44"
type input "45"
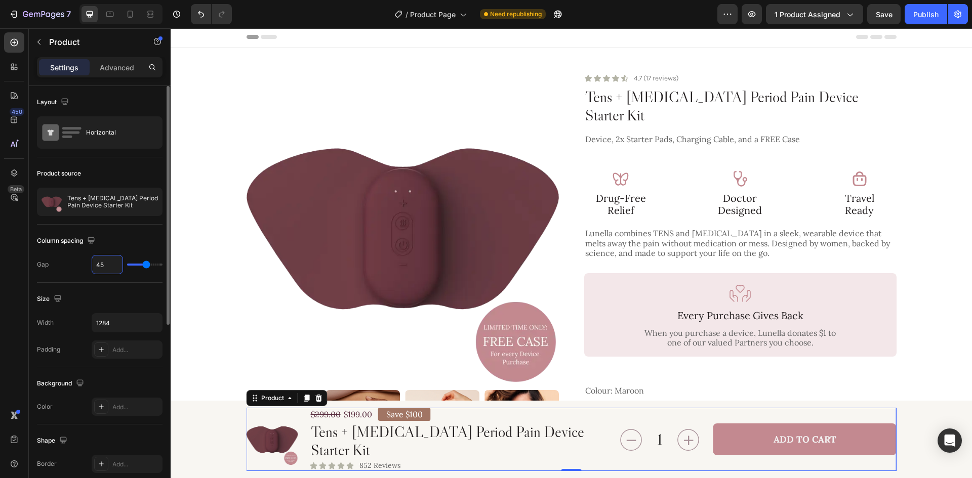
type input "46"
type input "47"
type input "48"
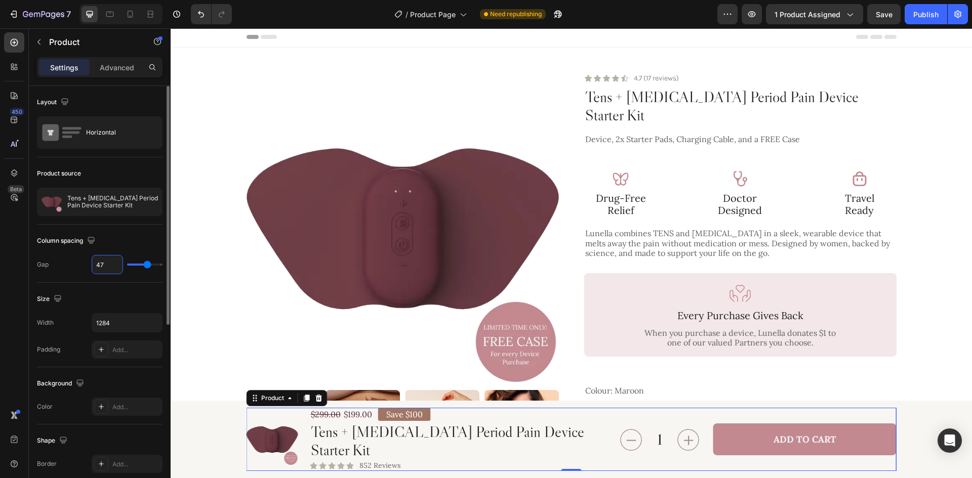
type input "48"
type input "49"
type input "50"
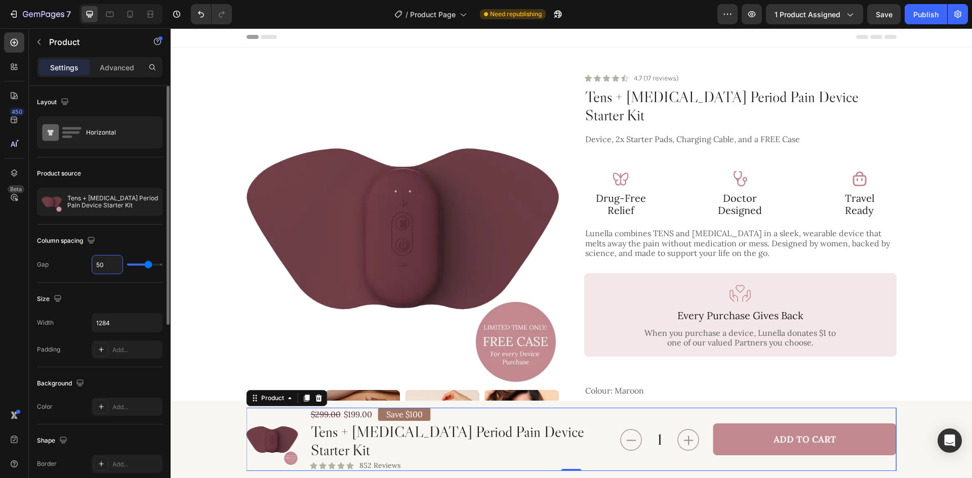
type input "51"
type input "52"
type input "53"
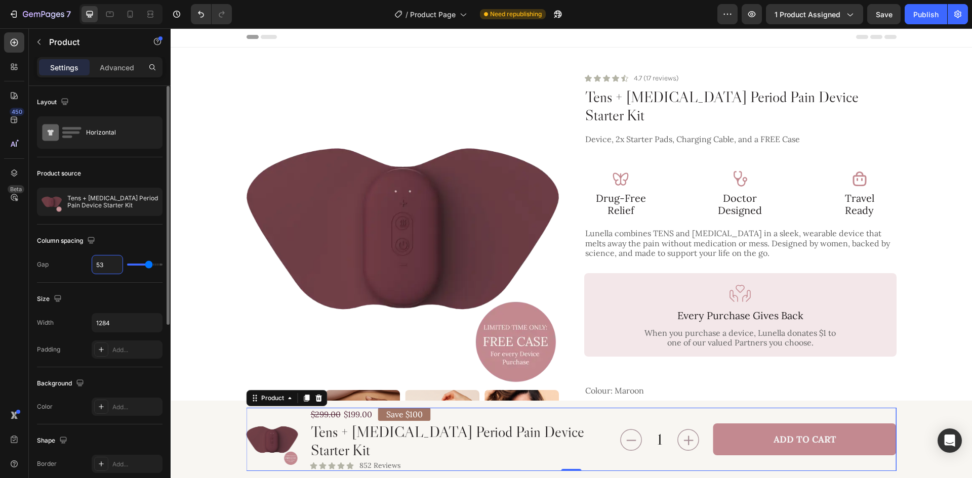
type input "53"
type input "54"
type input "55"
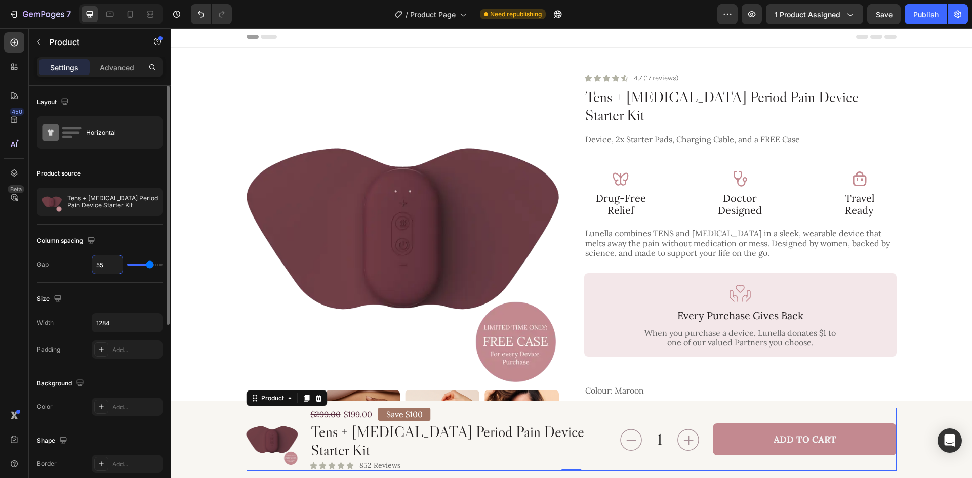
type input "56"
type input "57"
type input "58"
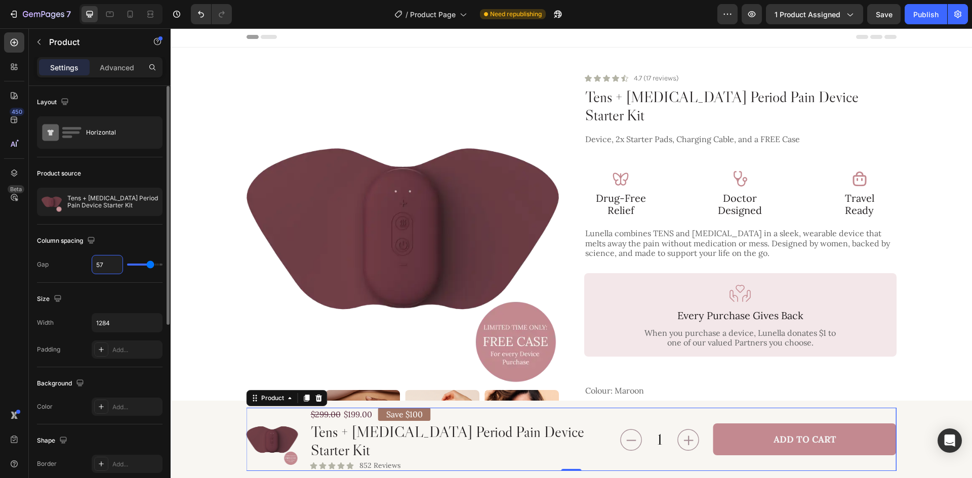
type input "58"
type input "59"
type input "60"
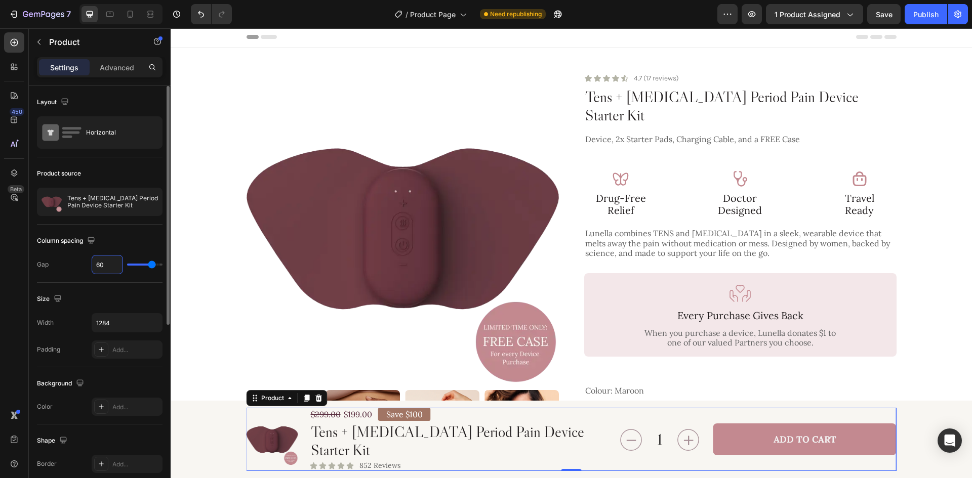
type input "61"
type input "62"
type input "63"
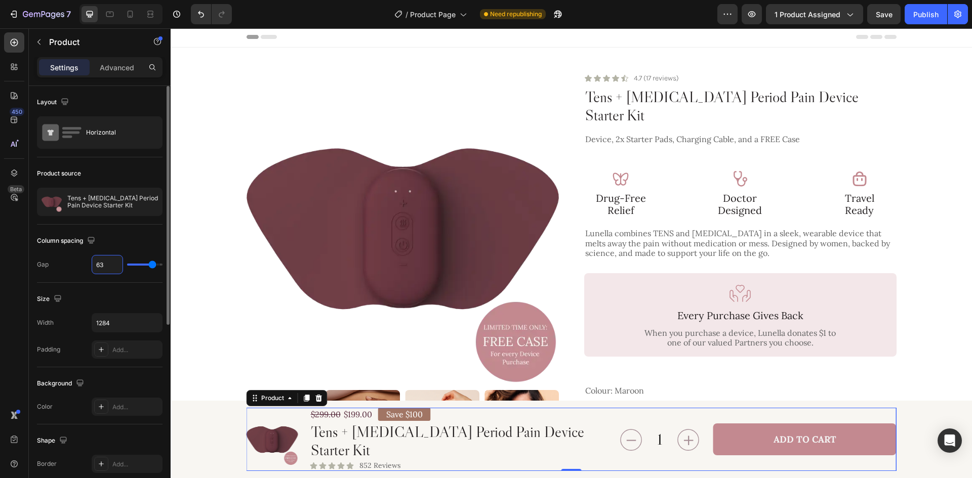
type input "63"
type input "64"
type input "65"
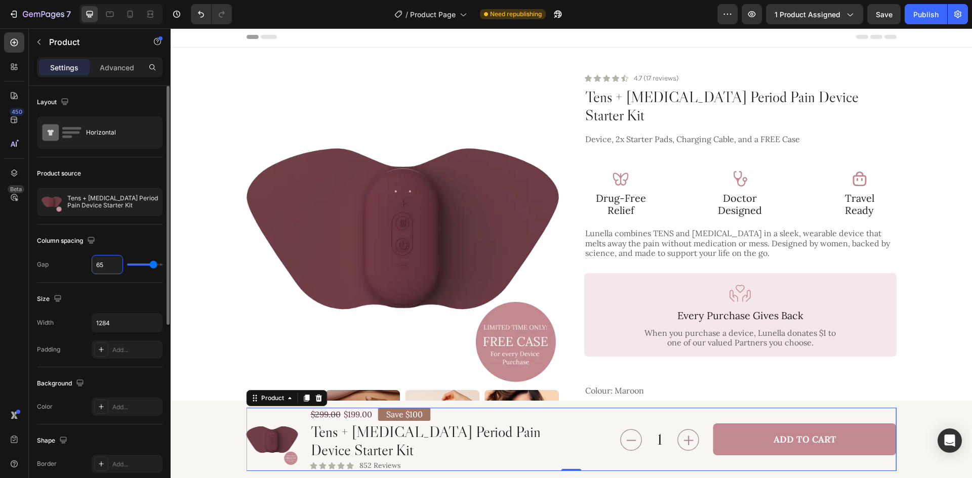
type input "66"
type input "67"
type input "68"
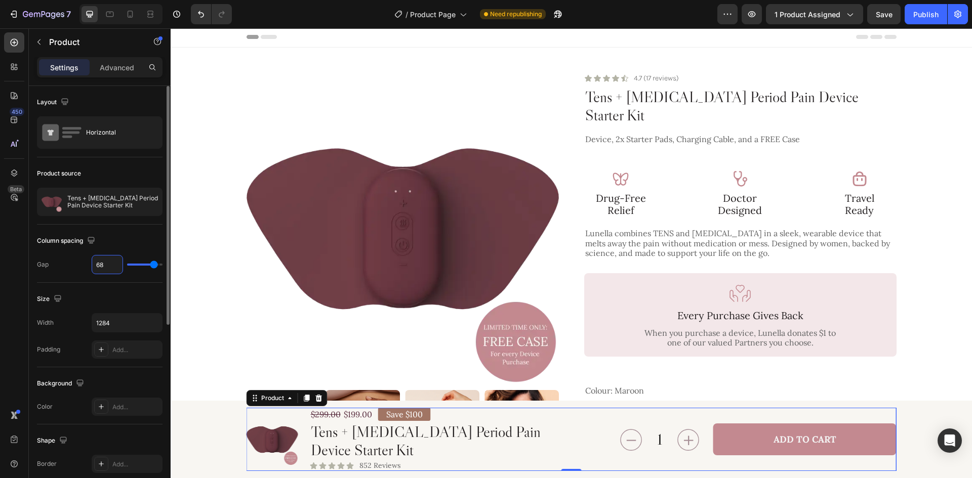
type input "68"
type input "69"
type input "70"
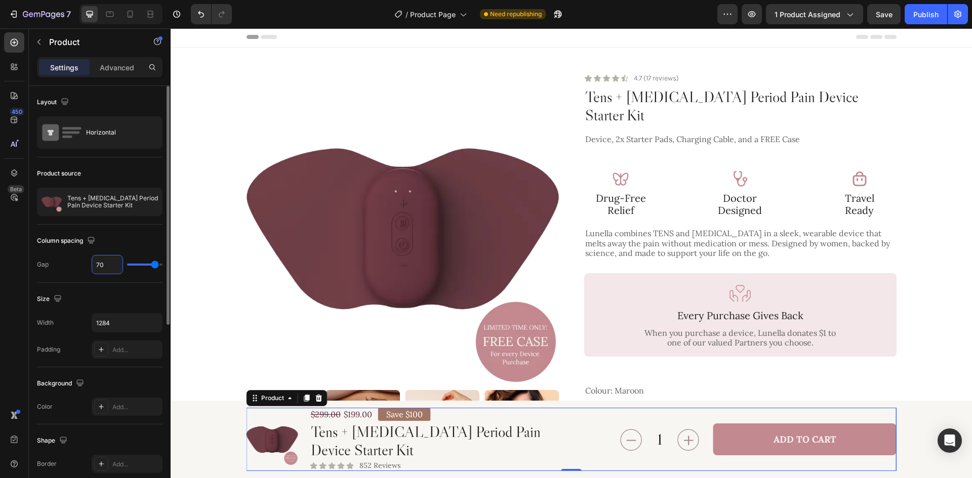
type input "71"
type input "72"
type input "73"
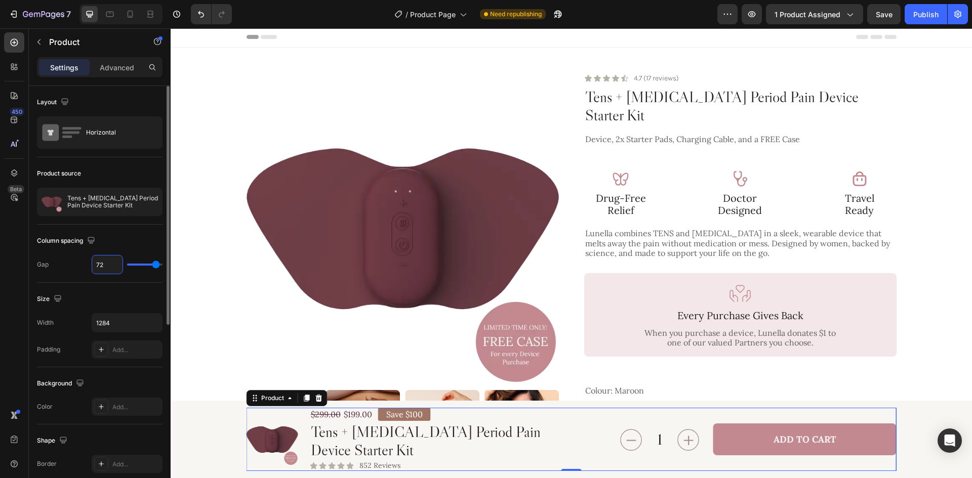
type input "73"
type input "74"
type input "75"
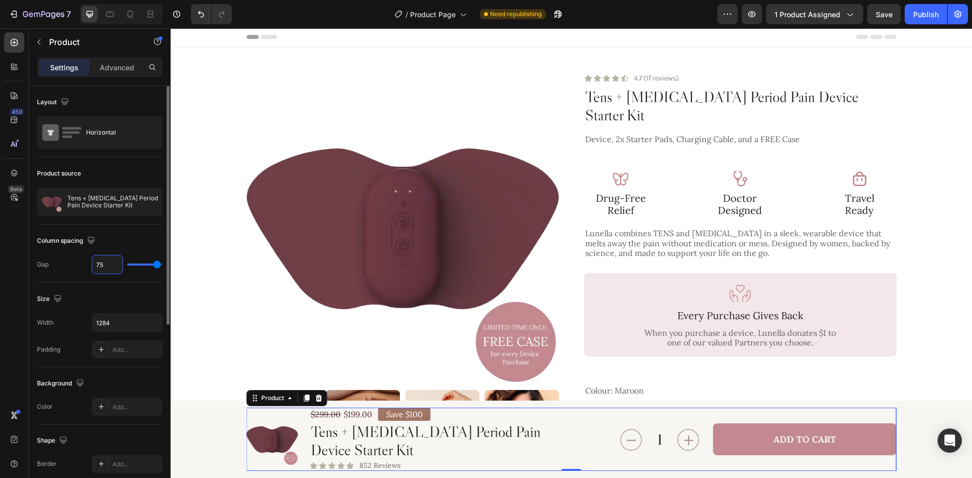
type input "76"
type input "77"
type input "78"
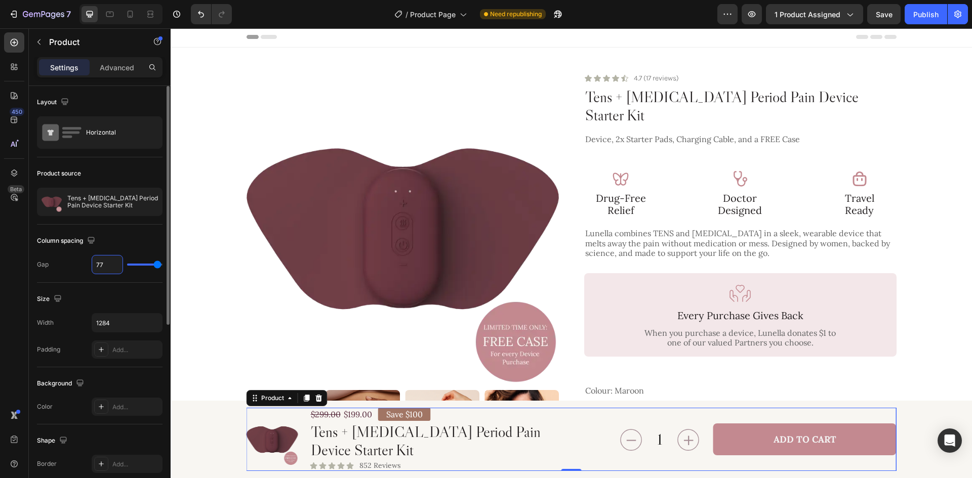
type input "78"
type input "79"
type input "80"
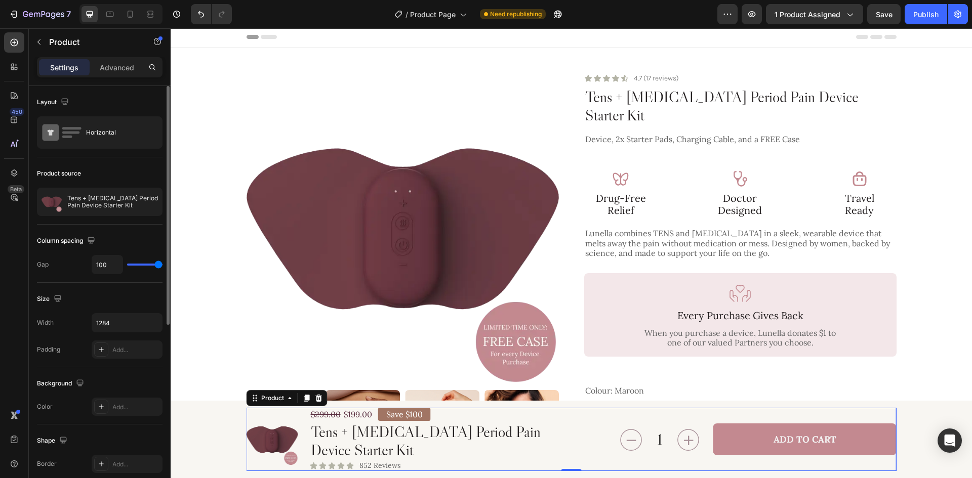
click at [131, 243] on div "Column spacing" at bounding box center [100, 241] width 126 height 16
click at [110, 268] on input "100" at bounding box center [107, 265] width 30 height 18
type input "1"
type input "14"
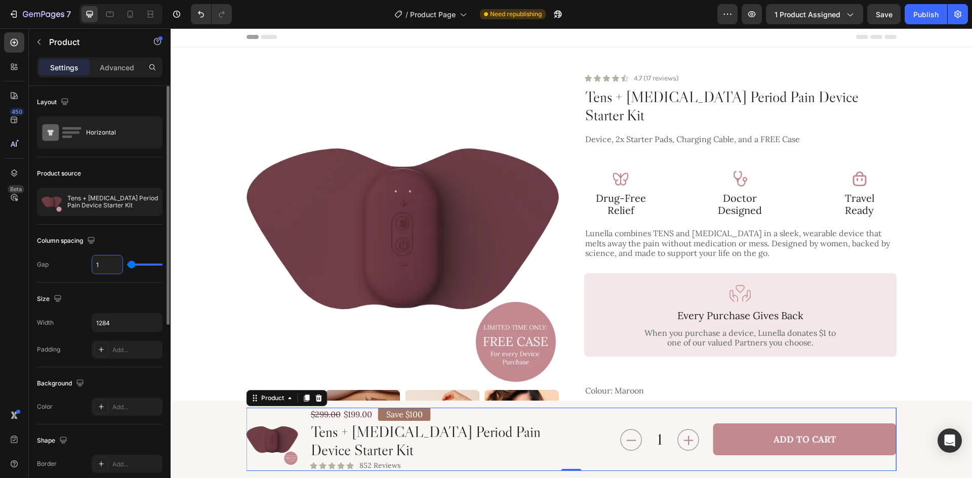
type input "14"
type input "140"
type input "80"
type input "140"
click at [697, 459] on div "1 Product Quantity Add to Cart Add to Cart Row" at bounding box center [756, 439] width 282 height 63
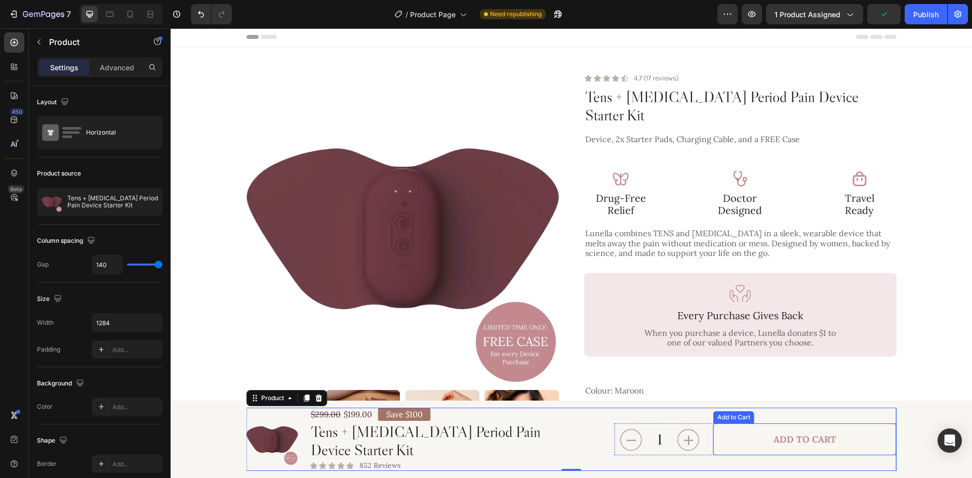
click at [735, 443] on button "Add to Cart" at bounding box center [804, 440] width 183 height 32
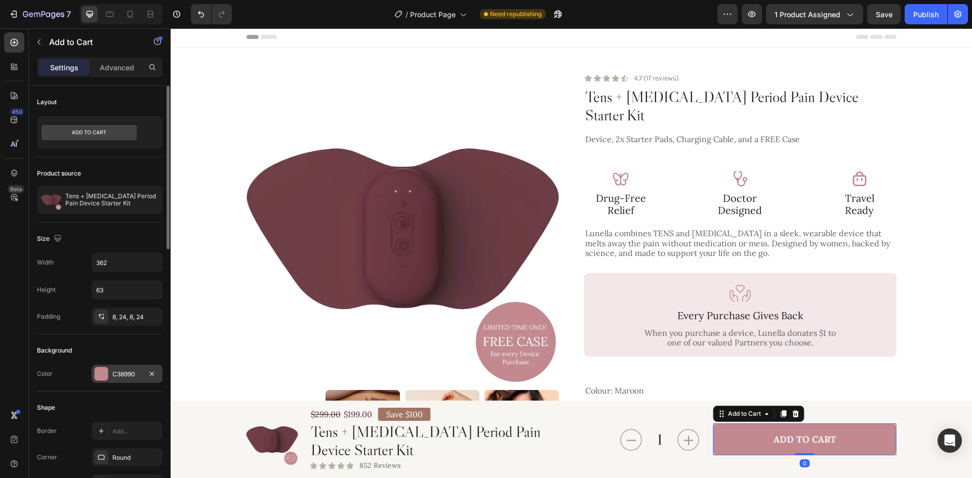
click at [117, 370] on div "C38990" at bounding box center [126, 374] width 29 height 9
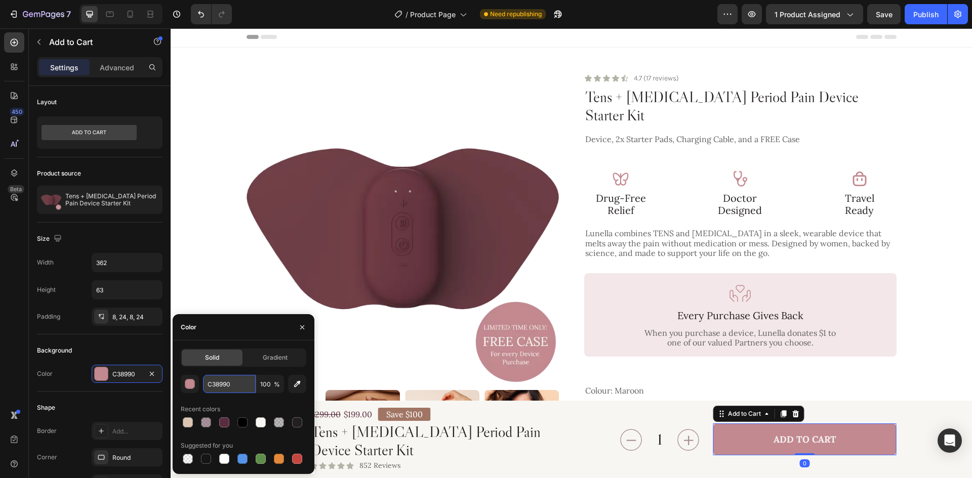
click at [240, 390] on input "C38990" at bounding box center [229, 384] width 53 height 18
paste input "#A17564"
type input "#A17564"
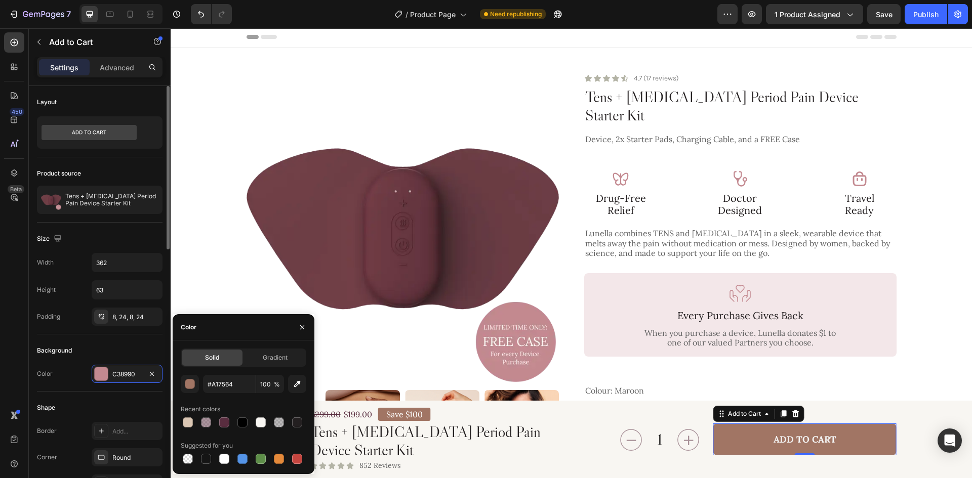
click at [139, 344] on div "Background" at bounding box center [100, 351] width 126 height 16
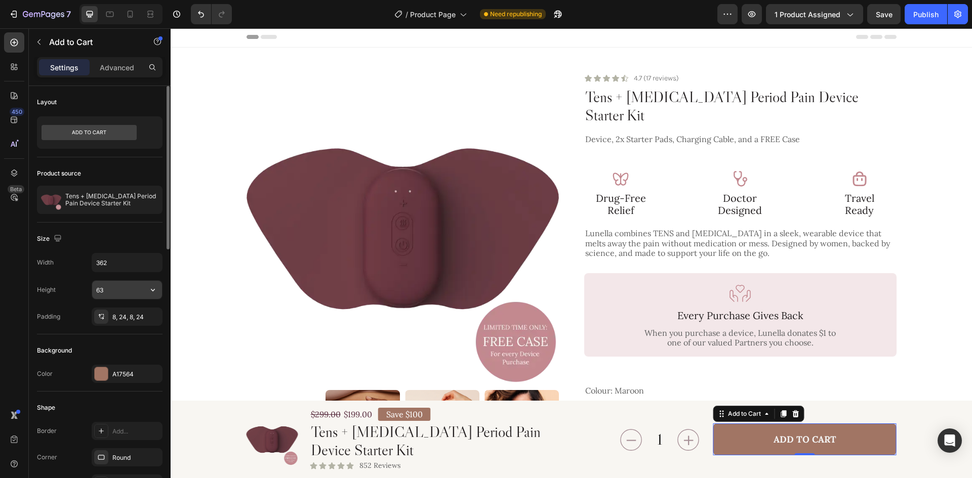
click at [120, 291] on input "63" at bounding box center [127, 290] width 70 height 18
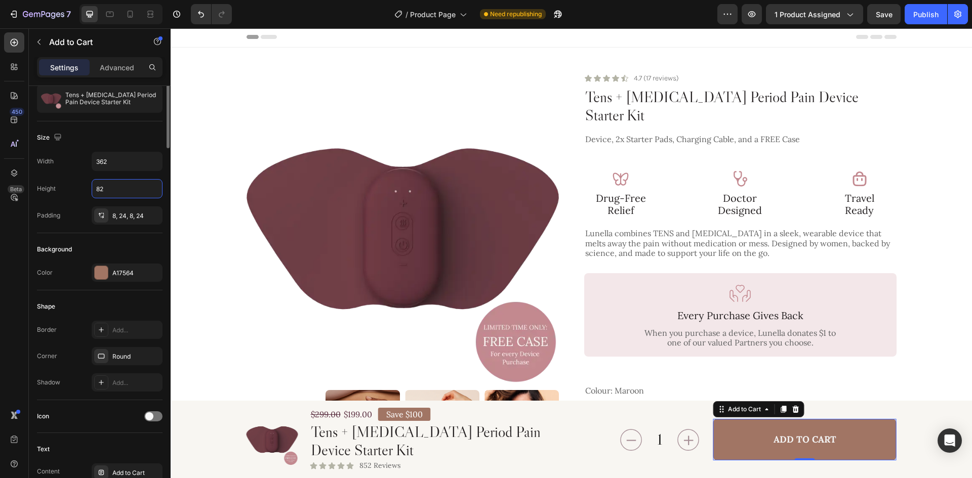
scroll to position [304, 0]
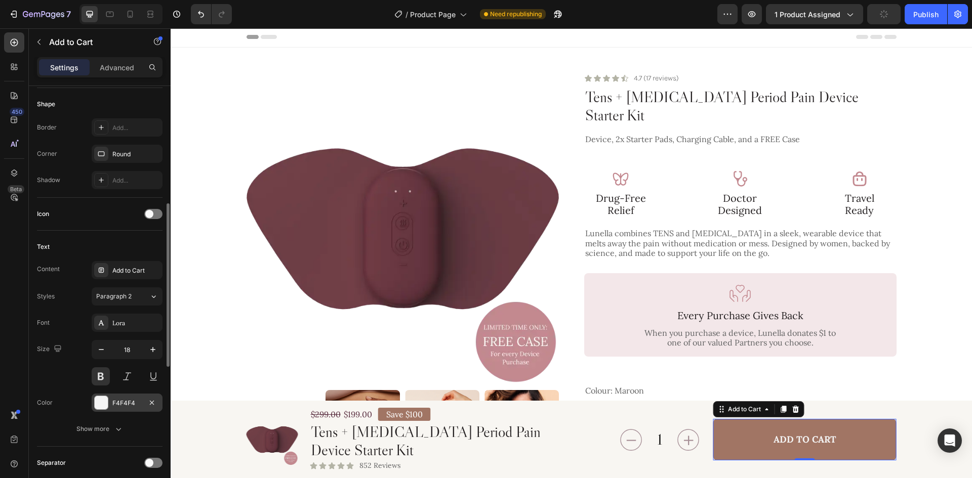
type input "82"
click at [125, 405] on div "F4F4F4" at bounding box center [126, 403] width 29 height 9
click at [65, 374] on div "Size 18" at bounding box center [100, 363] width 126 height 46
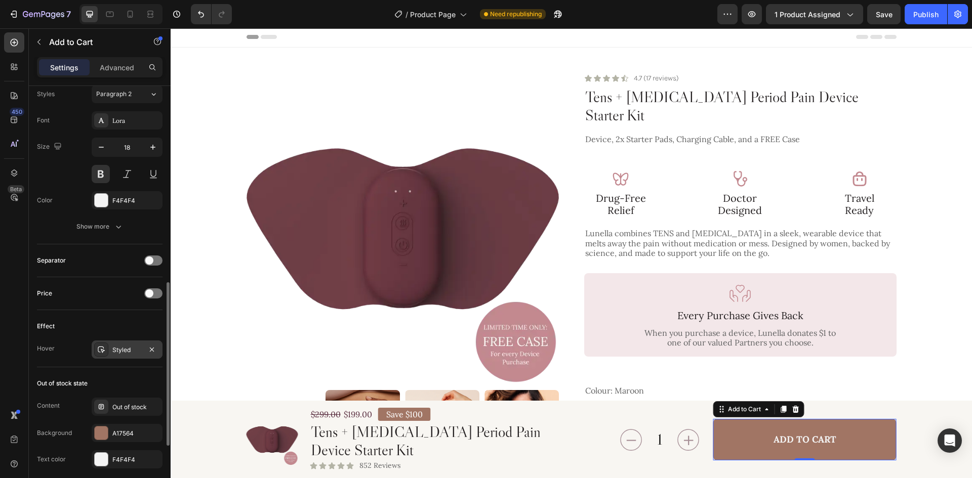
click at [123, 353] on div "Styled" at bounding box center [126, 350] width 29 height 9
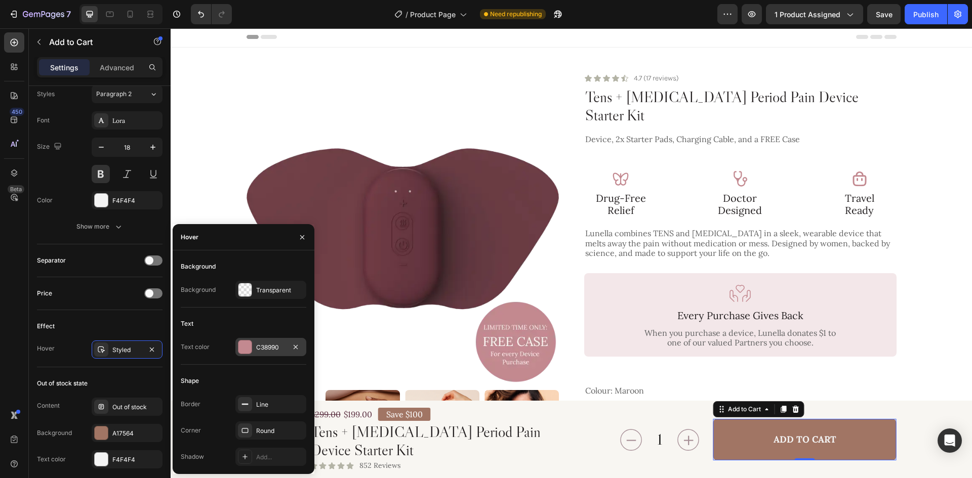
click at [263, 346] on div "C38990" at bounding box center [270, 347] width 29 height 9
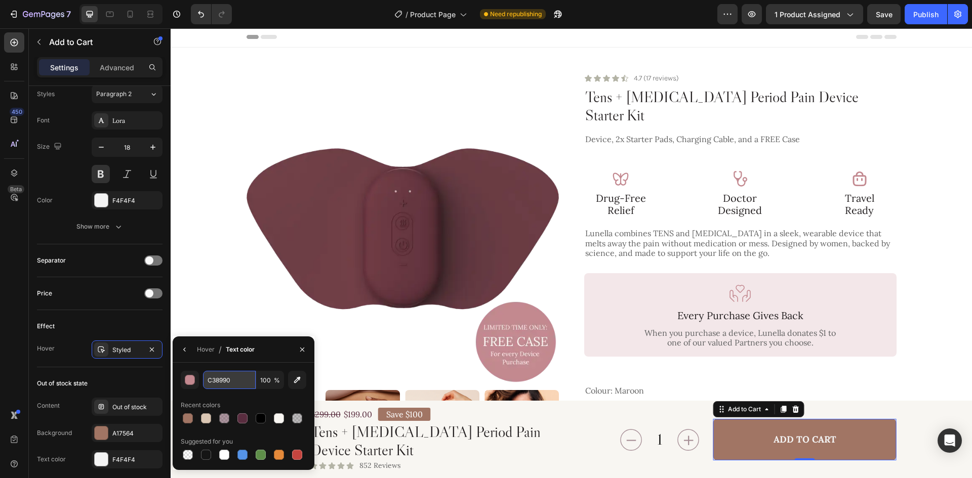
click at [0, 0] on input "C38990" at bounding box center [0, 0] width 0 height 0
paste input "#A17564"
type input "#A17564"
click at [179, 345] on button "button" at bounding box center [185, 350] width 16 height 16
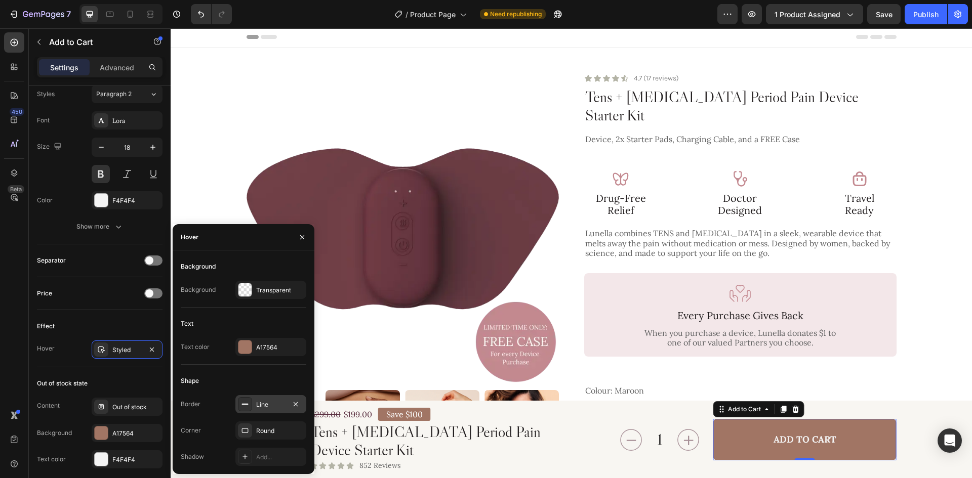
click at [263, 404] on div "Line" at bounding box center [270, 404] width 29 height 9
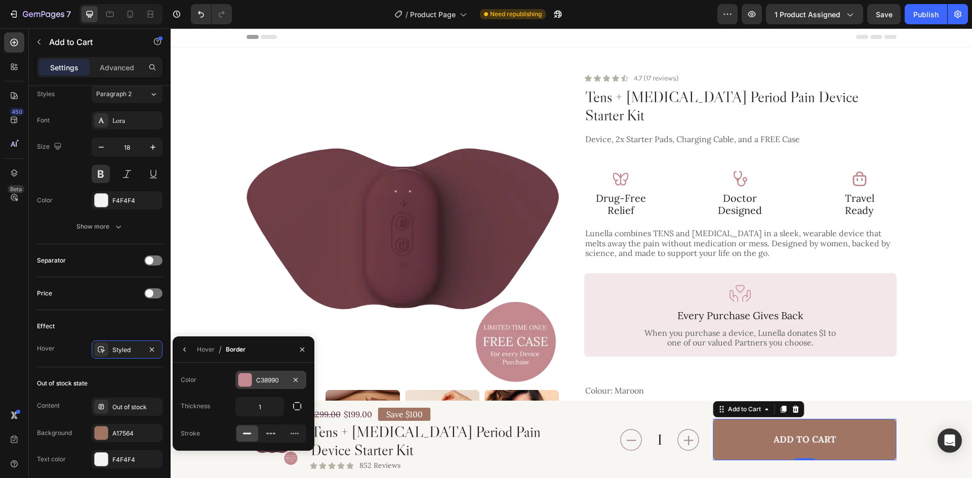
click at [276, 377] on div "C38990" at bounding box center [270, 380] width 29 height 9
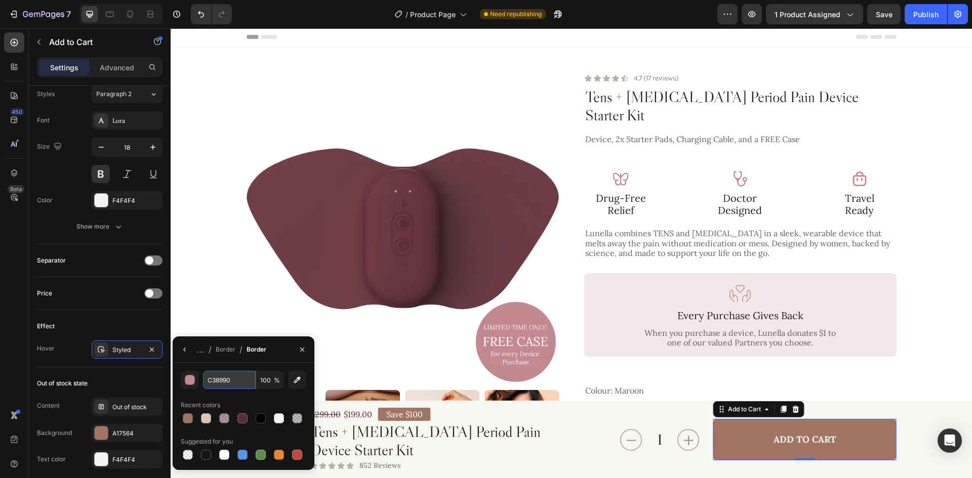
click at [0, 0] on input "C38990" at bounding box center [0, 0] width 0 height 0
paste input "#A17564"
type input "#A17564"
click at [140, 314] on div "Effect Hover Styled" at bounding box center [100, 338] width 126 height 57
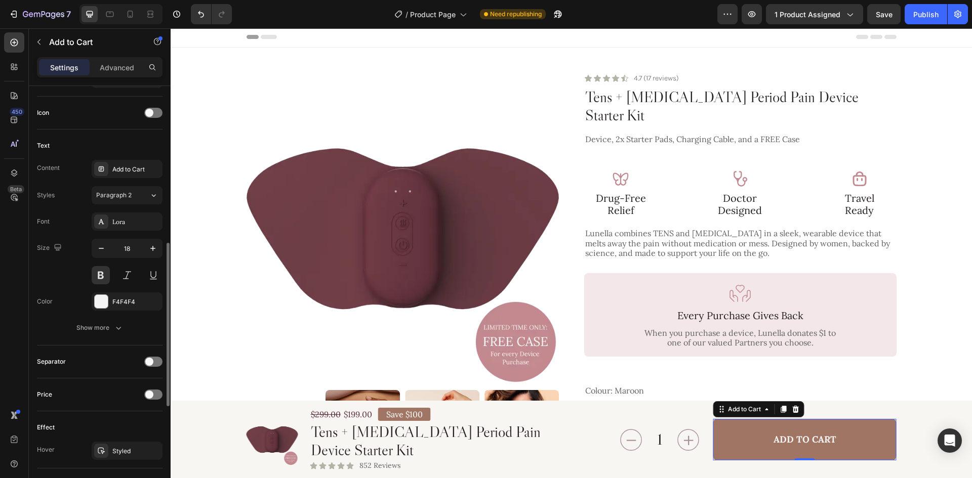
scroll to position [354, 0]
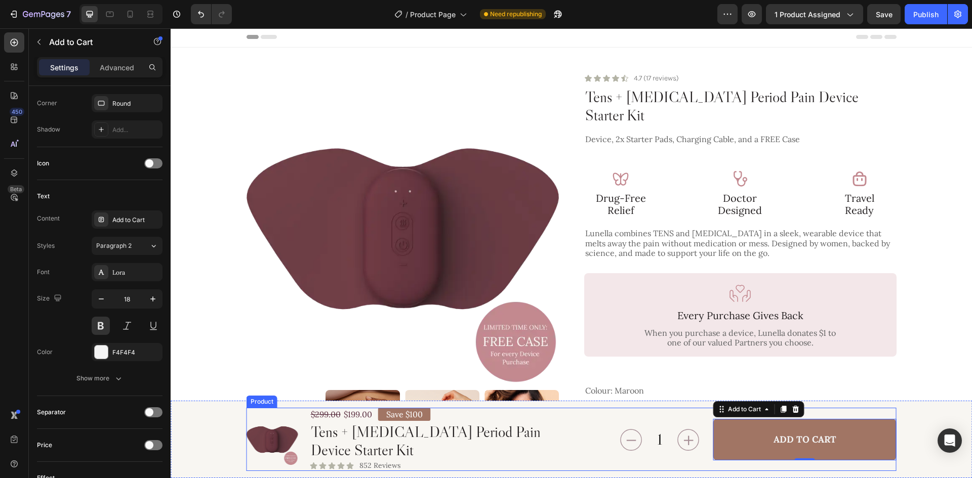
click at [583, 451] on div "Product Images $199.00 Product Price Product Price $299.00 Product Price Produc…" at bounding box center [572, 439] width 650 height 63
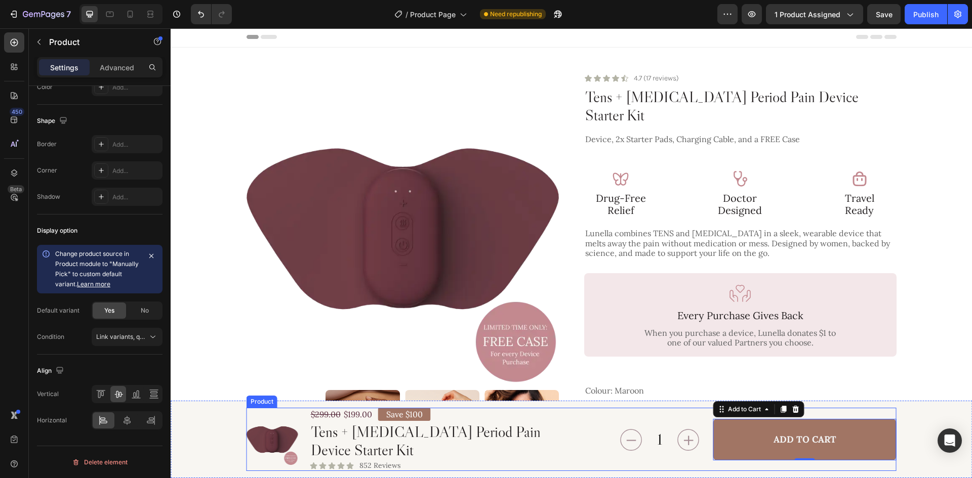
scroll to position [0, 0]
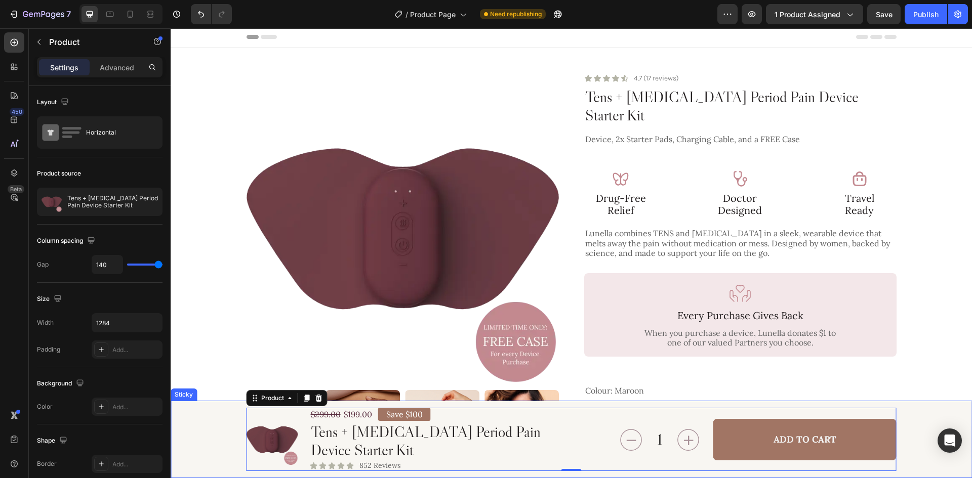
click at [220, 436] on div "Product Images $199.00 Product Price Product Price $299.00 Product Price Produc…" at bounding box center [571, 439] width 777 height 63
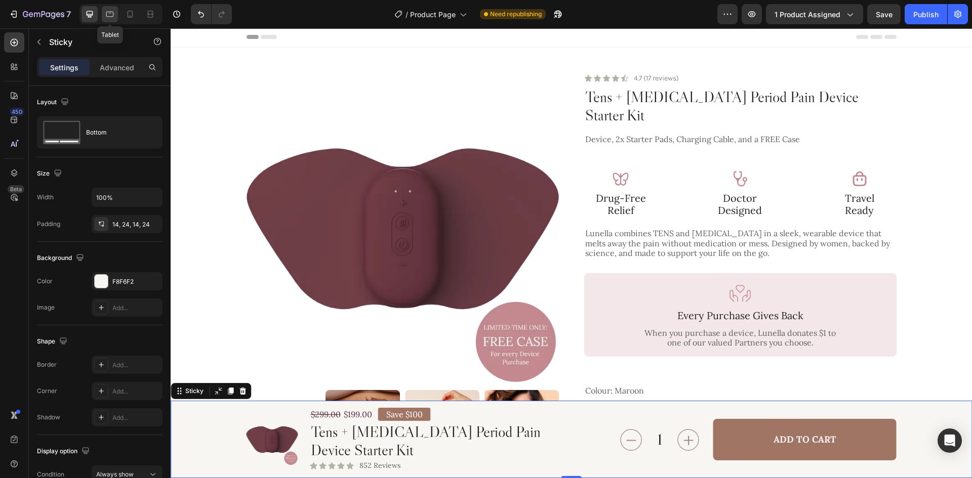
click at [116, 15] on div at bounding box center [110, 14] width 16 height 16
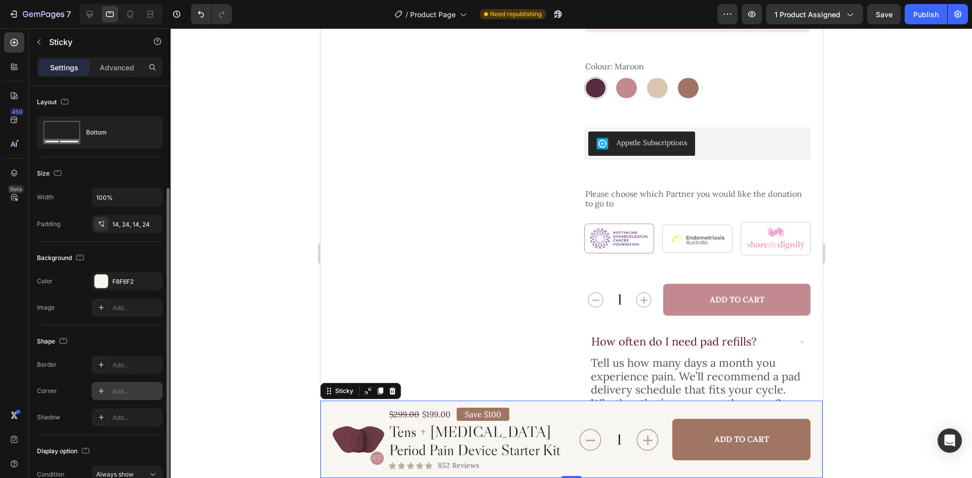
scroll to position [54, 0]
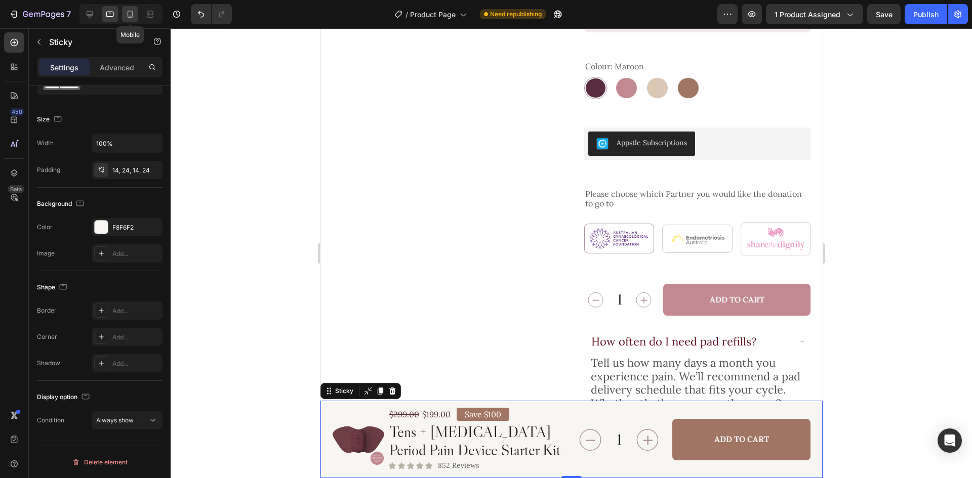
click at [130, 14] on icon at bounding box center [130, 14] width 10 height 10
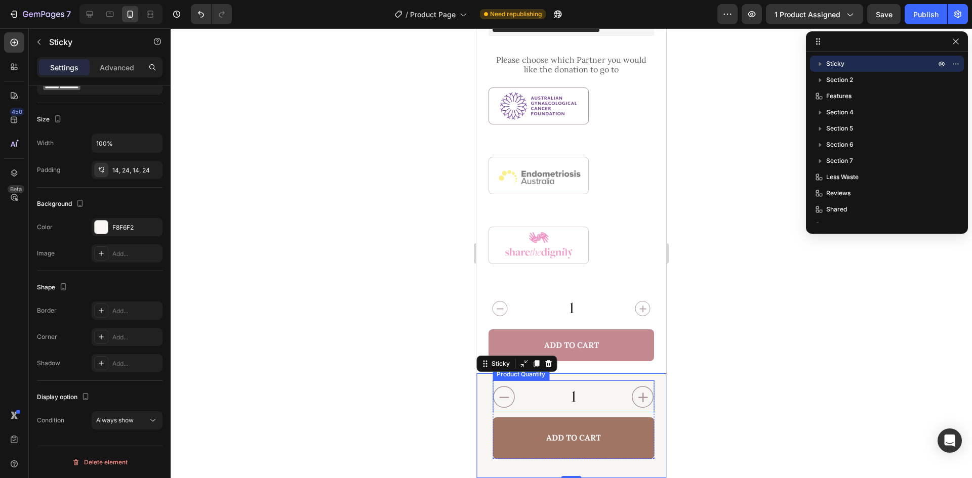
scroll to position [851, 0]
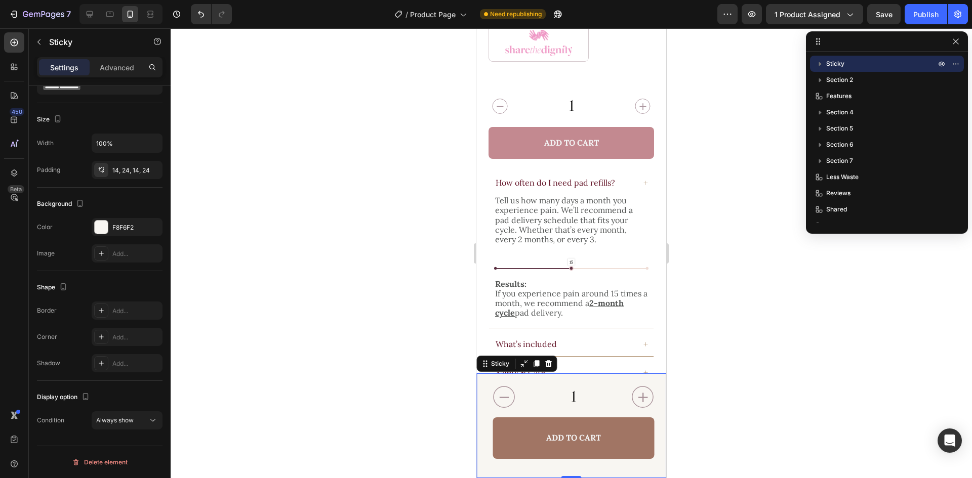
click at [657, 439] on div "Product Images $199.00 Product Price Product Price $299.00 Product Price Produc…" at bounding box center [571, 426] width 190 height 105
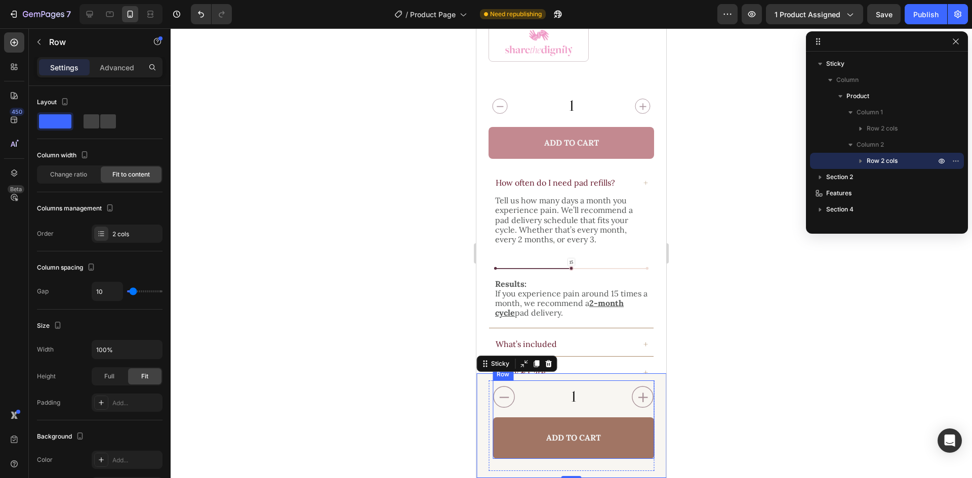
click at [572, 414] on div "1 Product Quantity Add to Cart Add to Cart Row" at bounding box center [573, 420] width 161 height 78
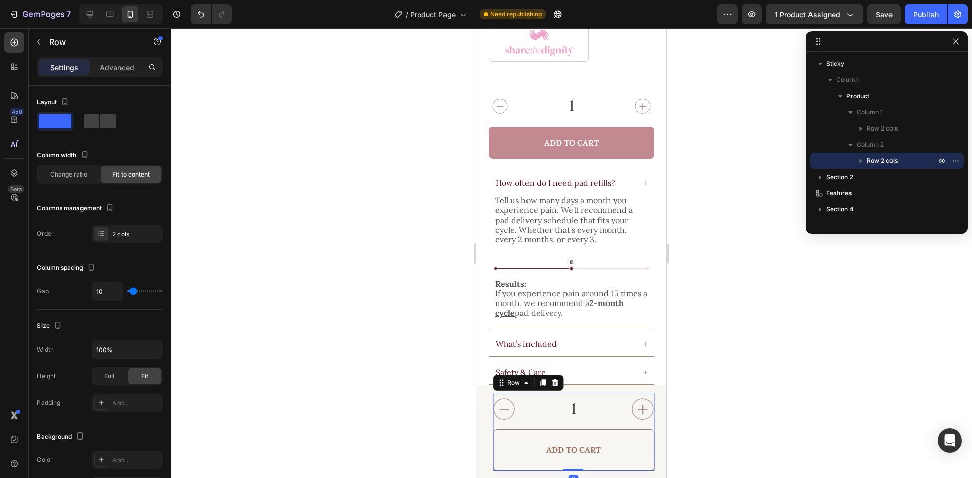
drag, startPoint x: 568, startPoint y: 470, endPoint x: 570, endPoint y: 433, distance: 37.0
click at [570, 433] on div "1 Product Quantity Add to Cart Add to Cart Row 0" at bounding box center [573, 432] width 161 height 78
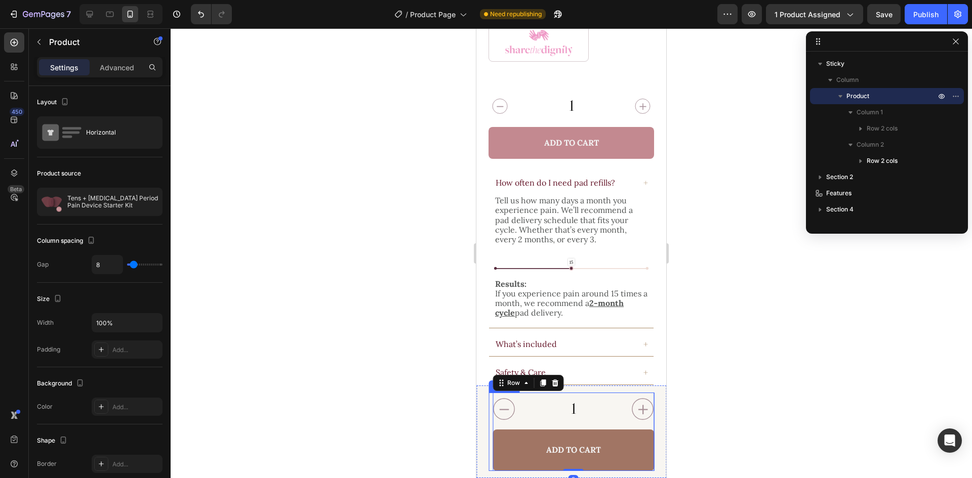
click at [489, 431] on div "Product Images $199.00 Product Price Product Price $299.00 Product Price Produc…" at bounding box center [572, 432] width 166 height 78
click at [110, 265] on input "8" at bounding box center [107, 265] width 30 height 18
type input "0"
click at [597, 426] on div "1 Product Quantity Add to Cart Add to Cart Row" at bounding box center [572, 432] width 166 height 78
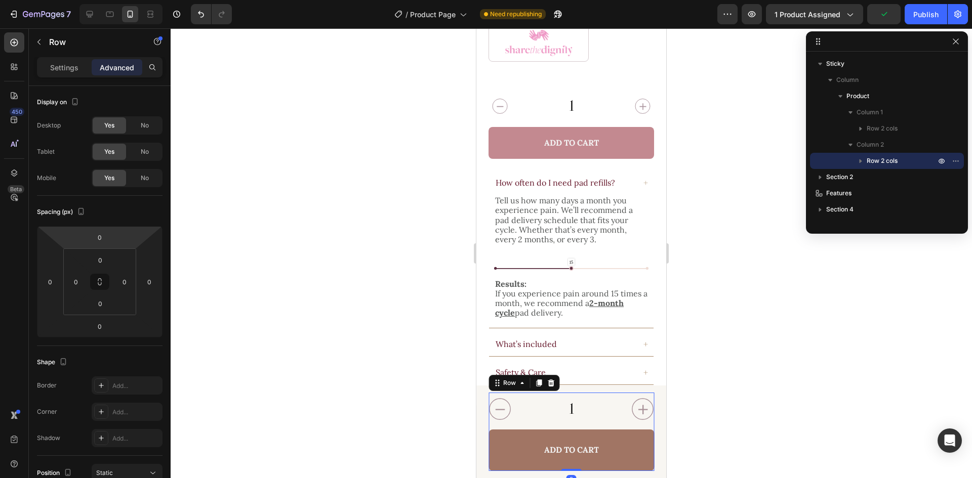
click at [73, 58] on div "Settings Advanced" at bounding box center [100, 67] width 126 height 20
click at [73, 61] on div "Settings" at bounding box center [64, 67] width 51 height 16
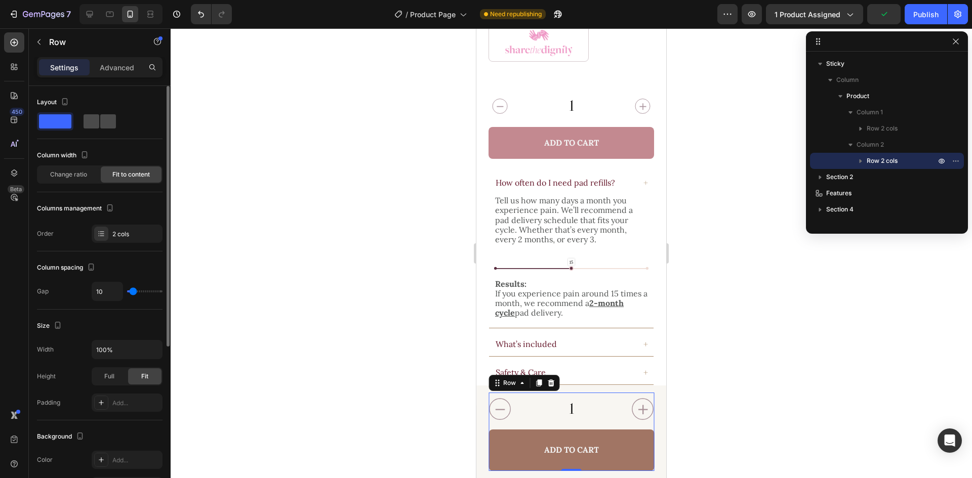
click at [99, 128] on div at bounding box center [100, 121] width 32 height 14
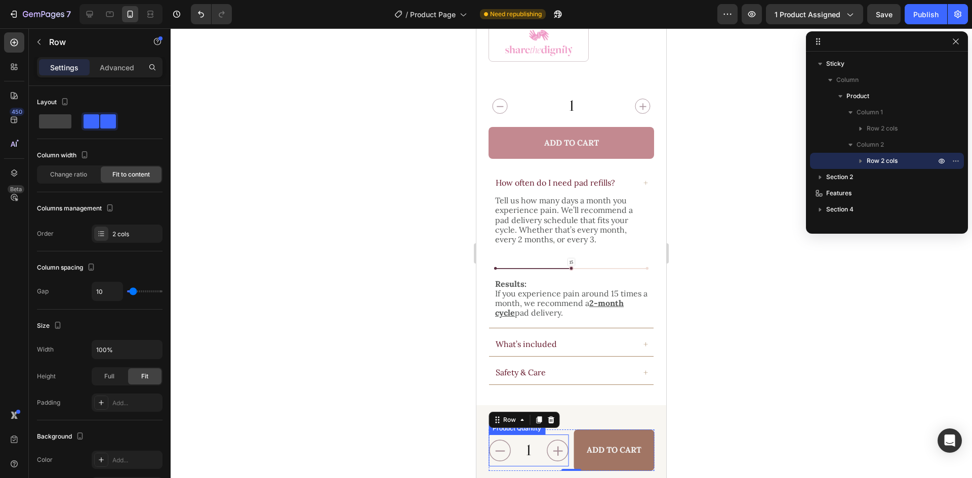
click at [533, 456] on input "1" at bounding box center [528, 451] width 35 height 32
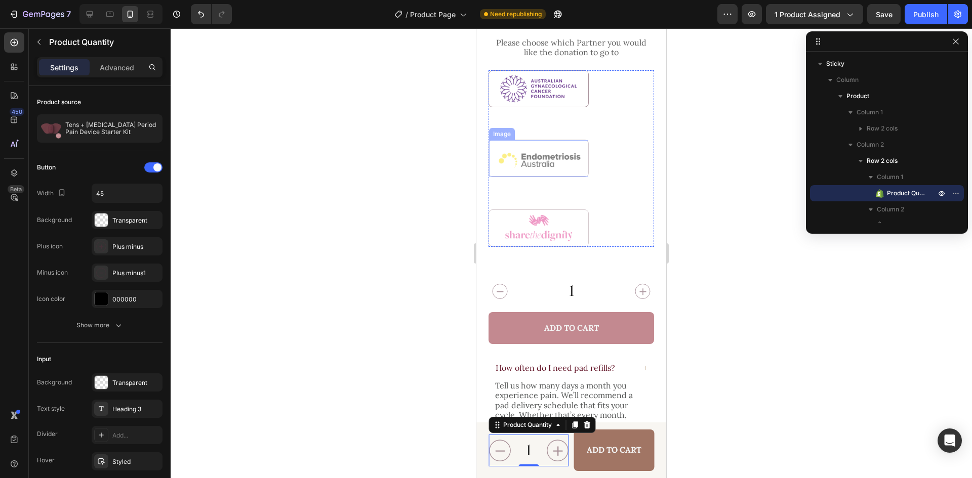
scroll to position [750, 0]
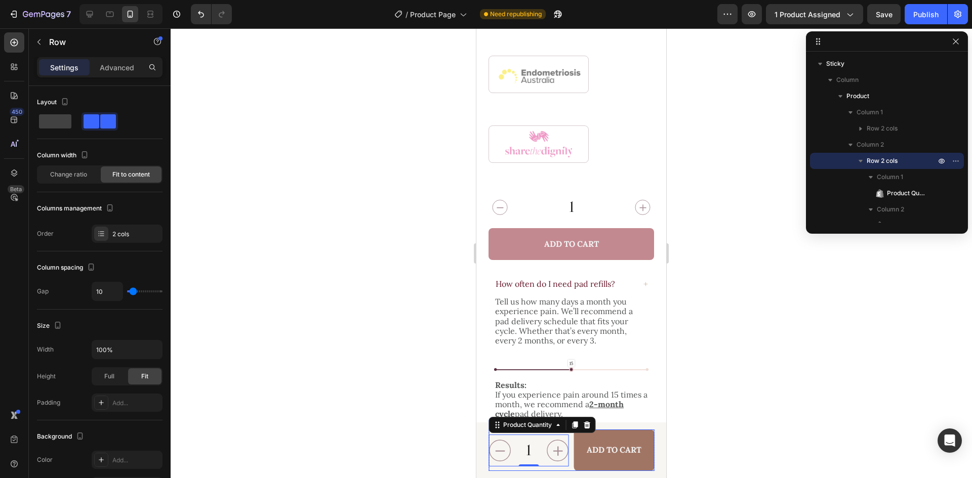
click at [566, 456] on div "1 Product Quantity 0 Add to Cart Add to Cart Row" at bounding box center [572, 451] width 166 height 42
click at [62, 121] on span at bounding box center [55, 121] width 32 height 14
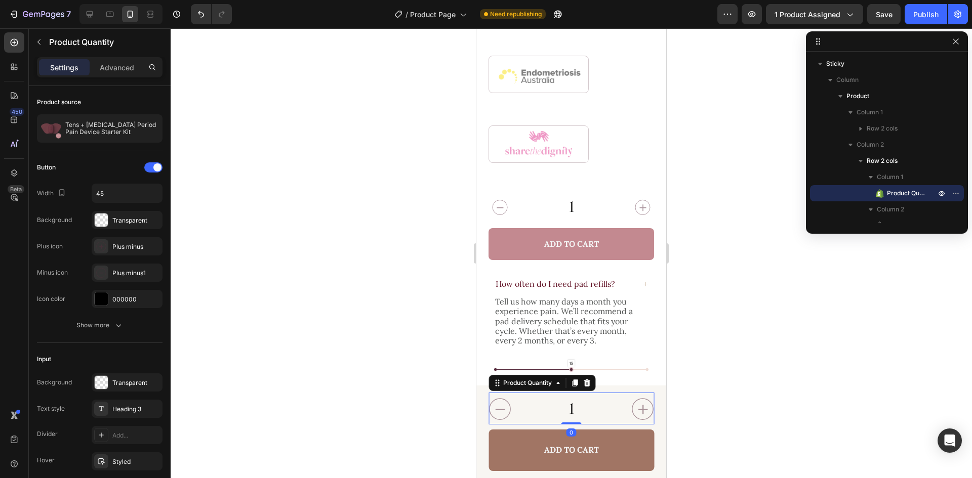
click at [588, 413] on input "1" at bounding box center [571, 409] width 120 height 32
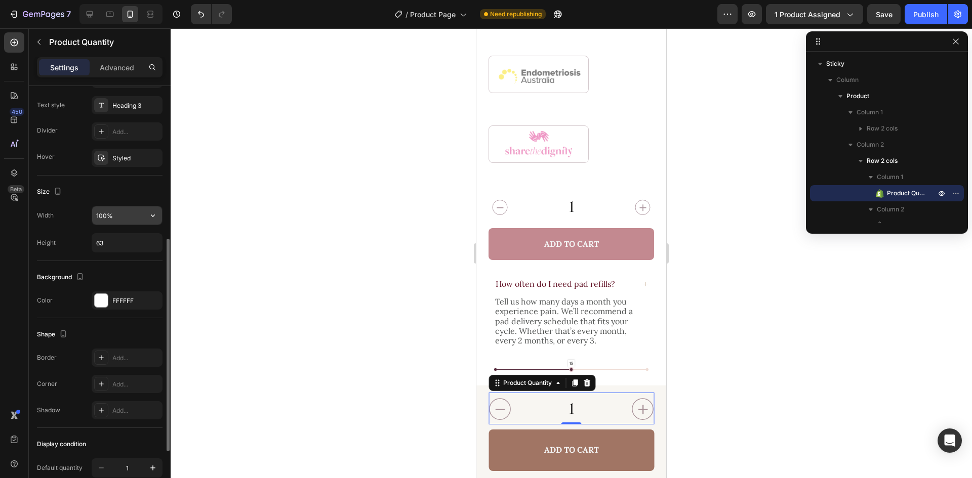
click at [121, 220] on input "100%" at bounding box center [127, 216] width 70 height 18
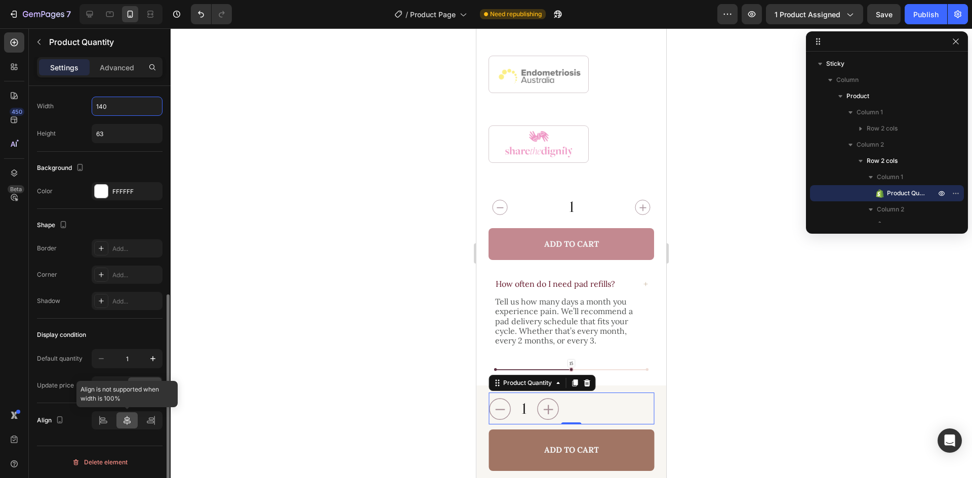
type input "140"
click at [130, 427] on div at bounding box center [127, 421] width 22 height 16
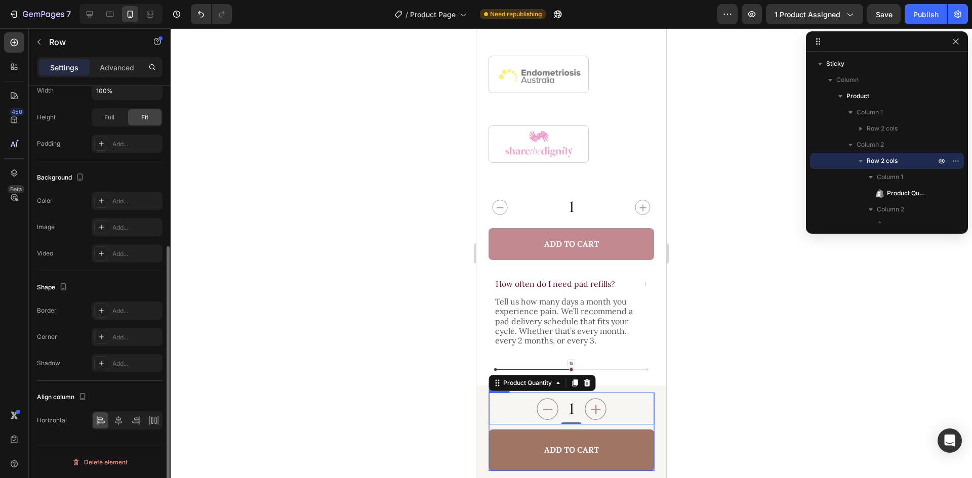
scroll to position [0, 0]
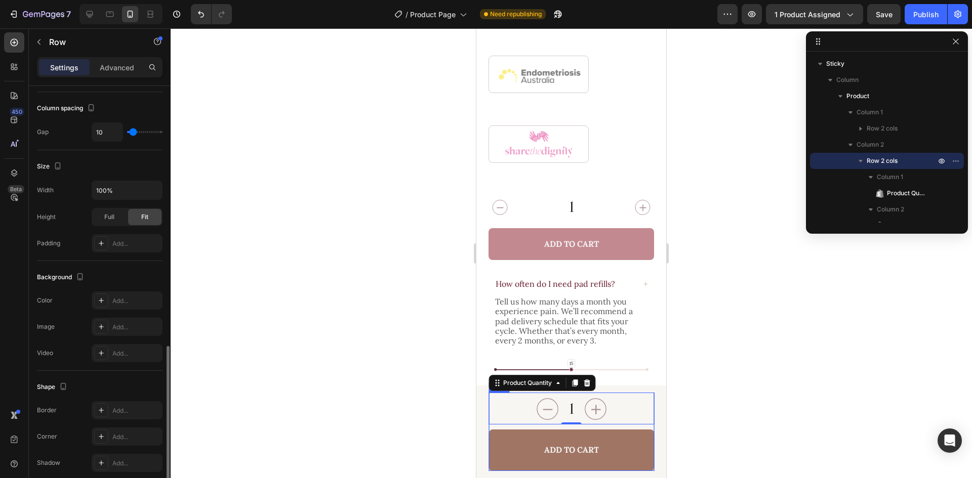
click at [591, 429] on div "1 Product Quantity 0 Add to Cart Add to Cart Row" at bounding box center [572, 432] width 166 height 78
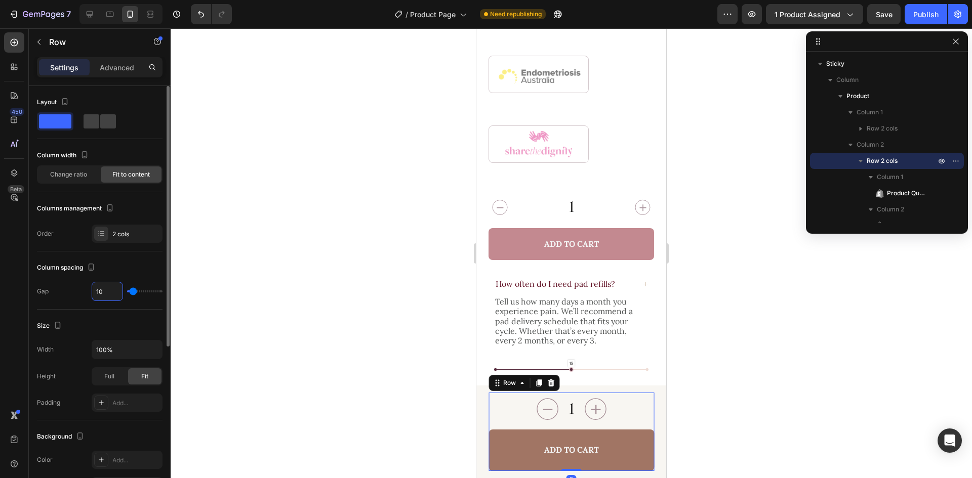
click at [105, 292] on input "10" at bounding box center [107, 291] width 30 height 18
type input "11"
type input "12"
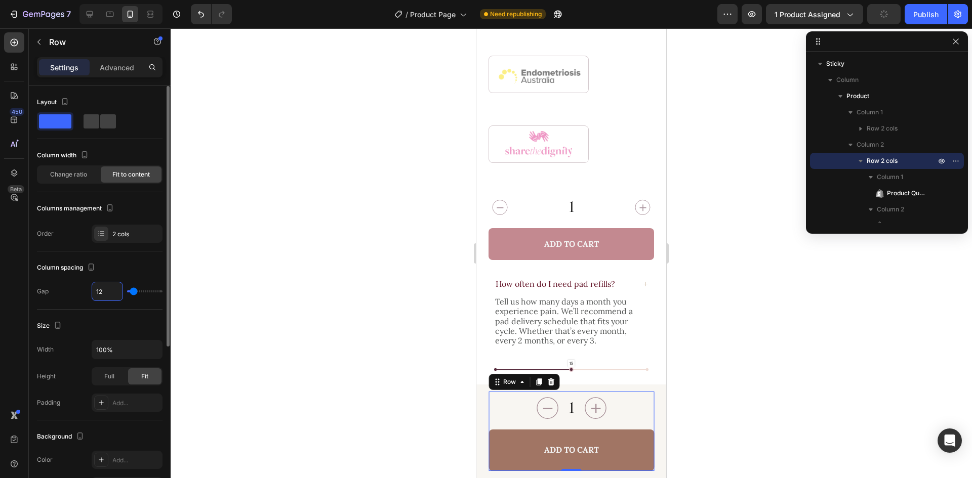
type input "13"
type input "14"
type input "15"
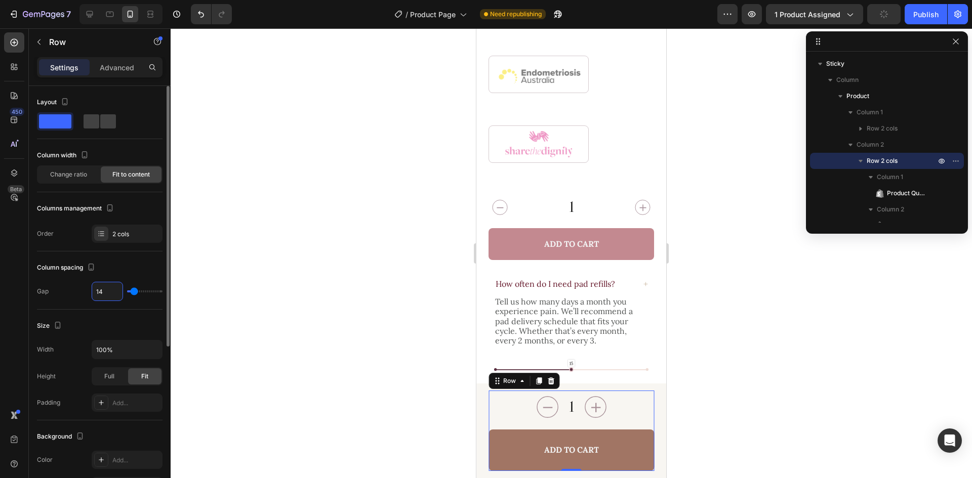
type input "15"
type input "14"
type input "13"
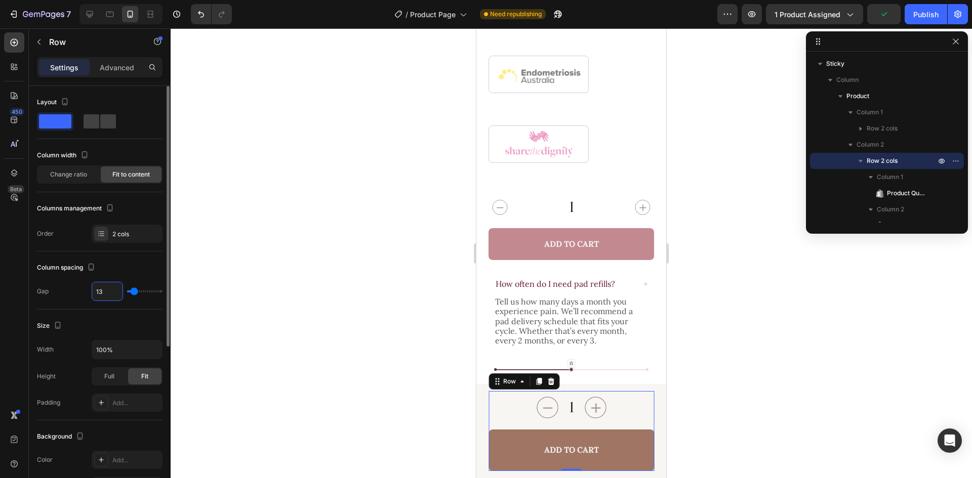
type input "12"
click at [611, 412] on div "1" at bounding box center [572, 408] width 166 height 32
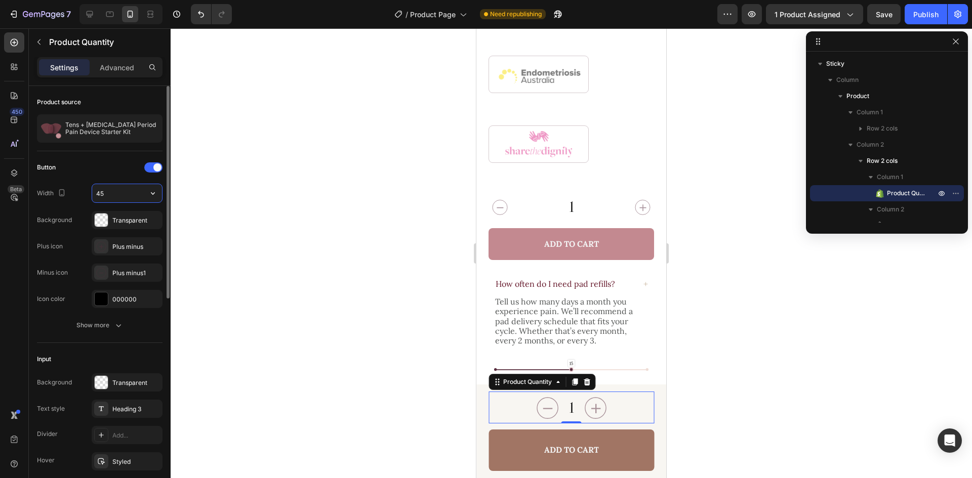
click at [109, 194] on input "45" at bounding box center [127, 193] width 70 height 18
type input "31"
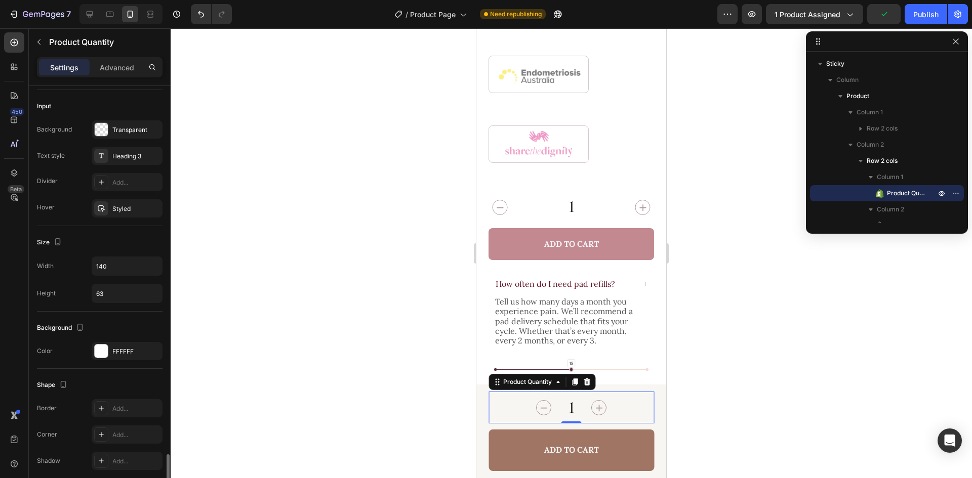
scroll to position [413, 0]
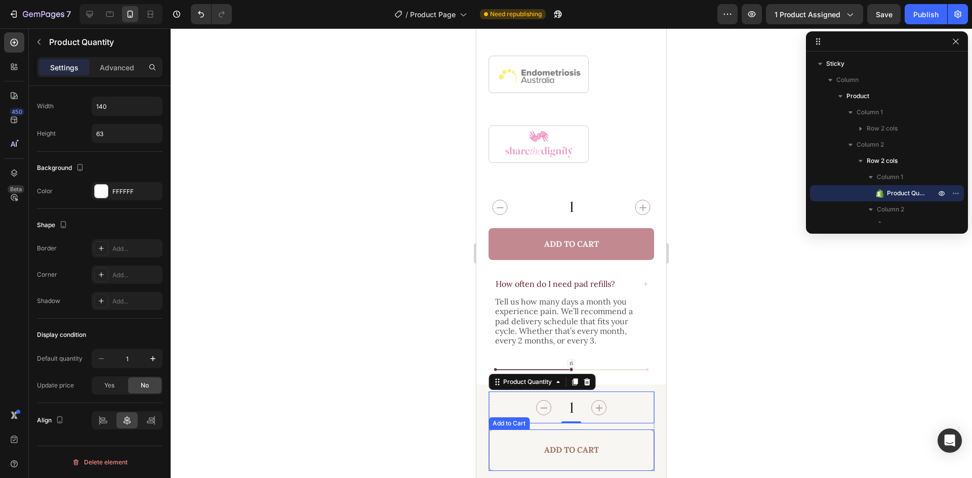
click at [613, 449] on button "Add to Cart" at bounding box center [572, 451] width 166 height 42
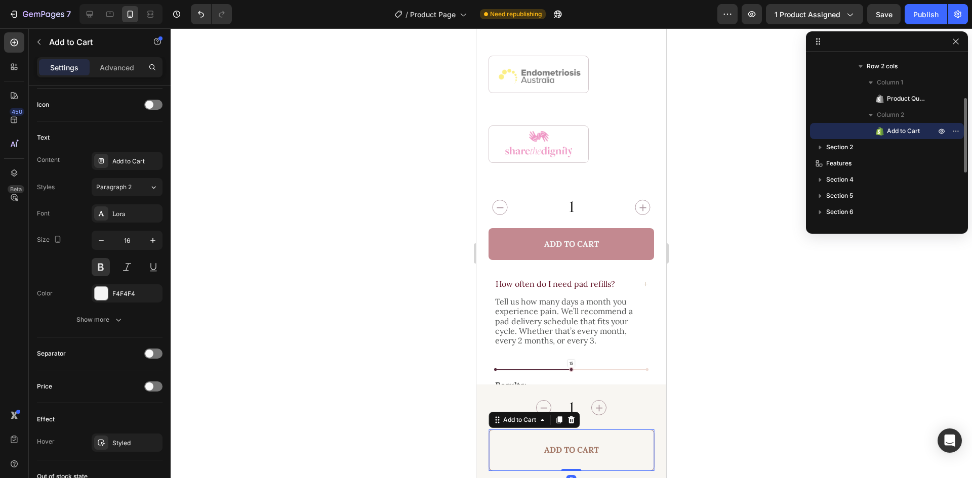
scroll to position [0, 0]
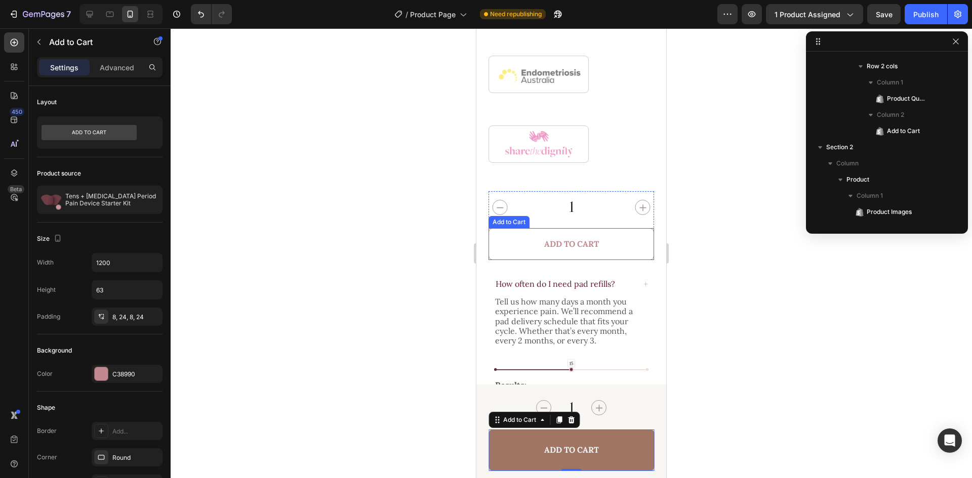
click at [629, 239] on button "Add to Cart" at bounding box center [572, 244] width 166 height 32
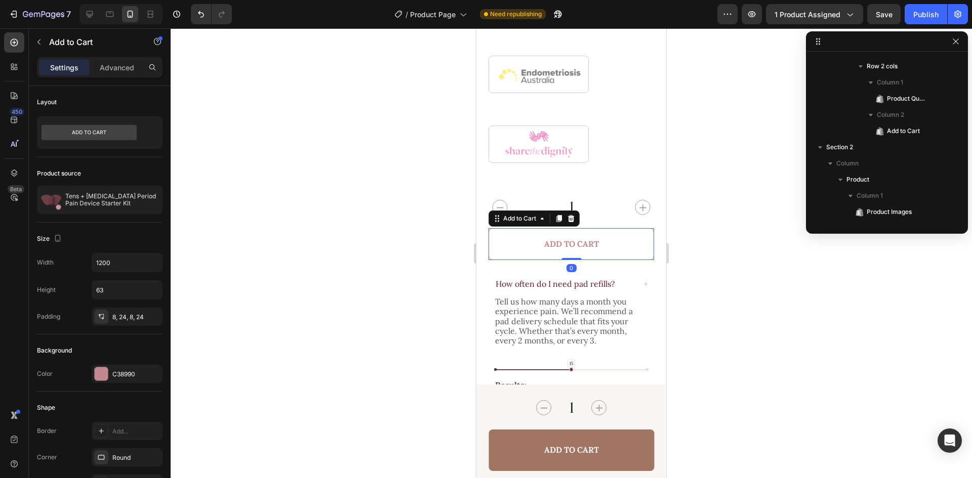
scroll to position [435, 0]
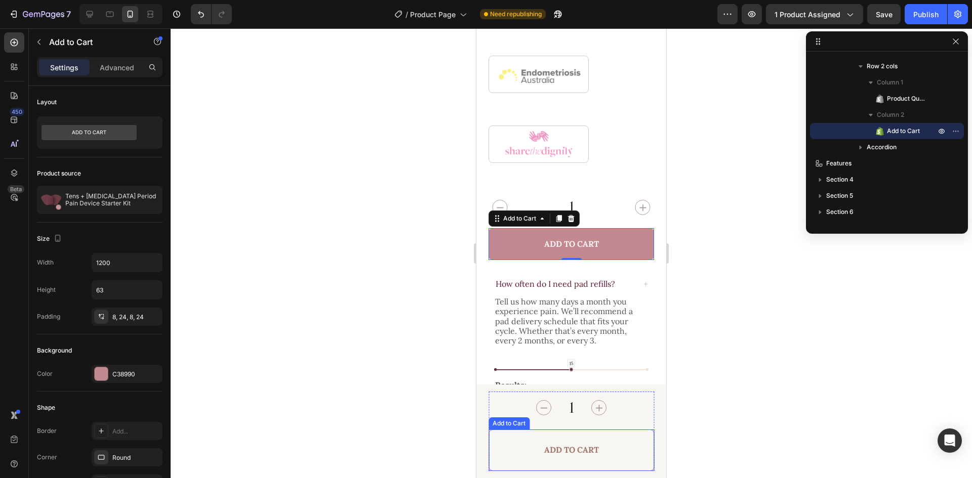
click at [632, 445] on button "Add to Cart" at bounding box center [572, 451] width 166 height 42
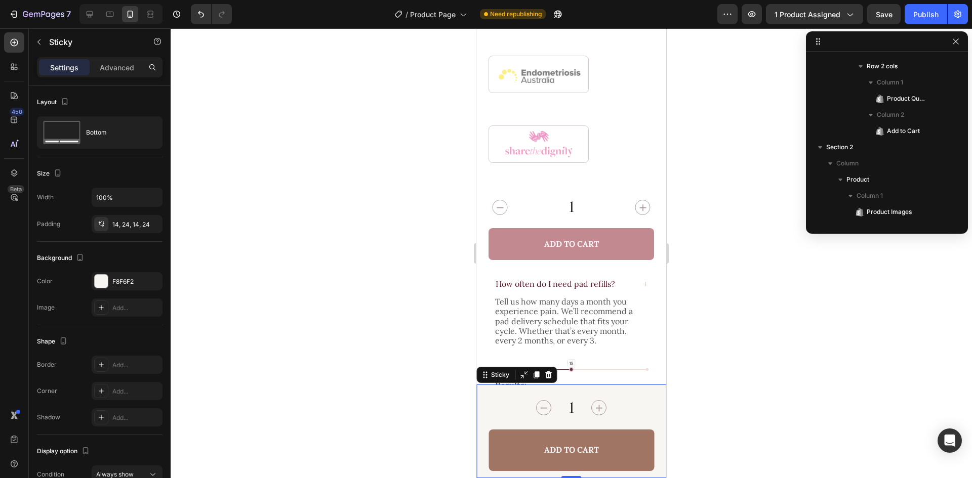
click at [653, 417] on div "Product Images $199.00 Product Price Product Price $299.00 Product Price Produc…" at bounding box center [571, 432] width 190 height 94
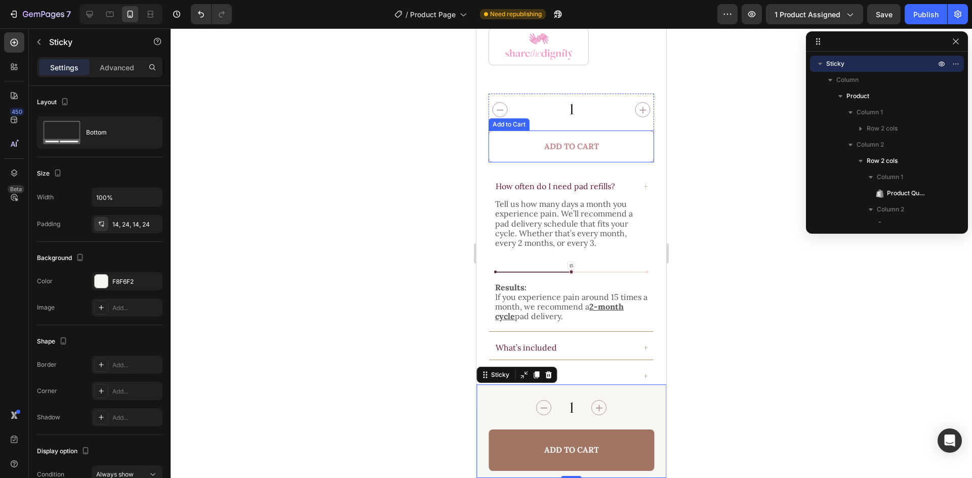
scroll to position [851, 0]
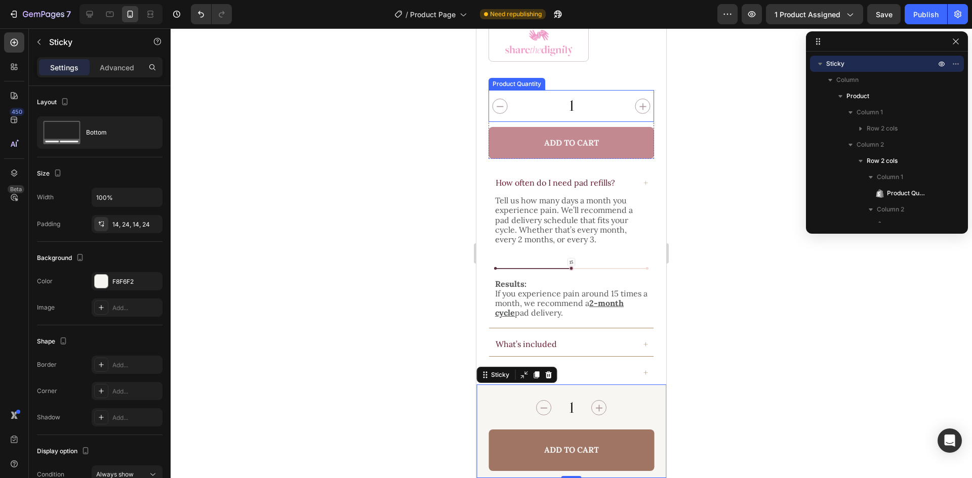
click at [595, 96] on input "1" at bounding box center [571, 106] width 120 height 32
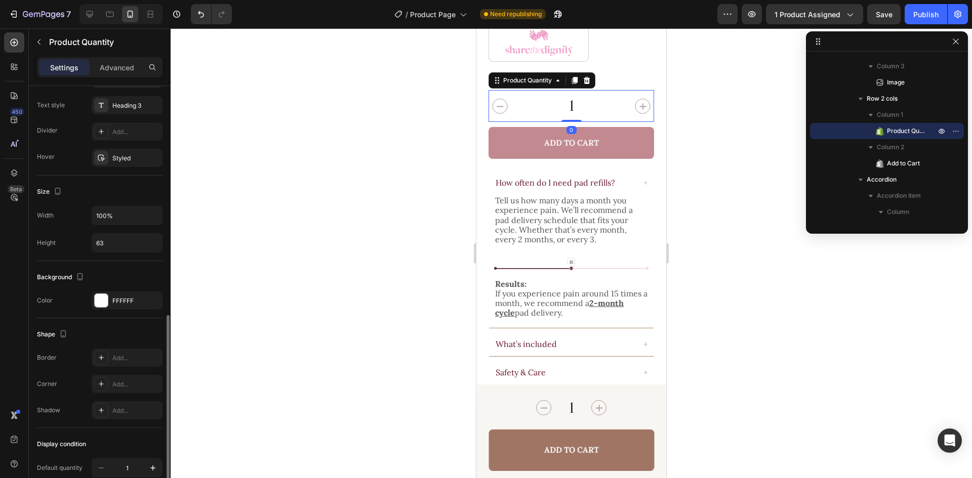
scroll to position [354, 0]
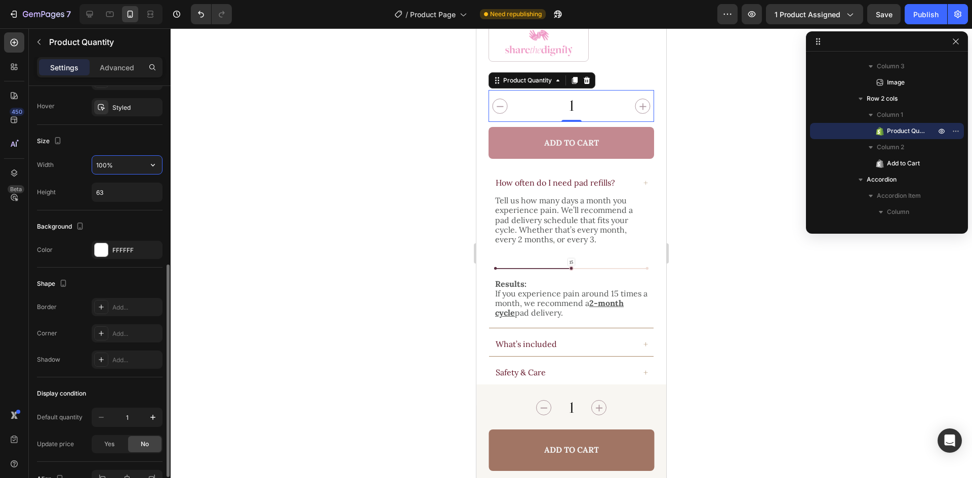
click at [124, 163] on input "100%" at bounding box center [127, 165] width 70 height 18
type input "140"
click at [125, 145] on div "Size" at bounding box center [100, 141] width 126 height 16
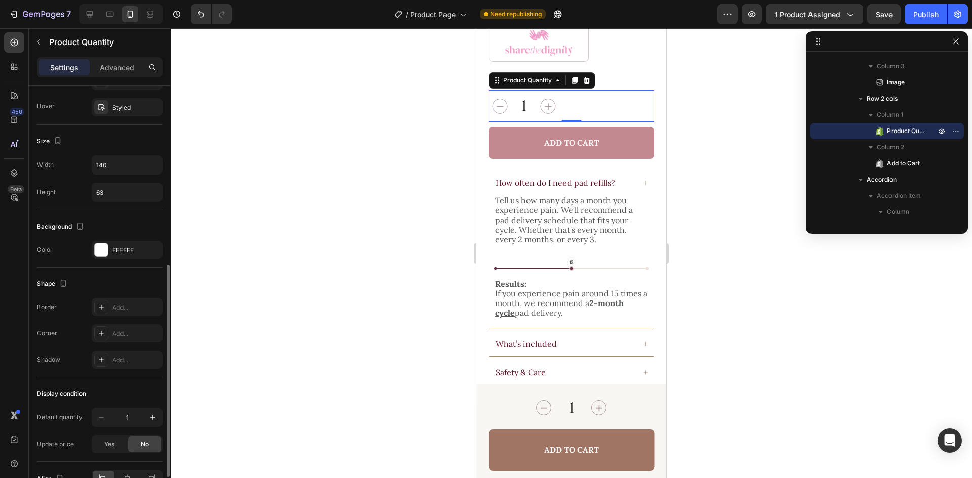
scroll to position [413, 0]
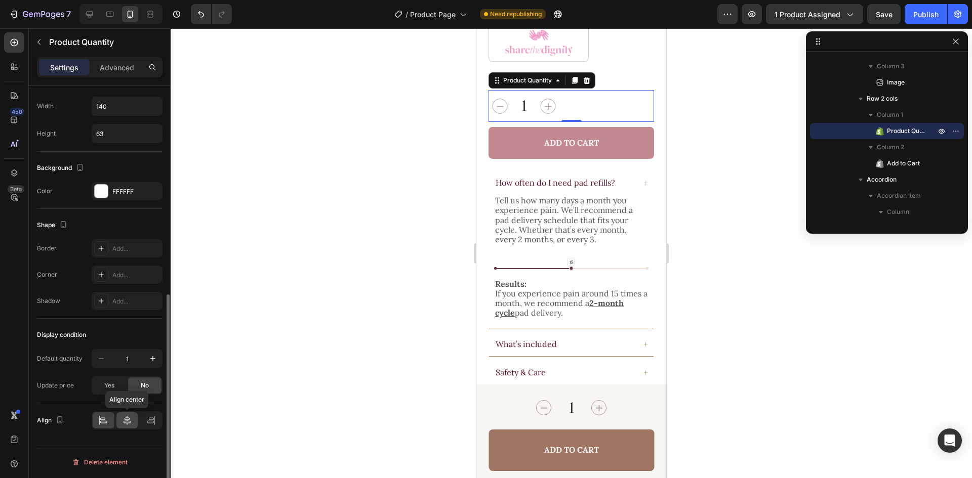
click at [129, 424] on icon at bounding box center [127, 421] width 10 height 10
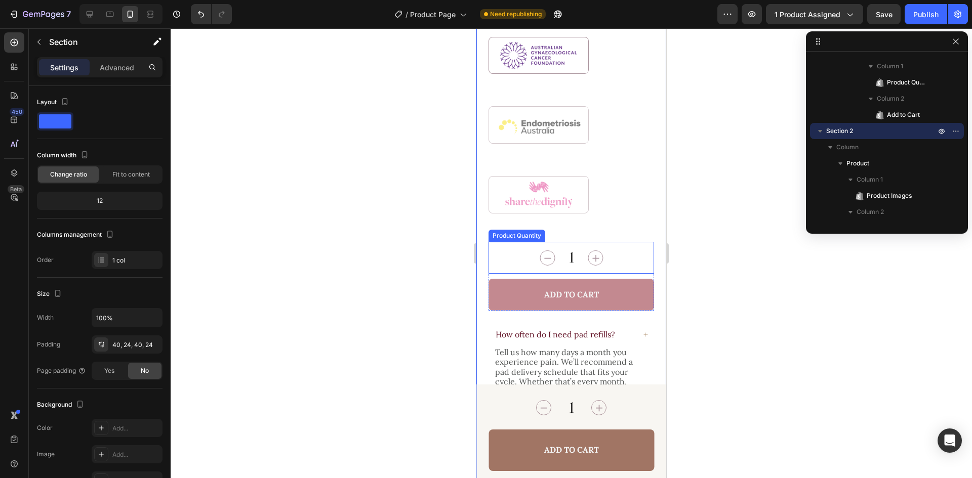
scroll to position [598, 0]
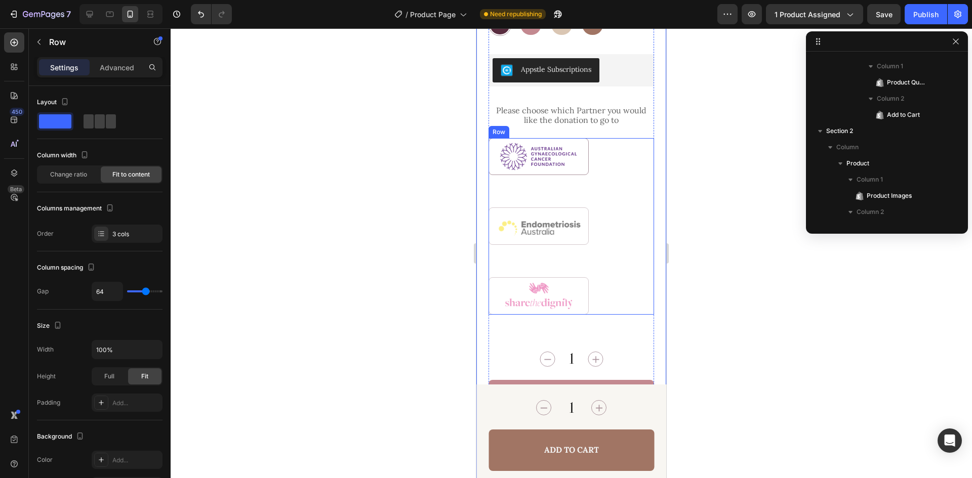
click at [568, 182] on div "Image Image Image Row" at bounding box center [572, 226] width 166 height 176
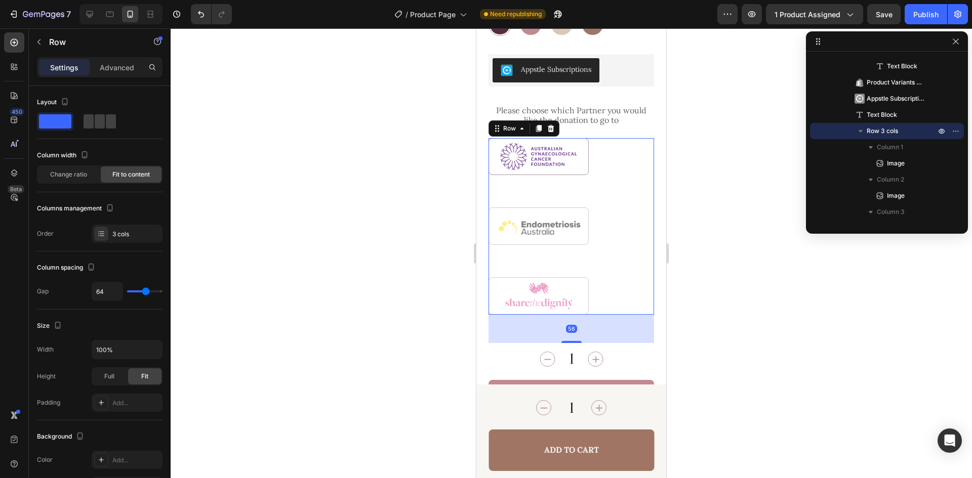
scroll to position [259, 0]
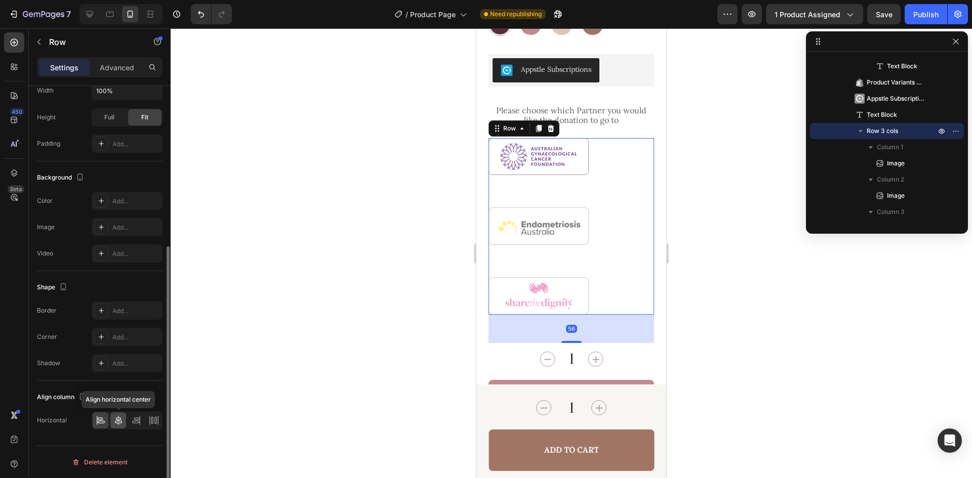
click at [120, 422] on icon at bounding box center [118, 421] width 10 height 10
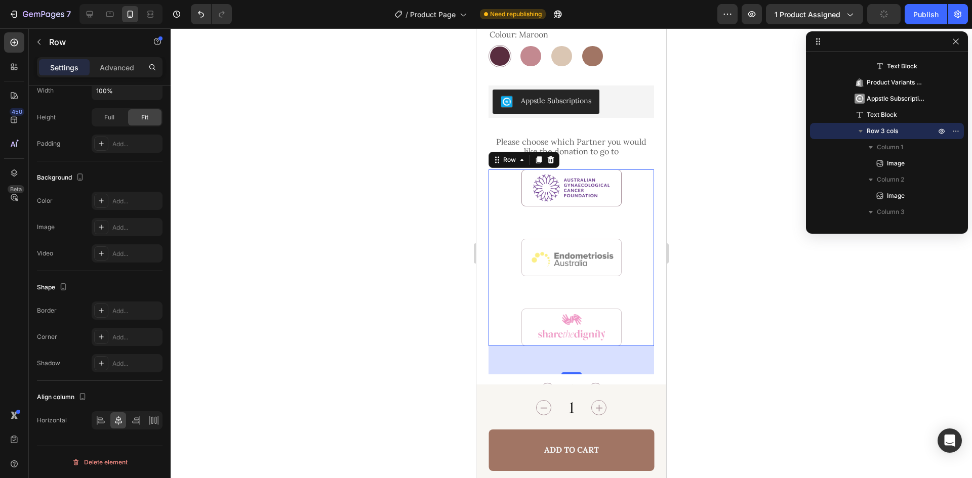
scroll to position [497, 0]
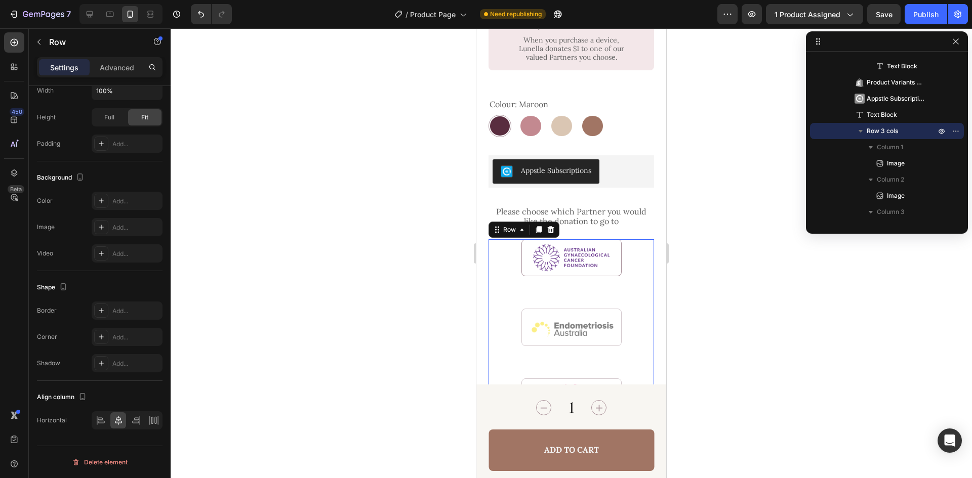
click at [625, 296] on div "Image Image Image Row 56" at bounding box center [572, 327] width 166 height 176
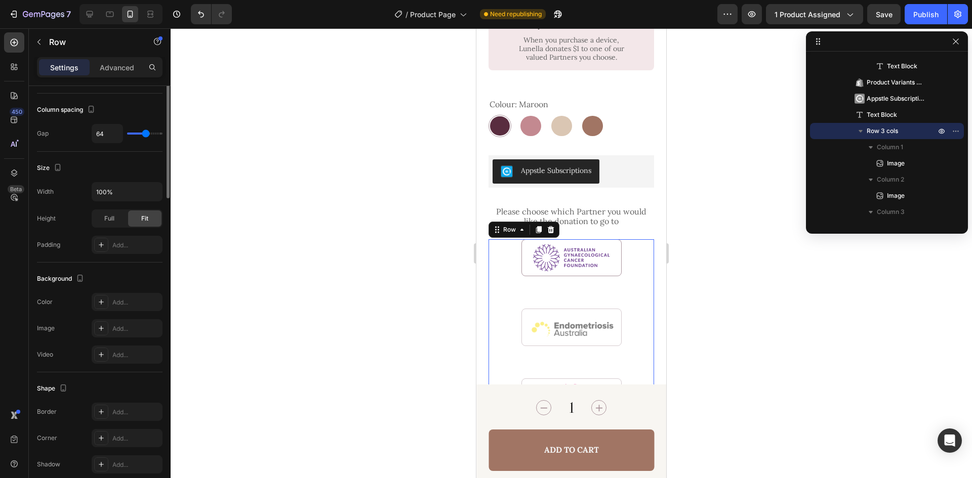
scroll to position [0, 0]
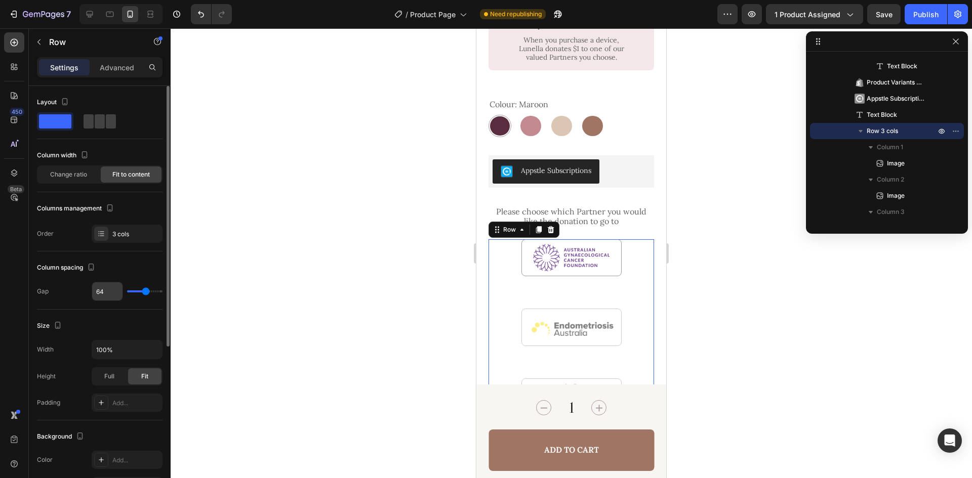
click at [114, 289] on input "64" at bounding box center [107, 291] width 30 height 18
type input "1"
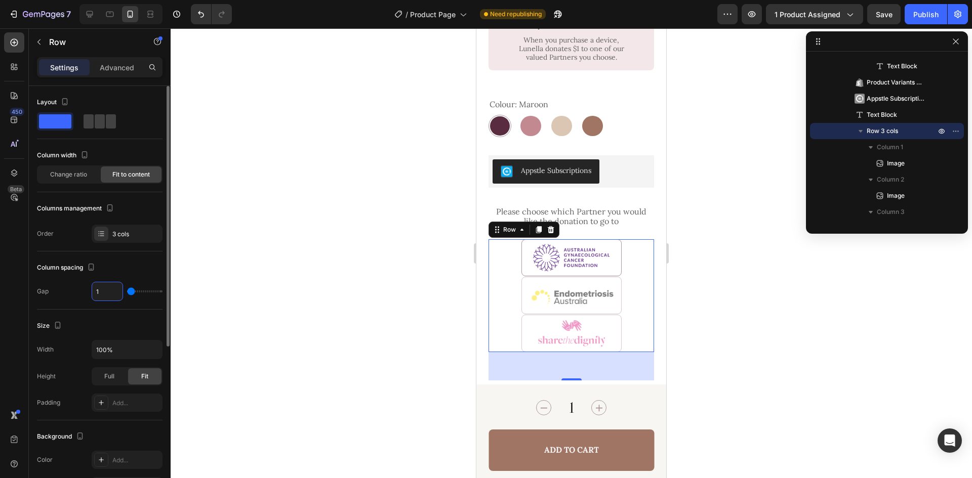
type input "16"
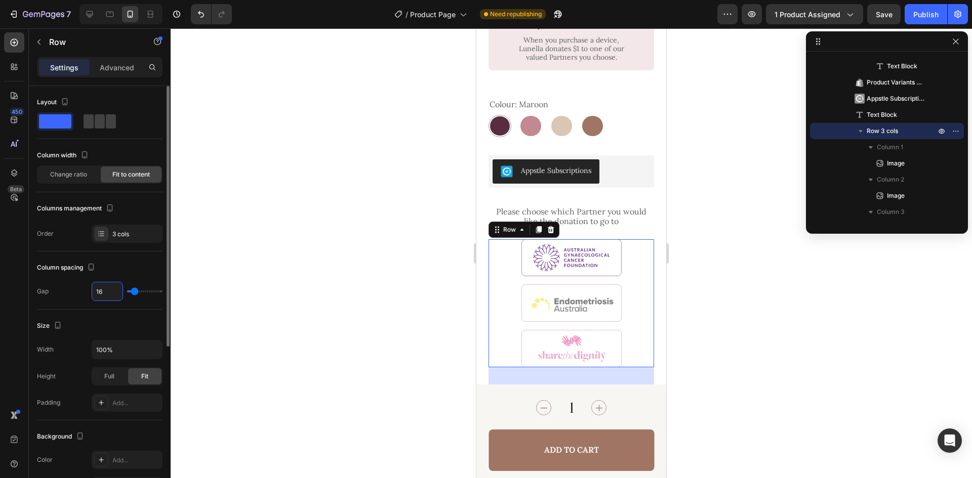
type input "16"
click at [130, 265] on div "Column spacing" at bounding box center [100, 268] width 126 height 16
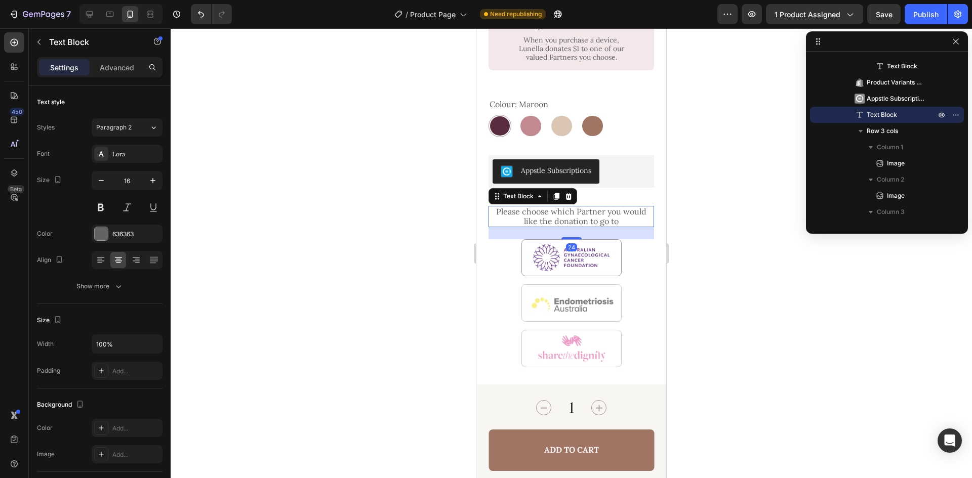
click at [624, 207] on p "Please choose which Partner you would like the donation to go to" at bounding box center [572, 216] width 164 height 19
drag, startPoint x: 572, startPoint y: 230, endPoint x: 591, endPoint y: 222, distance: 20.4
click at [591, 227] on div "8" at bounding box center [572, 227] width 166 height 0
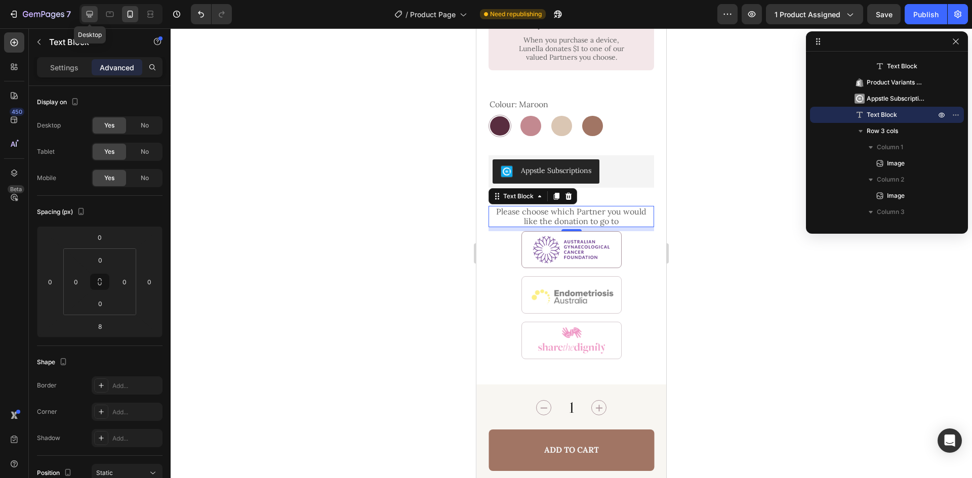
click at [88, 15] on icon at bounding box center [90, 14] width 7 height 7
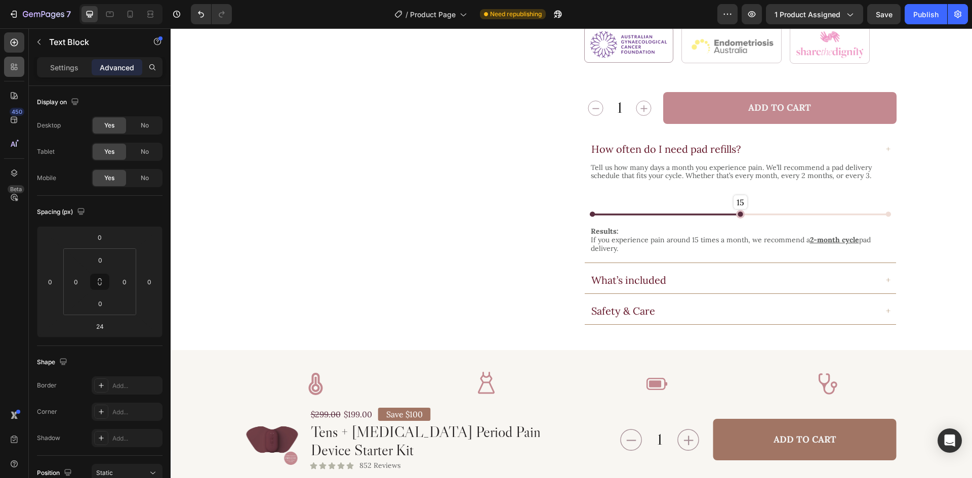
scroll to position [432, 0]
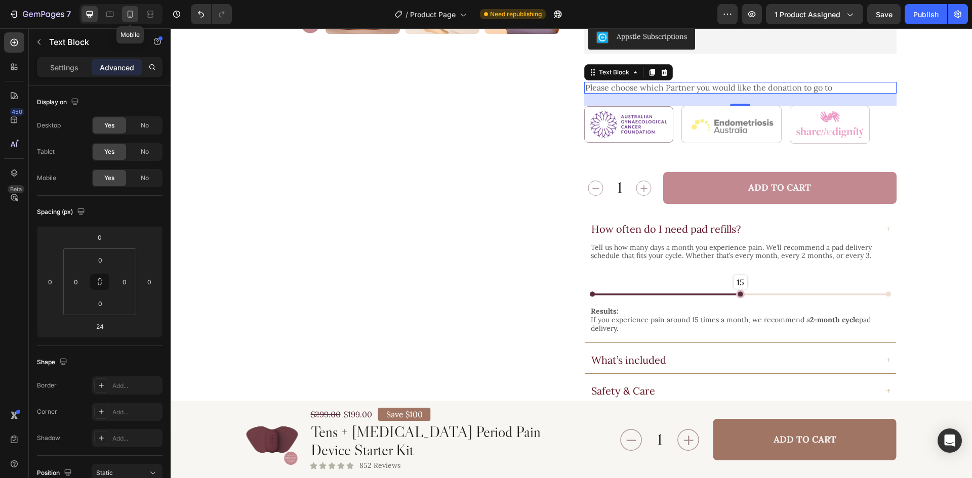
click at [130, 19] on div at bounding box center [130, 14] width 16 height 16
type input "8"
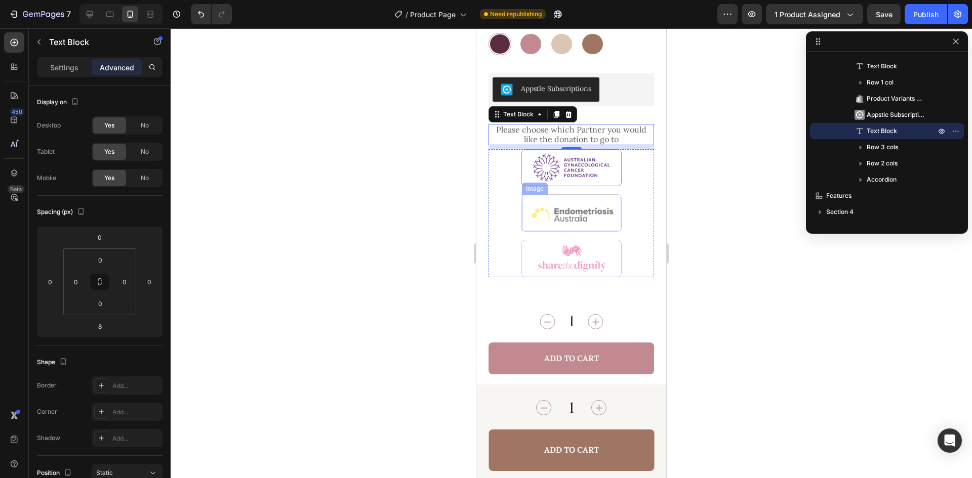
scroll to position [541, 0]
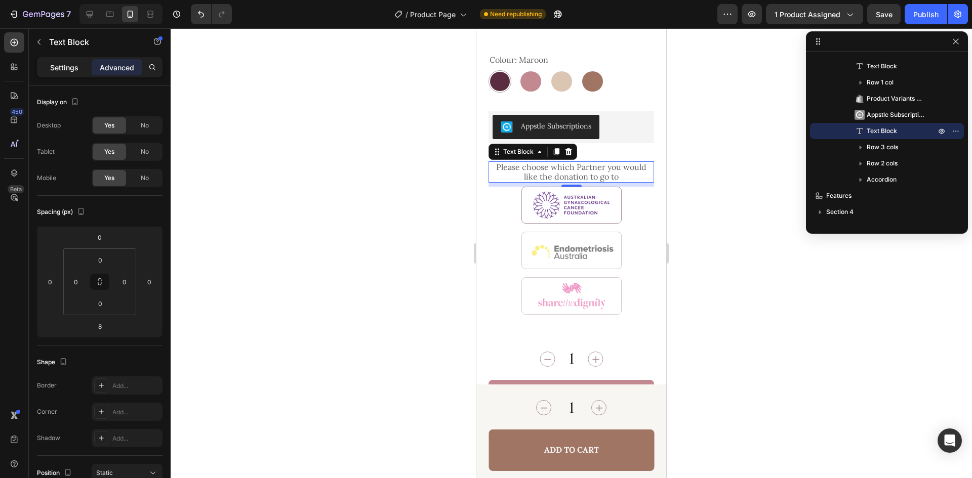
click at [71, 66] on p "Settings" at bounding box center [64, 67] width 28 height 11
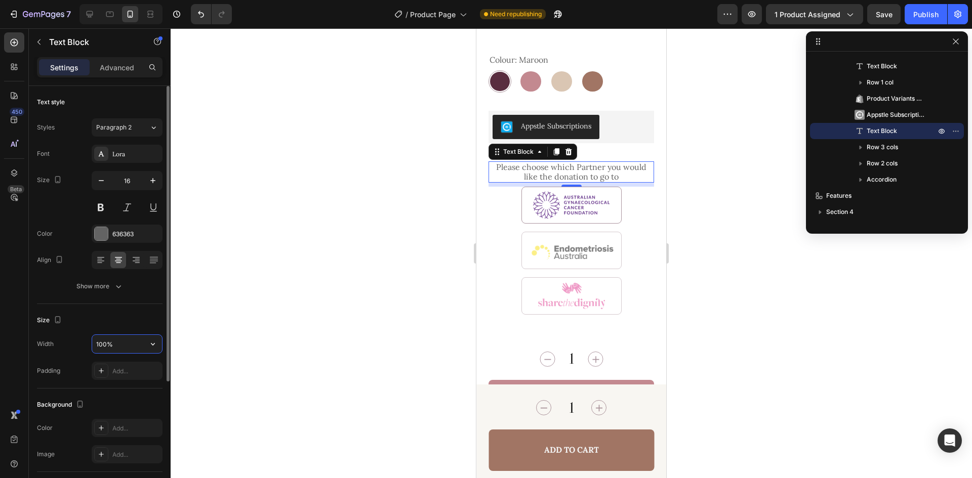
click at [120, 347] on input "100%" at bounding box center [127, 344] width 70 height 18
type input "270"
click at [157, 348] on icon "button" at bounding box center [153, 344] width 10 height 10
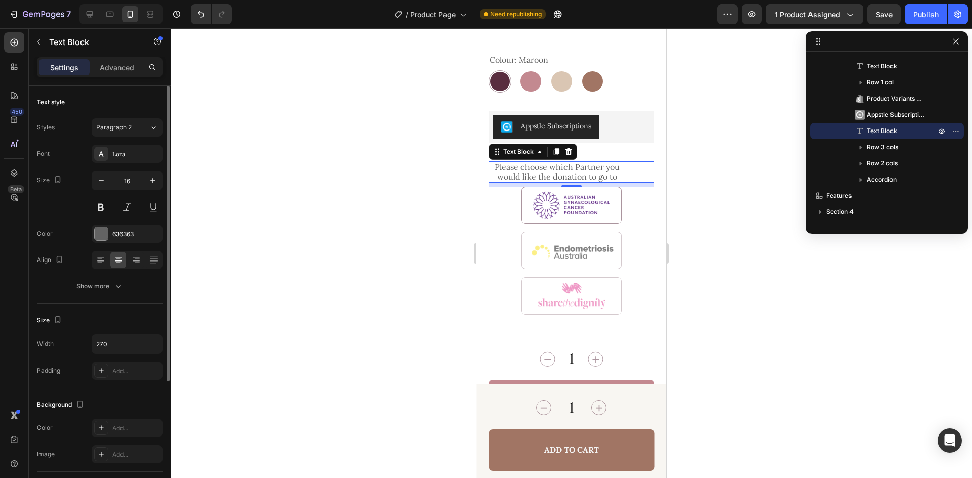
click at [147, 314] on div "Size" at bounding box center [100, 320] width 126 height 16
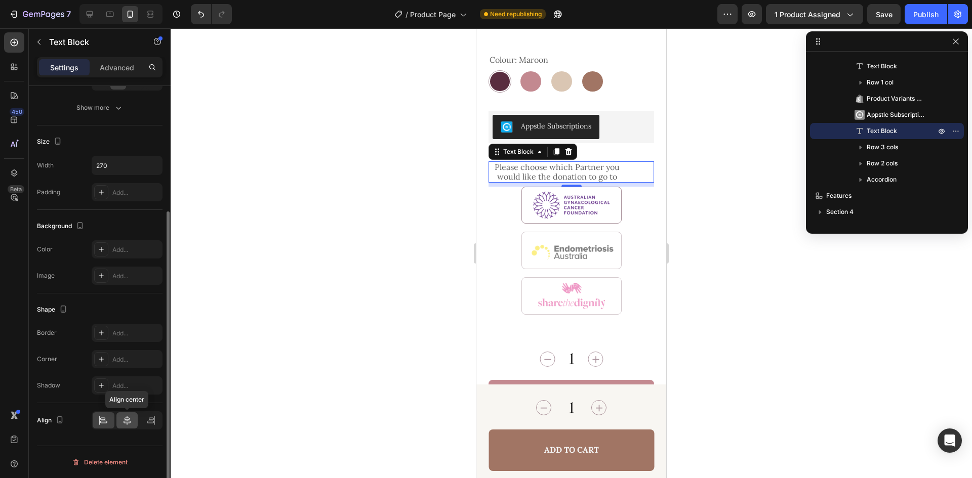
click at [129, 418] on icon at bounding box center [127, 421] width 10 height 10
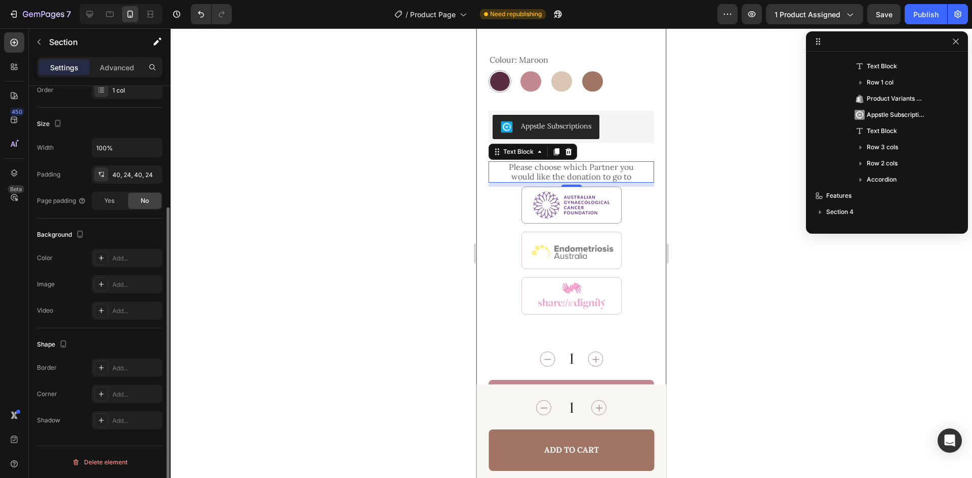
click at [655, 171] on div "Product Images Icon Icon Icon Icon Icon Icon List 4.7 (17 reviews) Text Block R…" at bounding box center [571, 83] width 190 height 1151
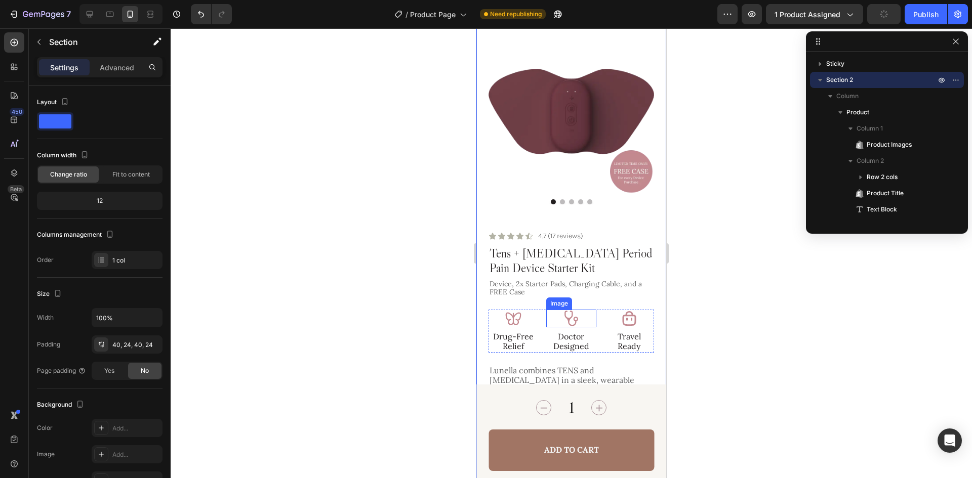
scroll to position [0, 0]
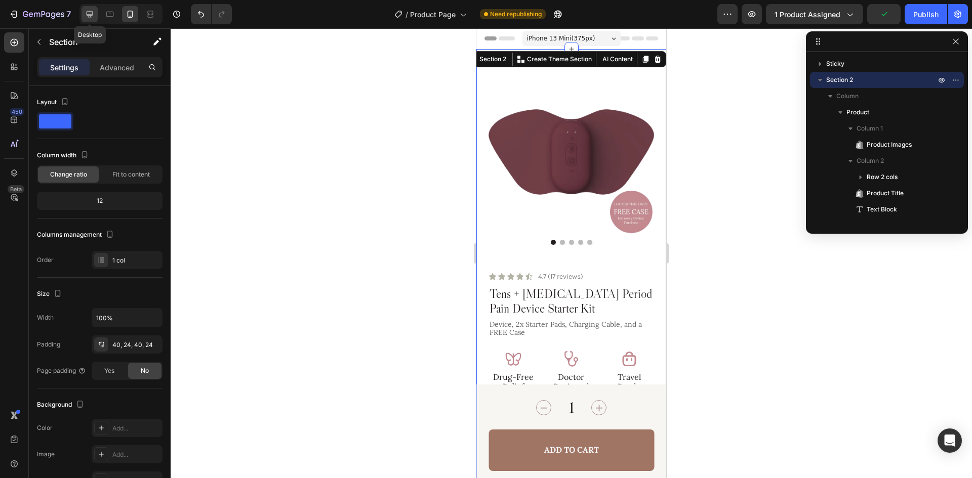
click at [92, 13] on icon at bounding box center [90, 14] width 10 height 10
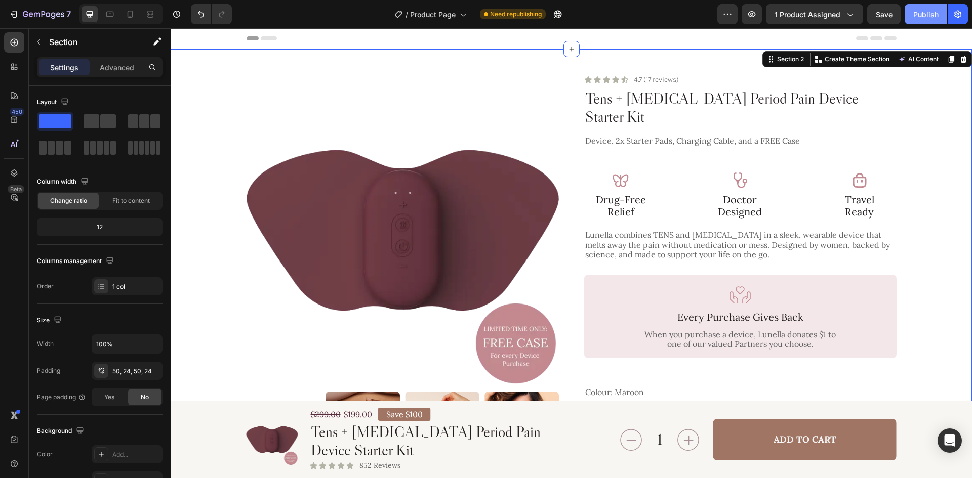
click at [922, 9] on div "Publish" at bounding box center [925, 14] width 25 height 11
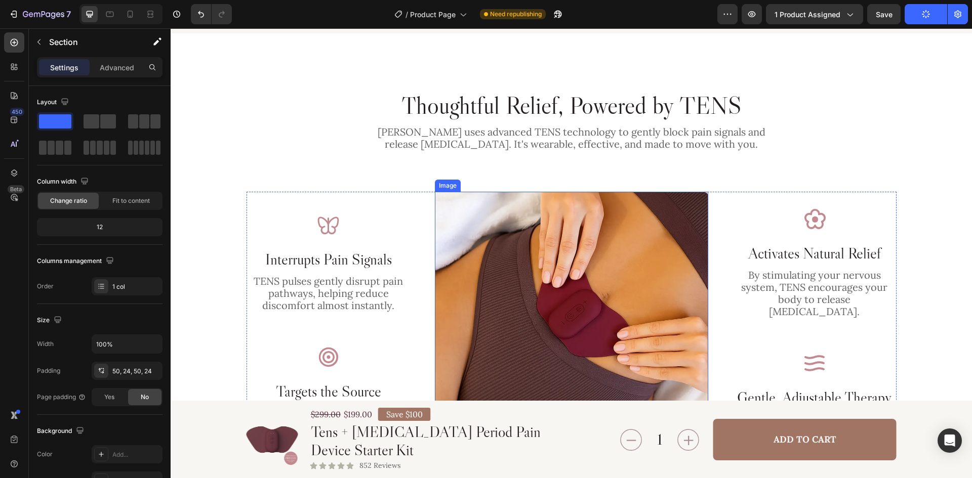
scroll to position [1266, 0]
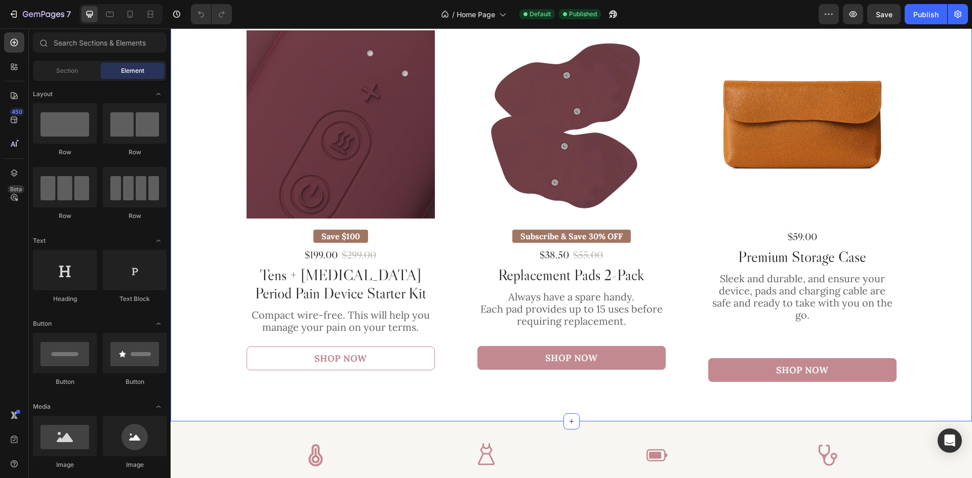
scroll to position [658, 0]
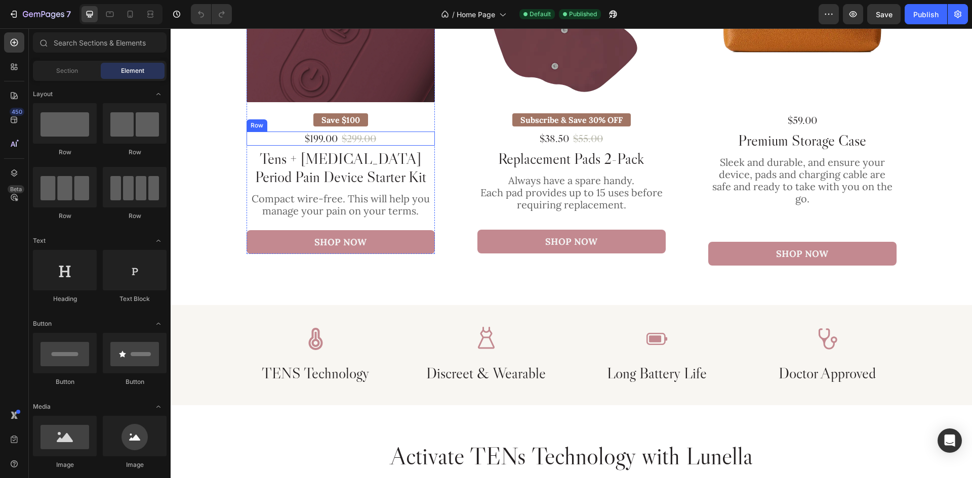
click at [385, 135] on div "$199.00 Product Price Product Price $299.00 Product Price Product Price Row" at bounding box center [341, 139] width 188 height 14
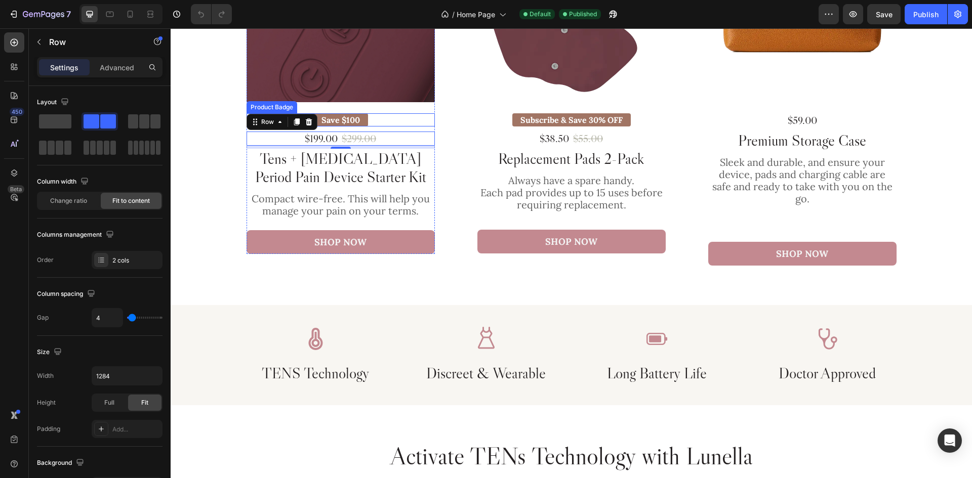
click at [358, 117] on pre "Save $100" at bounding box center [340, 120] width 55 height 18
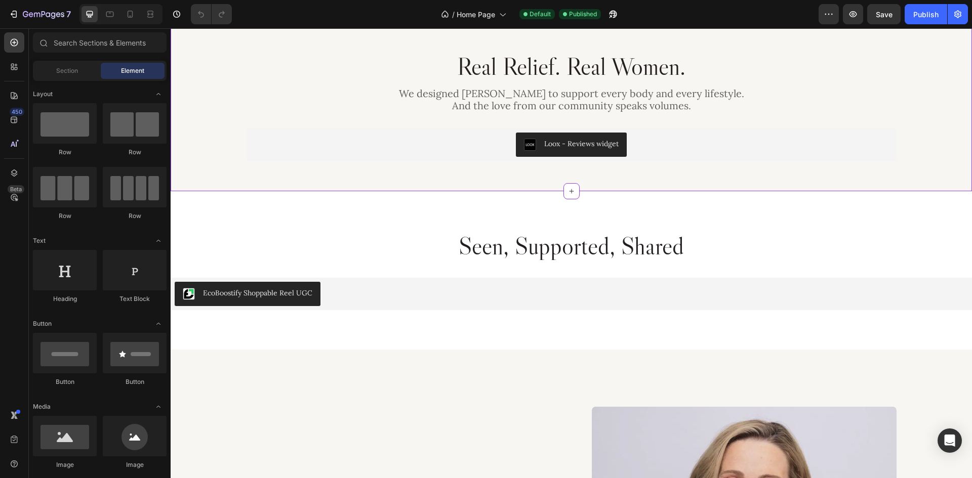
scroll to position [2379, 0]
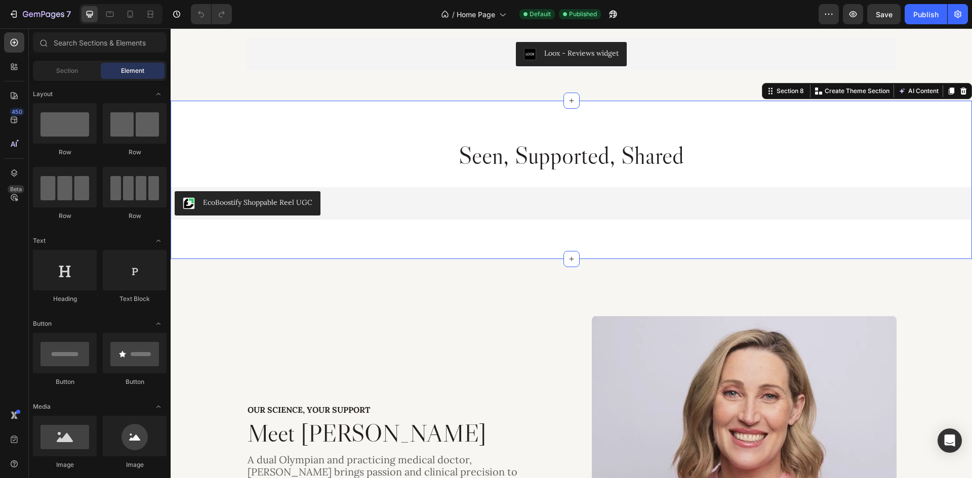
click at [482, 124] on div "Seen, Supported, Shared Heading EcoBoostify Shoppable Reel UGC EcoBoostify Shop…" at bounding box center [571, 180] width 801 height 159
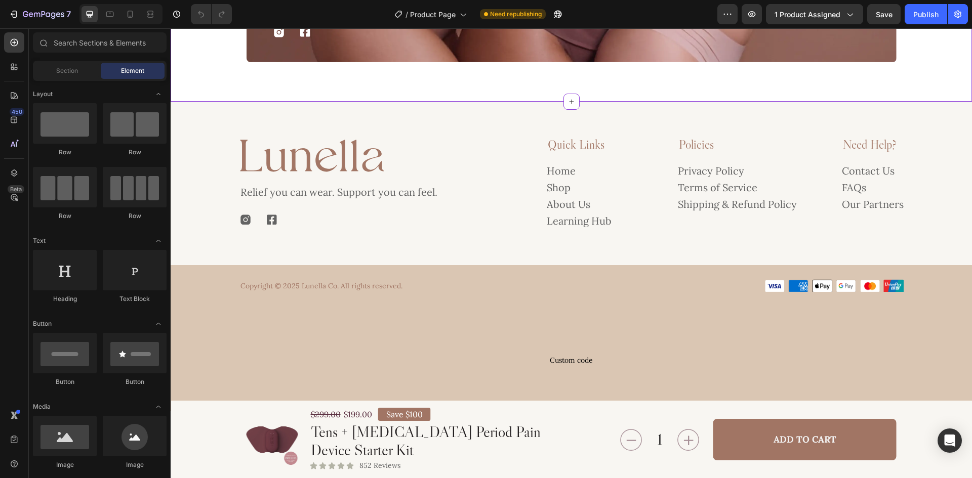
scroll to position [3837, 0]
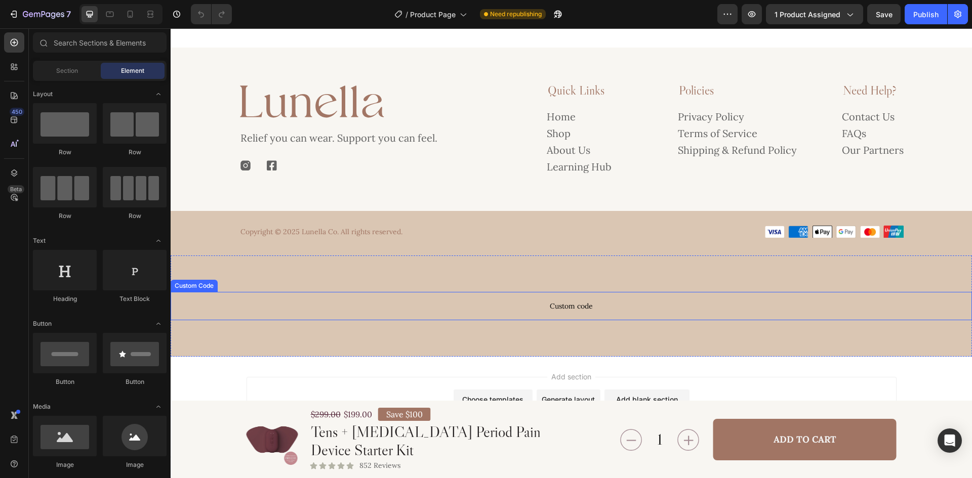
click at [578, 305] on span "Custom code" at bounding box center [571, 306] width 801 height 12
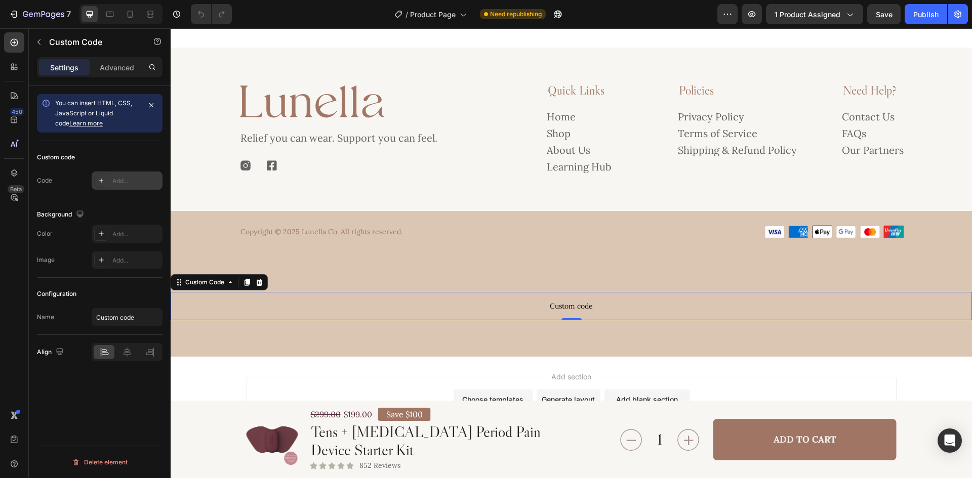
click at [131, 181] on div "Add..." at bounding box center [136, 181] width 48 height 9
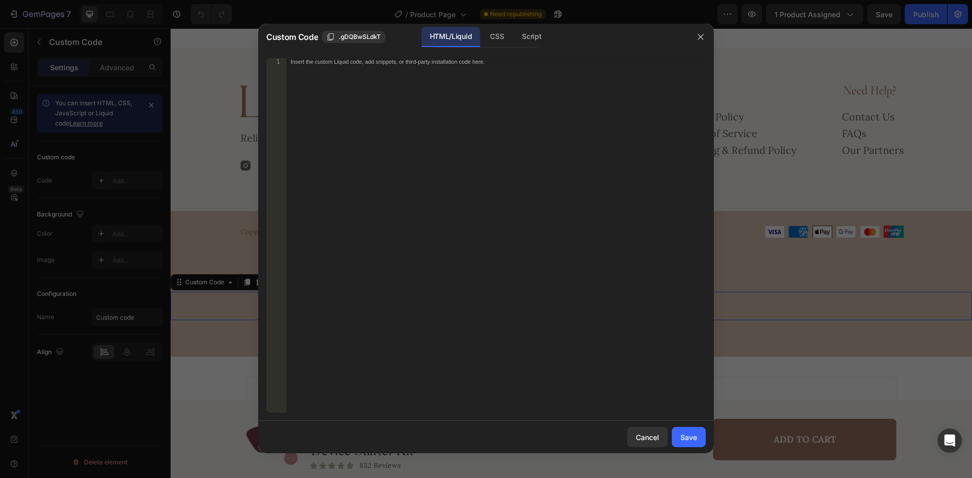
click at [140, 202] on div at bounding box center [486, 239] width 972 height 478
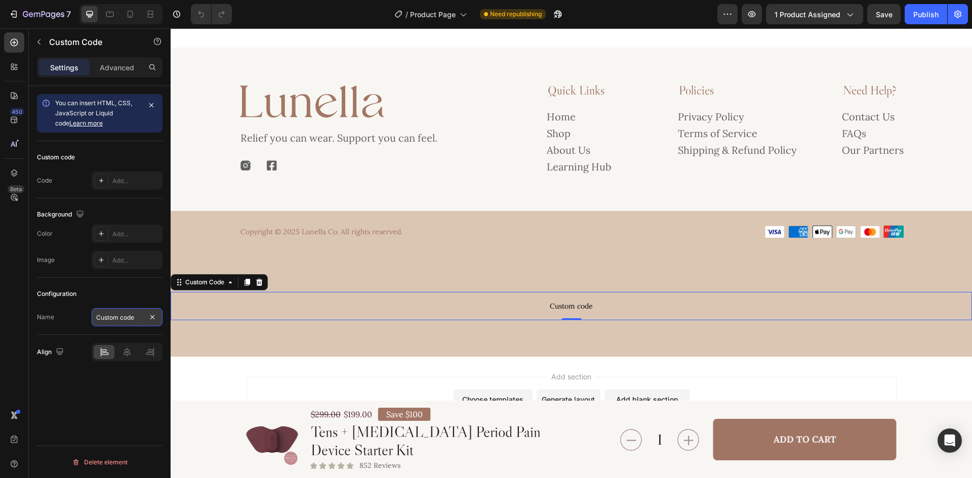
click at [136, 319] on input "Custom code" at bounding box center [127, 317] width 71 height 18
paste input "Placeholder for the sticky bar - do not delet"
type input "Placeholder for the sticky bar - do not delete"
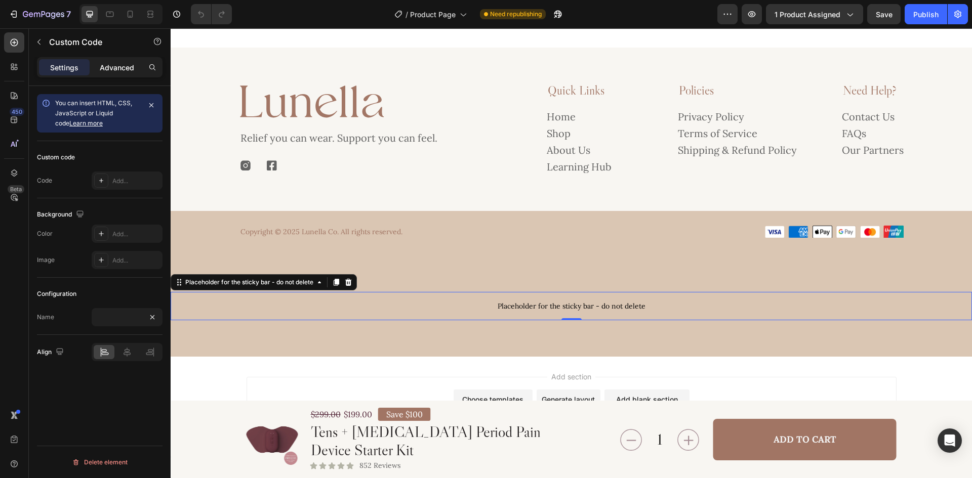
click at [115, 69] on p "Advanced" at bounding box center [117, 67] width 34 height 11
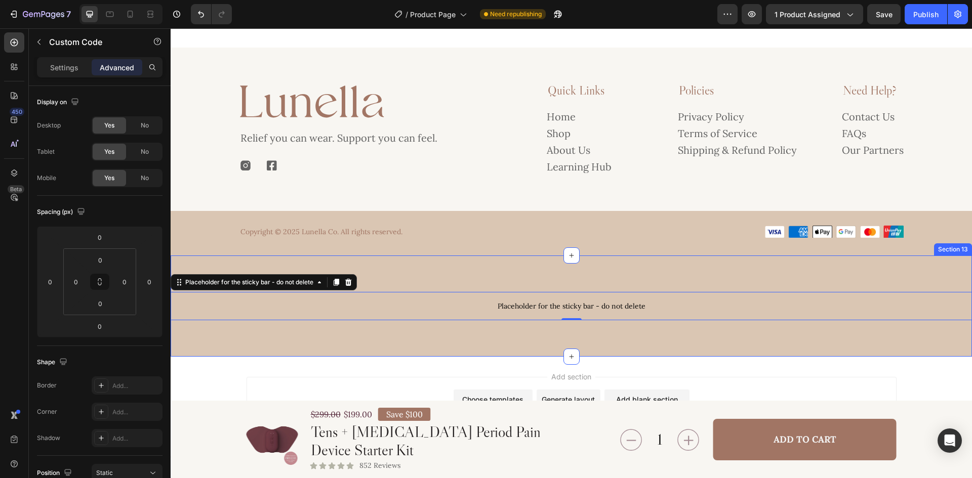
click at [470, 268] on div "Placeholder for the sticky bar - do not delete Placeholder for the sticky bar -…" at bounding box center [571, 306] width 801 height 101
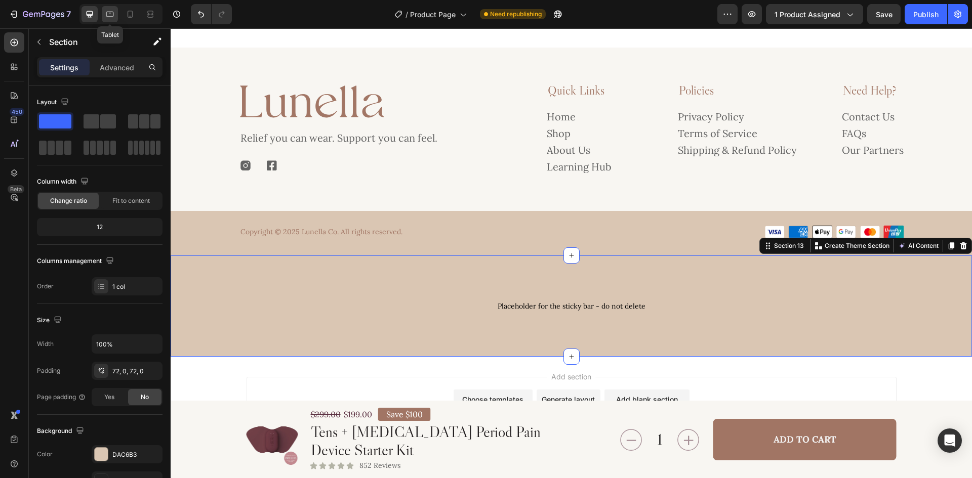
click at [110, 12] on icon at bounding box center [110, 15] width 8 height 6
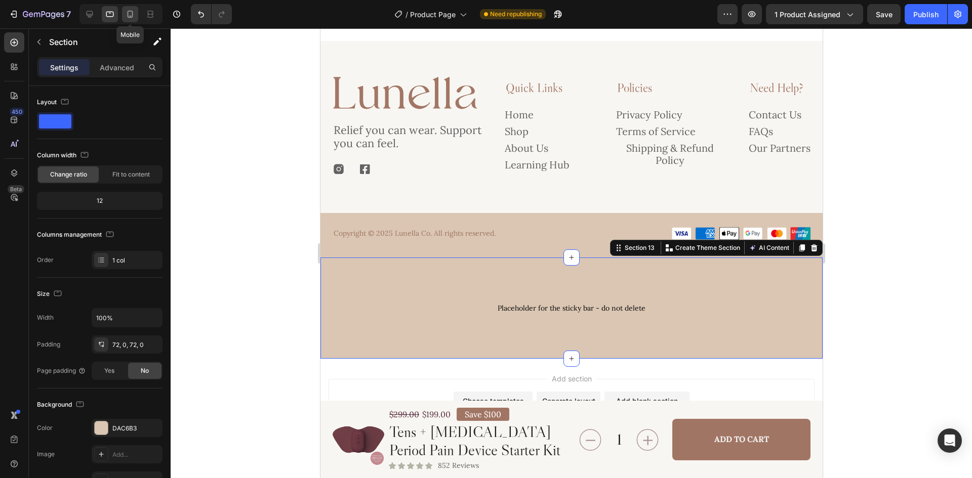
click at [134, 15] on icon at bounding box center [130, 14] width 10 height 10
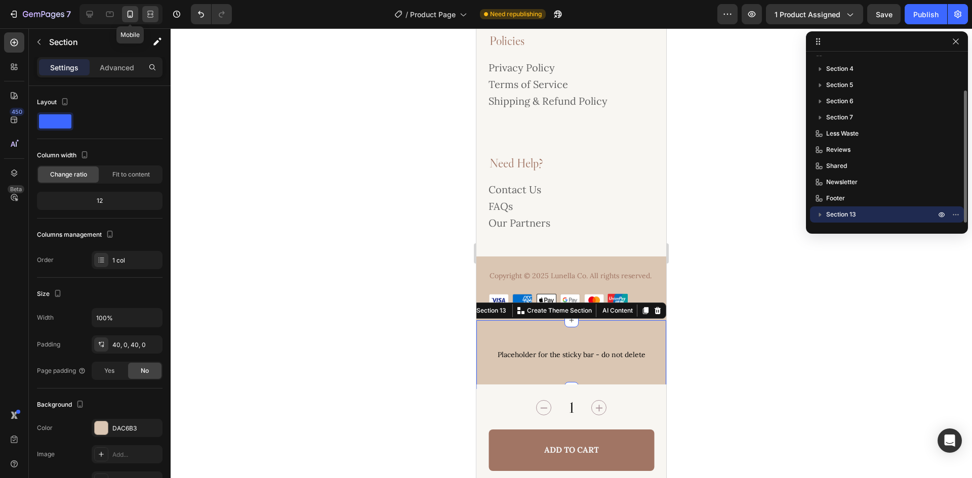
scroll to position [3921, 0]
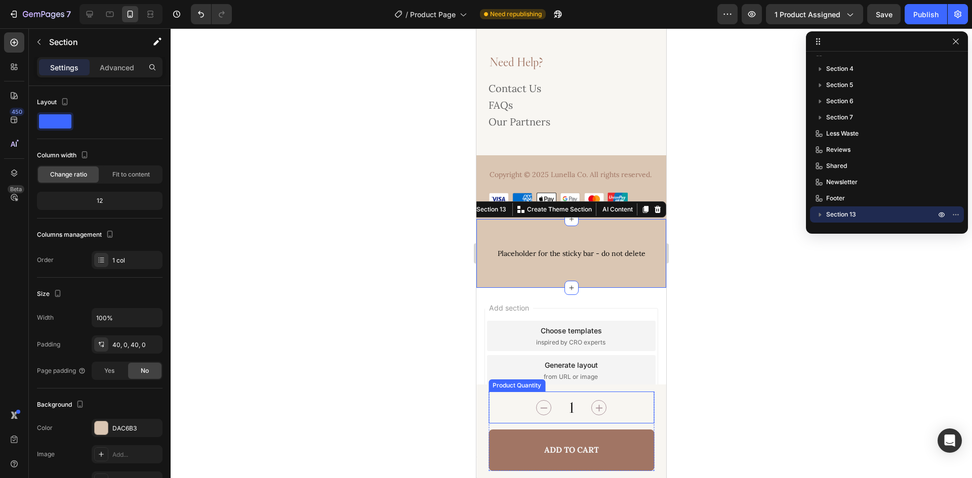
click at [621, 408] on div "1" at bounding box center [572, 408] width 166 height 32
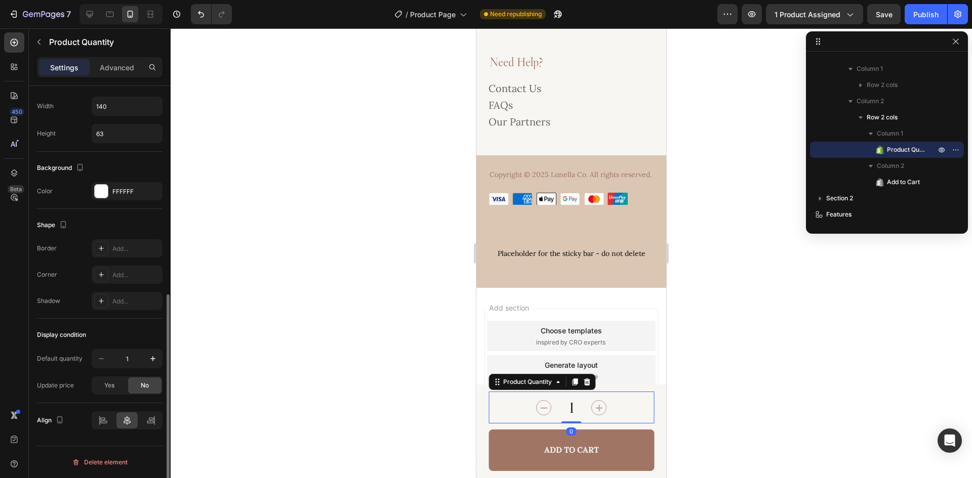
scroll to position [362, 0]
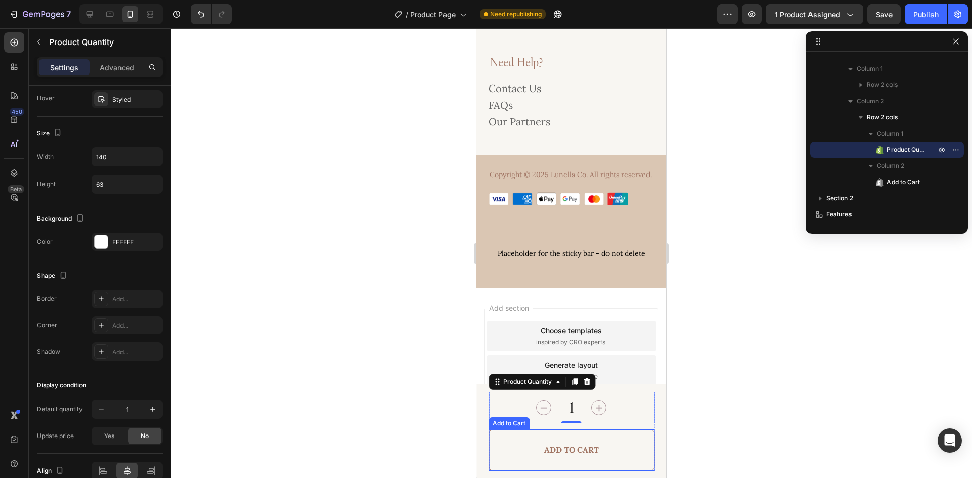
click at [624, 443] on button "Add to Cart" at bounding box center [572, 451] width 166 height 42
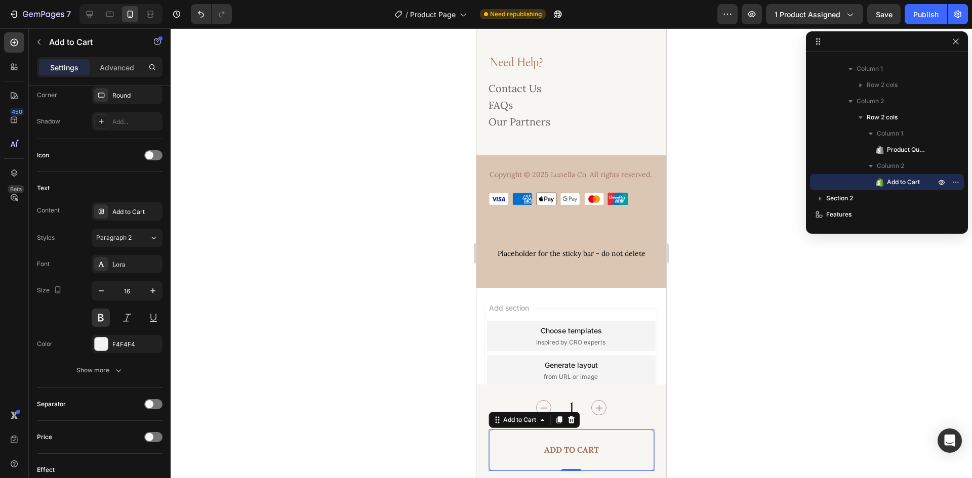
scroll to position [0, 0]
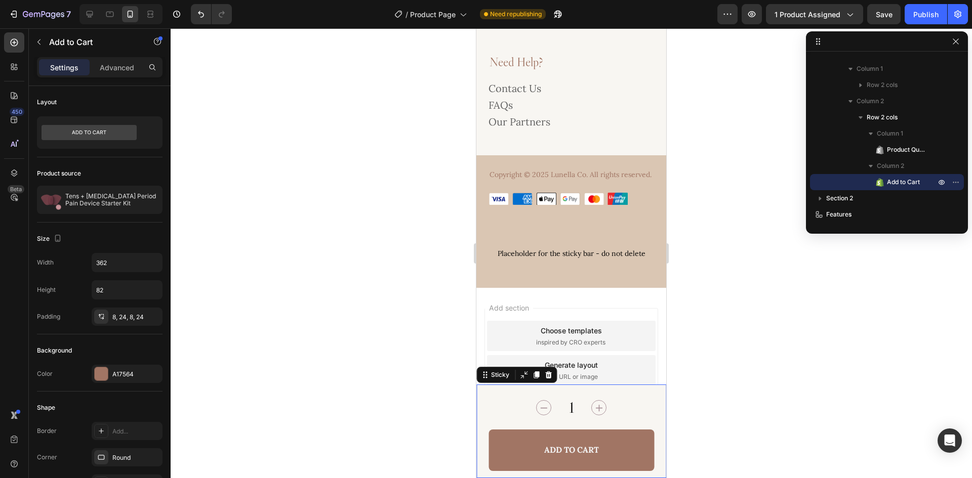
click at [655, 396] on div "Product Images $199.00 Product Price Product Price $299.00 Product Price Produc…" at bounding box center [571, 432] width 190 height 94
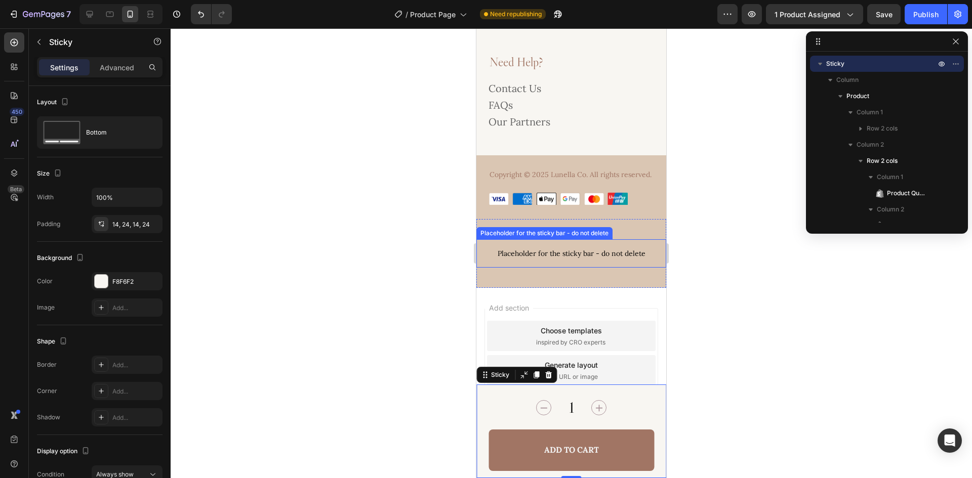
click at [504, 266] on p "Placeholder for the sticky bar - do not delete" at bounding box center [571, 253] width 190 height 28
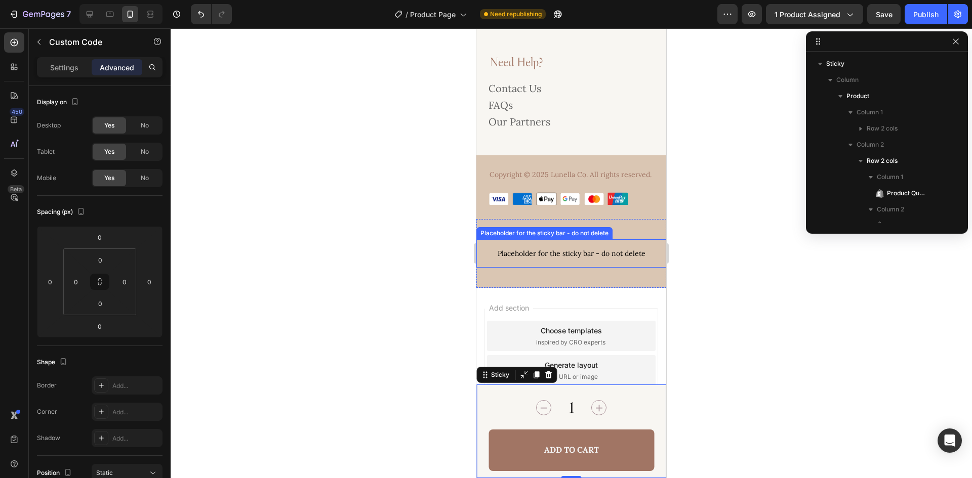
scroll to position [238, 0]
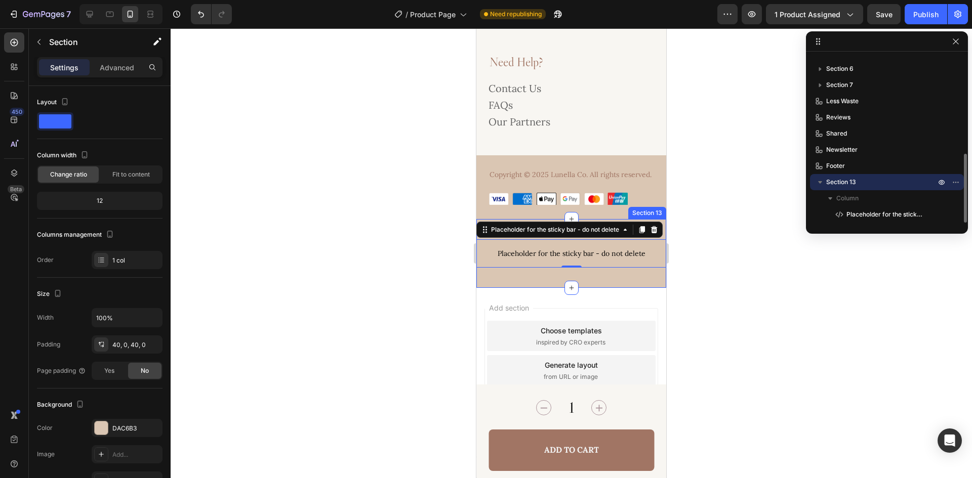
click at [496, 276] on div "Placeholder for the sticky bar - do not delete Placeholder for the sticky bar -…" at bounding box center [571, 253] width 190 height 69
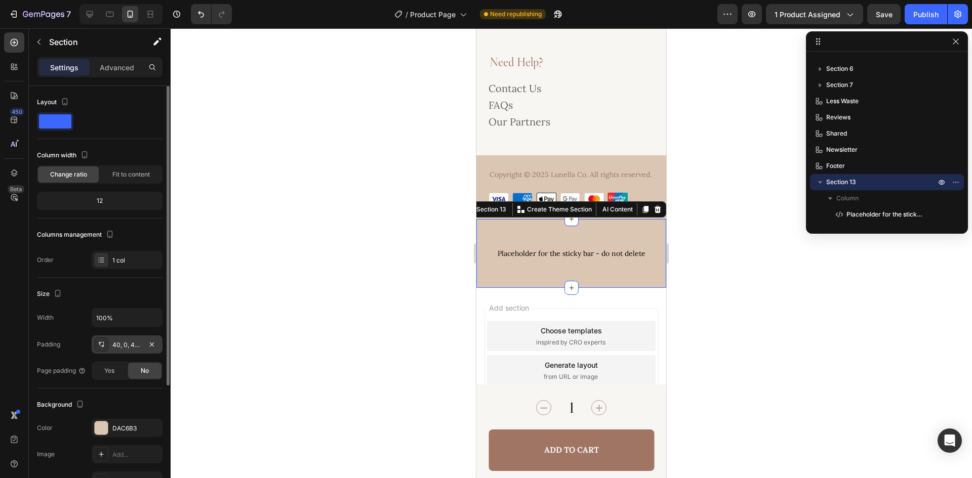
click at [119, 345] on div "40, 0, 40, 0" at bounding box center [126, 345] width 29 height 9
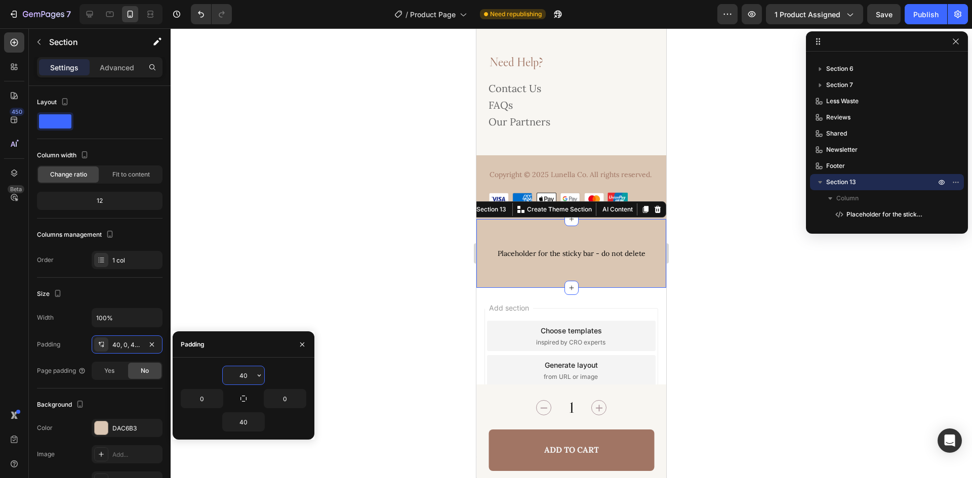
click at [248, 376] on input "40" at bounding box center [244, 376] width 42 height 18
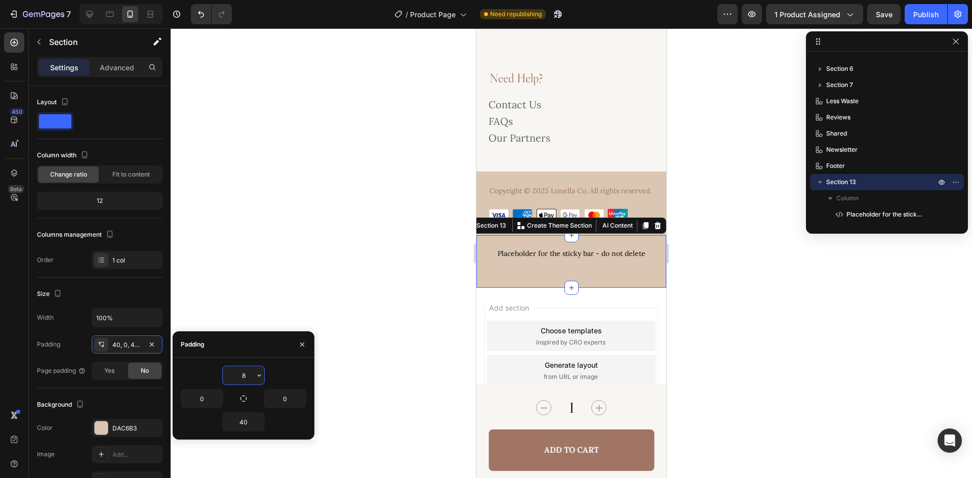
scroll to position [3921, 0]
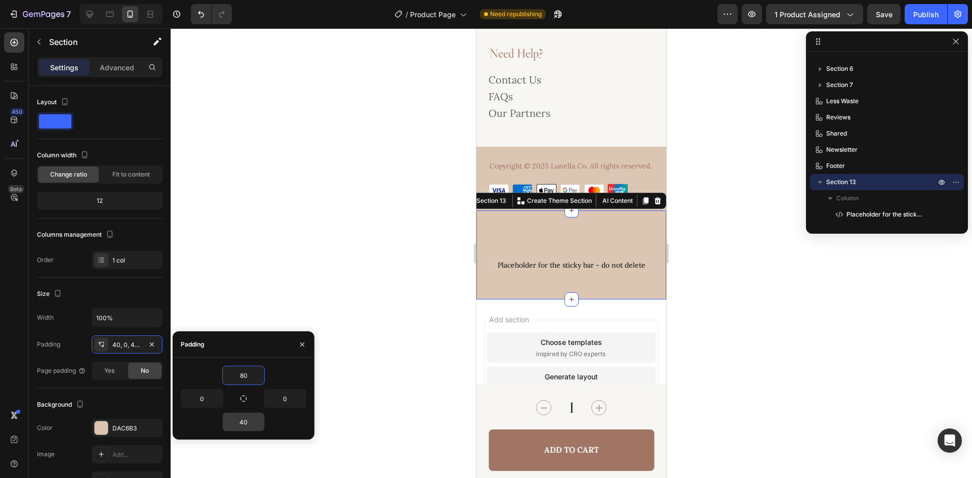
type input "80"
click at [245, 420] on input "40" at bounding box center [244, 422] width 42 height 18
type input "80"
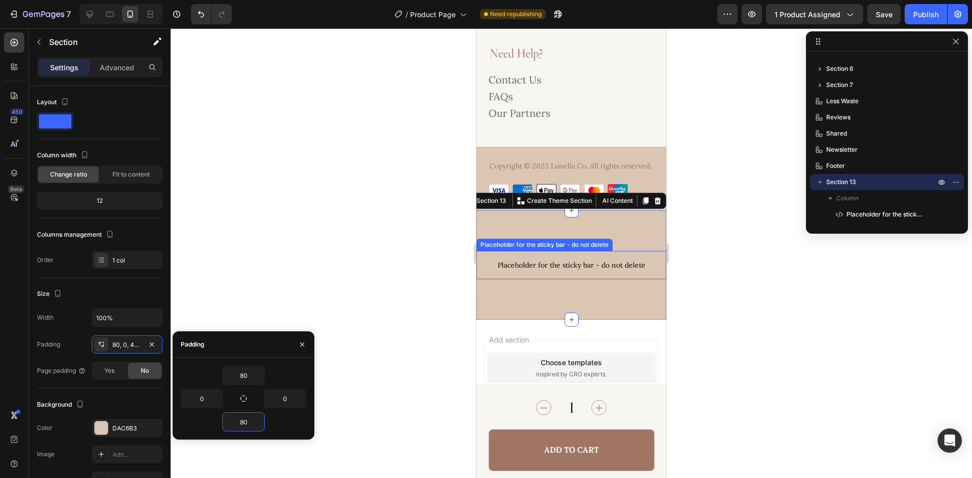
click at [587, 279] on p "Placeholder for the sticky bar - do not delete" at bounding box center [571, 265] width 190 height 28
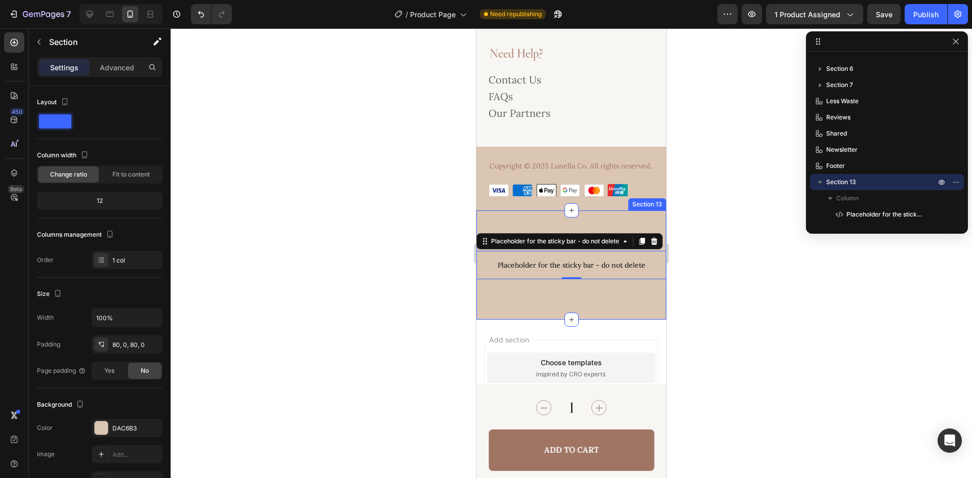
click at [617, 227] on div "Placeholder for the sticky bar - do not delete Placeholder for the sticky bar -…" at bounding box center [571, 265] width 190 height 109
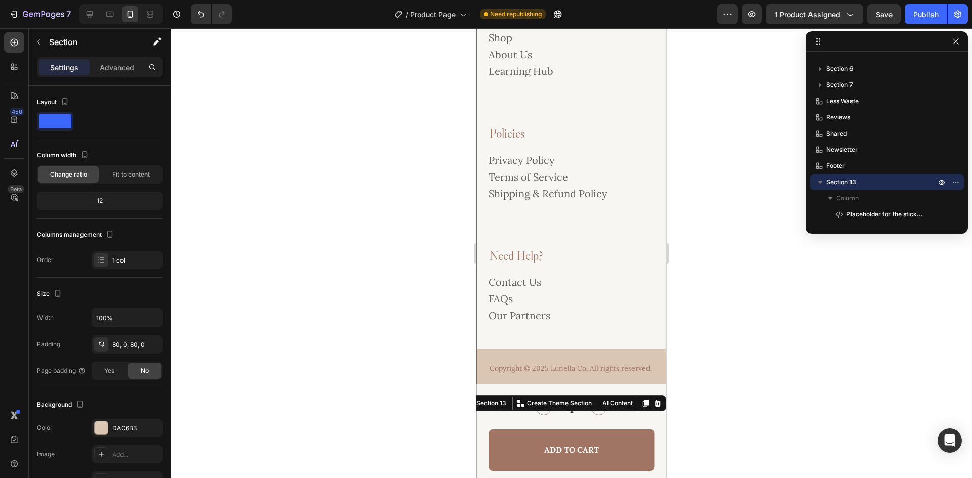
scroll to position [3465, 0]
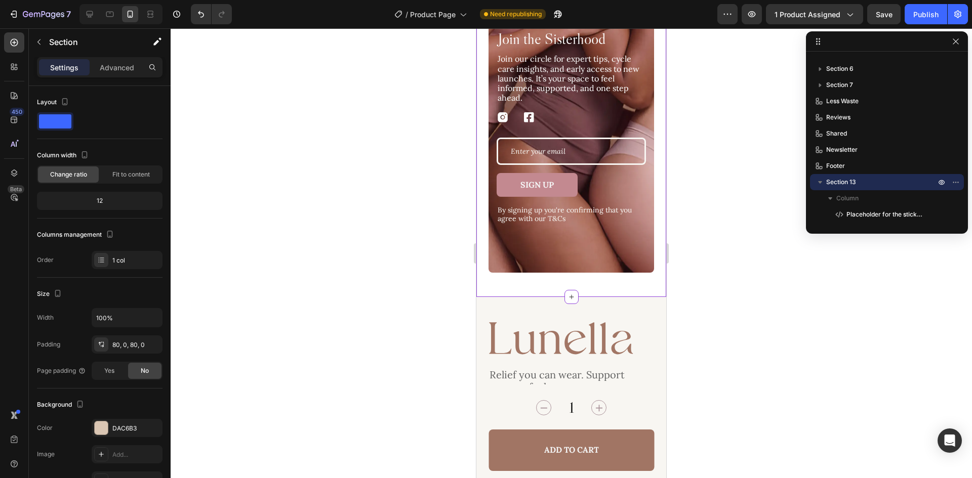
click at [591, 282] on div "Join the Sisterhood Heading Join our circle for expert tips, cycle care insight…" at bounding box center [571, 126] width 190 height 341
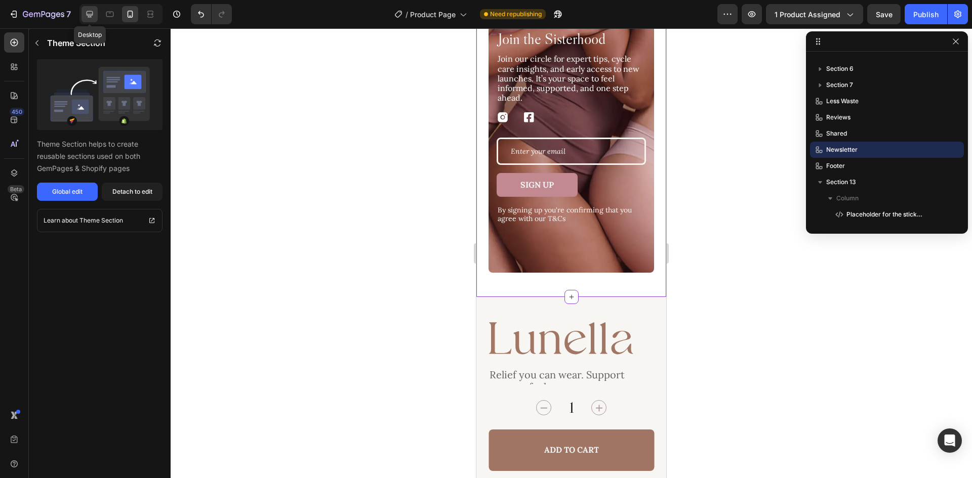
click at [87, 9] on div at bounding box center [90, 14] width 16 height 16
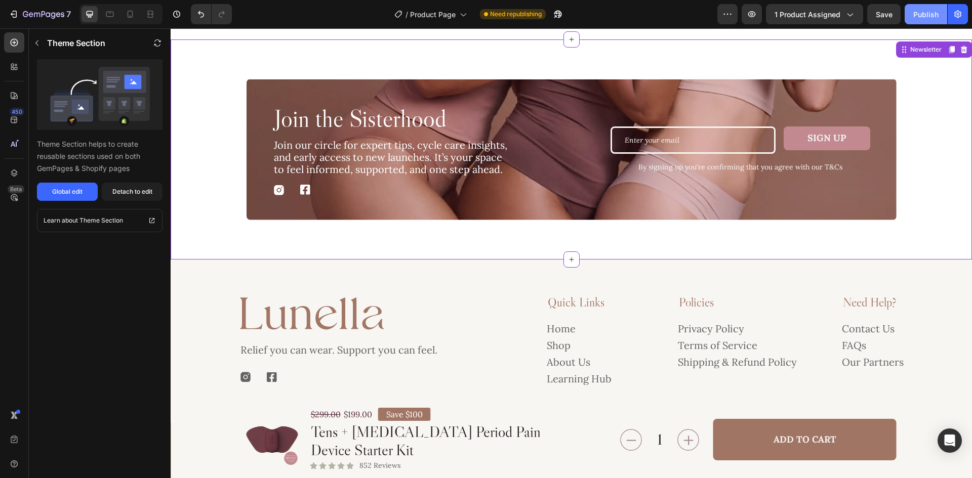
scroll to position [3600, 0]
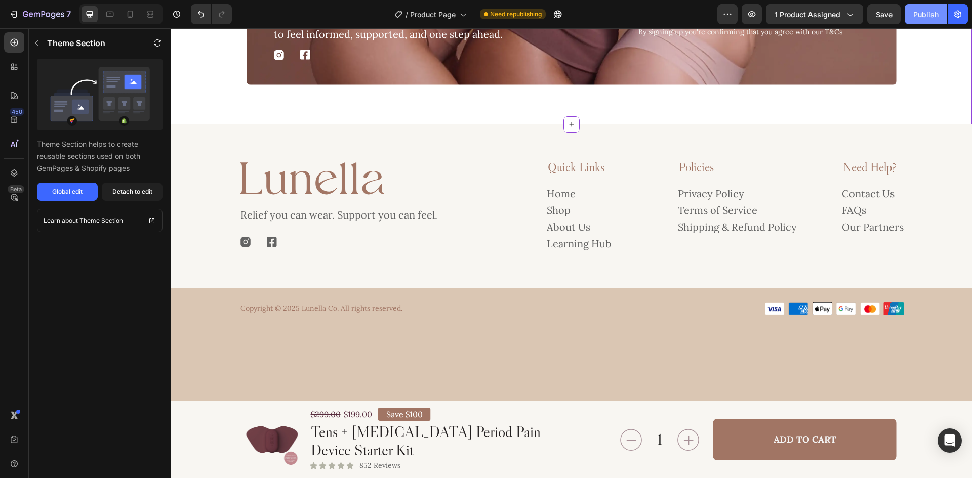
click at [918, 16] on div "Publish" at bounding box center [925, 14] width 25 height 11
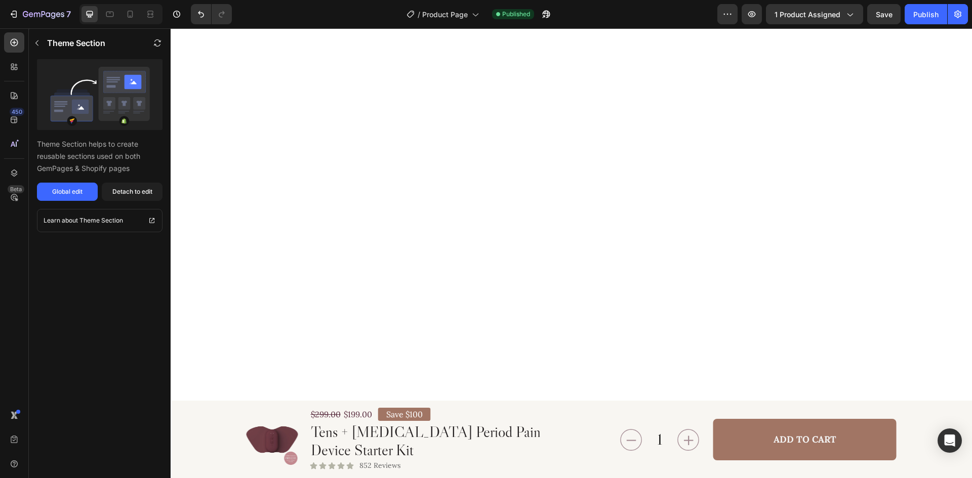
scroll to position [406, 0]
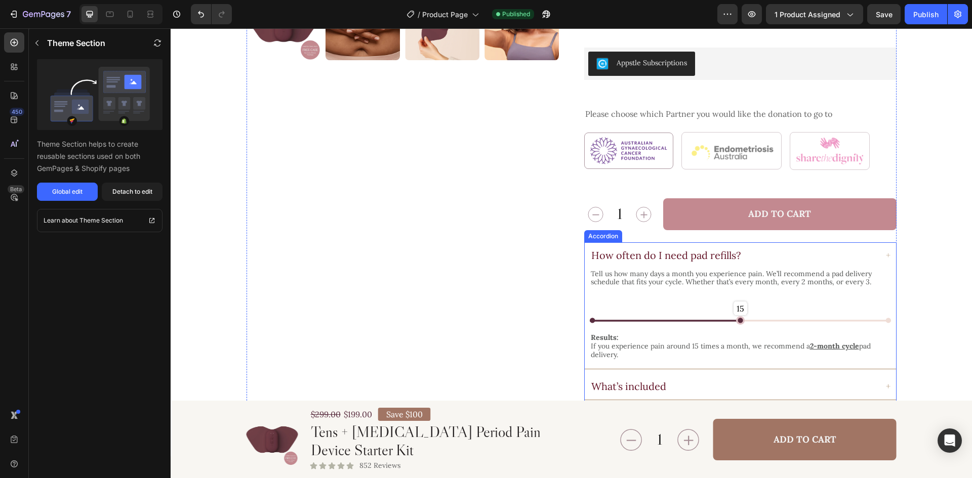
click at [782, 242] on div "How often do I need pad refills?" at bounding box center [740, 255] width 311 height 26
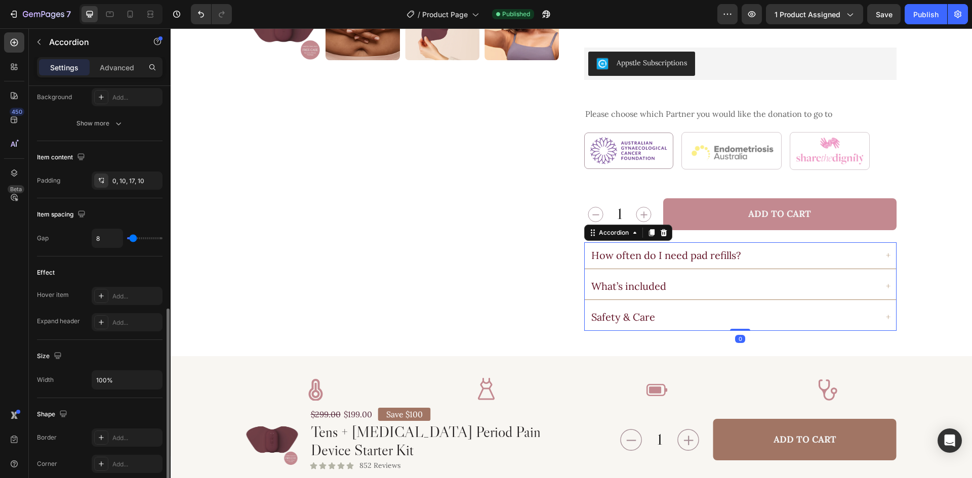
scroll to position [557, 0]
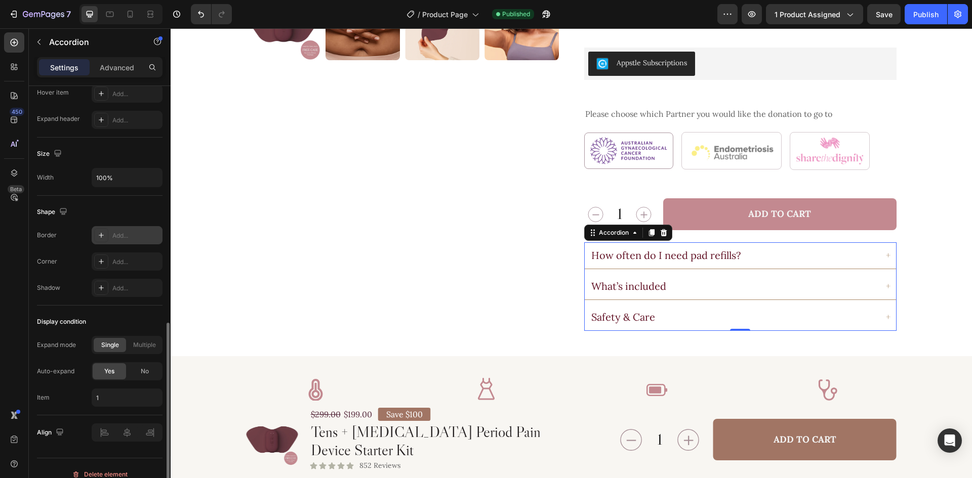
click at [123, 230] on div "Add..." at bounding box center [127, 235] width 71 height 18
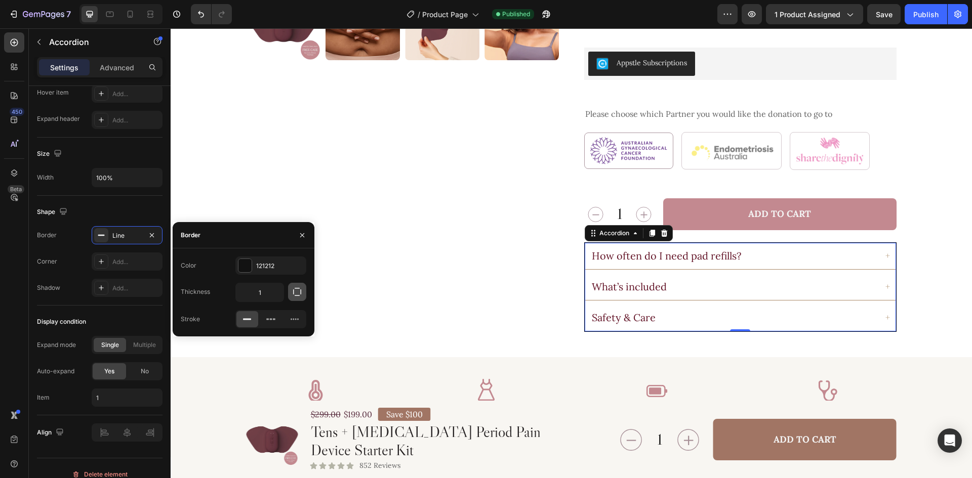
click at [291, 298] on button "button" at bounding box center [297, 292] width 18 height 18
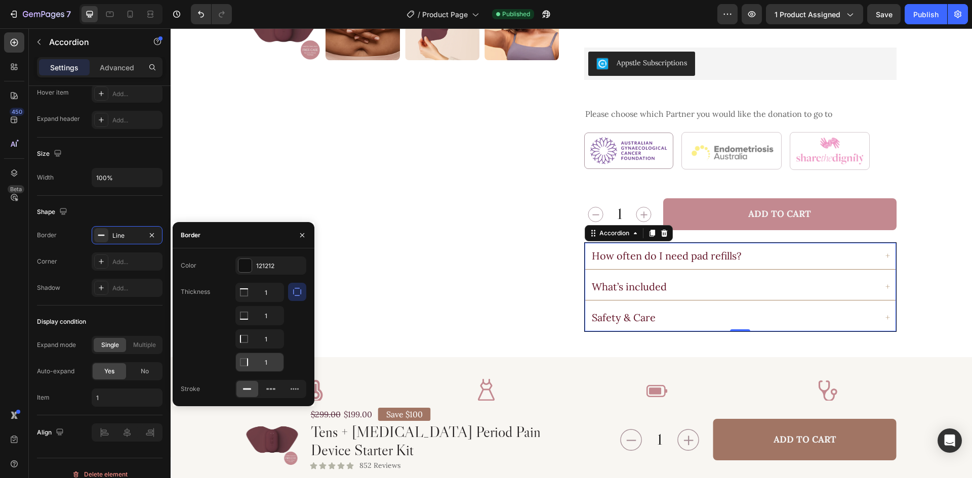
click at [267, 302] on input "1" at bounding box center [260, 292] width 48 height 18
type input "0"
click at [268, 302] on input "1" at bounding box center [260, 292] width 48 height 18
type input "0"
click at [272, 302] on input "1" at bounding box center [260, 292] width 48 height 18
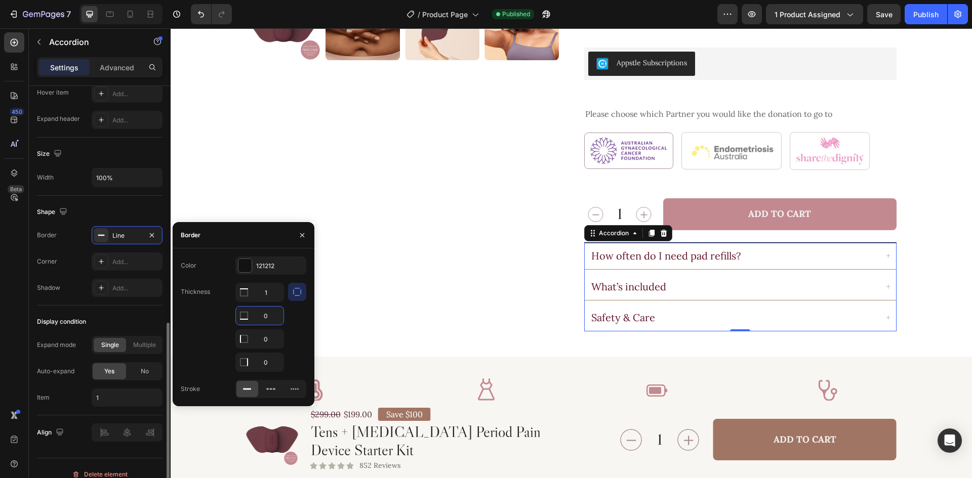
type input "0"
click at [271, 266] on div "121212" at bounding box center [270, 266] width 29 height 9
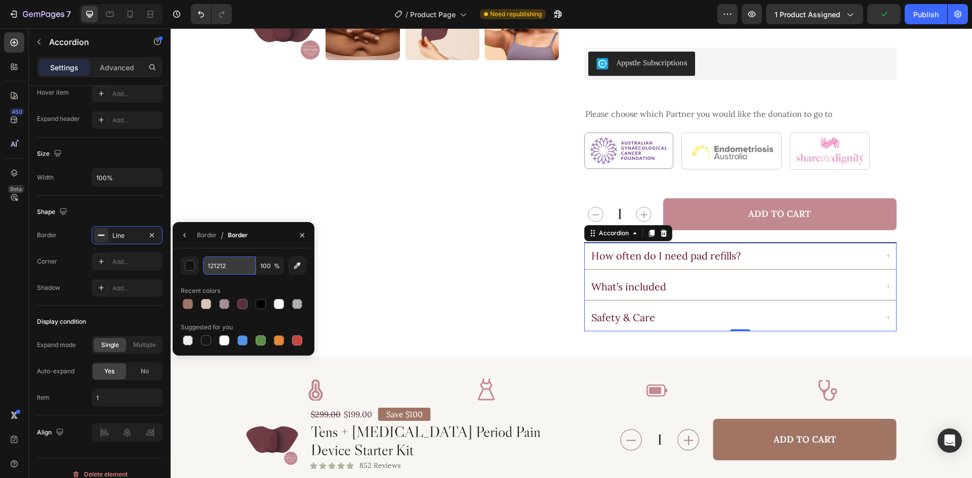
click at [246, 270] on input "121212" at bounding box center [229, 266] width 53 height 18
paste input "#AA8966"
type input "#AA8966"
click at [191, 240] on button "button" at bounding box center [185, 235] width 16 height 16
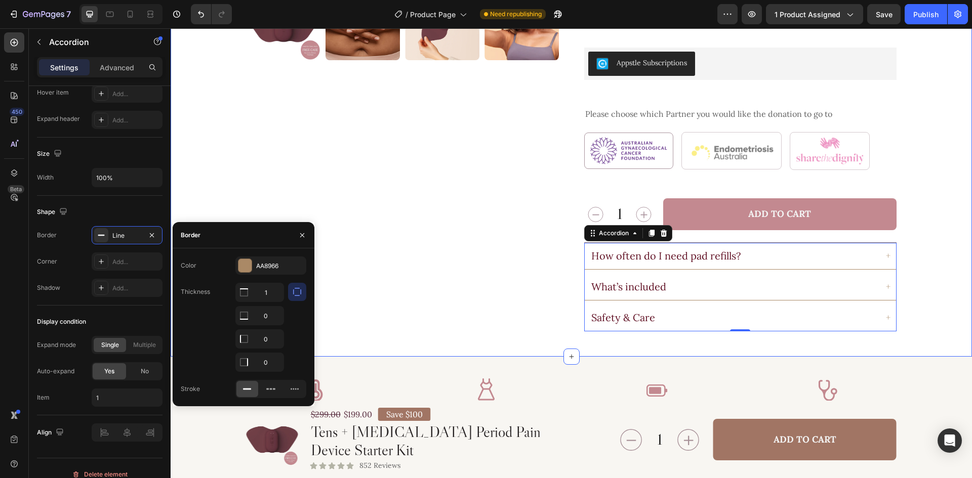
click at [929, 249] on div "Product Images Icon Icon Icon Icon Icon Icon List 4.7 (17 reviews) Text Block R…" at bounding box center [571, -1] width 777 height 663
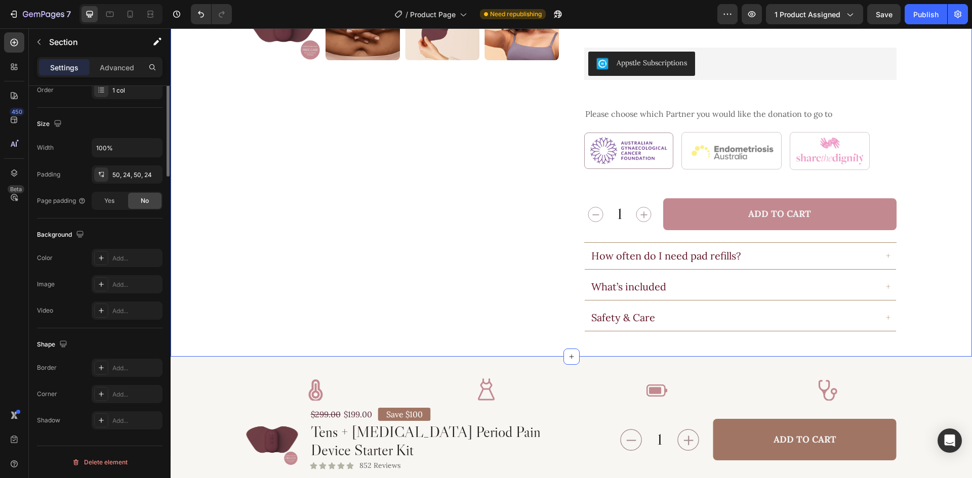
scroll to position [0, 0]
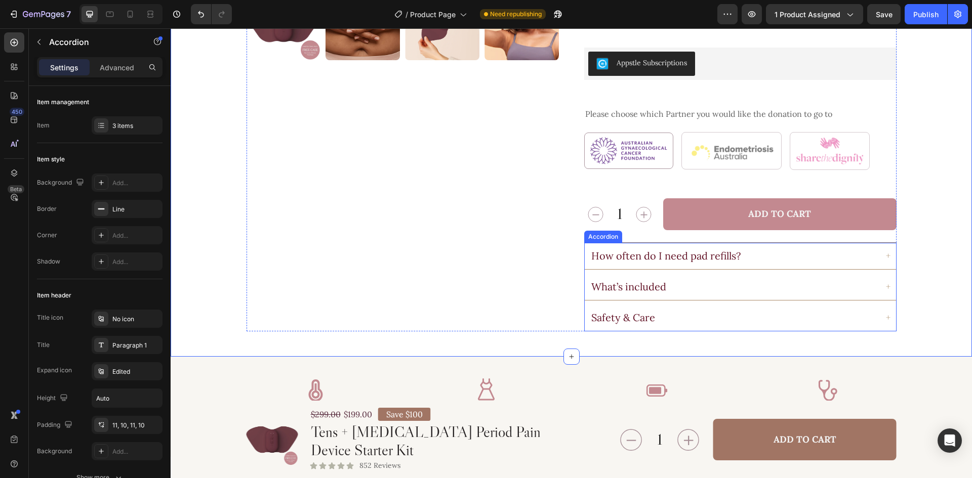
click at [850, 249] on div "How often do I need pad refills?" at bounding box center [734, 256] width 288 height 15
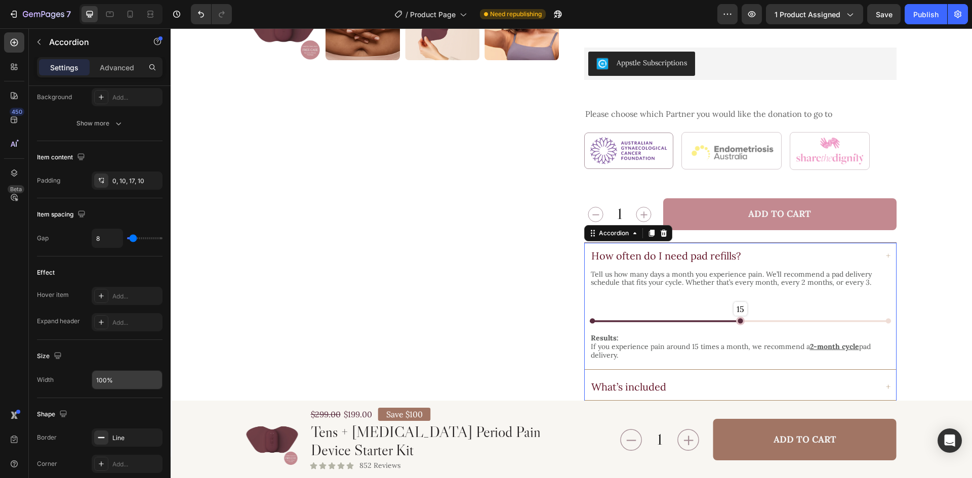
scroll to position [569, 0]
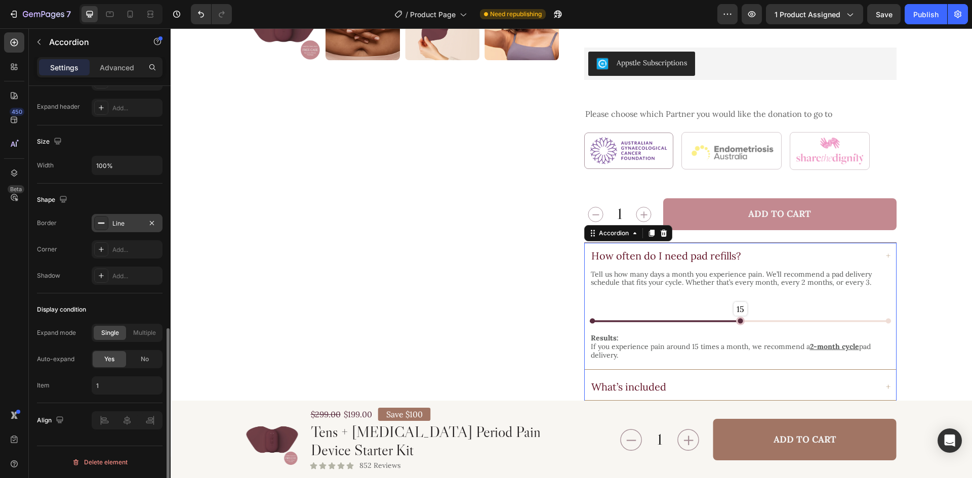
click at [135, 229] on div "Line" at bounding box center [127, 223] width 71 height 18
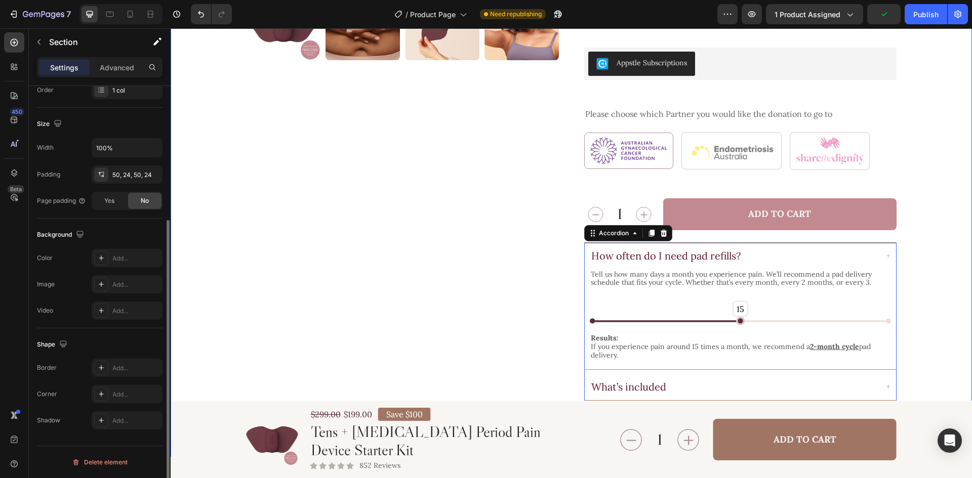
click at [958, 236] on div "Product Images Icon Icon Icon Icon Icon Icon List 4.7 (17 reviews) Text Block R…" at bounding box center [571, 50] width 801 height 814
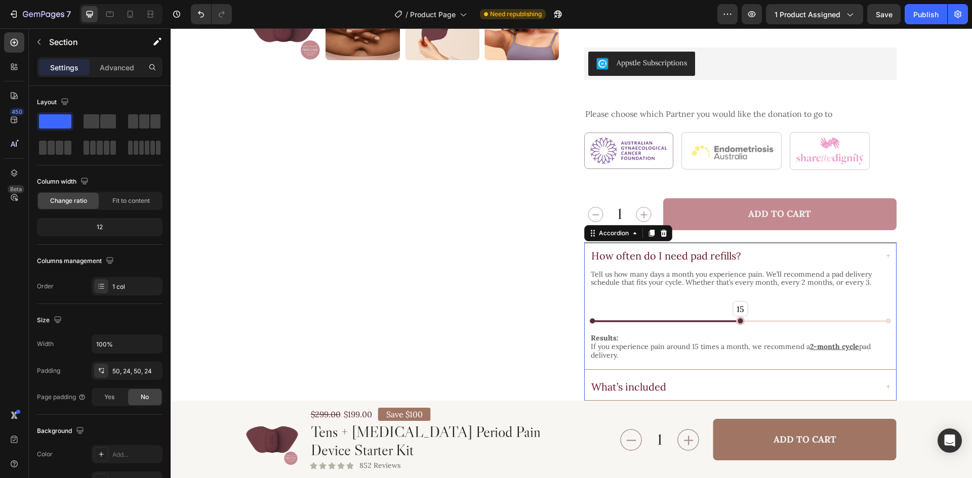
click at [831, 249] on div "How often do I need pad refills?" at bounding box center [734, 256] width 288 height 15
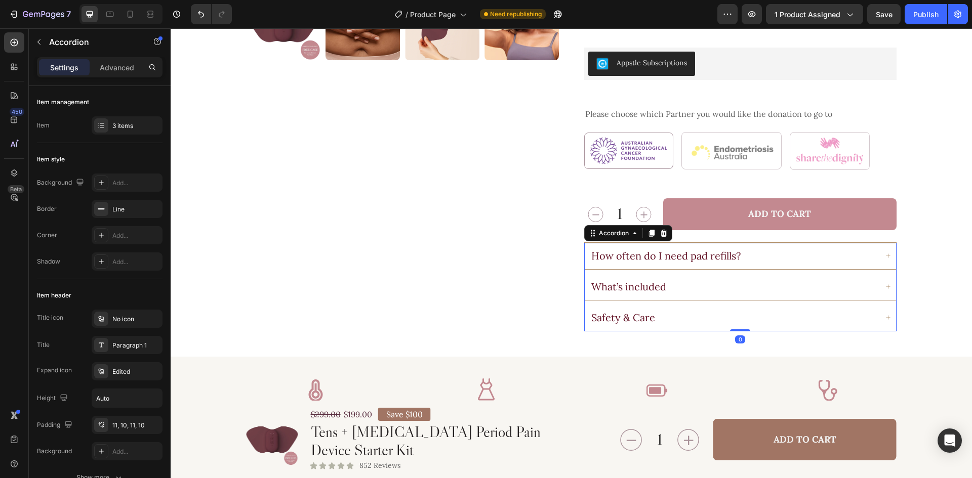
click at [829, 249] on div "How often do I need pad refills?" at bounding box center [734, 256] width 288 height 15
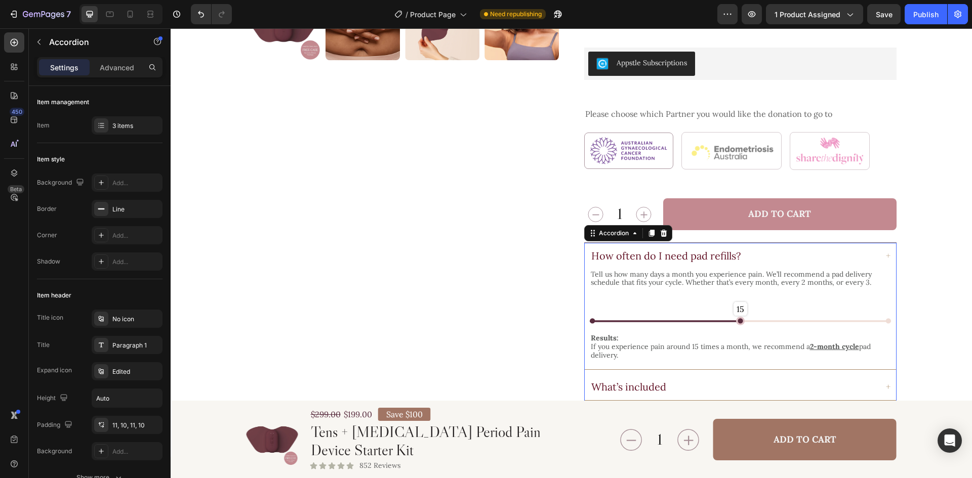
click at [829, 249] on div "How often do I need pad refills?" at bounding box center [734, 256] width 288 height 15
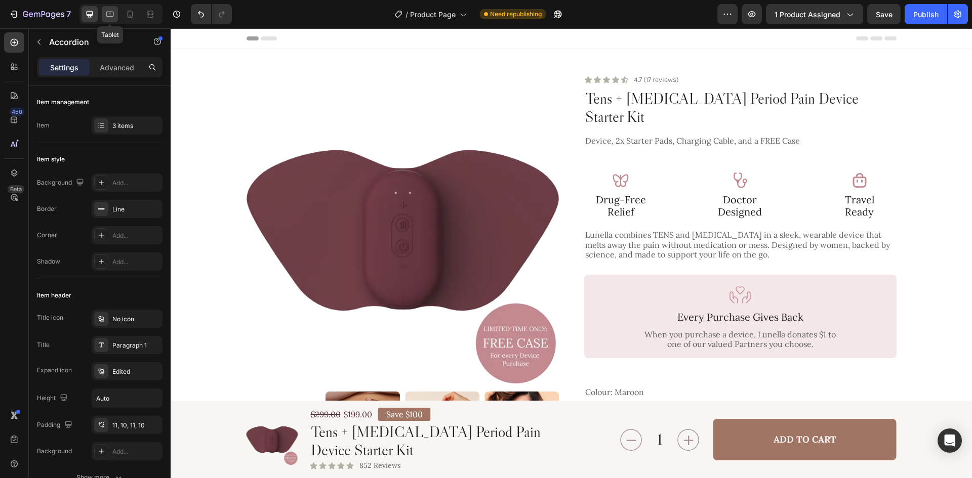
click at [113, 15] on icon at bounding box center [110, 15] width 8 height 6
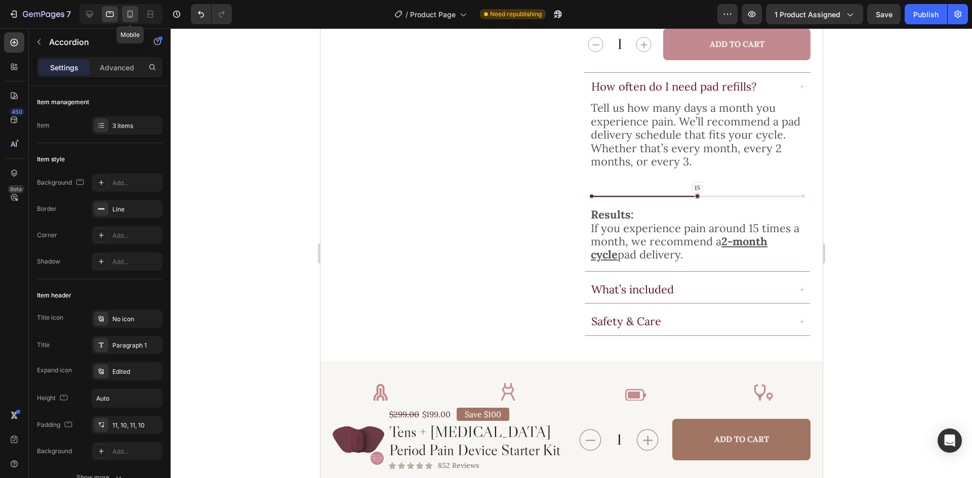
scroll to position [602, 0]
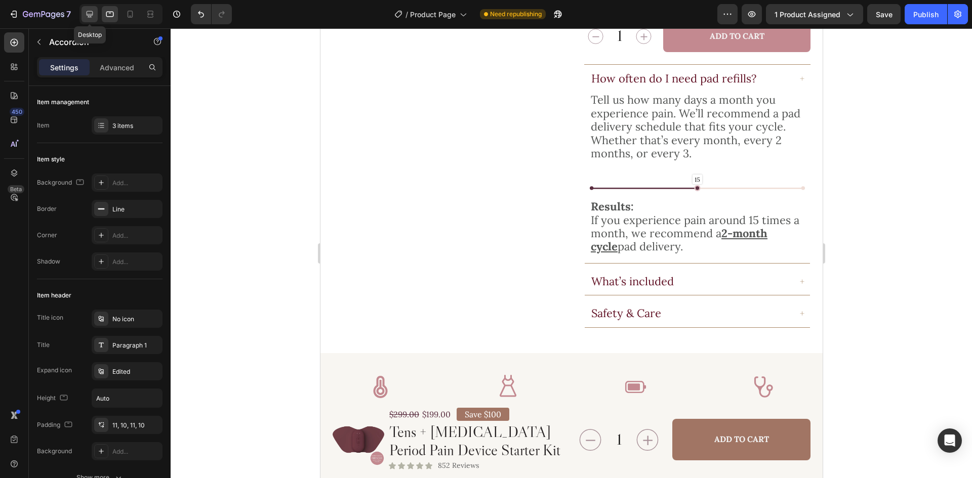
click at [90, 20] on div at bounding box center [90, 14] width 16 height 16
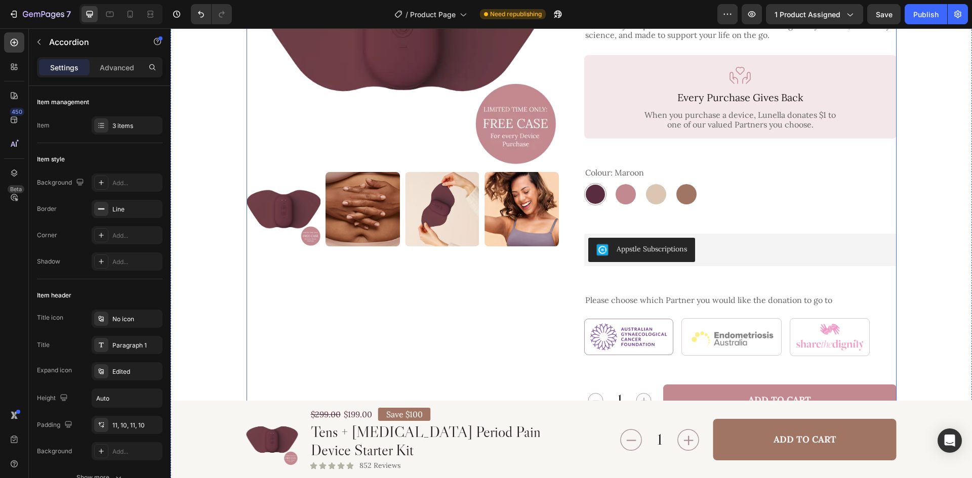
scroll to position [71, 0]
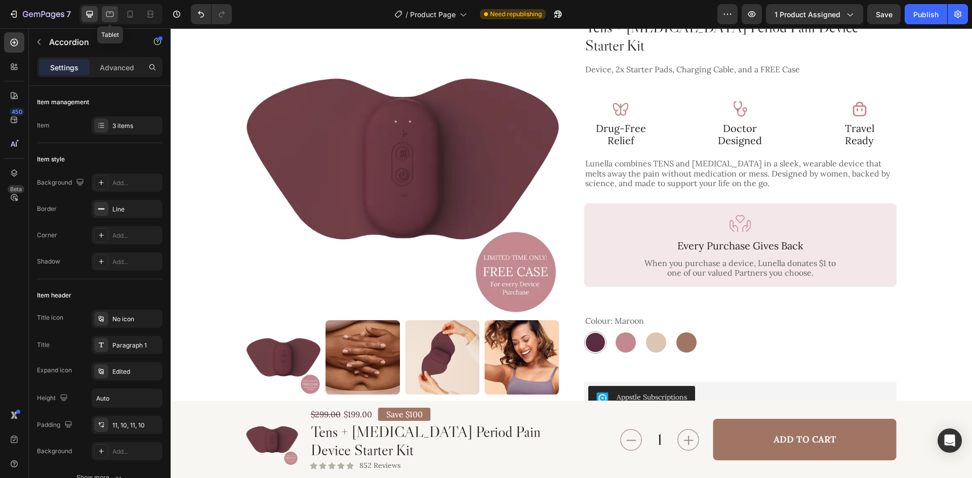
click at [112, 20] on div at bounding box center [110, 14] width 16 height 16
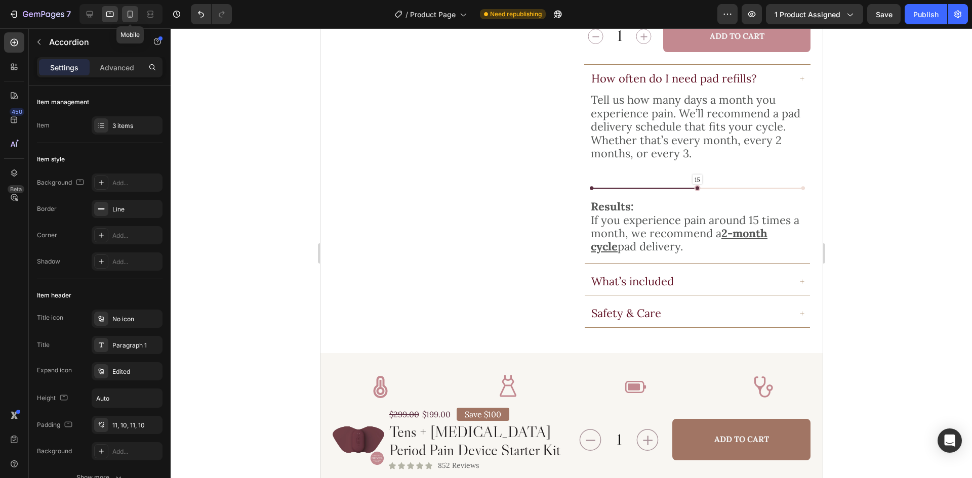
click at [133, 13] on icon at bounding box center [130, 14] width 10 height 10
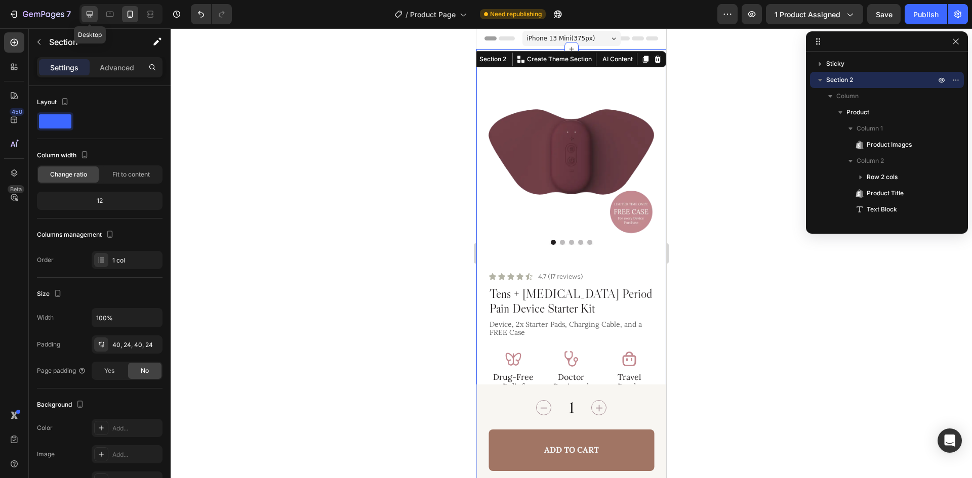
click at [86, 13] on icon at bounding box center [90, 14] width 10 height 10
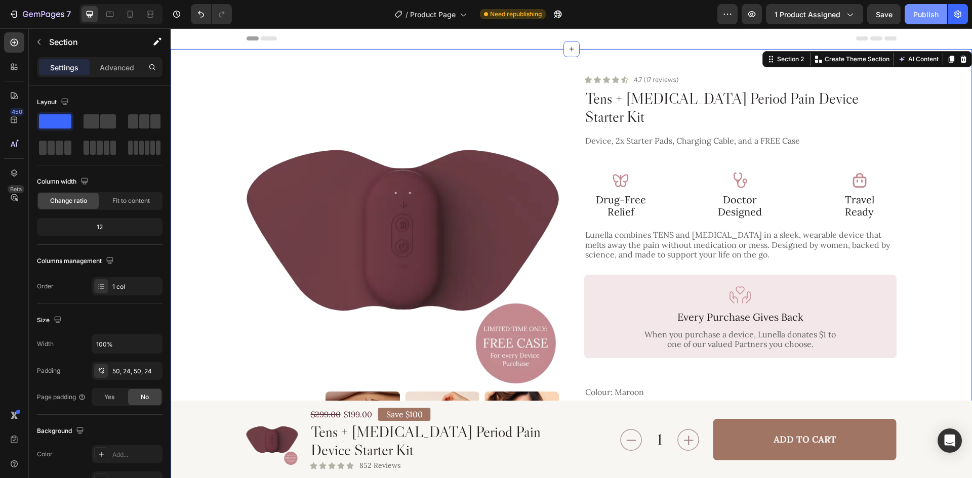
click at [918, 20] on button "Publish" at bounding box center [926, 14] width 43 height 20
click at [694, 90] on h2 "Tens + Heat Therapy Period Pain Device Starter Kit" at bounding box center [740, 108] width 312 height 38
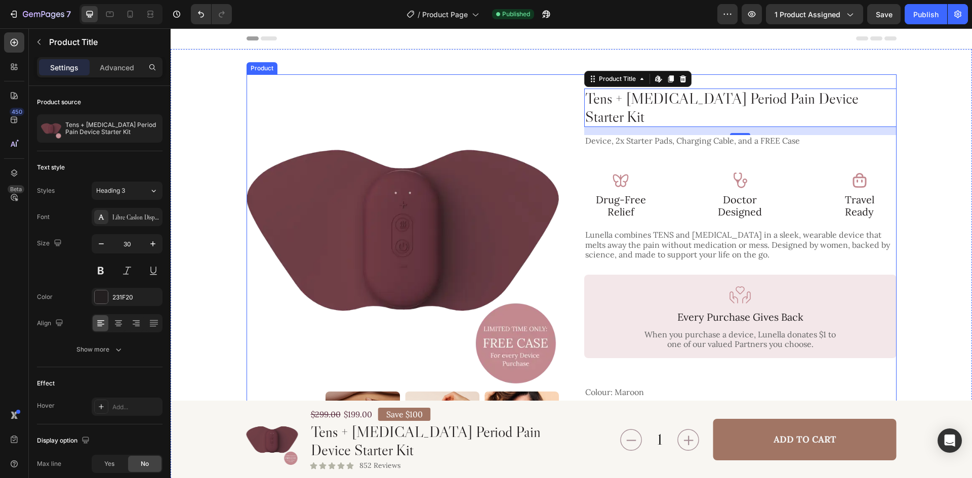
click at [577, 114] on div "Product Images Icon Icon Icon Icon Icon Icon List 4.7 (17 reviews) Text Block R…" at bounding box center [572, 455] width 650 height 763
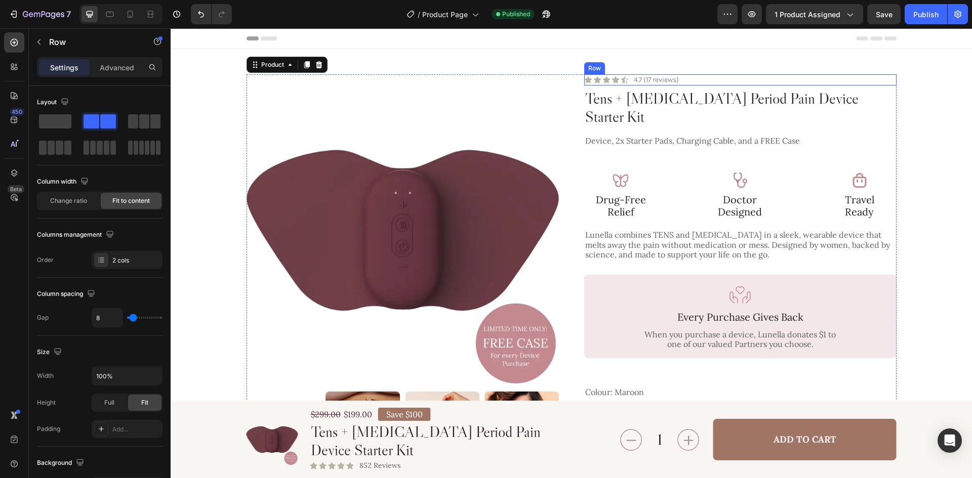
click at [716, 80] on div "Icon Icon Icon Icon Icon Icon List 4.7 (17 reviews) Text Block Row" at bounding box center [740, 79] width 312 height 11
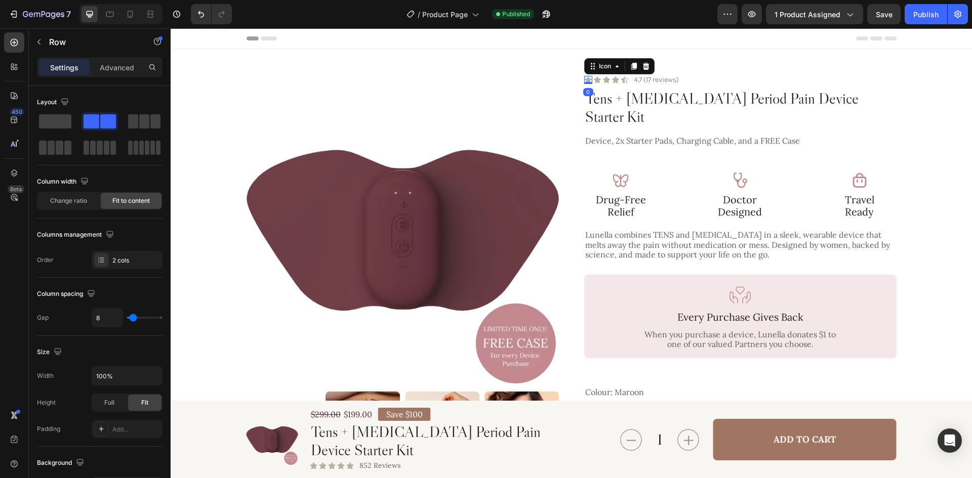
click at [585, 82] on div "Icon 0" at bounding box center [588, 80] width 8 height 8
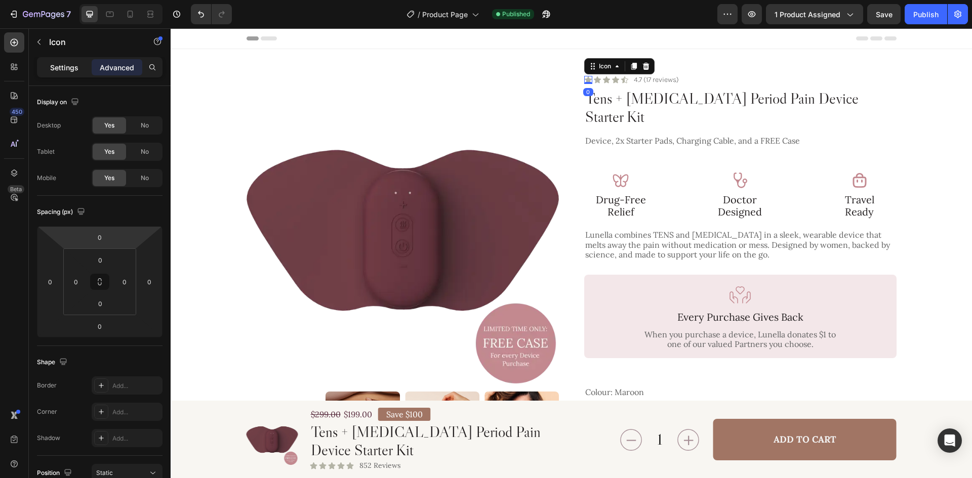
click at [66, 65] on p "Settings" at bounding box center [64, 67] width 28 height 11
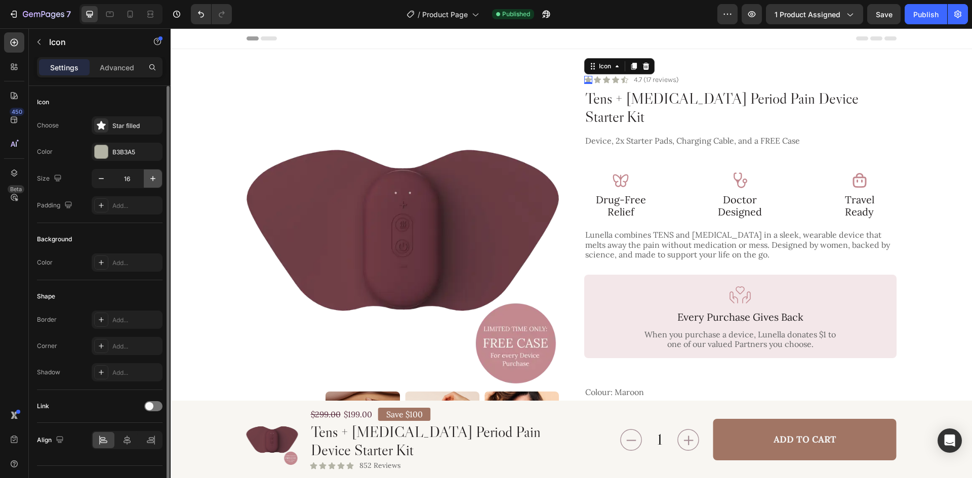
click at [154, 183] on icon "button" at bounding box center [153, 179] width 10 height 10
type input "17"
click at [594, 82] on icon at bounding box center [597, 79] width 7 height 7
click at [156, 181] on icon "button" at bounding box center [153, 179] width 10 height 10
type input "17"
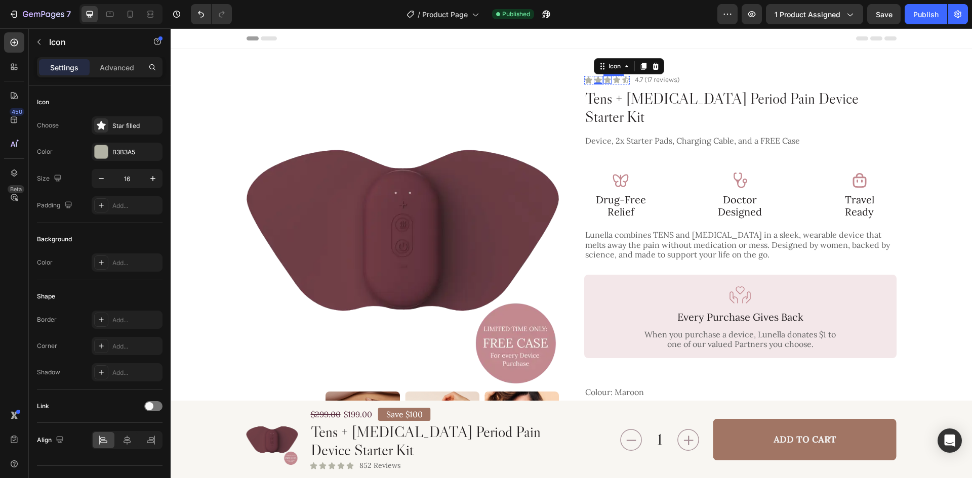
click at [605, 81] on div "Icon" at bounding box center [607, 80] width 8 height 8
click at [156, 180] on icon "button" at bounding box center [153, 179] width 10 height 10
type input "17"
click at [614, 80] on icon at bounding box center [617, 79] width 7 height 7
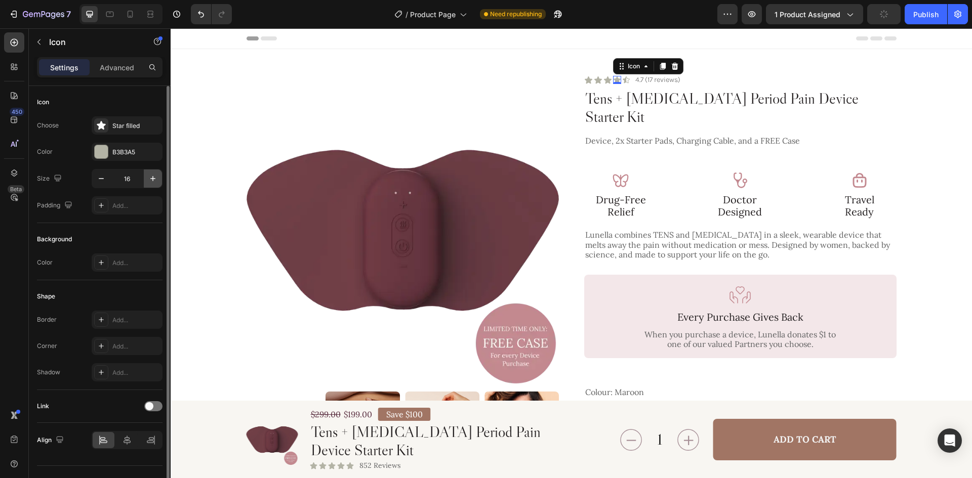
click at [157, 184] on button "button" at bounding box center [153, 179] width 18 height 18
type input "17"
click at [623, 79] on div "Icon 0" at bounding box center [627, 80] width 8 height 8
click at [159, 180] on button "button" at bounding box center [153, 179] width 18 height 18
type input "17"
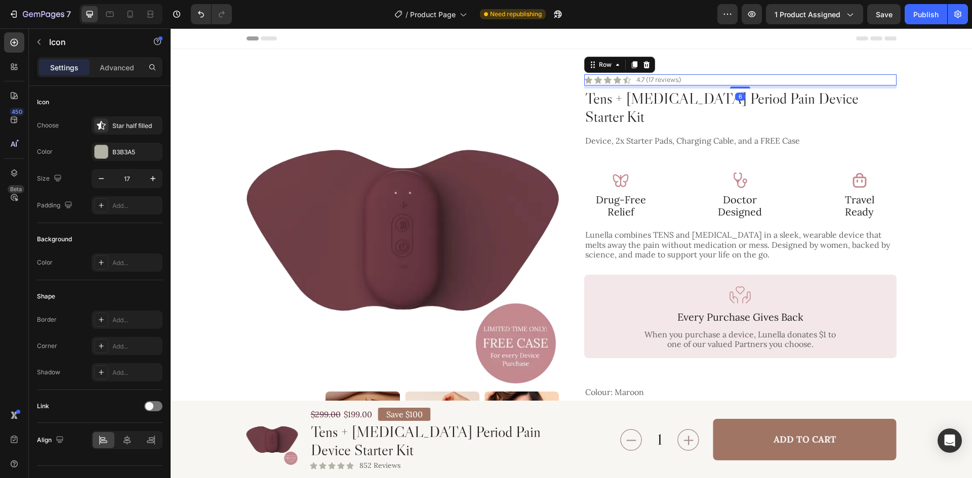
click at [720, 83] on div "Icon Icon Icon Icon Icon Icon List 4.7 (17 reviews) Text Block Row 6" at bounding box center [740, 79] width 312 height 11
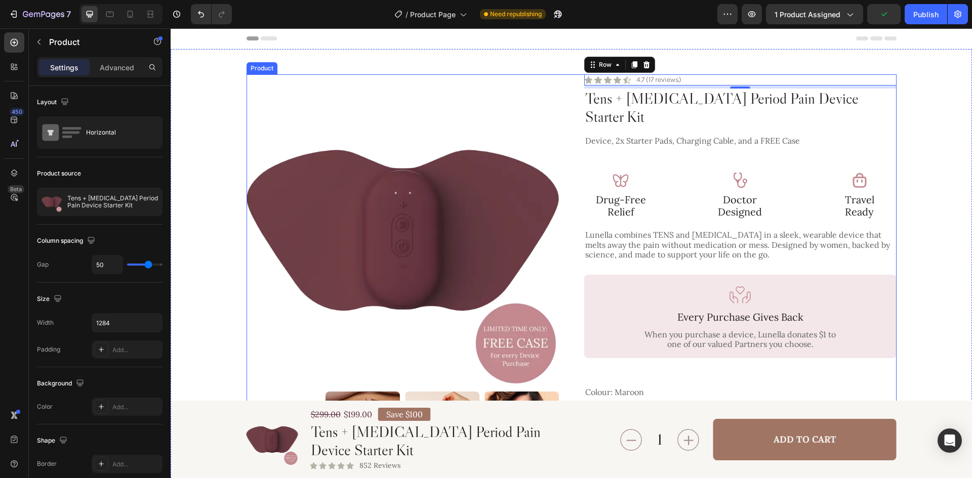
click at [566, 139] on div "Product Images Icon Icon Icon Icon Icon Icon List 4.7 (17 reviews) Text Block R…" at bounding box center [572, 455] width 650 height 763
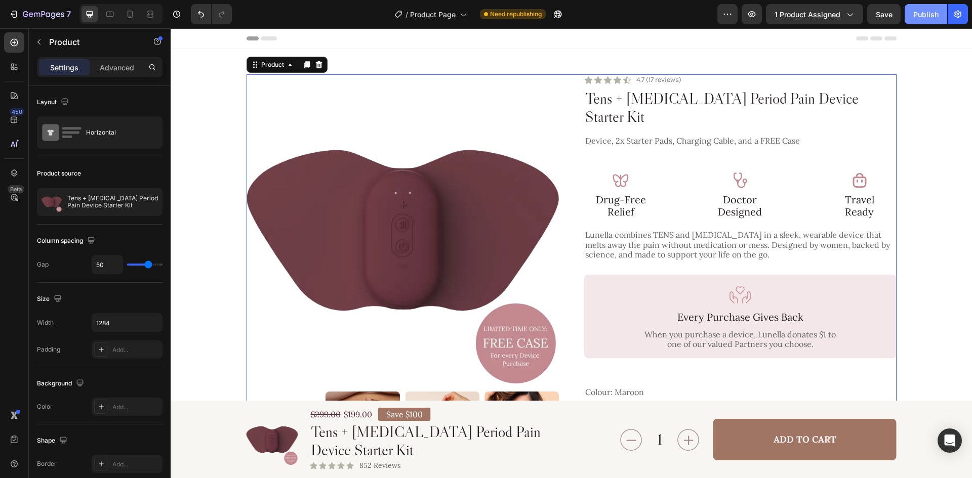
click at [922, 12] on div "Publish" at bounding box center [925, 14] width 25 height 11
click at [713, 309] on div "Image Every Purchase Gives Back Text Block When you purchase a device, Lunella …" at bounding box center [740, 316] width 296 height 67
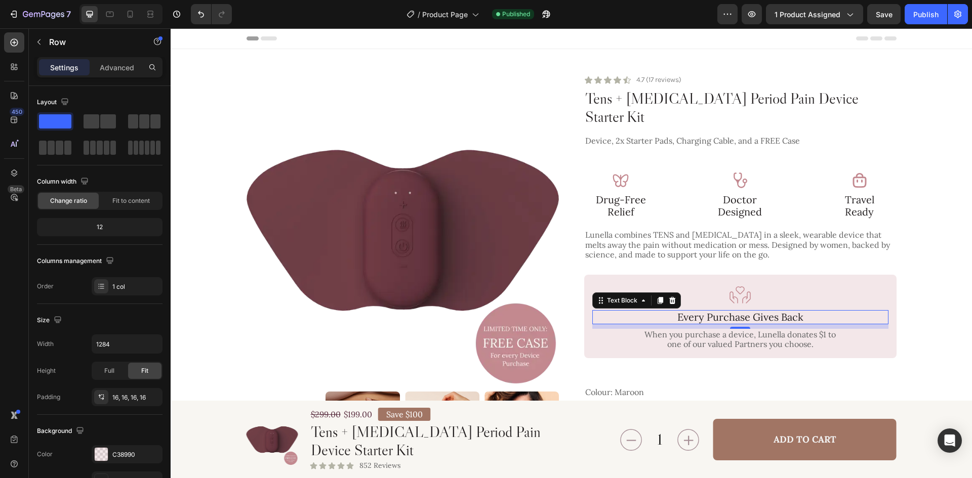
click at [713, 311] on p "Every Purchase Gives Back" at bounding box center [740, 317] width 294 height 12
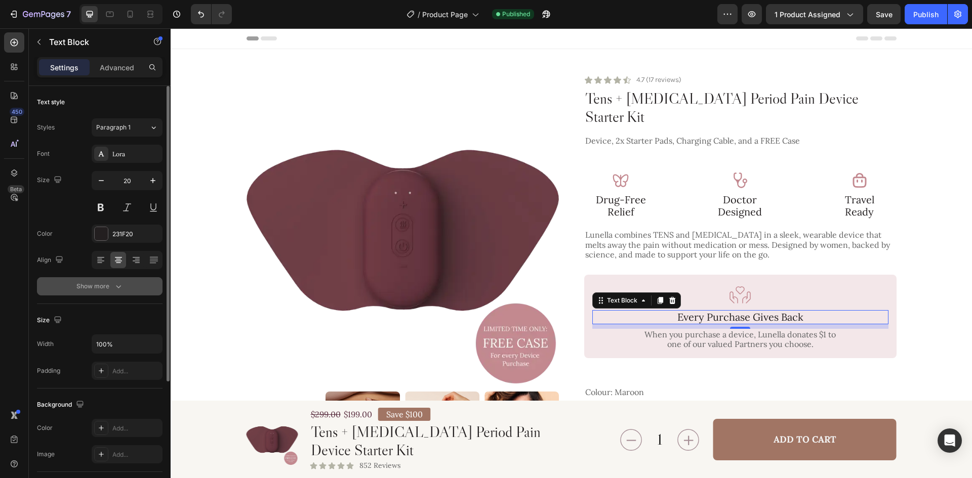
click at [135, 295] on button "Show more" at bounding box center [100, 286] width 126 height 18
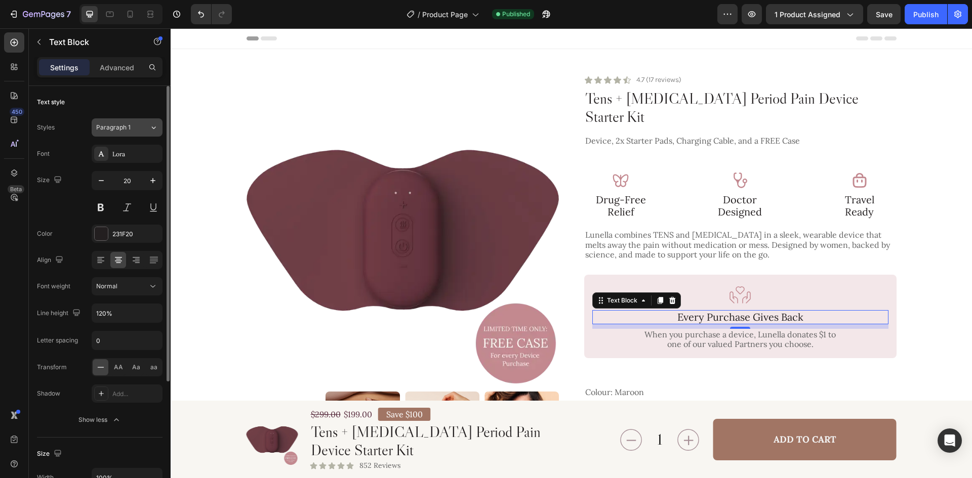
click at [135, 129] on div "Paragraph 1" at bounding box center [116, 127] width 41 height 9
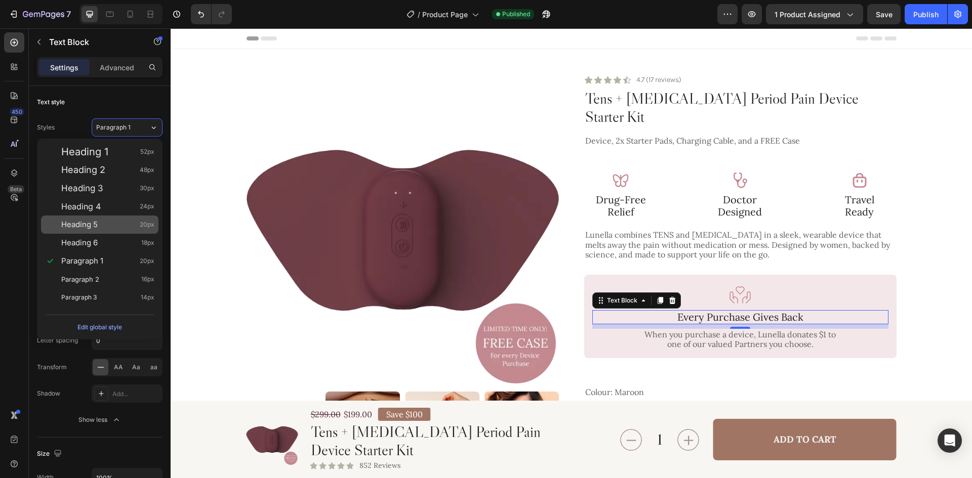
click at [114, 226] on div "Heading 5 20px" at bounding box center [107, 225] width 93 height 10
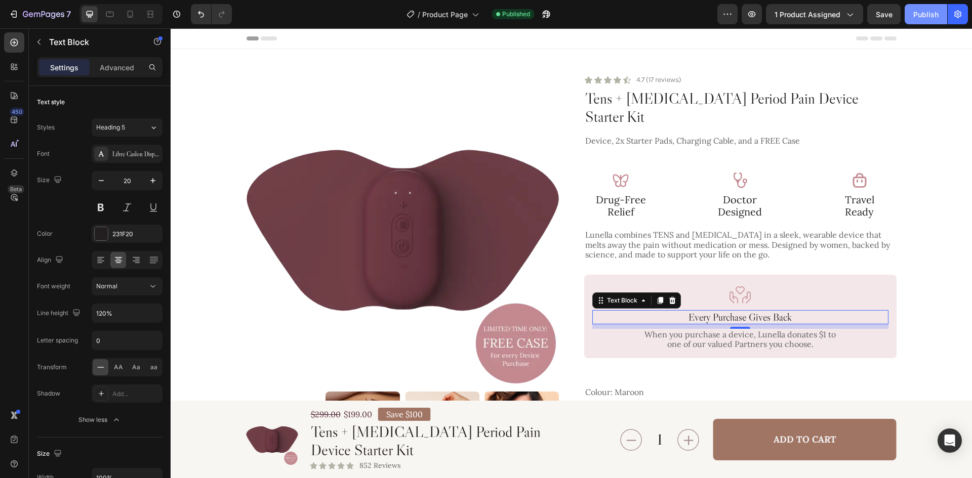
click at [917, 15] on div "Publish" at bounding box center [925, 14] width 25 height 11
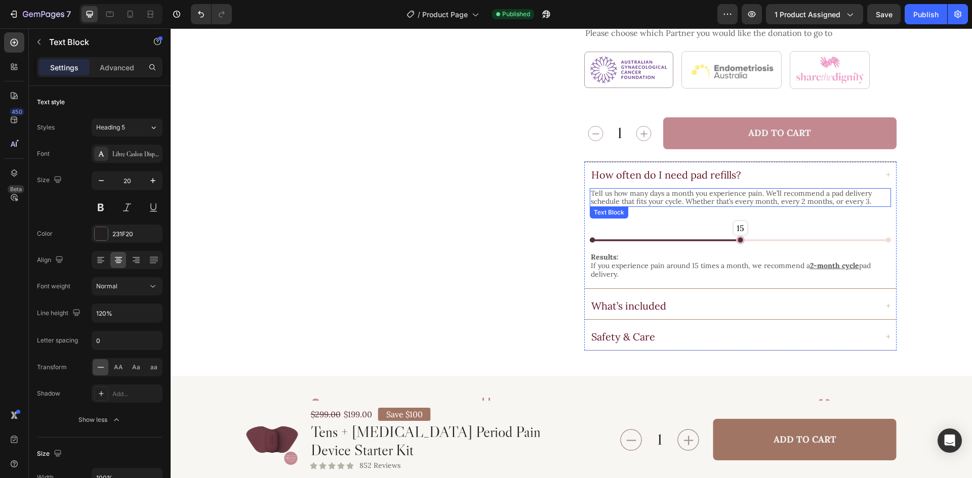
scroll to position [506, 0]
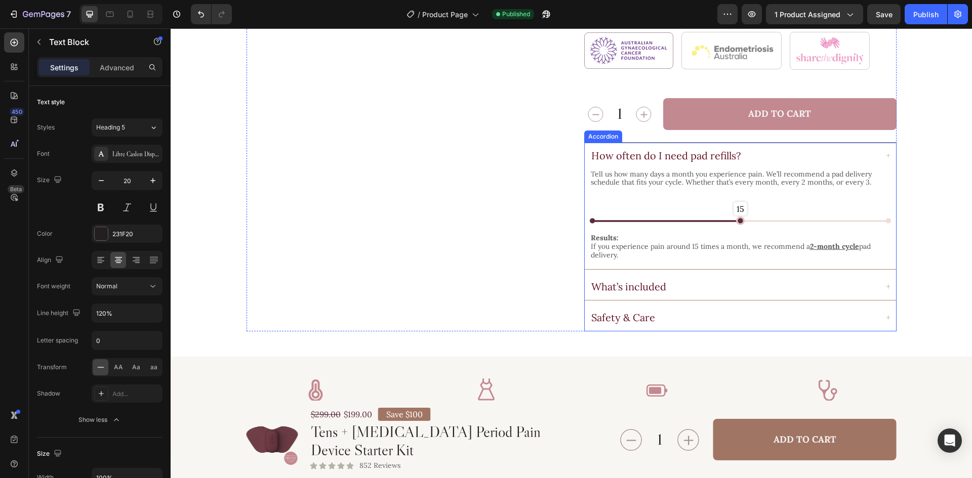
click at [694, 310] on div "Safety & Care" at bounding box center [734, 317] width 288 height 15
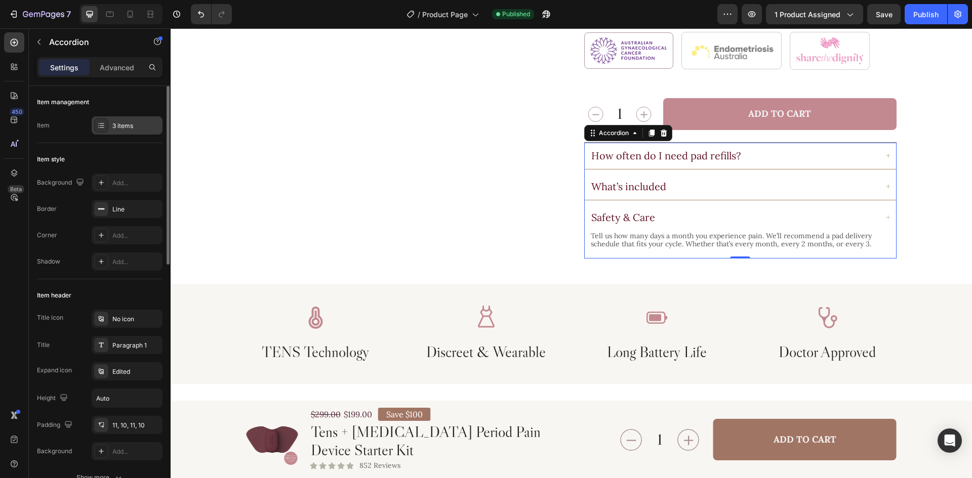
click at [130, 130] on div "3 items" at bounding box center [136, 125] width 48 height 9
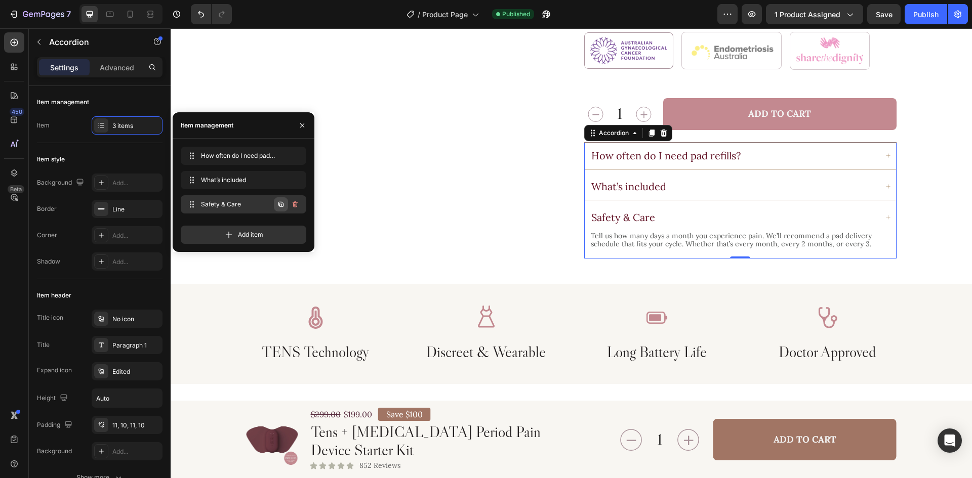
click at [282, 202] on icon "button" at bounding box center [280, 204] width 5 height 5
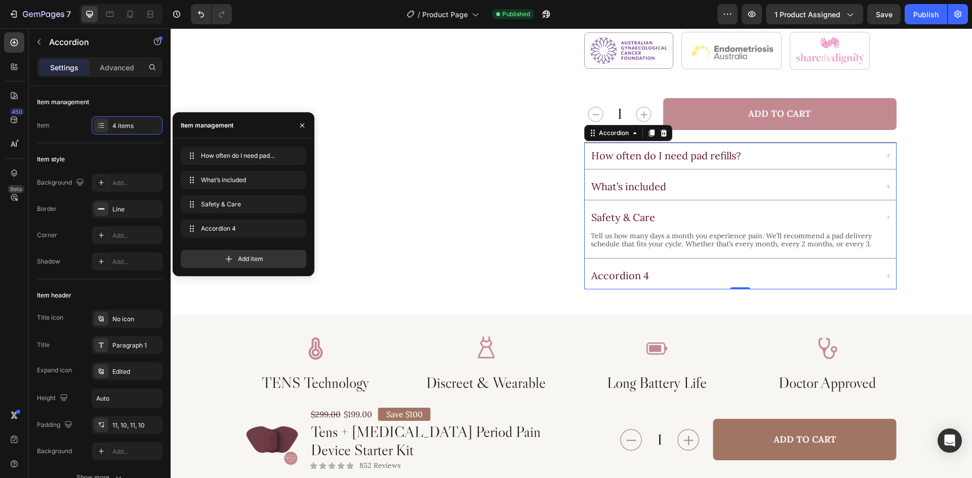
click at [607, 268] on div "Accordion 4" at bounding box center [620, 275] width 61 height 15
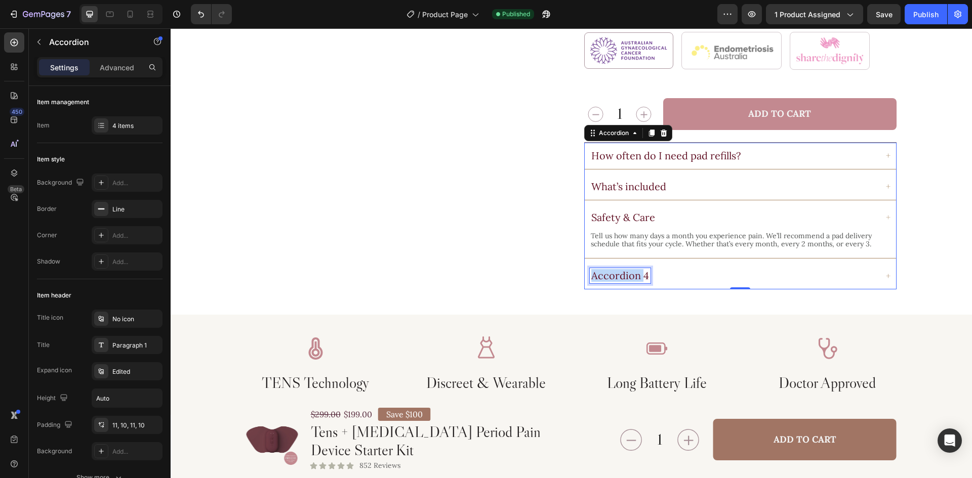
click at [607, 270] on p "Accordion 4" at bounding box center [620, 276] width 58 height 12
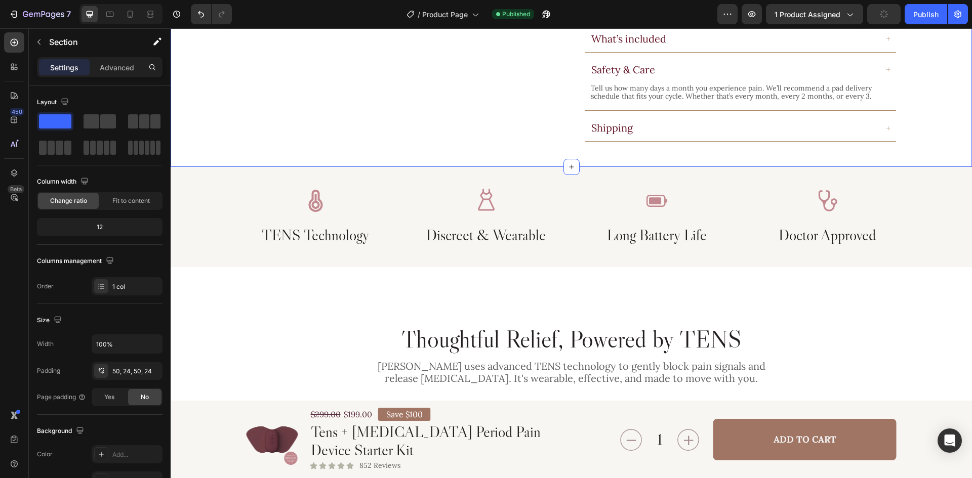
scroll to position [658, 0]
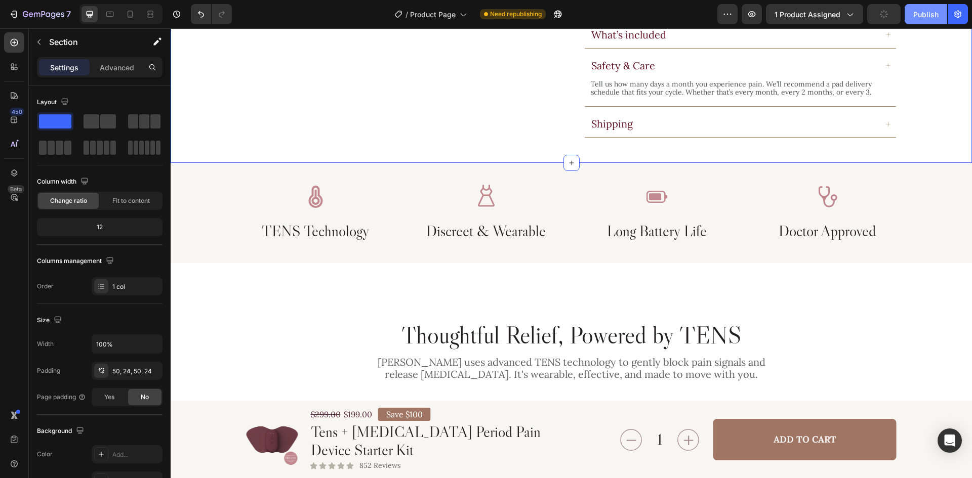
click at [924, 17] on div "Publish" at bounding box center [925, 14] width 25 height 11
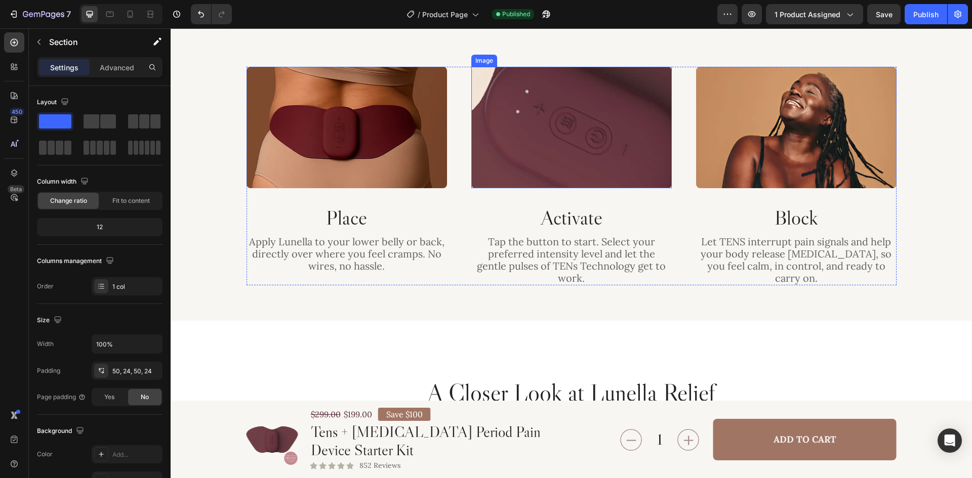
scroll to position [1468, 0]
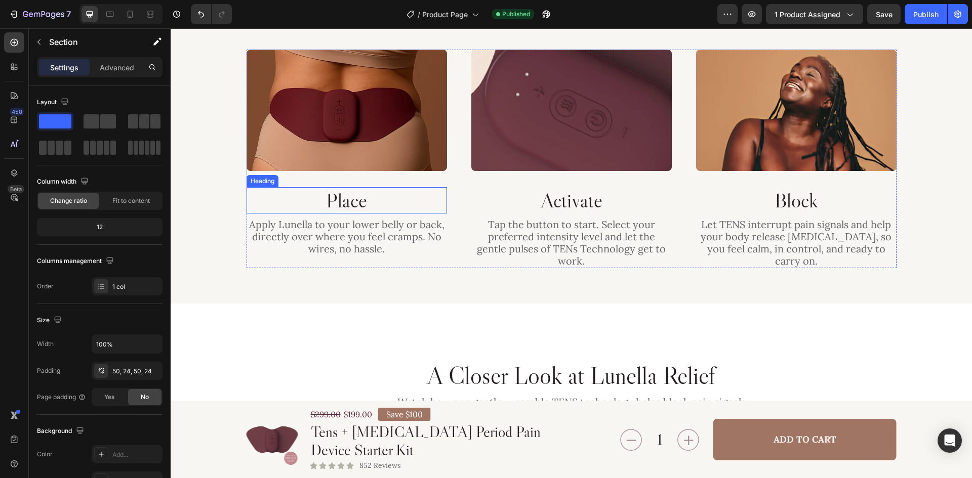
click at [353, 201] on h2 "Place" at bounding box center [347, 200] width 200 height 26
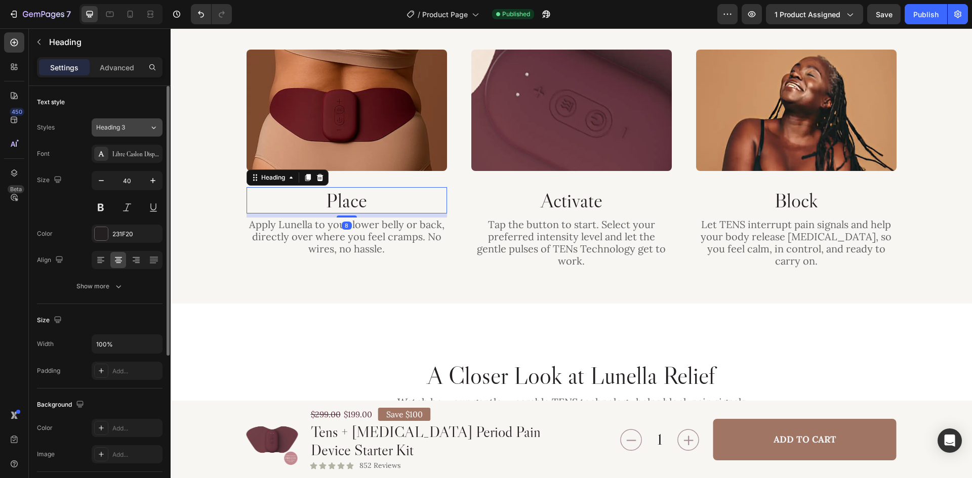
click at [137, 121] on button "Heading 3" at bounding box center [127, 127] width 71 height 18
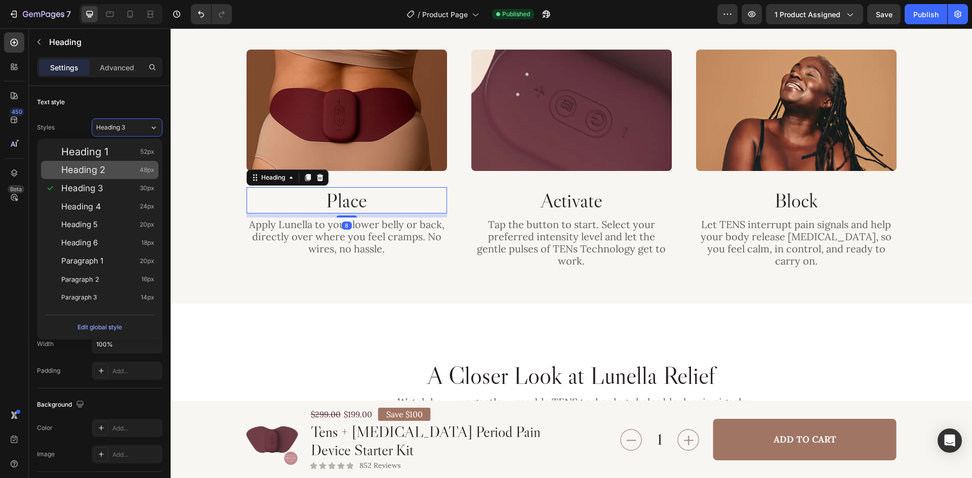
click at [104, 174] on span "Heading 2" at bounding box center [83, 170] width 44 height 10
type input "48"
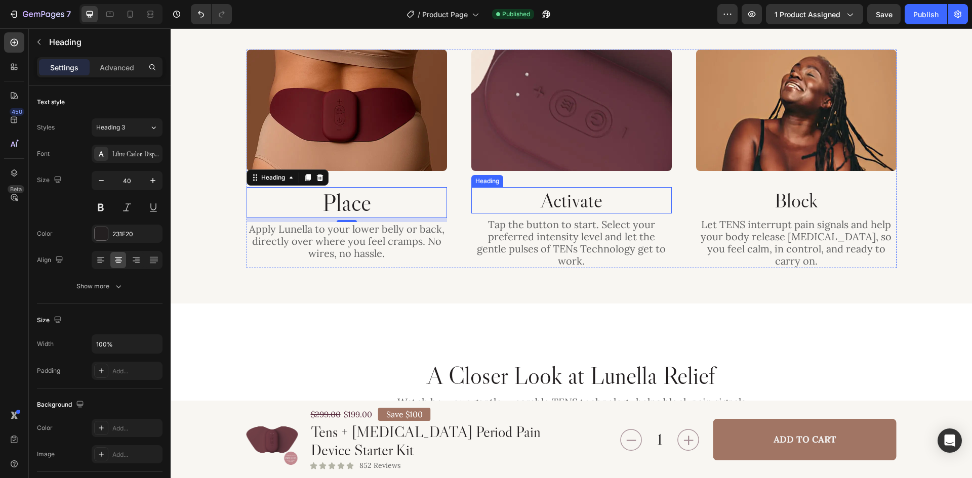
click at [562, 201] on h2 "Activate" at bounding box center [571, 200] width 200 height 26
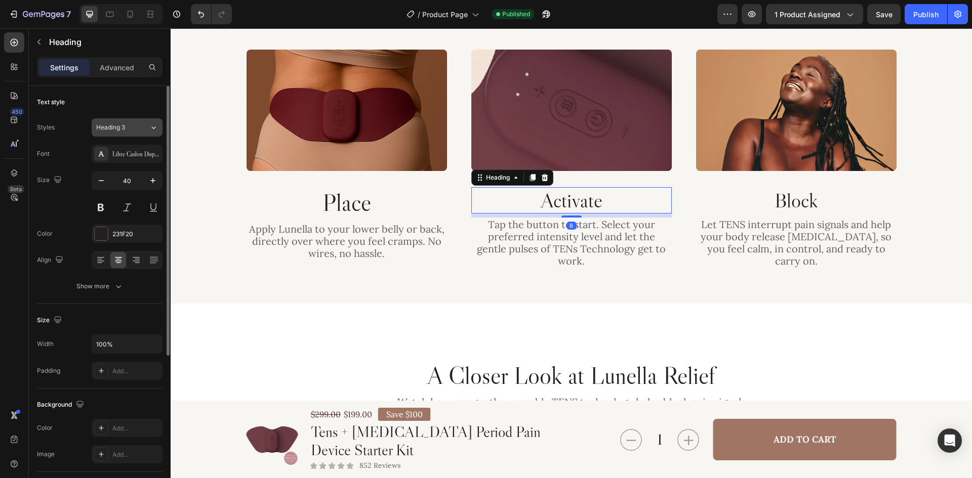
click at [138, 125] on div "Heading 3" at bounding box center [122, 127] width 53 height 9
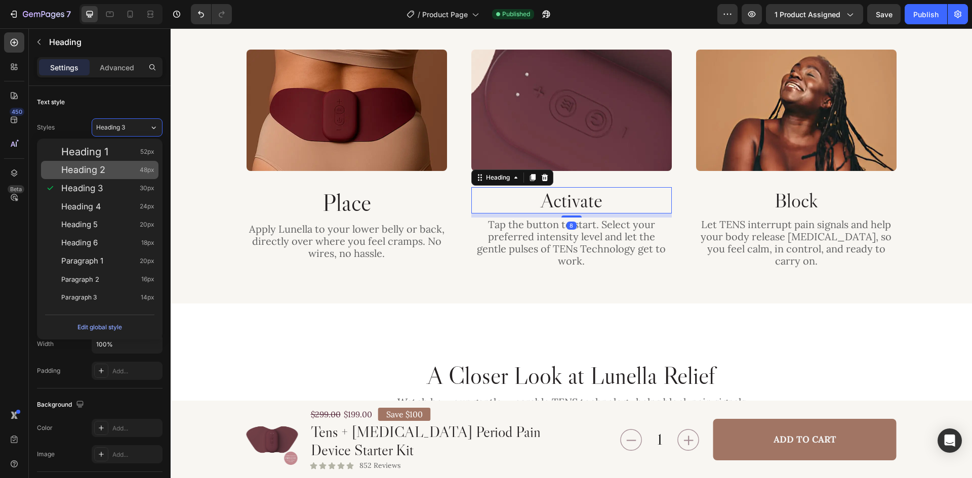
click at [97, 163] on div "Heading 2 48px" at bounding box center [99, 170] width 117 height 18
type input "48"
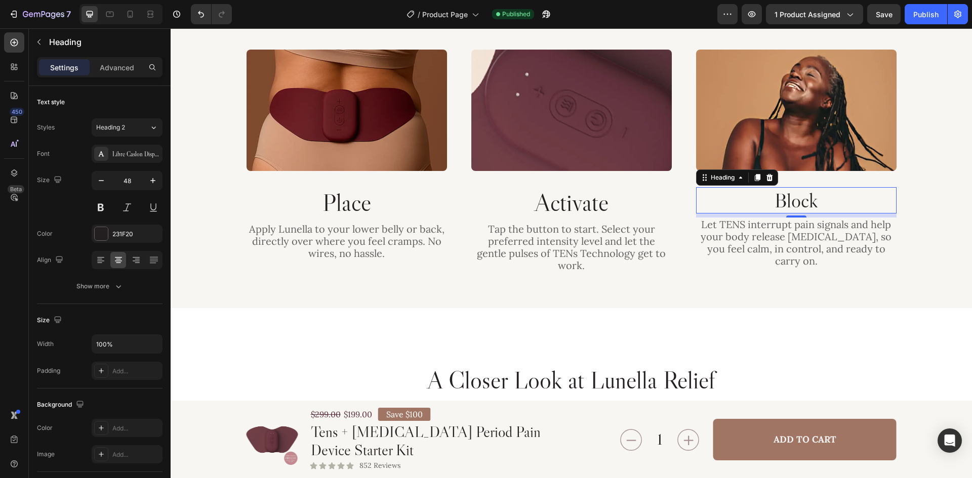
click at [775, 206] on h2 "Block" at bounding box center [796, 200] width 200 height 26
click at [140, 127] on div "Heading 3" at bounding box center [122, 127] width 53 height 9
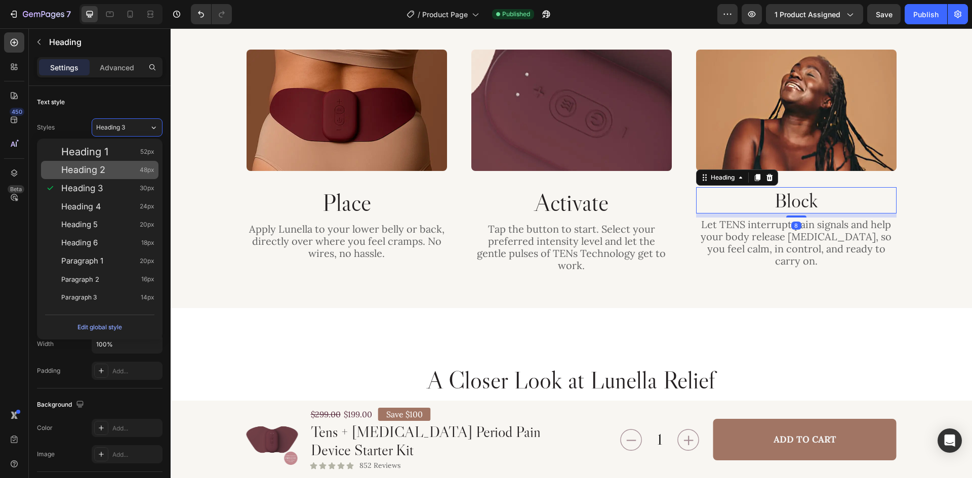
click at [108, 174] on div "Heading 2 48px" at bounding box center [107, 170] width 93 height 10
type input "48"
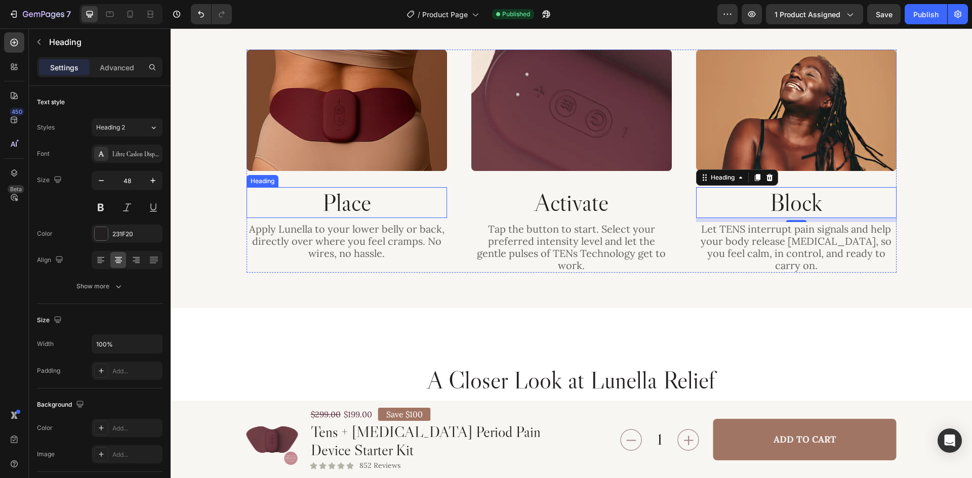
click at [369, 202] on h2 "Place" at bounding box center [347, 202] width 200 height 31
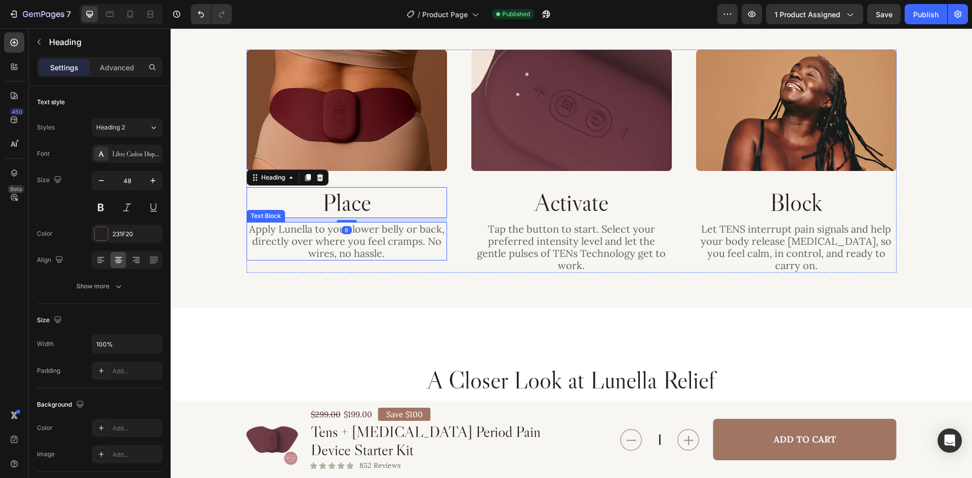
click at [371, 240] on p "Apply Lunella to your lower belly or back, directly over where you feel cramps.…" at bounding box center [347, 241] width 198 height 36
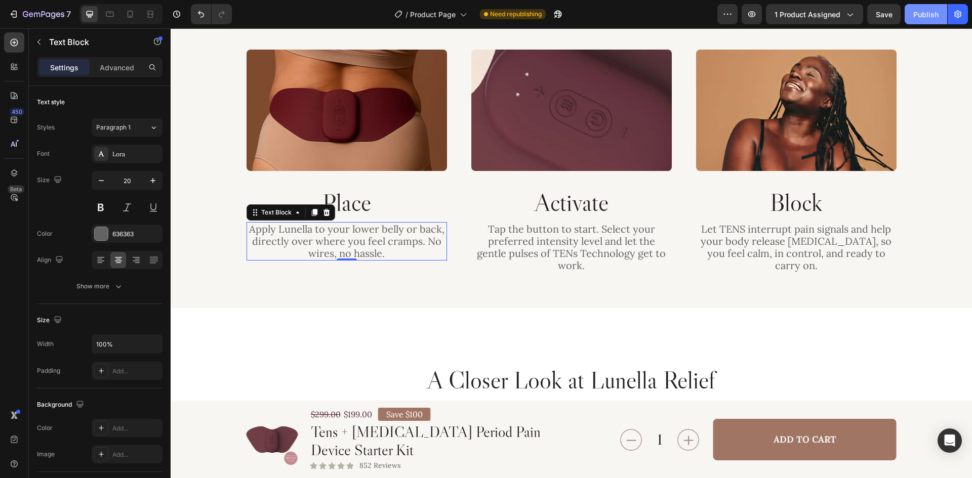
click at [919, 17] on div "Publish" at bounding box center [925, 14] width 25 height 11
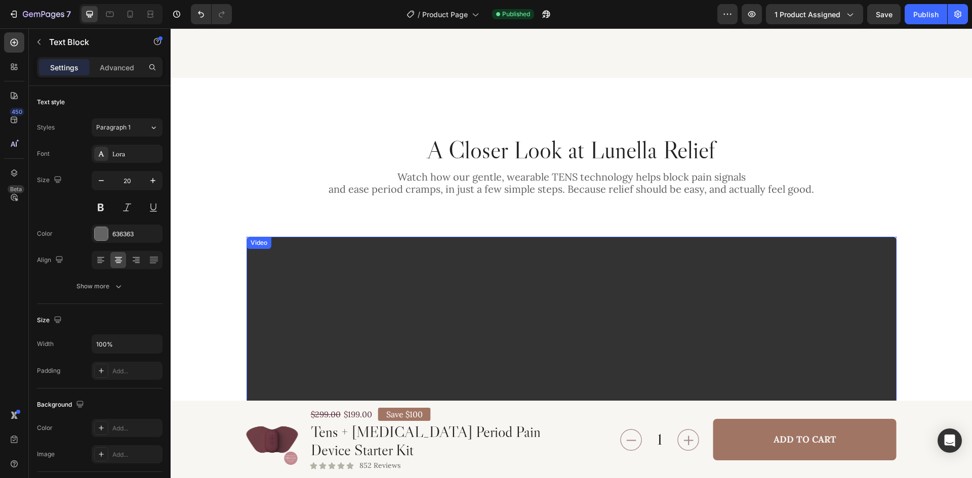
scroll to position [1772, 0]
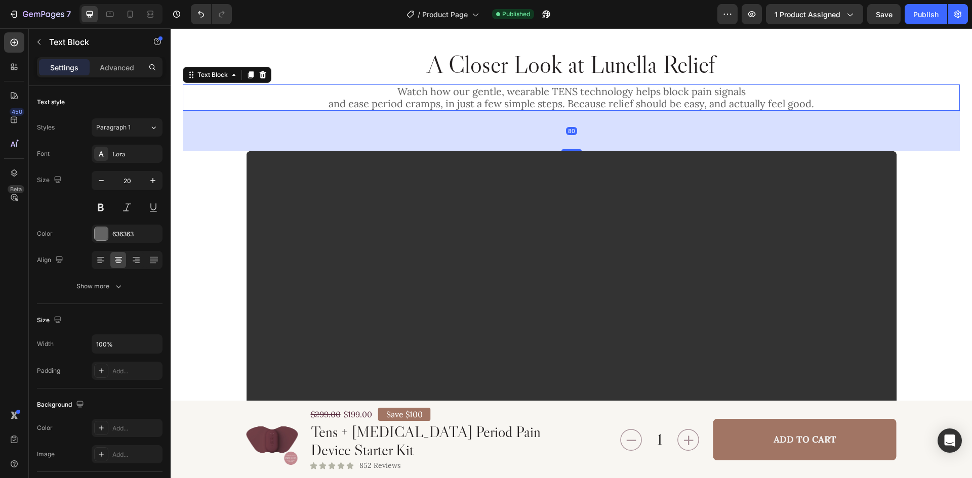
click at [635, 90] on p "Watch how our gentle, wearable TENS technology helps block pain signals and eas…" at bounding box center [571, 98] width 775 height 24
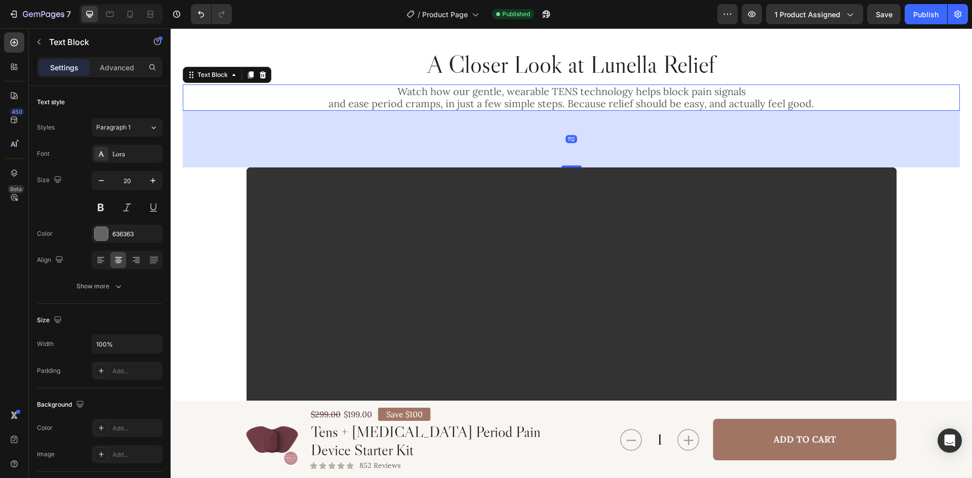
drag, startPoint x: 571, startPoint y: 149, endPoint x: 580, endPoint y: 166, distance: 18.6
click at [580, 111] on div "112" at bounding box center [571, 111] width 777 height 0
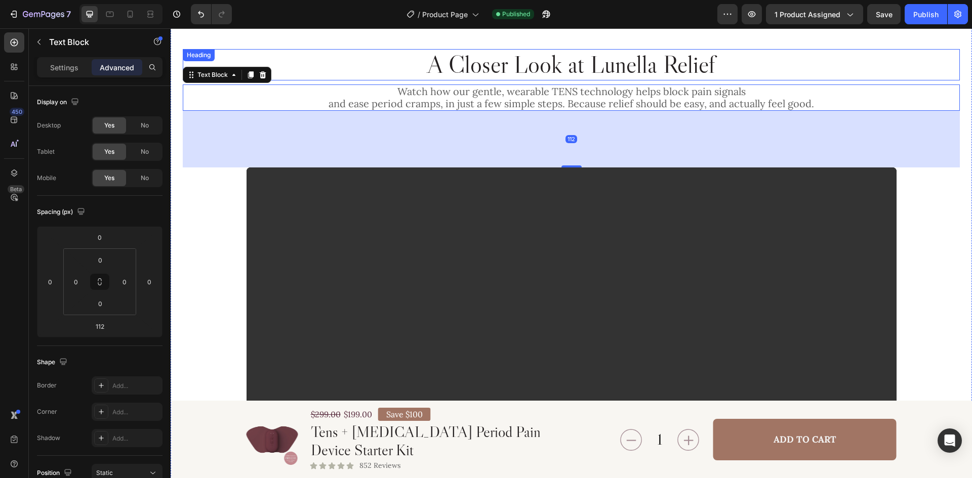
click at [891, 71] on h2 "A Closer Look at Lunella Relief" at bounding box center [571, 64] width 777 height 31
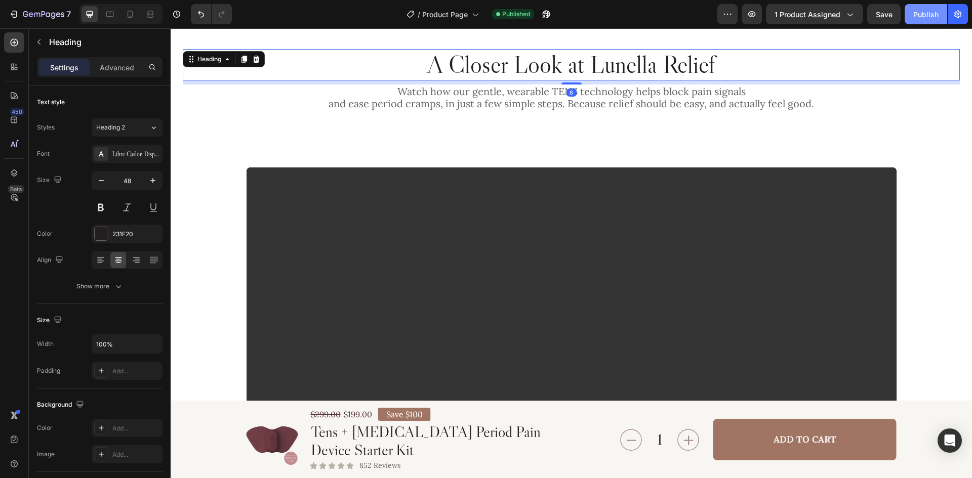
click at [927, 23] on button "Publish" at bounding box center [926, 14] width 43 height 20
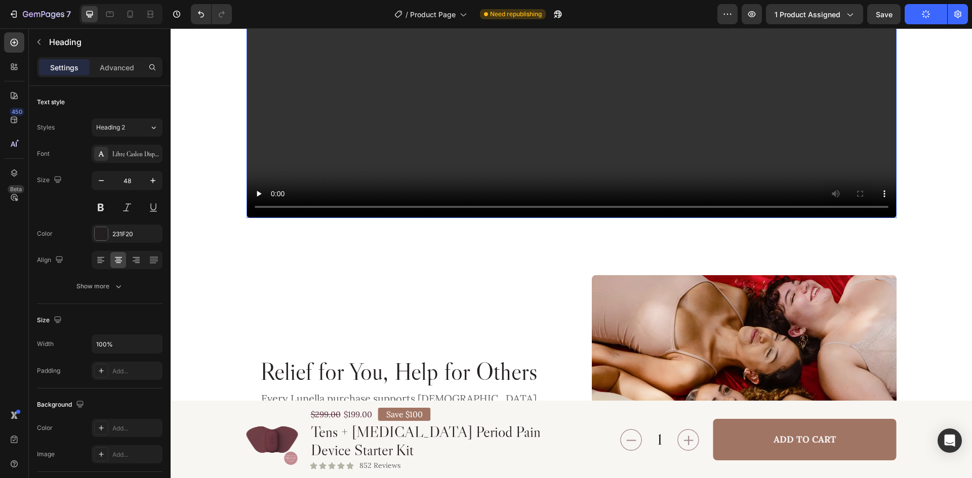
scroll to position [2126, 0]
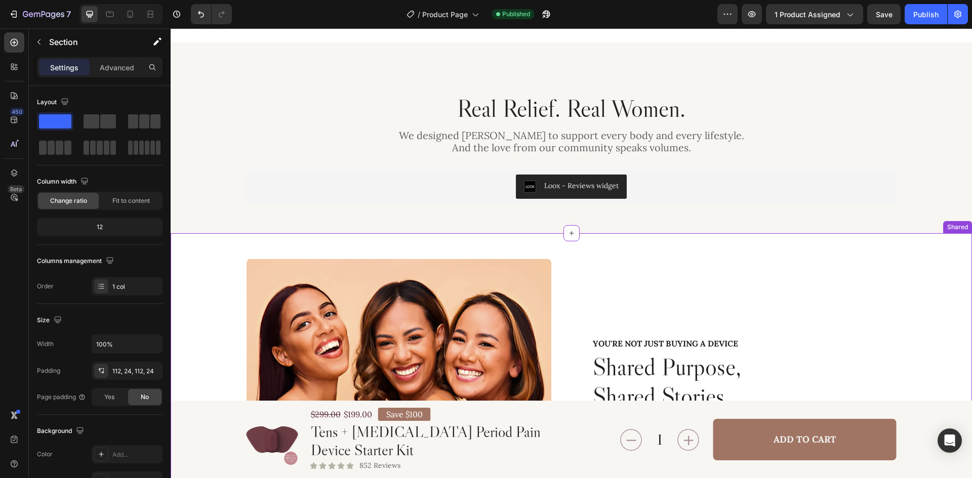
scroll to position [3139, 0]
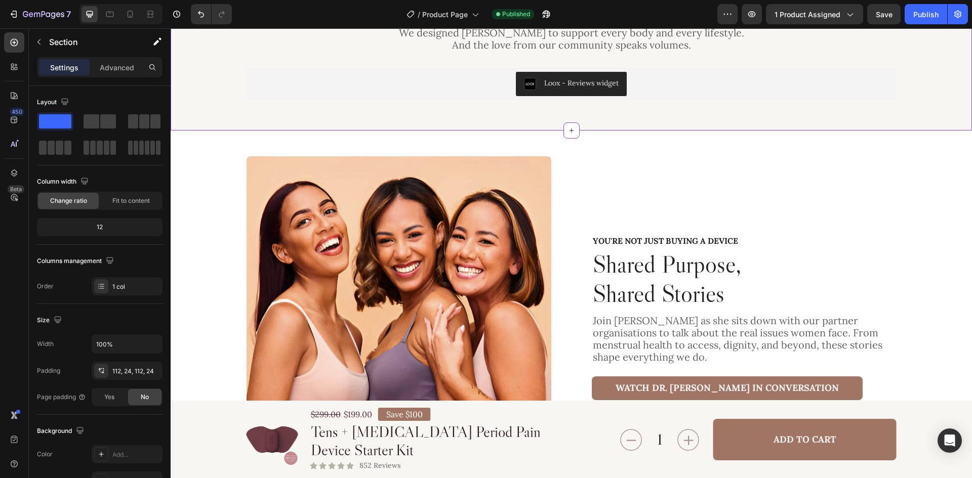
click at [363, 103] on div "Real Relief. Real Women. Heading We designed Lunella to support every body and …" at bounding box center [571, 35] width 801 height 191
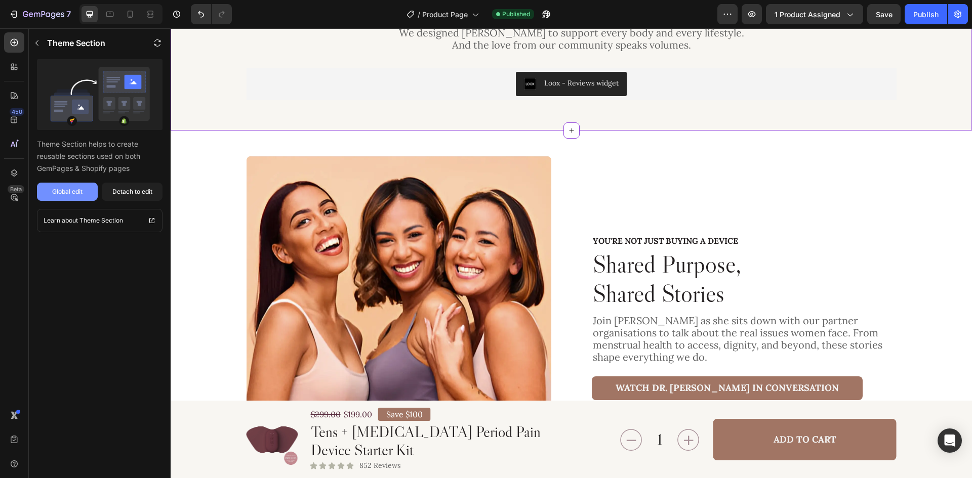
click at [56, 193] on div "Global edit" at bounding box center [67, 191] width 30 height 9
click at [639, 113] on div "Real Relief. Real Women. Heading We designed Lunella to support every body and …" at bounding box center [571, 35] width 801 height 191
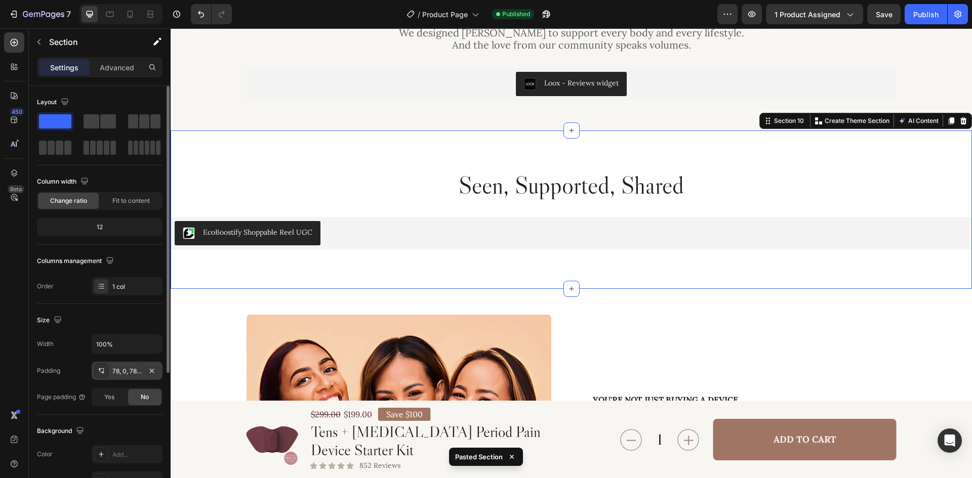
click at [111, 375] on div "78, 0, 78, 0" at bounding box center [127, 371] width 71 height 18
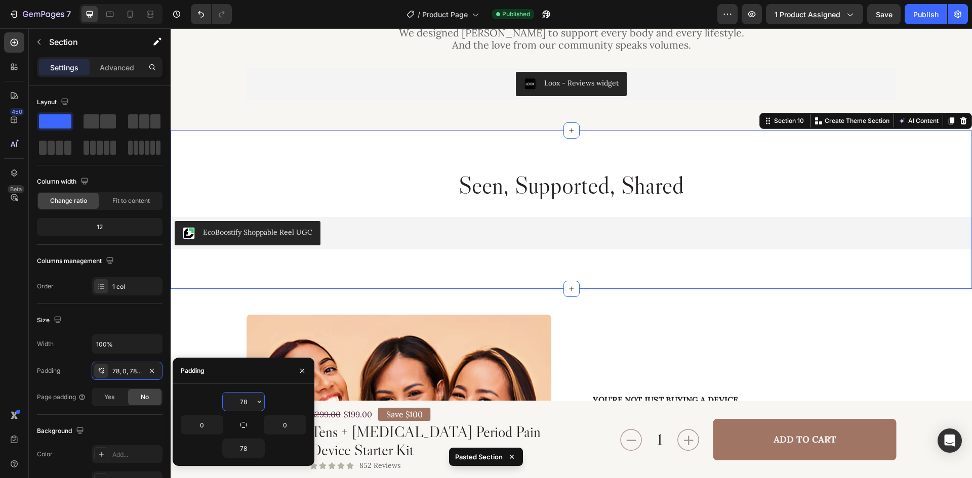
click at [230, 405] on input "78" at bounding box center [244, 402] width 42 height 18
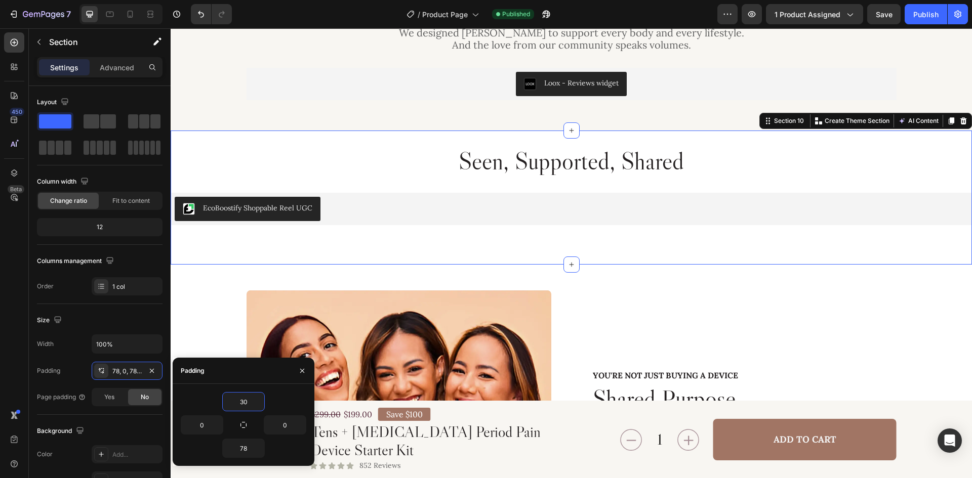
type input "30"
click at [246, 448] on input "78" at bounding box center [244, 448] width 42 height 18
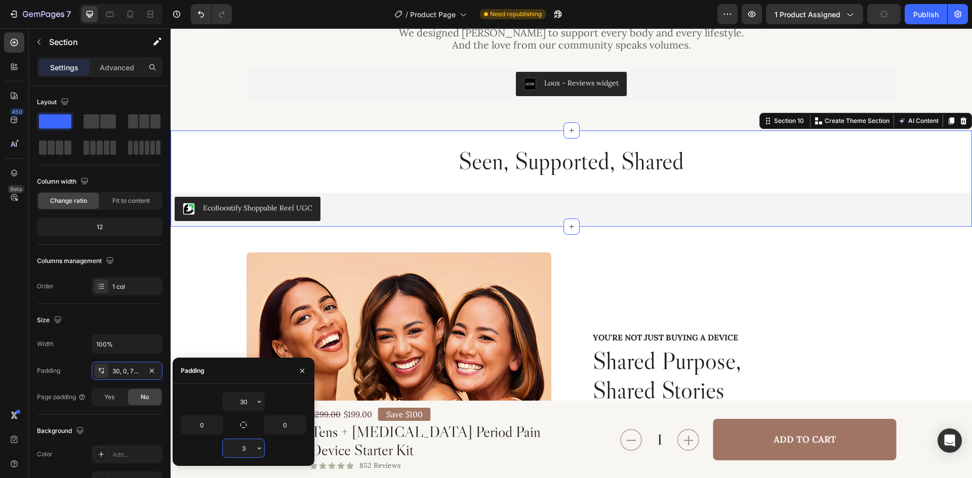
type input "30"
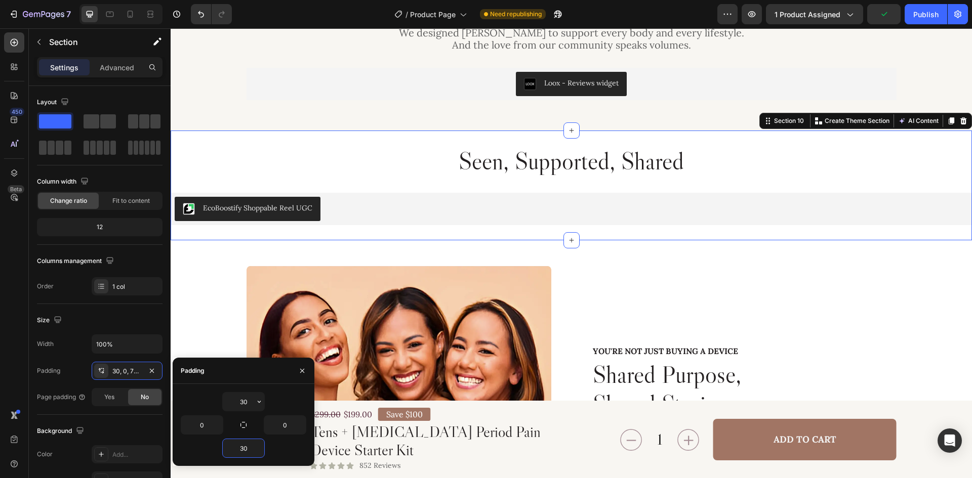
click at [673, 142] on div "Seen, Supported, Shared Heading EcoBoostify Shoppable Reel UGC EcoBoostify Shop…" at bounding box center [571, 186] width 801 height 110
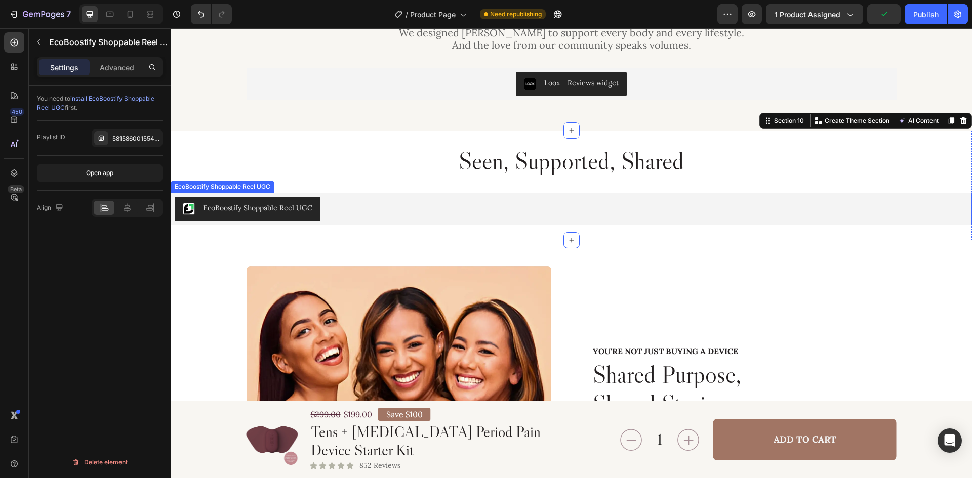
click at [418, 201] on div "EcoBoostify Shoppable Reel UGC" at bounding box center [571, 209] width 793 height 24
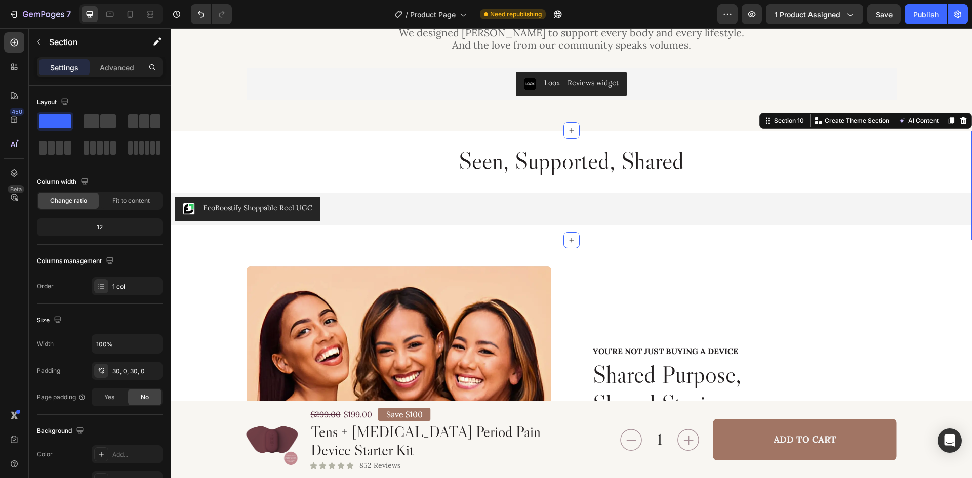
click at [702, 141] on div "Seen, Supported, Shared Heading EcoBoostify Shoppable Reel UGC EcoBoostify Shop…" at bounding box center [571, 186] width 801 height 110
click at [918, 13] on div "Publish" at bounding box center [925, 14] width 25 height 11
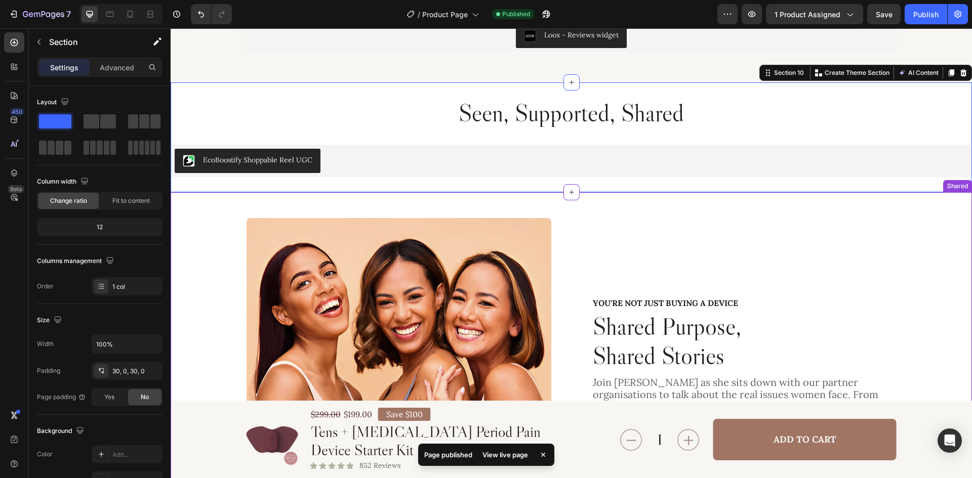
scroll to position [3240, 0]
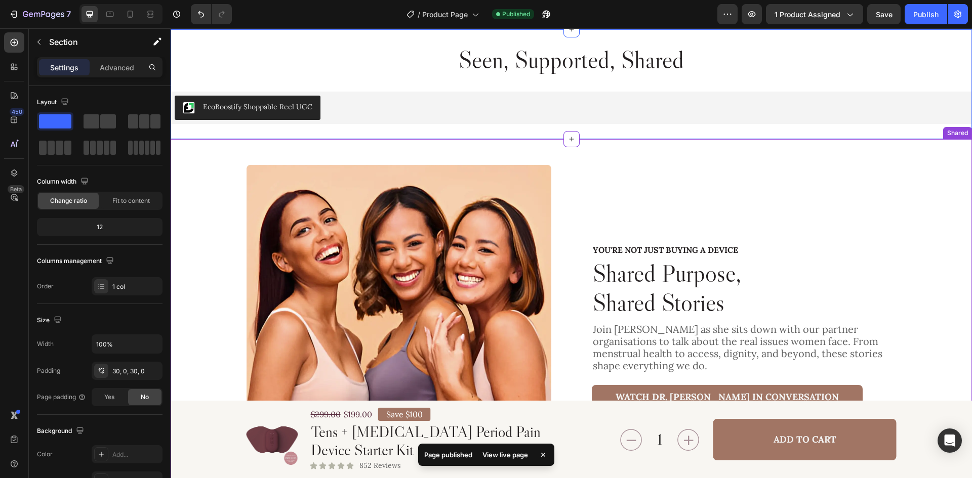
click at [559, 164] on div "You're Not Just Buying a Device Text Block Shared Purpose, Shared Stories Headi…" at bounding box center [571, 326] width 801 height 375
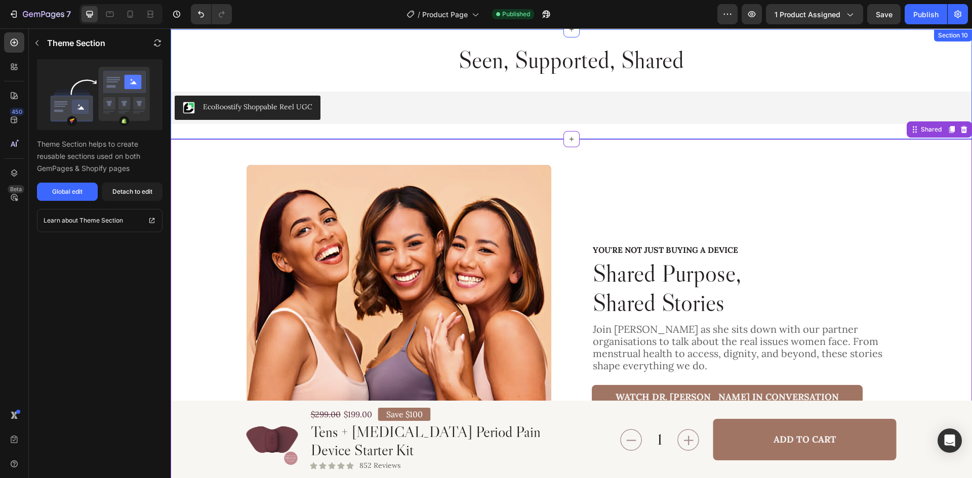
click at [596, 130] on div "Seen, Supported, Shared Heading EcoBoostify Shoppable Reel UGC EcoBoostify Shop…" at bounding box center [571, 84] width 801 height 110
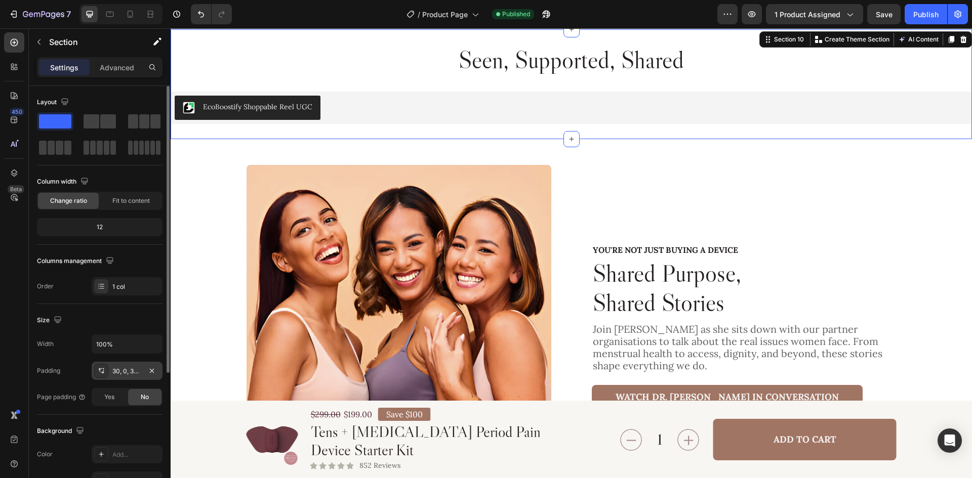
click at [132, 372] on div "30, 0, 30, 0" at bounding box center [126, 371] width 29 height 9
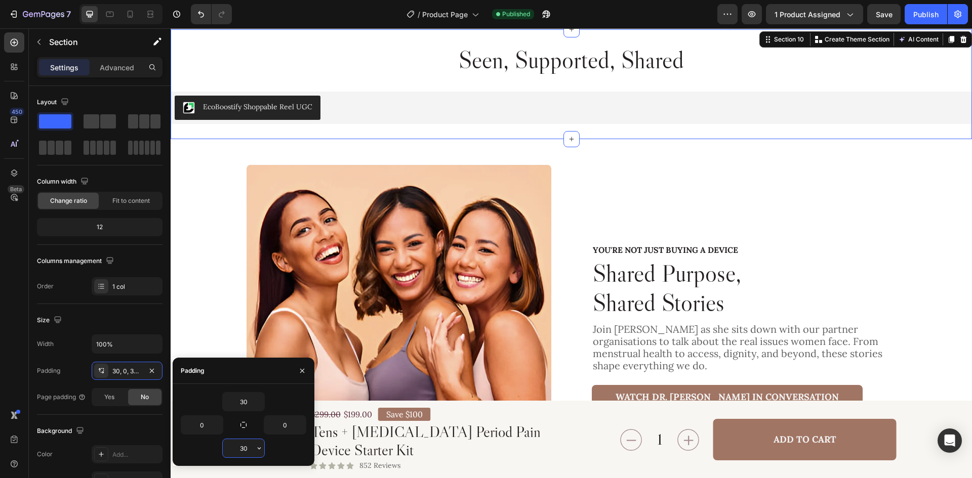
click at [241, 449] on input "30" at bounding box center [244, 448] width 42 height 18
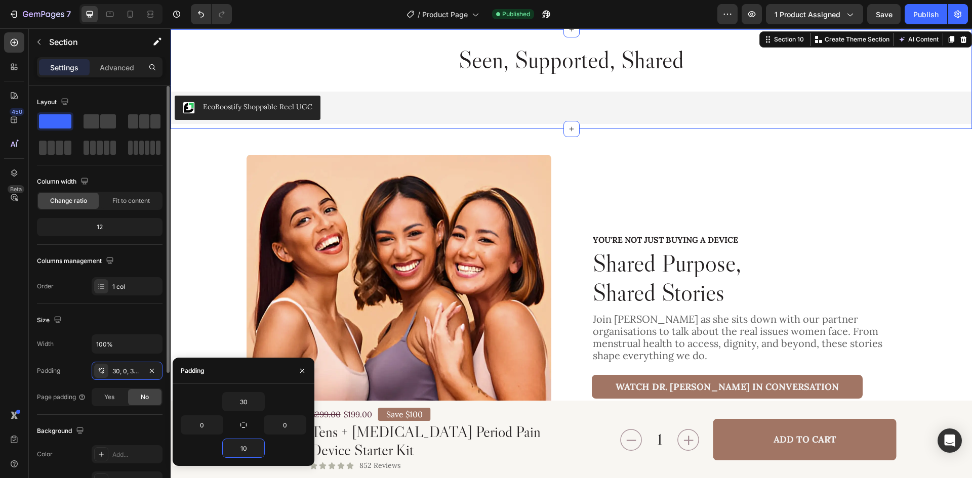
type input "10"
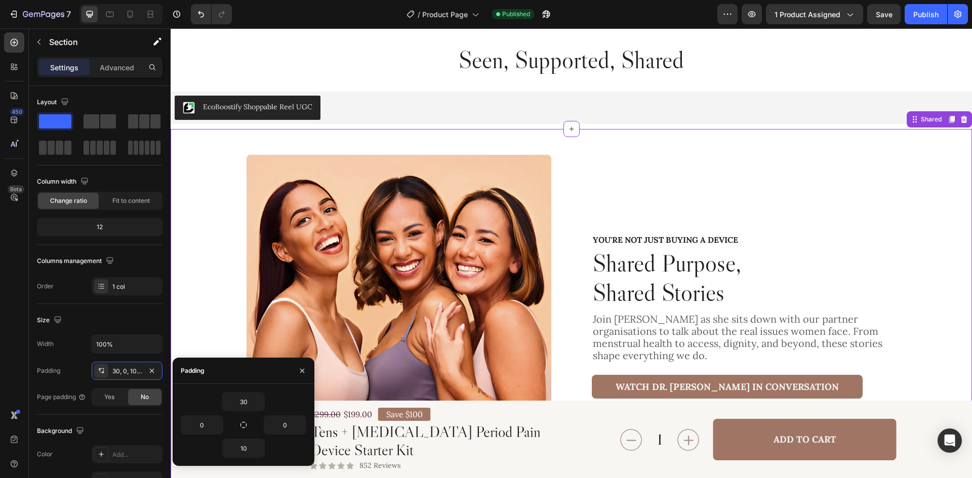
click at [576, 150] on div "You're Not Just Buying a Device Text Block Shared Purpose, Shared Stories Headi…" at bounding box center [571, 316] width 801 height 375
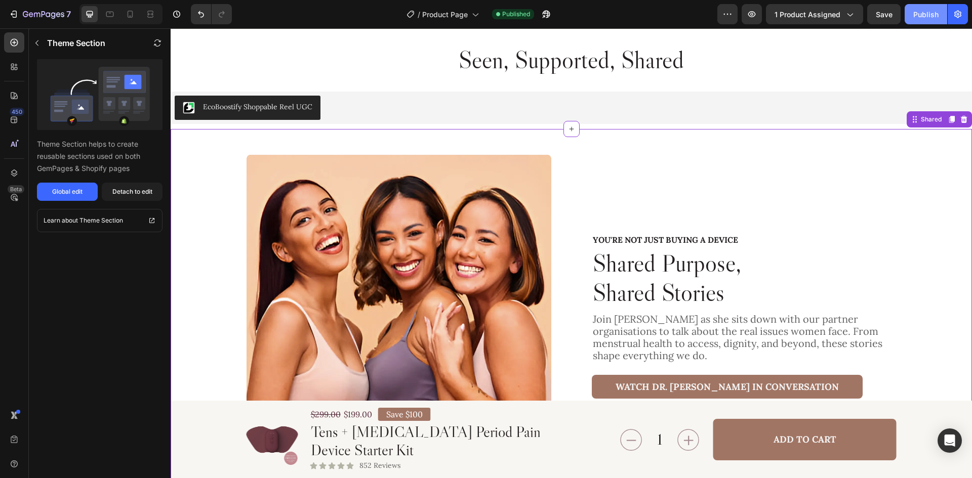
click at [928, 17] on div "Publish" at bounding box center [925, 14] width 25 height 11
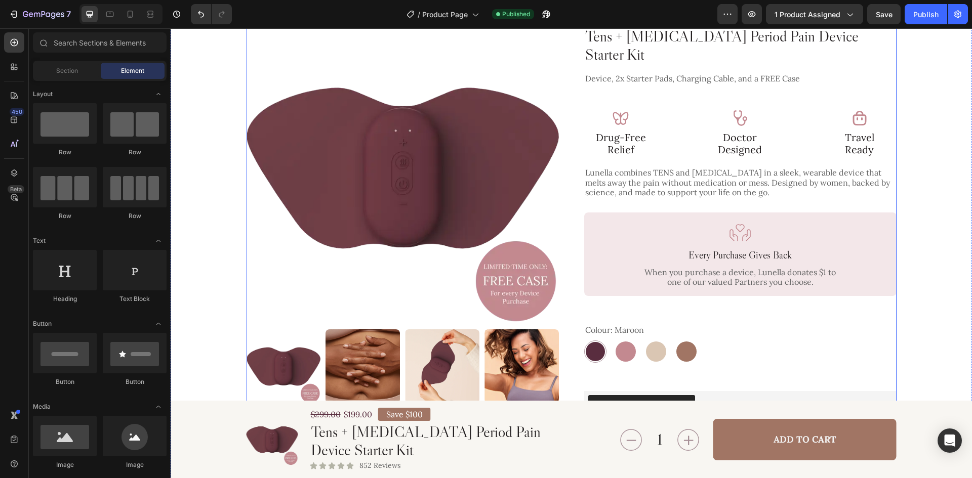
scroll to position [0, 0]
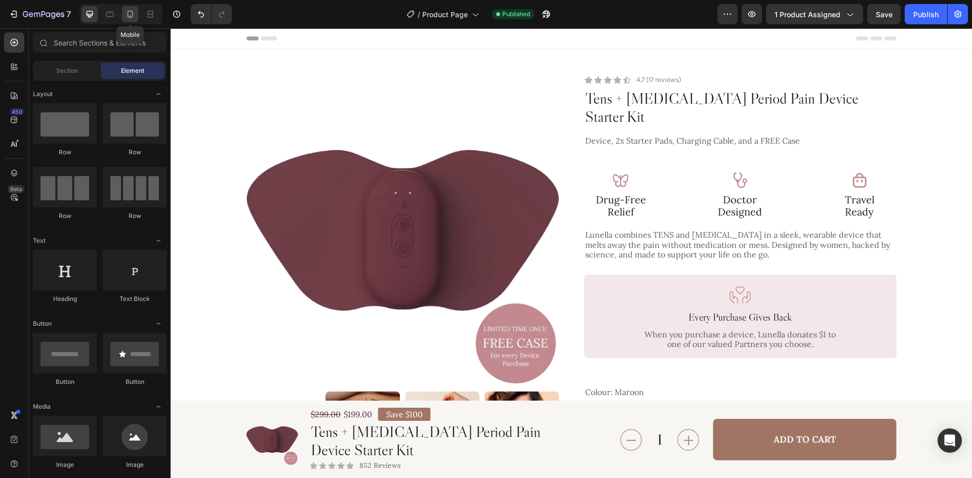
click at [131, 15] on icon at bounding box center [130, 14] width 10 height 10
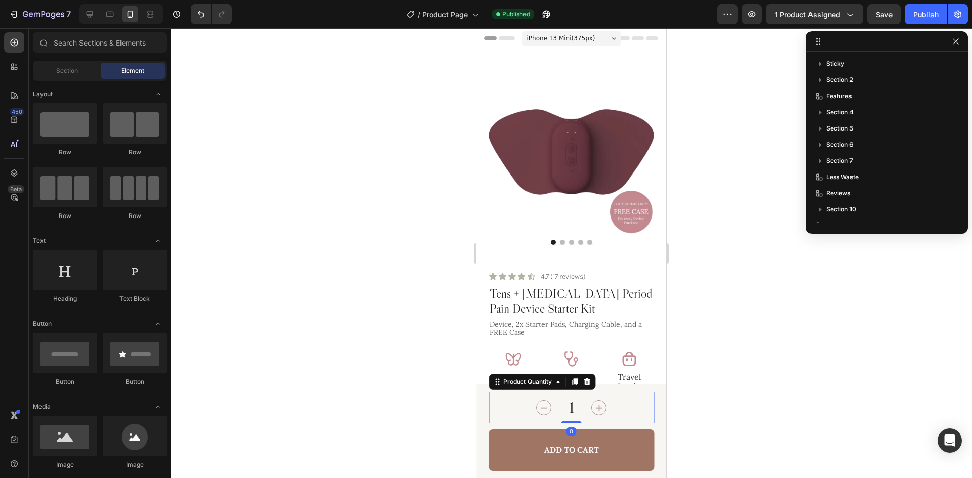
click at [615, 409] on div "1" at bounding box center [572, 408] width 166 height 32
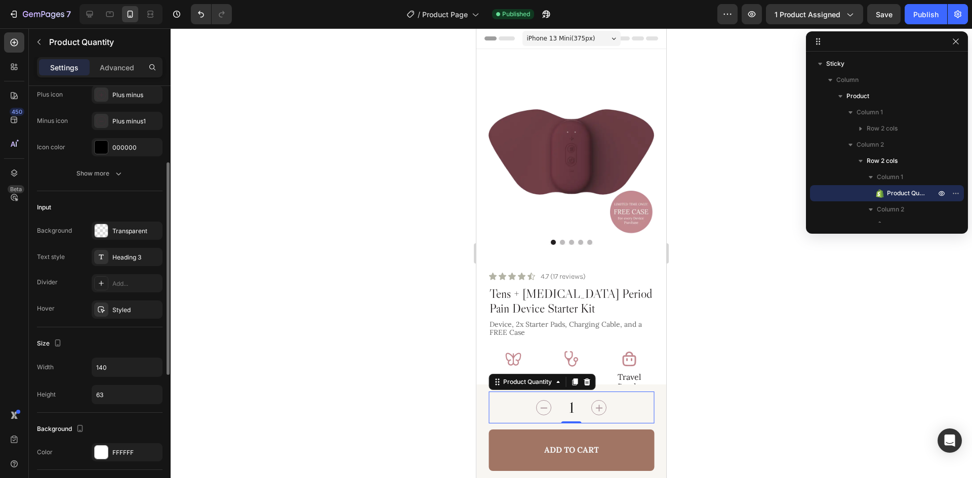
scroll to position [253, 0]
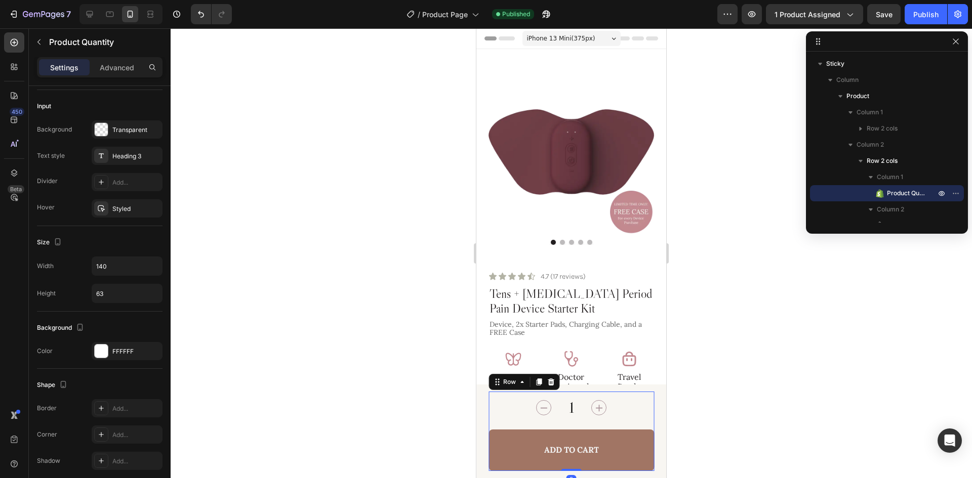
click at [637, 426] on div "1 Product Quantity Add to Cart Add to Cart Row 0" at bounding box center [572, 431] width 166 height 79
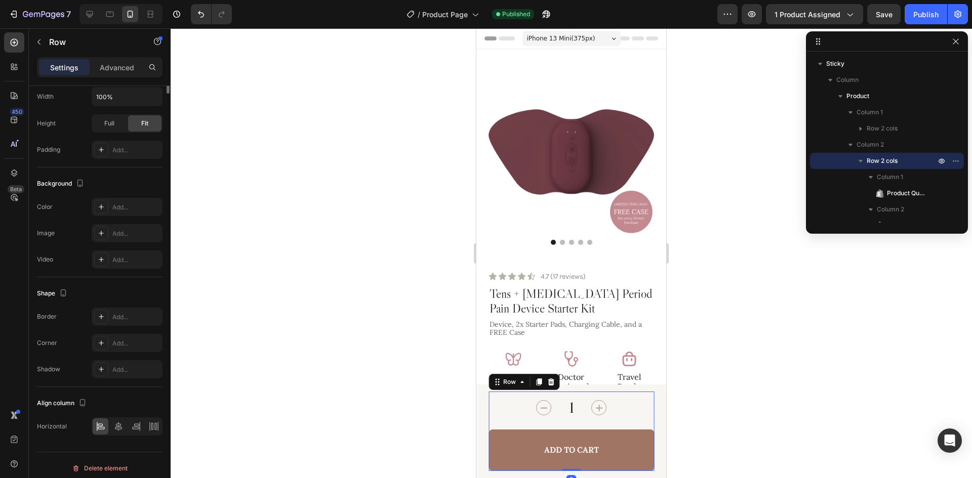
scroll to position [0, 0]
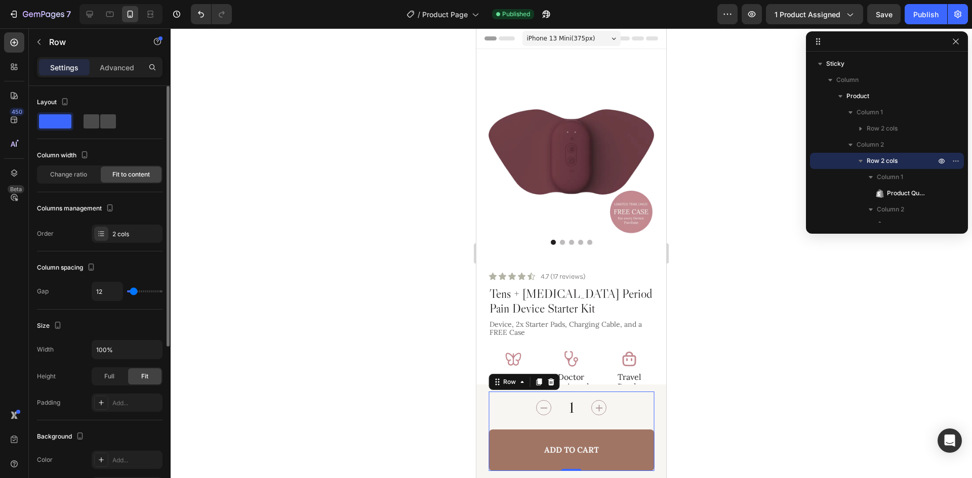
click at [100, 125] on span at bounding box center [108, 121] width 16 height 14
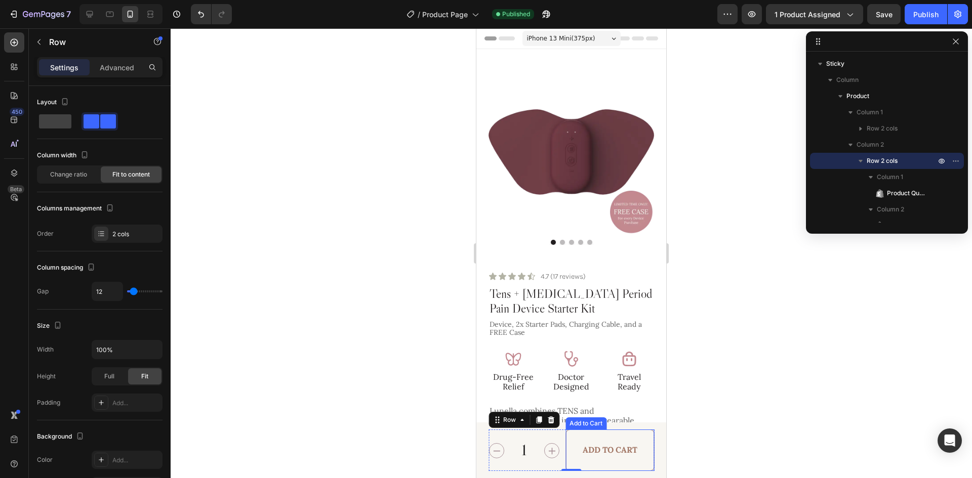
click at [636, 443] on button "Add to Cart" at bounding box center [609, 451] width 89 height 42
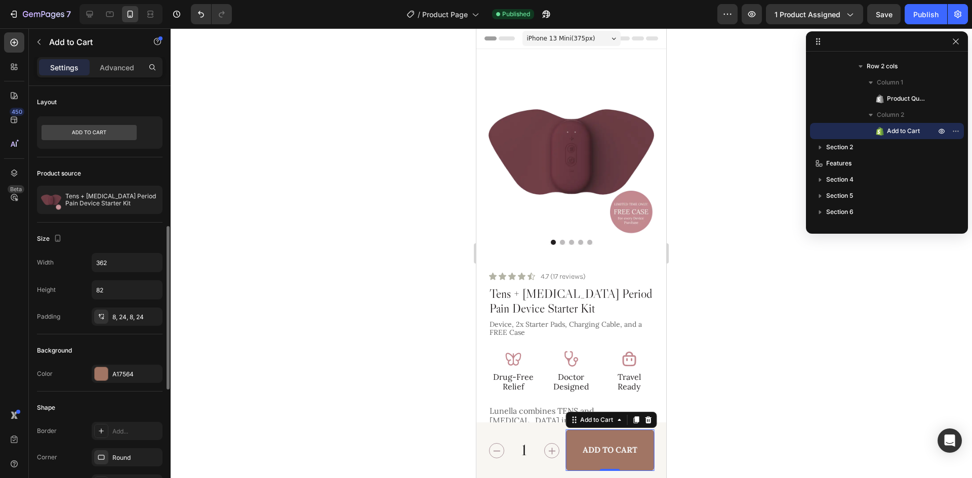
scroll to position [101, 0]
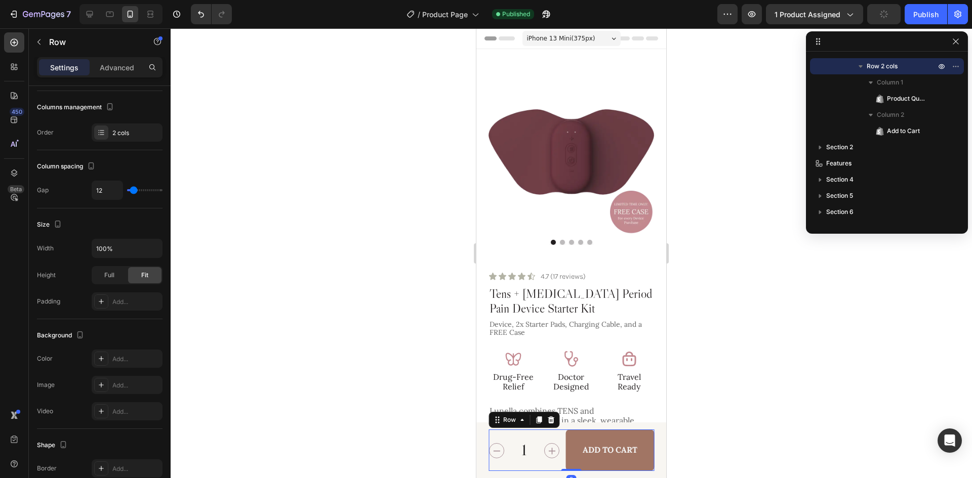
click at [553, 468] on div "1 Product Quantity" at bounding box center [524, 451] width 71 height 42
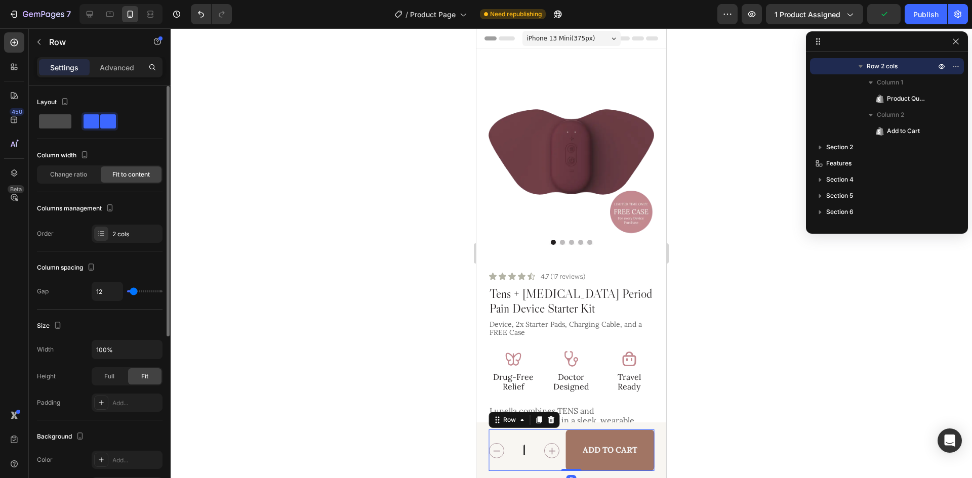
click at [56, 120] on span at bounding box center [55, 121] width 32 height 14
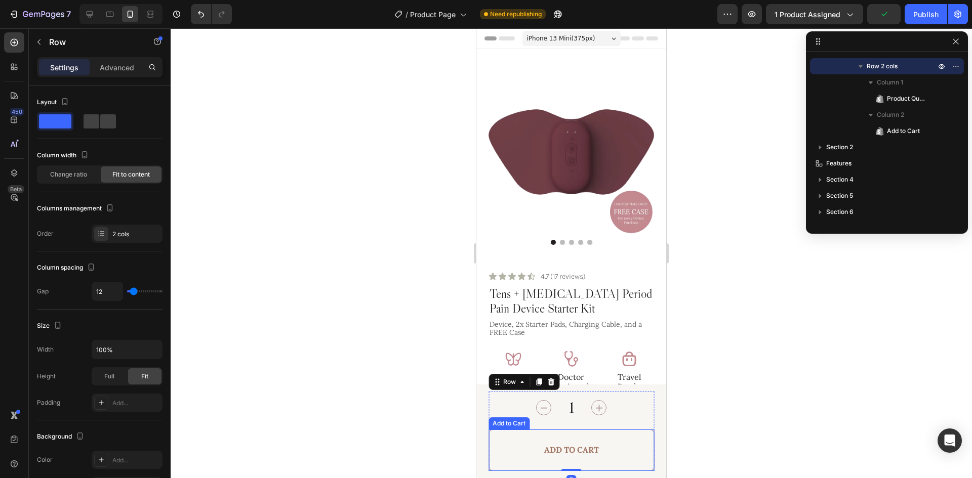
click at [596, 458] on button "Add to Cart" at bounding box center [572, 451] width 166 height 42
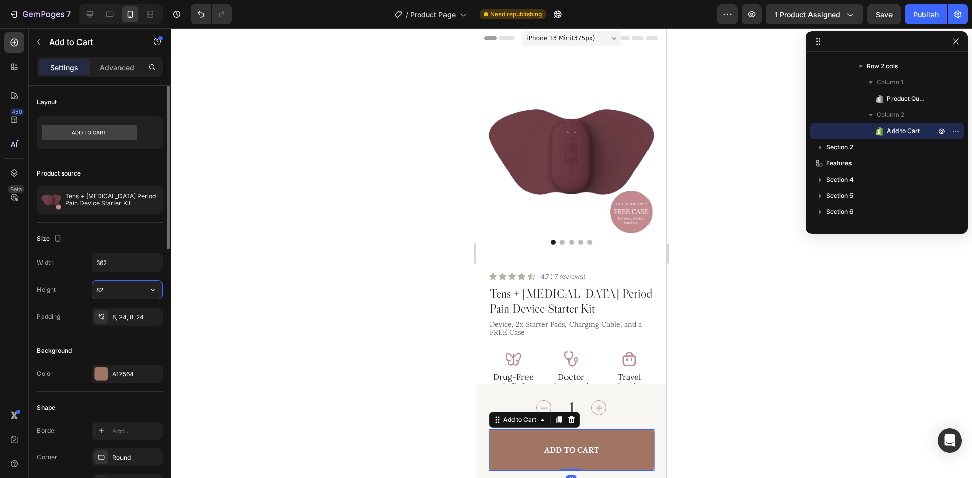
click at [132, 291] on input "82" at bounding box center [127, 290] width 70 height 18
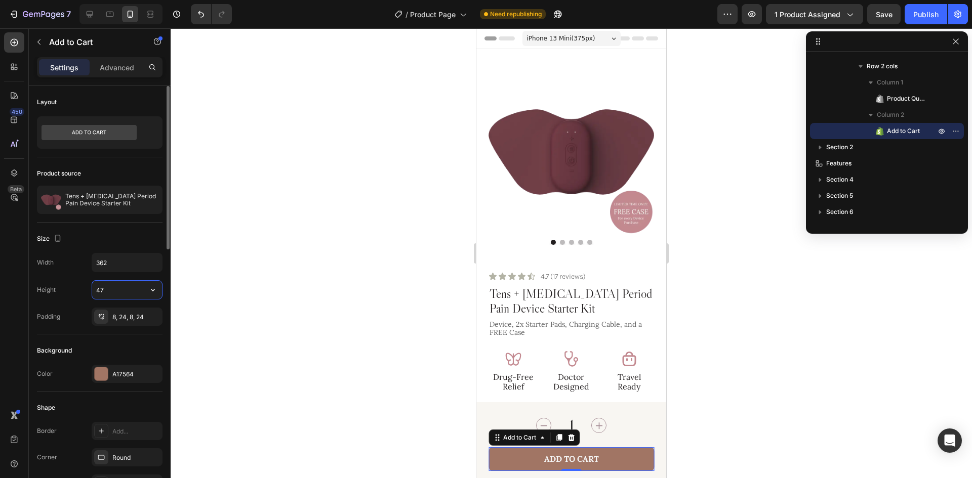
click at [127, 292] on input "47" at bounding box center [127, 290] width 70 height 18
click at [118, 291] on input "47" at bounding box center [127, 290] width 70 height 18
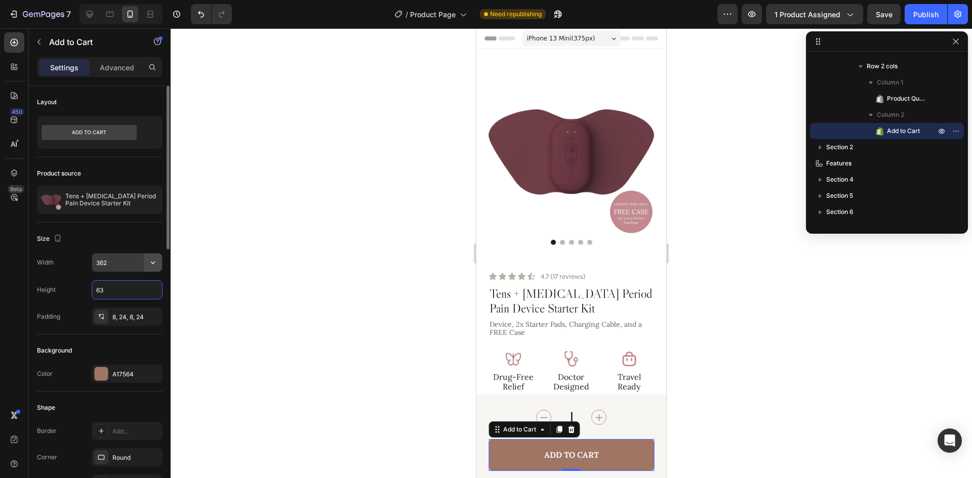
type input "63"
click at [156, 266] on icon "button" at bounding box center [153, 263] width 10 height 10
click at [130, 310] on p "Full 100%" at bounding box center [125, 307] width 58 height 9
type input "100%"
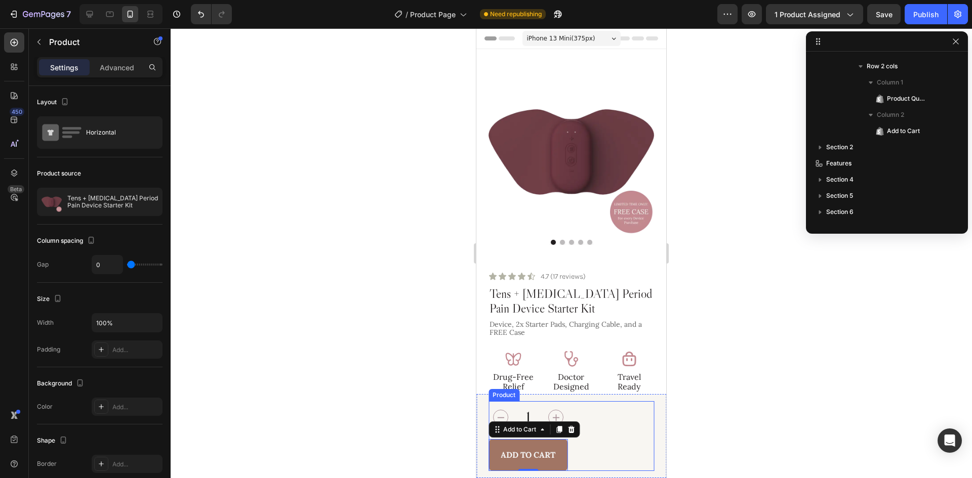
click at [599, 434] on div "Product Images $199.00 Product Price Product Price $299.00 Product Price Produc…" at bounding box center [572, 436] width 166 height 70
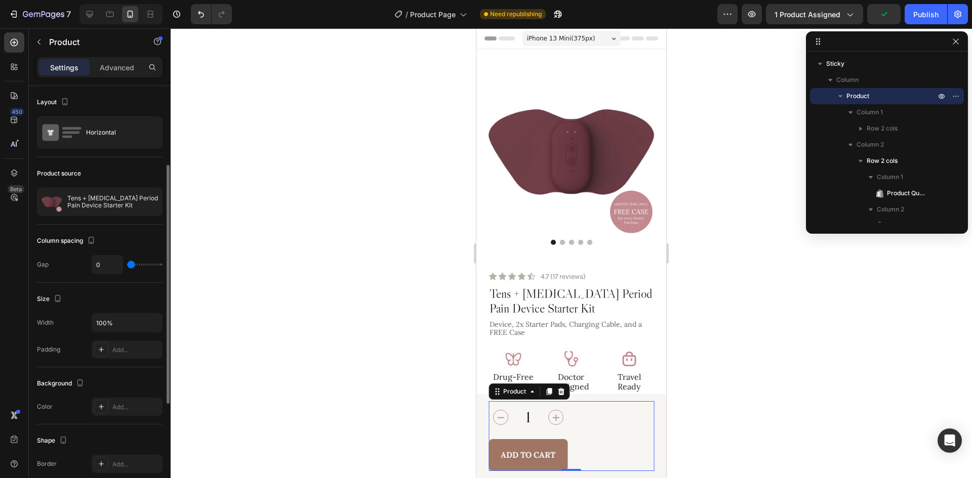
scroll to position [152, 0]
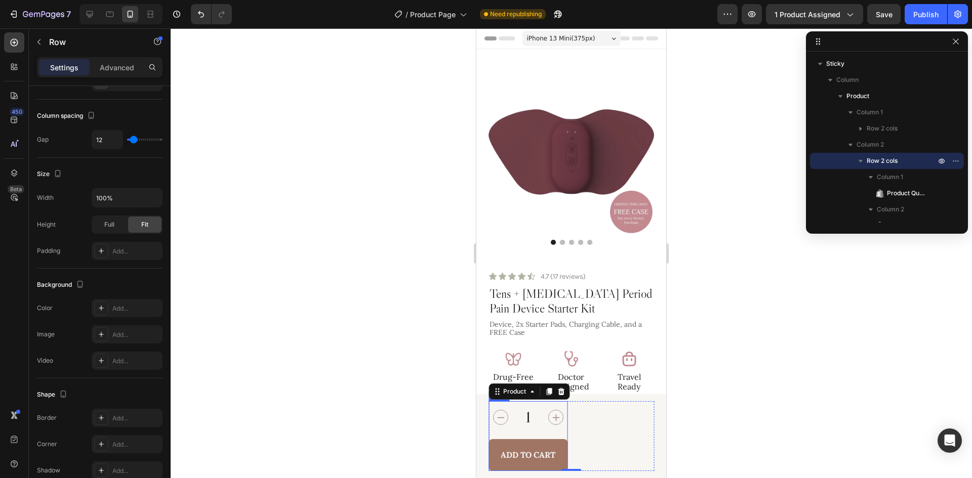
click at [555, 436] on div "1 Product Quantity Add to Cart Add to Cart Row" at bounding box center [528, 436] width 79 height 70
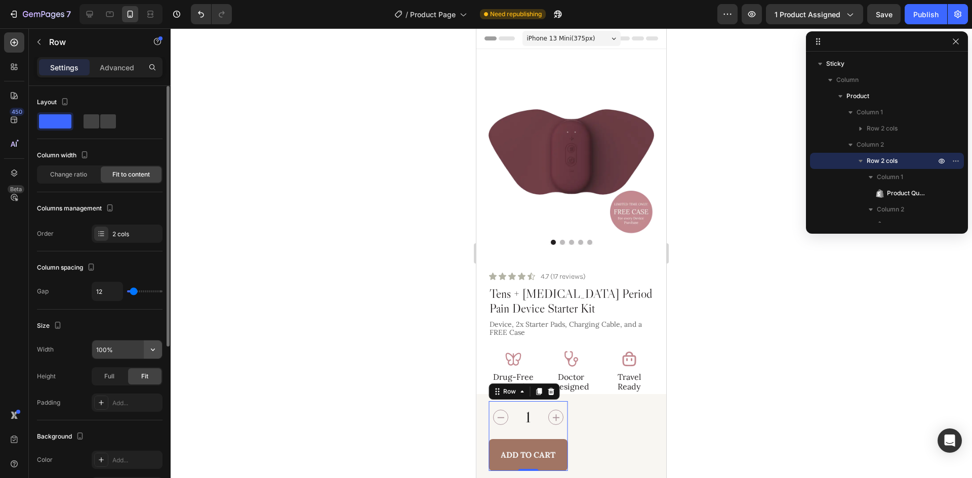
click at [146, 353] on button "button" at bounding box center [153, 350] width 18 height 18
click at [132, 349] on input "100%" at bounding box center [127, 350] width 70 height 18
click at [153, 348] on icon "button" at bounding box center [153, 350] width 10 height 10
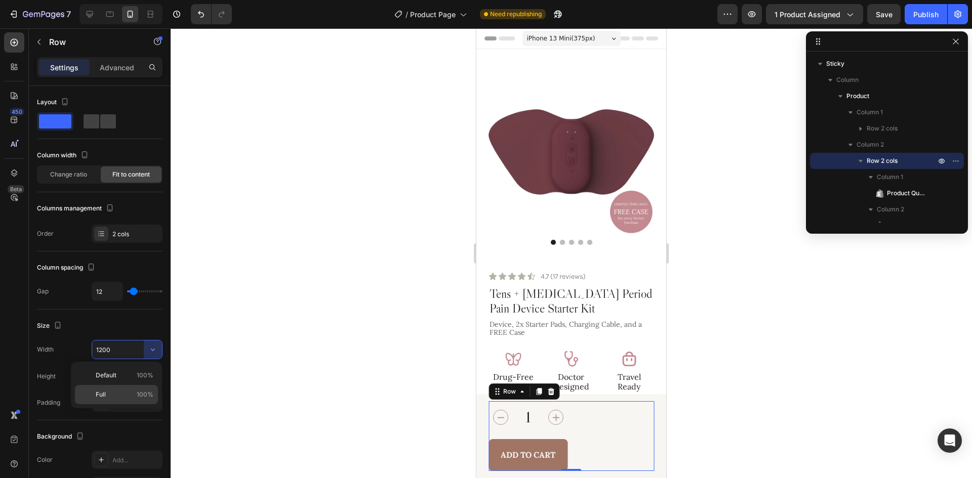
click at [118, 391] on p "Full 100%" at bounding box center [125, 394] width 58 height 9
type input "100%"
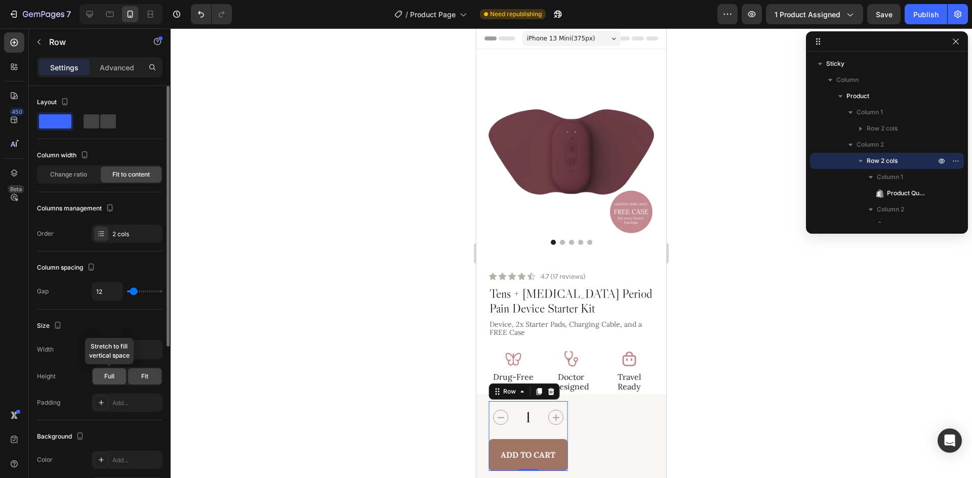
click at [110, 378] on span "Full" at bounding box center [109, 376] width 10 height 9
click at [145, 374] on span "Fit" at bounding box center [144, 376] width 7 height 9
click at [137, 328] on div "Size" at bounding box center [100, 326] width 126 height 16
click at [126, 241] on div "2 cols" at bounding box center [127, 234] width 71 height 18
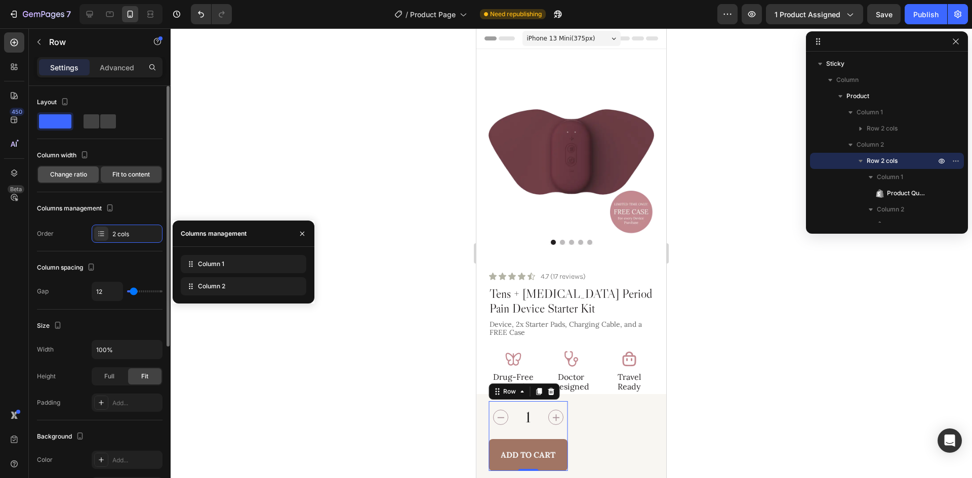
click at [91, 178] on div "Change ratio" at bounding box center [68, 175] width 61 height 16
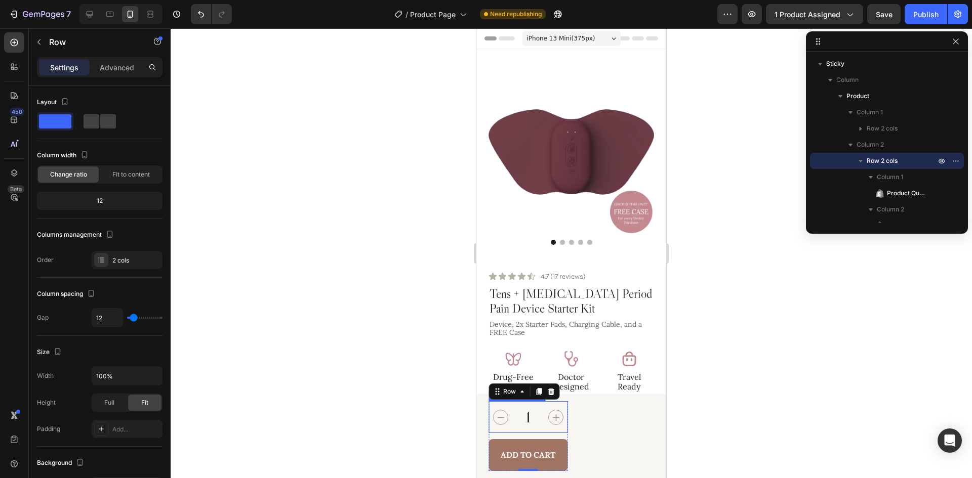
click at [548, 424] on icon "increment" at bounding box center [556, 418] width 16 height 16
type input "2"
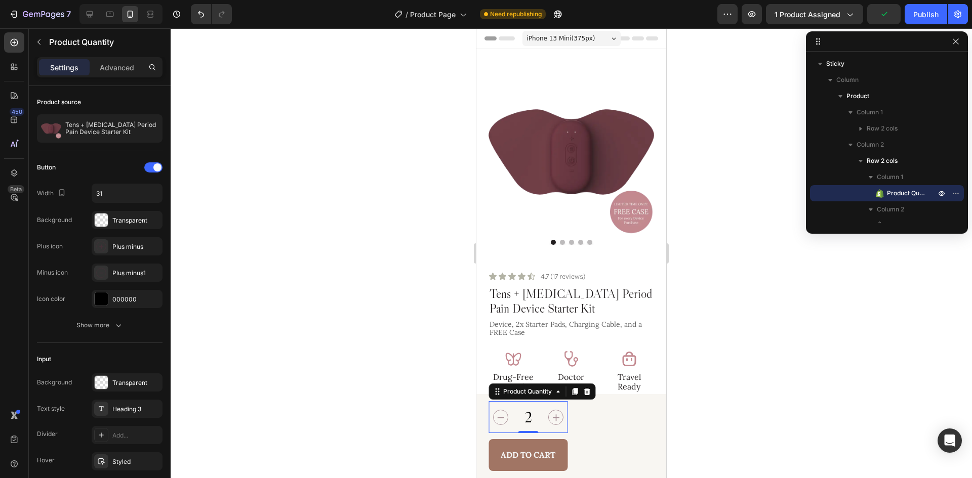
click at [504, 422] on icon "decrement" at bounding box center [501, 418] width 16 height 16
type input "1"
click at [552, 434] on div "1 Product Quantity Add to Cart Add to Cart Row 0" at bounding box center [528, 436] width 79 height 70
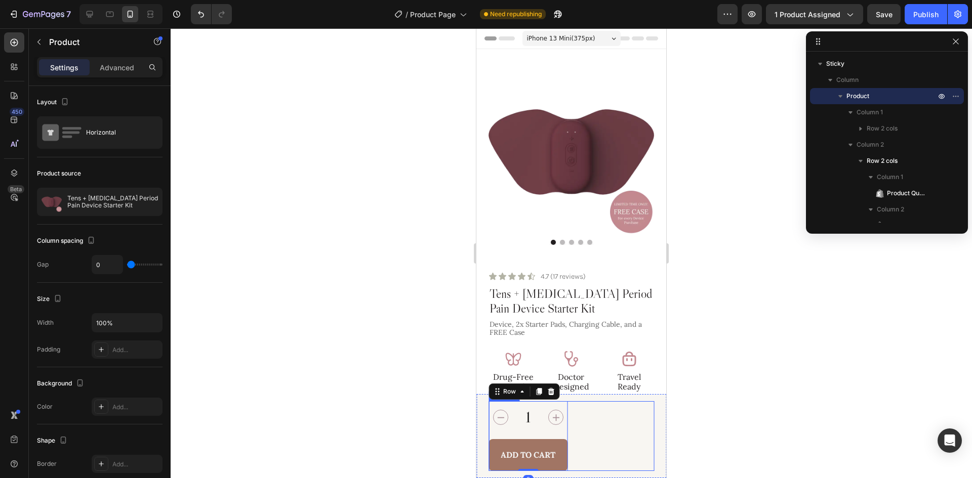
click at [593, 435] on div "Product Images $199.00 Product Price Product Price $299.00 Product Price Produc…" at bounding box center [572, 436] width 166 height 70
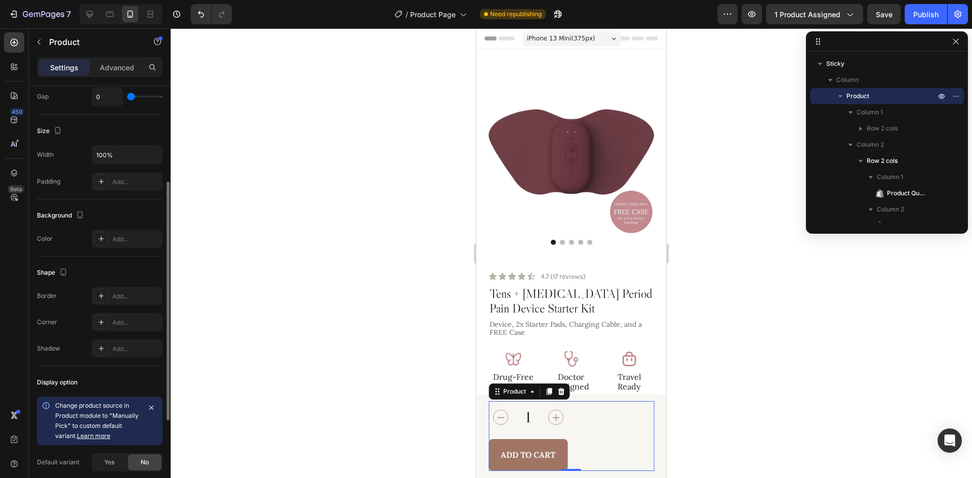
scroll to position [16, 0]
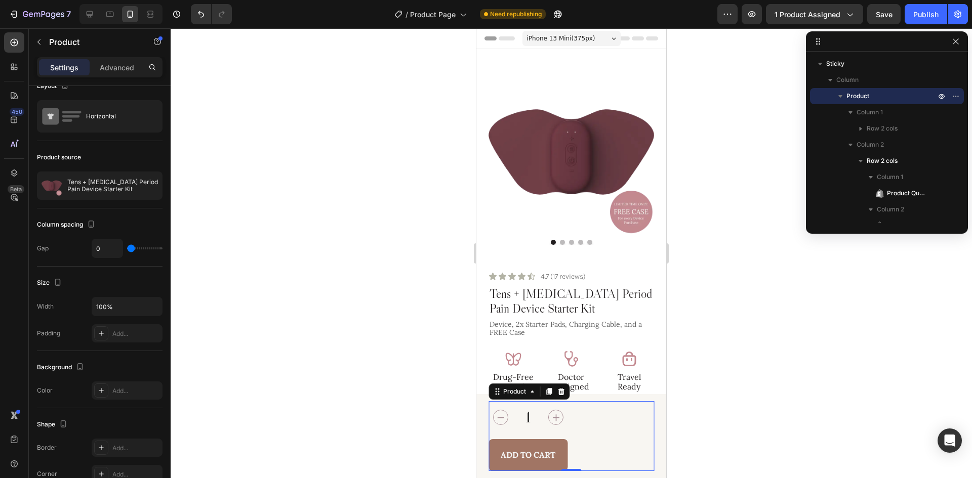
click at [612, 436] on div "Product Images $199.00 Product Price Product Price $299.00 Product Price Produc…" at bounding box center [572, 436] width 166 height 70
click at [556, 437] on div "1 Product Quantity Add to Cart Add to Cart Row 0" at bounding box center [528, 436] width 79 height 70
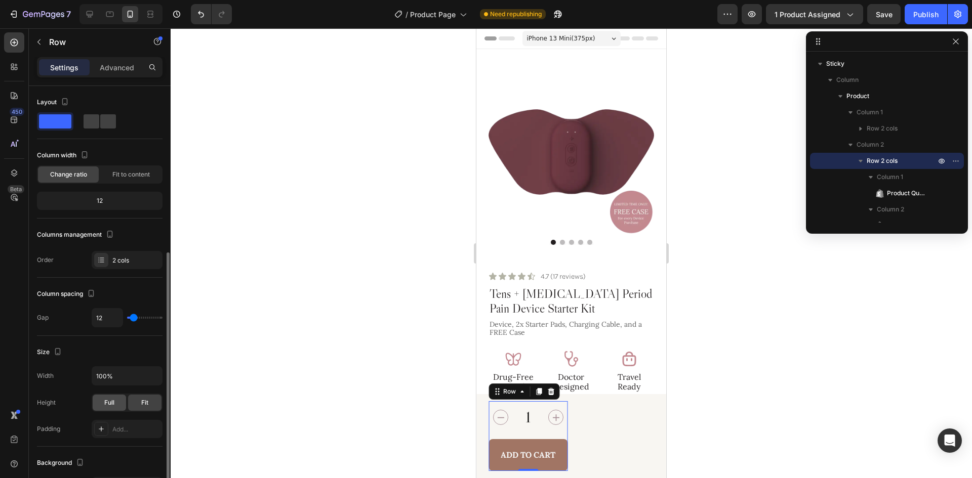
scroll to position [101, 0]
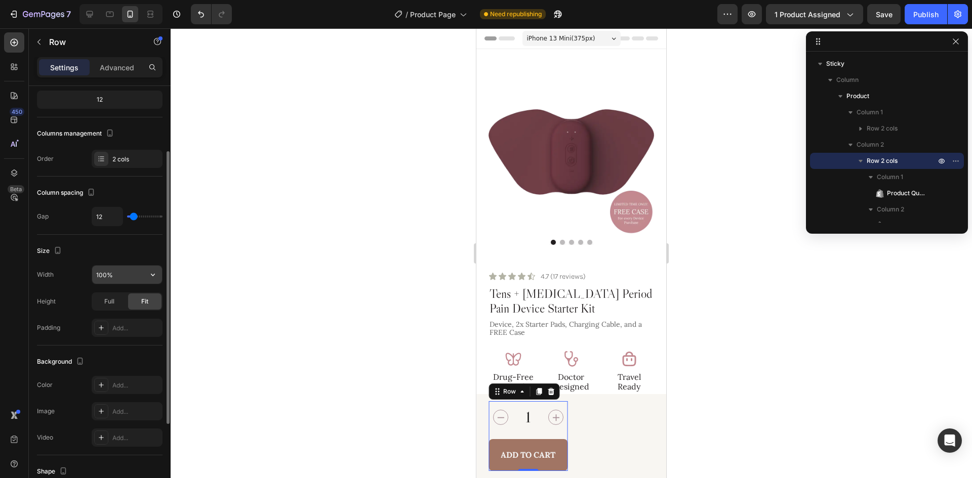
click at [150, 267] on button "button" at bounding box center [153, 275] width 18 height 18
click at [141, 275] on input "100%" at bounding box center [127, 275] width 70 height 18
click at [127, 247] on div "Size" at bounding box center [100, 251] width 126 height 16
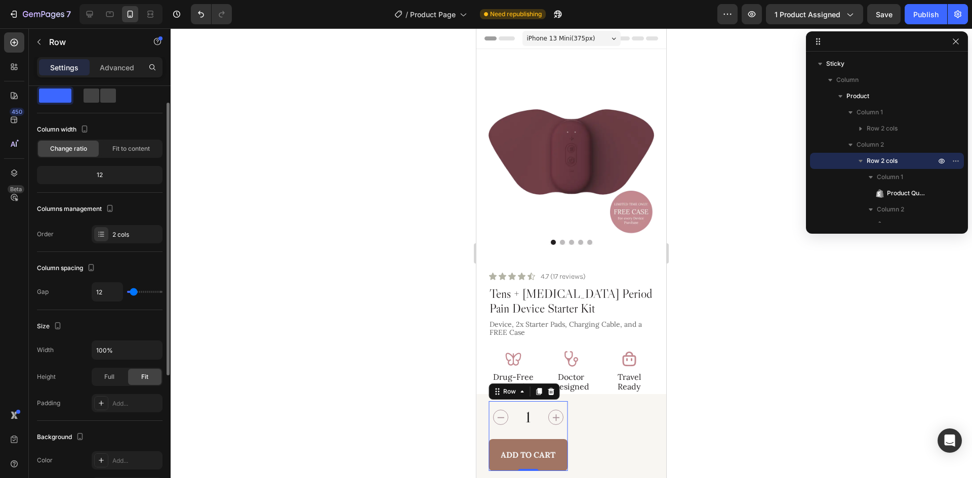
scroll to position [0, 0]
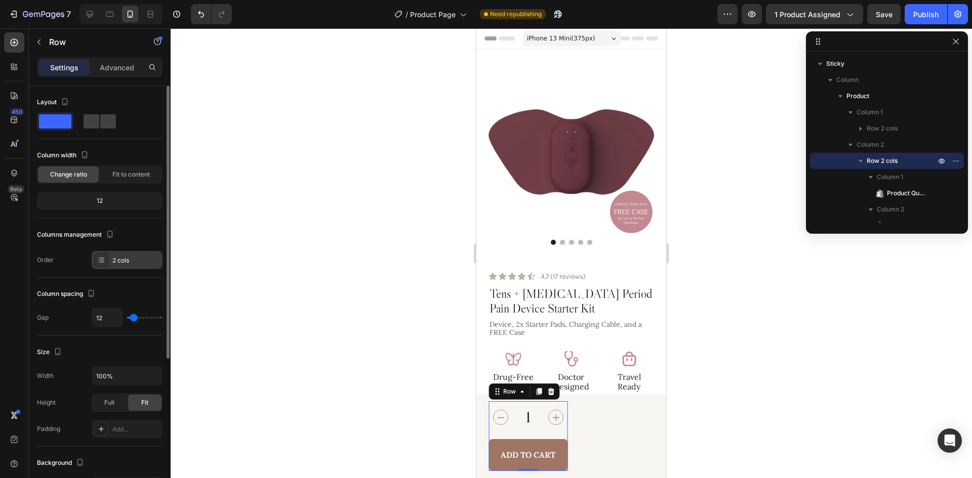
click at [135, 262] on div "2 cols" at bounding box center [136, 260] width 48 height 9
click at [128, 292] on div "Column spacing" at bounding box center [100, 294] width 126 height 16
click at [116, 320] on input "12" at bounding box center [107, 318] width 30 height 18
click at [115, 385] on input "100%" at bounding box center [127, 376] width 70 height 18
click at [117, 383] on input "100%" at bounding box center [127, 376] width 70 height 18
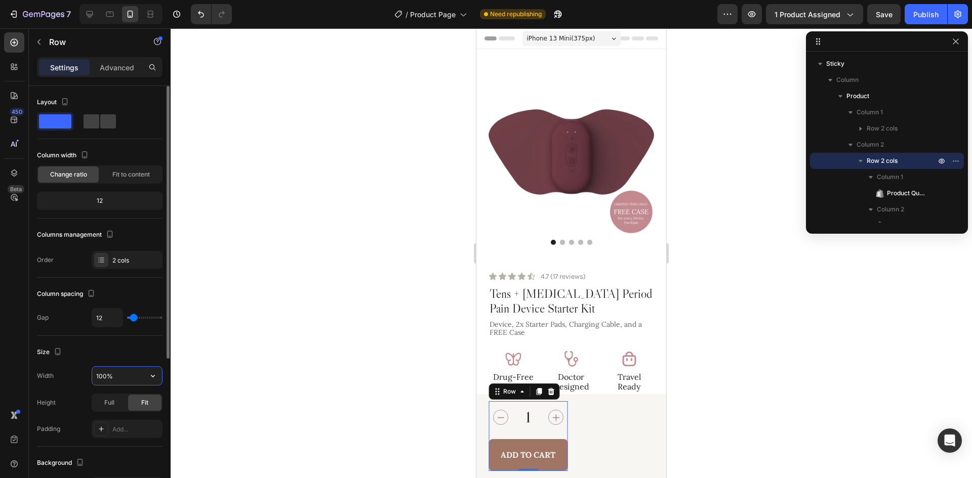
click at [117, 383] on input "100%" at bounding box center [127, 376] width 70 height 18
type input "1200"
click at [132, 284] on div "Column spacing Gap 12" at bounding box center [100, 307] width 126 height 58
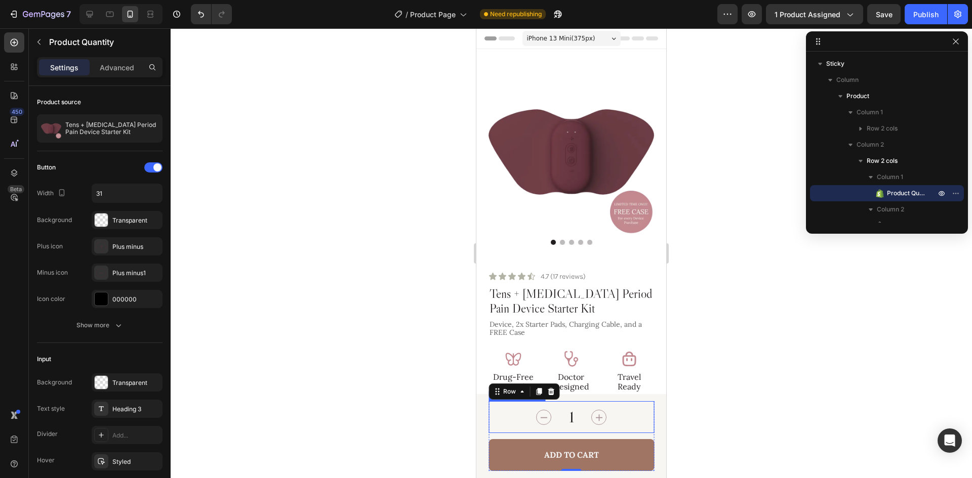
click at [624, 416] on div "1" at bounding box center [572, 417] width 166 height 32
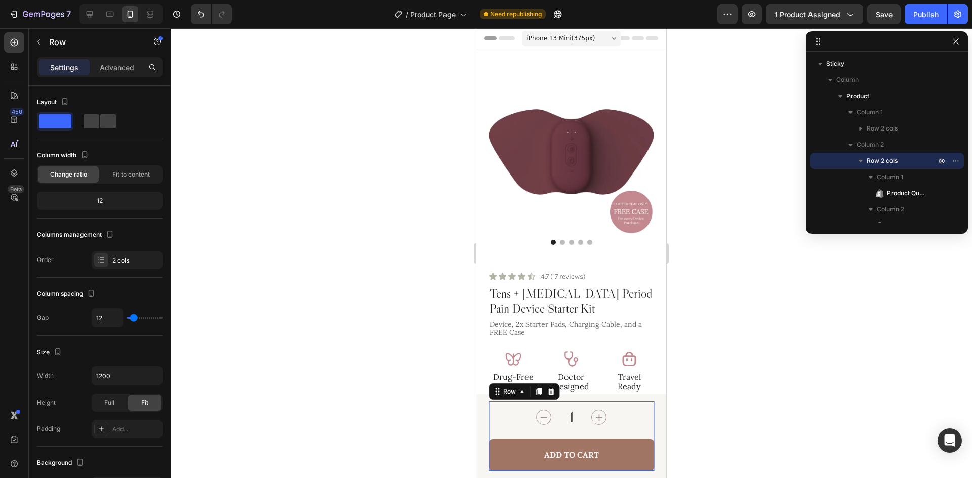
click at [619, 435] on div "1 Product Quantity Add to Cart Add to Cart Row 0" at bounding box center [572, 436] width 166 height 70
click at [614, 418] on div "1" at bounding box center [572, 417] width 166 height 32
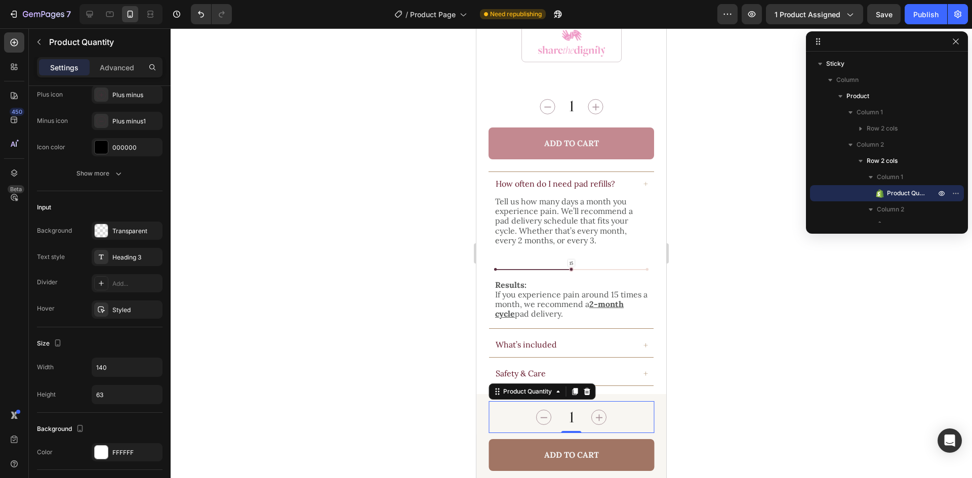
scroll to position [810, 0]
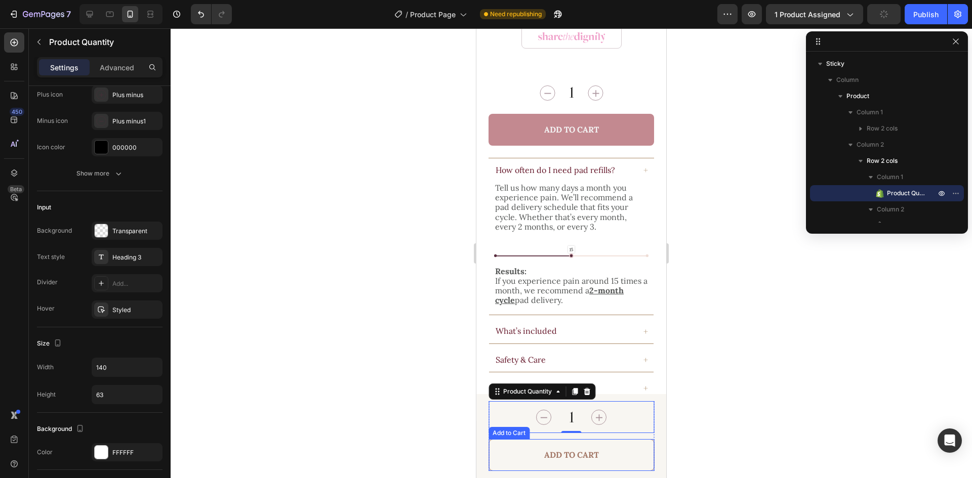
click at [620, 459] on button "Add to Cart" at bounding box center [572, 455] width 166 height 32
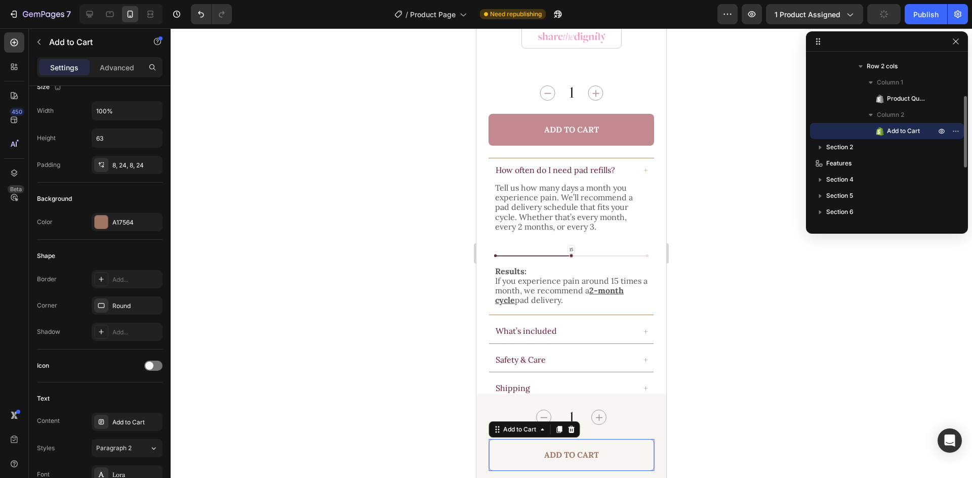
scroll to position [0, 0]
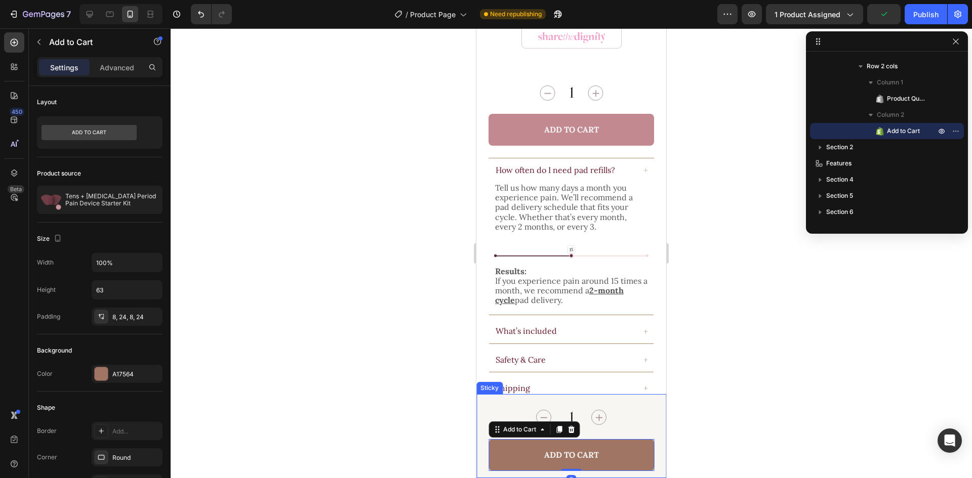
click at [647, 422] on div "Product Images $199.00 Product Price Product Price $299.00 Product Price Produc…" at bounding box center [571, 436] width 190 height 84
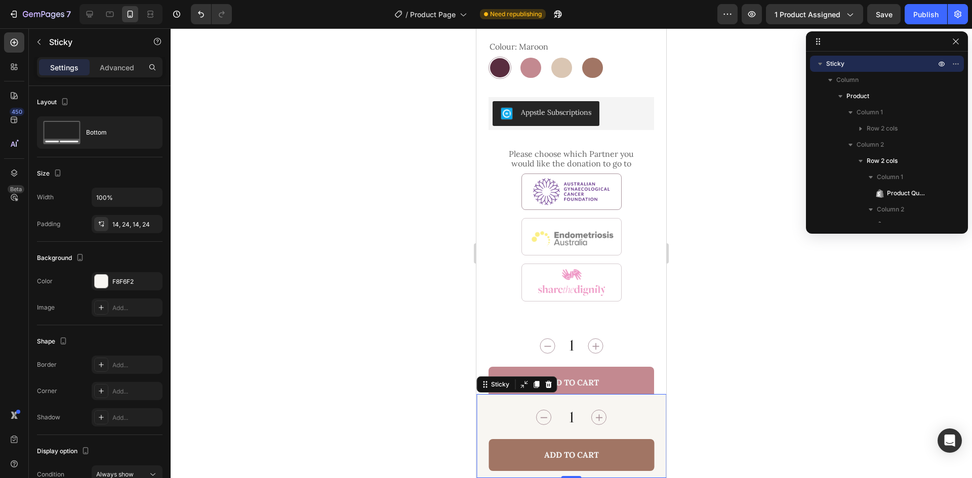
scroll to position [253, 0]
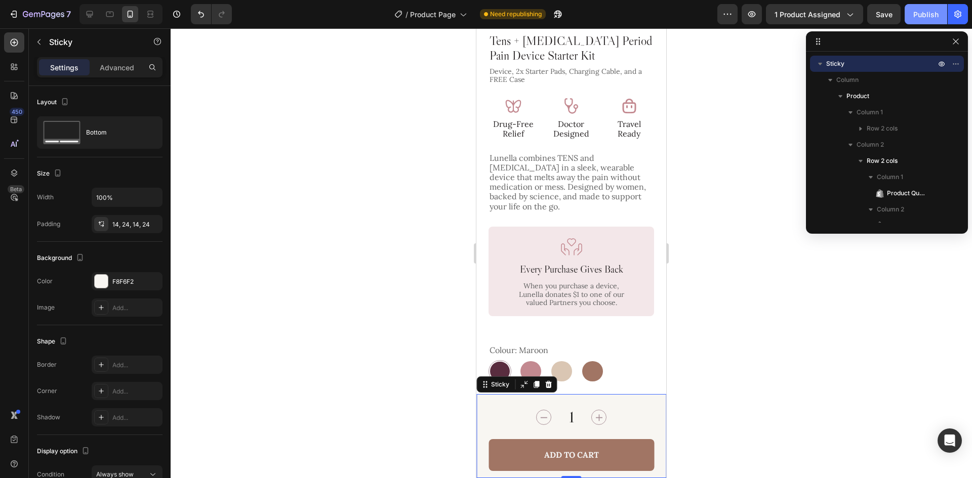
click at [923, 17] on div "Publish" at bounding box center [925, 14] width 25 height 11
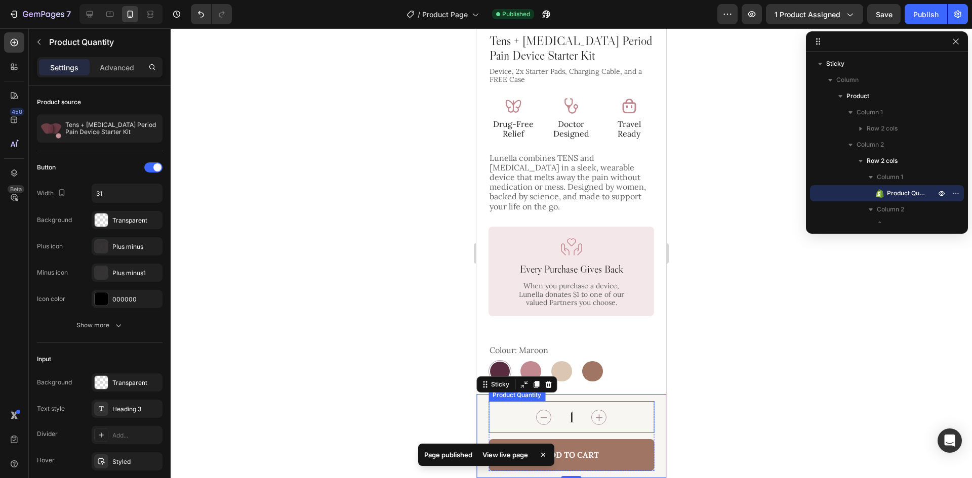
click at [583, 408] on input "1" at bounding box center [571, 417] width 39 height 32
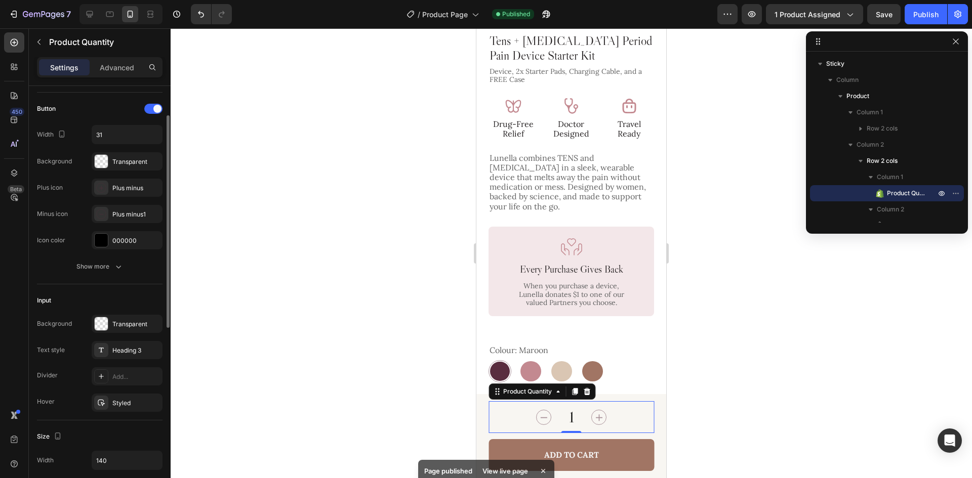
scroll to position [211, 0]
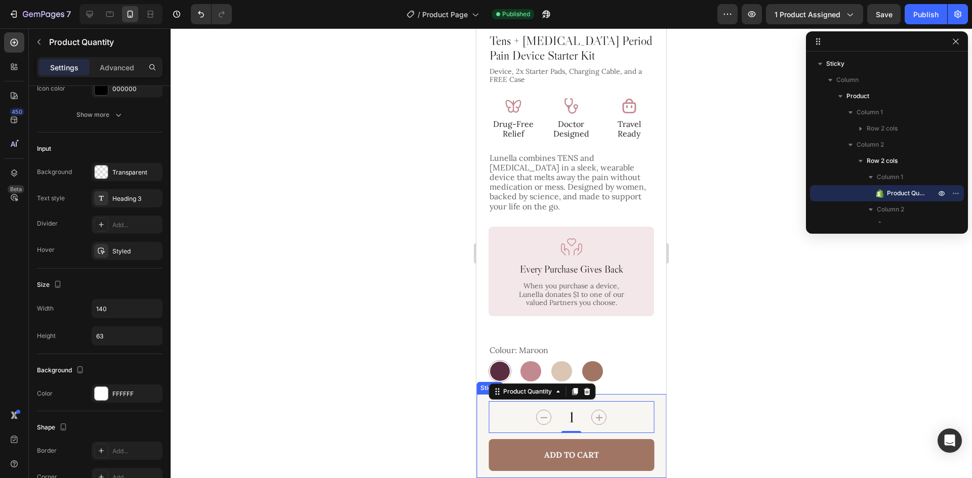
click at [649, 427] on div "Product Images $199.00 Product Price Product Price $299.00 Product Price Produc…" at bounding box center [571, 436] width 190 height 84
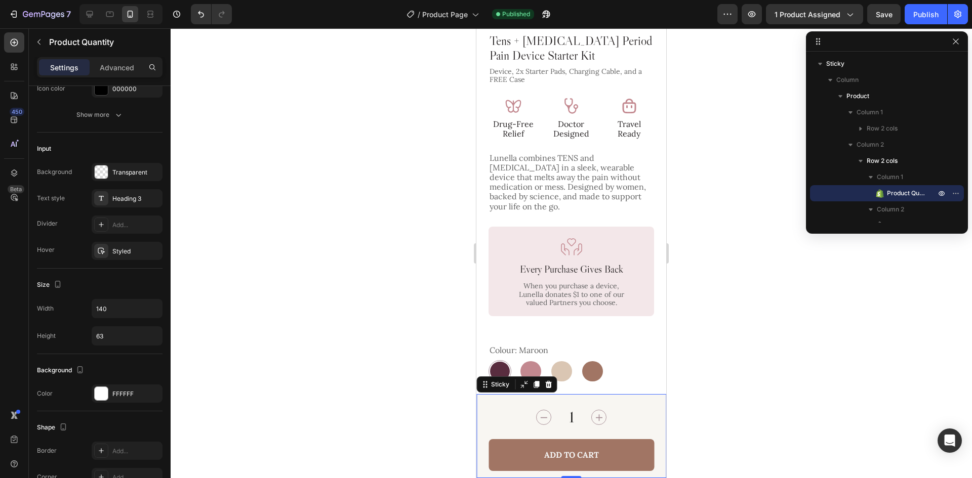
scroll to position [0, 0]
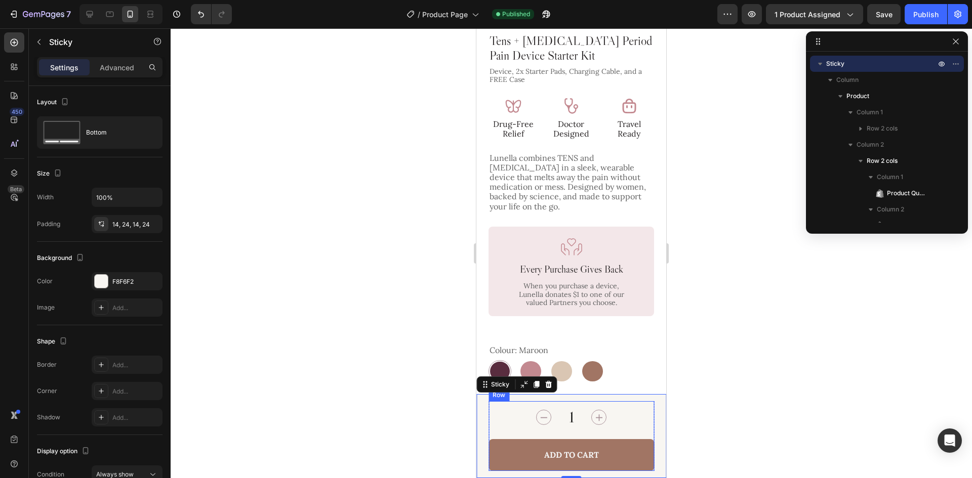
click at [610, 436] on div "1 Product Quantity Add to Cart Add to Cart Row" at bounding box center [572, 436] width 166 height 70
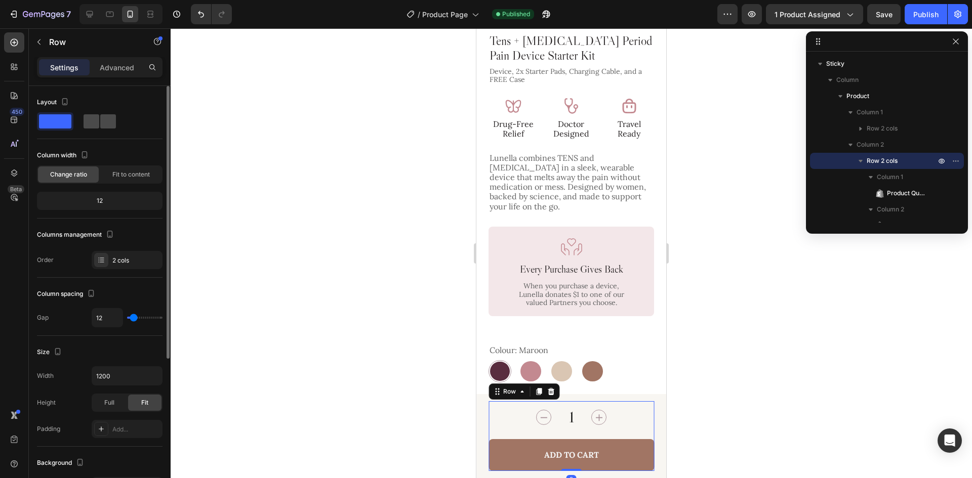
click at [105, 123] on span at bounding box center [108, 121] width 16 height 14
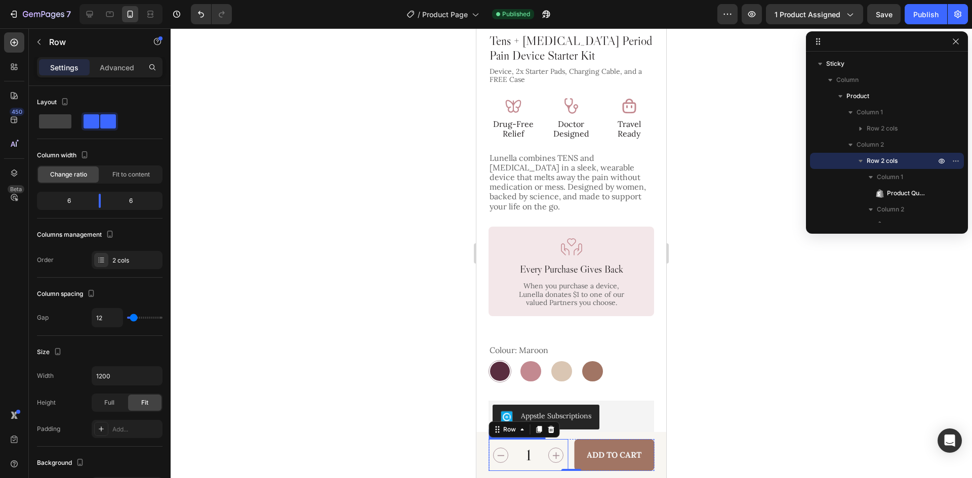
click at [542, 458] on input "1" at bounding box center [528, 455] width 39 height 32
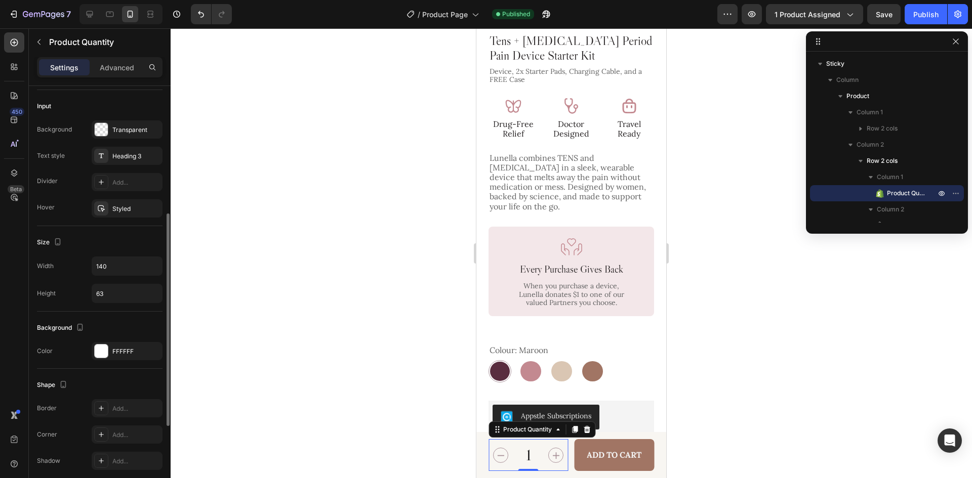
scroll to position [51, 0]
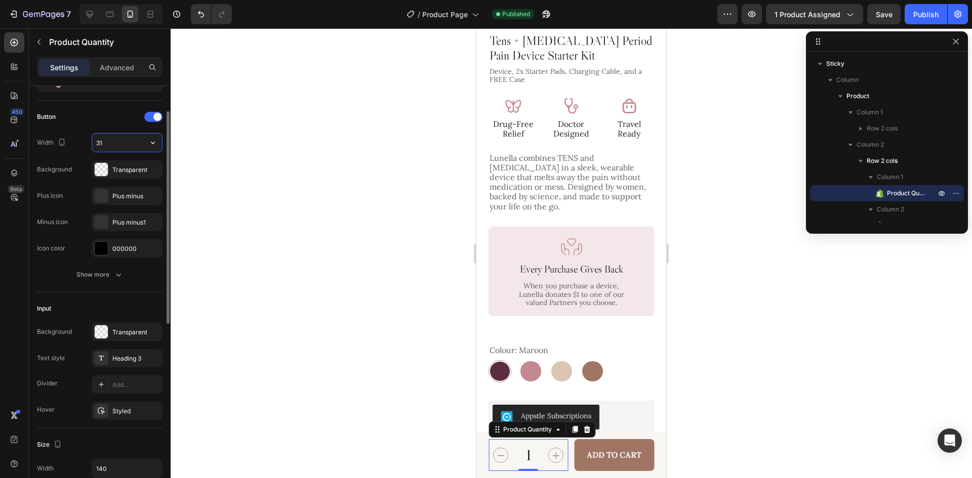
click at [114, 146] on input "31" at bounding box center [127, 143] width 70 height 18
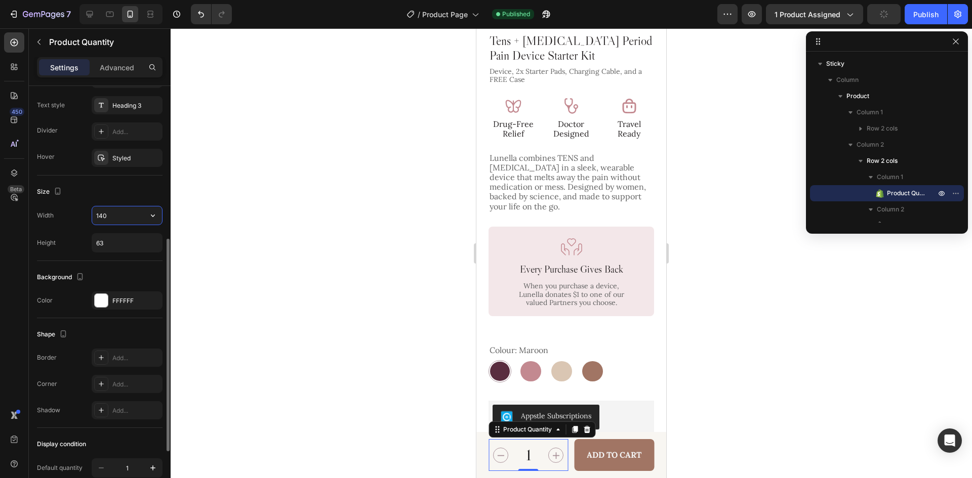
click at [115, 212] on input "140" at bounding box center [127, 216] width 70 height 18
type input "110"
click at [566, 459] on div "1 Product Quantity 0 Add to Cart Add to Cart Row" at bounding box center [572, 455] width 166 height 32
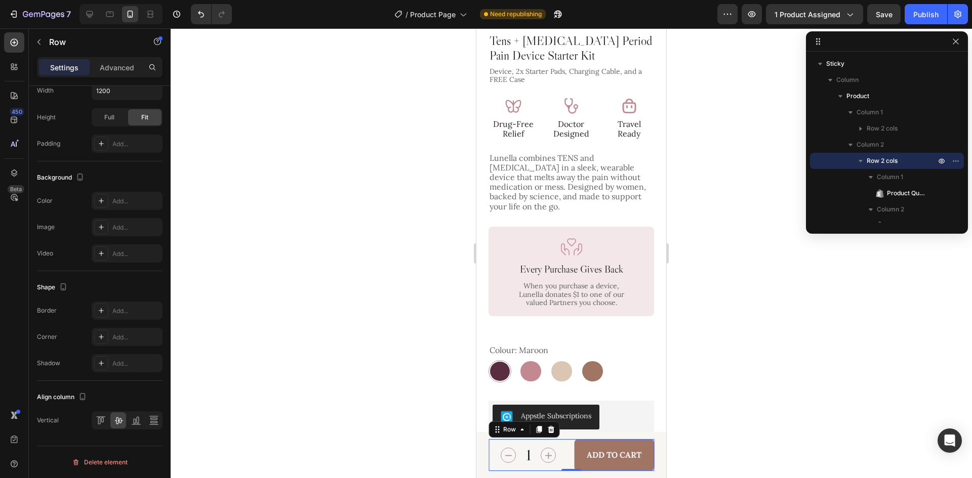
scroll to position [0, 0]
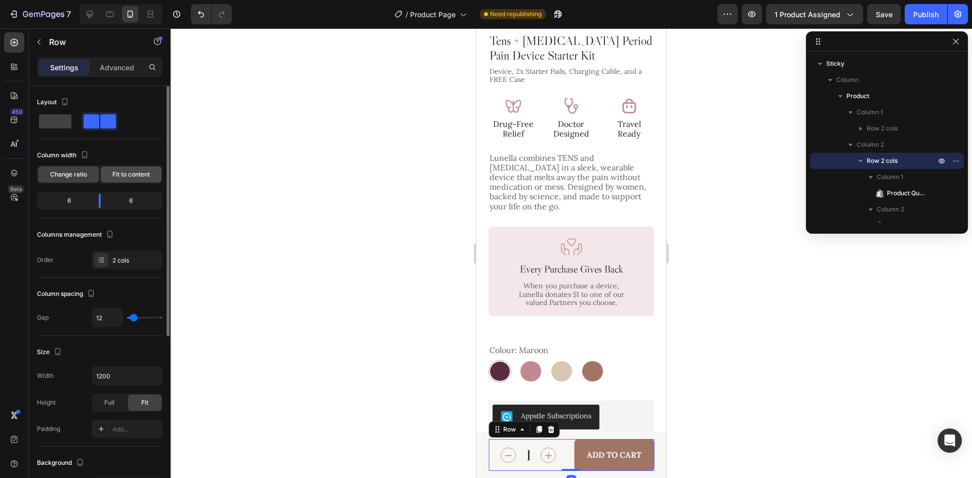
click at [123, 181] on div "Fit to content" at bounding box center [131, 175] width 61 height 16
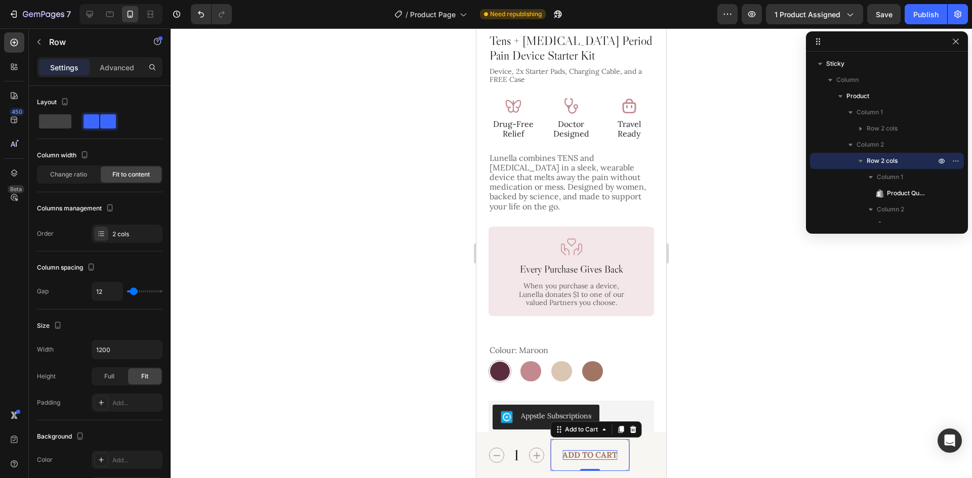
click at [611, 451] on div "Add to Cart" at bounding box center [589, 456] width 55 height 10
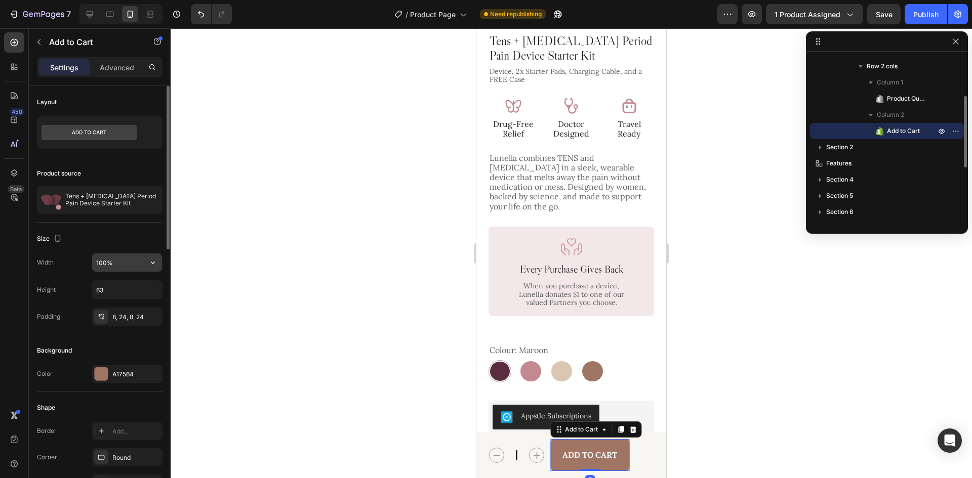
click at [147, 255] on button "button" at bounding box center [153, 263] width 18 height 18
click at [119, 262] on input "100%" at bounding box center [127, 263] width 70 height 18
type input "1200"
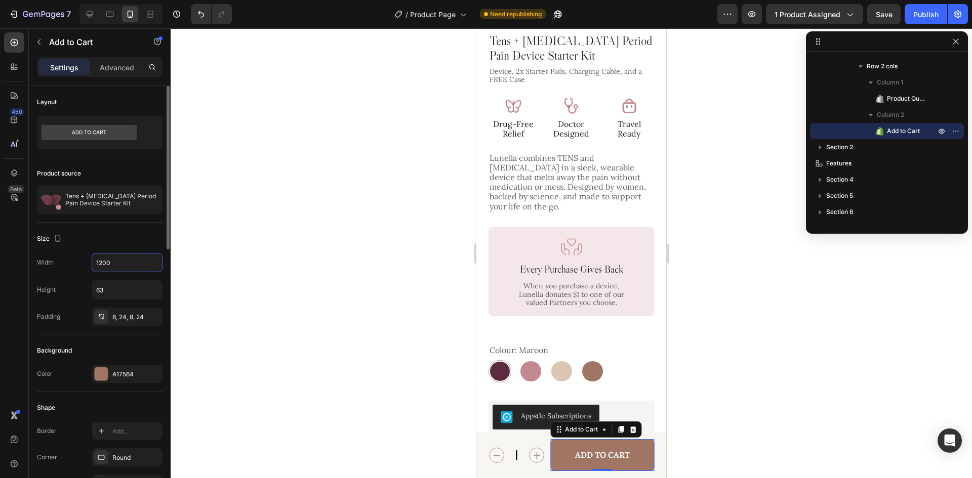
click at [128, 238] on div "Size" at bounding box center [100, 239] width 126 height 16
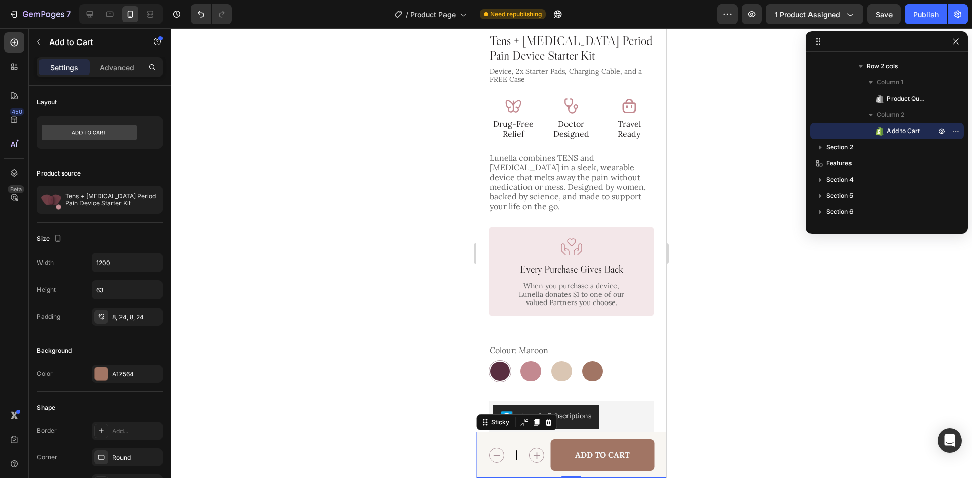
scroll to position [0, 0]
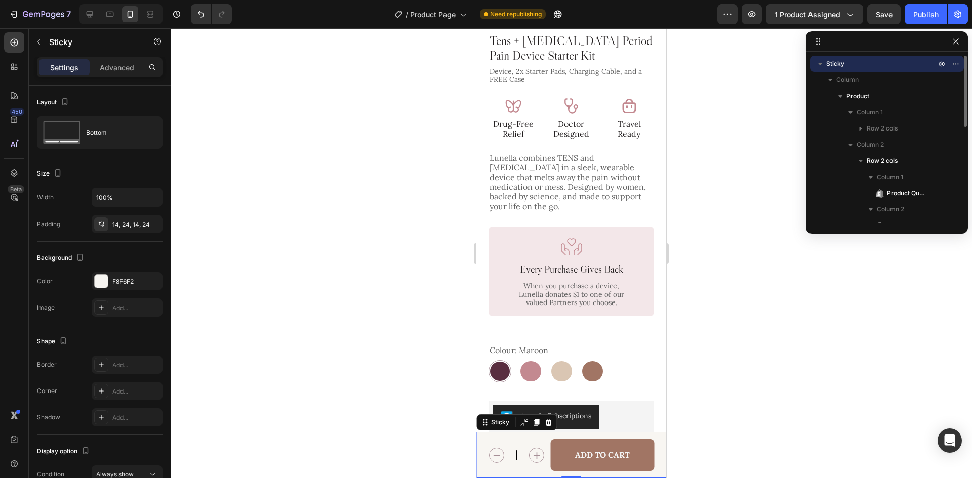
click at [651, 452] on div "Product Images $199.00 Product Price Product Price $299.00 Product Price Produc…" at bounding box center [571, 455] width 190 height 46
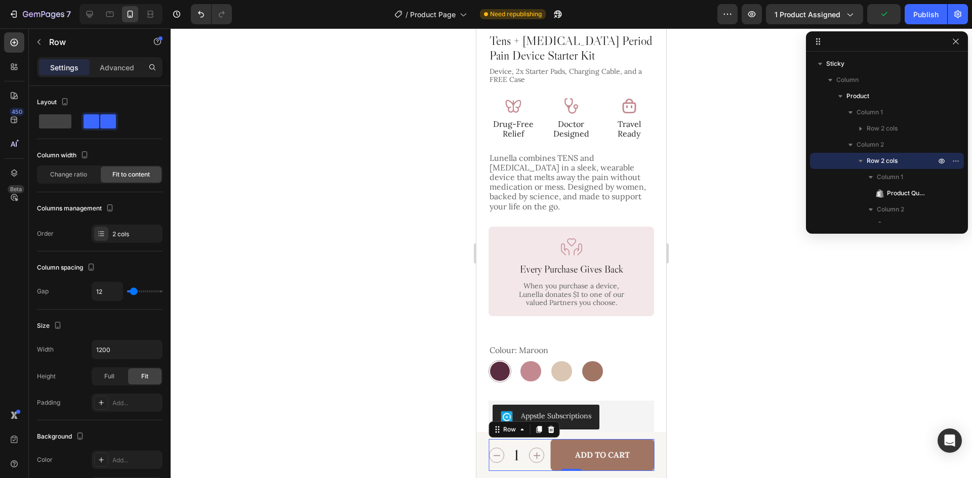
click at [546, 455] on div "1 Product Quantity Add to Cart Add to Cart Row 0" at bounding box center [572, 455] width 166 height 32
click at [525, 444] on input "1" at bounding box center [516, 455] width 24 height 32
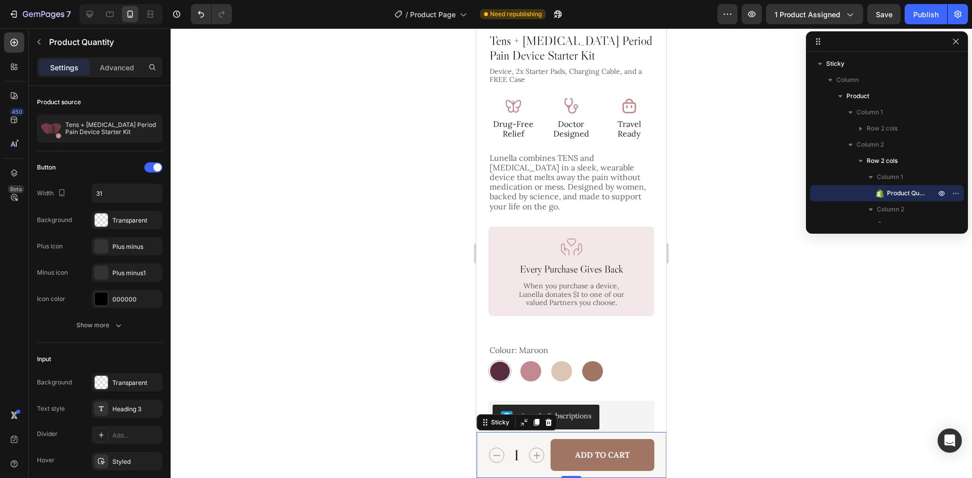
click at [652, 449] on div "Product Images $199.00 Product Price Product Price $299.00 Product Price Produc…" at bounding box center [571, 455] width 190 height 46
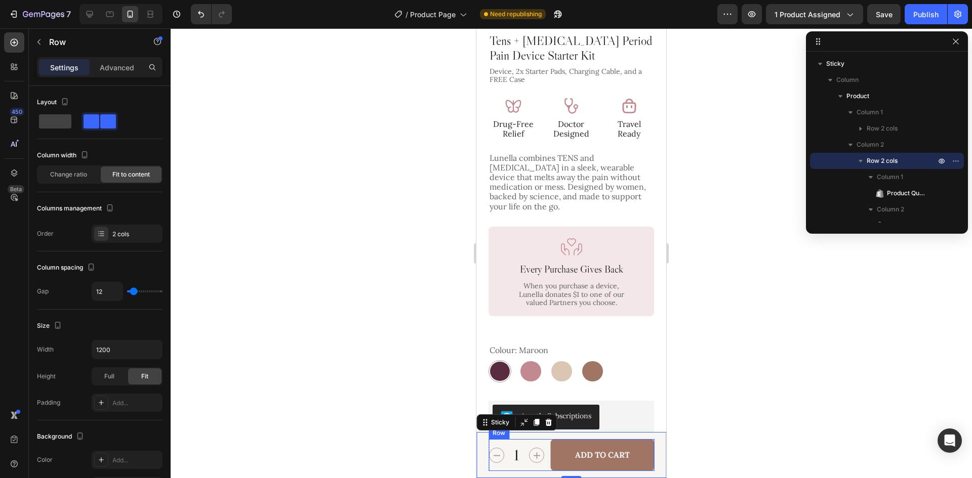
click at [549, 455] on div "1 Product Quantity Add to Cart Add to Cart Row" at bounding box center [572, 455] width 166 height 32
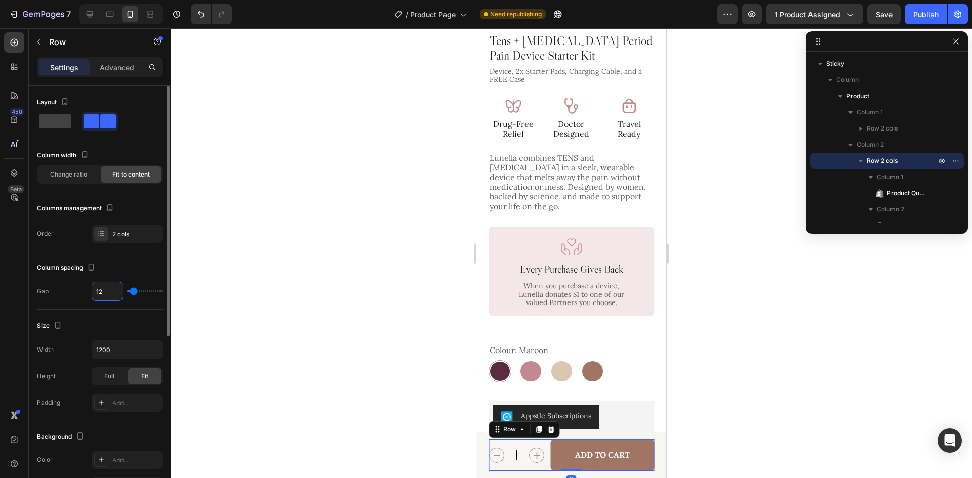
click at [105, 294] on input "12" at bounding box center [107, 291] width 30 height 18
type input "13"
type input "14"
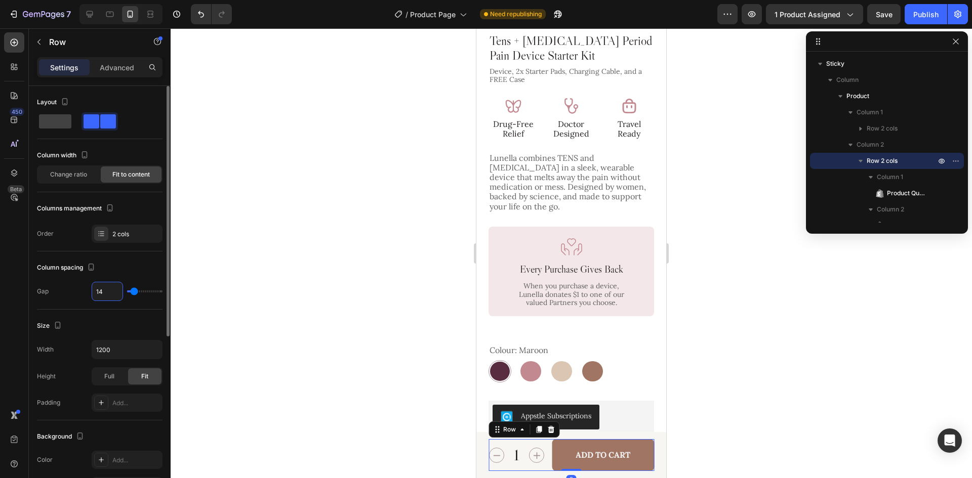
type input "15"
type input "16"
click at [523, 460] on input "1" at bounding box center [516, 455] width 24 height 32
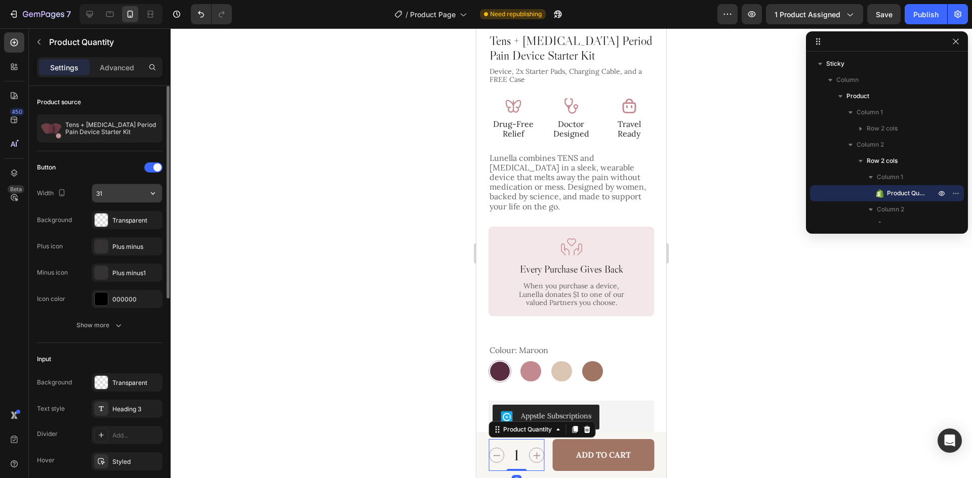
click at [125, 188] on input "31" at bounding box center [127, 193] width 70 height 18
type input "30"
click at [122, 318] on button "Show more" at bounding box center [100, 325] width 126 height 18
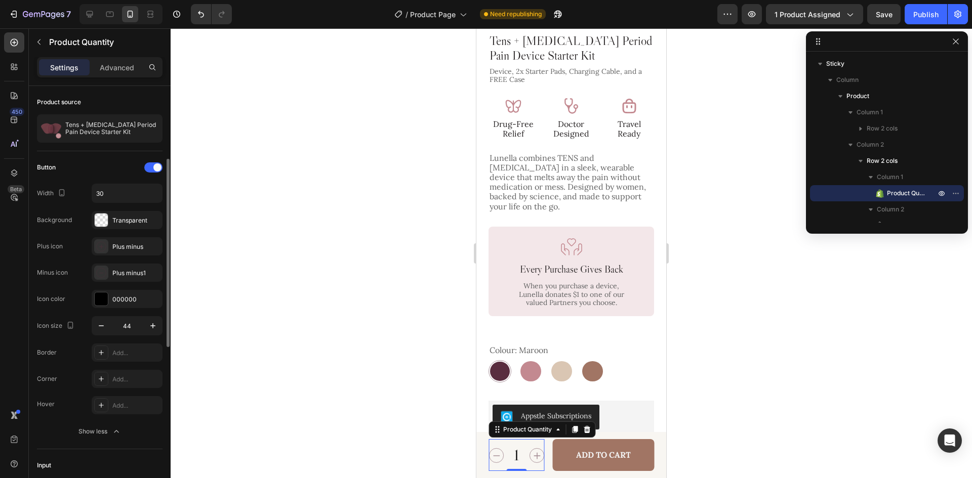
scroll to position [51, 0]
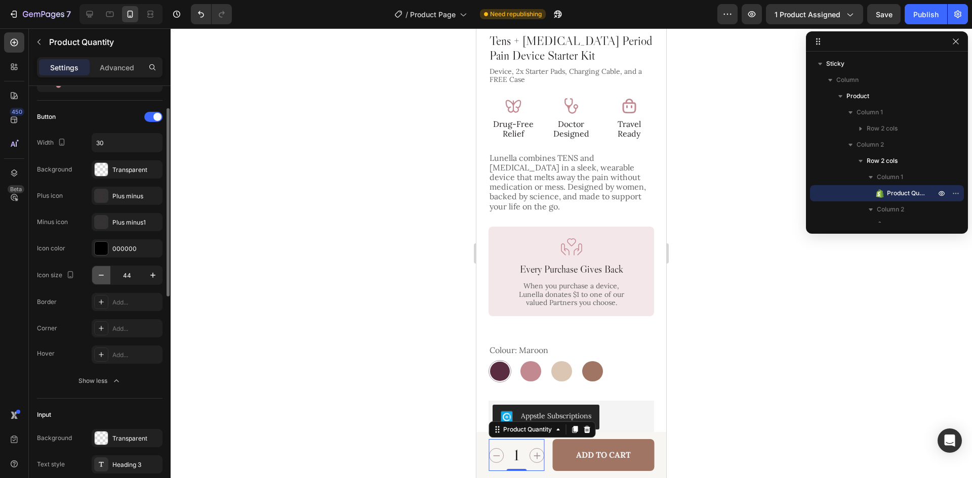
click at [96, 276] on icon "button" at bounding box center [101, 275] width 10 height 10
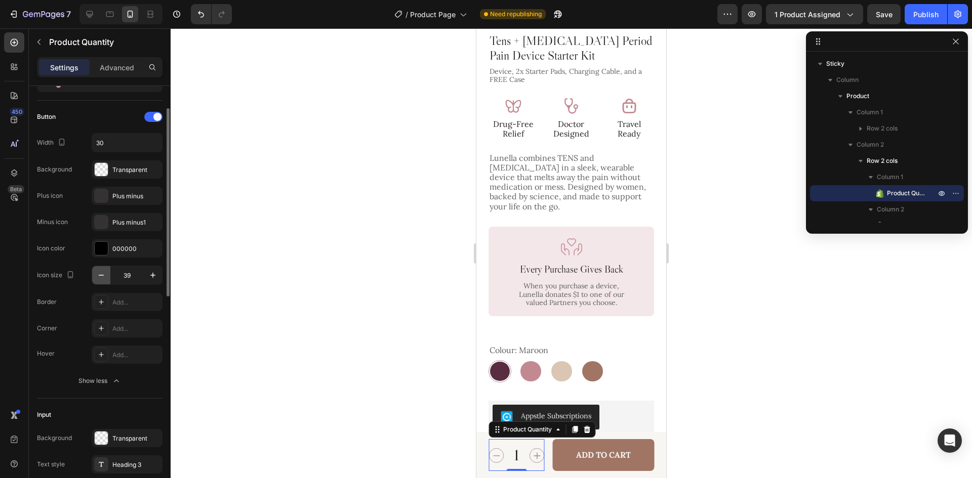
click at [96, 276] on icon "button" at bounding box center [101, 275] width 10 height 10
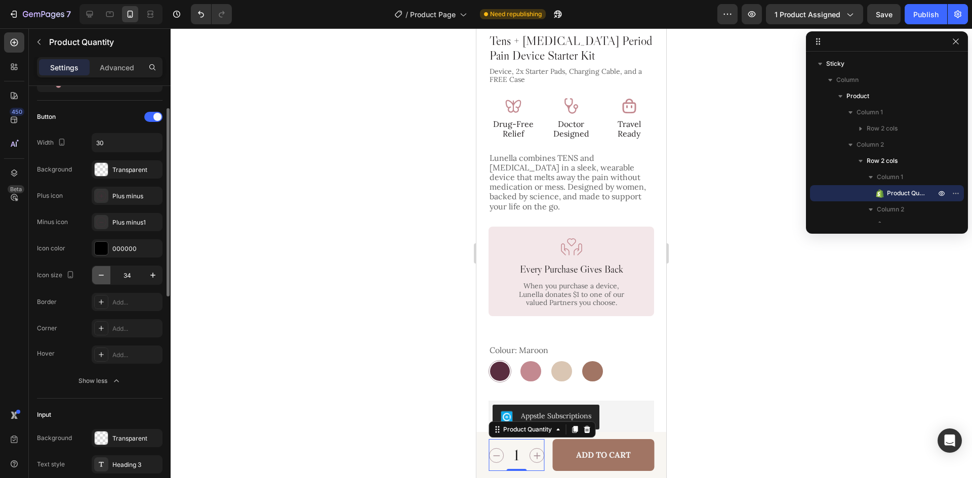
click at [96, 276] on icon "button" at bounding box center [101, 275] width 10 height 10
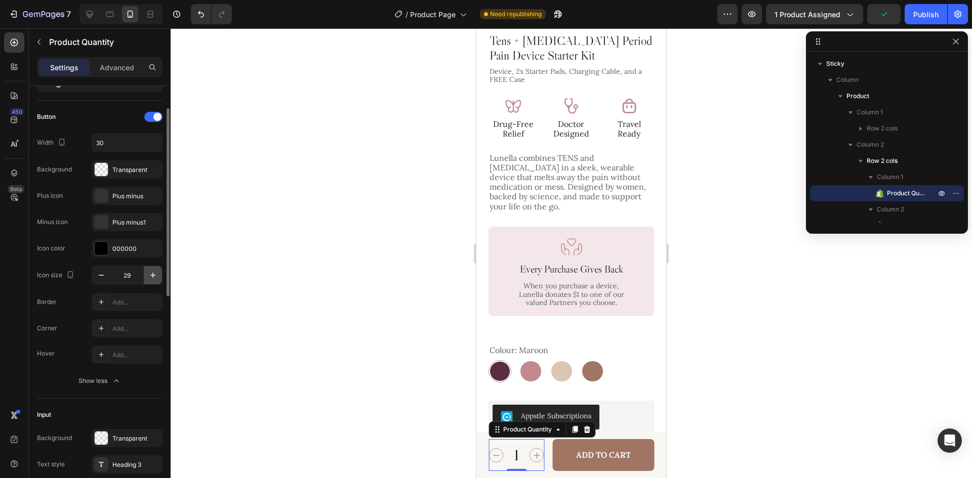
click at [156, 277] on icon "button" at bounding box center [153, 275] width 10 height 10
type input "30"
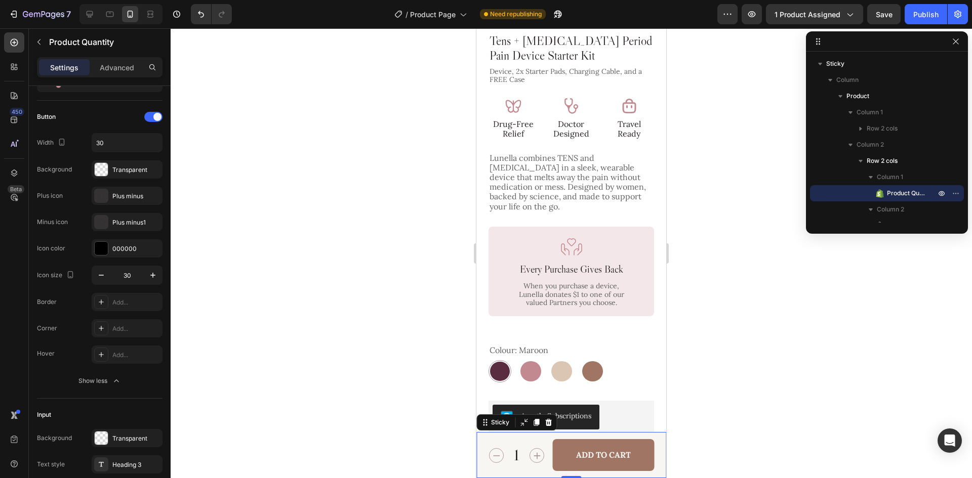
click at [657, 449] on div "Product Images $199.00 Product Price Product Price $299.00 Product Price Produc…" at bounding box center [571, 455] width 190 height 46
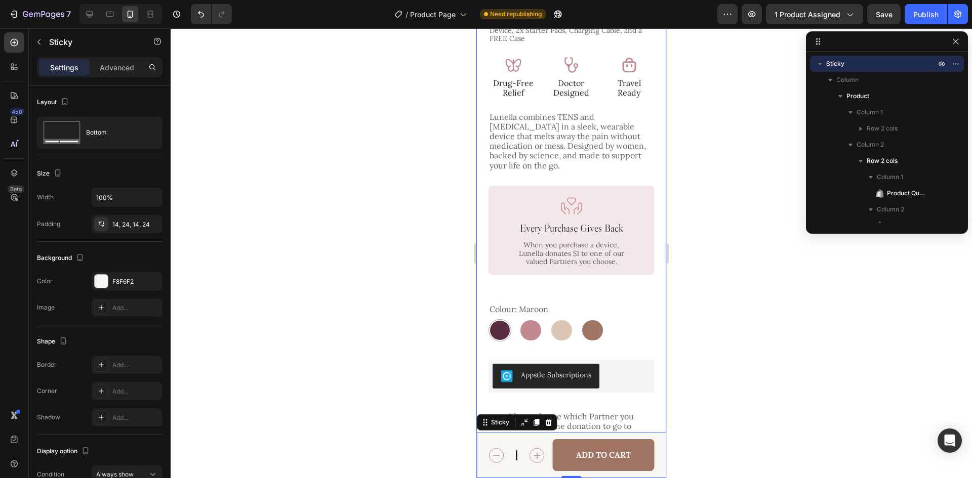
scroll to position [354, 0]
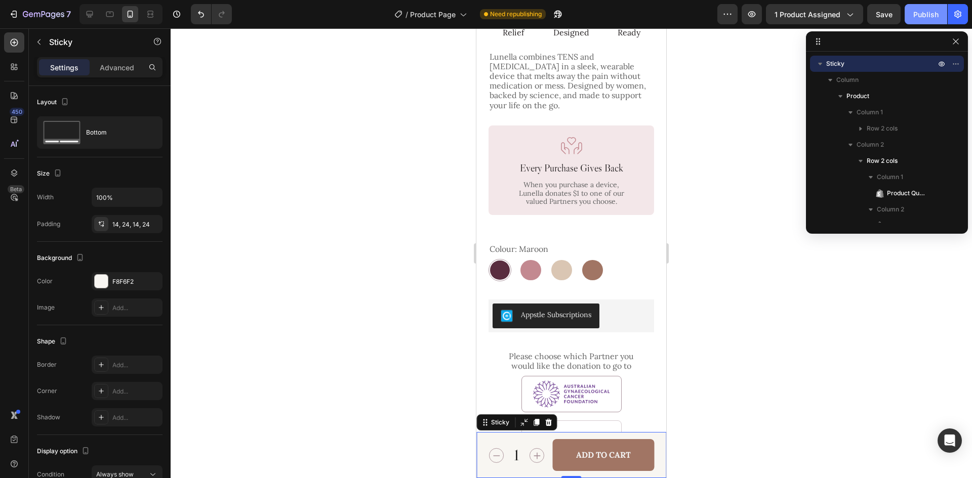
click at [928, 15] on div "Publish" at bounding box center [925, 14] width 25 height 11
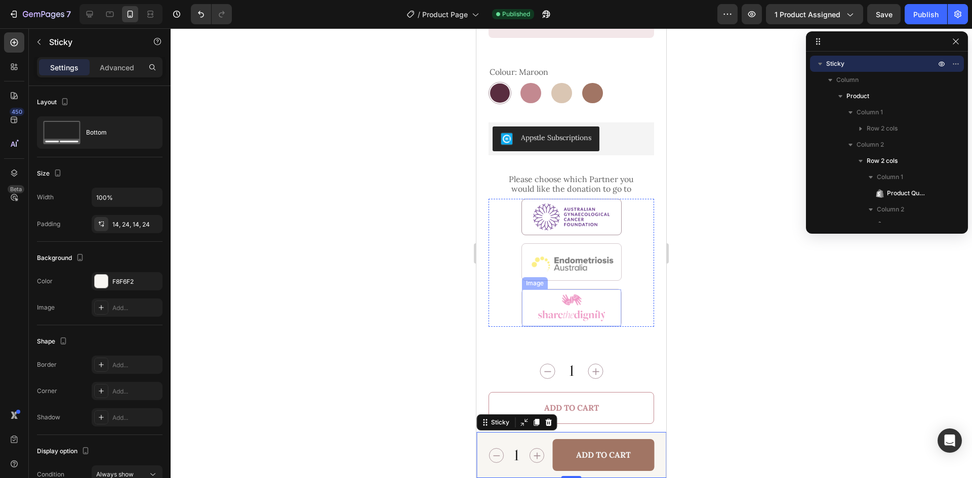
scroll to position [607, 0]
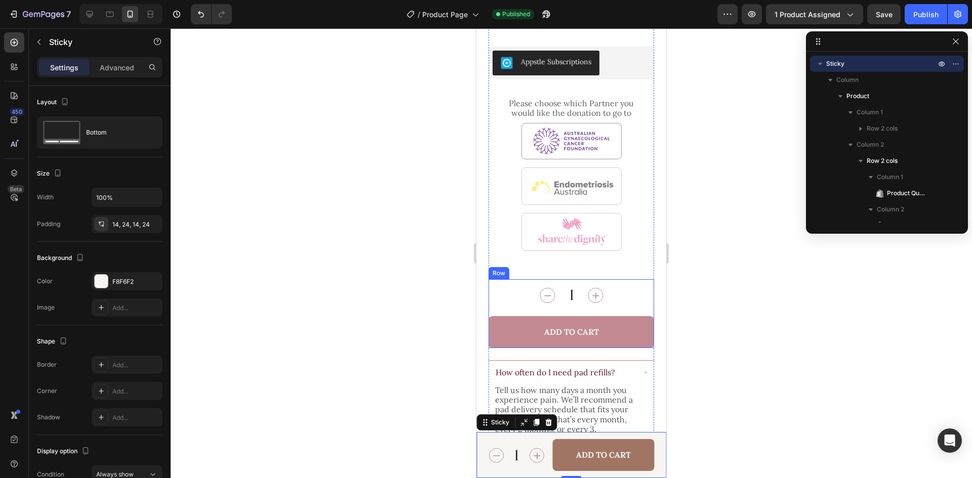
click at [615, 307] on div "1 Product Quantity Add to Cart Add to Cart Row" at bounding box center [572, 313] width 166 height 69
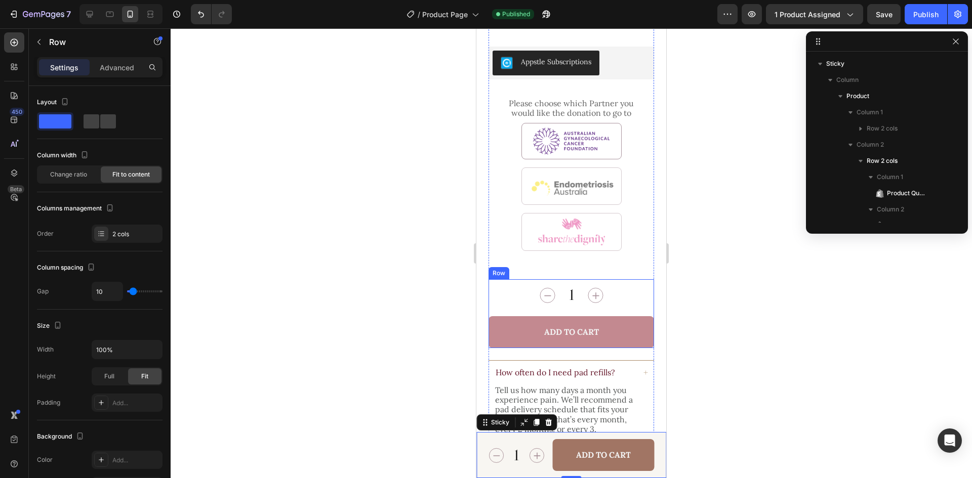
scroll to position [370, 0]
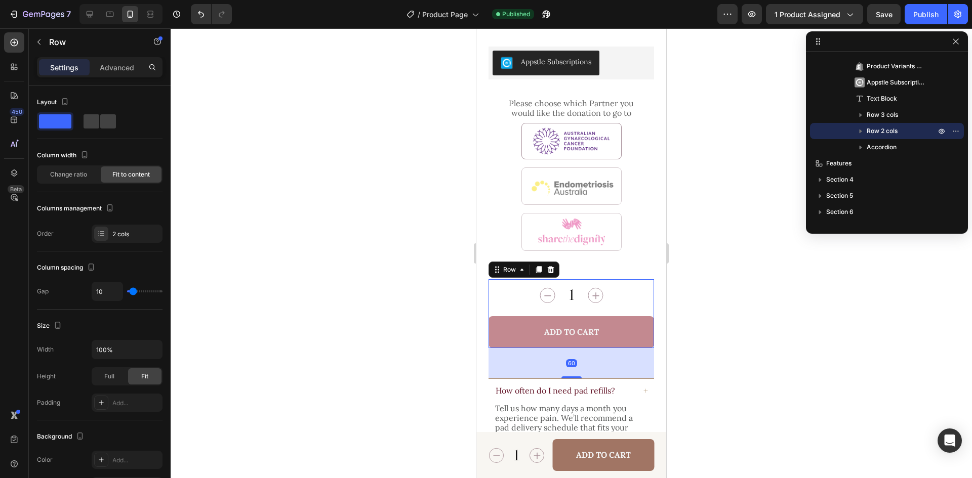
drag, startPoint x: 574, startPoint y: 352, endPoint x: 582, endPoint y: 370, distance: 19.9
click at [582, 348] on div "60" at bounding box center [572, 348] width 166 height 0
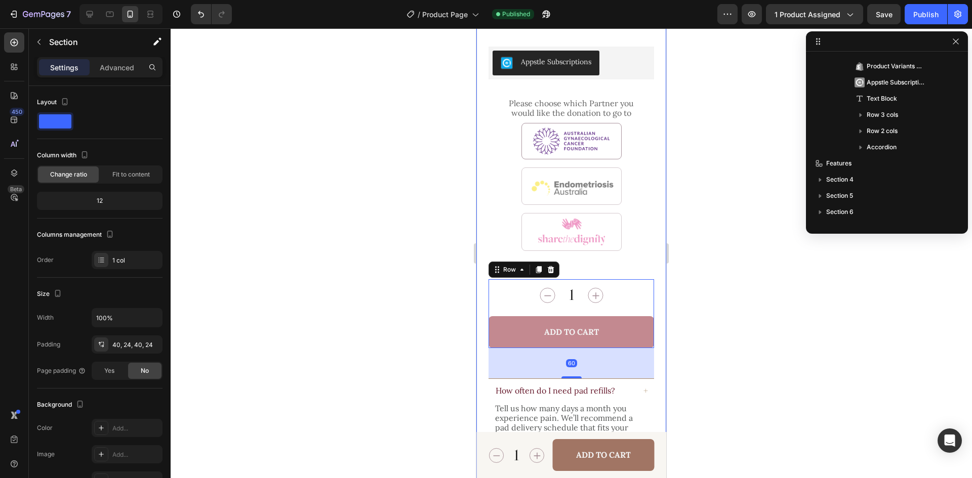
scroll to position [111, 0]
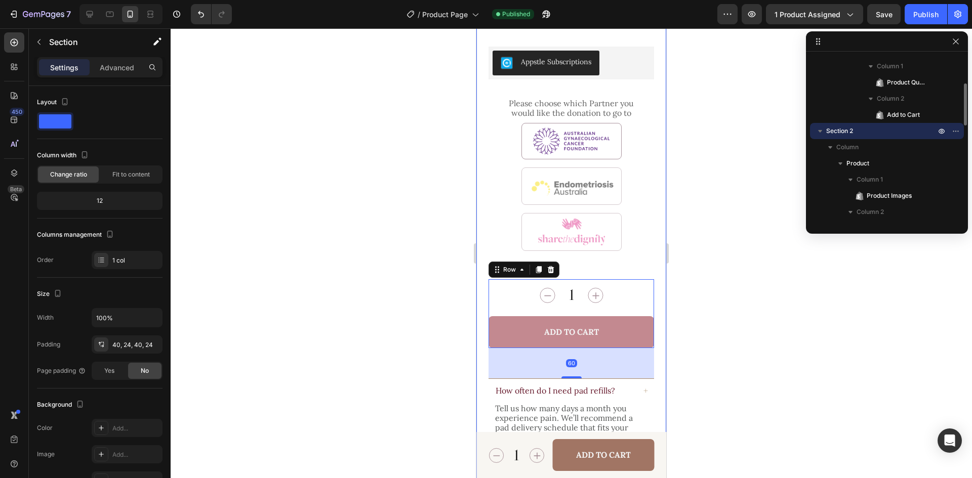
click at [649, 337] on div "Product Images Icon Icon Icon Icon Icon Icon List 4.7 (17 reviews) Text Block R…" at bounding box center [571, 42] width 190 height 1200
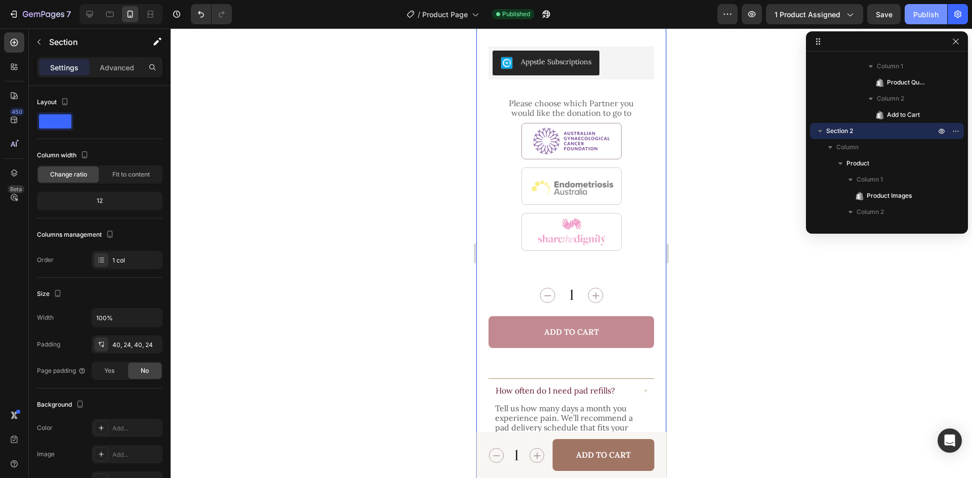
click at [917, 17] on div "Publish" at bounding box center [925, 14] width 25 height 11
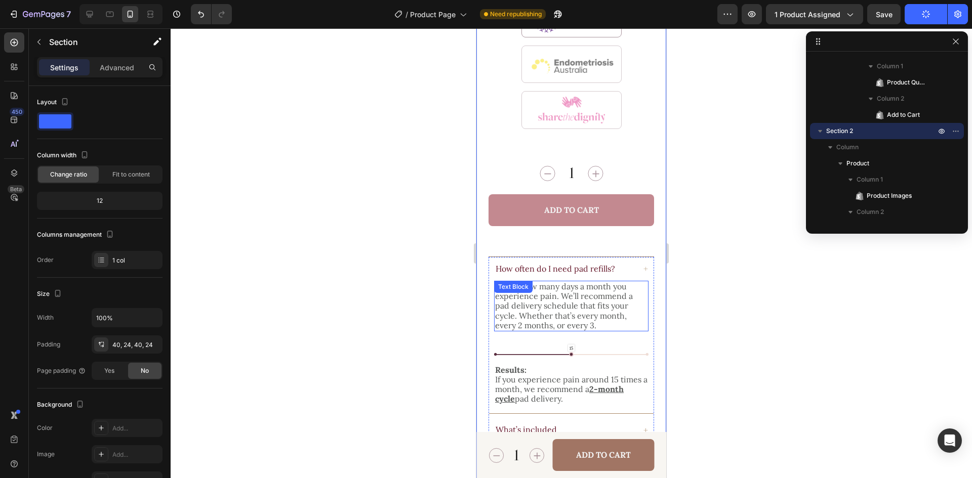
scroll to position [810, 0]
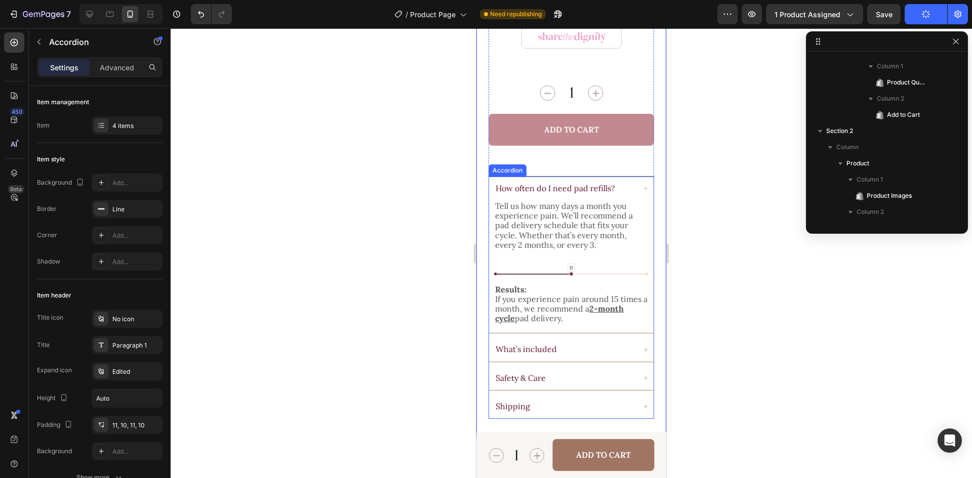
click at [581, 184] on p "How often do I need pad refills?" at bounding box center [555, 189] width 119 height 10
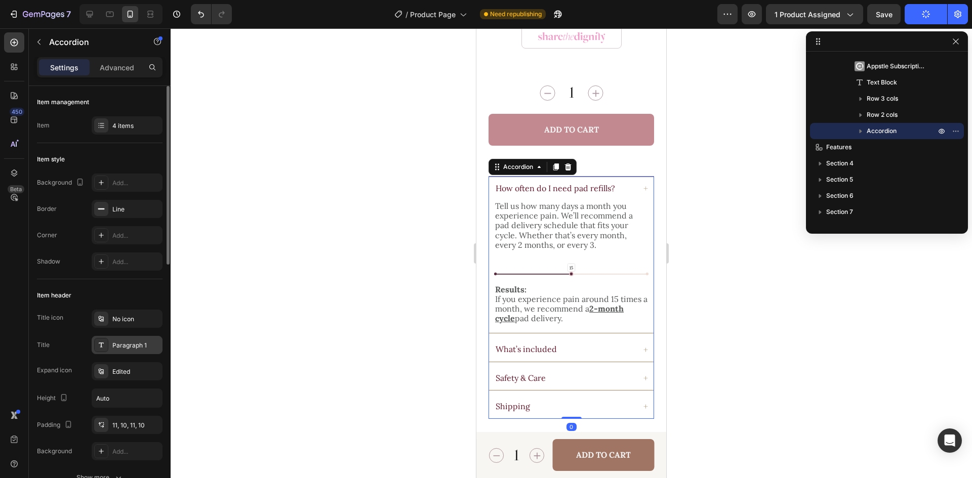
click at [119, 350] on div "Paragraph 1" at bounding box center [127, 345] width 71 height 18
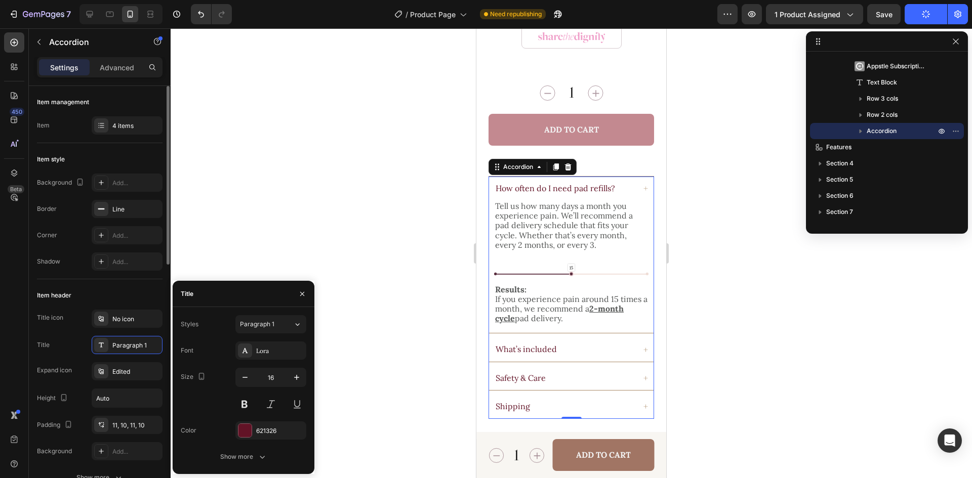
click at [136, 291] on div "Item header" at bounding box center [100, 296] width 126 height 16
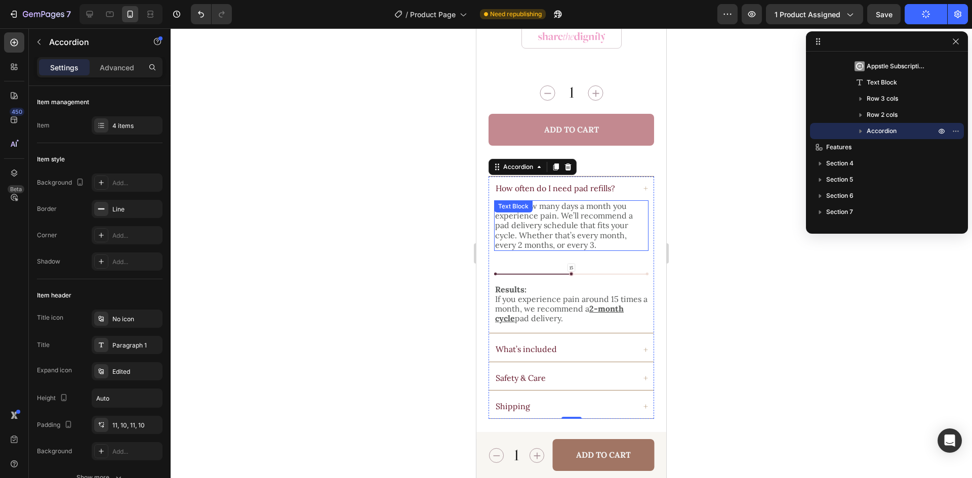
click at [558, 221] on p "Tell us how many days a month you experience pain. We’ll recommend a pad delive…" at bounding box center [571, 225] width 152 height 49
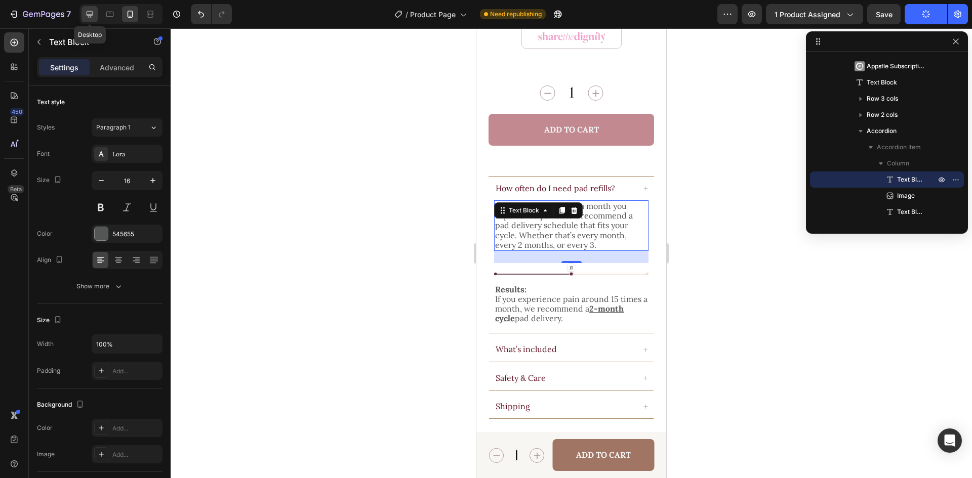
click at [89, 13] on icon at bounding box center [90, 14] width 10 height 10
type input "14"
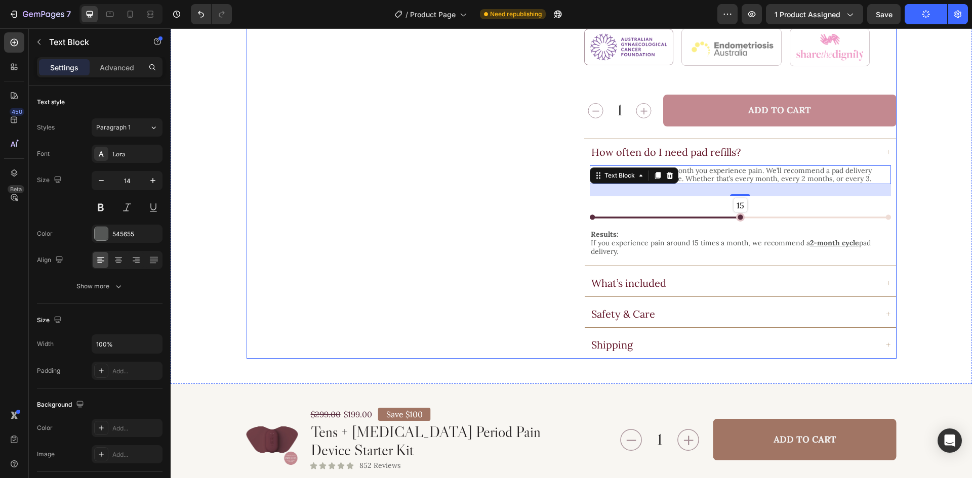
scroll to position [492, 0]
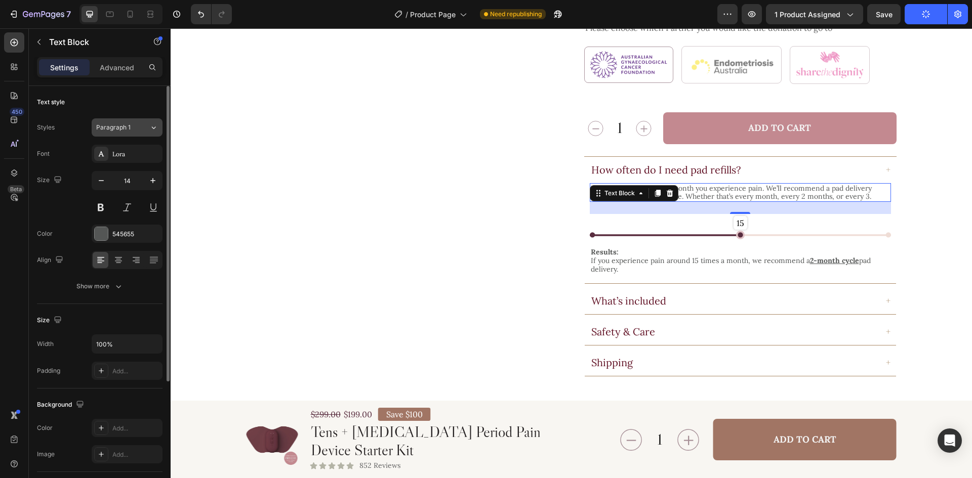
click at [134, 126] on div "Paragraph 1" at bounding box center [116, 127] width 41 height 9
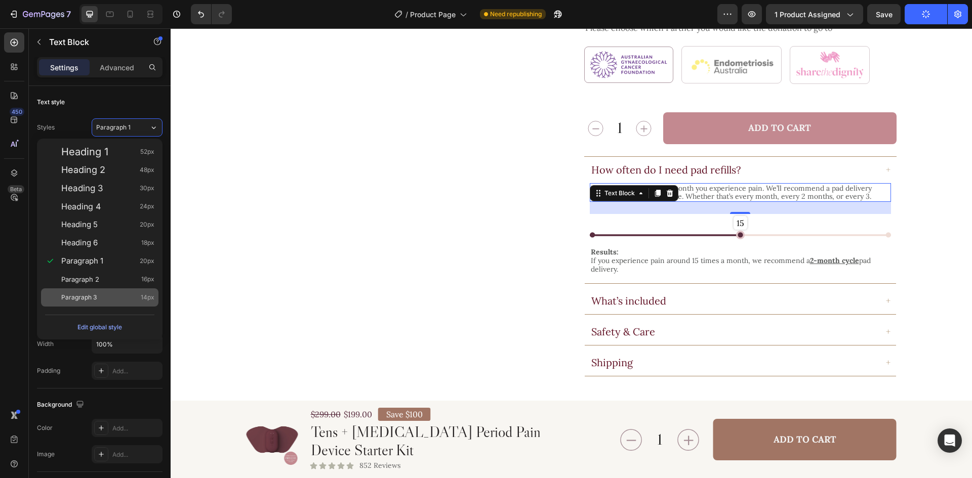
click at [127, 300] on div "Paragraph 3 14px" at bounding box center [107, 298] width 93 height 10
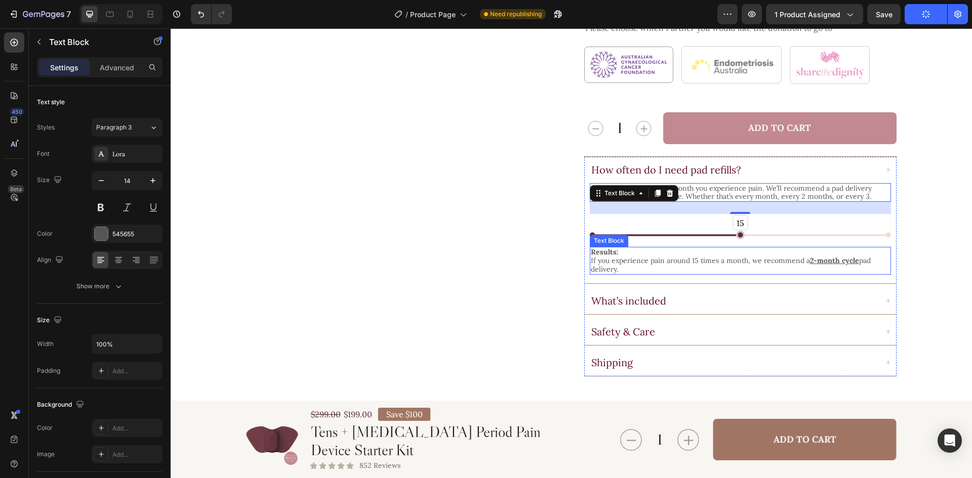
click at [644, 257] on p "If you experience pain around 15 times a month, we recommend a 2-month cycle pa…" at bounding box center [740, 265] width 299 height 17
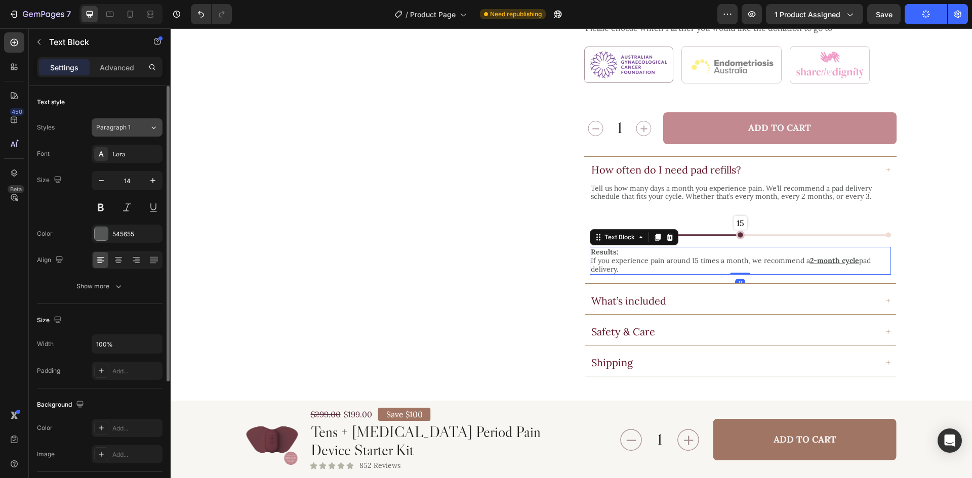
click at [143, 122] on button "Paragraph 1" at bounding box center [127, 127] width 71 height 18
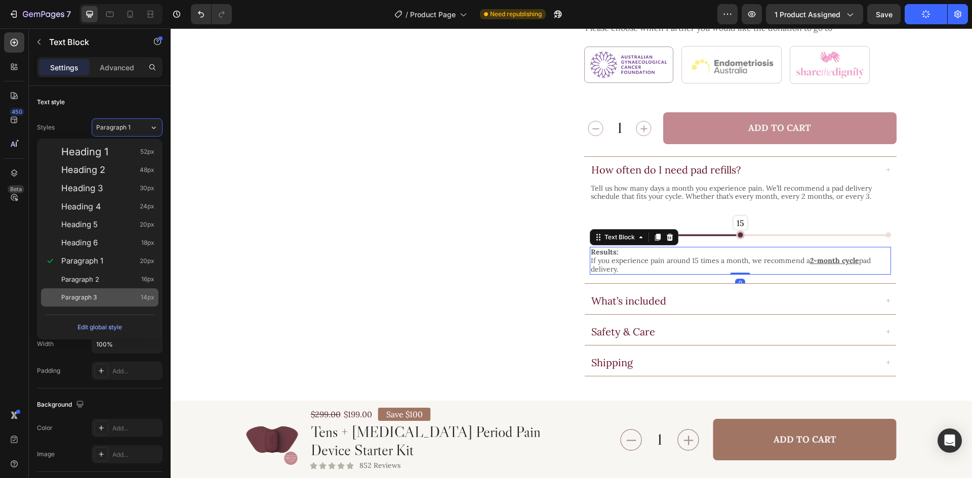
click at [109, 291] on div "Paragraph 3 14px" at bounding box center [99, 298] width 117 height 18
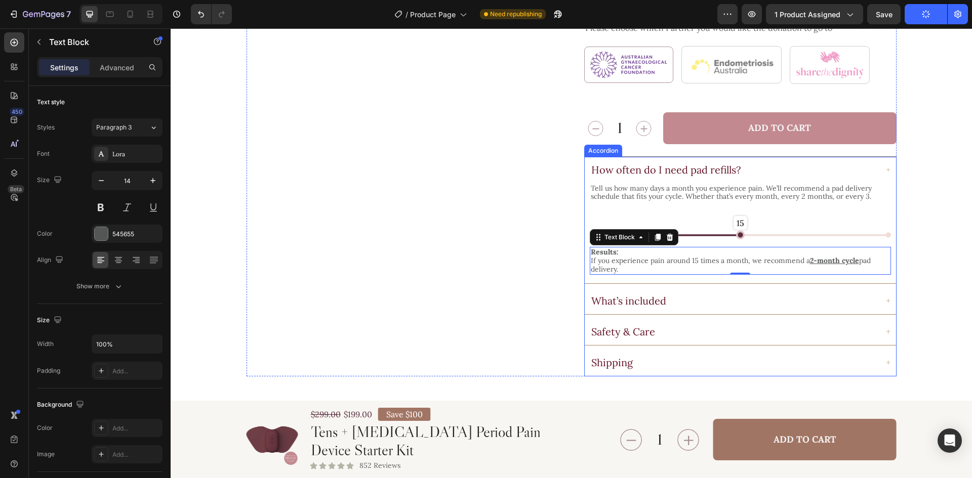
click at [704, 294] on div "What’s included" at bounding box center [734, 301] width 288 height 15
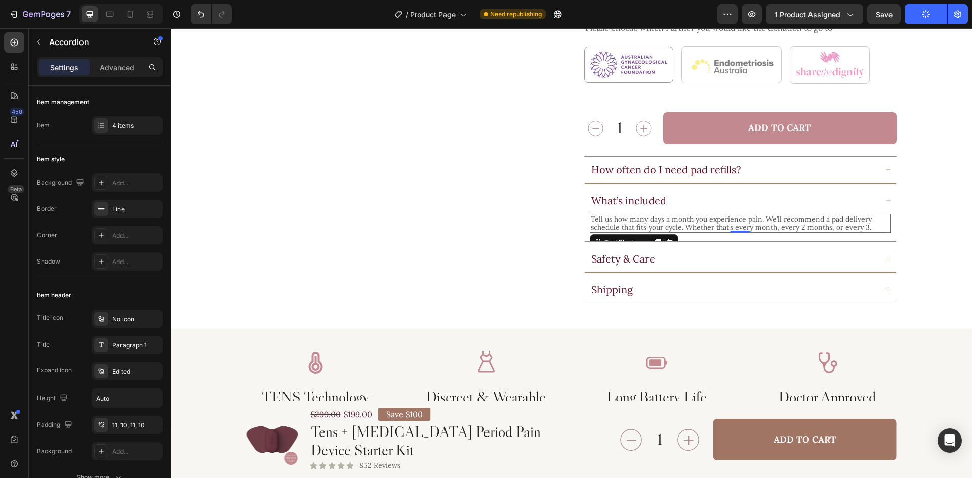
click at [676, 215] on p "Tell us how many days a month you experience pain. We’ll recommend a pad delive…" at bounding box center [740, 223] width 299 height 17
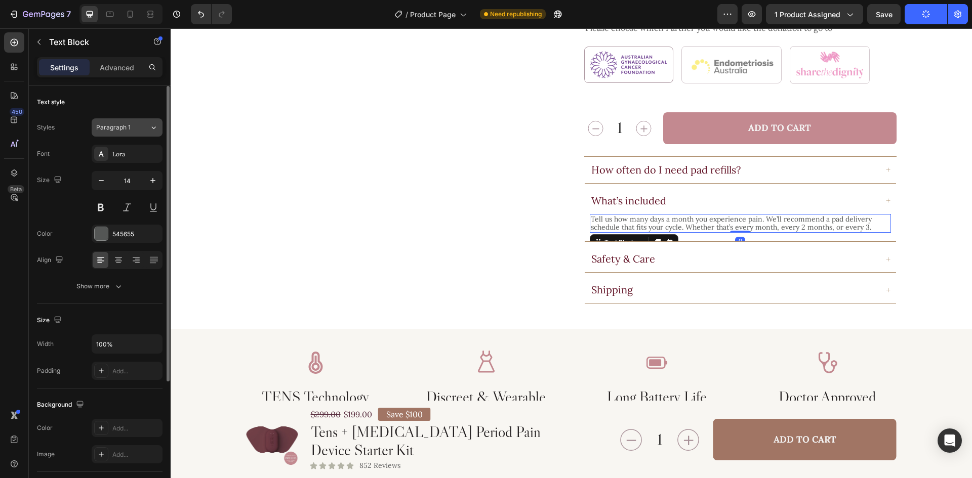
click at [145, 123] on div "Paragraph 1" at bounding box center [122, 127] width 53 height 9
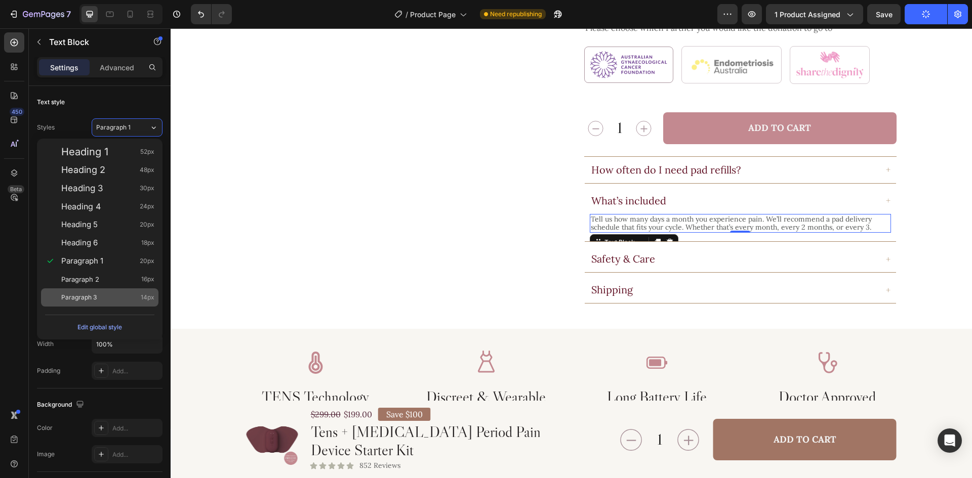
click at [94, 300] on span "Paragraph 3" at bounding box center [78, 298] width 35 height 10
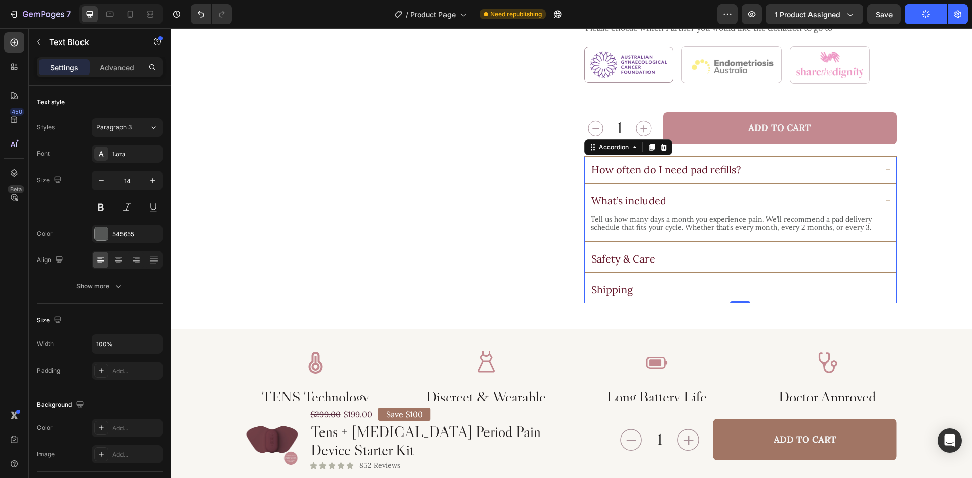
click at [696, 252] on div "Safety & Care" at bounding box center [734, 259] width 288 height 15
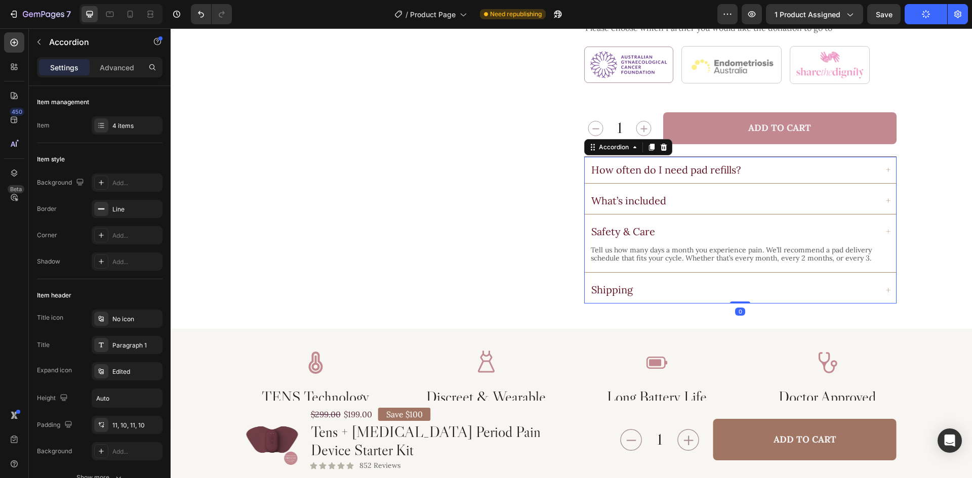
click at [652, 223] on div "Safety & Care" at bounding box center [740, 232] width 311 height 26
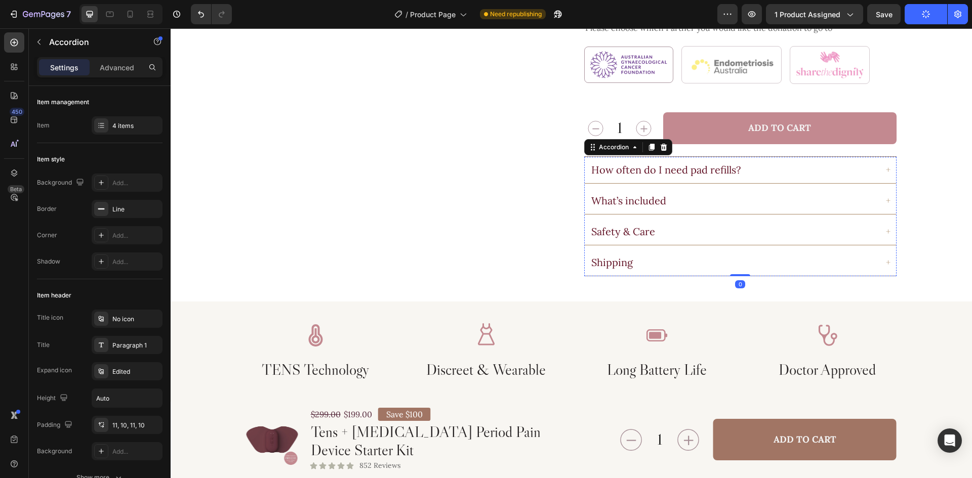
click at [653, 234] on div "How often do I need pad refills? What’s included Safety & Care Tell us how many…" at bounding box center [740, 216] width 312 height 119
click at [664, 224] on div "Safety & Care" at bounding box center [734, 231] width 288 height 15
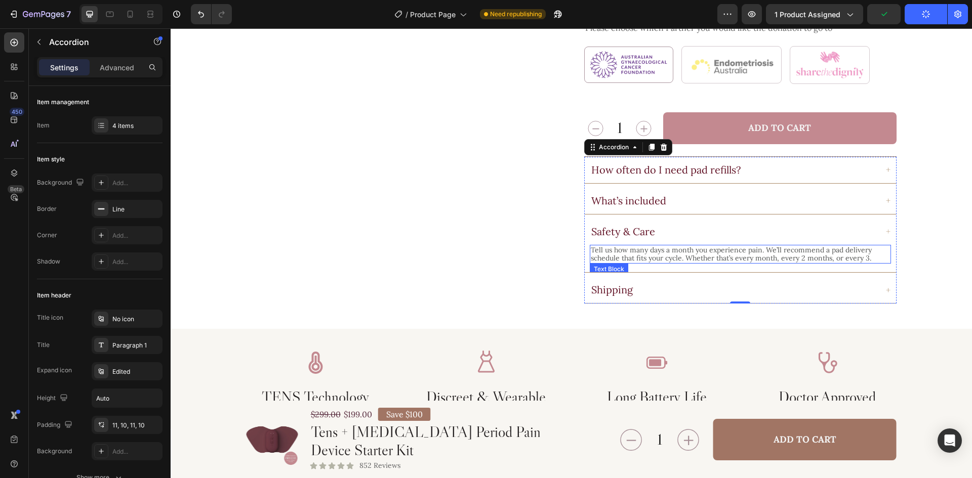
click at [656, 246] on p "Tell us how many days a month you experience pain. We’ll recommend a pad delive…" at bounding box center [740, 254] width 299 height 17
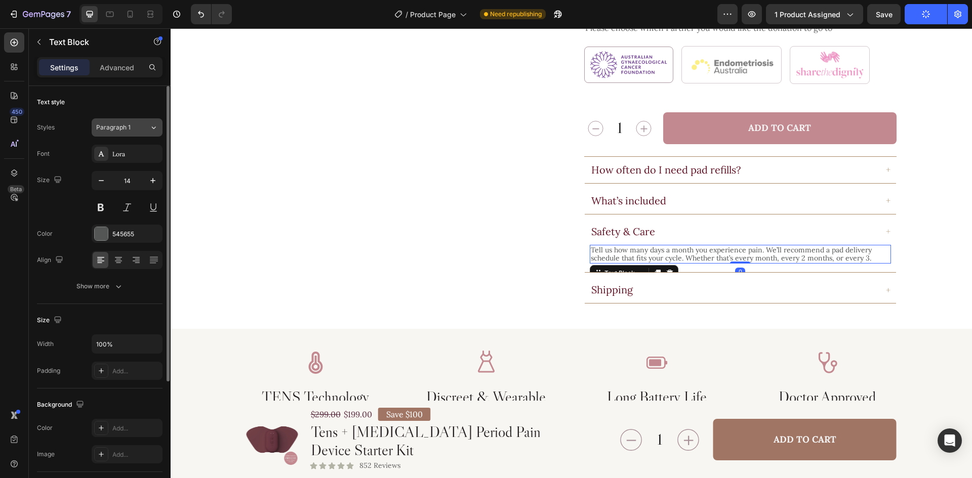
click at [137, 124] on div "Paragraph 1" at bounding box center [116, 127] width 41 height 9
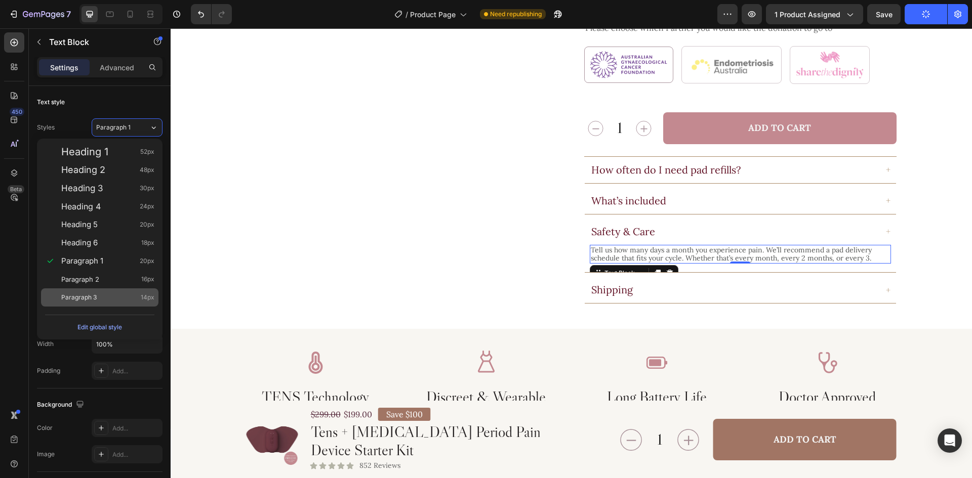
click at [104, 297] on div "Paragraph 3 14px" at bounding box center [107, 298] width 93 height 10
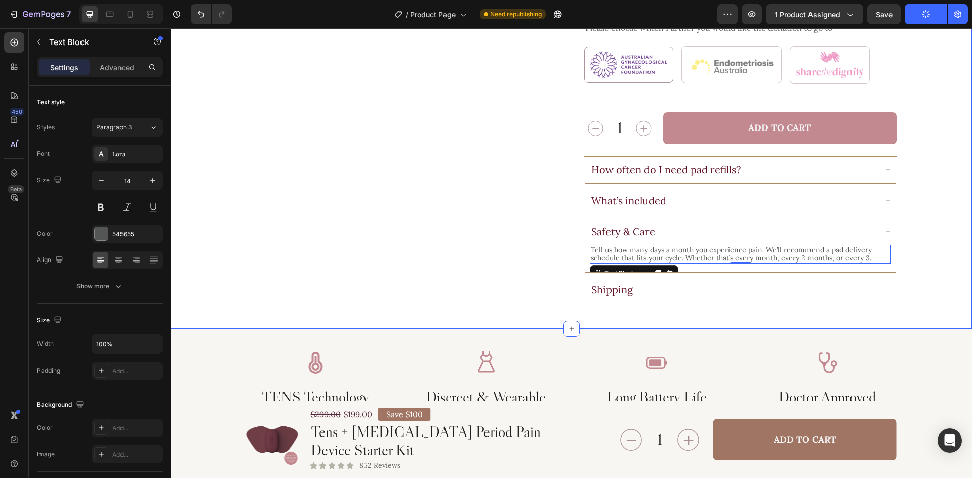
click at [727, 280] on div "Shipping" at bounding box center [740, 290] width 311 height 26
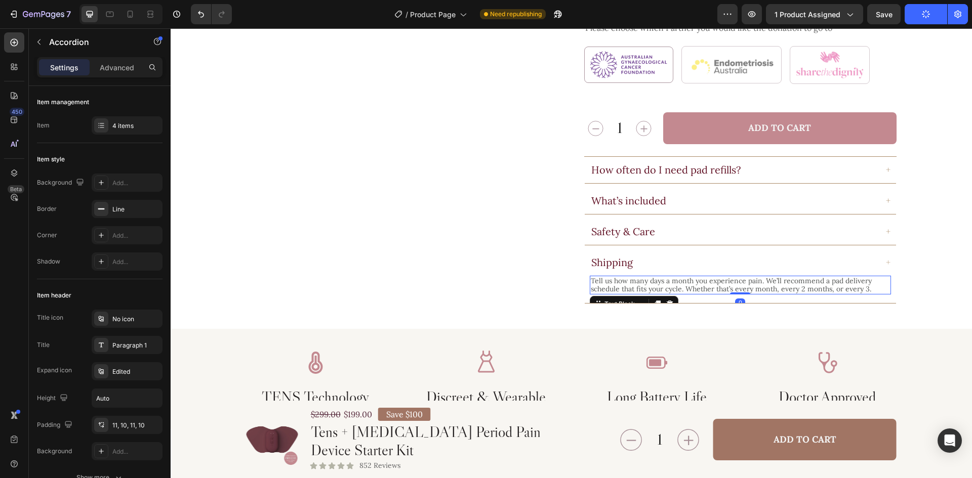
click at [648, 277] on p "Tell us how many days a month you experience pain. We’ll recommend a pad delive…" at bounding box center [740, 285] width 299 height 17
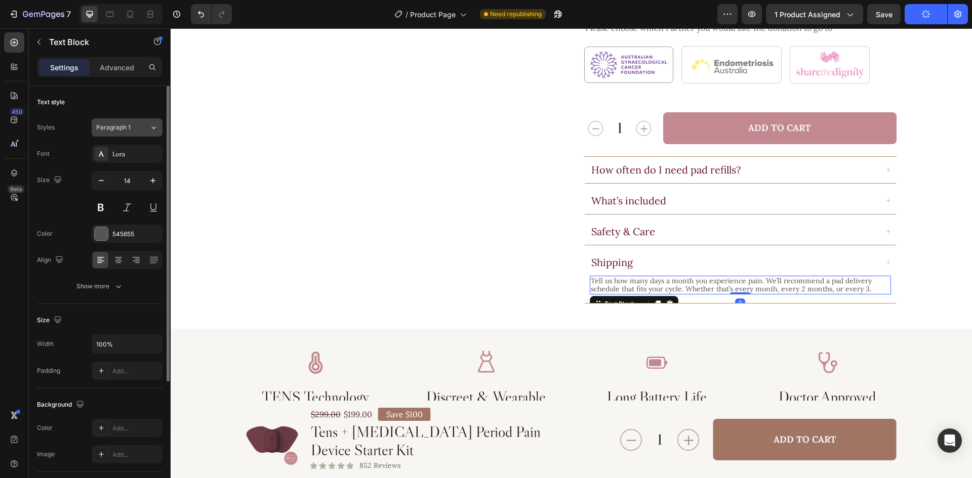
click at [140, 128] on div "Paragraph 1" at bounding box center [122, 127] width 53 height 9
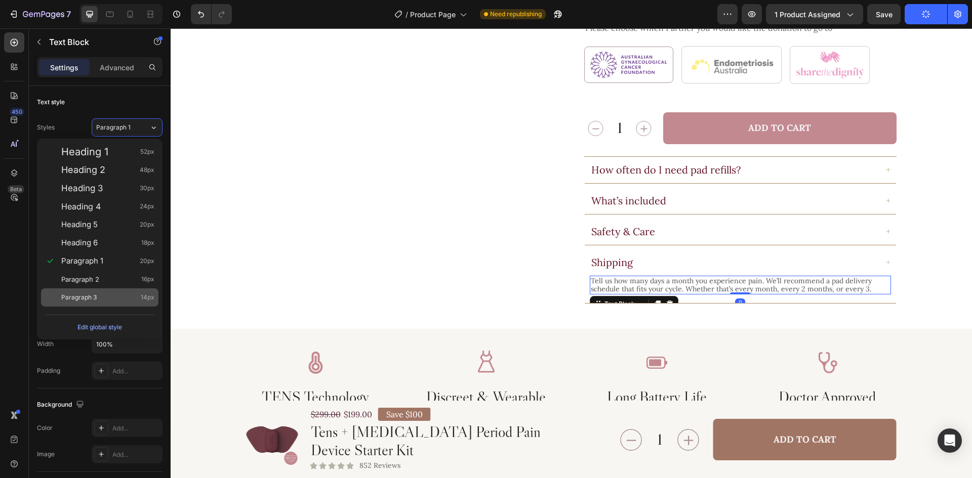
click at [96, 295] on span "Paragraph 3" at bounding box center [78, 298] width 35 height 10
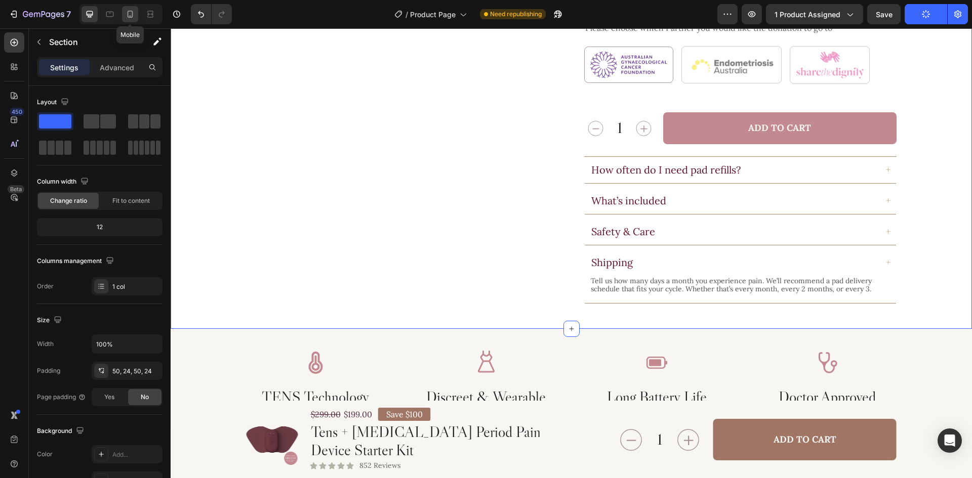
click at [131, 8] on div at bounding box center [130, 14] width 16 height 16
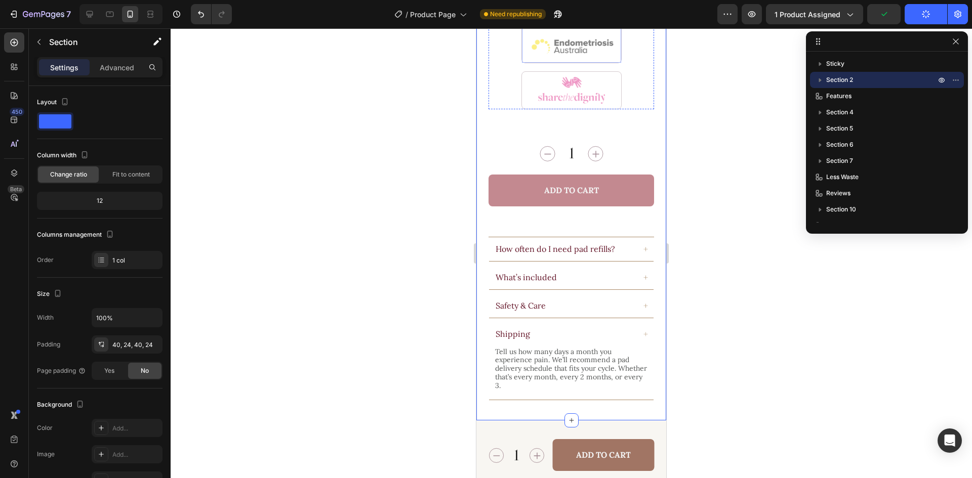
scroll to position [810, 0]
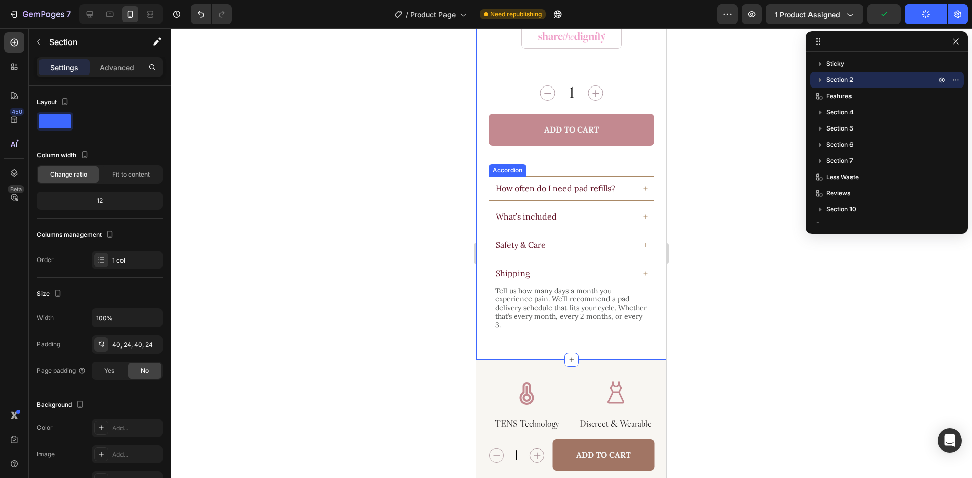
click at [631, 179] on div "How often do I need pad refills?" at bounding box center [571, 189] width 165 height 24
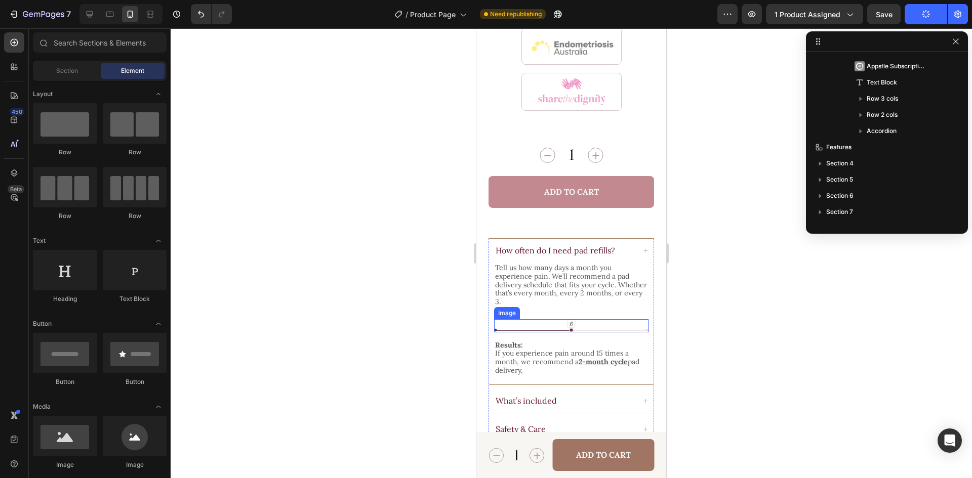
scroll to position [798, 0]
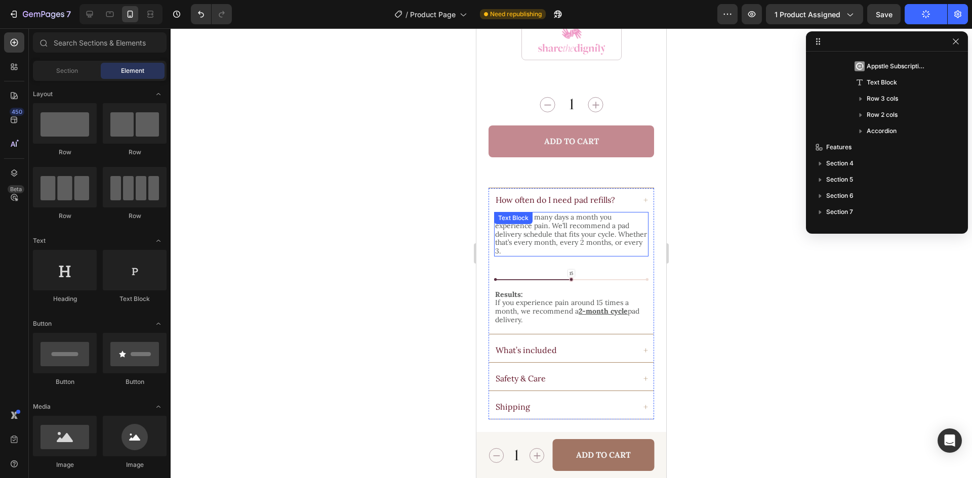
click at [573, 218] on p "Tell us how many days a month you experience pain. We’ll recommend a pad delive…" at bounding box center [571, 234] width 152 height 43
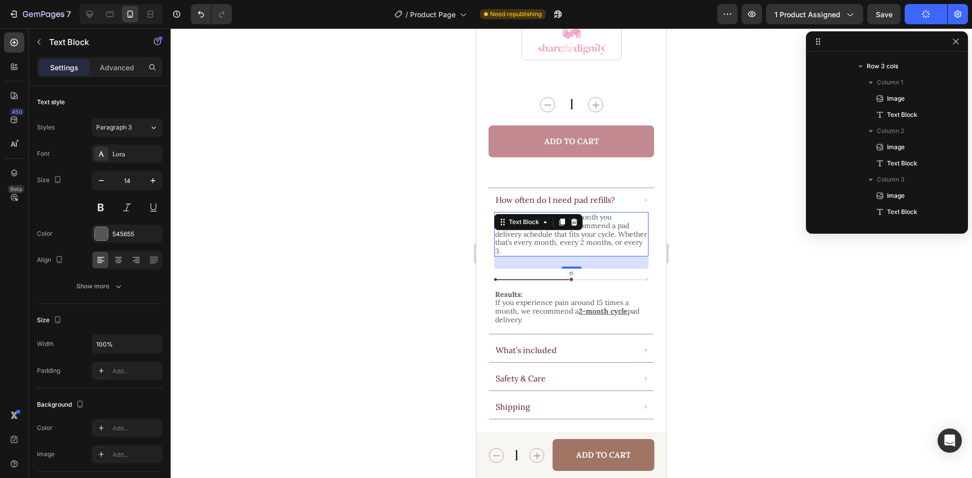
scroll to position [710, 0]
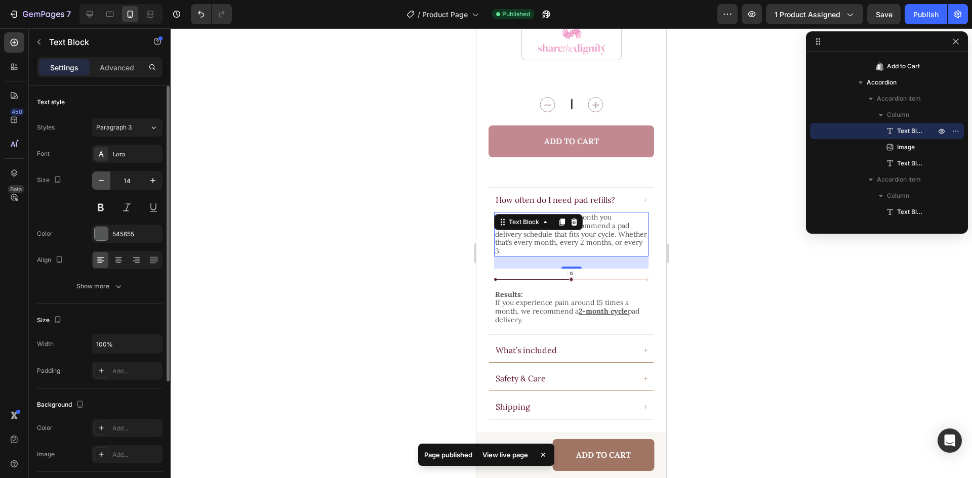
click at [105, 183] on icon "button" at bounding box center [101, 181] width 10 height 10
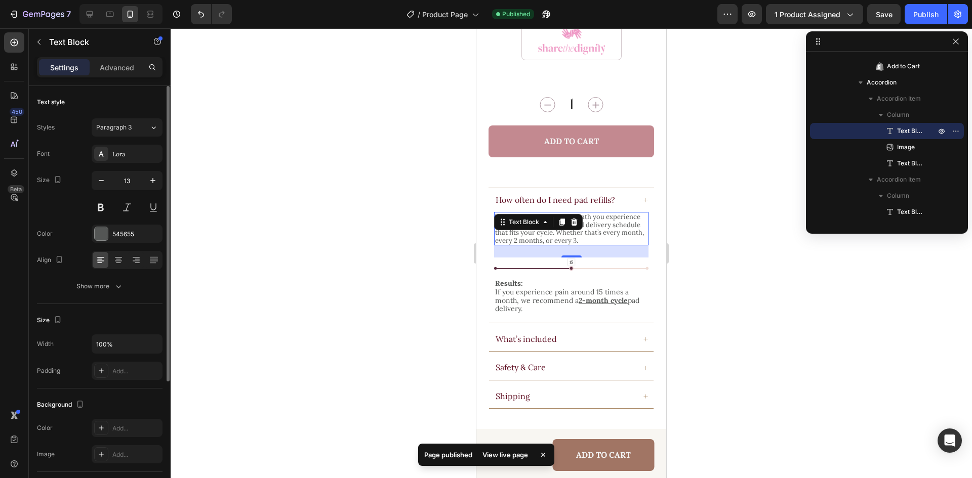
type input "12"
click at [550, 287] on p "If you experience pain around 15 times a month, we recommend a 2-month cycle pa…" at bounding box center [571, 298] width 152 height 25
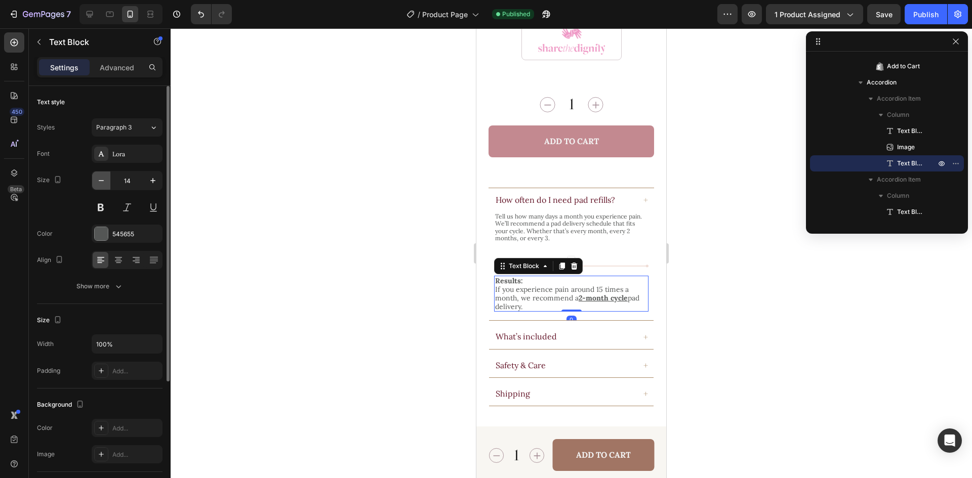
click at [101, 182] on icon "button" at bounding box center [101, 181] width 10 height 10
type input "12"
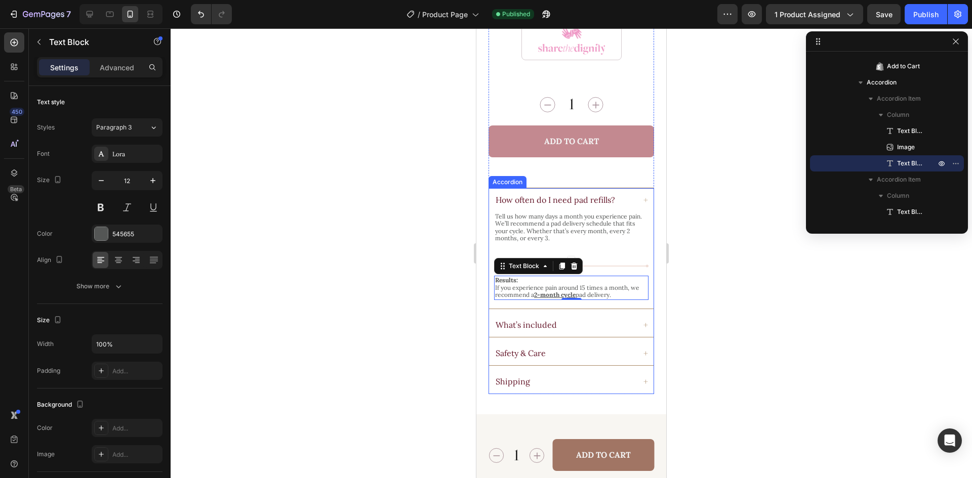
click at [593, 322] on div "What’s included" at bounding box center [564, 325] width 141 height 13
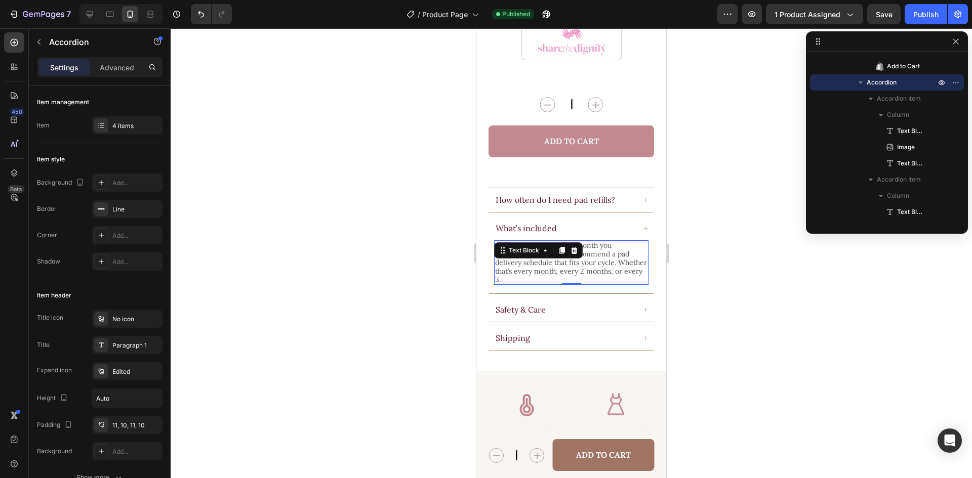
click at [553, 255] on p "Tell us how many days a month you experience pain. We’ll recommend a pad delive…" at bounding box center [571, 262] width 152 height 43
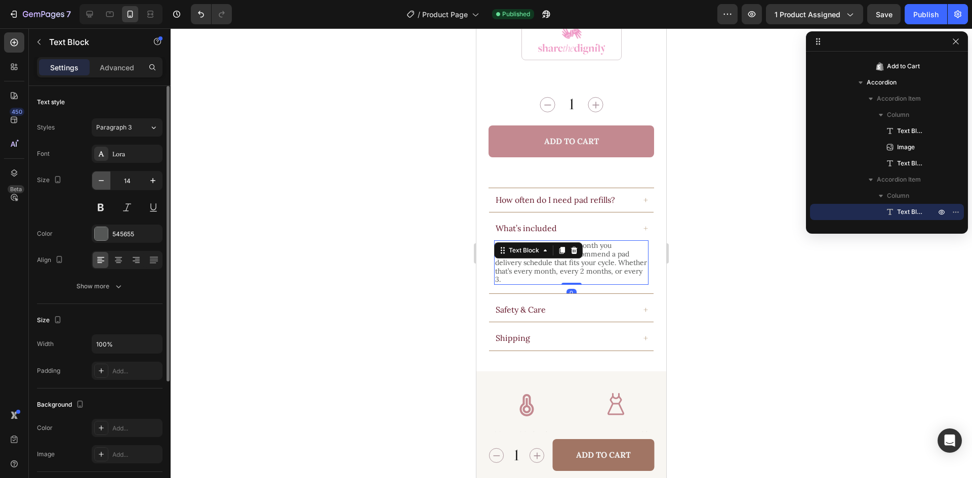
click at [95, 179] on button "button" at bounding box center [101, 181] width 18 height 18
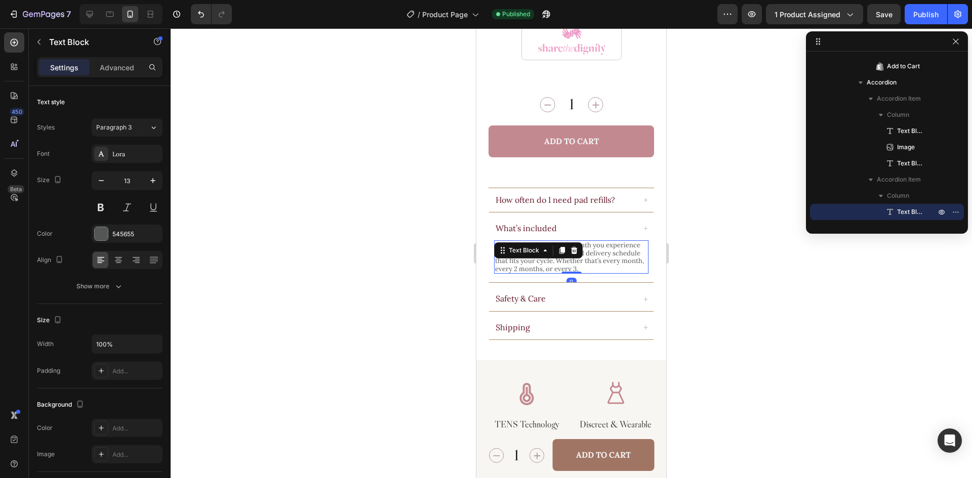
type input "12"
click at [569, 291] on div "Safety & Care" at bounding box center [564, 297] width 141 height 13
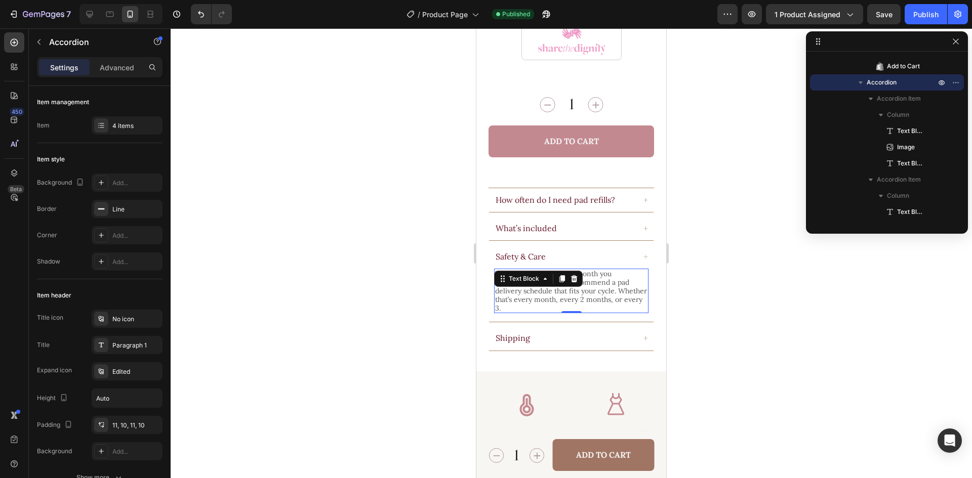
click at [551, 278] on div "Tell us how many days a month you experience pain. We’ll recommend a pad delive…" at bounding box center [571, 291] width 154 height 45
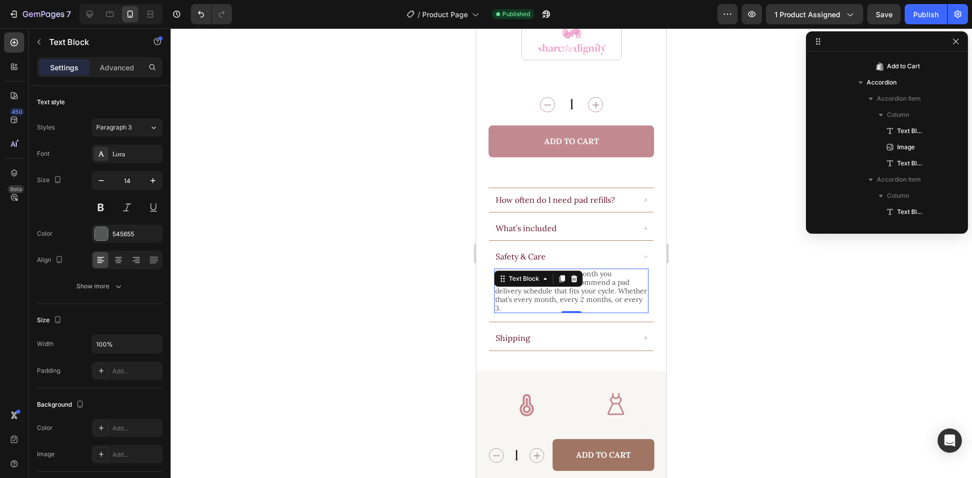
scroll to position [840, 0]
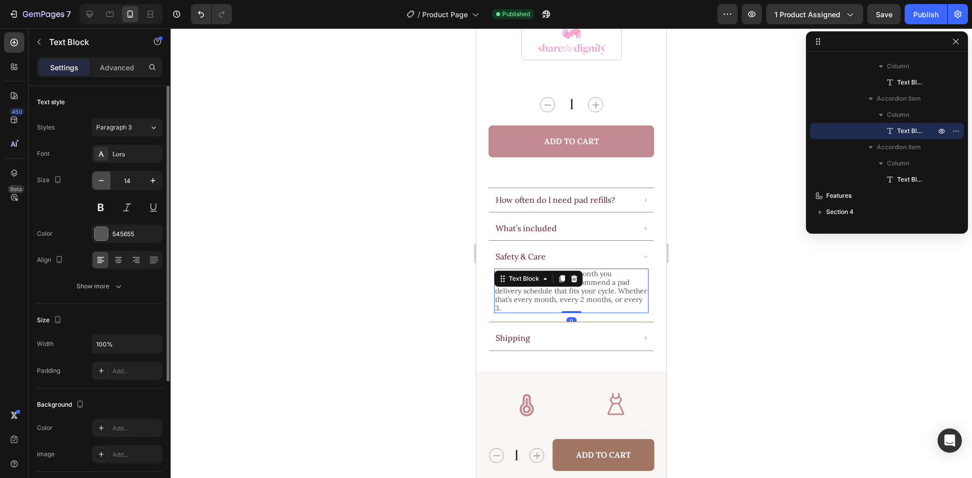
click at [108, 180] on button "button" at bounding box center [101, 181] width 18 height 18
type input "12"
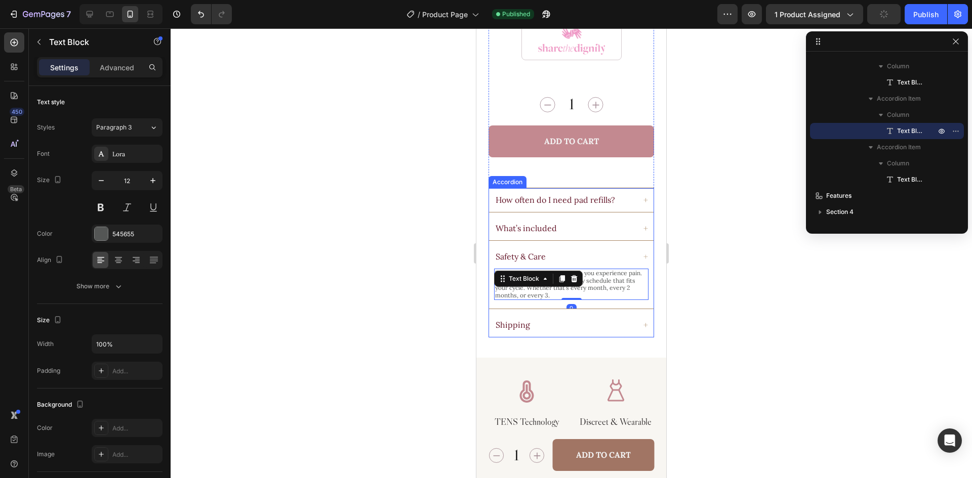
click at [598, 323] on div "Shipping" at bounding box center [564, 325] width 141 height 13
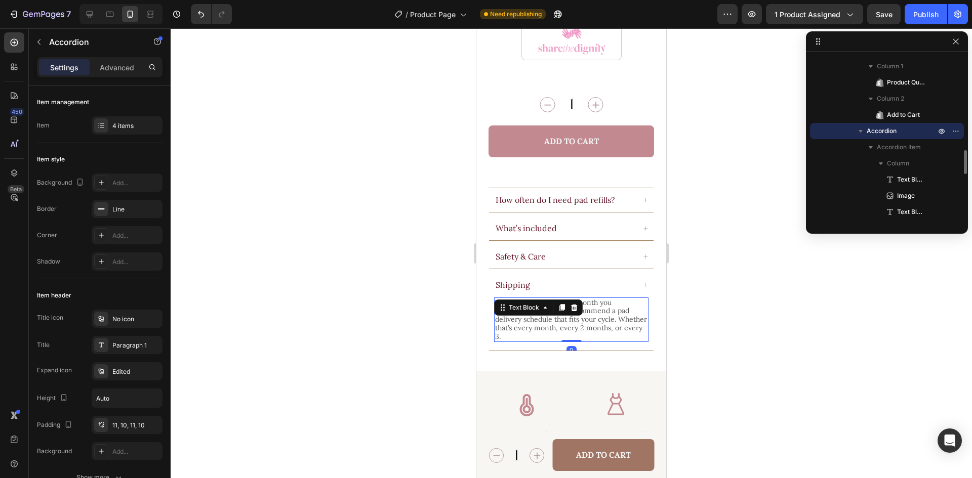
click at [544, 301] on div "Tell us how many days a month you experience pain. We’ll recommend a pad delive…" at bounding box center [571, 320] width 154 height 45
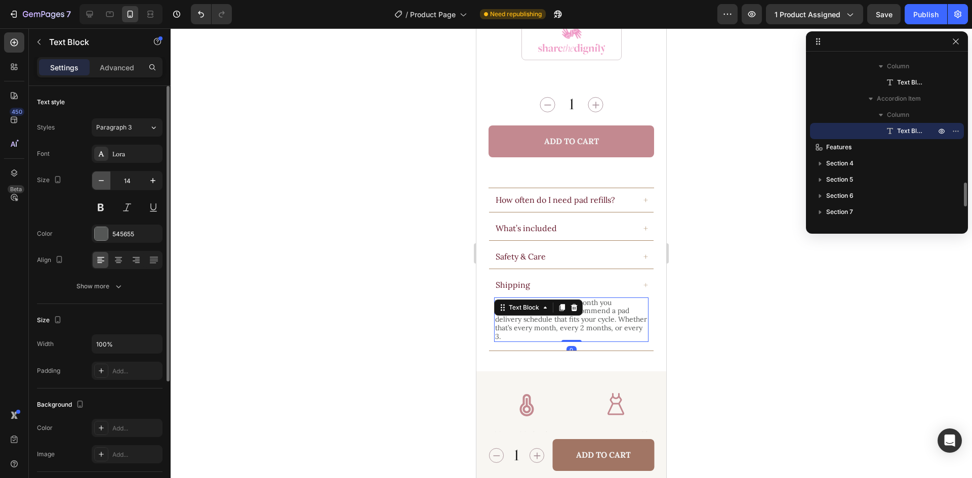
click at [98, 181] on icon "button" at bounding box center [101, 181] width 10 height 10
type input "12"
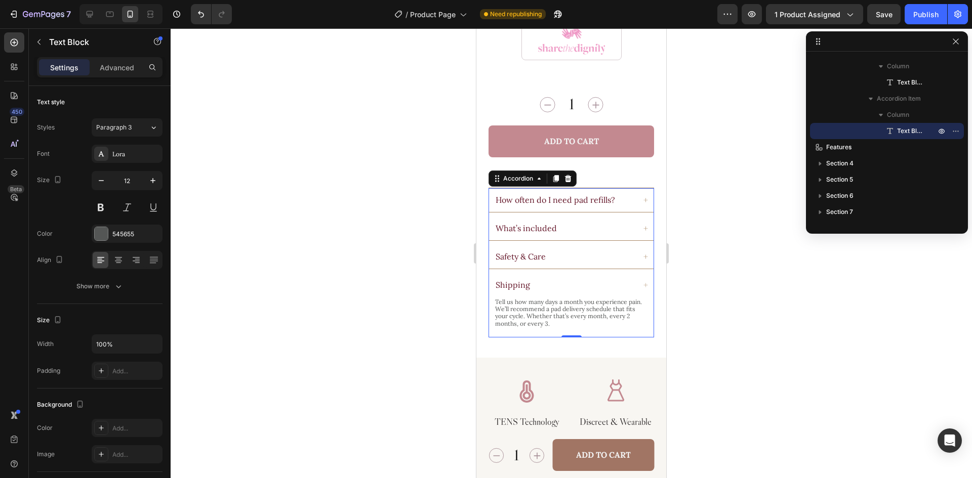
click at [643, 197] on icon at bounding box center [646, 200] width 6 height 6
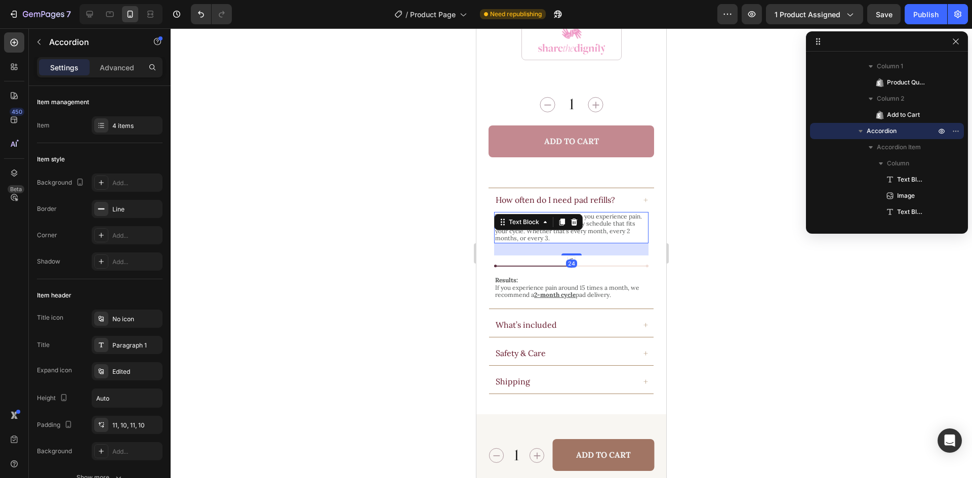
click at [592, 224] on p "Tell us how many days a month you experience pain. We’ll recommend a pad delive…" at bounding box center [571, 227] width 152 height 29
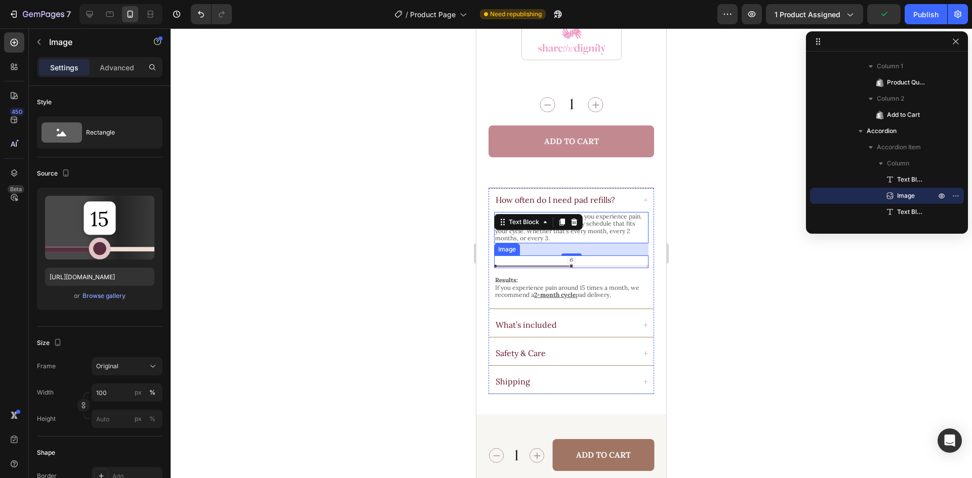
click at [600, 256] on img at bounding box center [571, 262] width 154 height 13
